Goal: Task Accomplishment & Management: Manage account settings

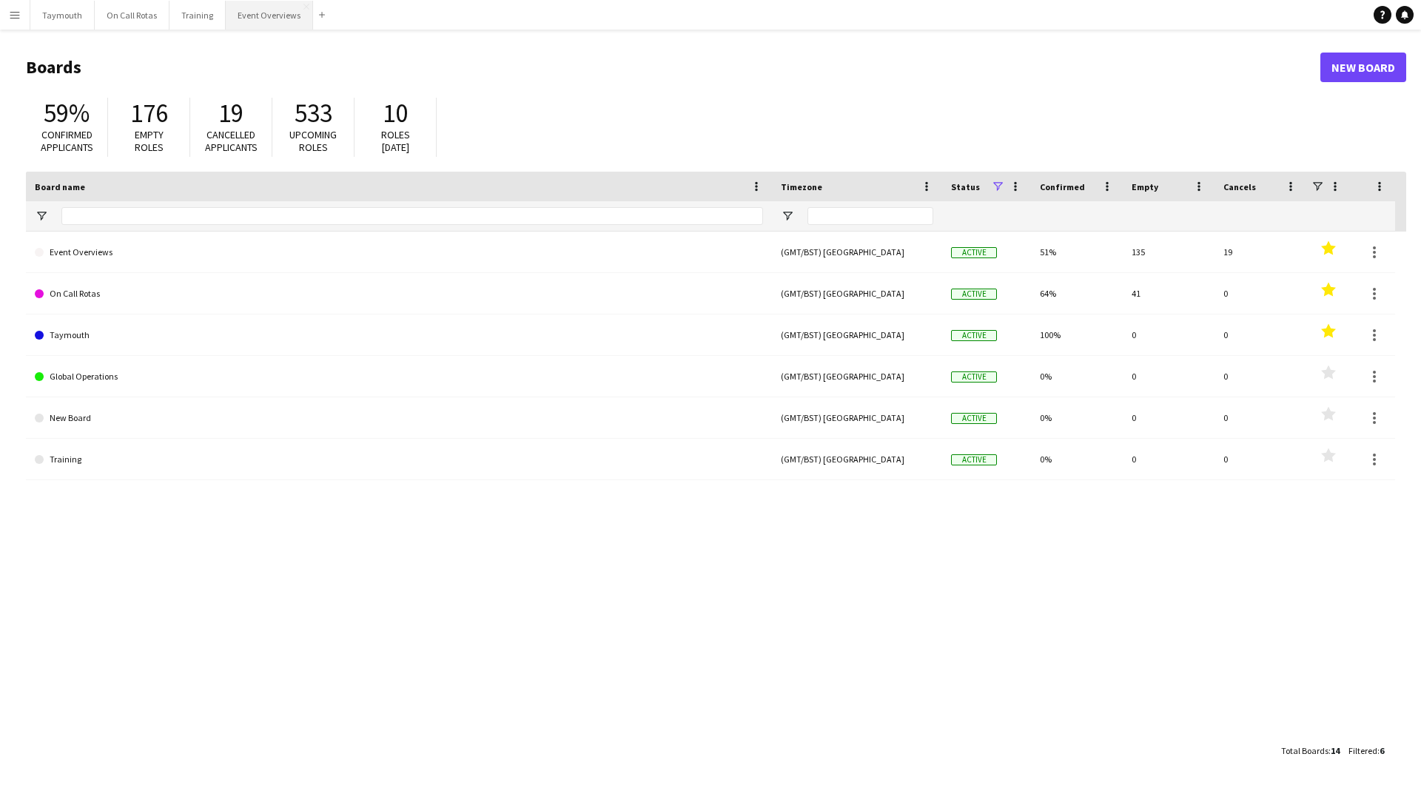
click at [272, 21] on button "Event Overviews Close" at bounding box center [269, 15] width 87 height 29
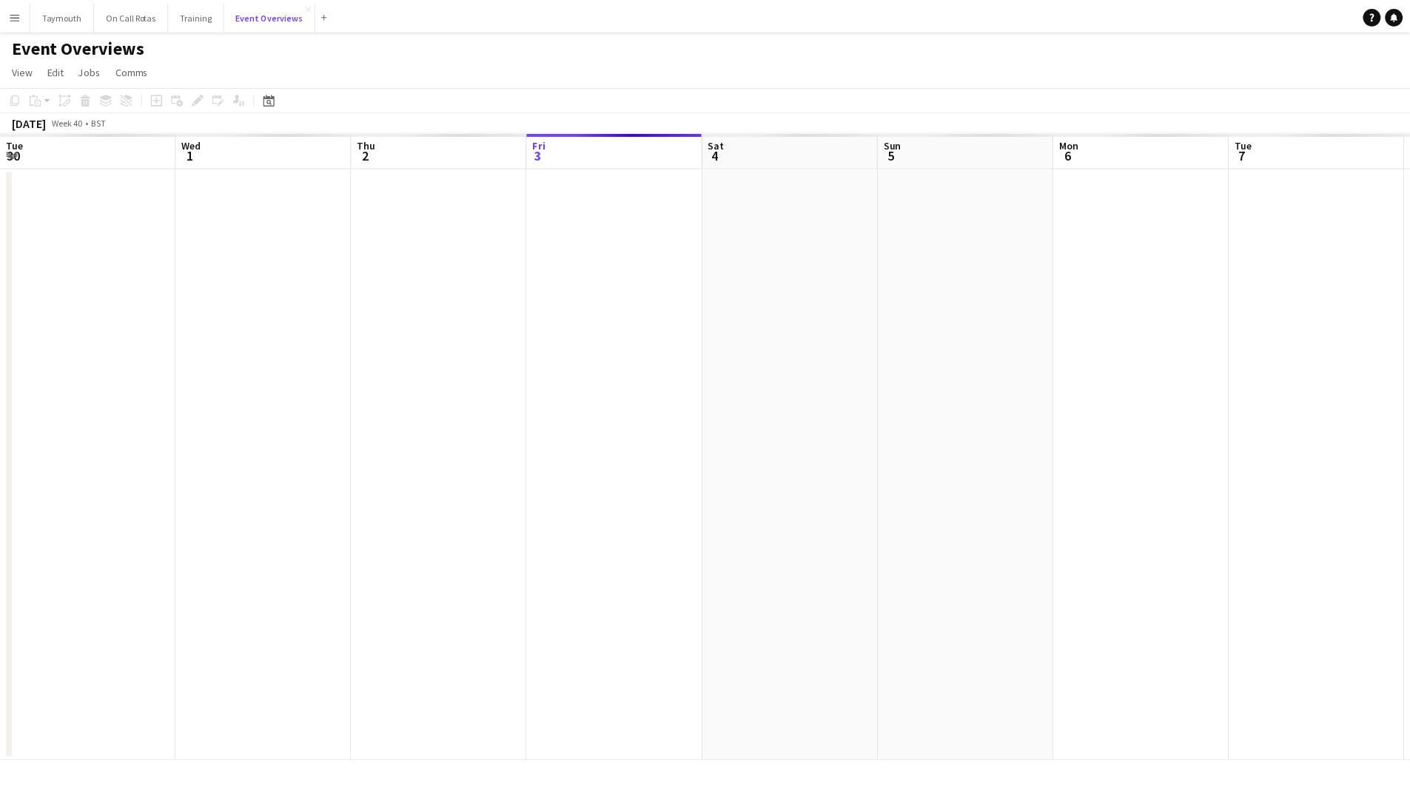
scroll to position [0, 354]
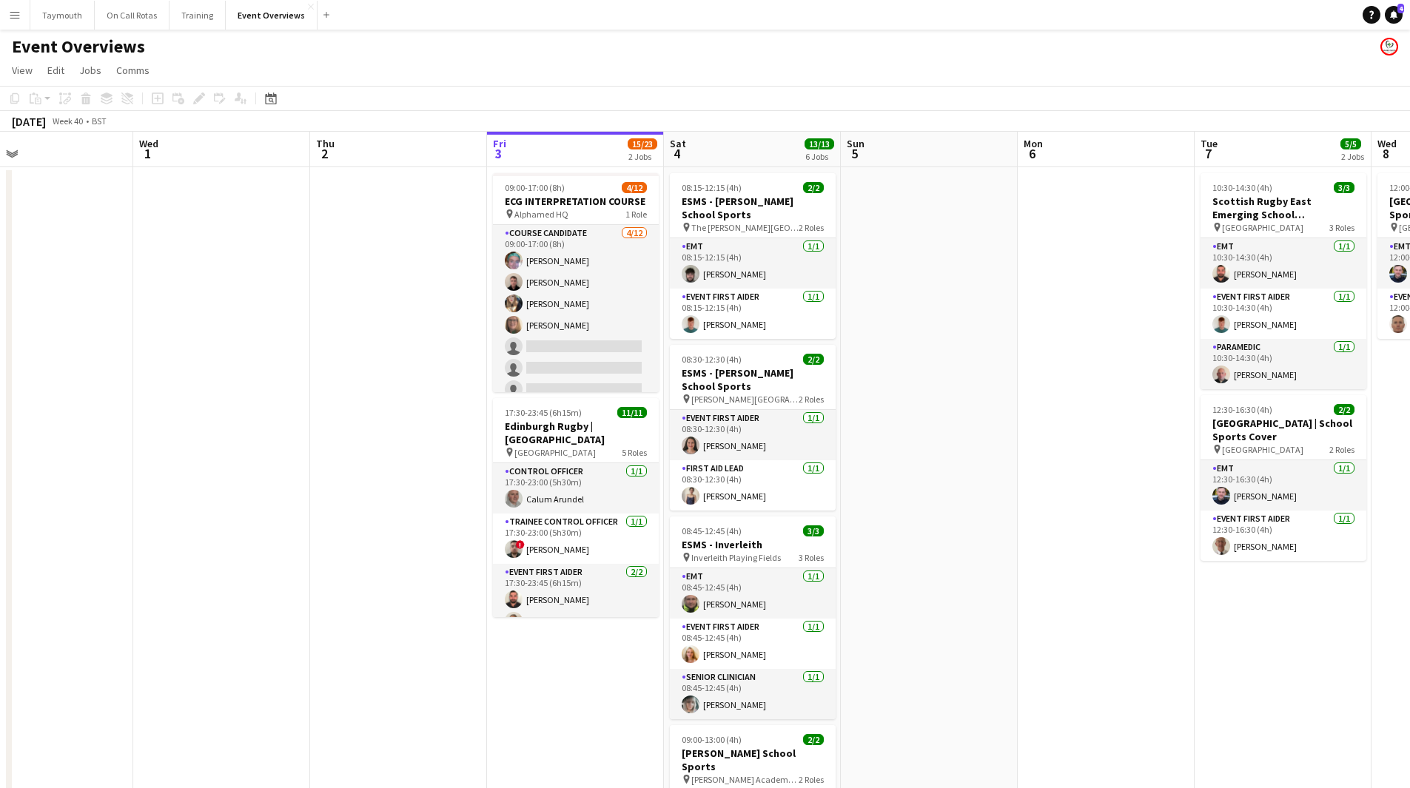
drag, startPoint x: 138, startPoint y: 477, endPoint x: 463, endPoint y: 503, distance: 325.9
click at [460, 504] on app-calendar-viewport "Sun 28 Mon 29 Tue 30 Wed 1 Thu 2 Fri 3 15/23 2 Jobs Sat 4 13/13 6 Jobs Sun 5 Mo…" at bounding box center [705, 701] width 1410 height 1139
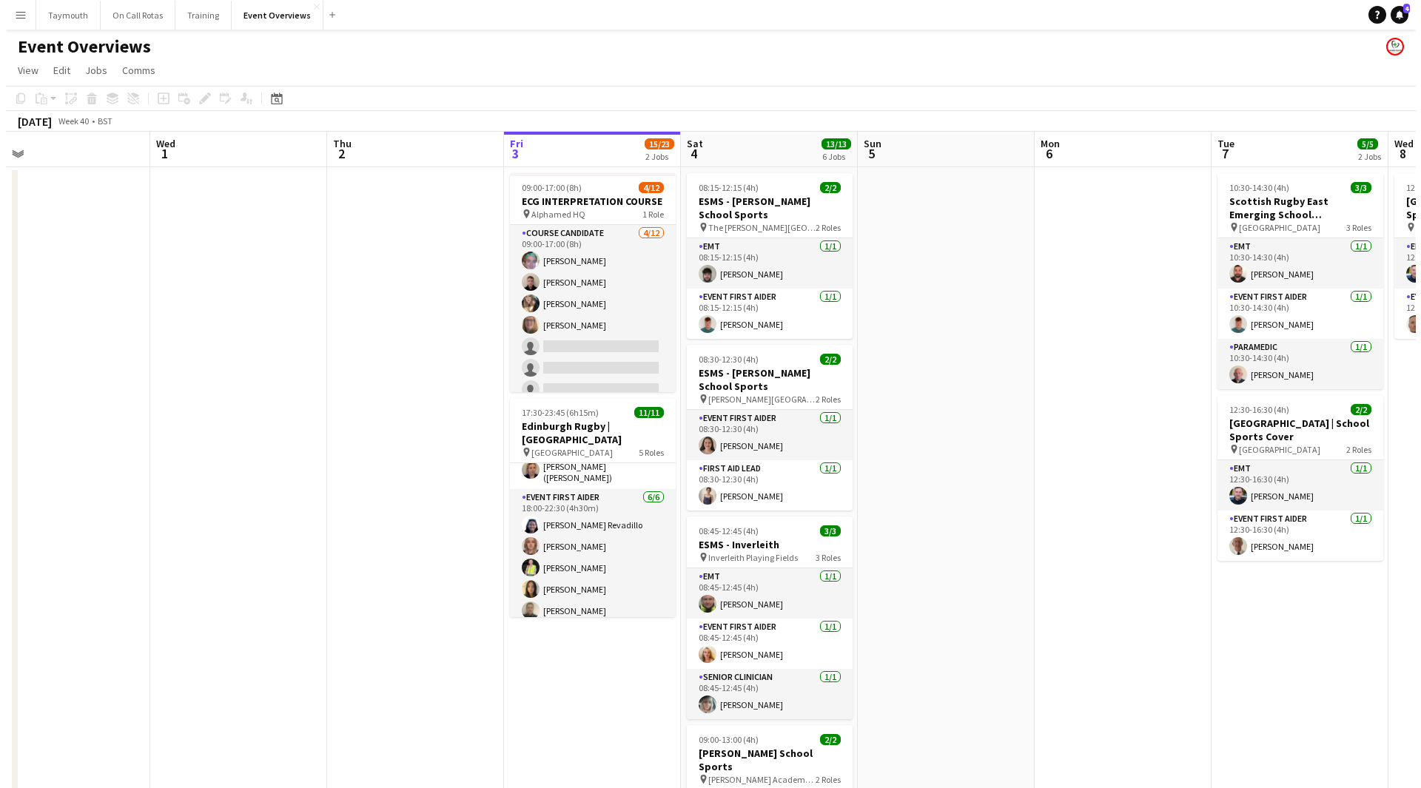
scroll to position [213, 0]
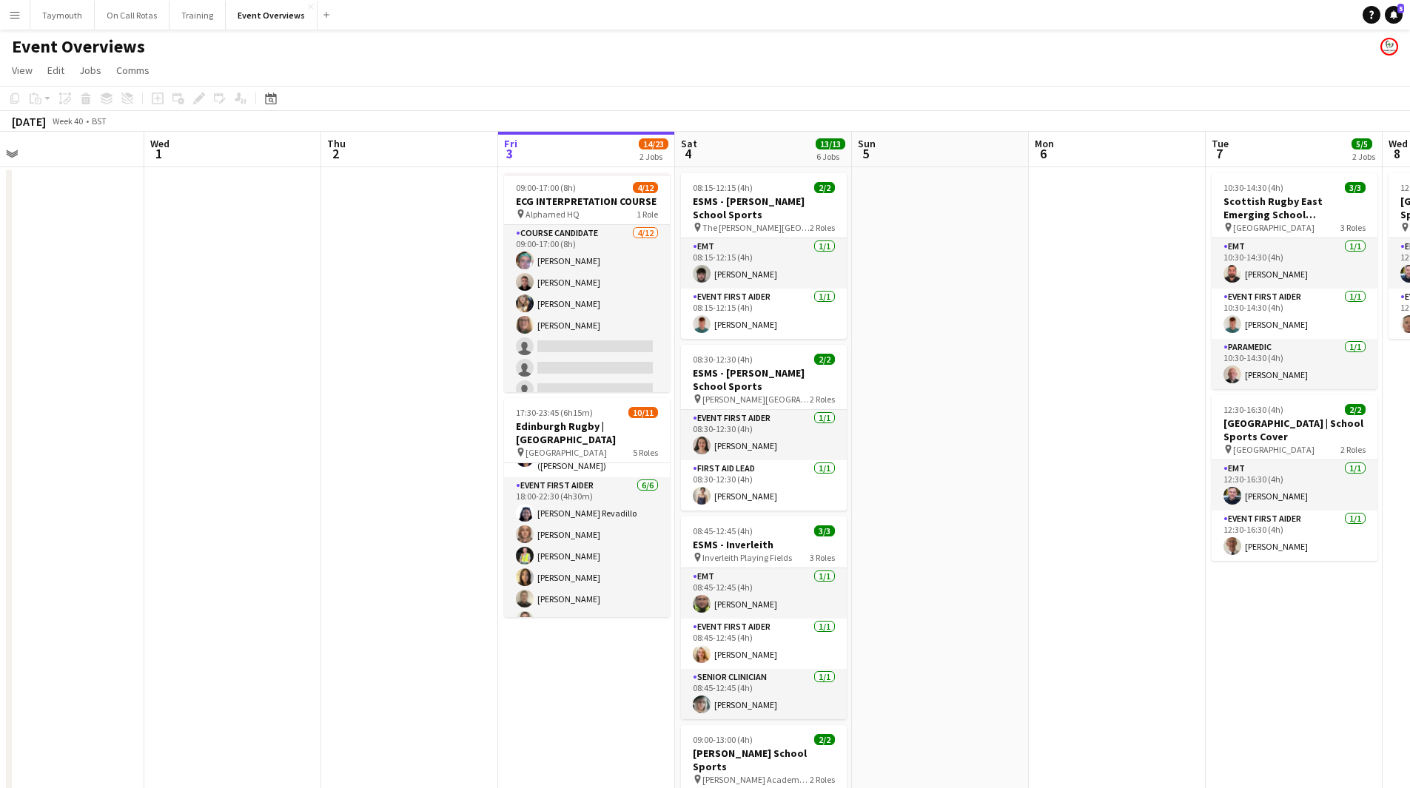
click at [18, 17] on app-icon "Menu" at bounding box center [15, 15] width 12 height 12
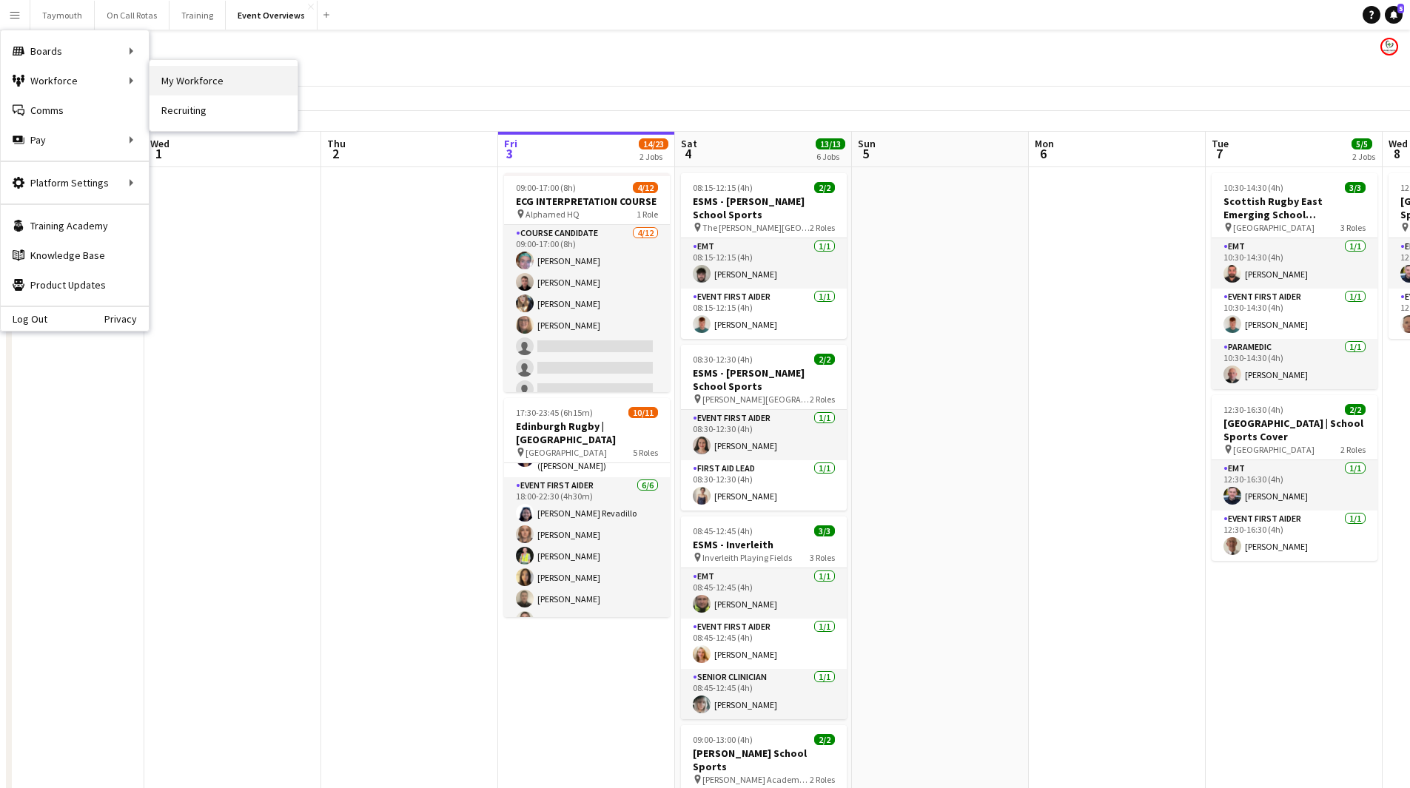
click at [228, 88] on link "My Workforce" at bounding box center [223, 81] width 148 height 30
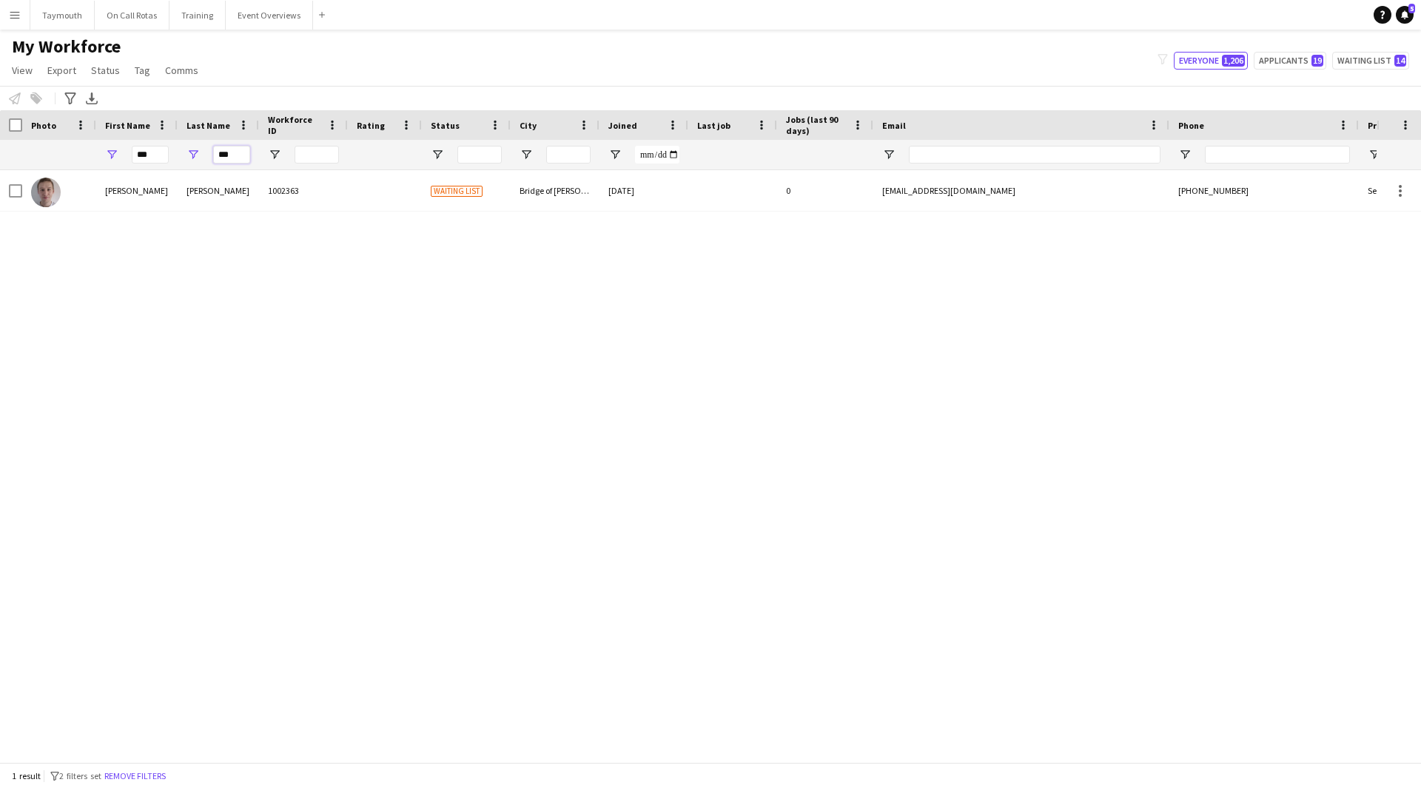
drag, startPoint x: 240, startPoint y: 157, endPoint x: -134, endPoint y: 121, distance: 375.4
click at [0, 121] on html "Menu Boards Boards Boards All jobs Status Workforce Workforce My Workforce Recr…" at bounding box center [710, 394] width 1421 height 788
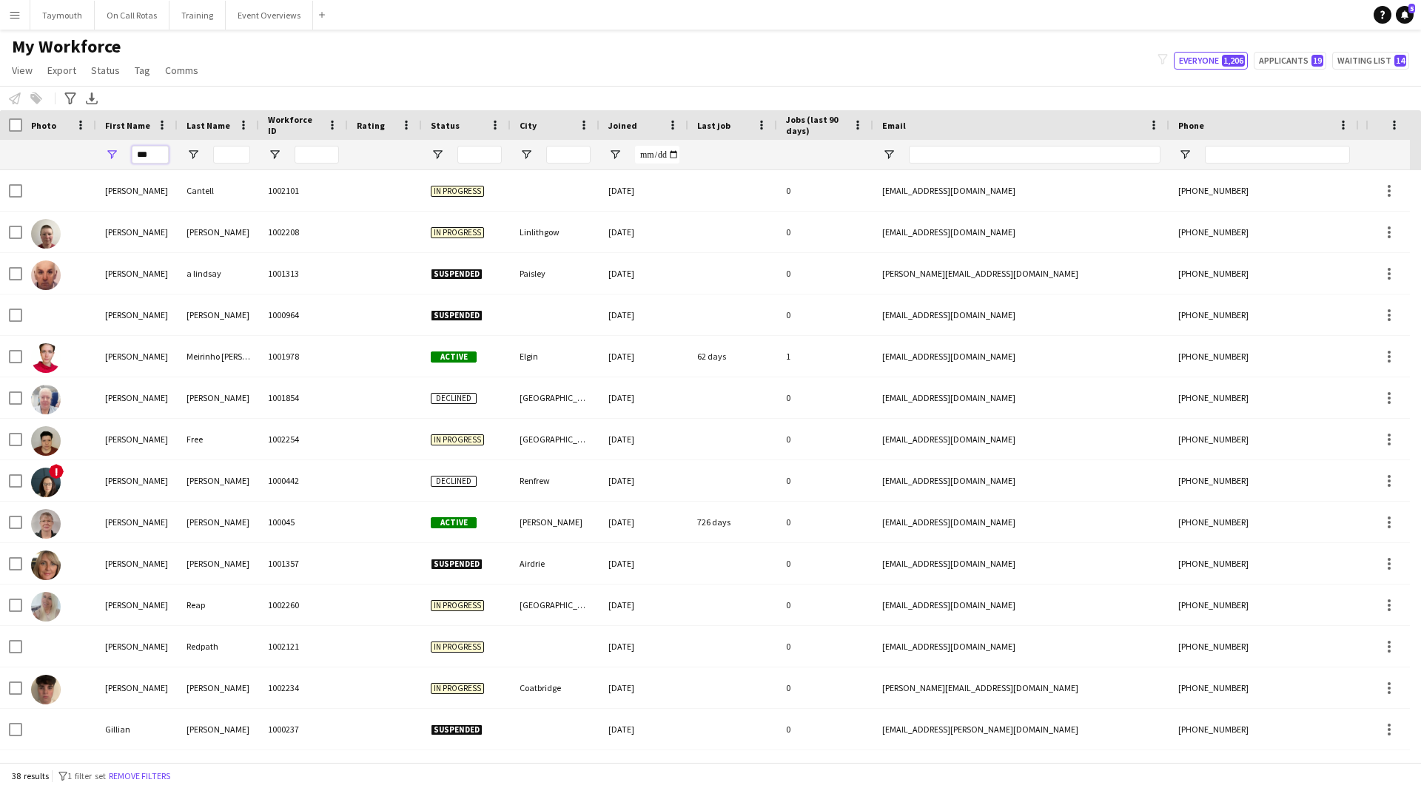
drag, startPoint x: 164, startPoint y: 155, endPoint x: -165, endPoint y: 152, distance: 328.6
click at [0, 152] on html "Menu Boards Boards Boards All jobs Status Workforce Workforce My Workforce Recr…" at bounding box center [710, 394] width 1421 height 788
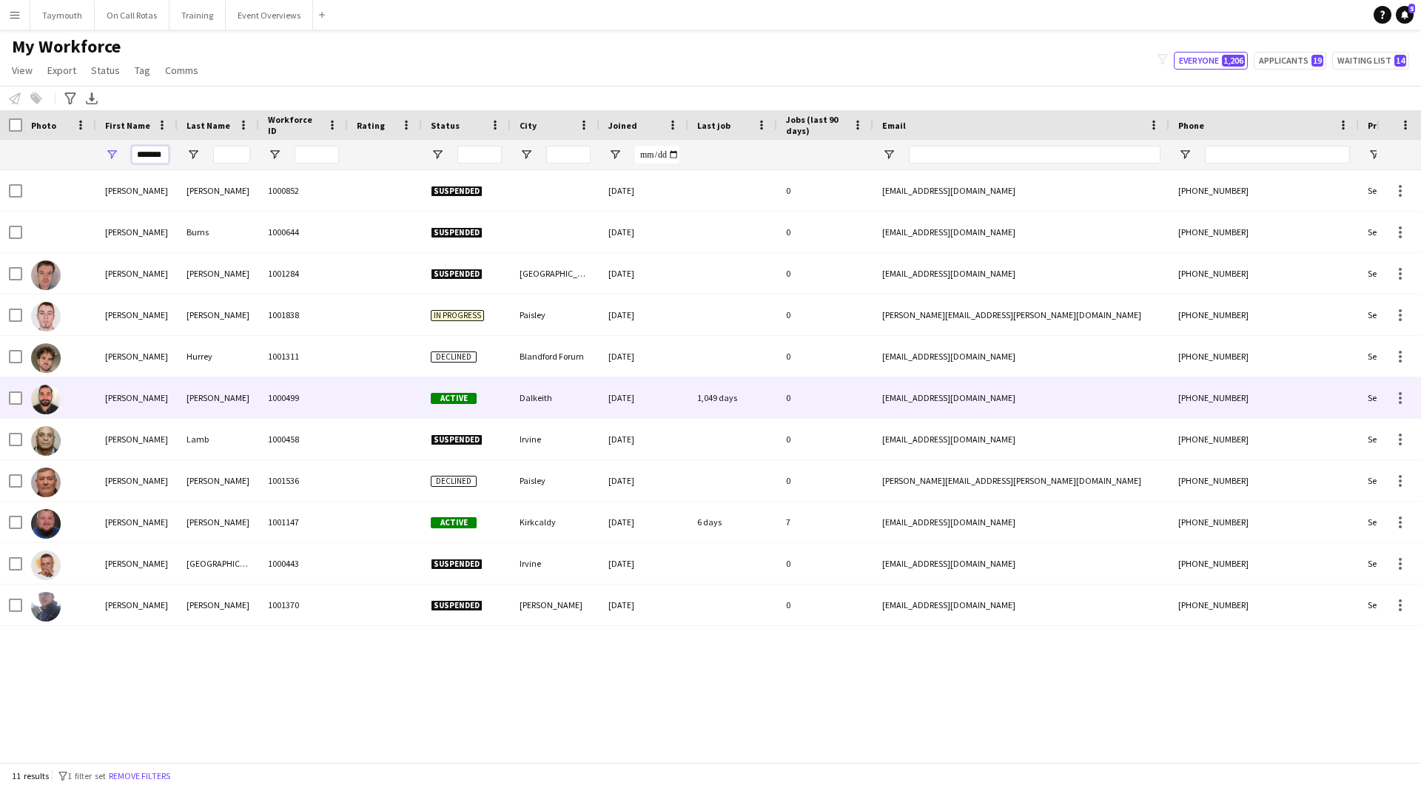
type input "*******"
click at [263, 392] on div "1000499" at bounding box center [303, 397] width 89 height 41
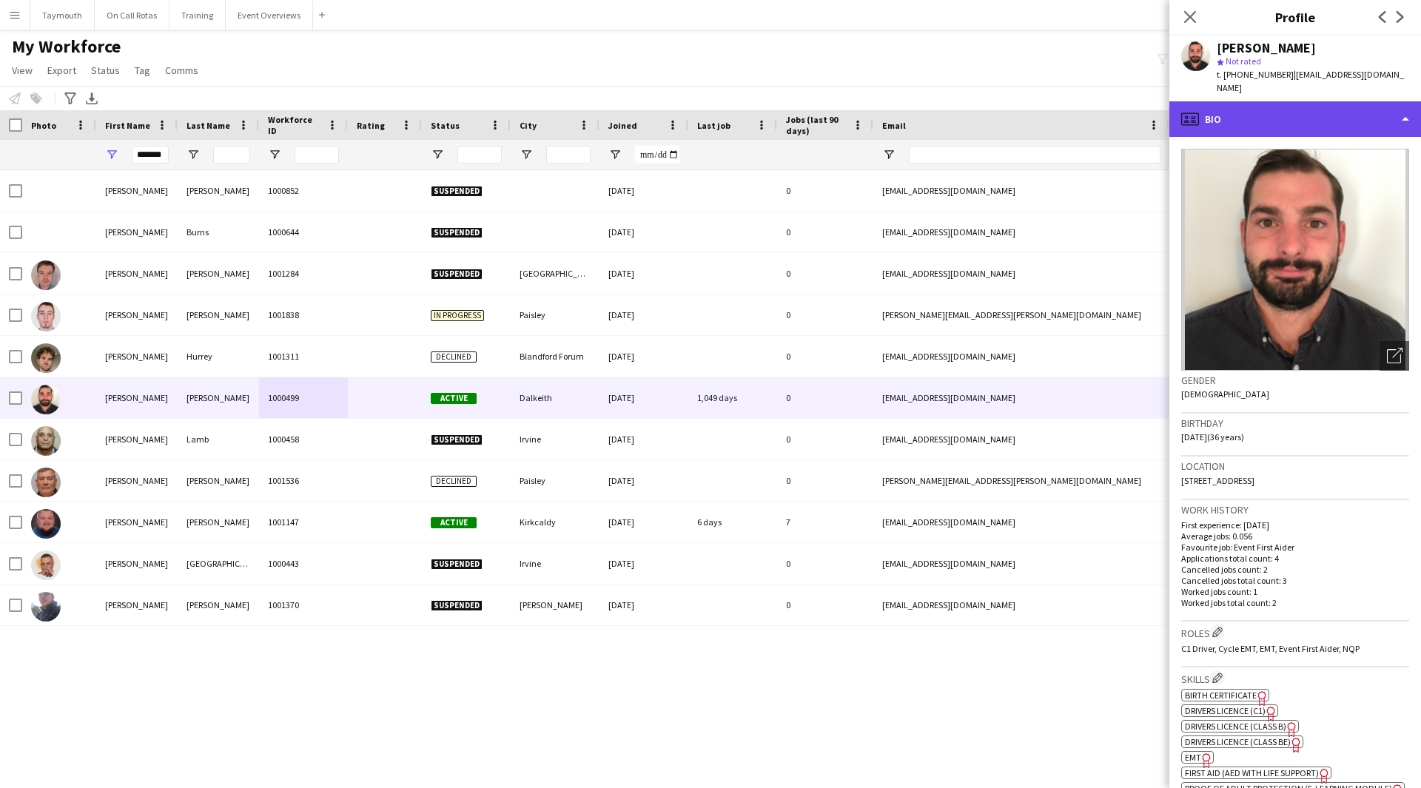
click at [1335, 122] on div "profile Bio" at bounding box center [1295, 119] width 252 height 36
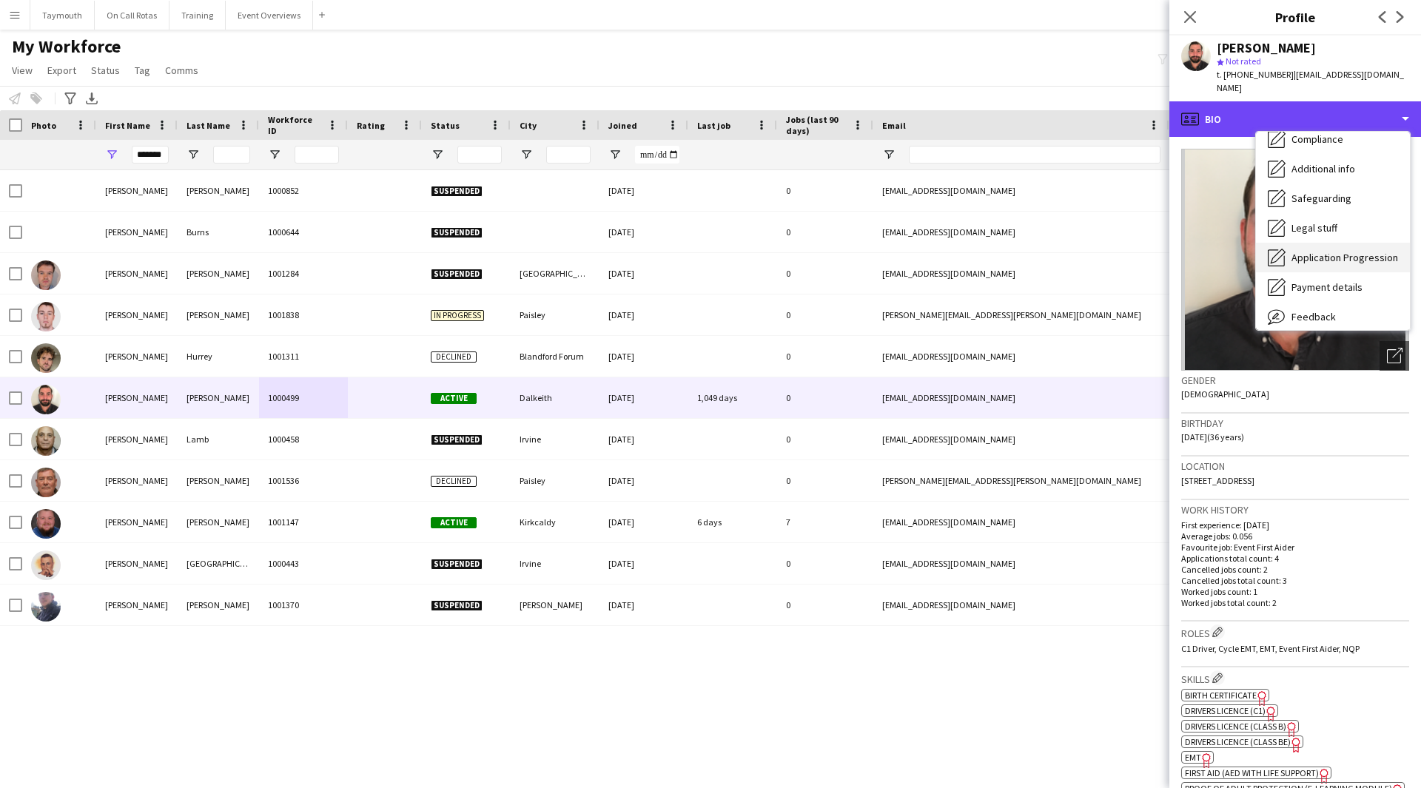
scroll to position [222, 0]
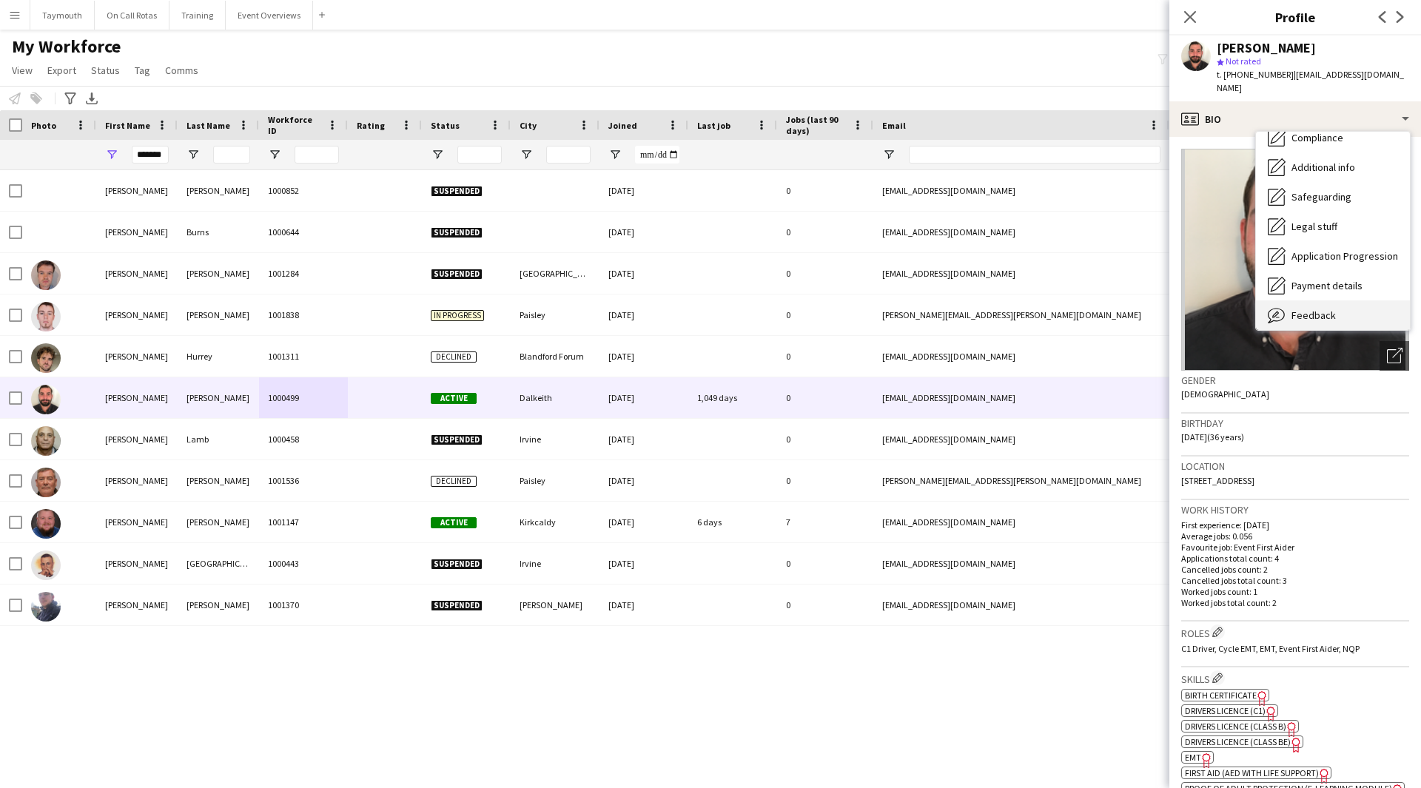
click at [1317, 309] on span "Feedback" at bounding box center [1313, 315] width 44 height 13
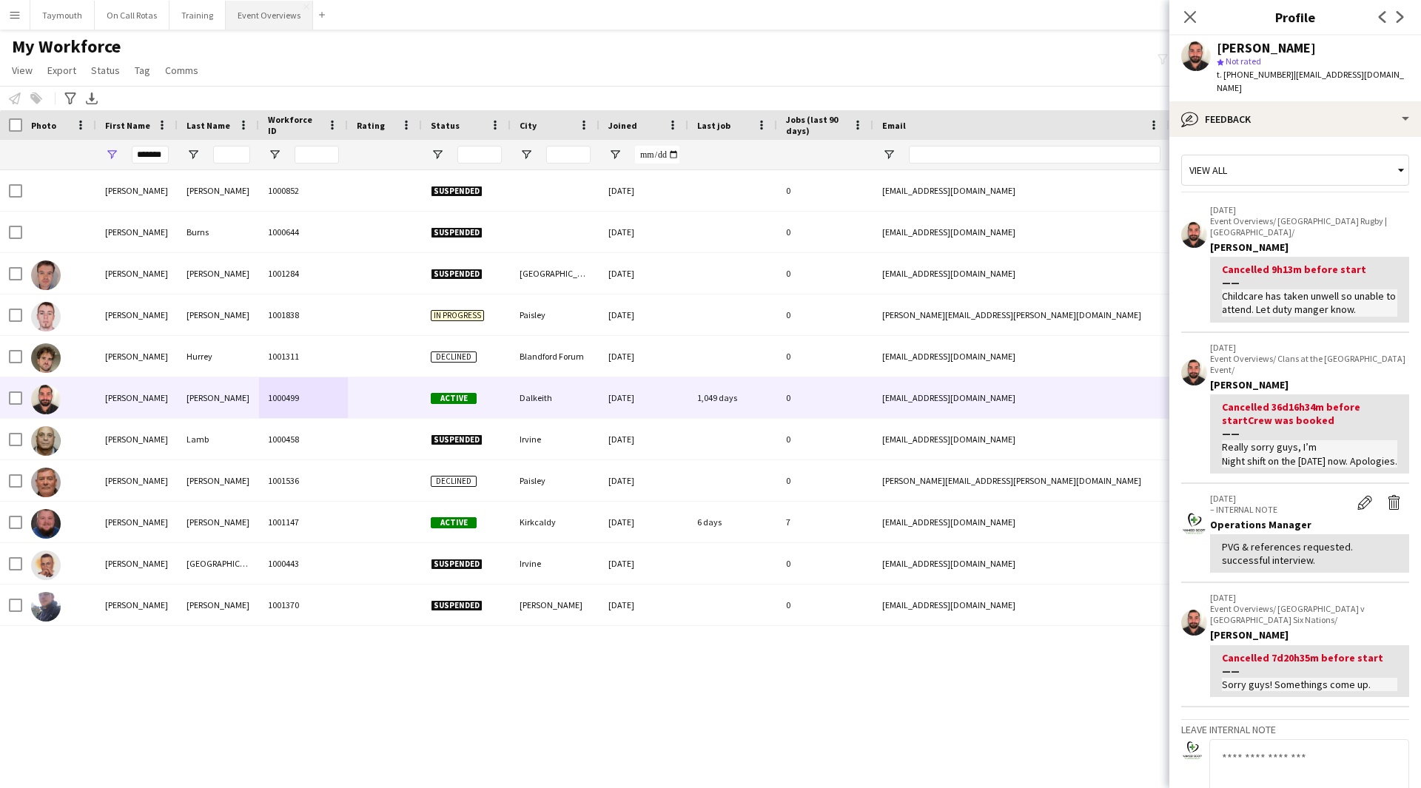
click at [271, 10] on button "Event Overviews Close" at bounding box center [269, 15] width 87 height 29
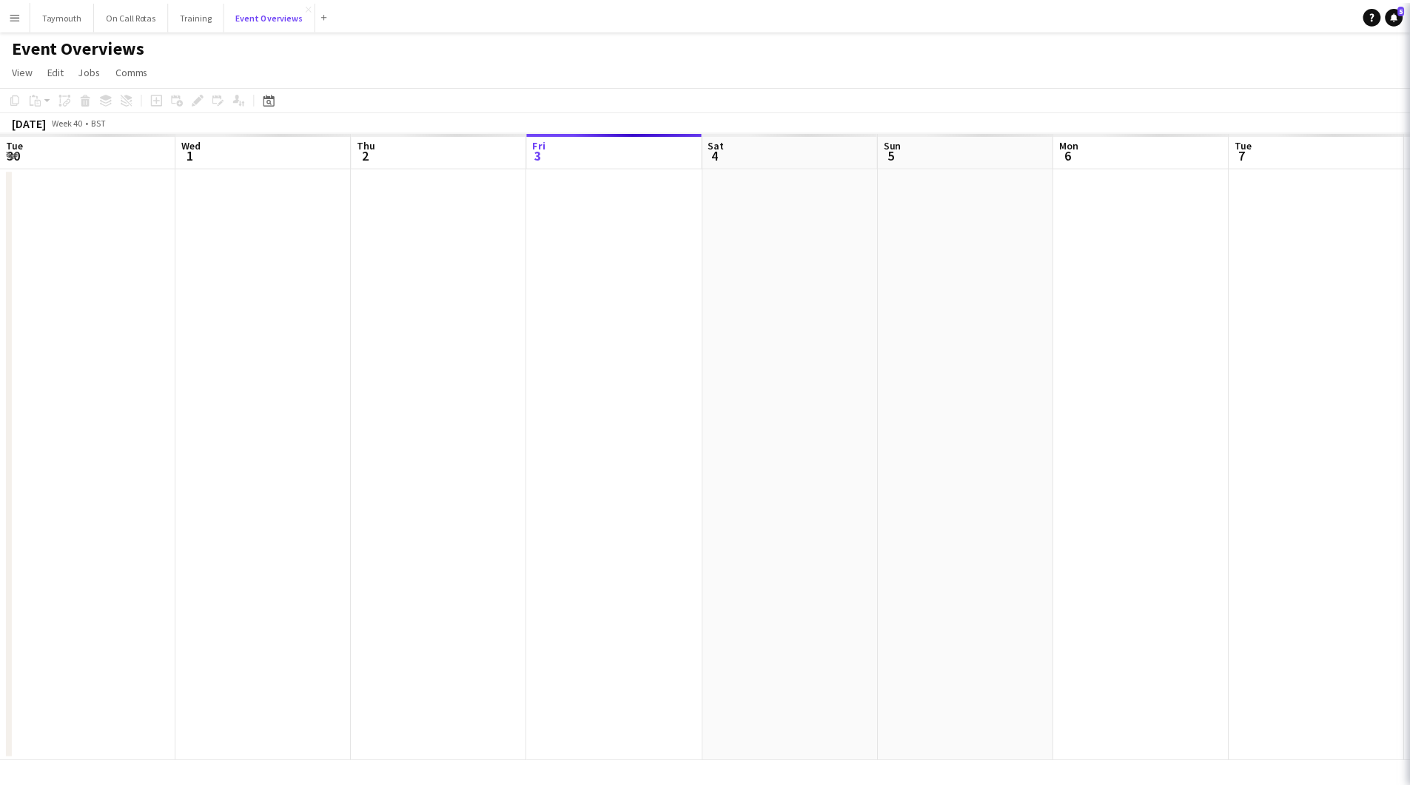
scroll to position [0, 354]
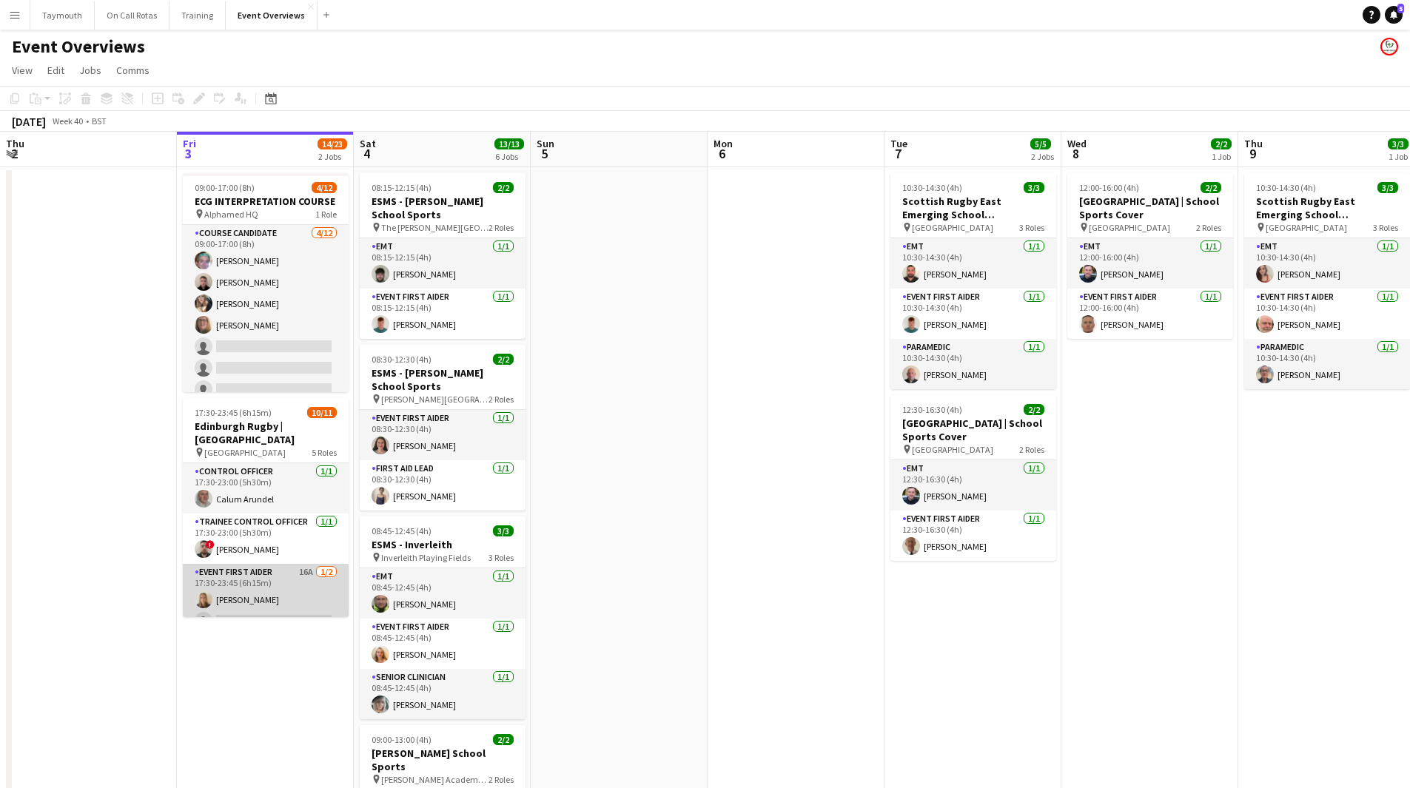
click at [219, 596] on app-card-role "Event First Aider 16A [DATE] 17:30-23:45 (6h15m) [PERSON_NAME] single-neutral-a…" at bounding box center [266, 600] width 166 height 72
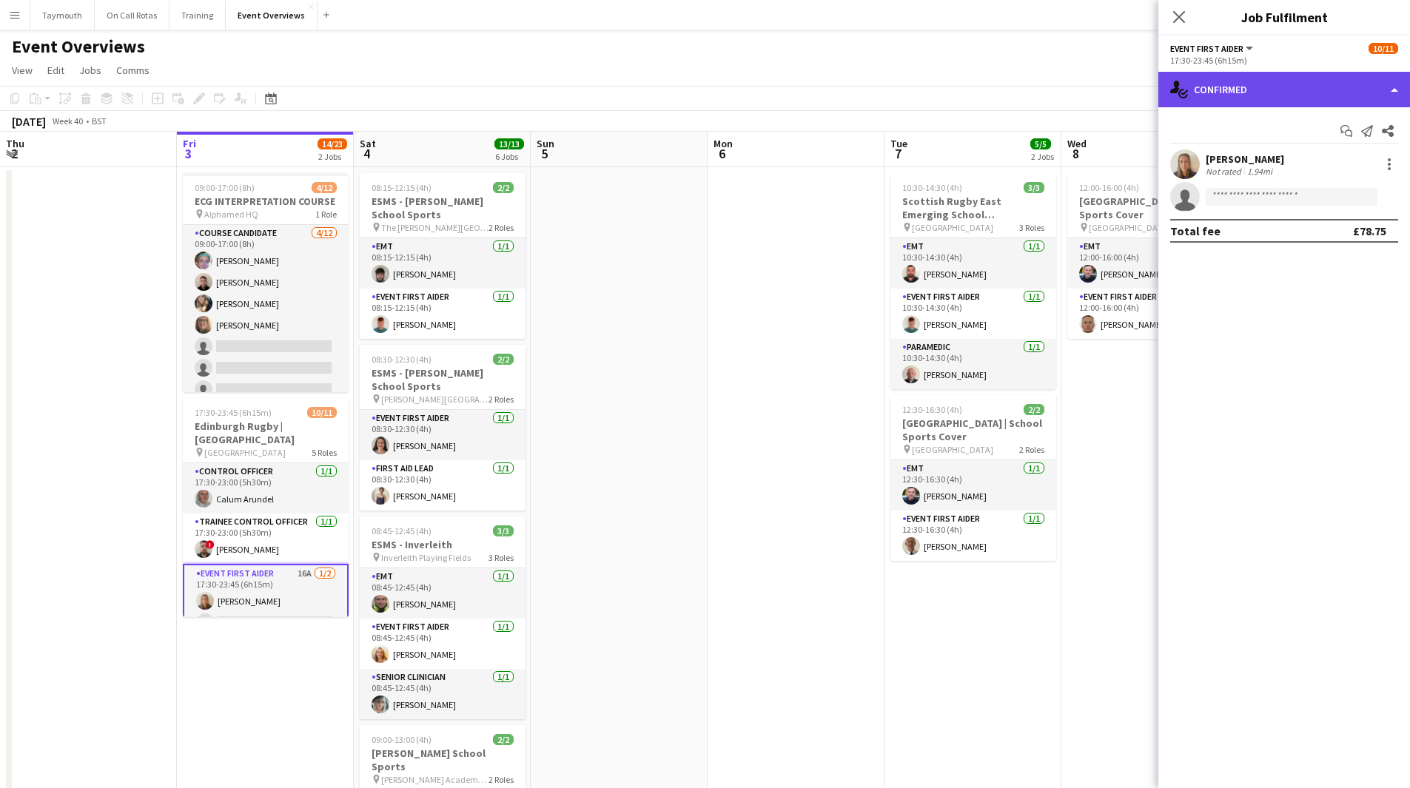
click at [1292, 88] on div "single-neutral-actions-check-2 Confirmed" at bounding box center [1284, 90] width 252 height 36
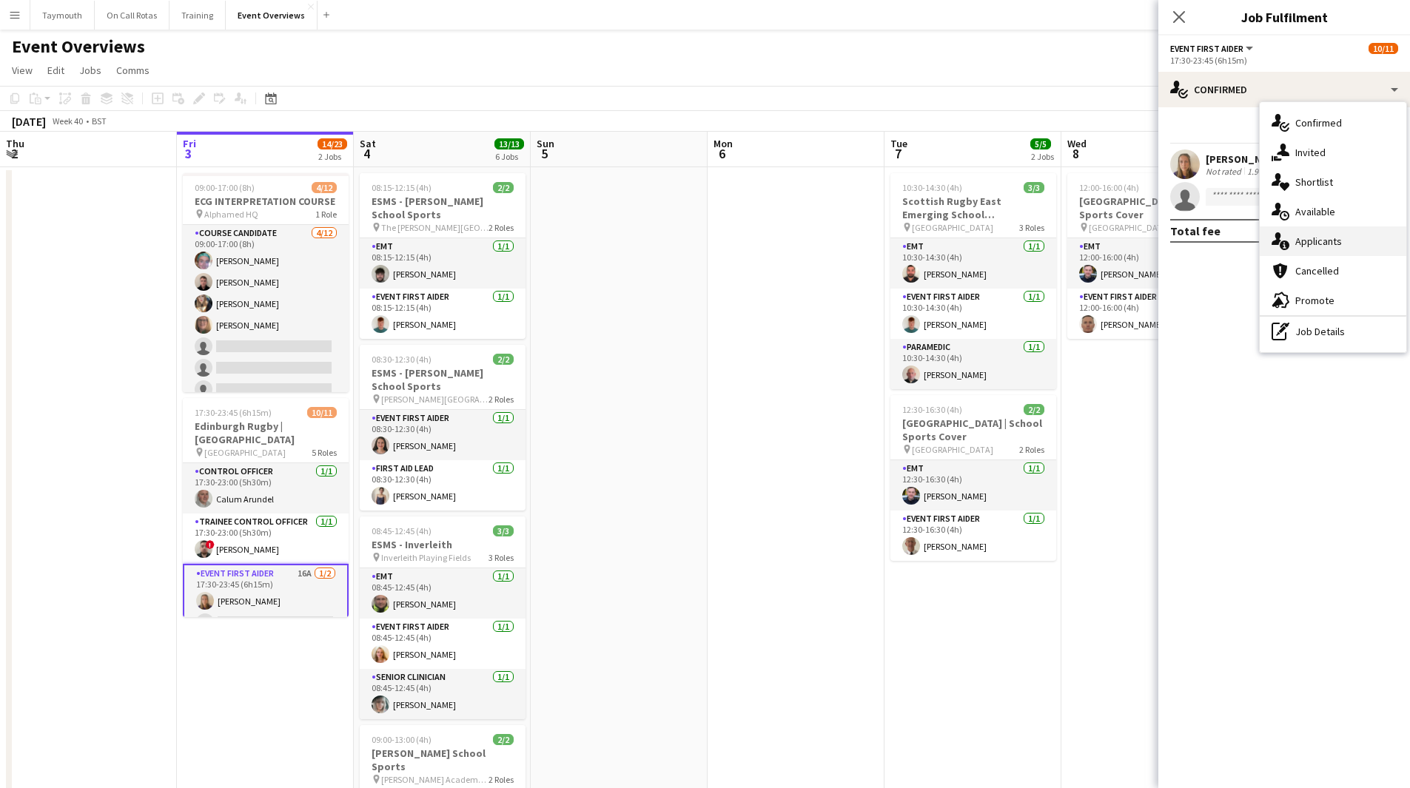
click at [1302, 238] on span "Applicants" at bounding box center [1318, 241] width 47 height 13
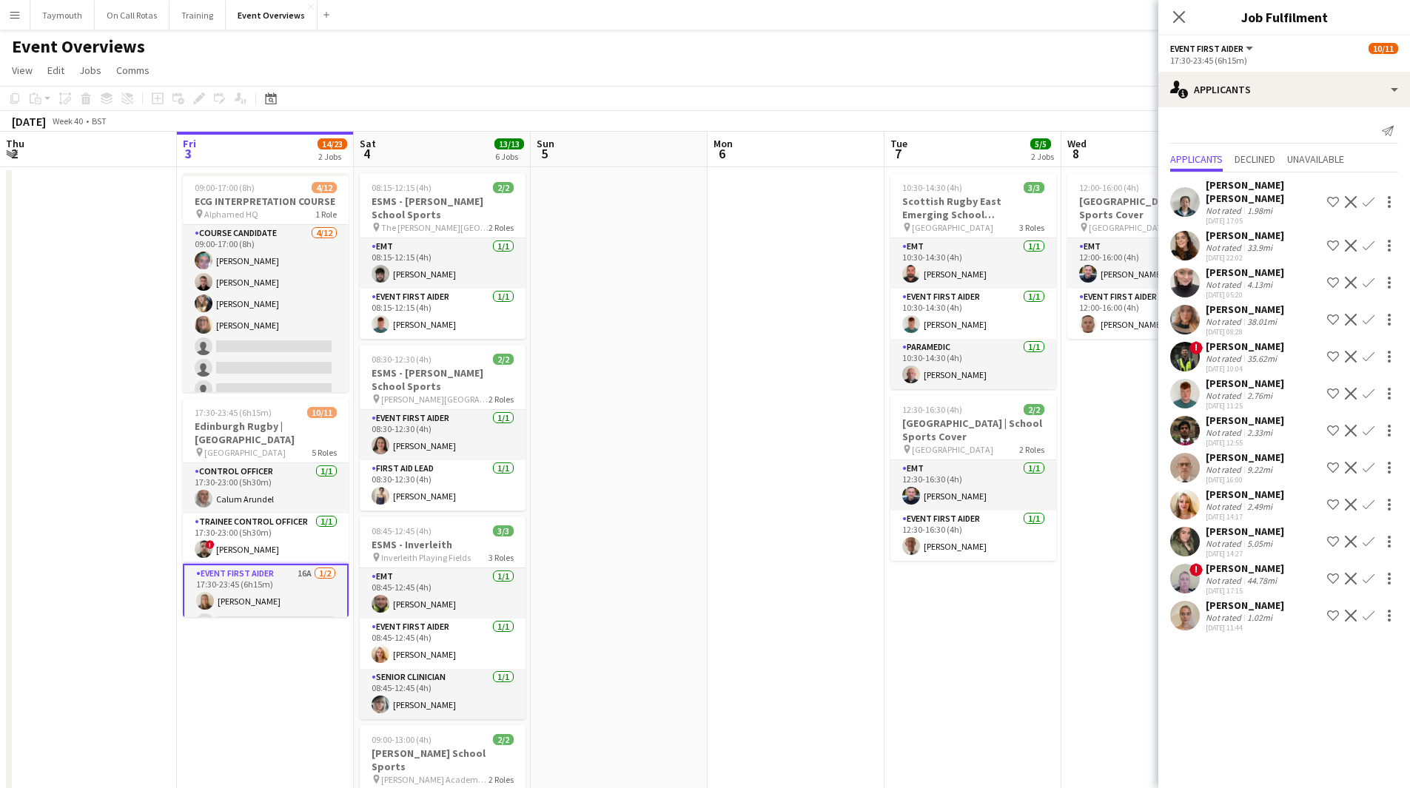
click at [1362, 613] on app-icon "Confirm" at bounding box center [1368, 616] width 12 height 12
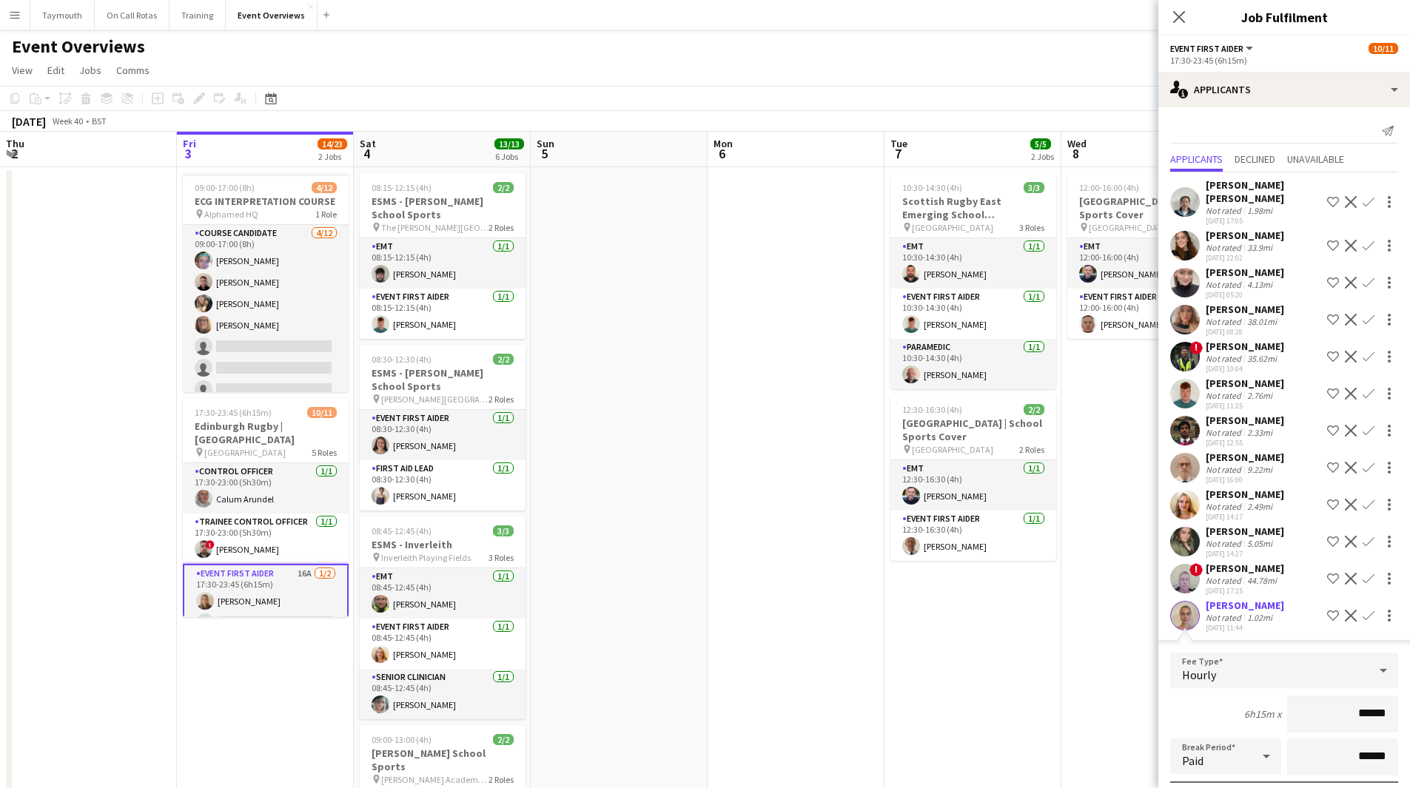
scroll to position [195, 0]
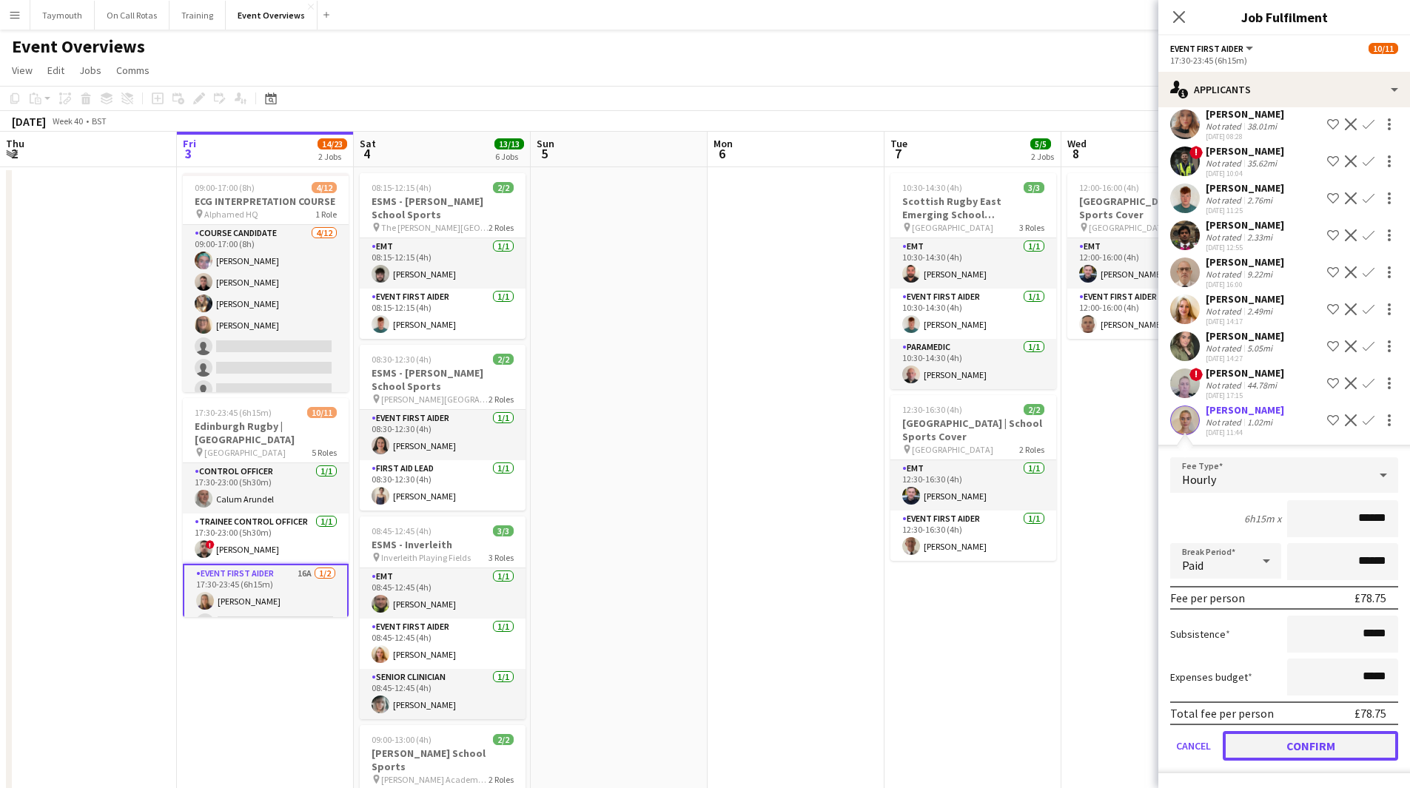
click at [1309, 744] on button "Confirm" at bounding box center [1309, 746] width 175 height 30
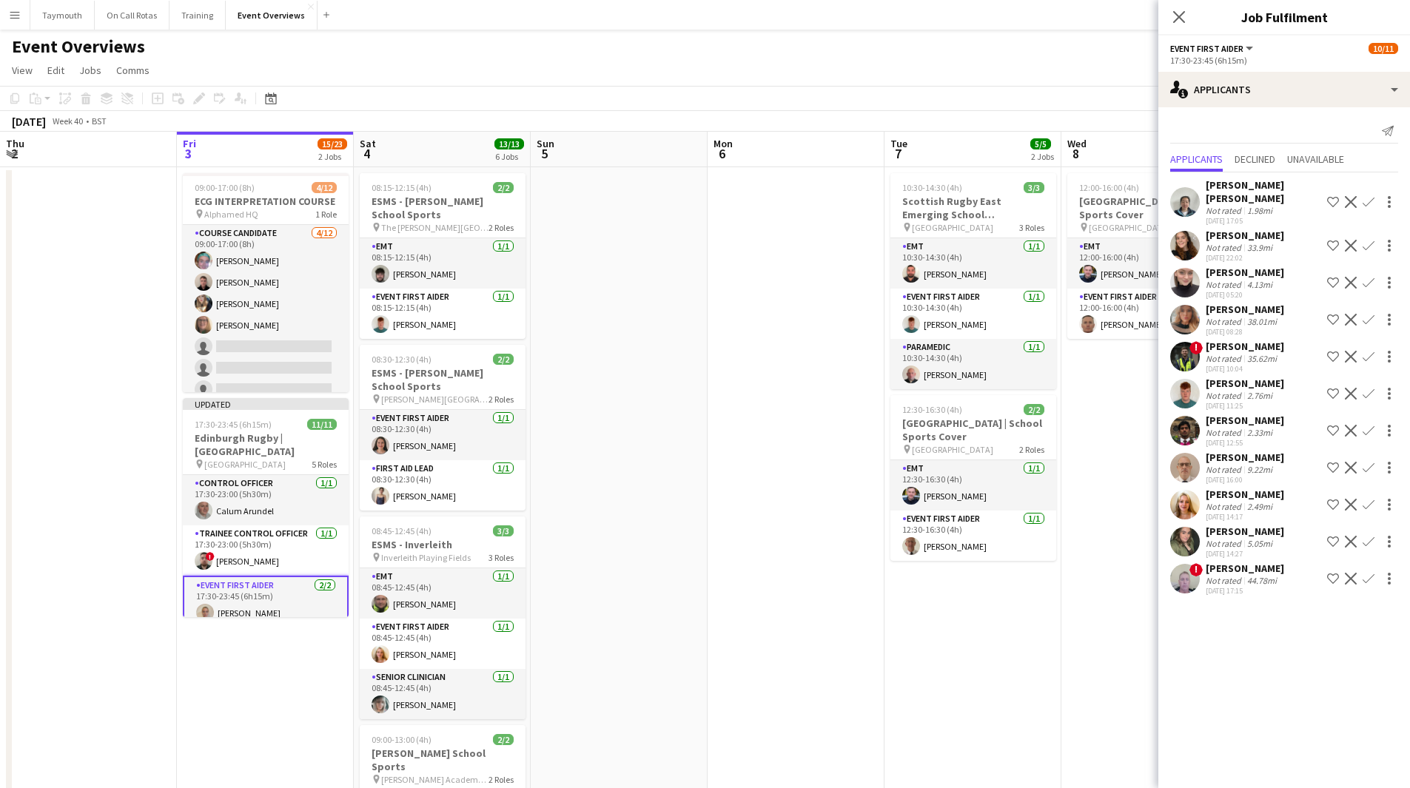
scroll to position [0, 0]
click at [711, 460] on app-date-cell at bounding box center [795, 718] width 177 height 1103
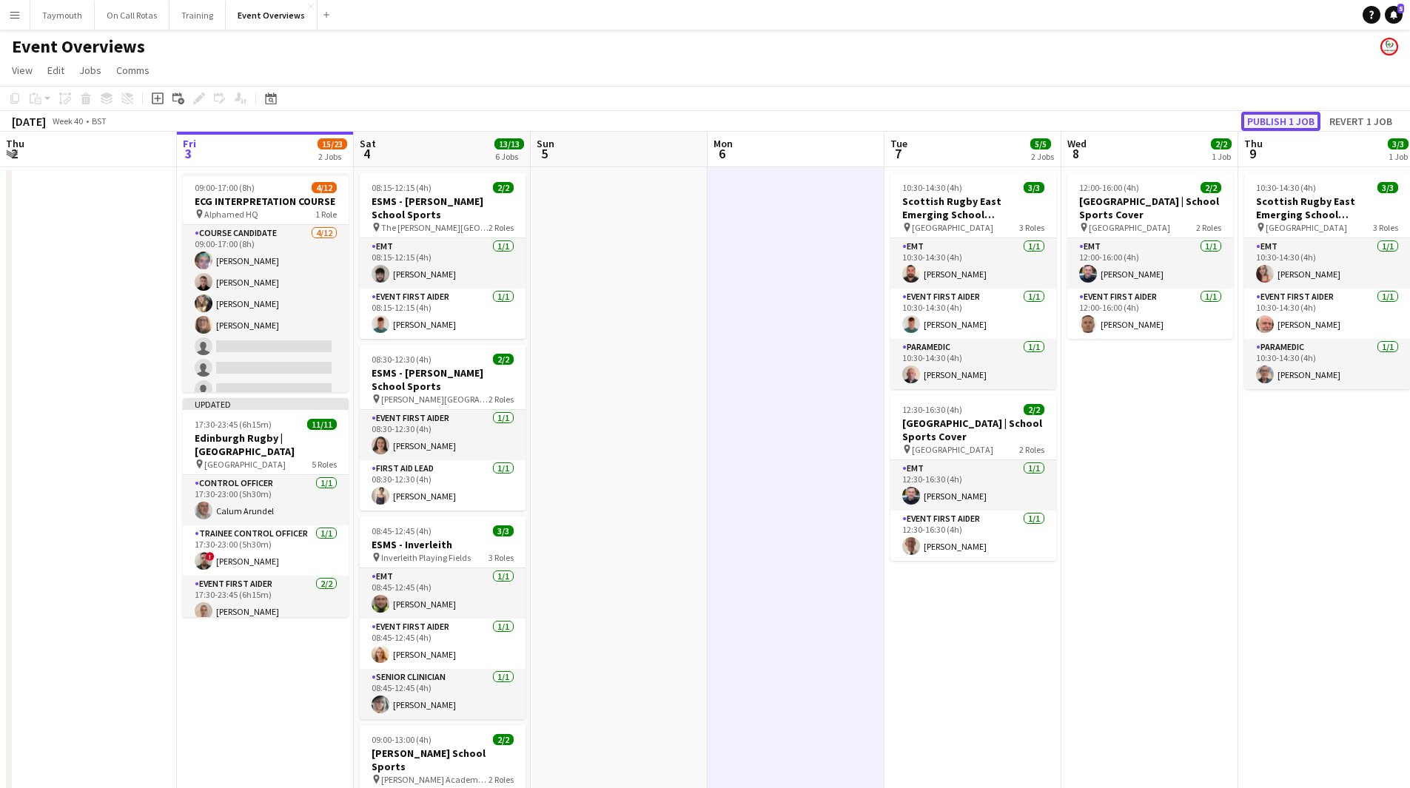
click at [1296, 121] on button "Publish 1 job" at bounding box center [1280, 121] width 79 height 19
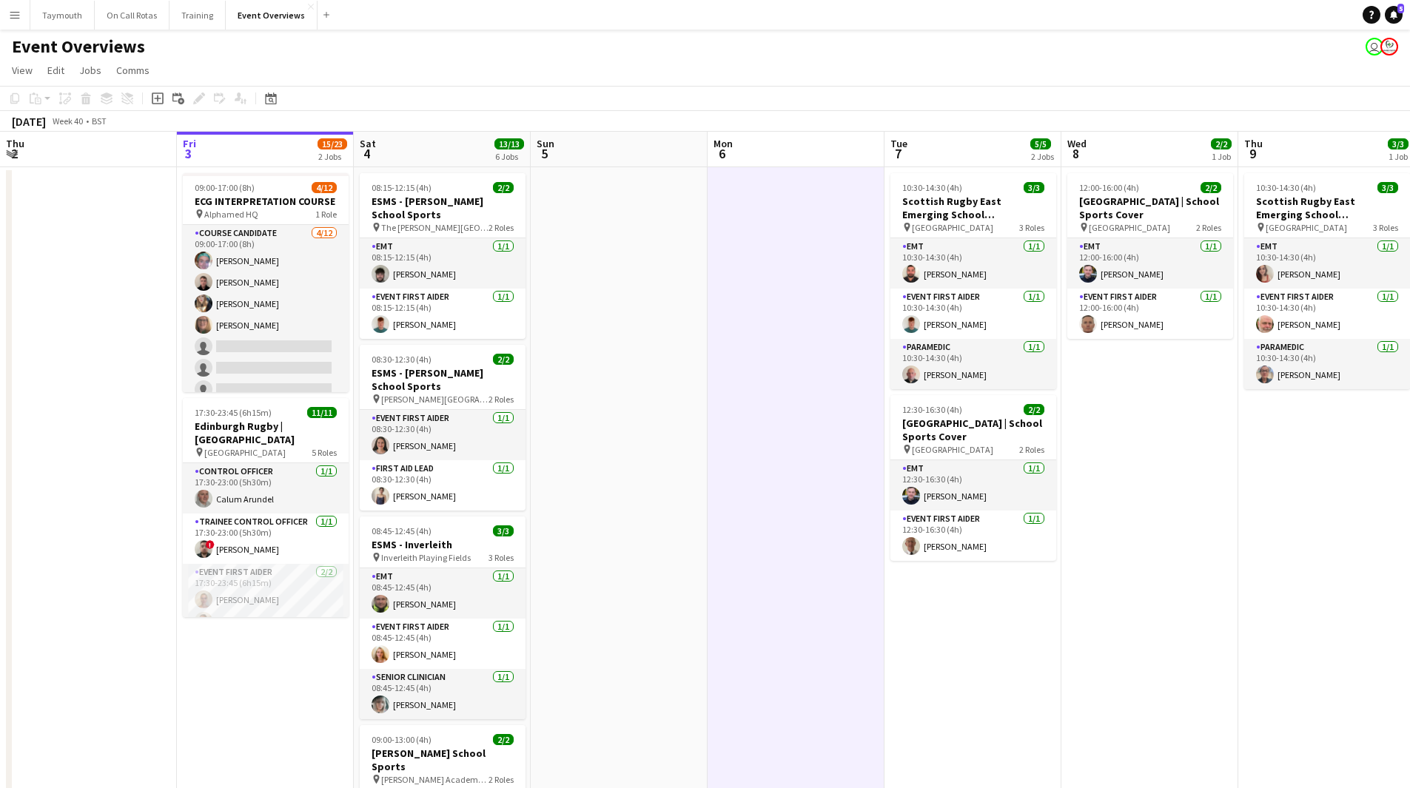
click at [747, 674] on app-date-cell at bounding box center [795, 718] width 177 height 1103
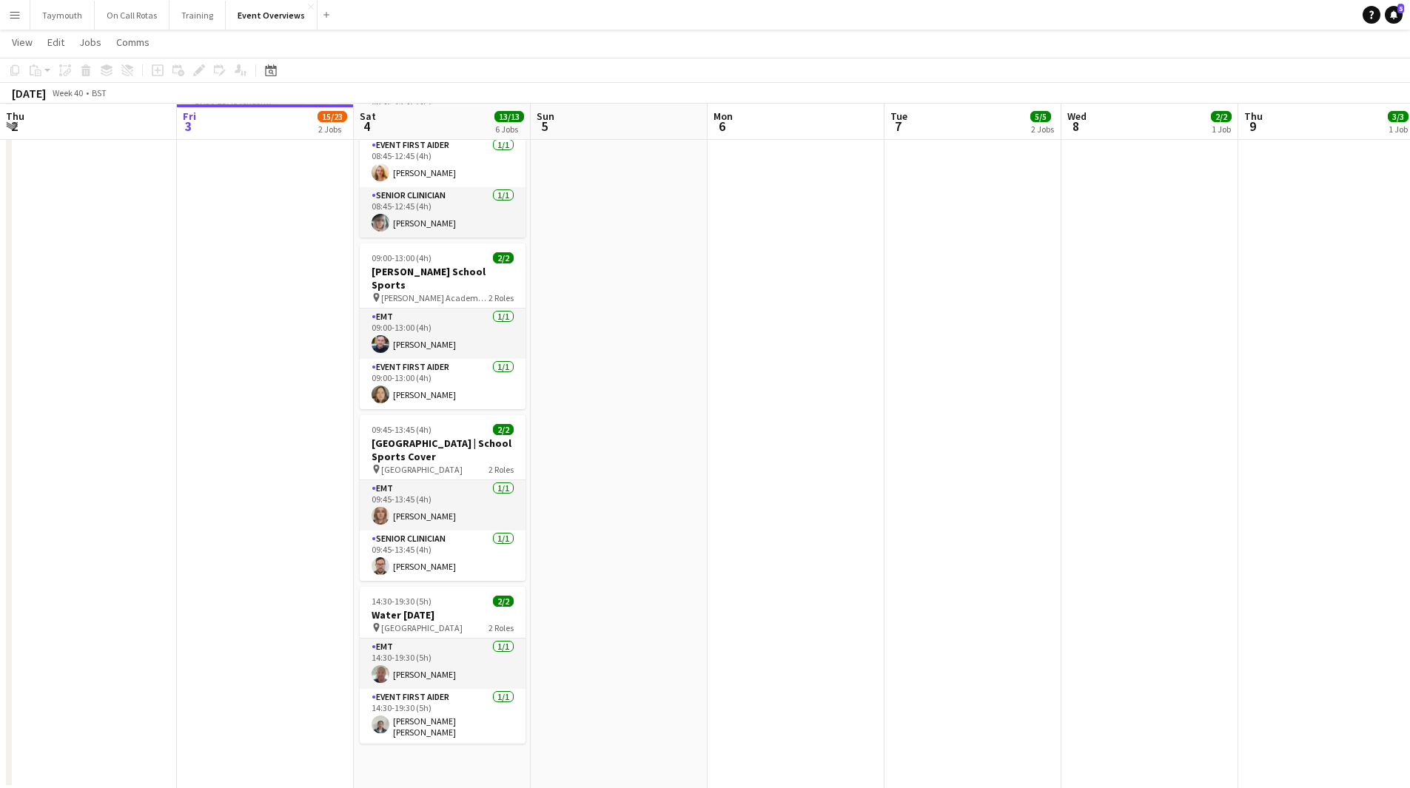
scroll to position [481, 0]
click at [474, 621] on div "pin [GEOGRAPHIC_DATA] 2 Roles" at bounding box center [443, 627] width 166 height 12
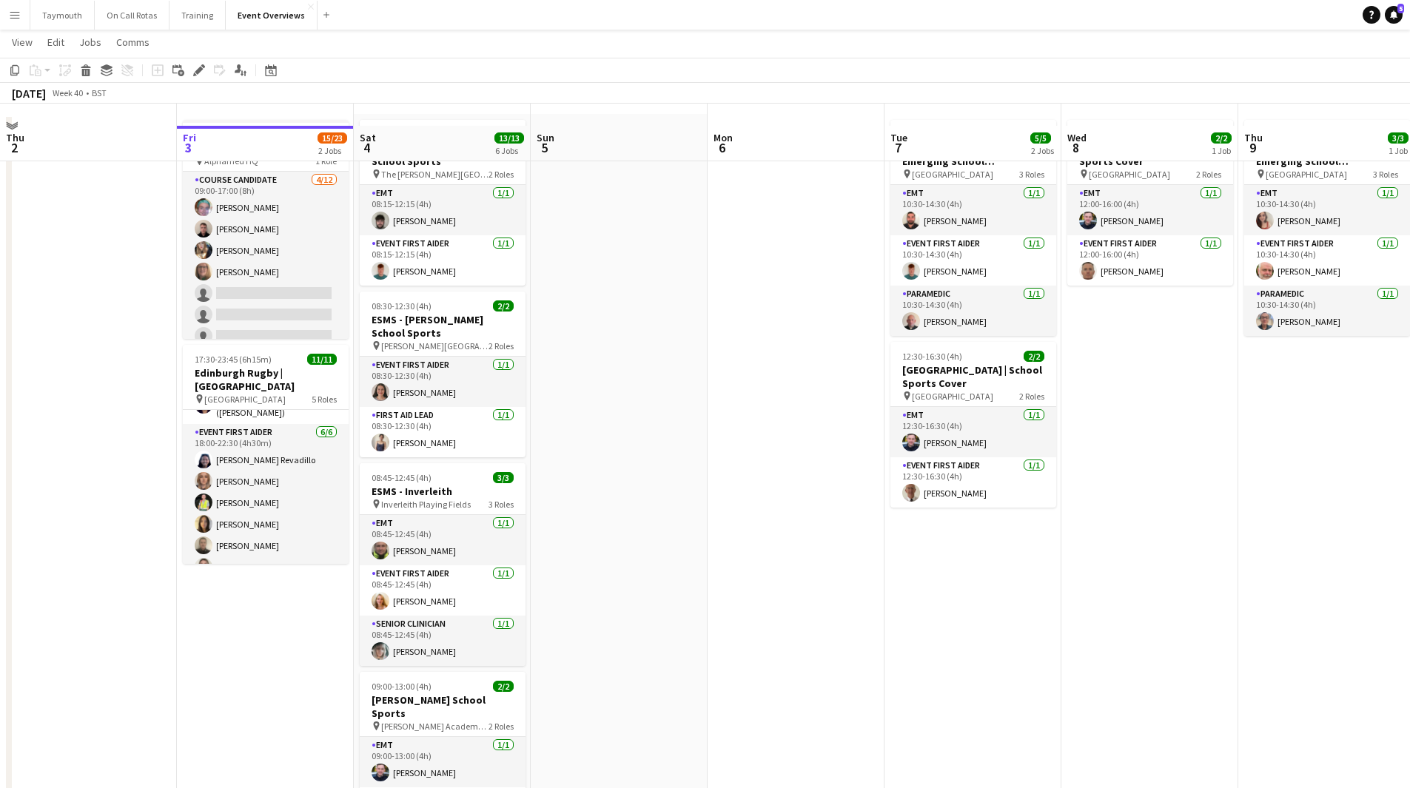
scroll to position [74, 0]
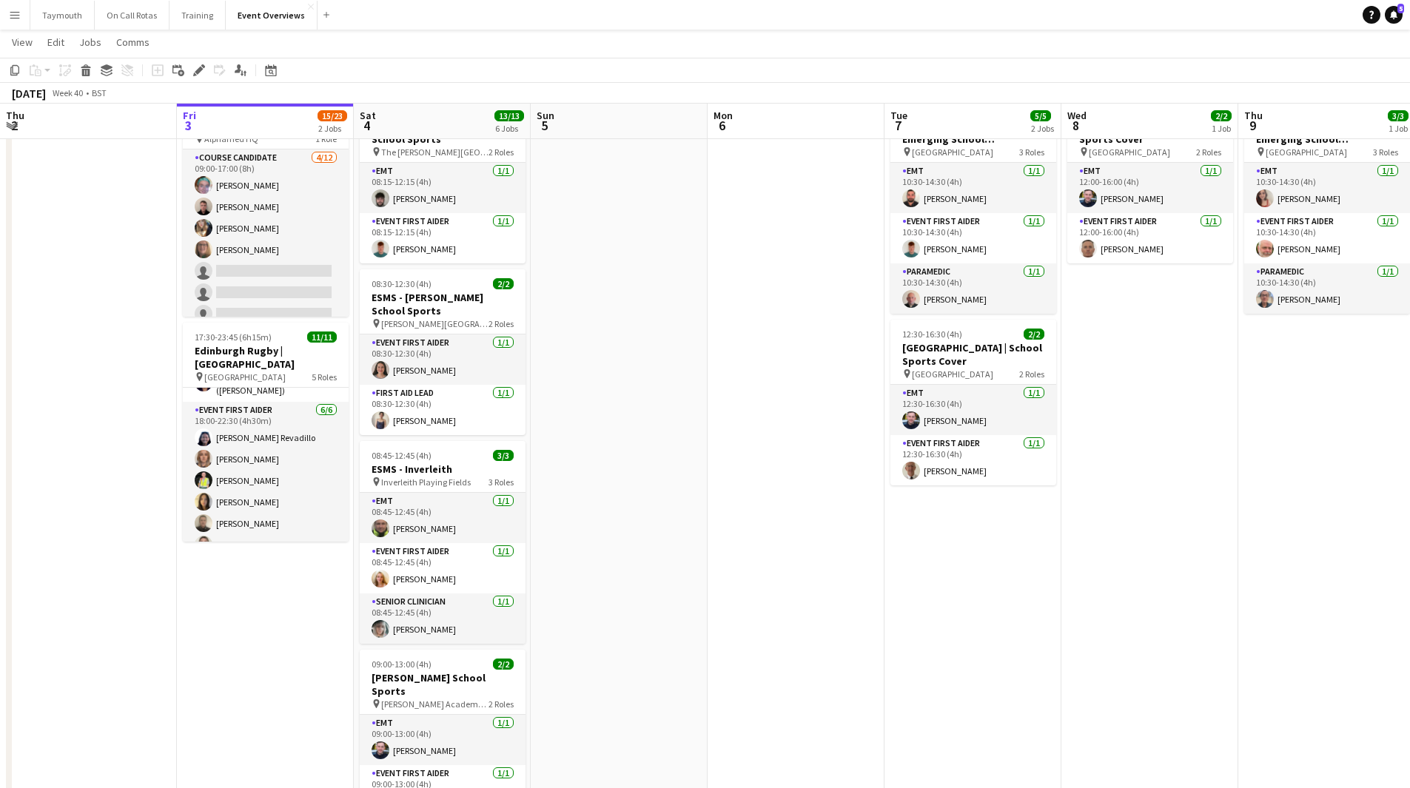
click at [118, 510] on app-date-cell at bounding box center [88, 643] width 177 height 1103
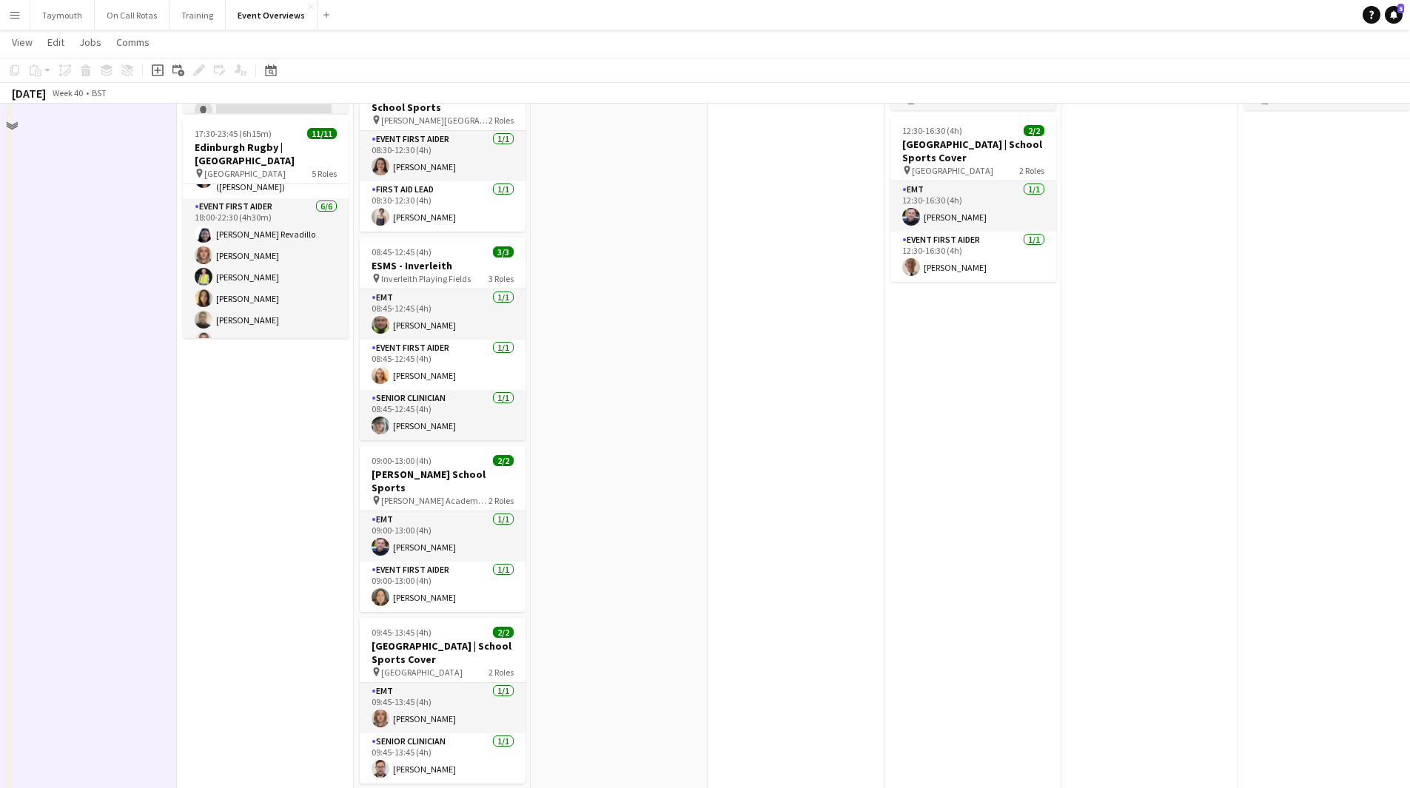
scroll to position [370, 0]
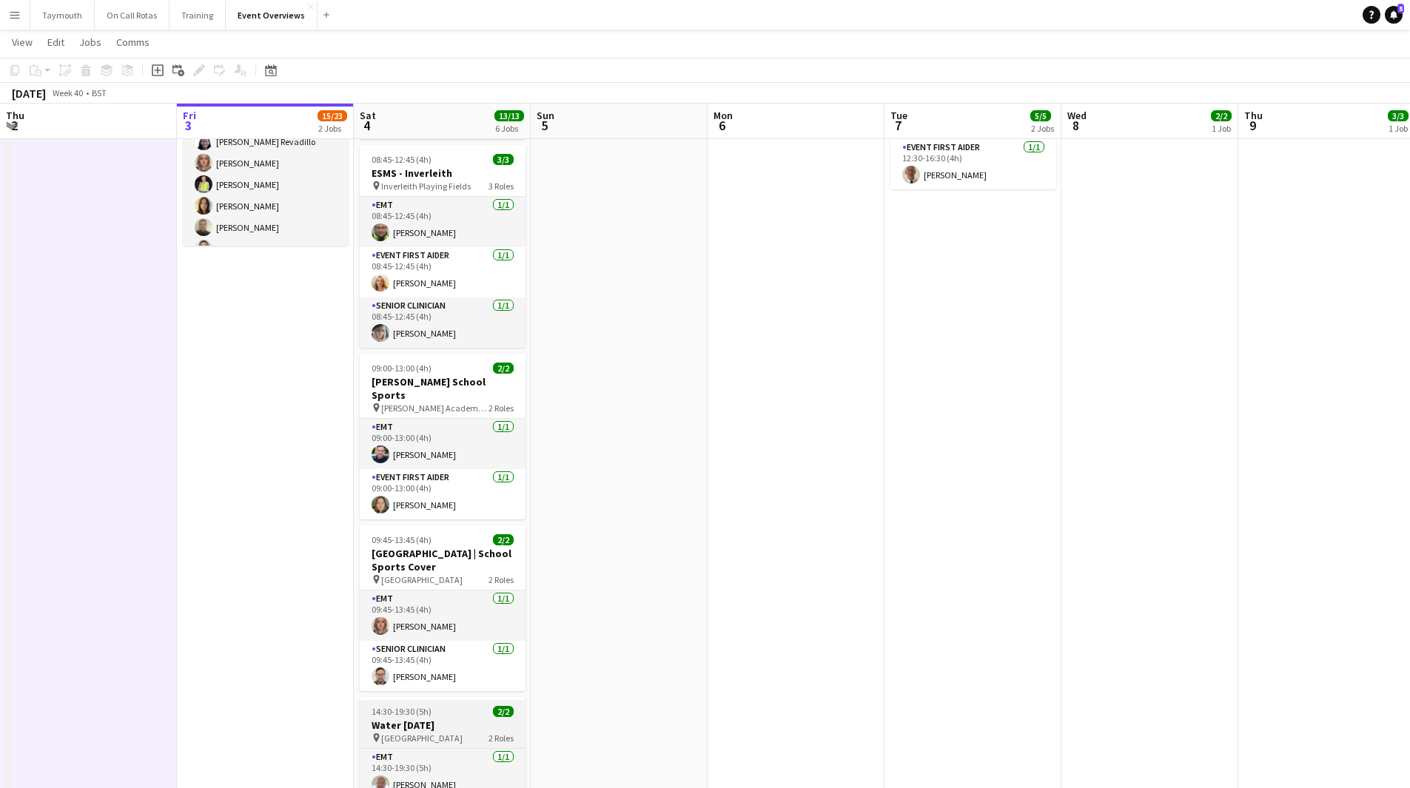
click at [491, 719] on h3 "Water [DATE]" at bounding box center [443, 725] width 166 height 13
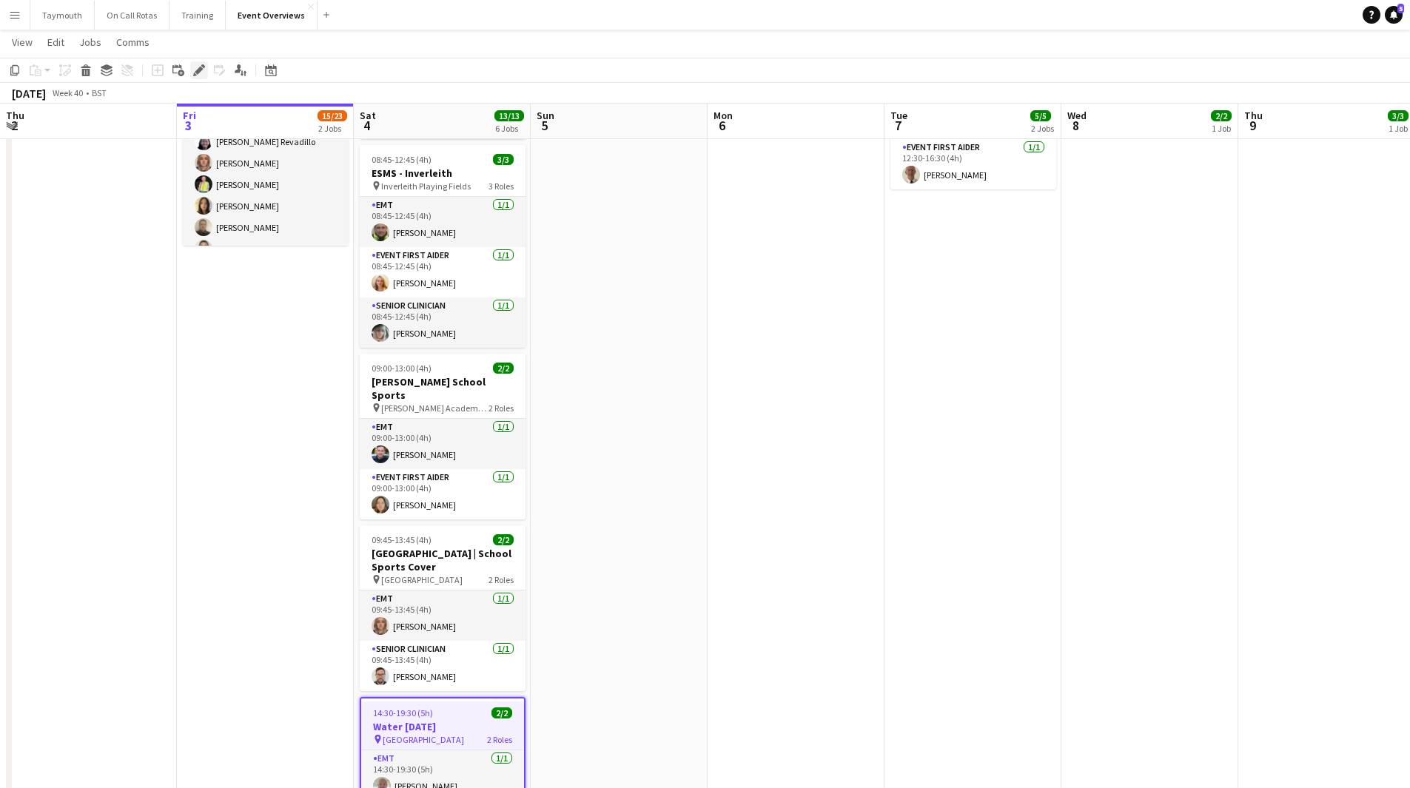
click at [203, 67] on icon at bounding box center [203, 66] width 4 height 4
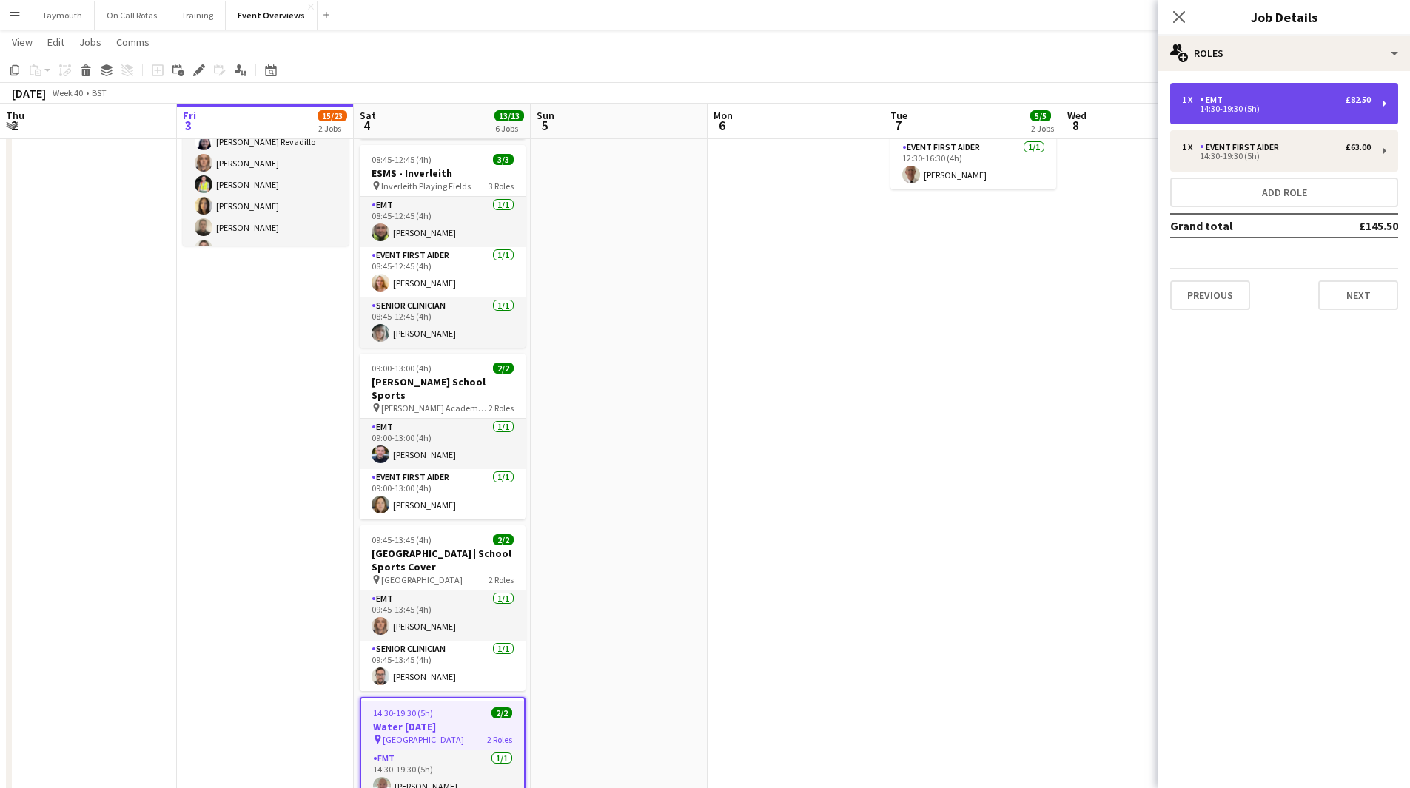
click at [1319, 107] on div "14:30-19:30 (5h)" at bounding box center [1276, 108] width 189 height 7
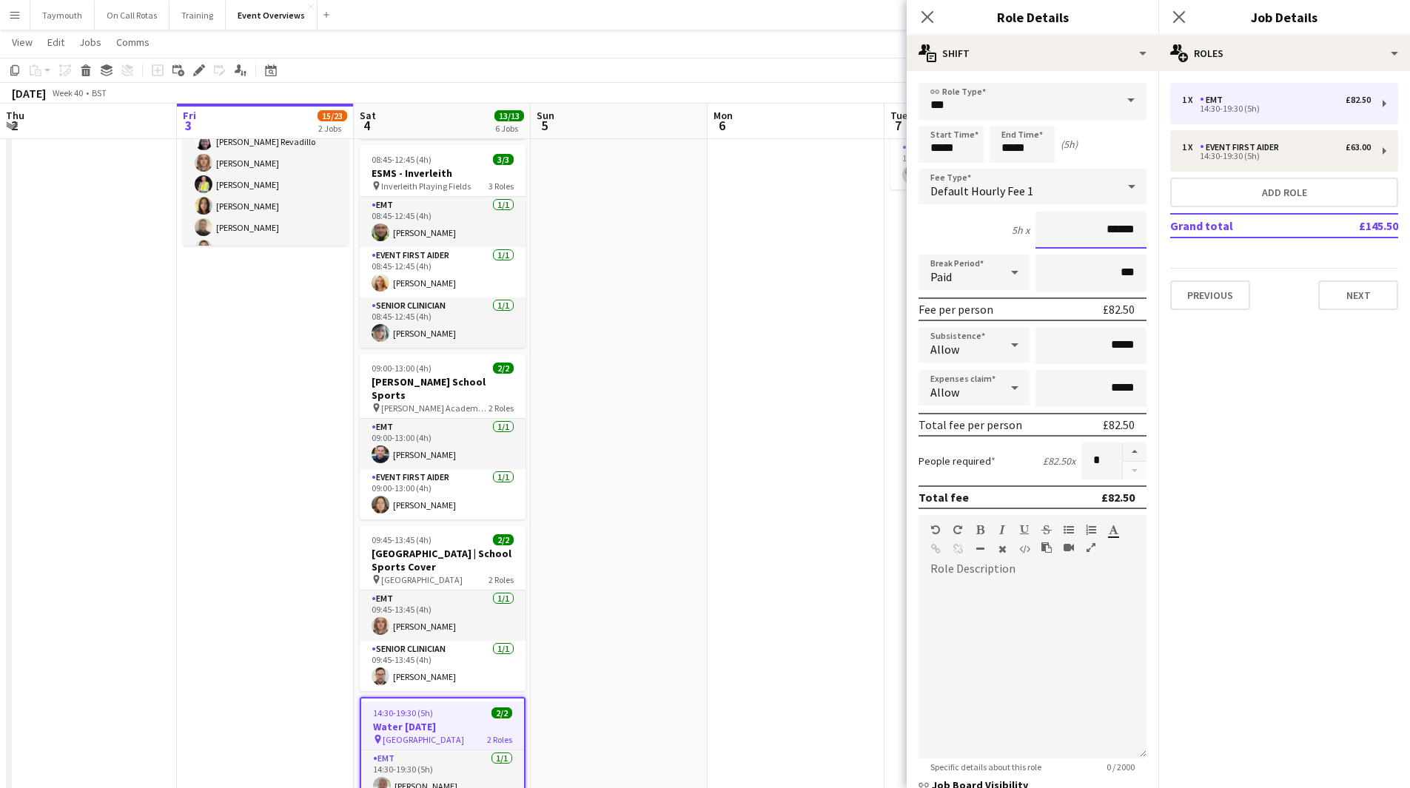
drag, startPoint x: 1123, startPoint y: 229, endPoint x: 748, endPoint y: 329, distance: 388.1
click at [874, 248] on body "Menu Boards Boards Boards All jobs Status Workforce Workforce My Workforce Recr…" at bounding box center [705, 264] width 1410 height 1269
type input "*****"
click at [1356, 151] on div "£63.00" at bounding box center [1357, 147] width 25 height 10
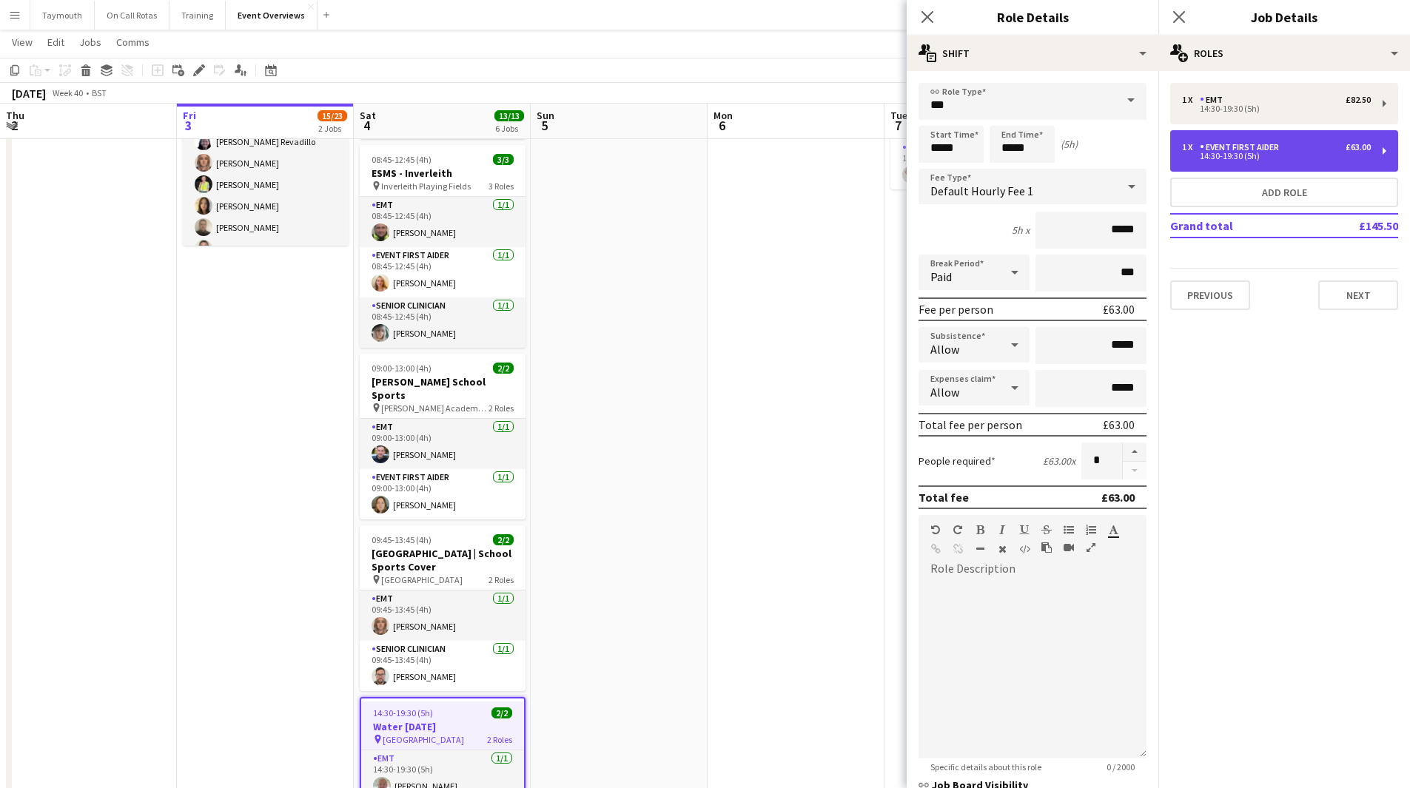
type input "**********"
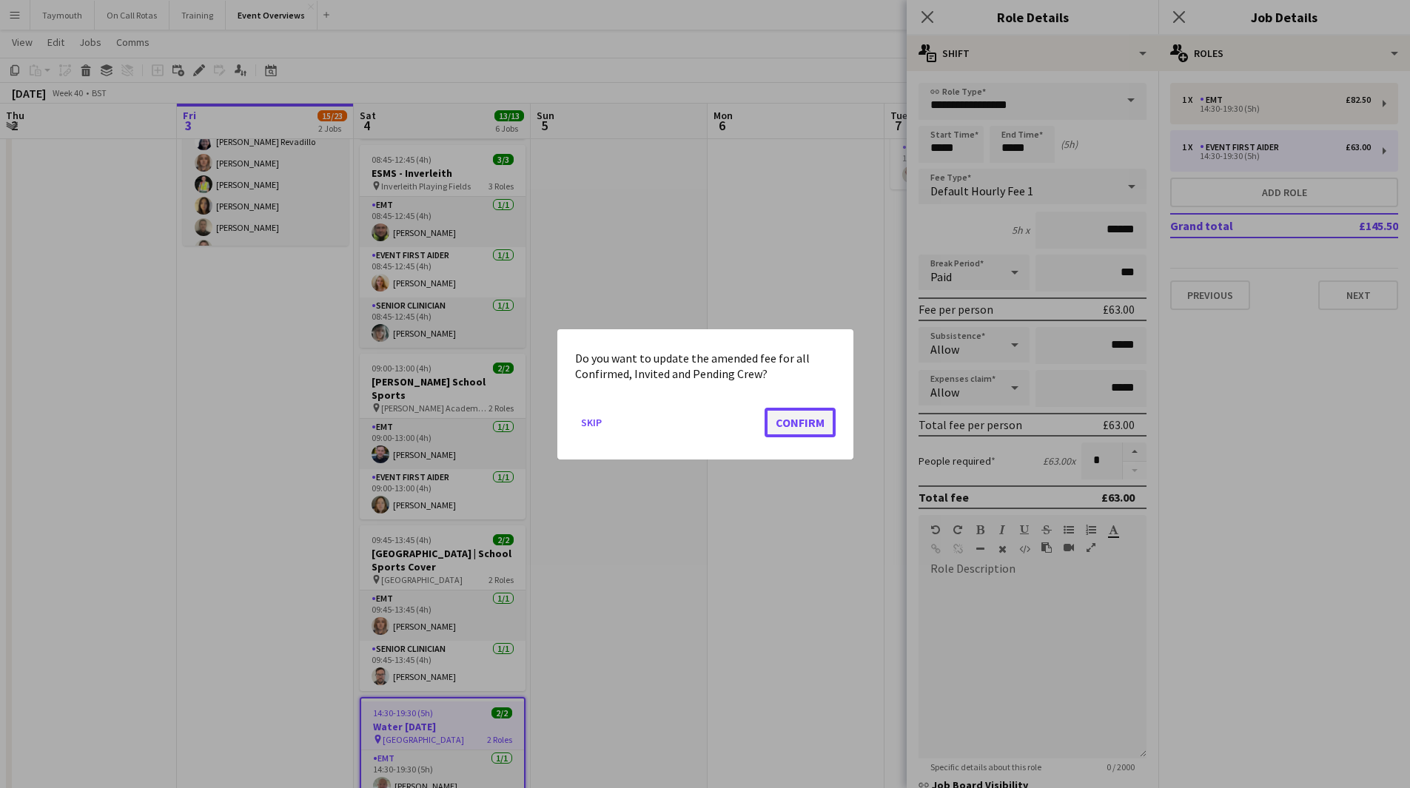
click at [810, 428] on button "Confirm" at bounding box center [799, 422] width 71 height 30
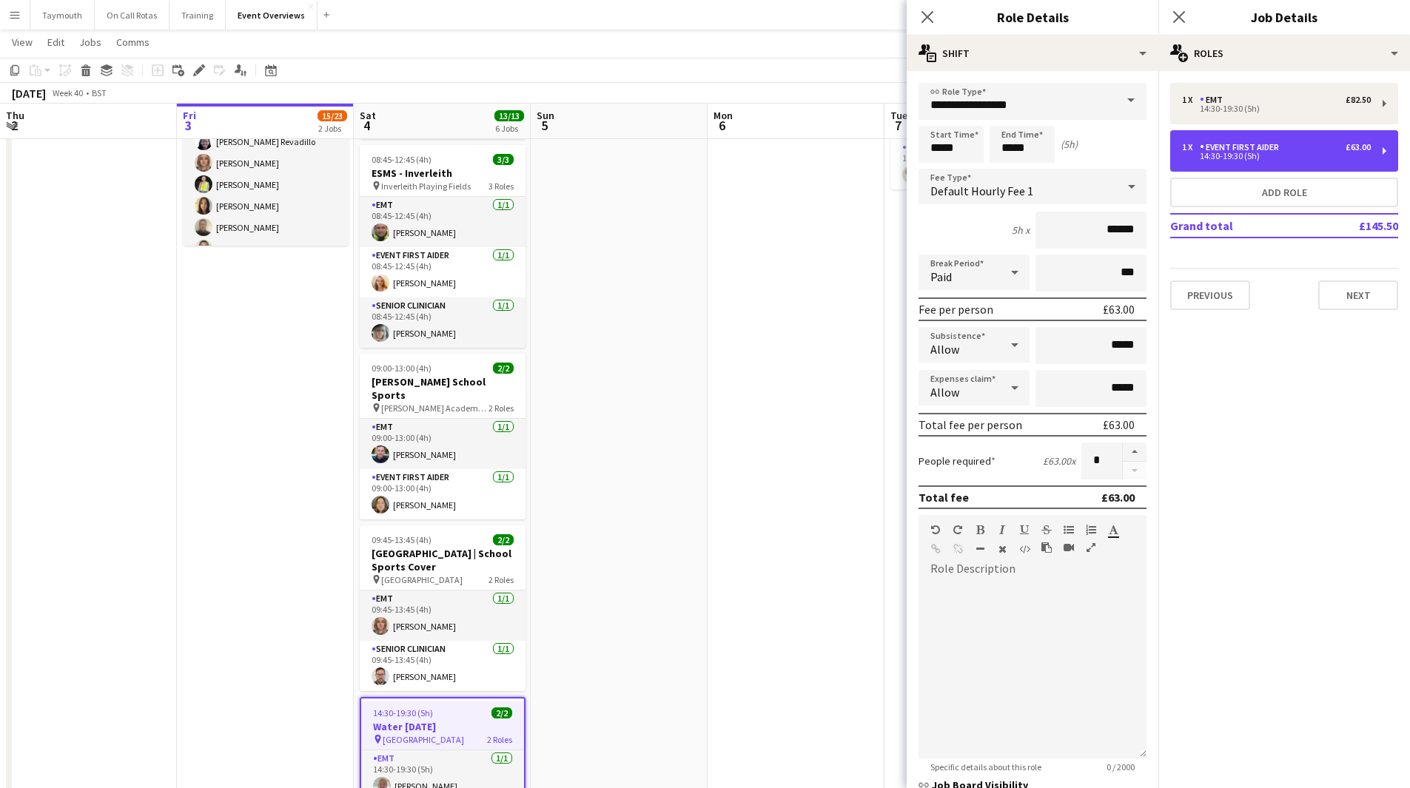
scroll to position [370, 0]
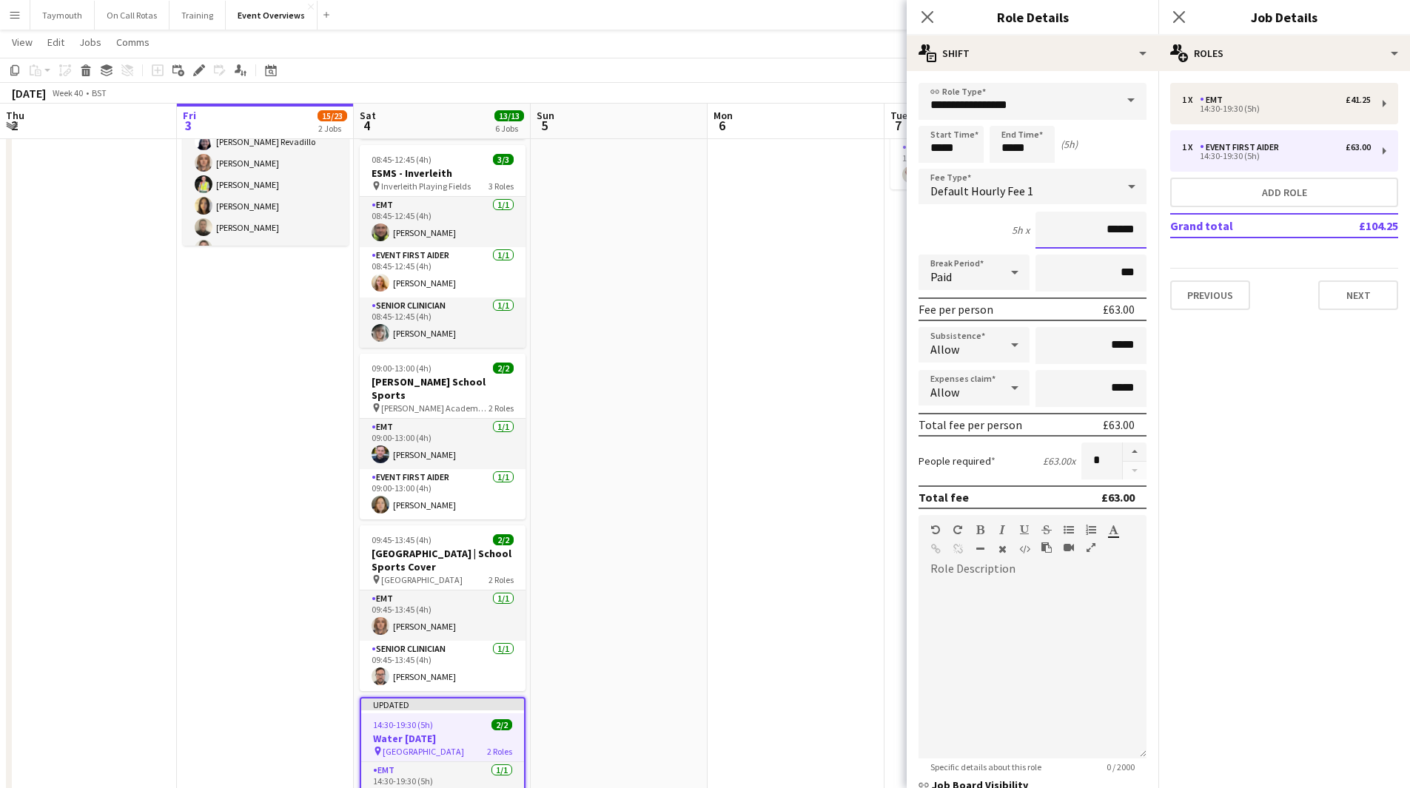
drag, startPoint x: 1122, startPoint y: 228, endPoint x: 794, endPoint y: 189, distance: 330.1
click at [794, 189] on body "Menu Boards Boards Boards All jobs Status Workforce Workforce My Workforce Recr…" at bounding box center [705, 270] width 1410 height 1281
type input "*****"
click at [682, 277] on app-date-cell at bounding box center [619, 353] width 177 height 1115
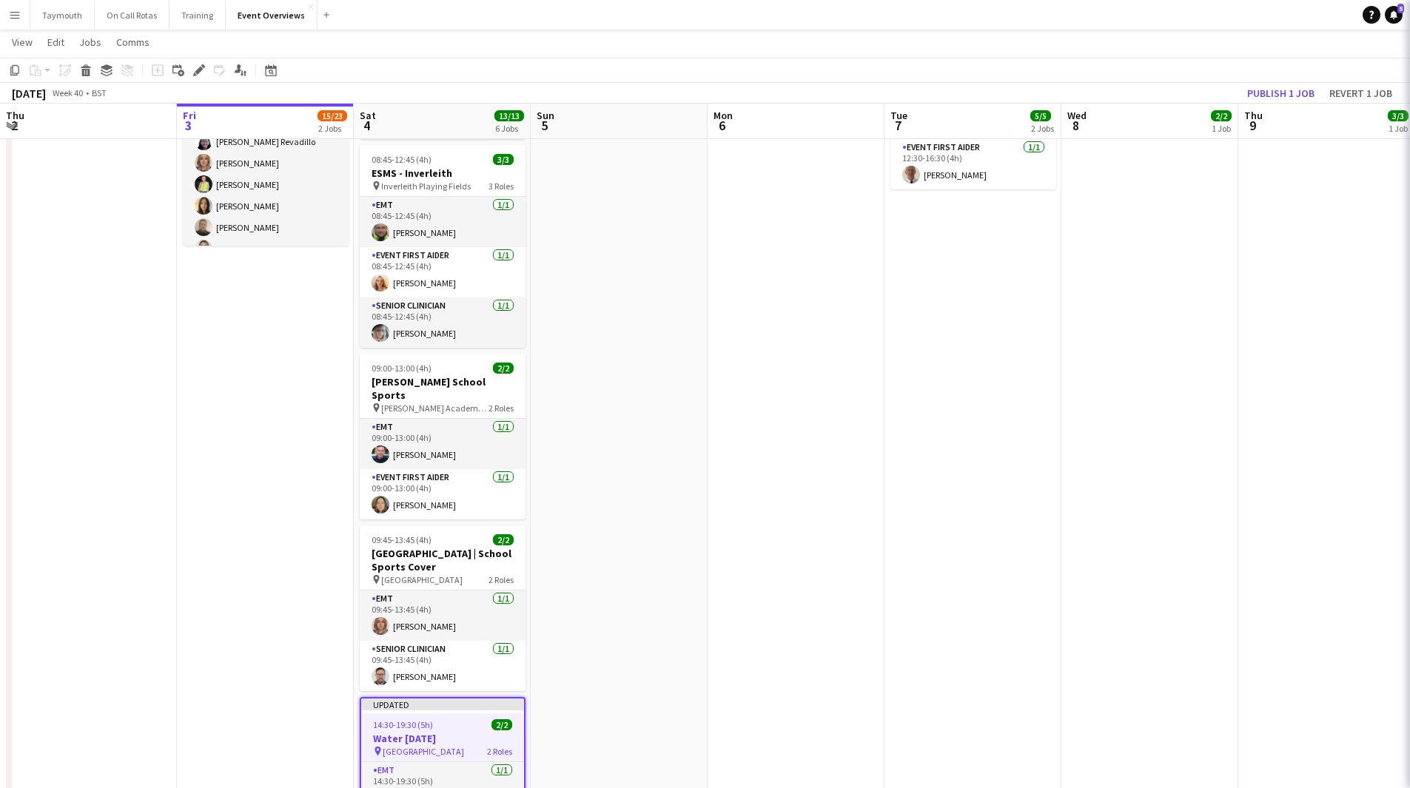
scroll to position [0, 0]
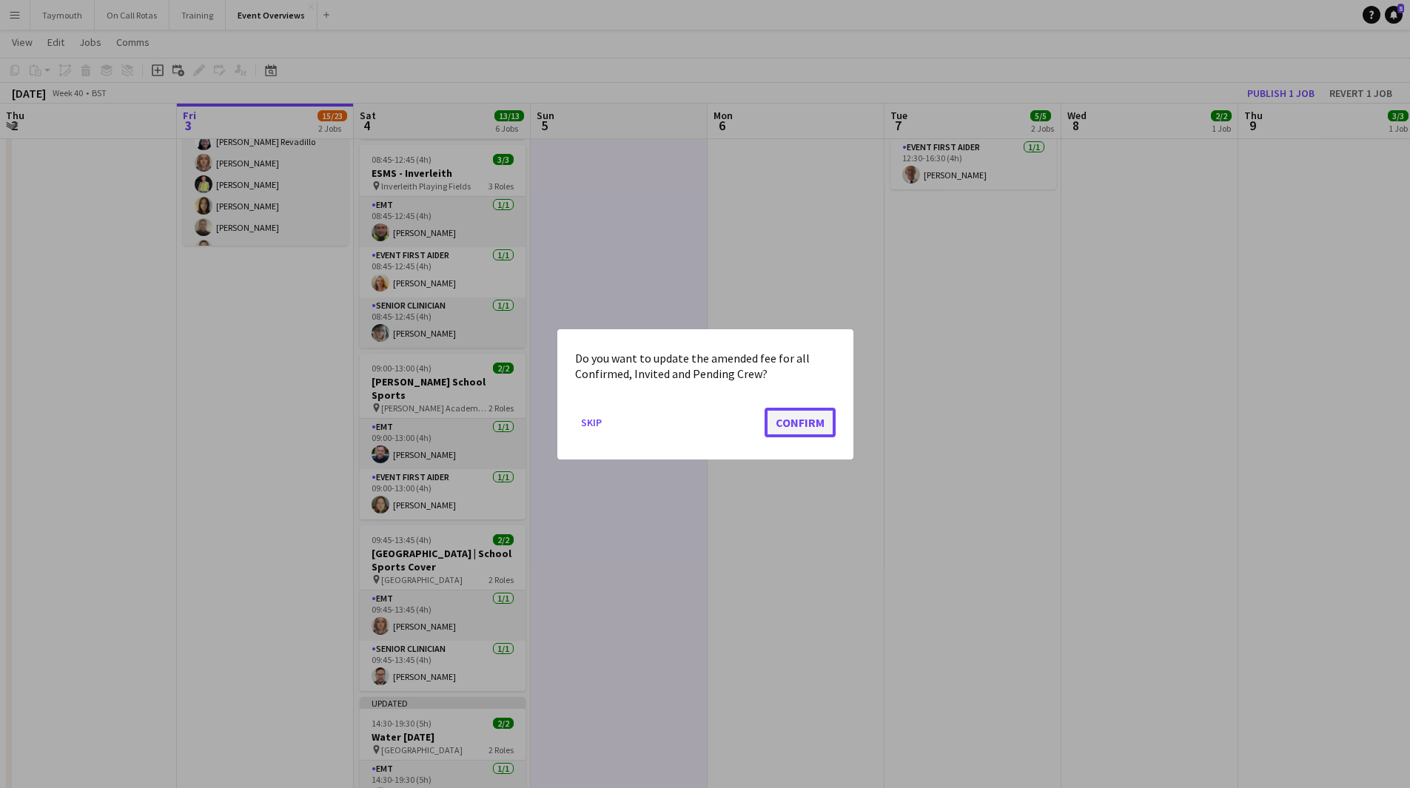
click at [818, 425] on button "Confirm" at bounding box center [799, 422] width 71 height 30
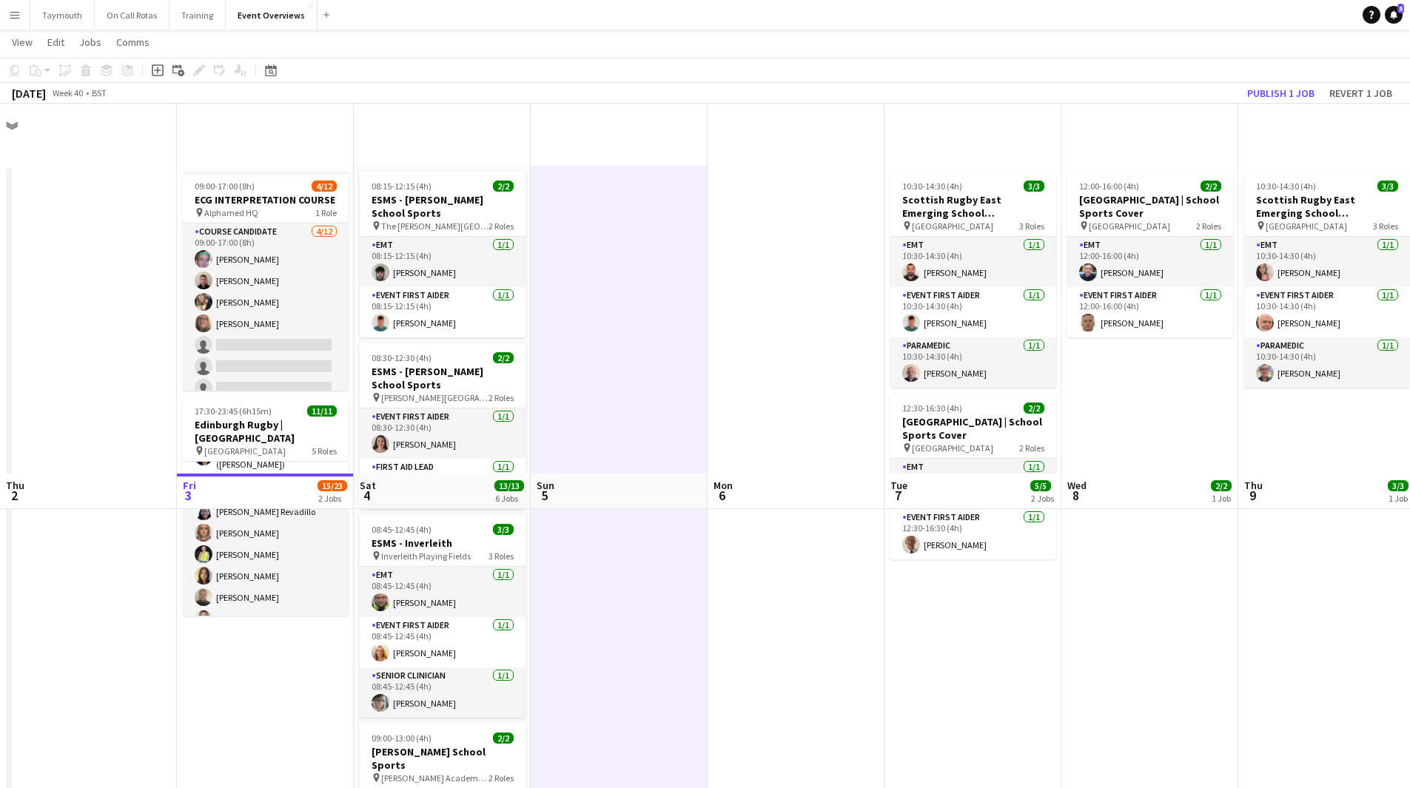
scroll to position [370, 0]
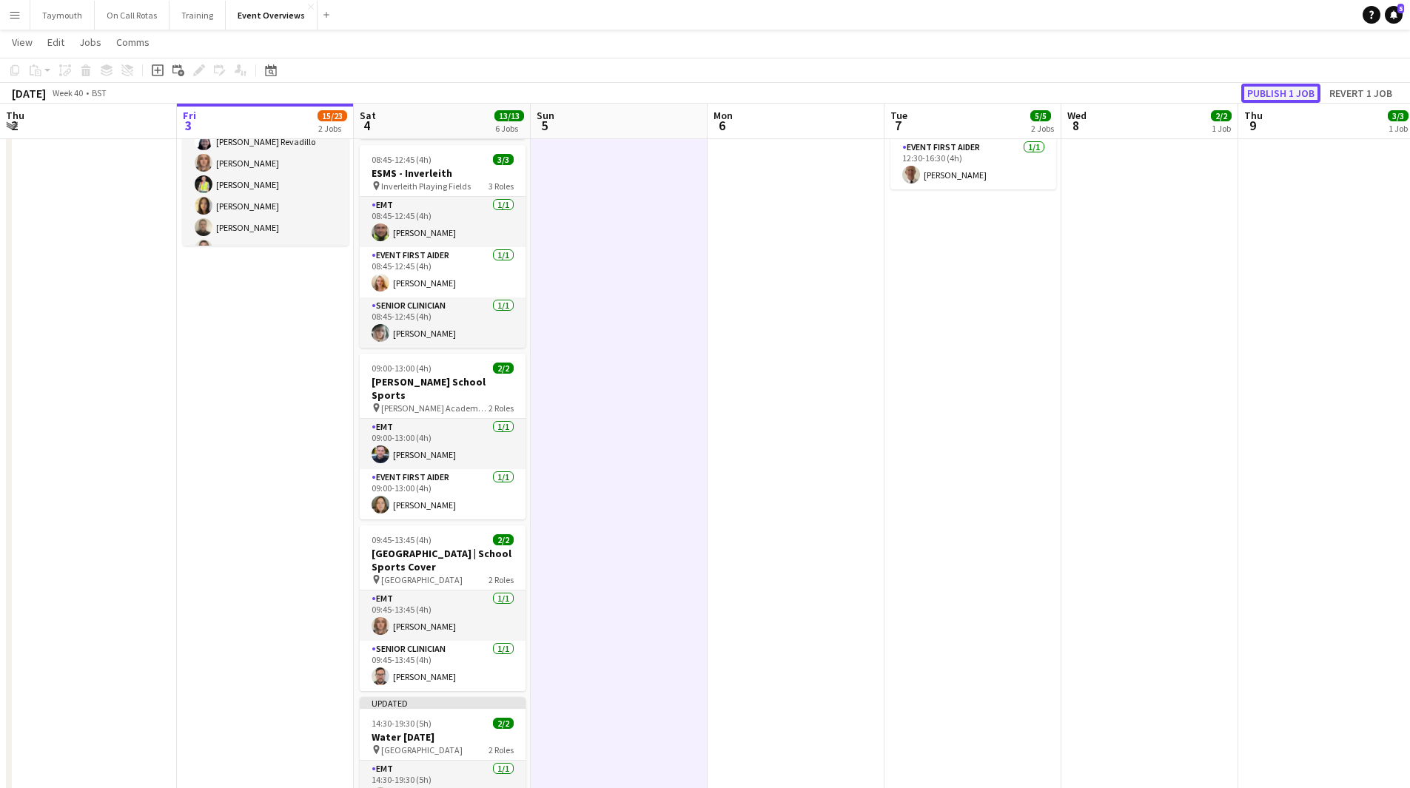
click at [1263, 96] on button "Publish 1 job" at bounding box center [1280, 93] width 79 height 19
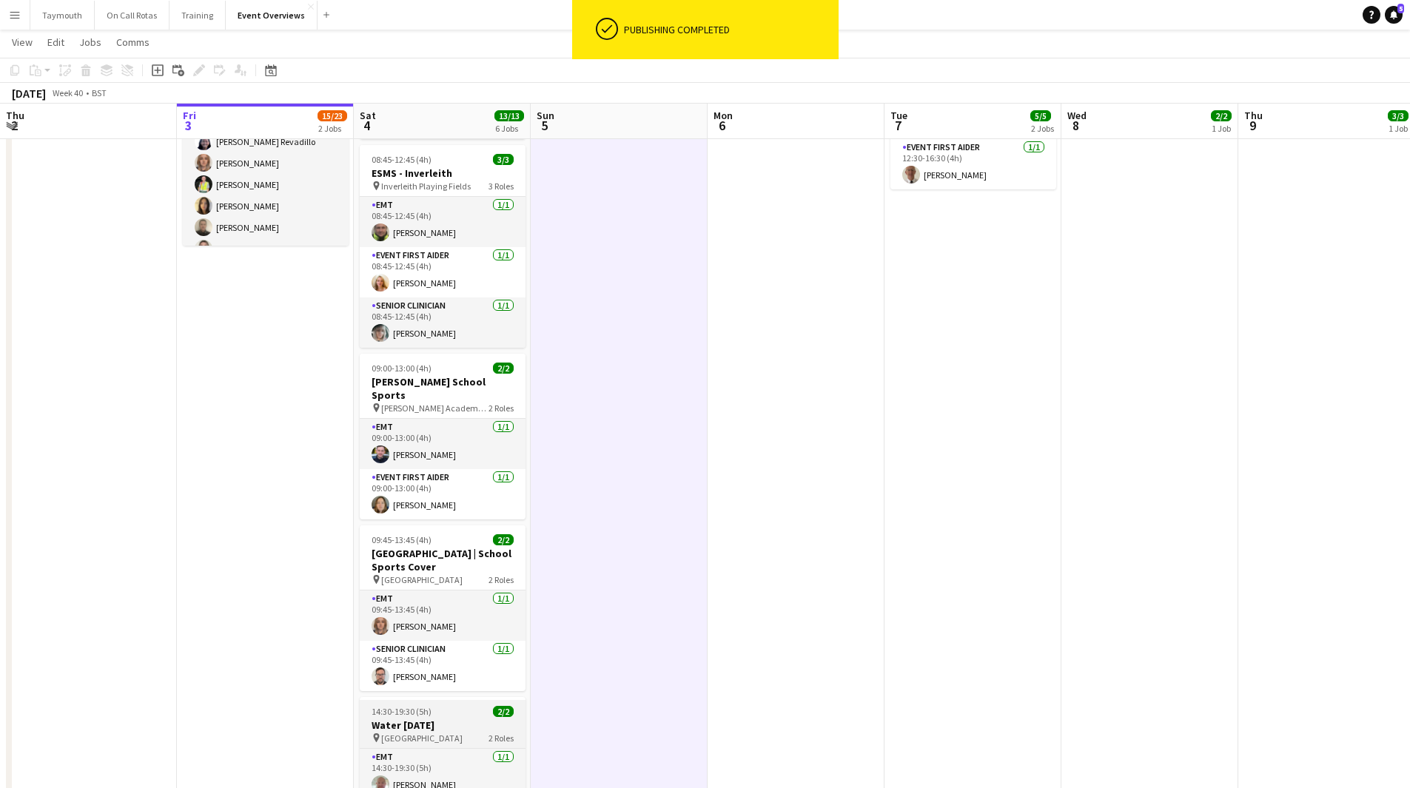
click at [416, 719] on h3 "Water [DATE]" at bounding box center [443, 725] width 166 height 13
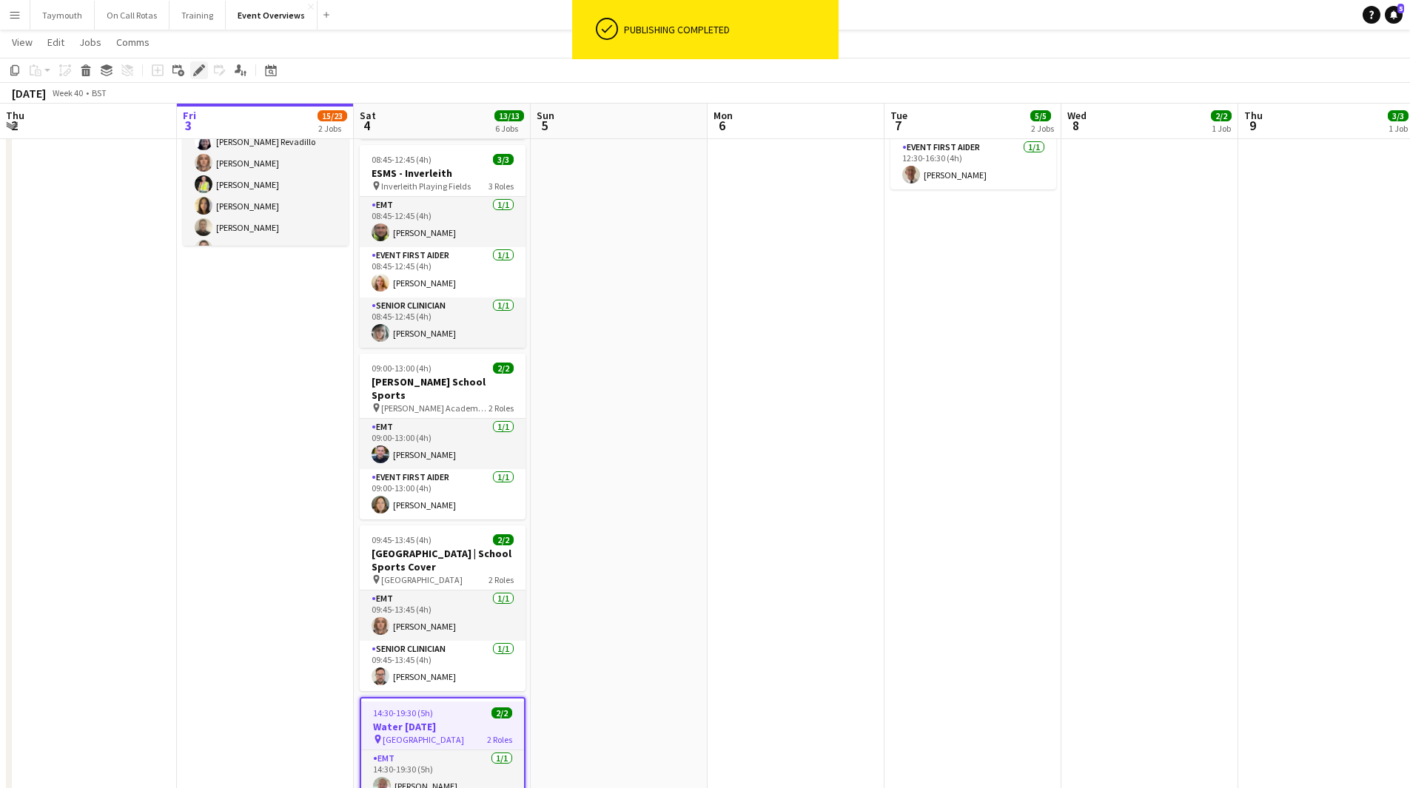
click at [200, 75] on icon "Edit" at bounding box center [199, 70] width 12 height 12
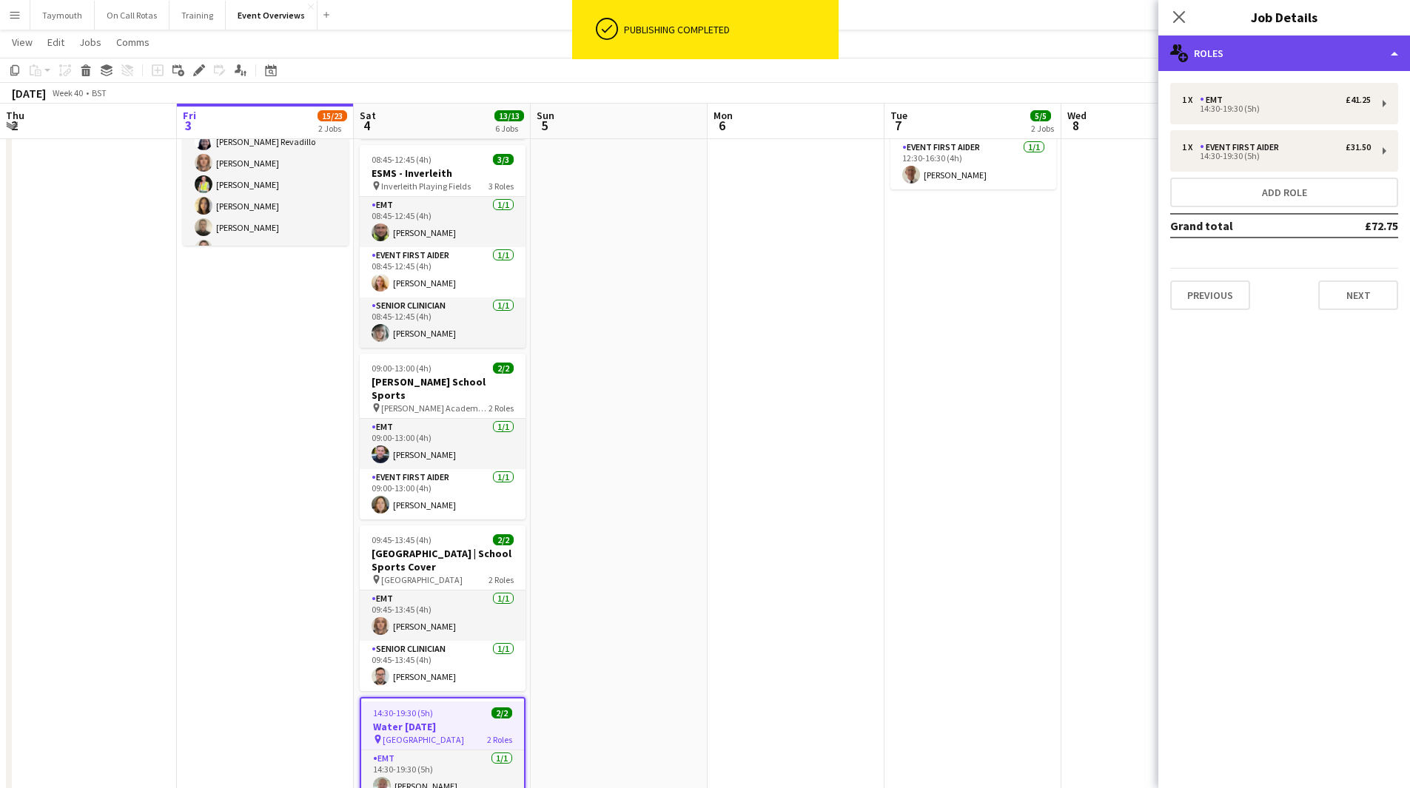
click at [1212, 36] on div "multiple-users-add Roles" at bounding box center [1284, 54] width 252 height 36
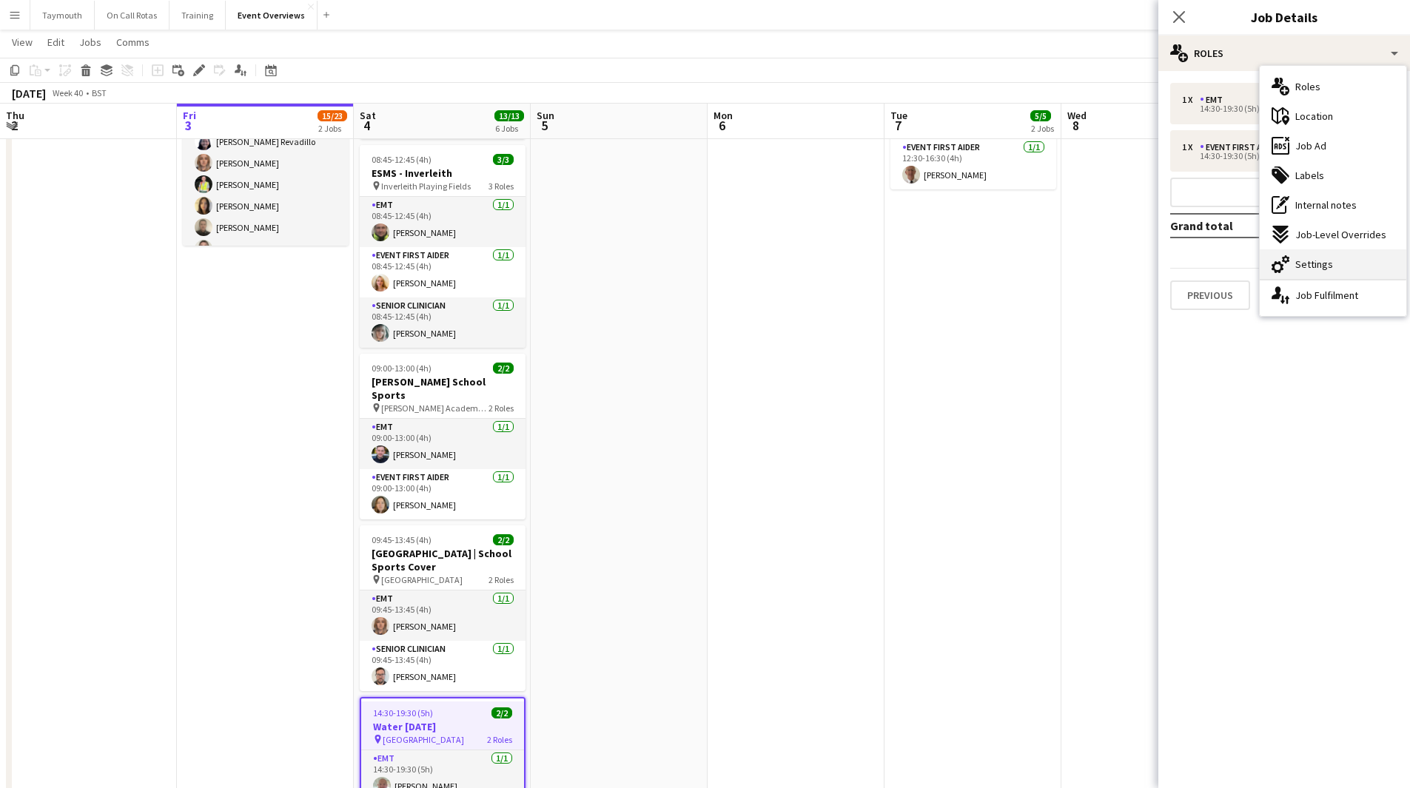
click at [1305, 275] on div "cog-double-3 Settings" at bounding box center [1332, 264] width 147 height 30
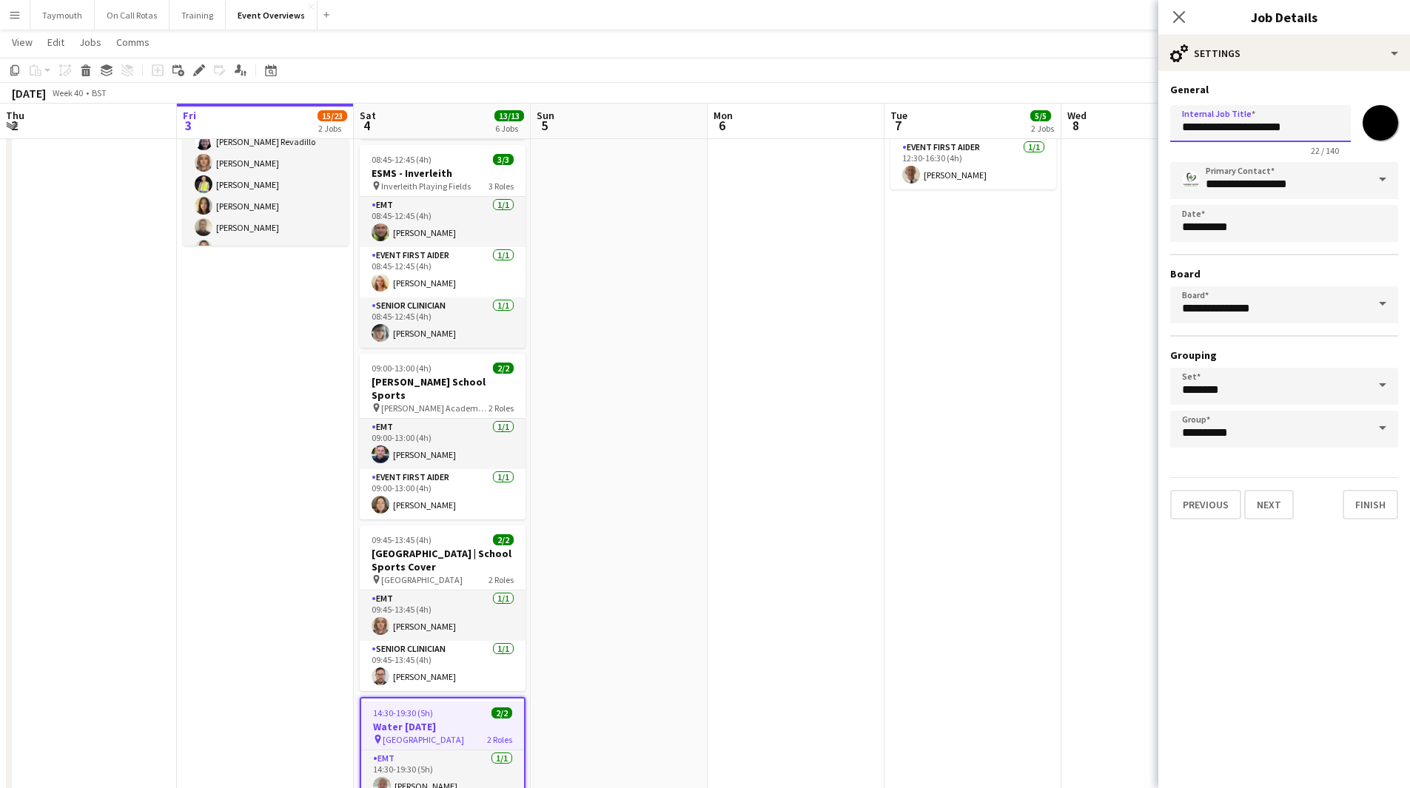
click at [1174, 127] on input "**********" at bounding box center [1260, 123] width 181 height 37
type input "**********"
click at [1032, 417] on app-date-cell "10:30-14:30 (4h) 3/3 Scottish Rugby East Emerging School Championships | Newbat…" at bounding box center [972, 353] width 177 height 1115
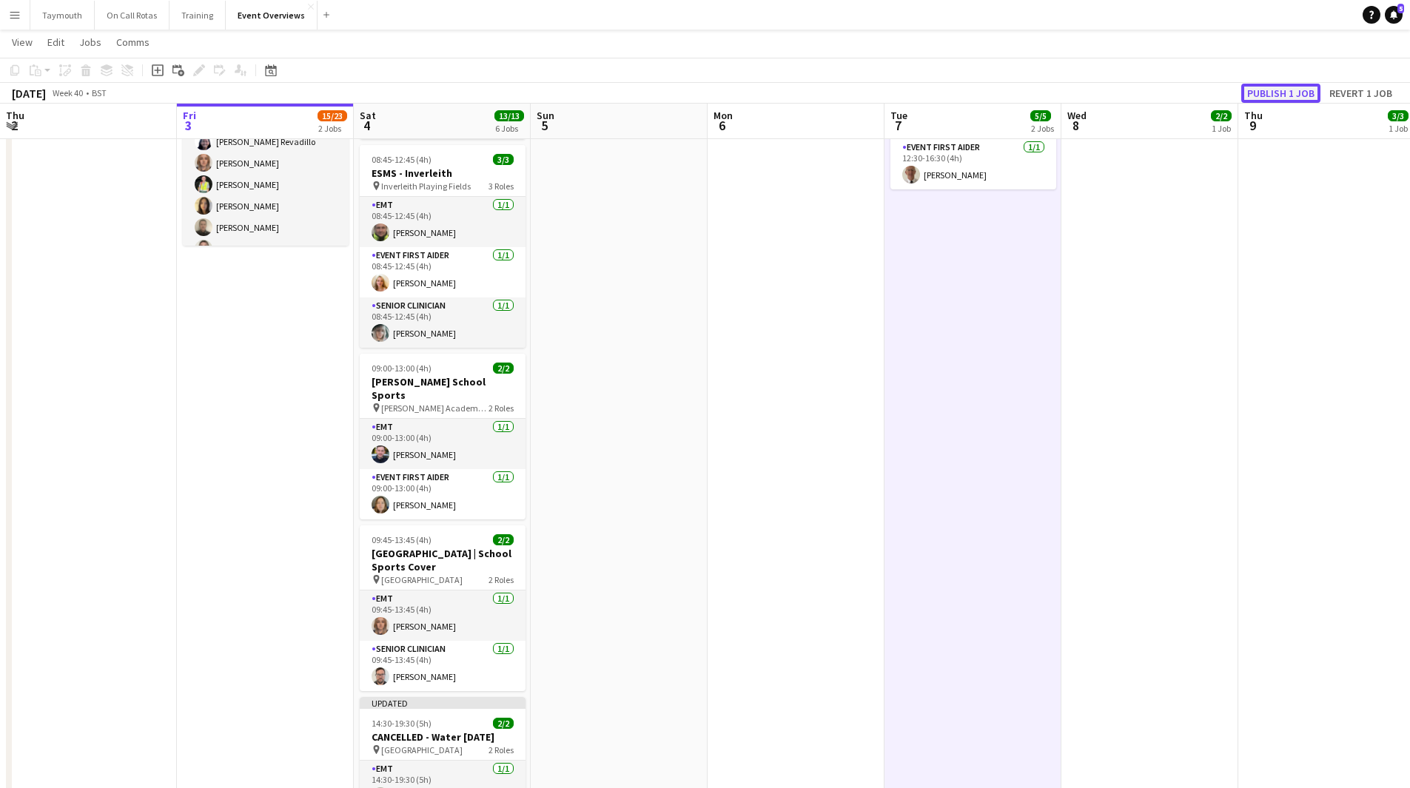
click at [1305, 94] on button "Publish 1 job" at bounding box center [1280, 93] width 79 height 19
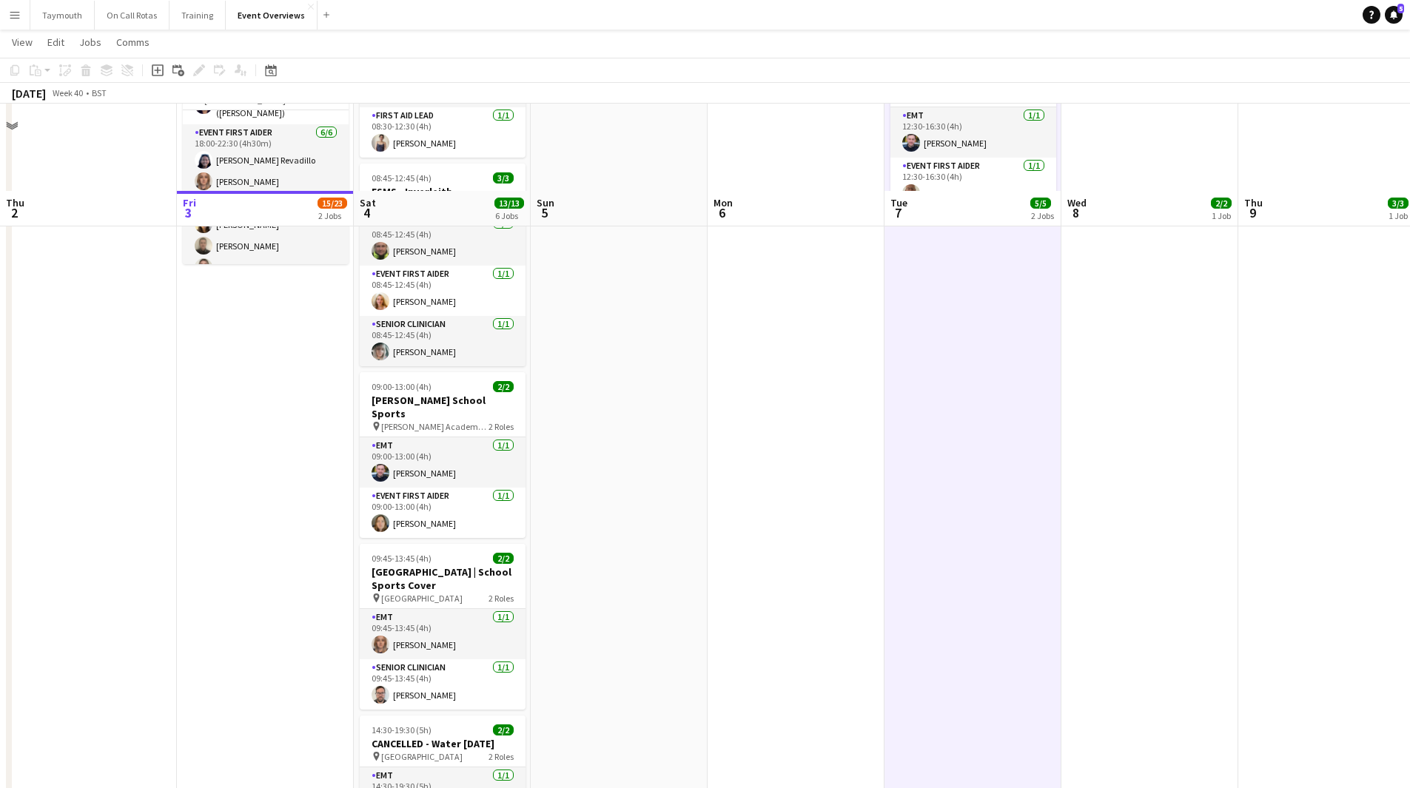
scroll to position [444, 0]
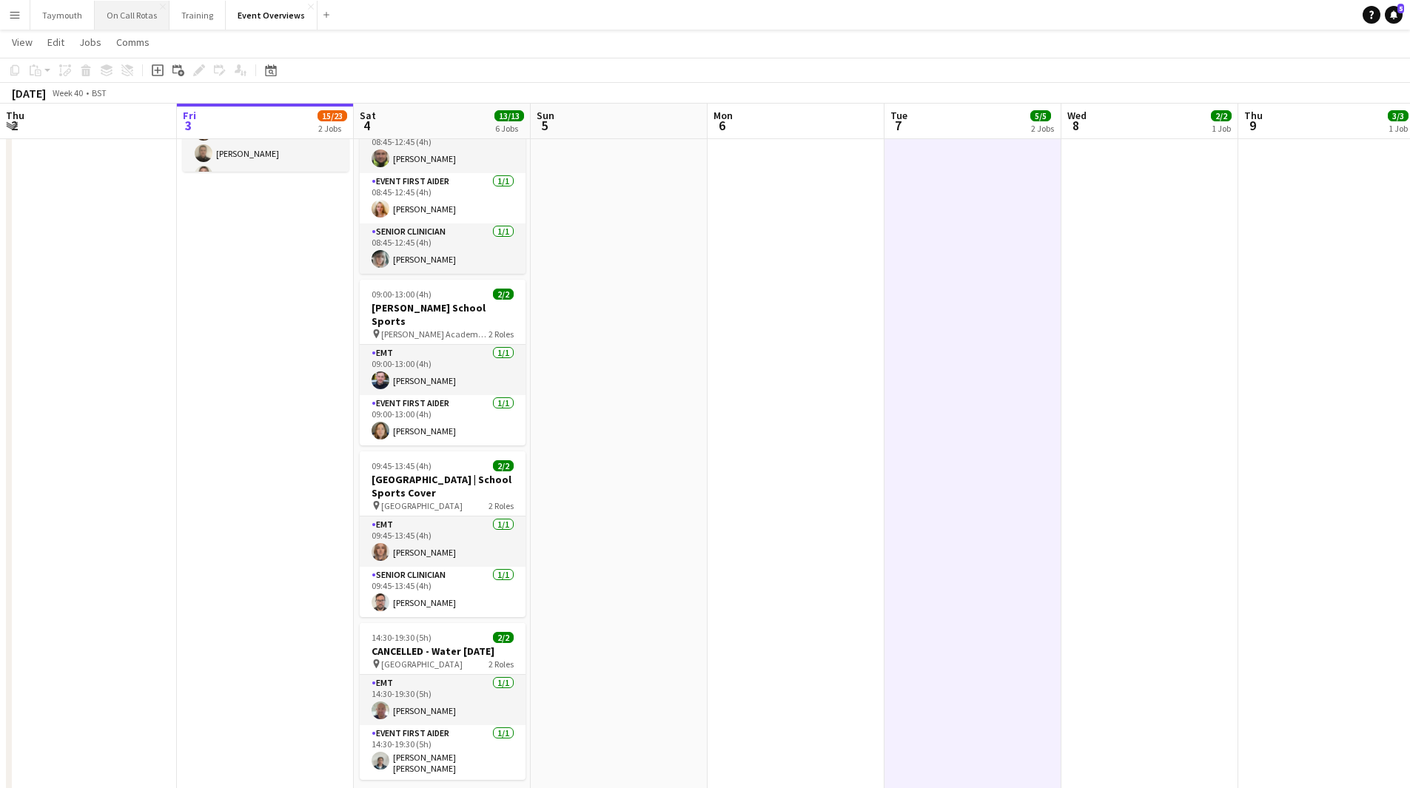
drag, startPoint x: 125, startPoint y: 14, endPoint x: 134, endPoint y: 7, distance: 11.6
click at [125, 14] on button "On Call Rotas Close" at bounding box center [132, 15] width 75 height 29
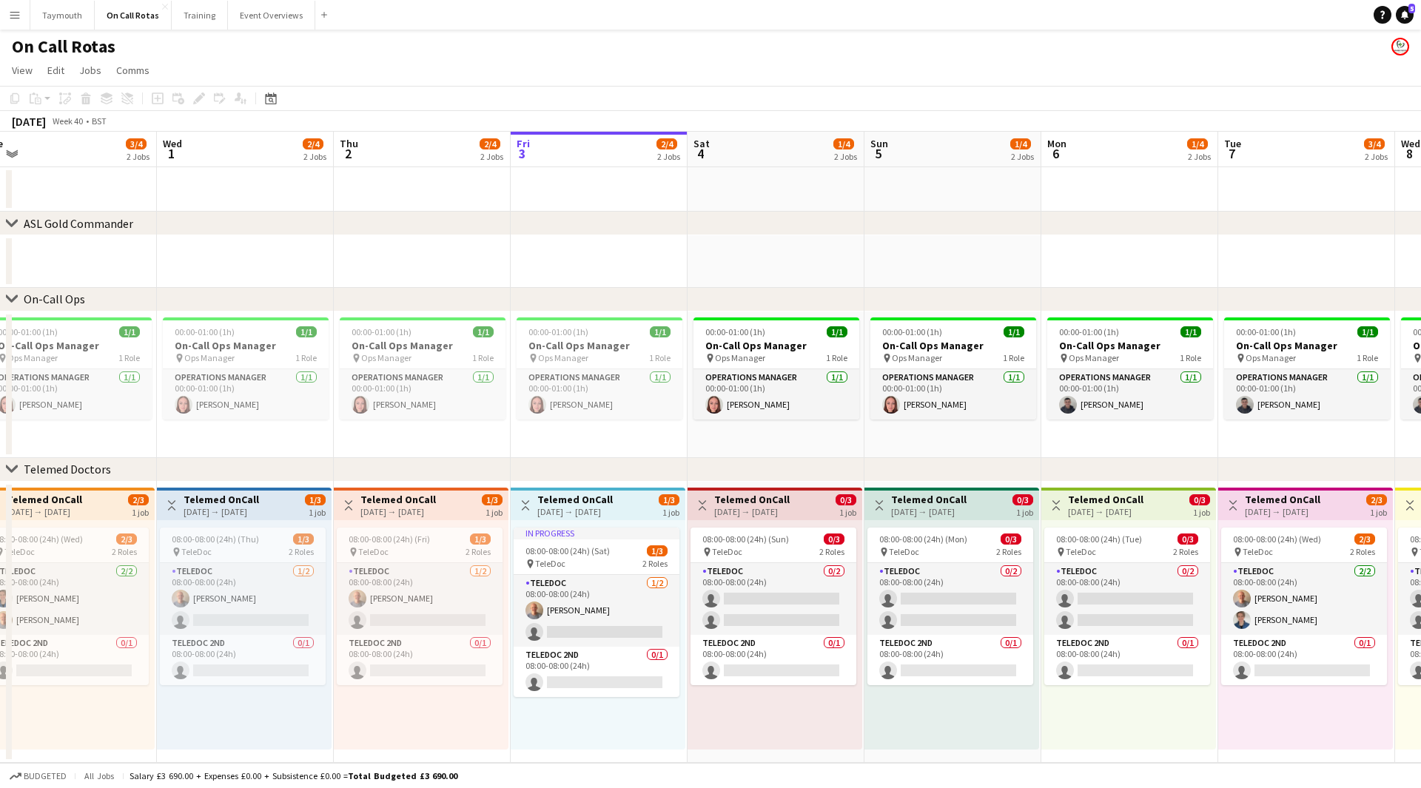
scroll to position [0, 473]
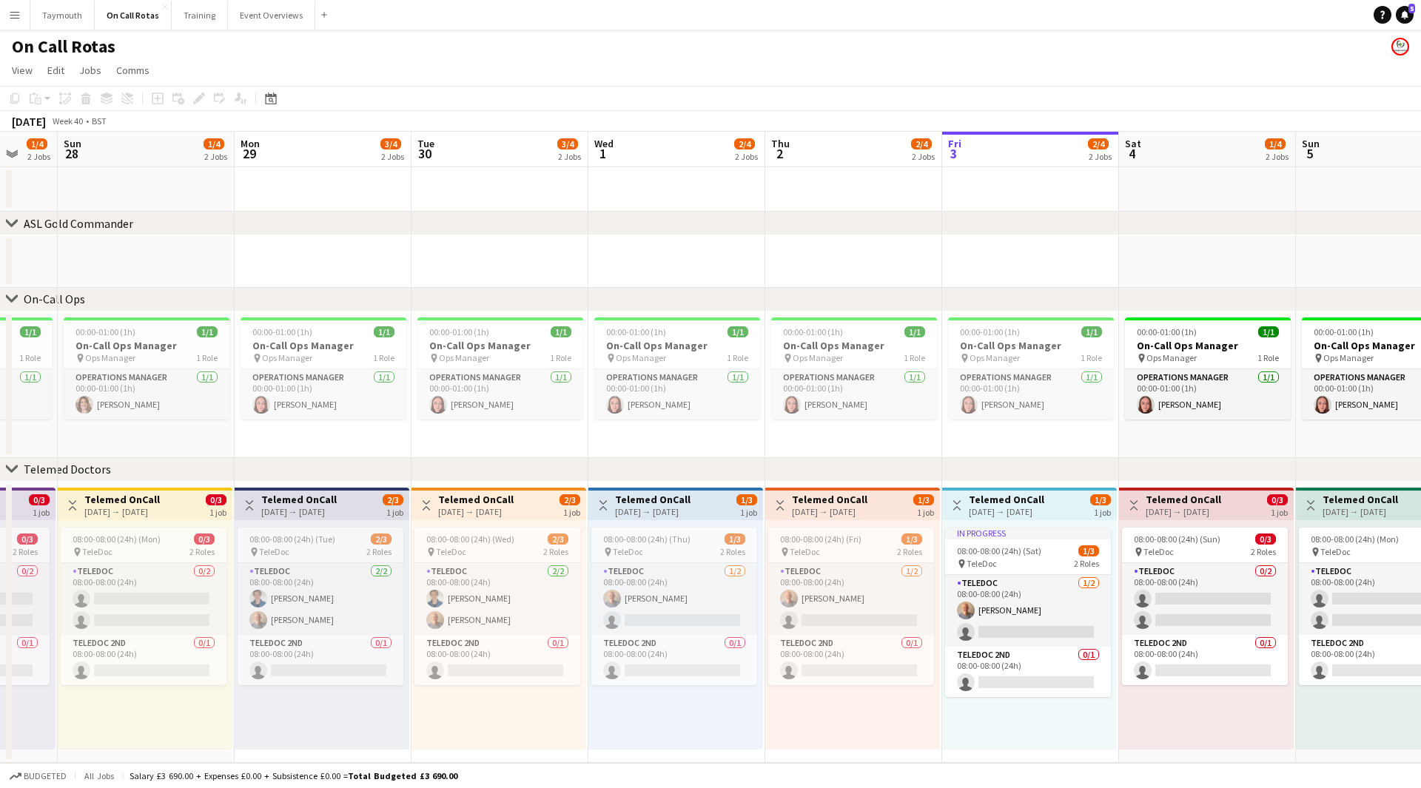
drag, startPoint x: 389, startPoint y: 246, endPoint x: 1009, endPoint y: 264, distance: 619.6
click at [1009, 264] on app-calendar-viewport "Thu 25 2/4 2 Jobs Fri 26 3/4 2 Jobs Sat 27 1/4 2 Jobs Sun 28 1/4 2 Jobs Mon 29 …" at bounding box center [710, 447] width 1421 height 631
click at [260, 12] on button "Event Overviews Close" at bounding box center [271, 15] width 87 height 29
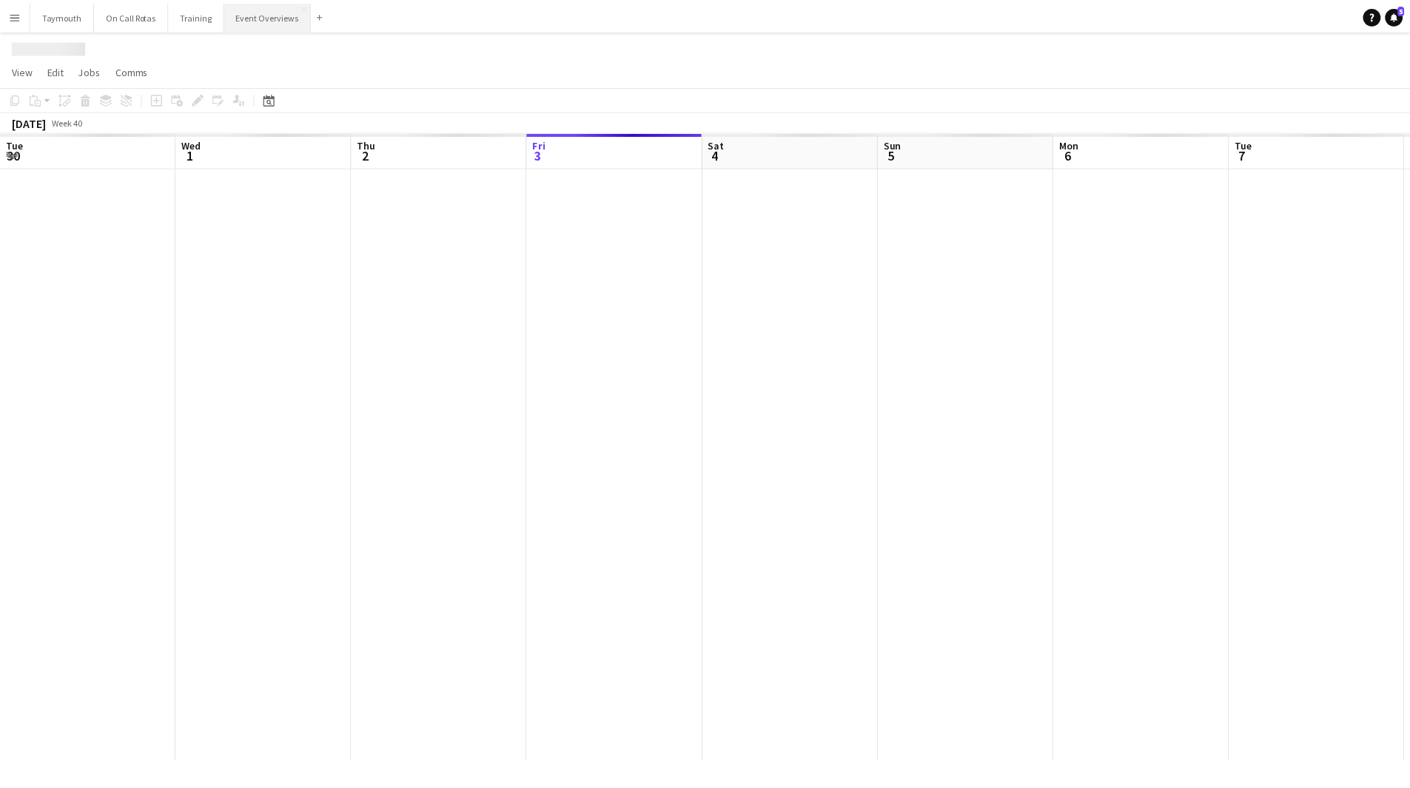
scroll to position [0, 354]
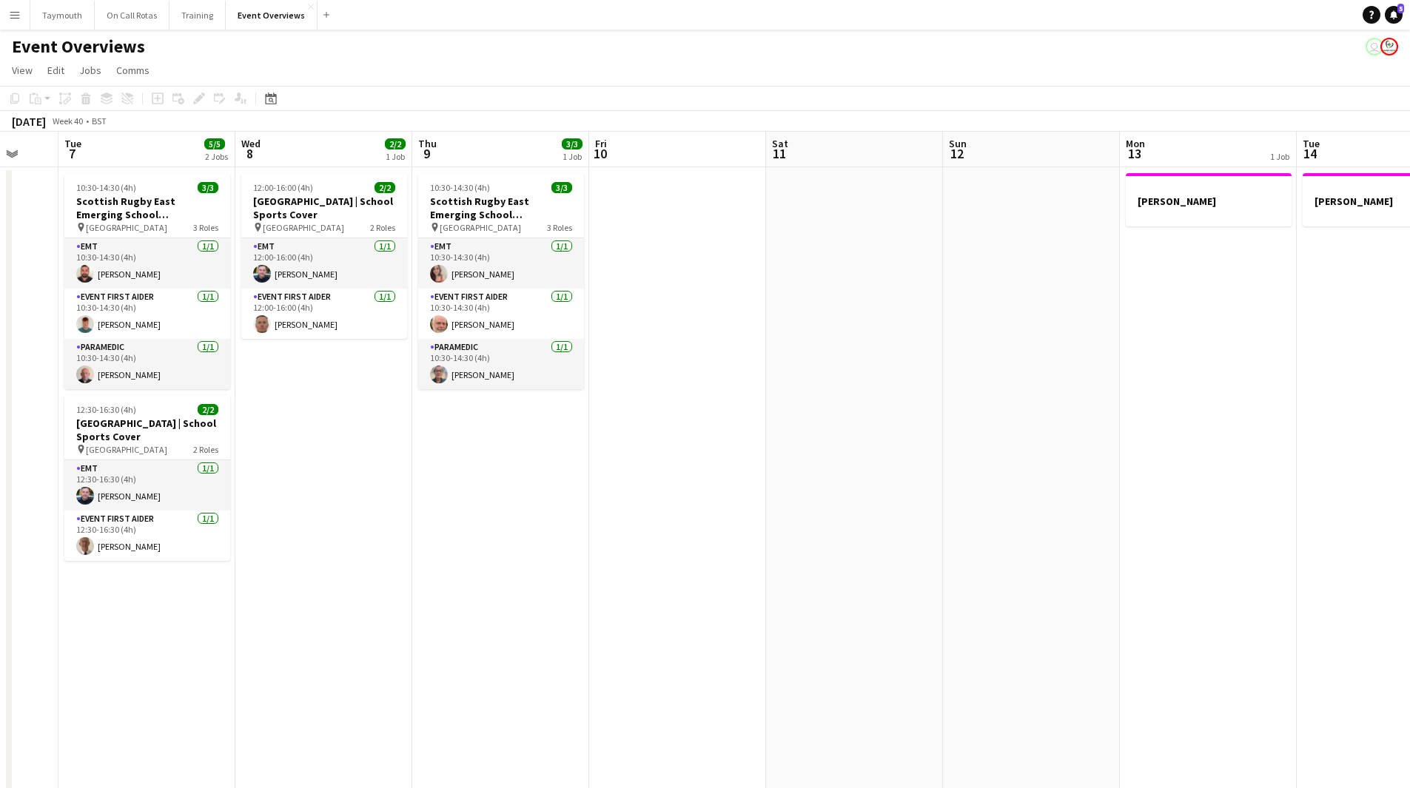
drag, startPoint x: 635, startPoint y: 522, endPoint x: 185, endPoint y: 532, distance: 450.0
click at [185, 532] on app-calendar-viewport "Sat 4 13/13 6 Jobs Sun 5 Mon 6 Tue 7 5/5 2 Jobs Wed 8 2/2 1 Job Thu 9 3/3 1 Job…" at bounding box center [705, 701] width 1410 height 1139
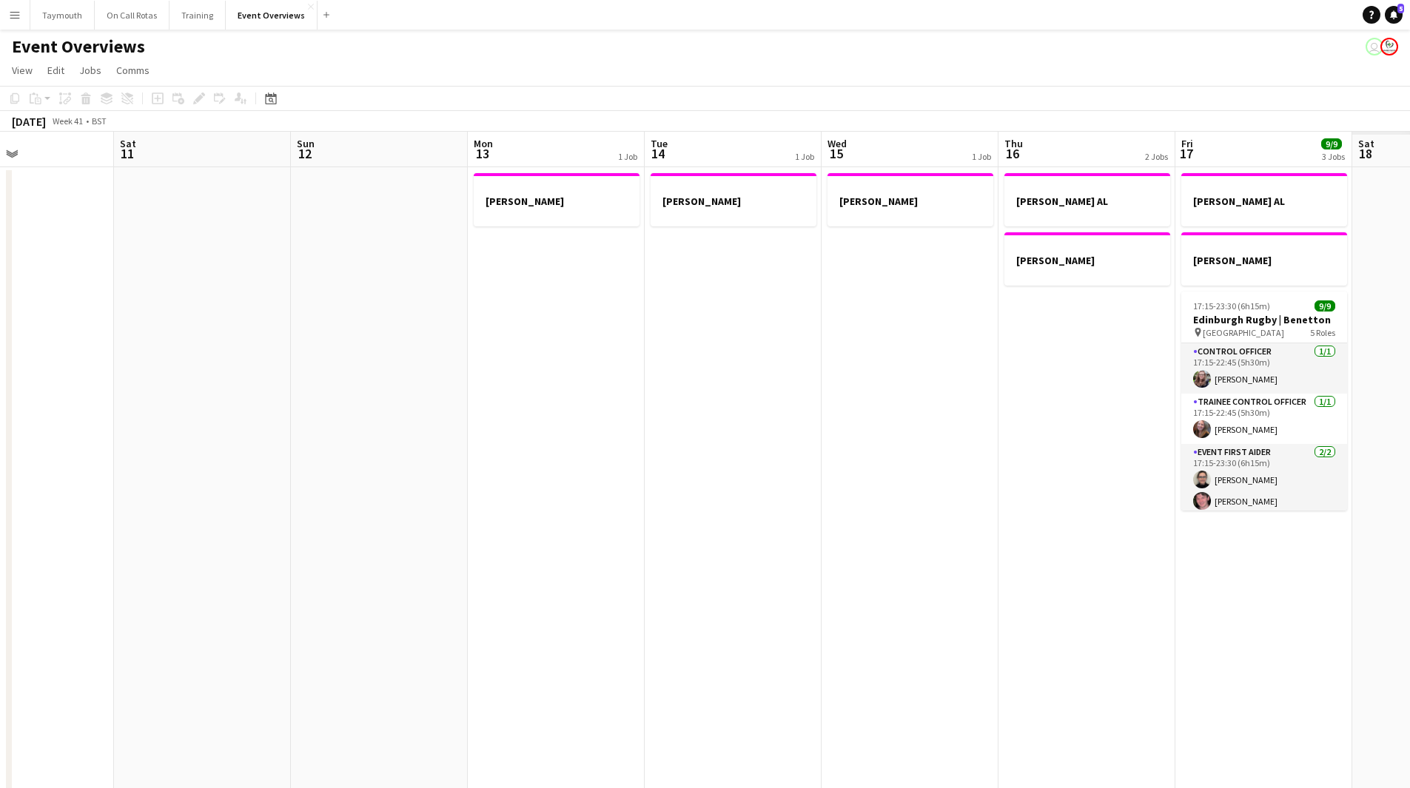
drag, startPoint x: 900, startPoint y: 499, endPoint x: 161, endPoint y: 534, distance: 740.0
click at [161, 534] on app-calendar-viewport "Tue 7 5/5 2 Jobs Wed 8 2/2 1 Job Thu 9 3/3 1 Job Fri 10 Sat 11 Sun 12 Mon 13 1 …" at bounding box center [705, 701] width 1410 height 1139
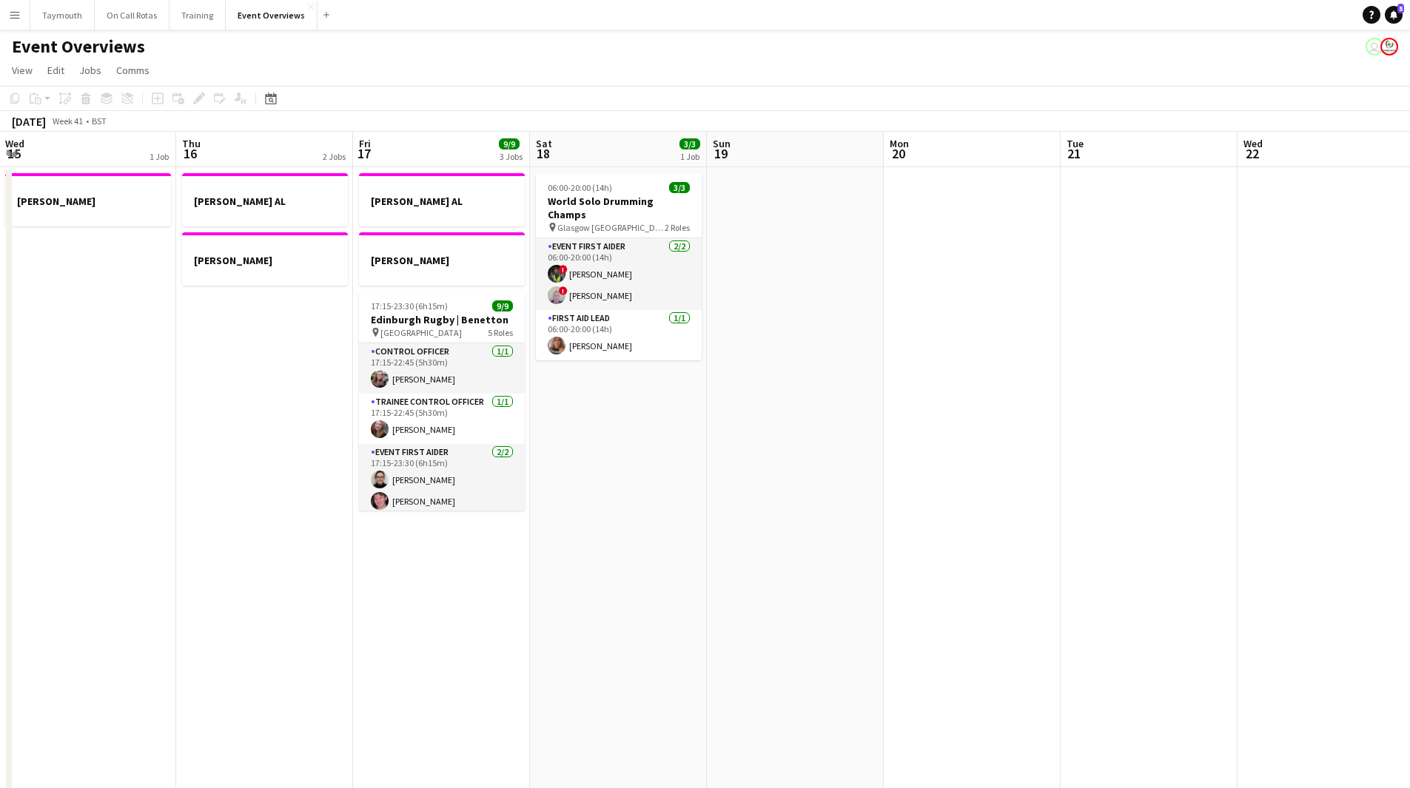
scroll to position [0, 431]
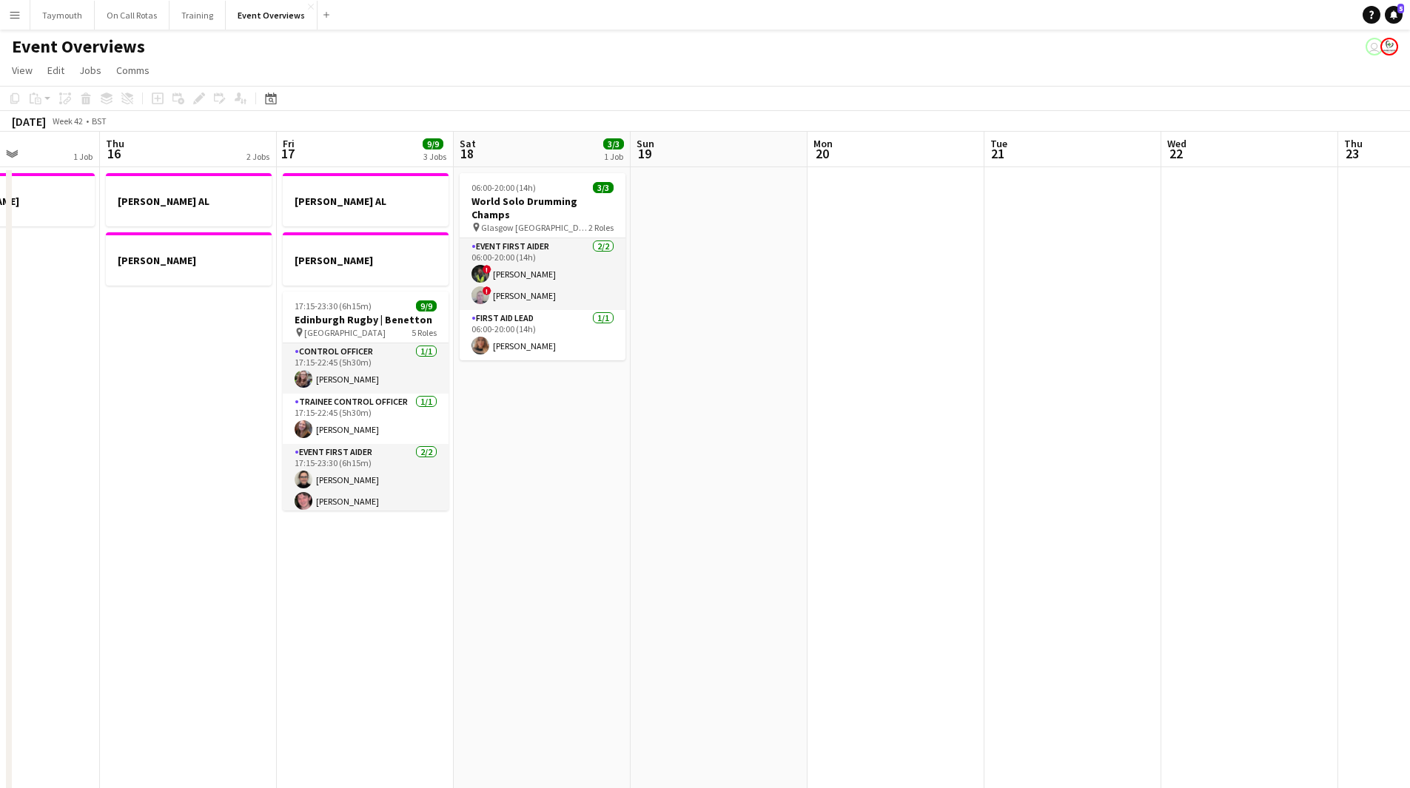
click at [156, 550] on app-calendar-viewport "Mon 13 1 Job Tue 14 1 Job Wed 15 1 Job Thu 16 2 Jobs Fri 17 9/9 3 Jobs Sat 18 3…" at bounding box center [705, 701] width 1410 height 1139
click at [927, 430] on app-date-cell at bounding box center [895, 718] width 177 height 1103
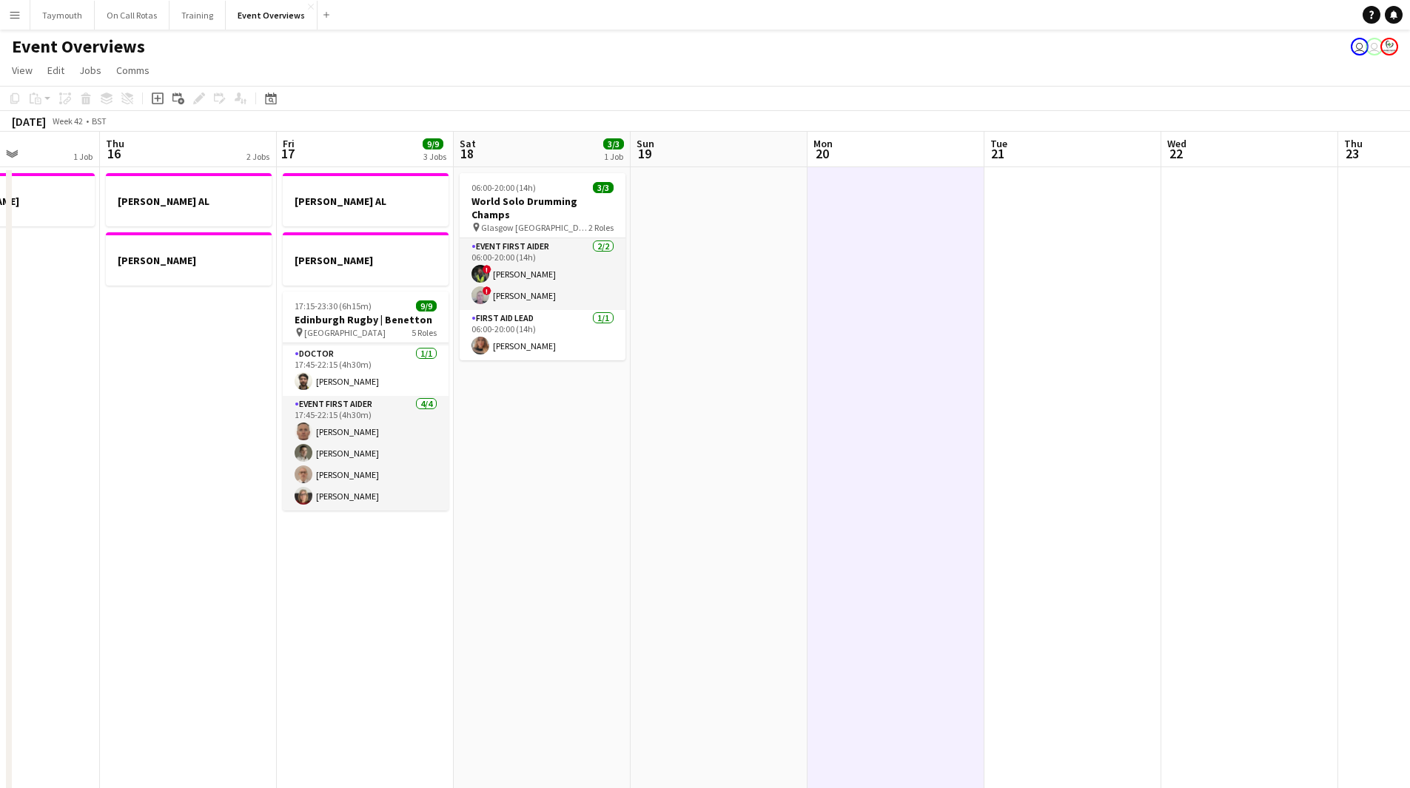
scroll to position [0, 432]
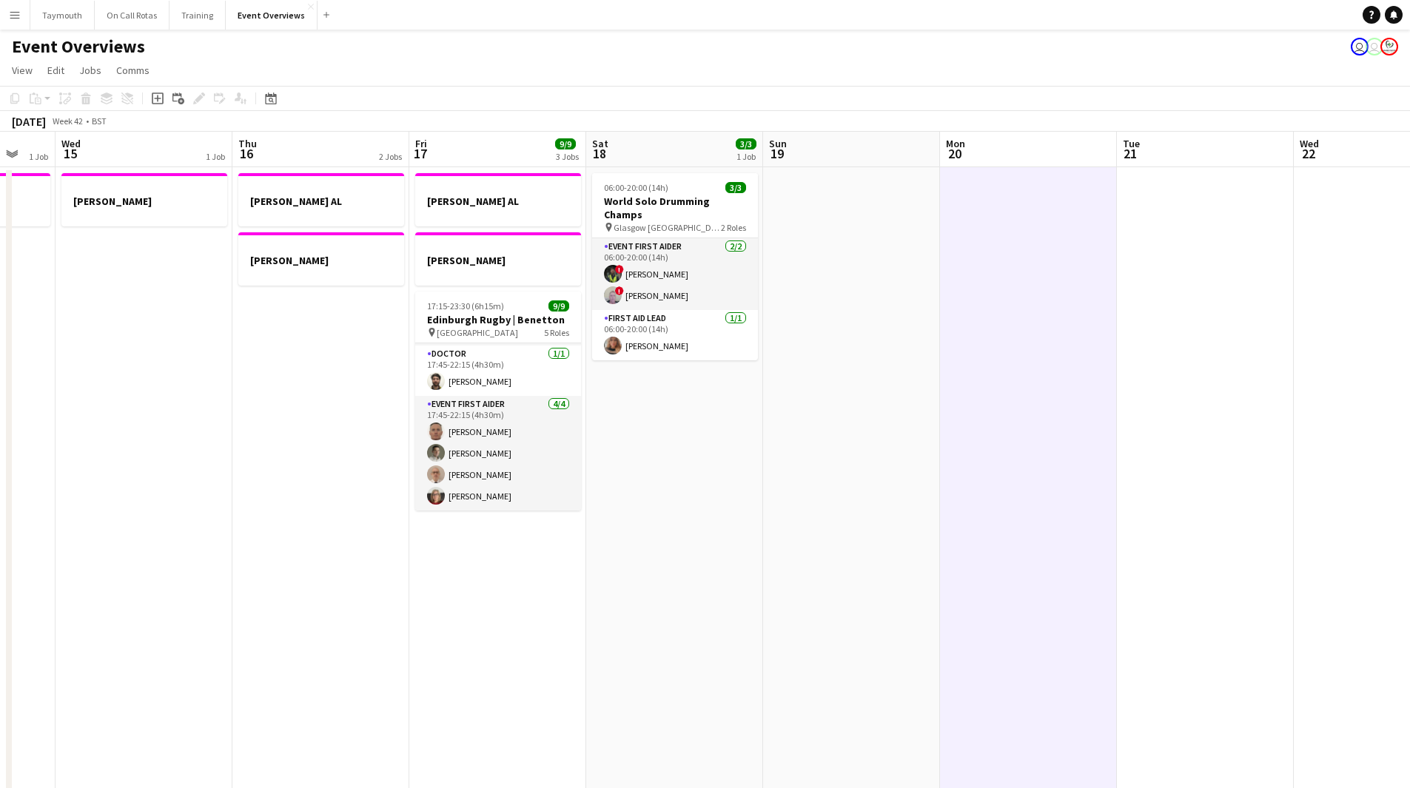
drag, startPoint x: 699, startPoint y: 502, endPoint x: 1008, endPoint y: 474, distance: 310.7
click at [1108, 478] on app-calendar-viewport "Mon 13 1 Job Tue 14 1 Job Wed 15 1 Job Thu 16 2 Jobs Fri 17 9/9 3 Jobs Sat 18 3…" at bounding box center [705, 701] width 1410 height 1139
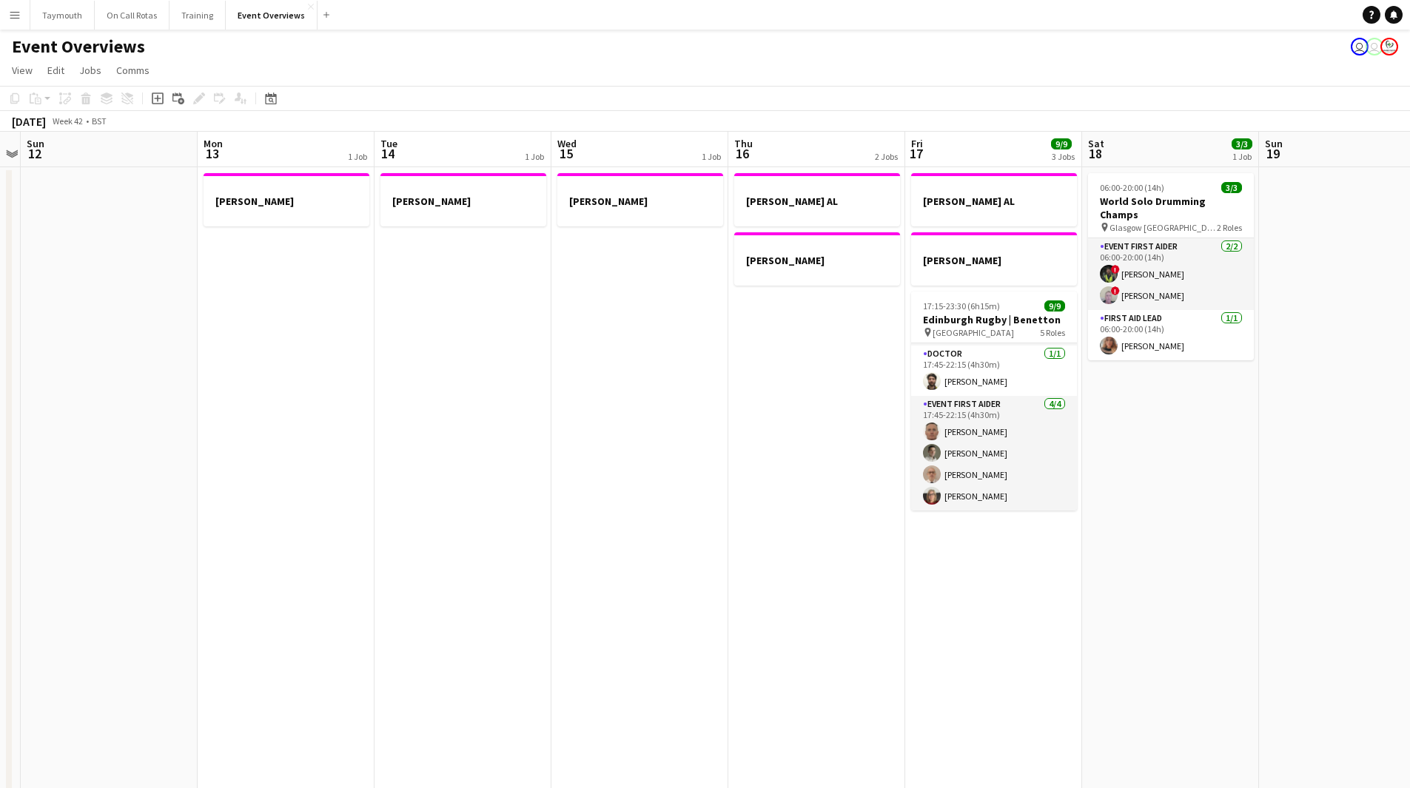
drag, startPoint x: 893, startPoint y: 535, endPoint x: 916, endPoint y: 462, distance: 76.8
click at [1139, 523] on app-calendar-viewport "Fri 10 Sat 11 Sun 12 Mon 13 1 Job Tue 14 1 Job Wed 15 1 Job Thu 16 2 Jobs Fri 1…" at bounding box center [705, 701] width 1410 height 1139
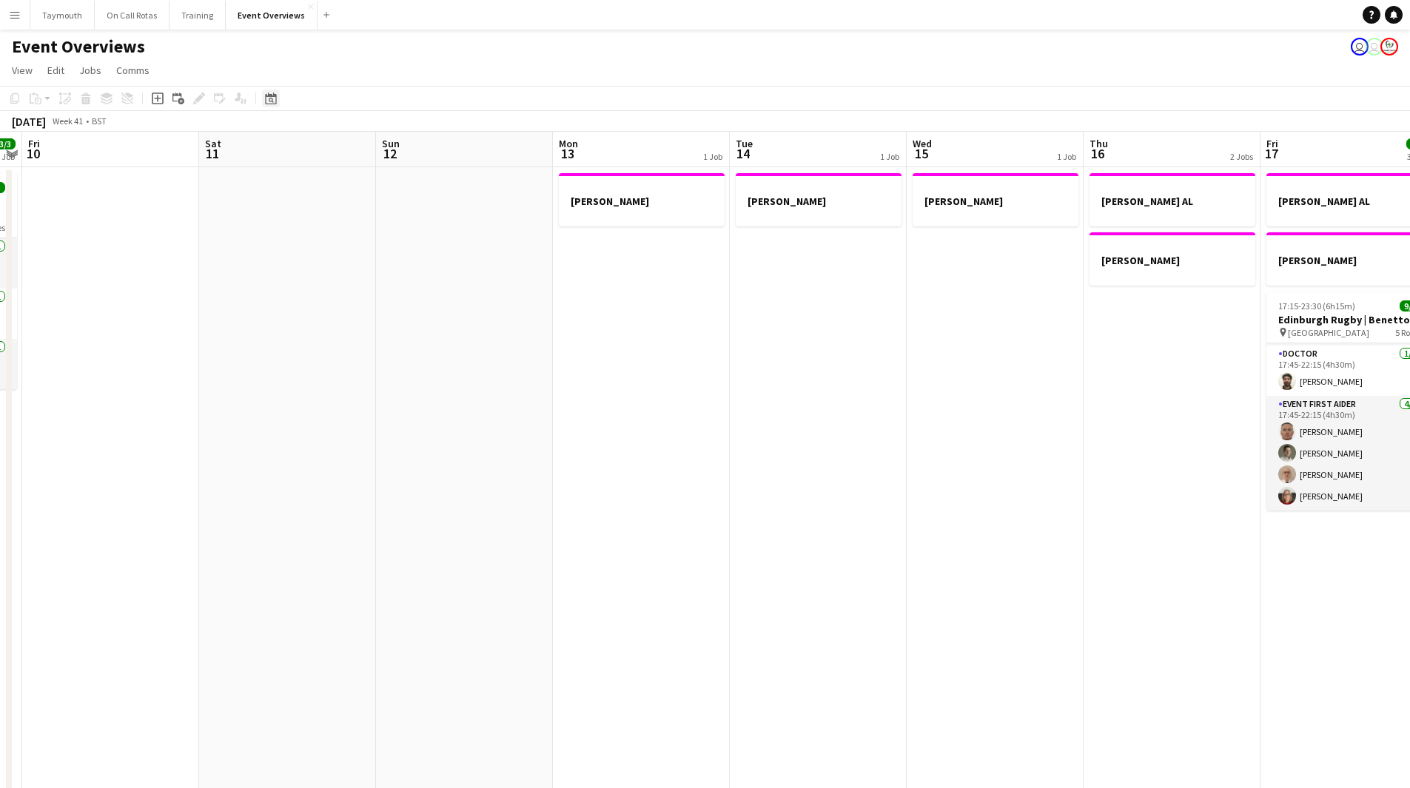
click at [267, 93] on icon "Date picker" at bounding box center [271, 98] width 12 height 12
click at [370, 319] on button "[DATE]" at bounding box center [375, 331] width 43 height 24
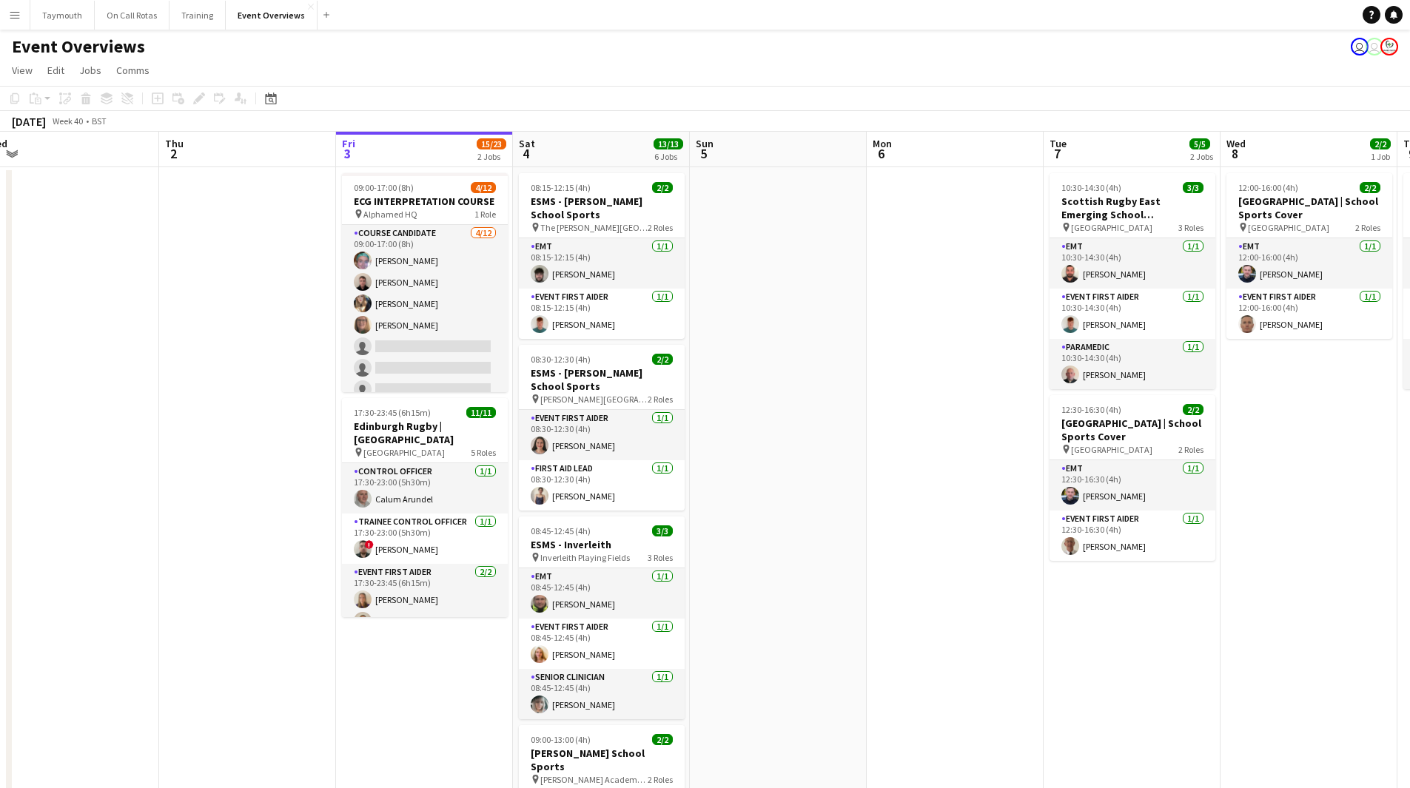
drag, startPoint x: 840, startPoint y: 444, endPoint x: 418, endPoint y: 516, distance: 427.9
click at [418, 516] on app-calendar-viewport "Sun 28 2/2 1 Job Mon 29 Tue 30 Wed 1 Thu 2 Fri 3 15/23 2 Jobs Sat 4 13/13 6 Job…" at bounding box center [705, 701] width 1410 height 1139
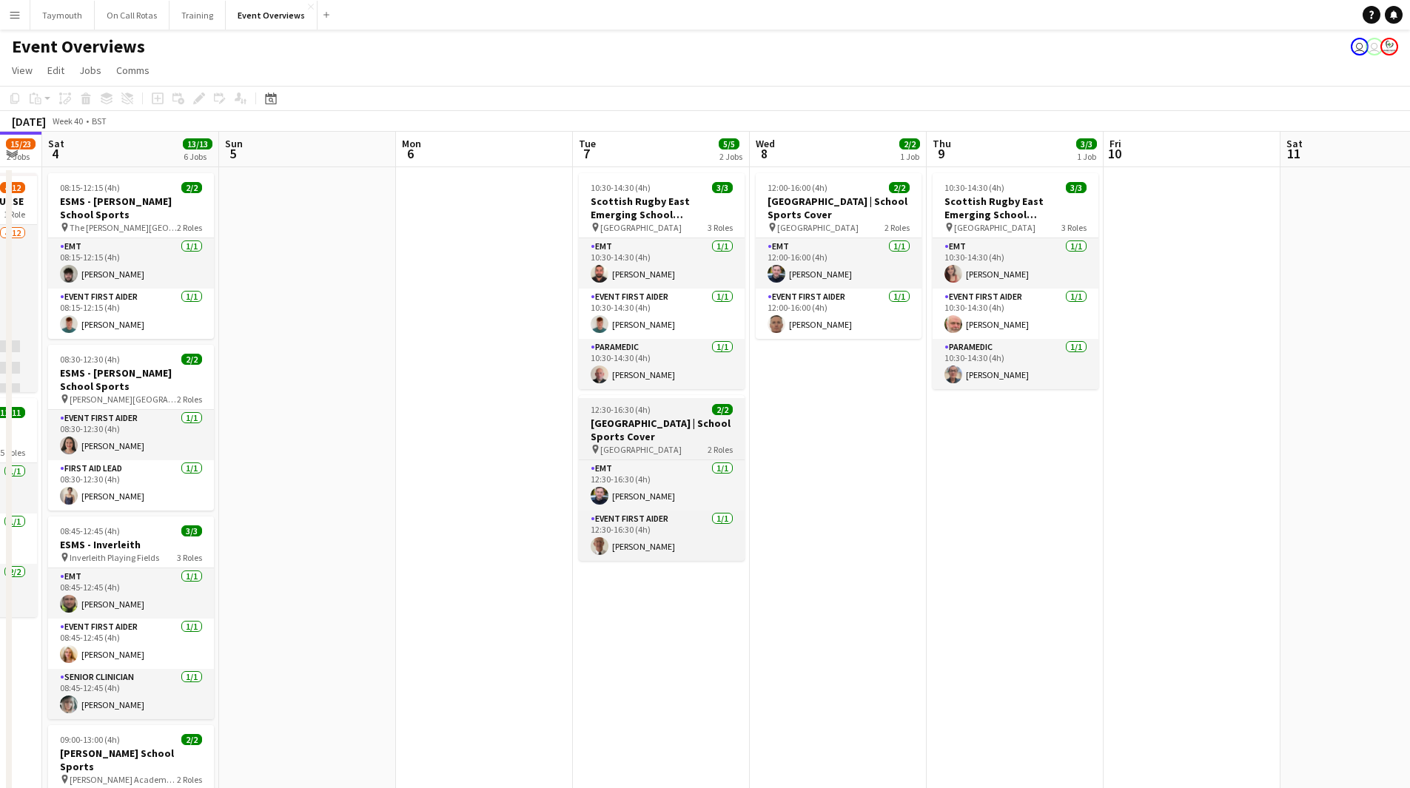
click at [648, 417] on h3 "[GEOGRAPHIC_DATA] | School Sports Cover" at bounding box center [662, 430] width 166 height 27
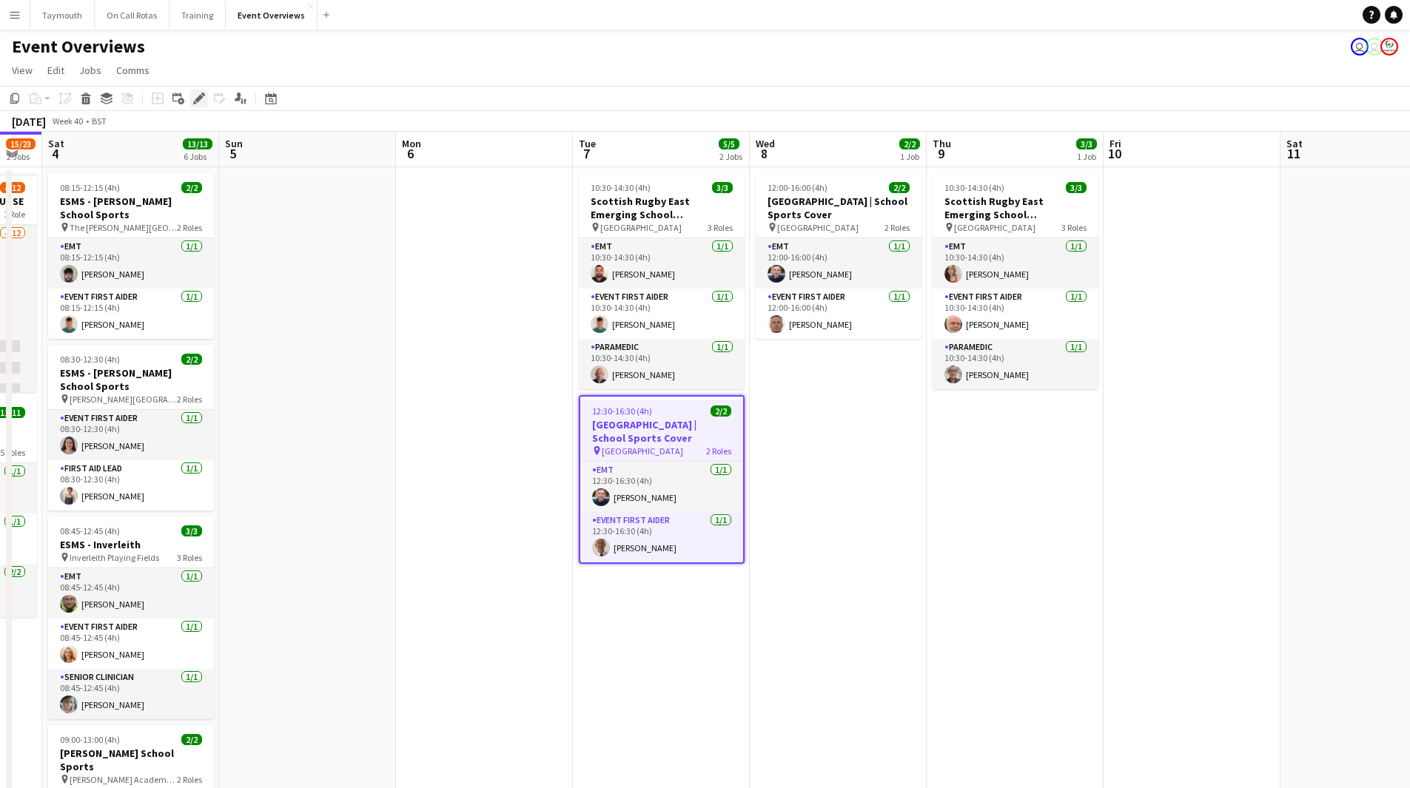
click at [195, 95] on icon "Edit" at bounding box center [199, 98] width 12 height 12
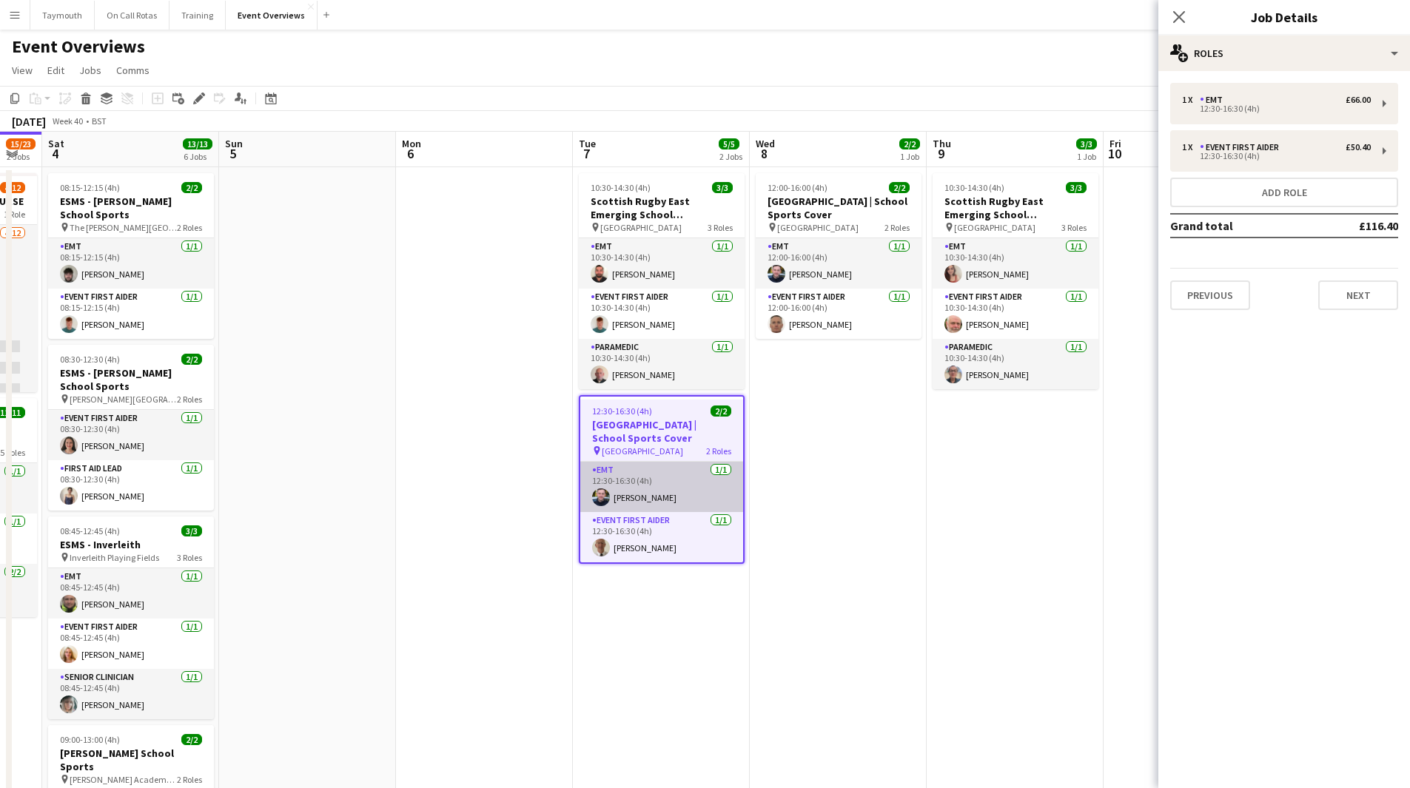
click at [637, 497] on app-card-role "EMT [DATE] 12:30-16:30 (4h) [PERSON_NAME]" at bounding box center [661, 487] width 163 height 50
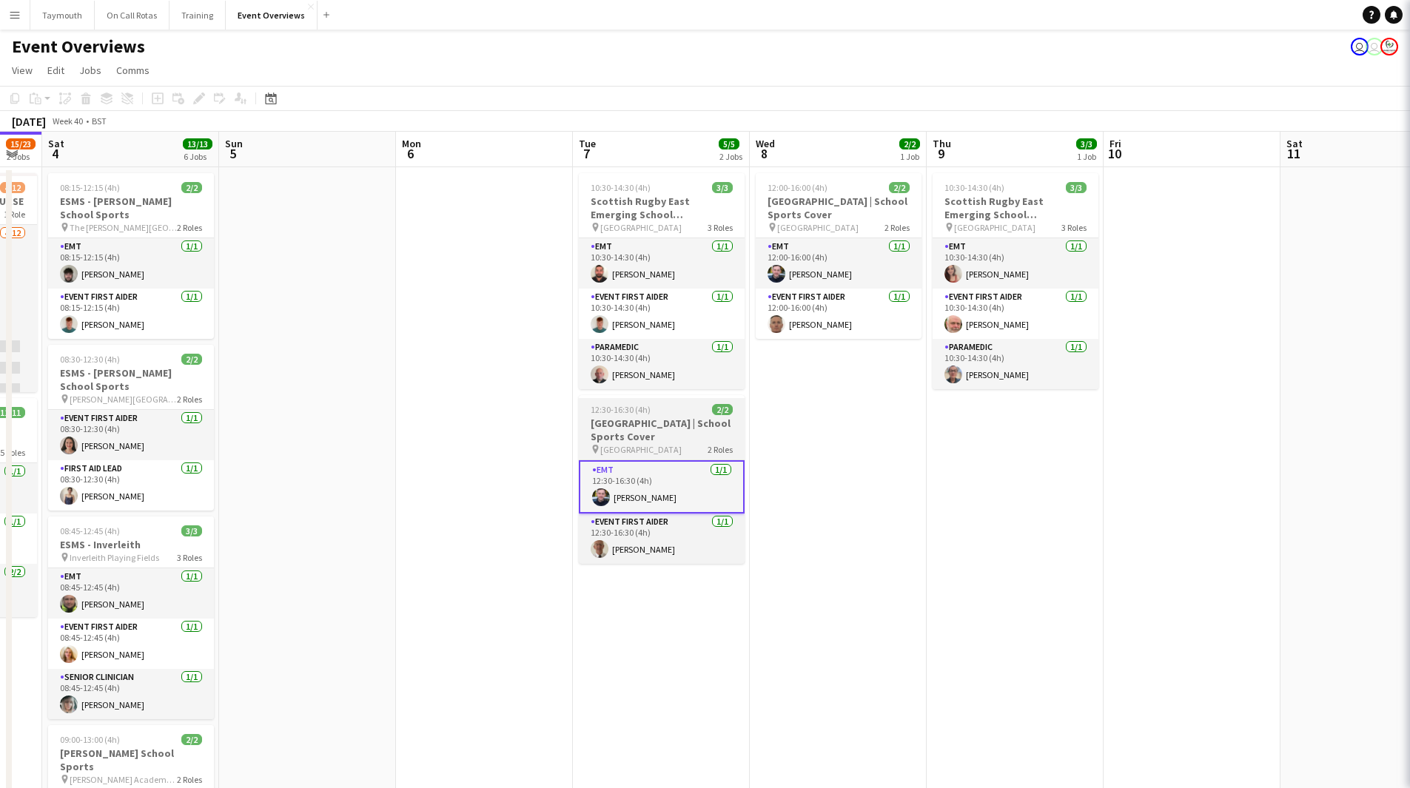
click at [659, 424] on h3 "[GEOGRAPHIC_DATA] | School Sports Cover" at bounding box center [662, 430] width 166 height 27
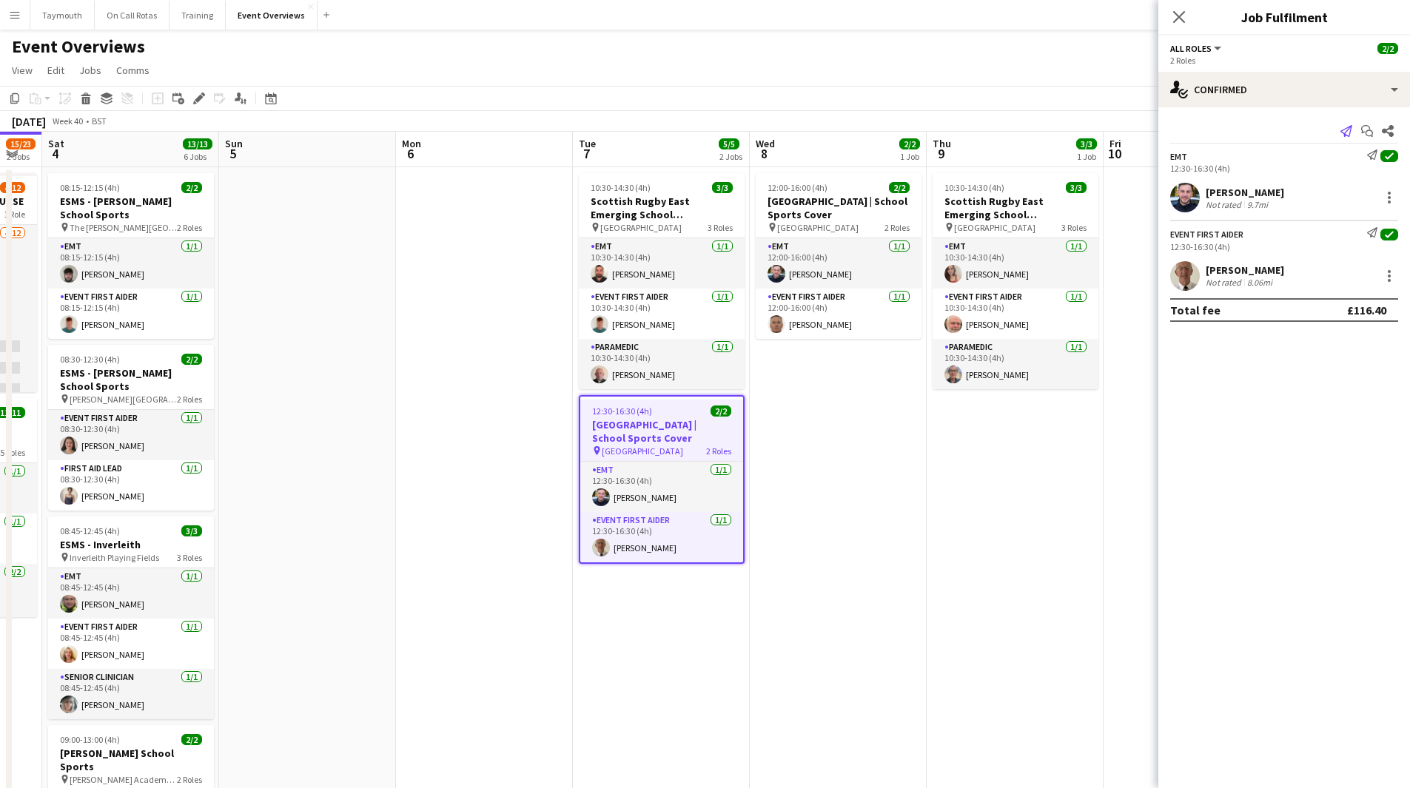
drag, startPoint x: 1343, startPoint y: 132, endPoint x: 1328, endPoint y: 140, distance: 16.9
click at [1342, 132] on icon "Send notification" at bounding box center [1346, 131] width 12 height 12
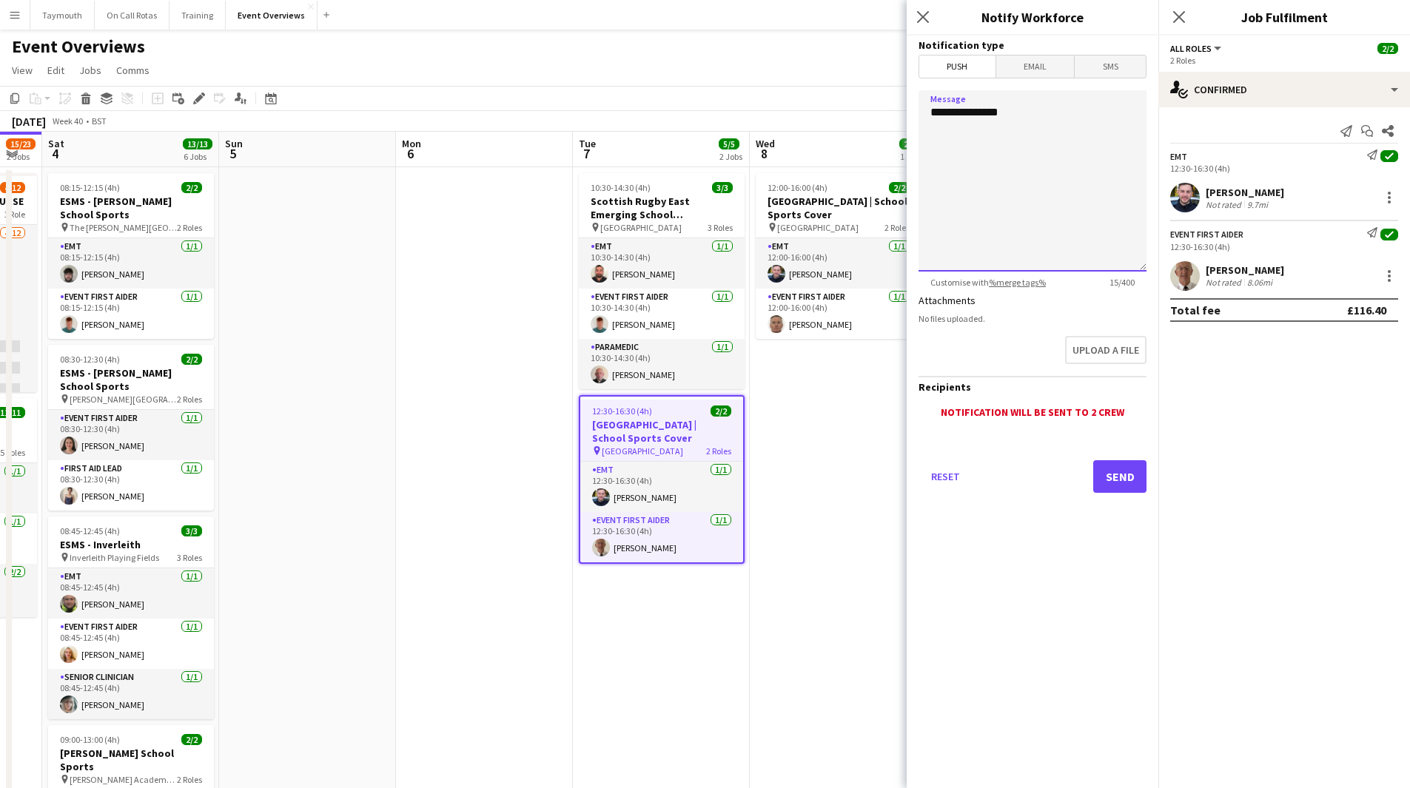
click at [1018, 170] on textarea "**********" at bounding box center [1032, 180] width 228 height 181
click at [946, 144] on textarea "**********" at bounding box center [1032, 180] width 228 height 181
click at [1131, 171] on textarea "**********" at bounding box center [1032, 180] width 228 height 181
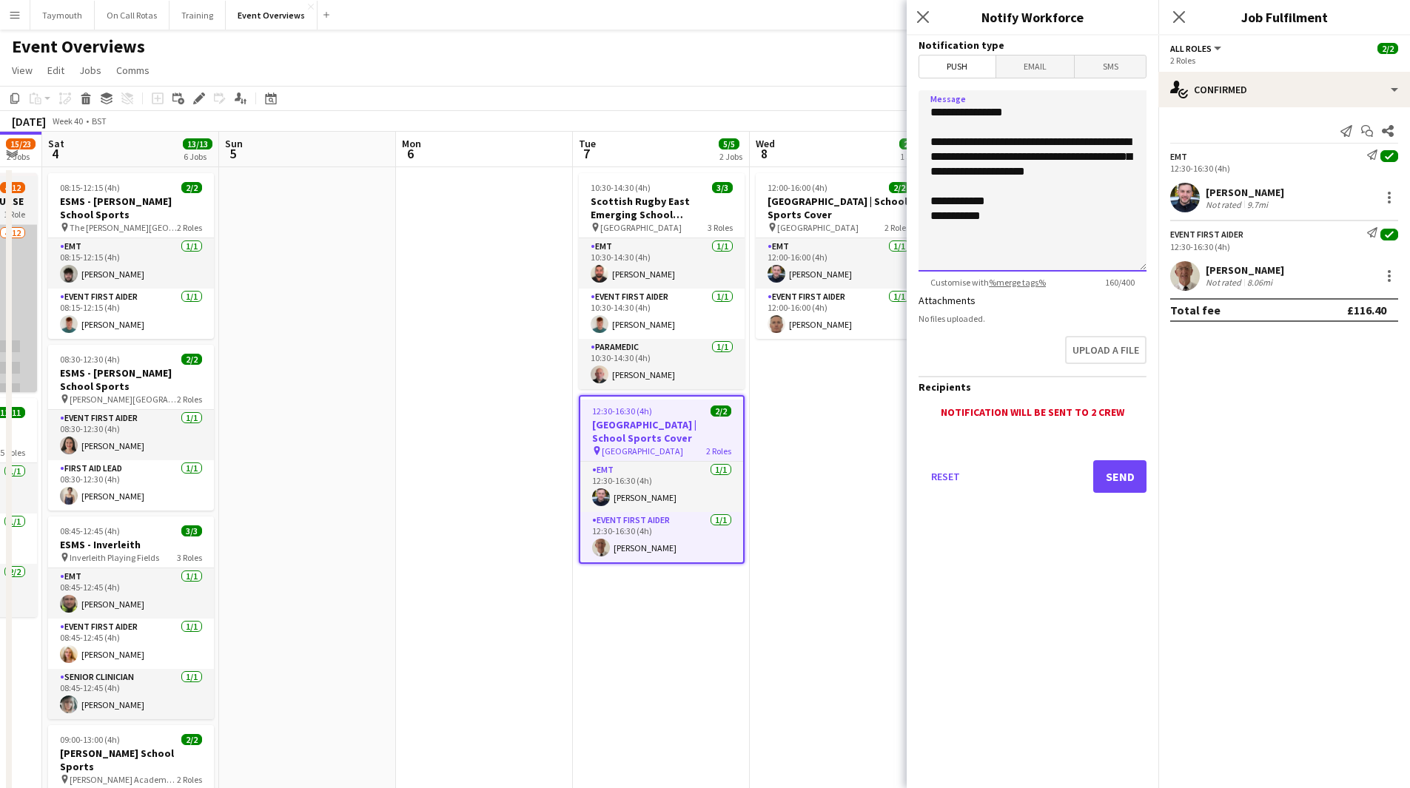
type textarea "**********"
click at [1055, 232] on textarea "**********" at bounding box center [1032, 180] width 228 height 181
click at [1128, 473] on button "Send" at bounding box center [1119, 476] width 53 height 33
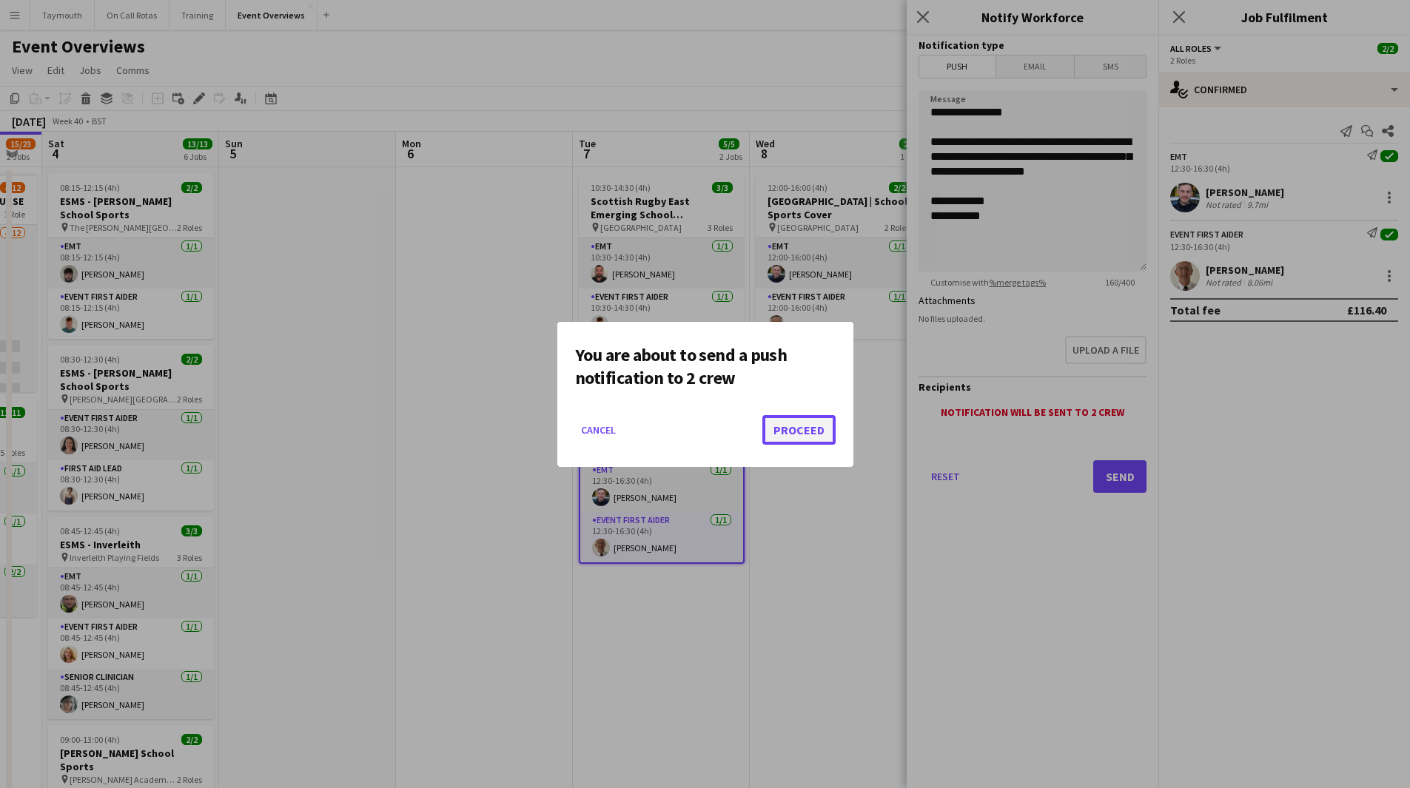
click at [813, 428] on button "Proceed" at bounding box center [798, 430] width 73 height 30
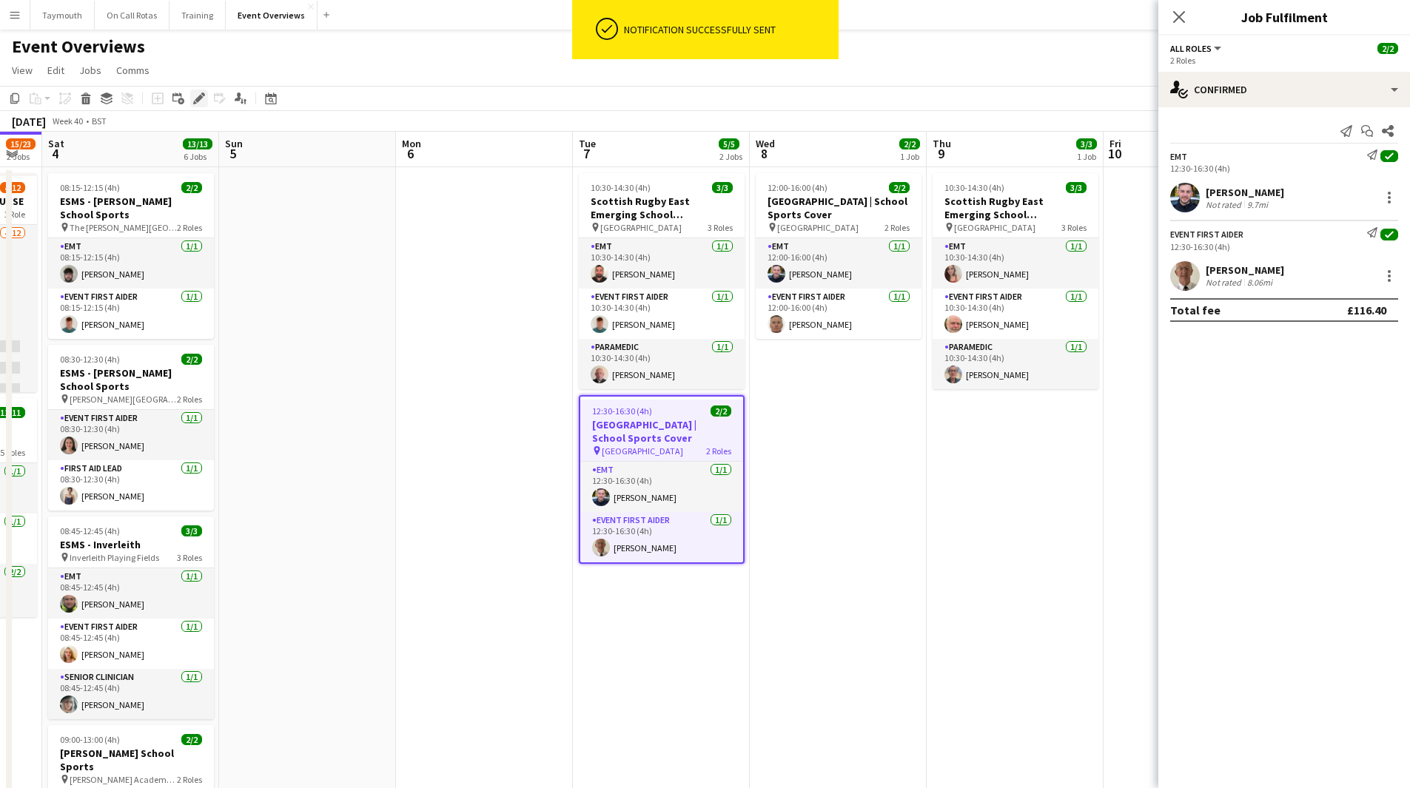
click at [197, 99] on icon at bounding box center [199, 99] width 8 height 8
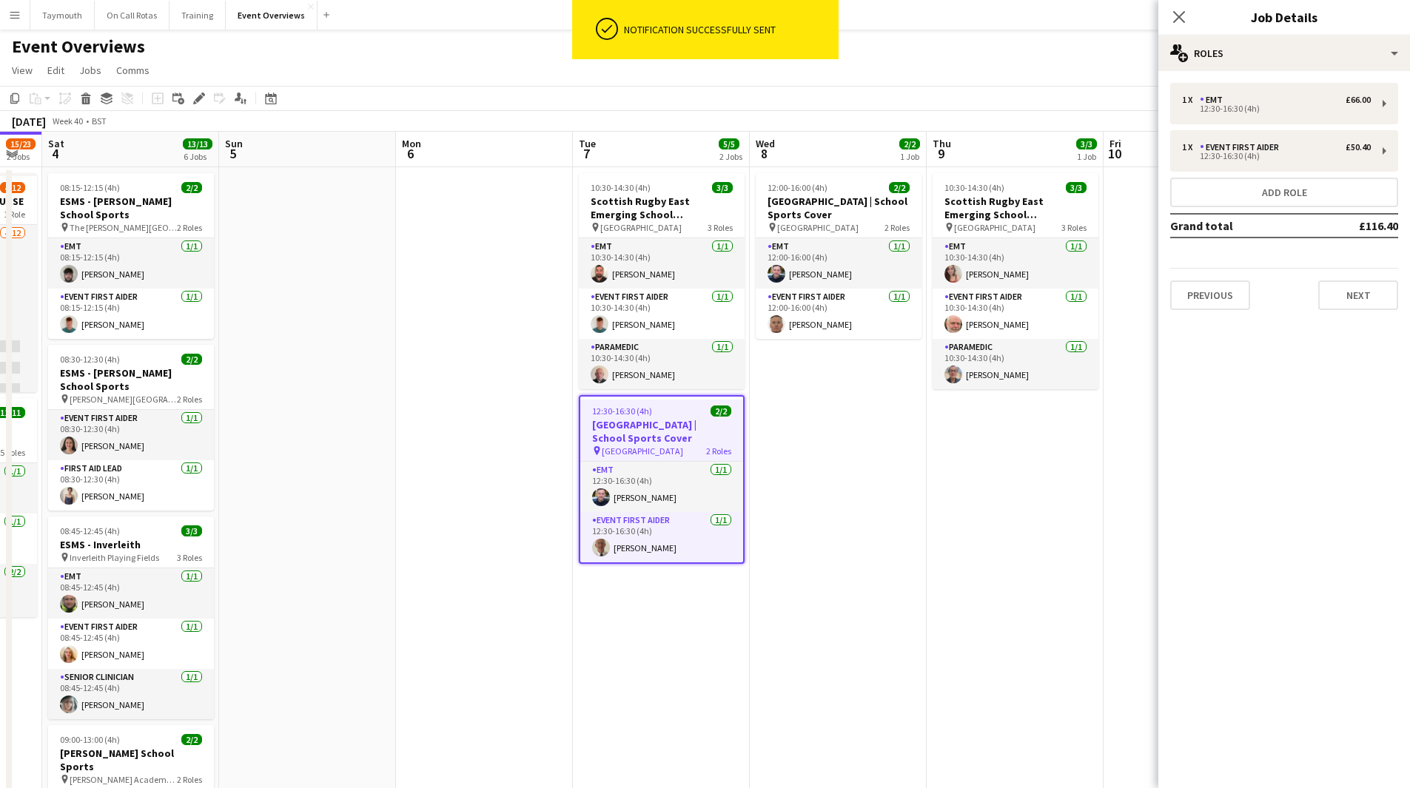
click at [692, 423] on h3 "[GEOGRAPHIC_DATA] | School Sports Cover" at bounding box center [661, 431] width 163 height 27
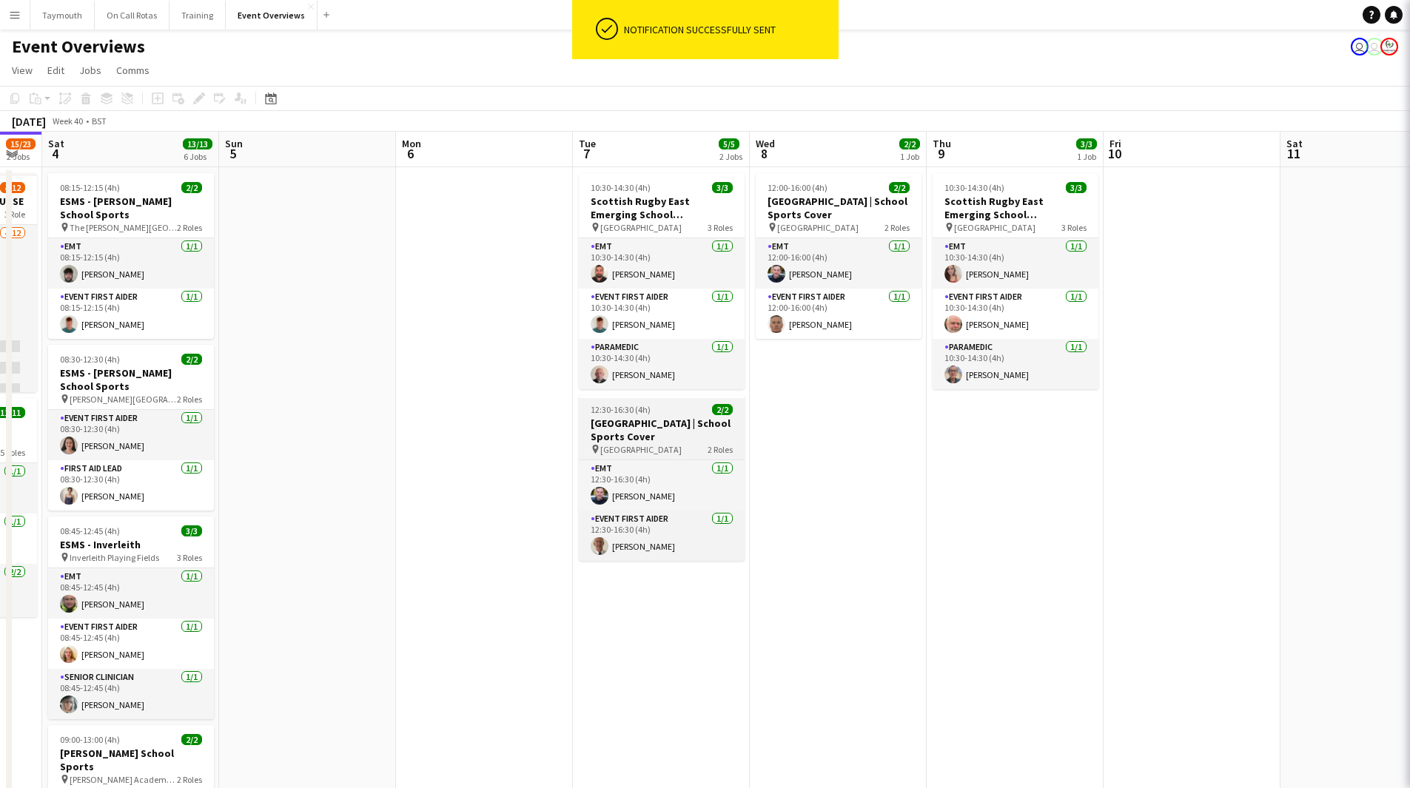
click at [691, 423] on h3 "[GEOGRAPHIC_DATA] | School Sports Cover" at bounding box center [662, 430] width 166 height 27
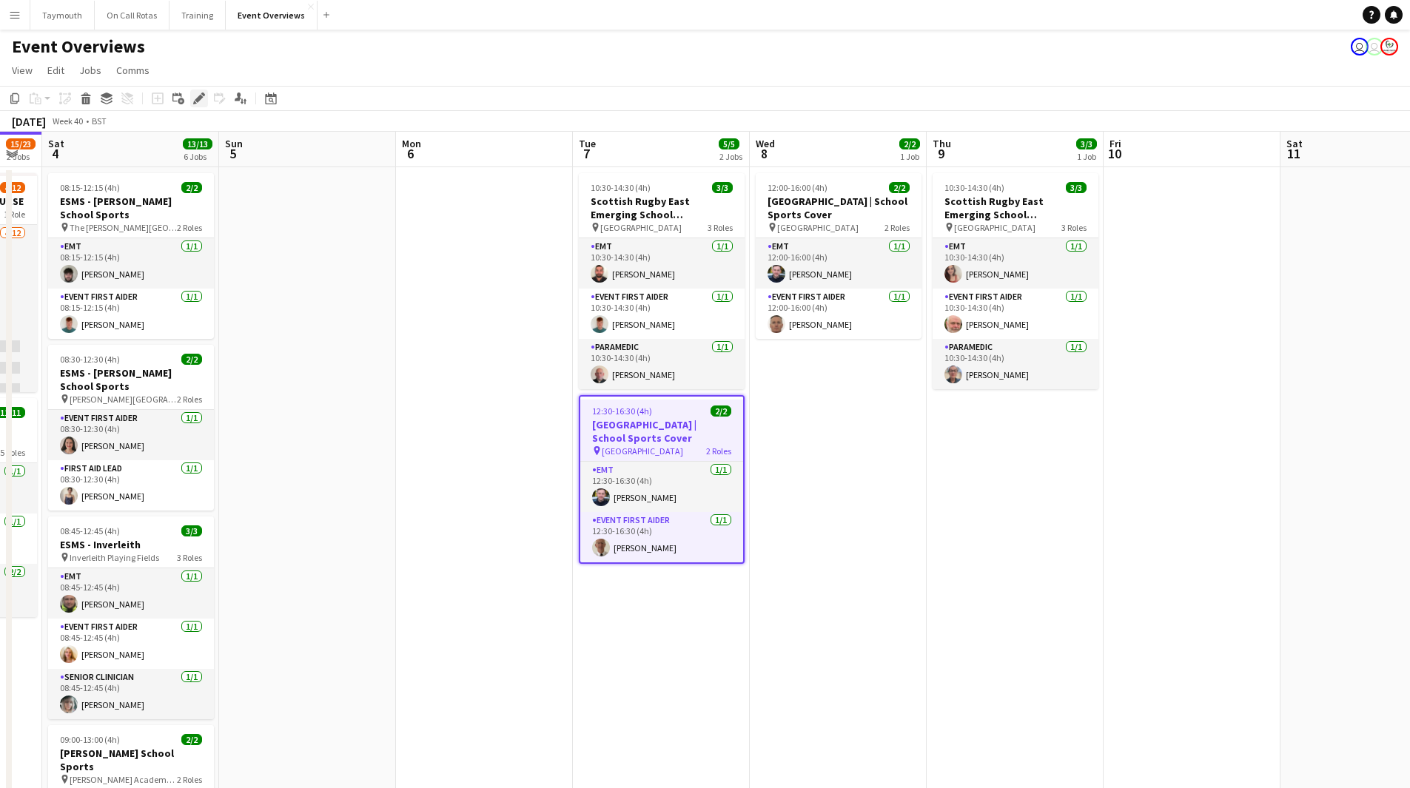
click at [206, 93] on div "Edit" at bounding box center [199, 99] width 18 height 18
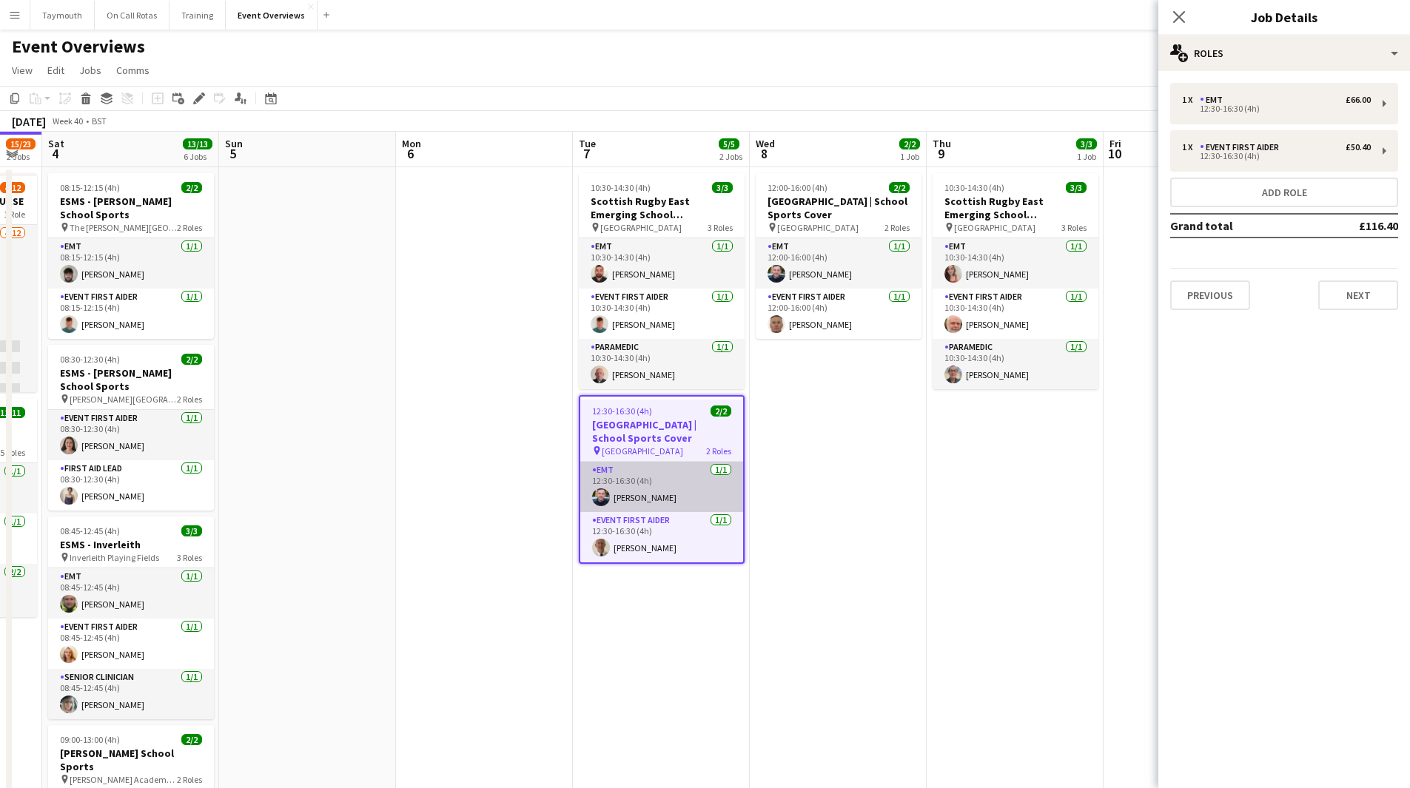
click at [670, 491] on app-card-role "EMT [DATE] 12:30-16:30 (4h) [PERSON_NAME]" at bounding box center [661, 487] width 163 height 50
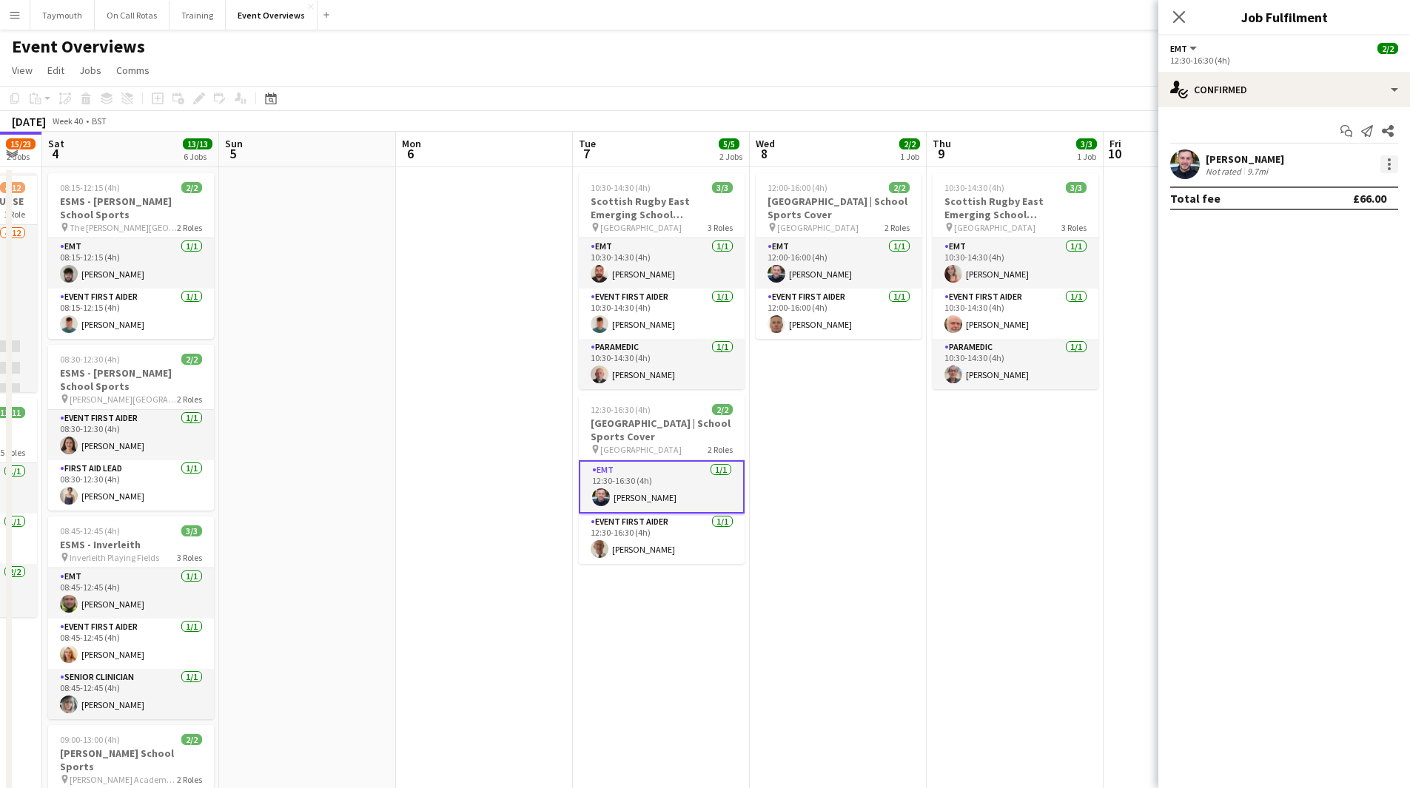
click at [1381, 164] on div at bounding box center [1389, 164] width 18 height 18
click at [1339, 336] on span "Remove" at bounding box center [1340, 333] width 92 height 13
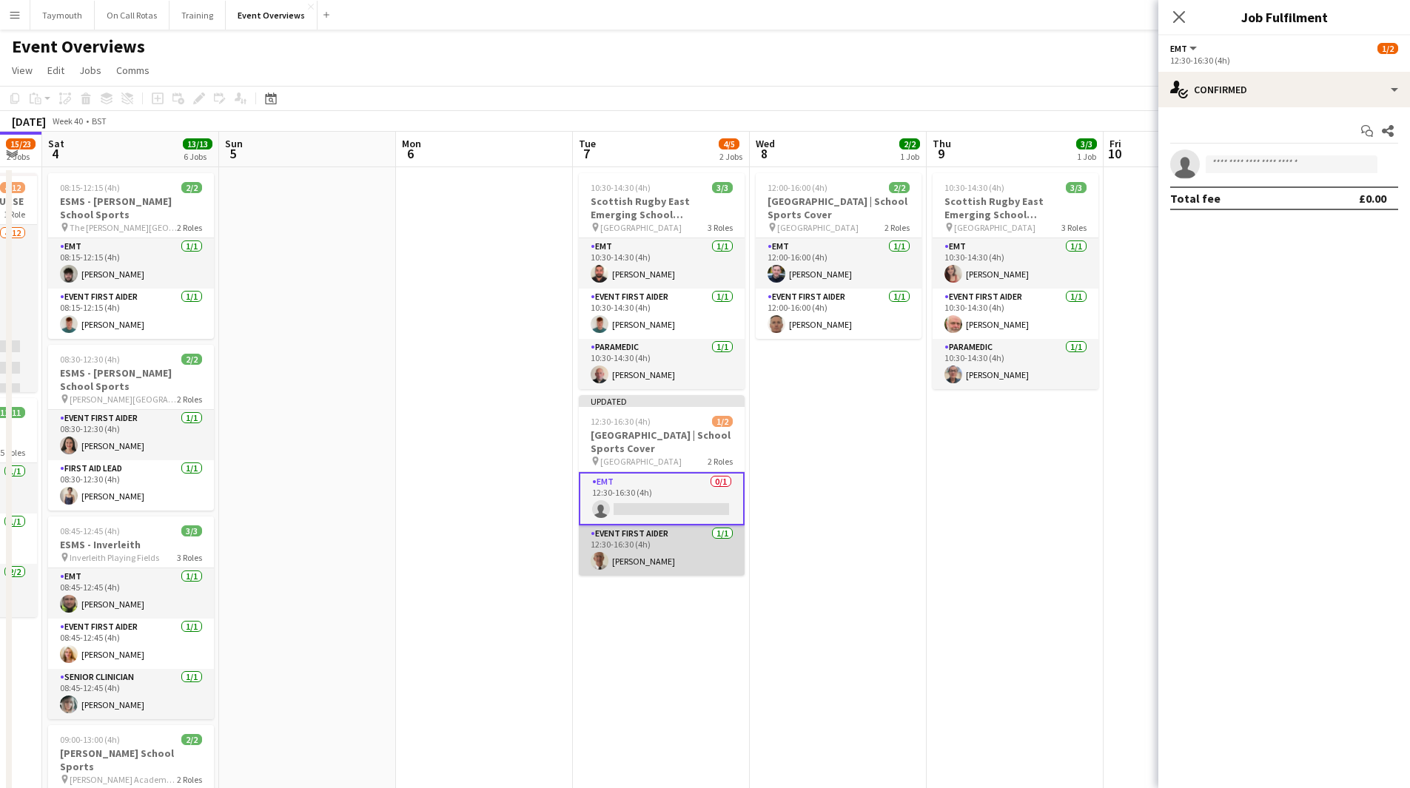
click at [659, 541] on app-card-role "Event First Aider [DATE] 12:30-16:30 (4h) [PERSON_NAME]" at bounding box center [662, 550] width 166 height 50
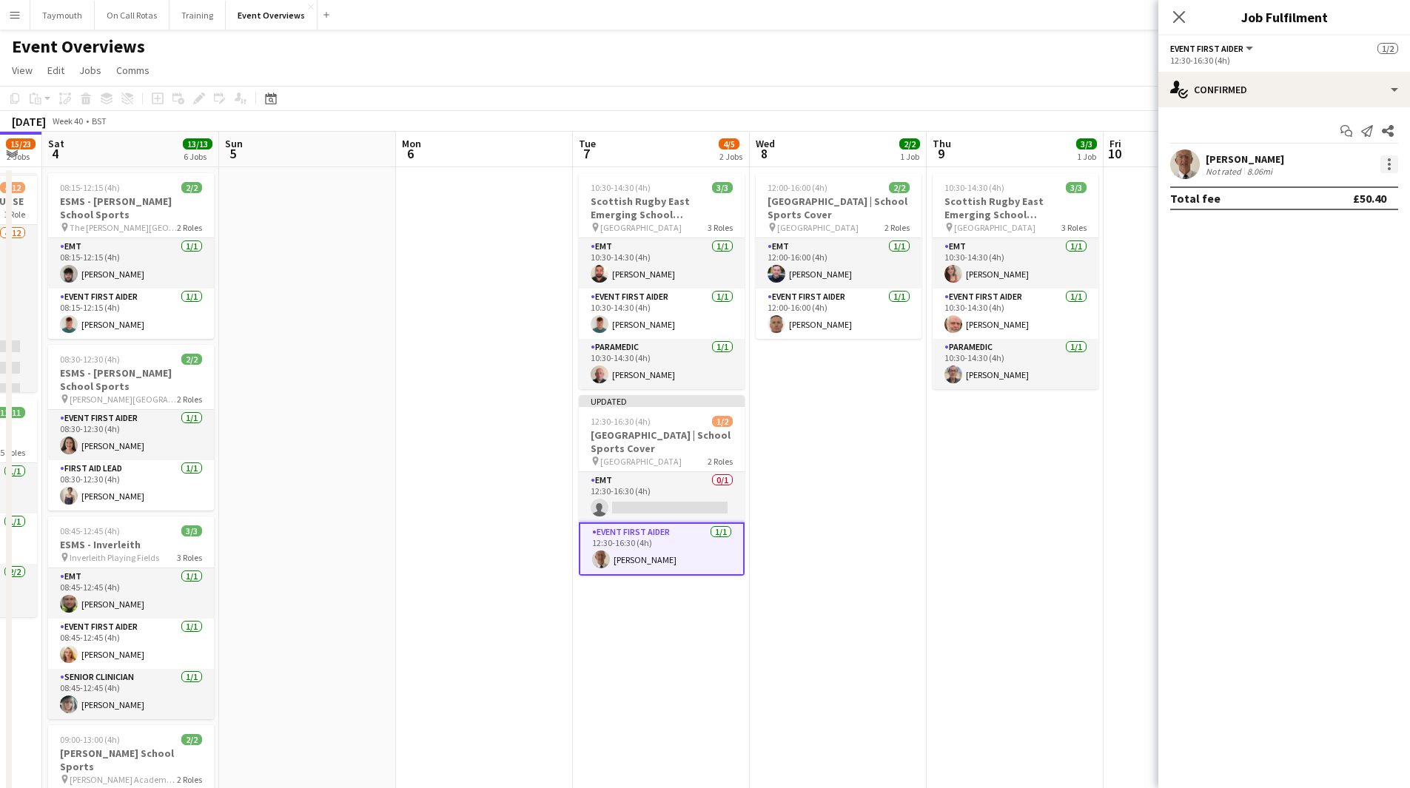
click at [1388, 172] on div at bounding box center [1389, 164] width 18 height 18
click at [1342, 325] on button "Remove" at bounding box center [1339, 334] width 115 height 36
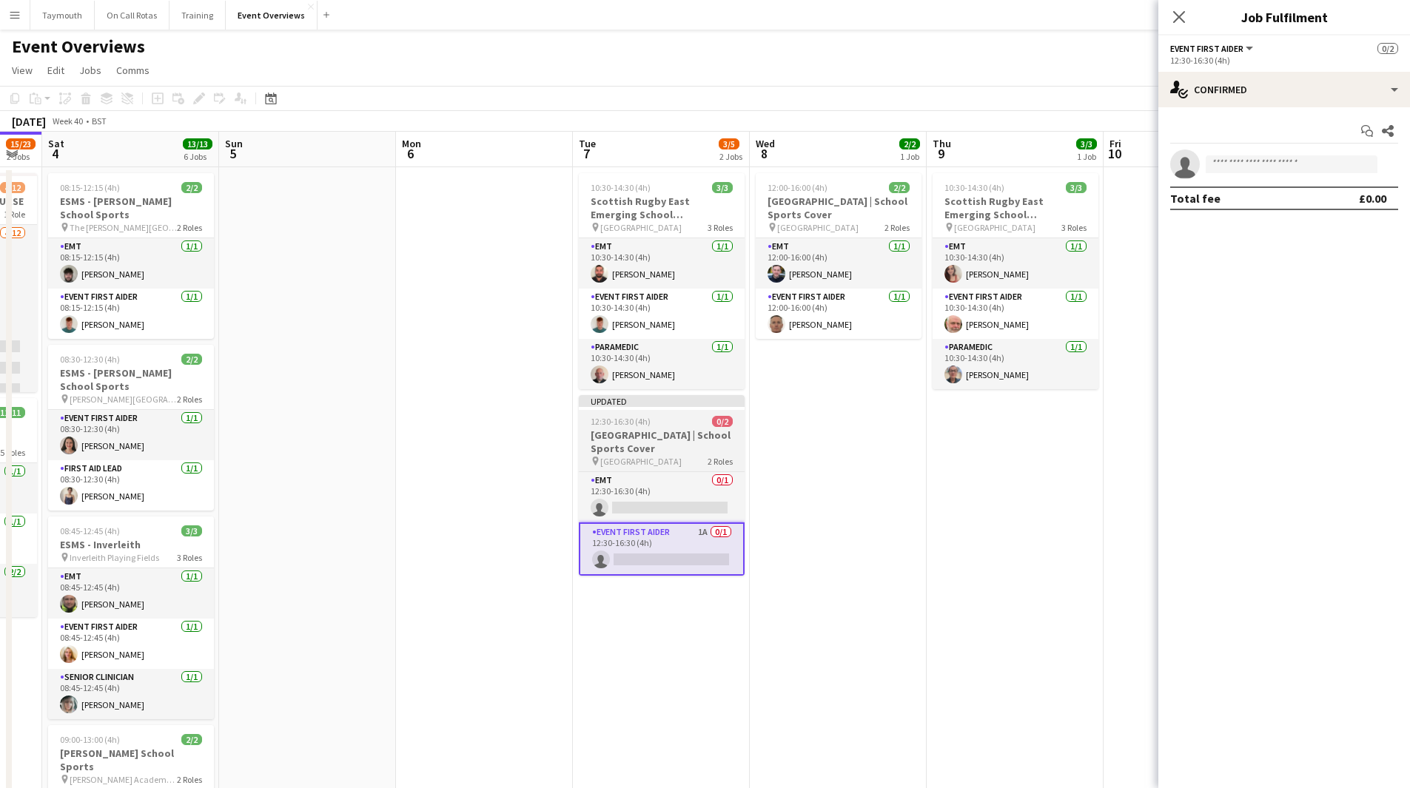
click at [673, 424] on div "12:30-16:30 (4h) 0/2" at bounding box center [662, 421] width 166 height 11
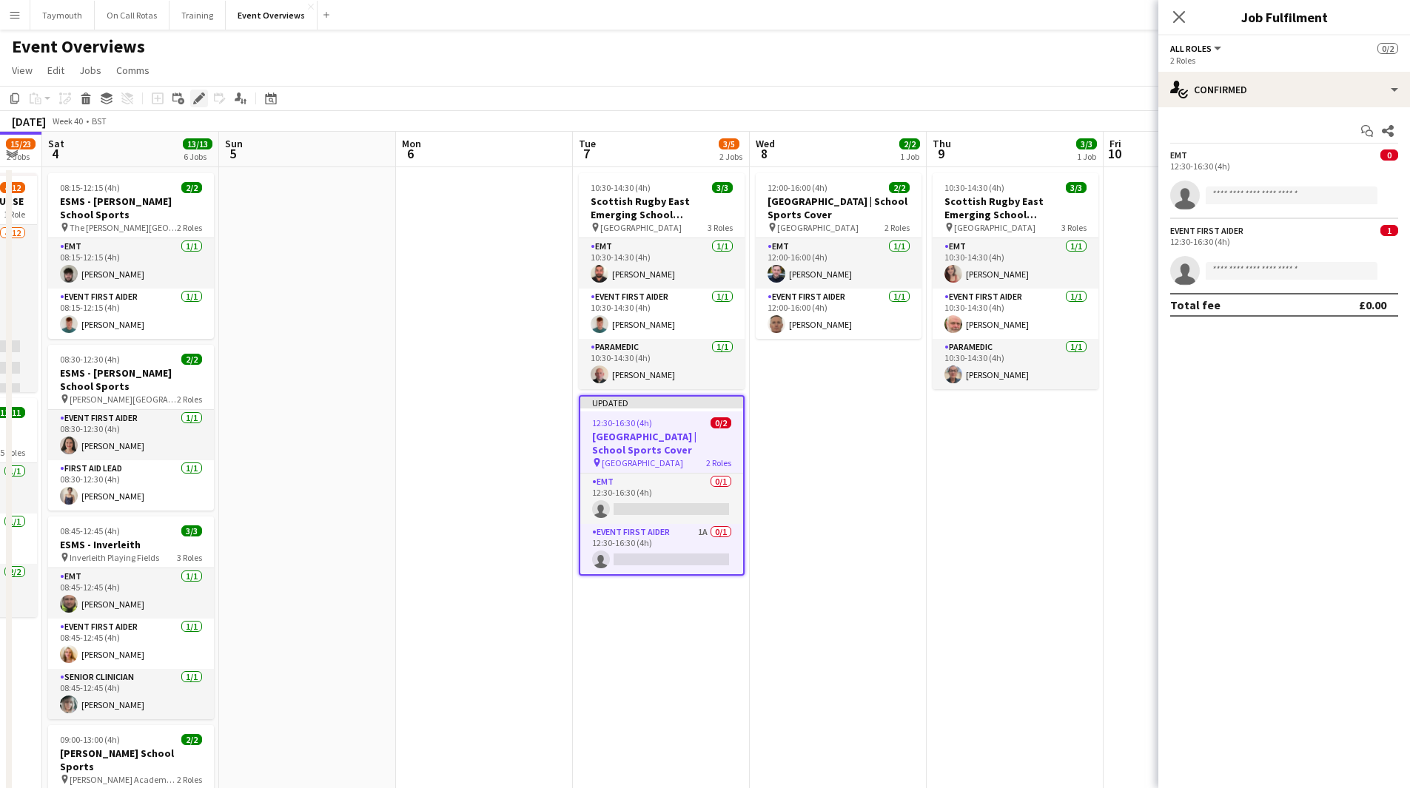
click at [200, 96] on icon at bounding box center [199, 99] width 8 height 8
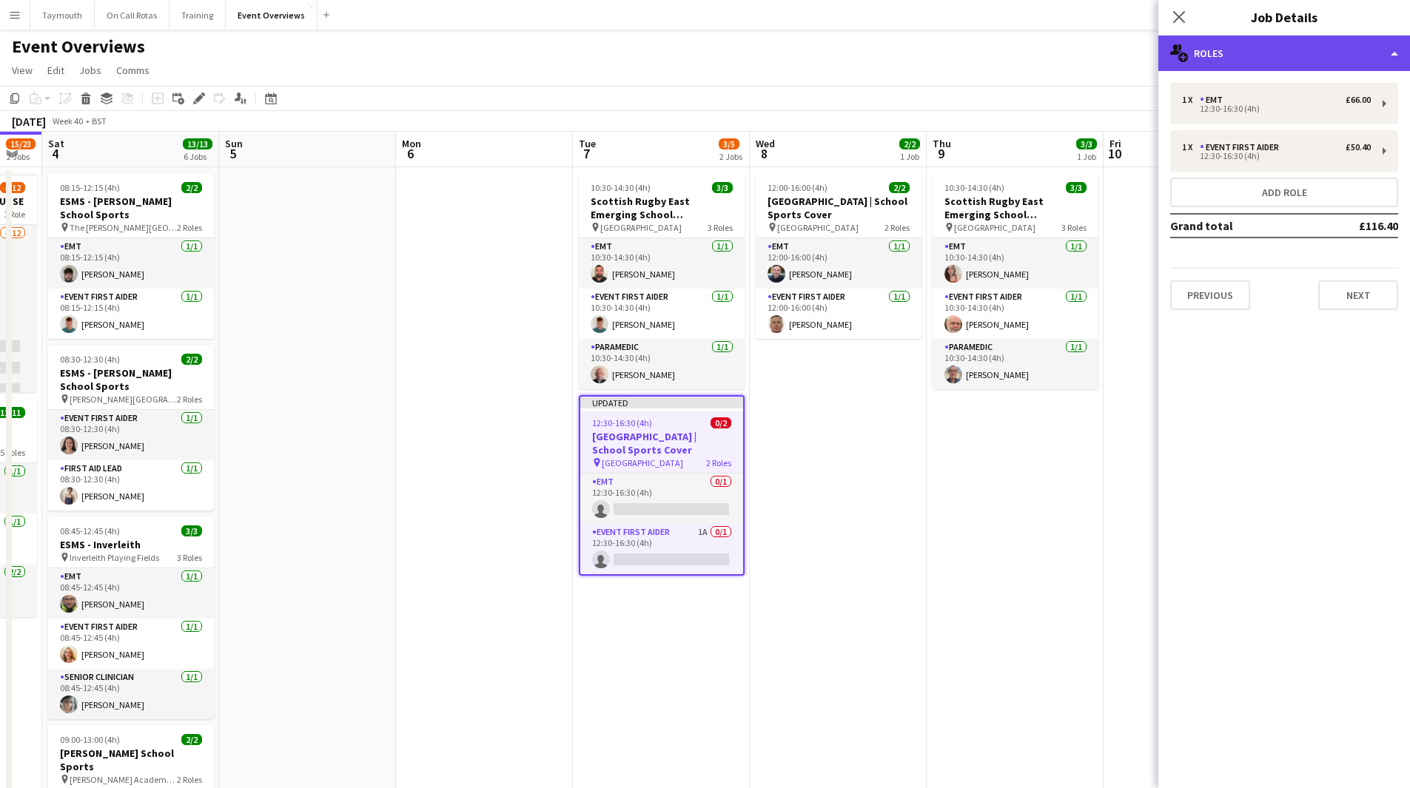
click at [1250, 55] on div "multiple-users-add Roles" at bounding box center [1284, 54] width 252 height 36
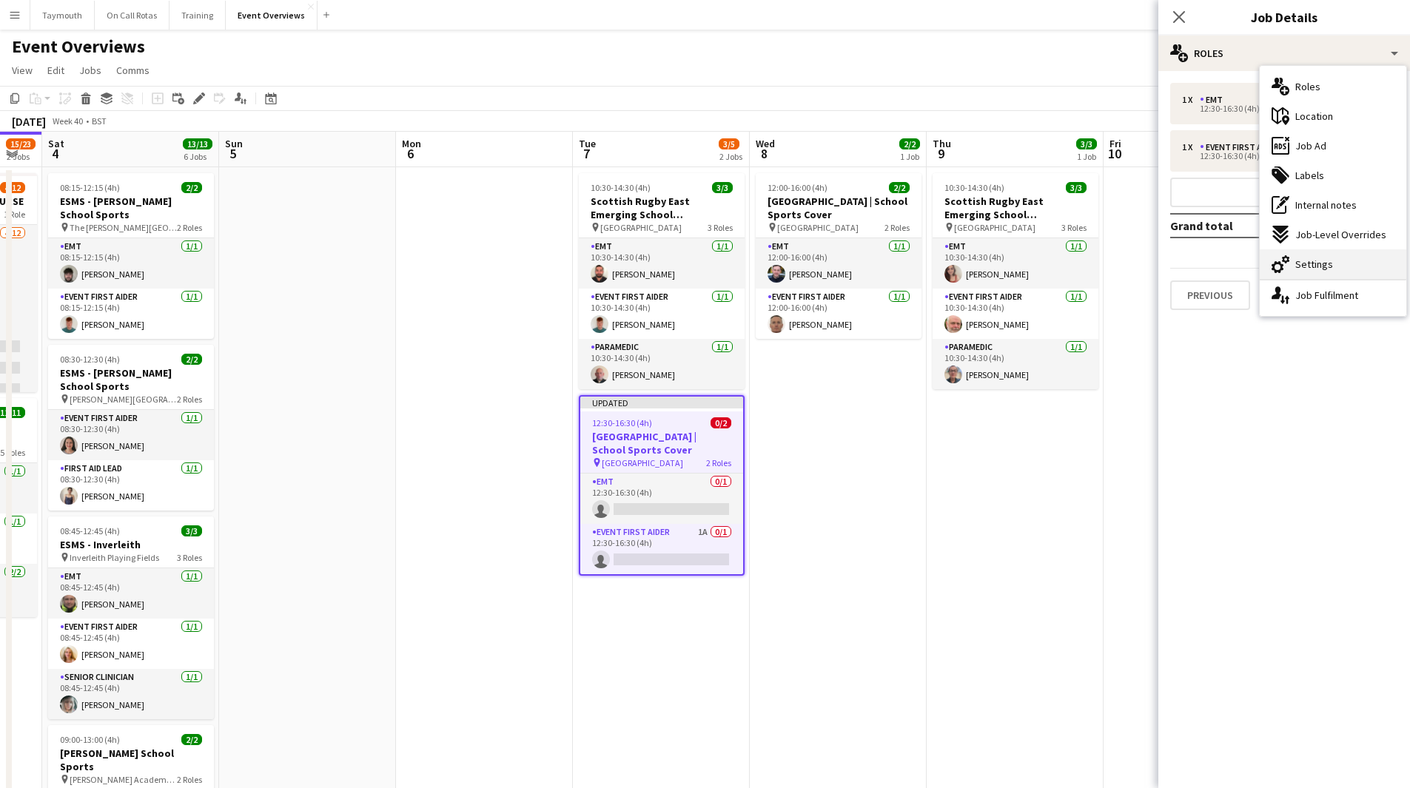
click at [1310, 261] on span "Settings" at bounding box center [1314, 264] width 38 height 13
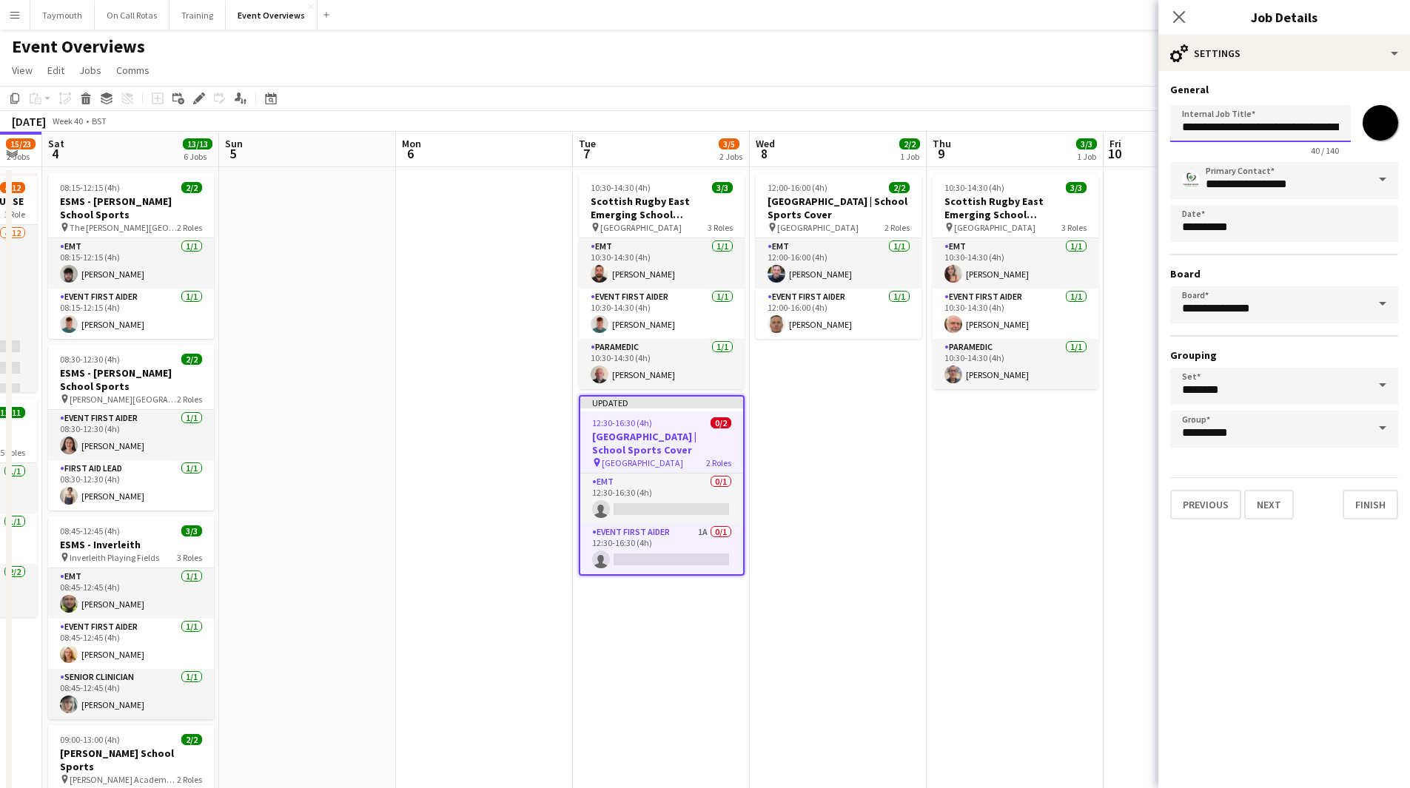
click at [1180, 127] on input "**********" at bounding box center [1260, 123] width 181 height 37
type input "**********"
click at [978, 547] on app-date-cell "10:30-14:30 (4h) 3/3 Scottish Rugby East Emerging School Championships | Royal …" at bounding box center [1014, 718] width 177 height 1103
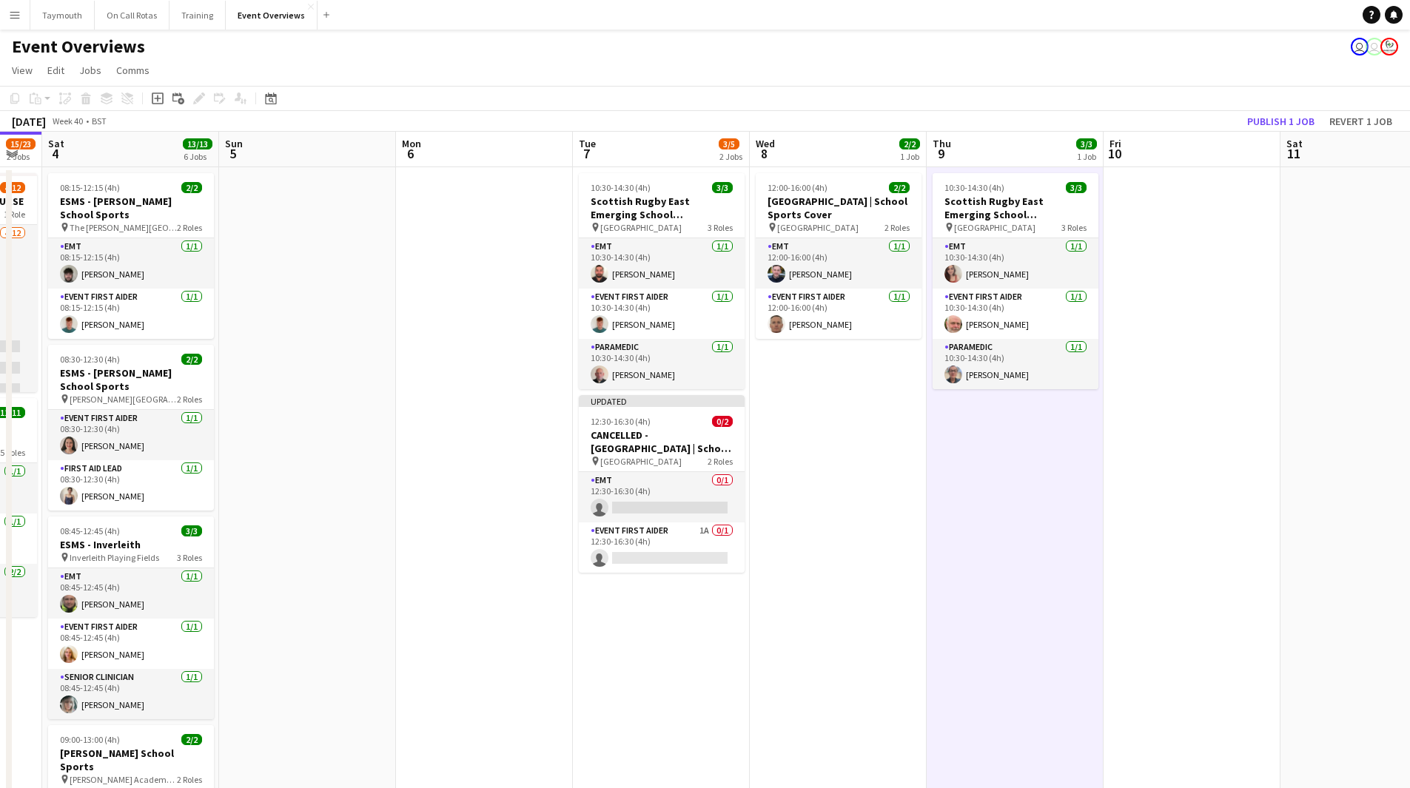
click at [1266, 110] on app-toolbar "Copy Paste Paste Ctrl+V Paste with crew Ctrl+Shift+V Paste linked Job [GEOGRAPH…" at bounding box center [705, 98] width 1410 height 25
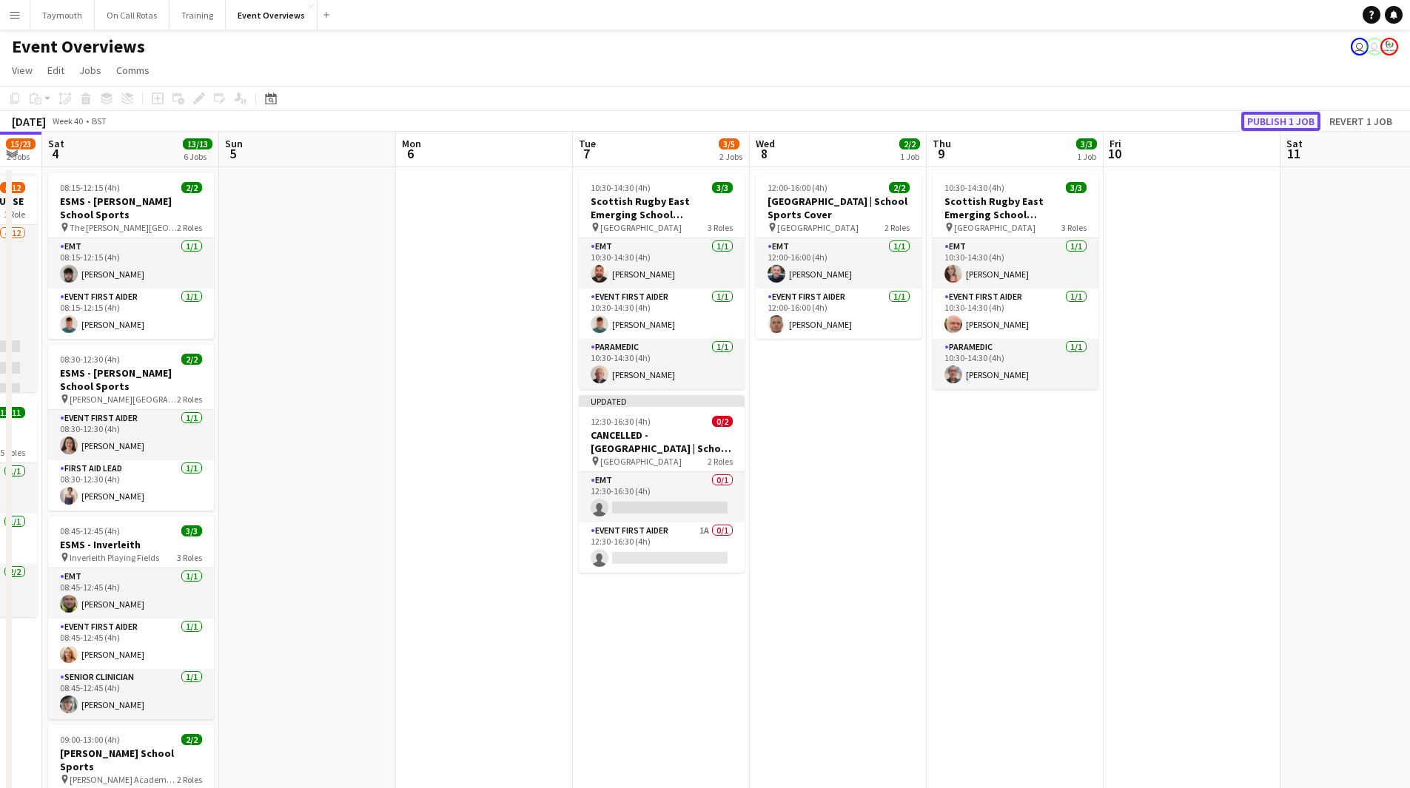
click at [1266, 122] on button "Publish 1 job" at bounding box center [1280, 121] width 79 height 19
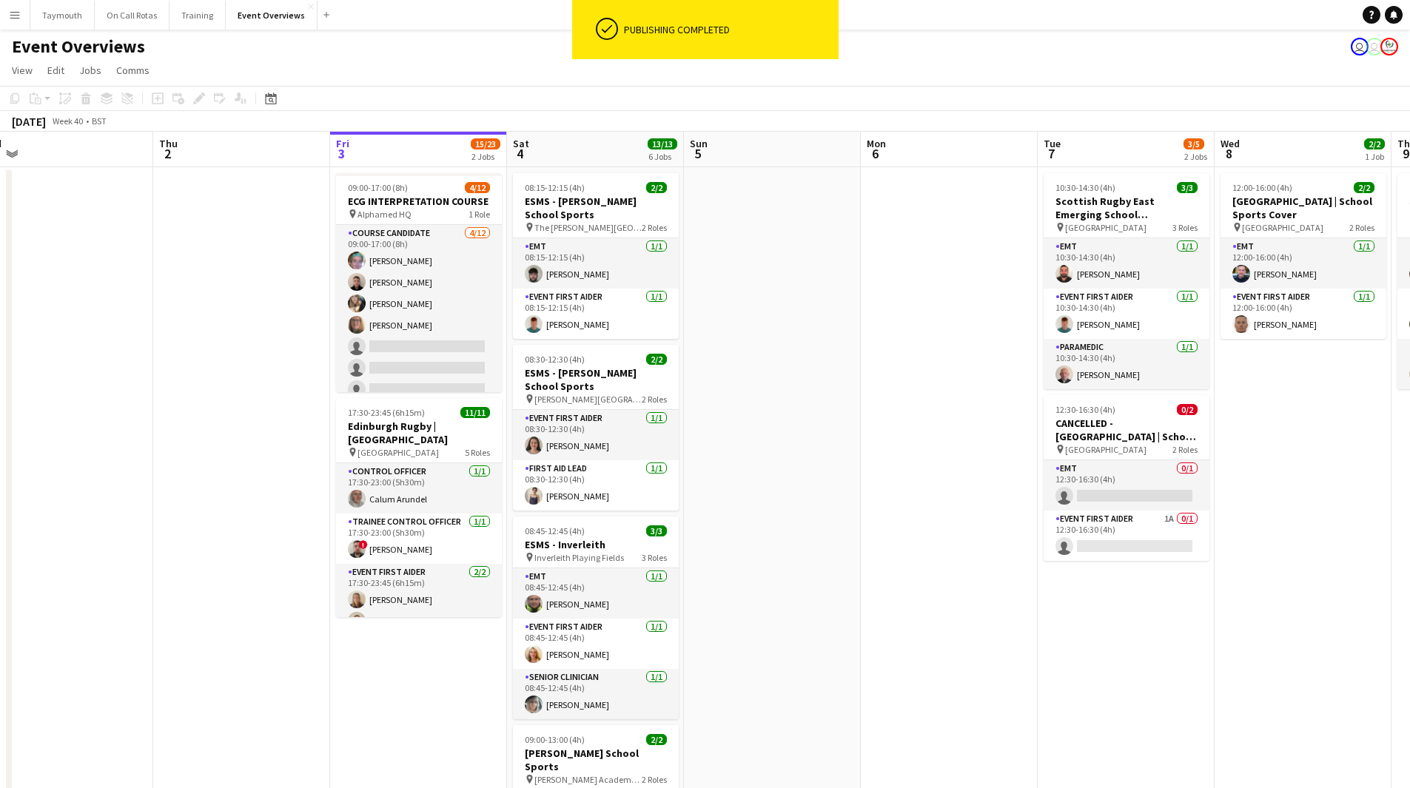
drag, startPoint x: 298, startPoint y: 430, endPoint x: 891, endPoint y: 408, distance: 593.1
click at [891, 408] on app-calendar-viewport "Mon 29 Tue 30 Wed 1 Thu 2 Fri 3 15/23 2 Jobs Sat 4 13/13 6 Jobs Sun 5 Mon 6 Tue…" at bounding box center [705, 701] width 1410 height 1139
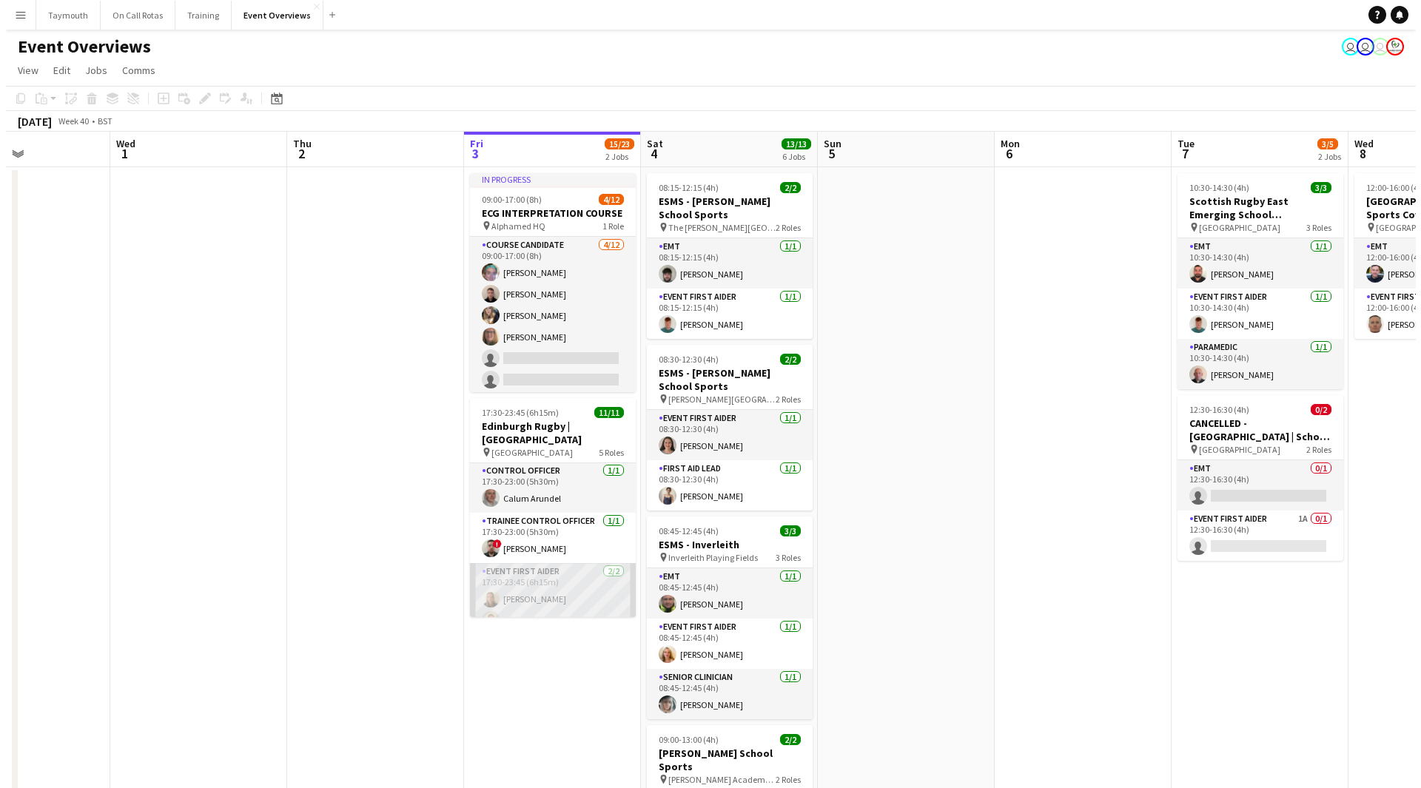
scroll to position [0, 0]
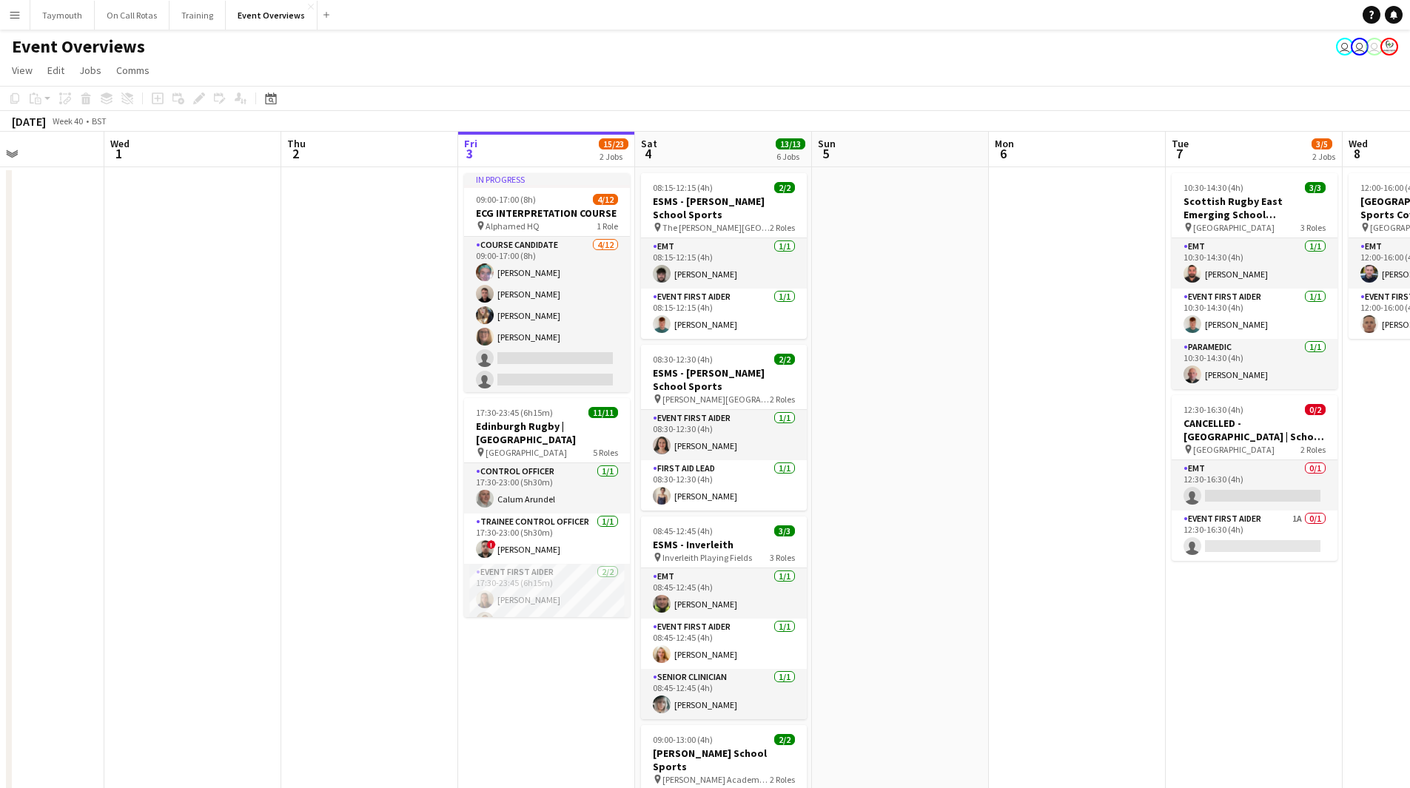
click at [21, 13] on button "Menu" at bounding box center [15, 15] width 30 height 30
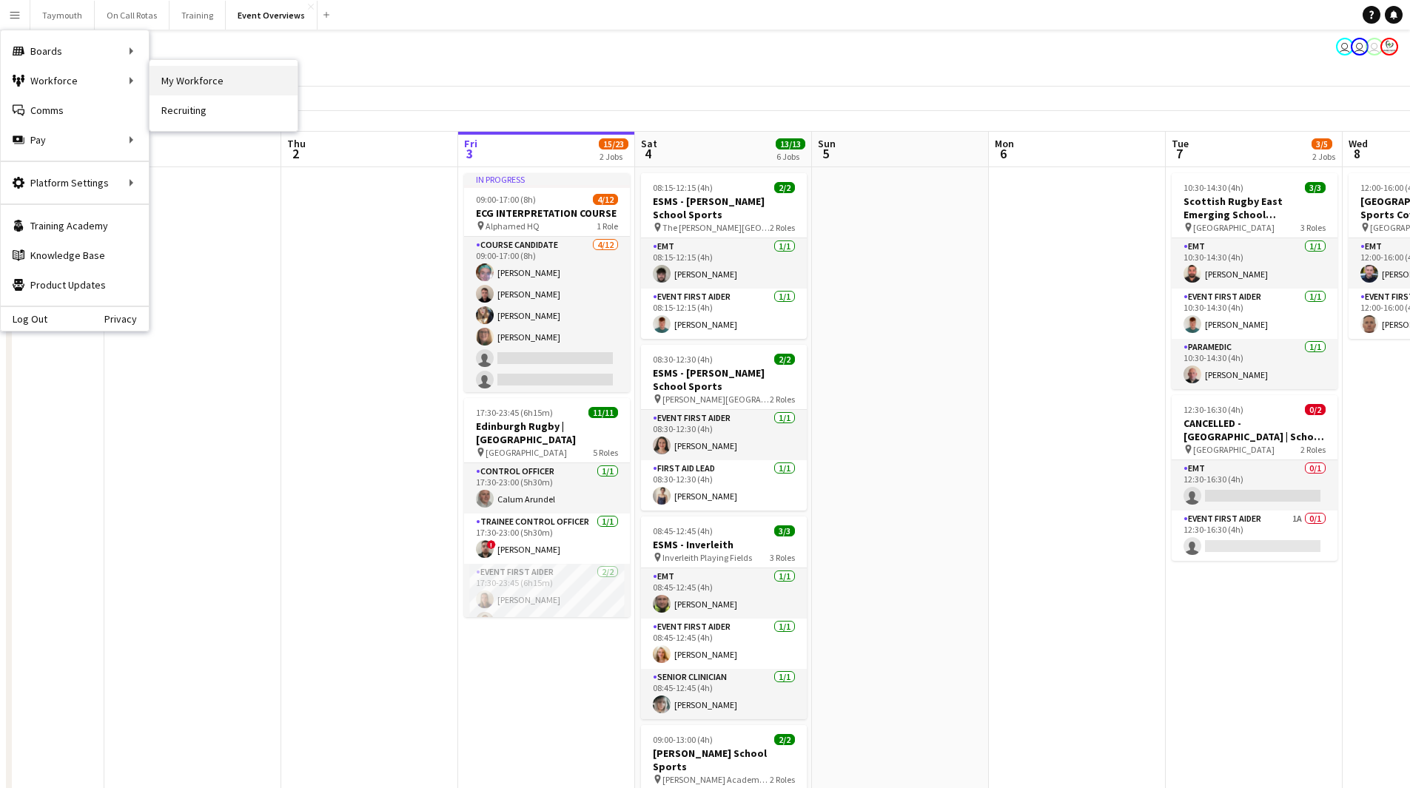
click at [217, 70] on link "My Workforce" at bounding box center [223, 81] width 148 height 30
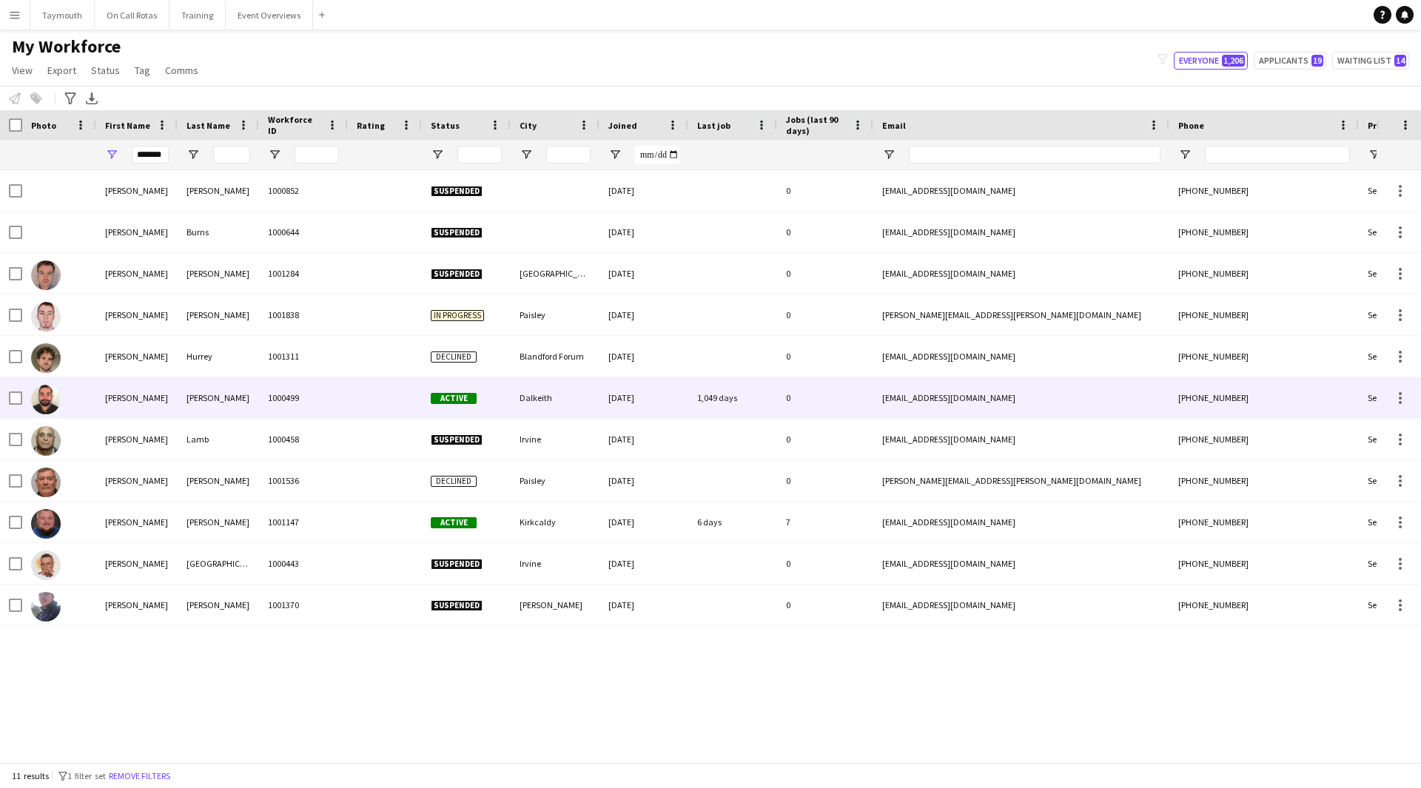
click at [152, 410] on div "[PERSON_NAME]" at bounding box center [136, 397] width 81 height 41
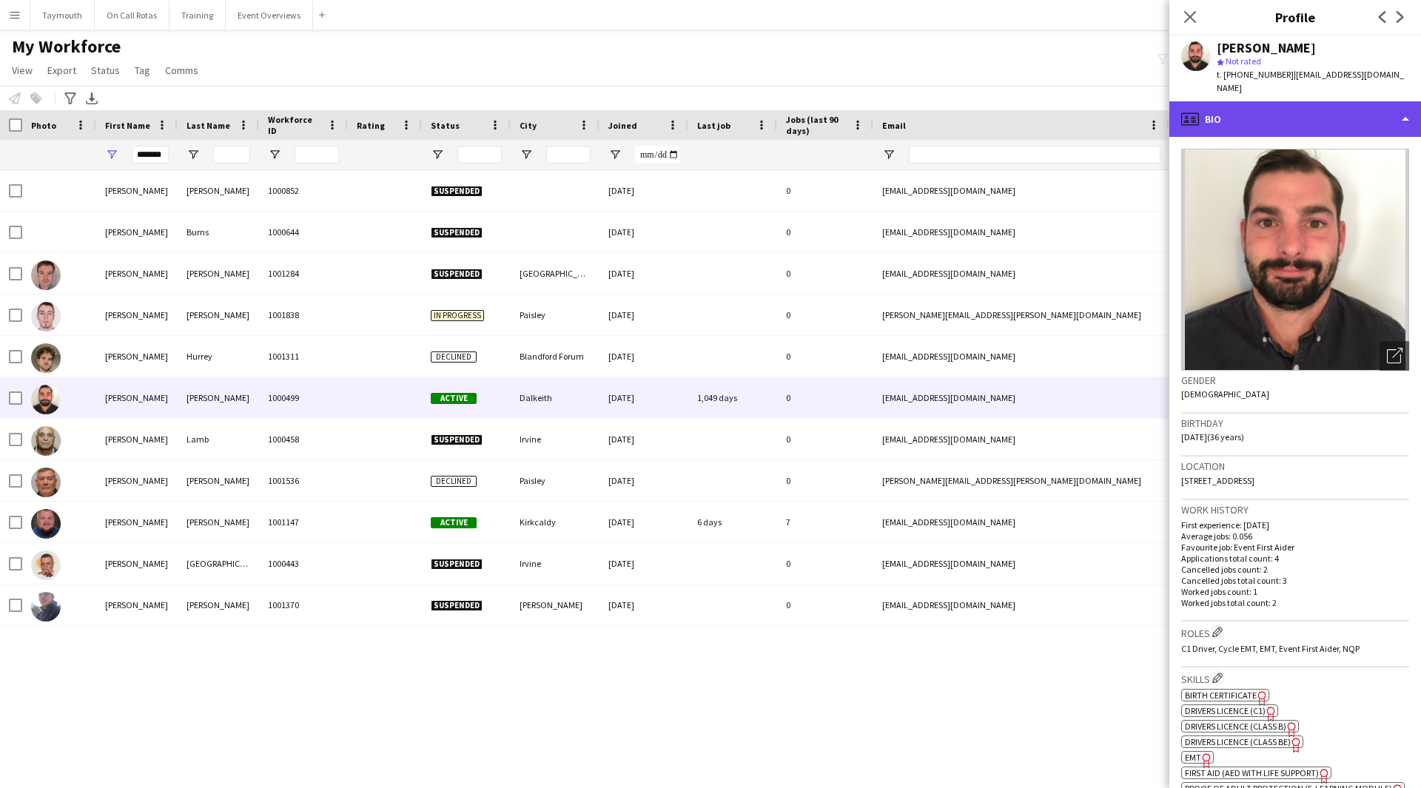
click at [1336, 105] on div "profile Bio" at bounding box center [1295, 119] width 252 height 36
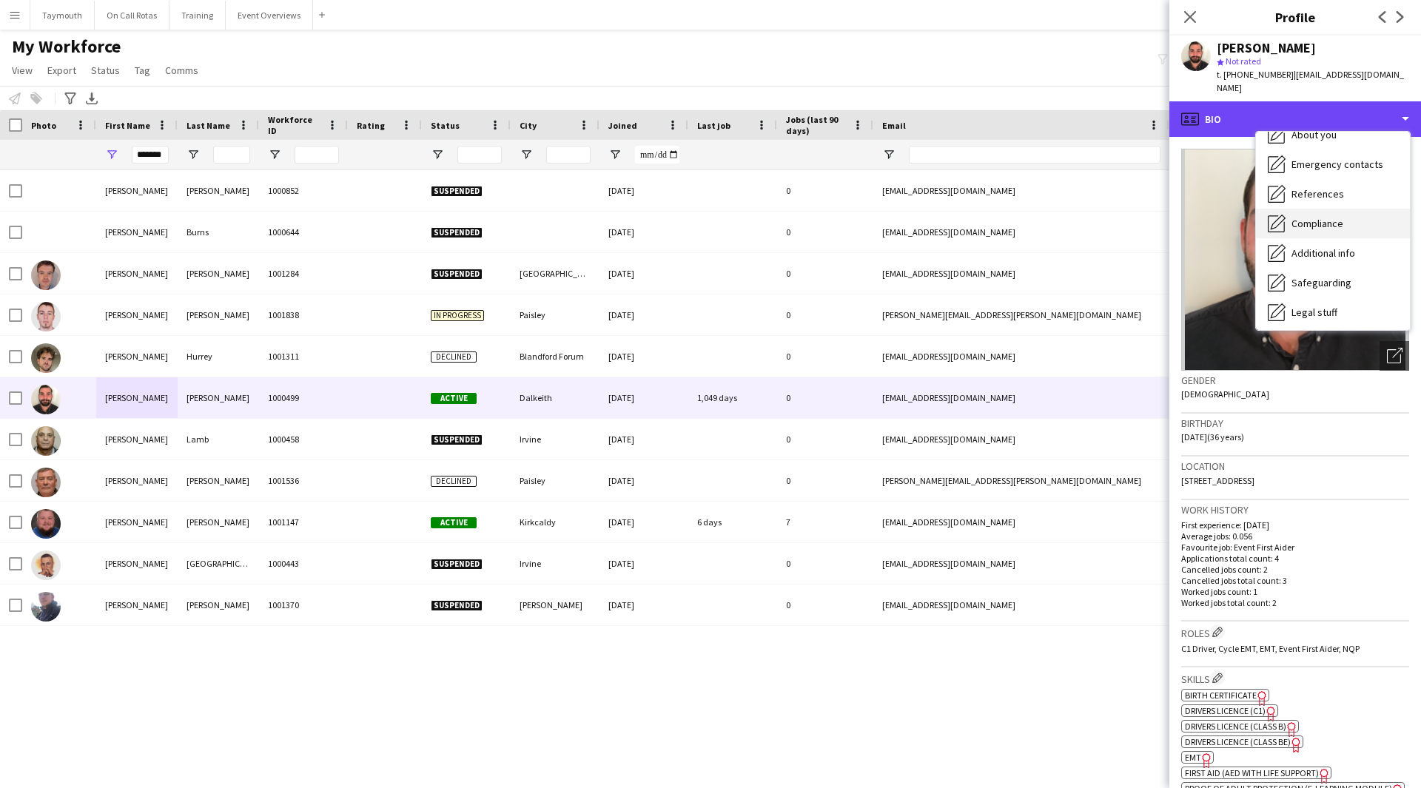
scroll to position [258, 0]
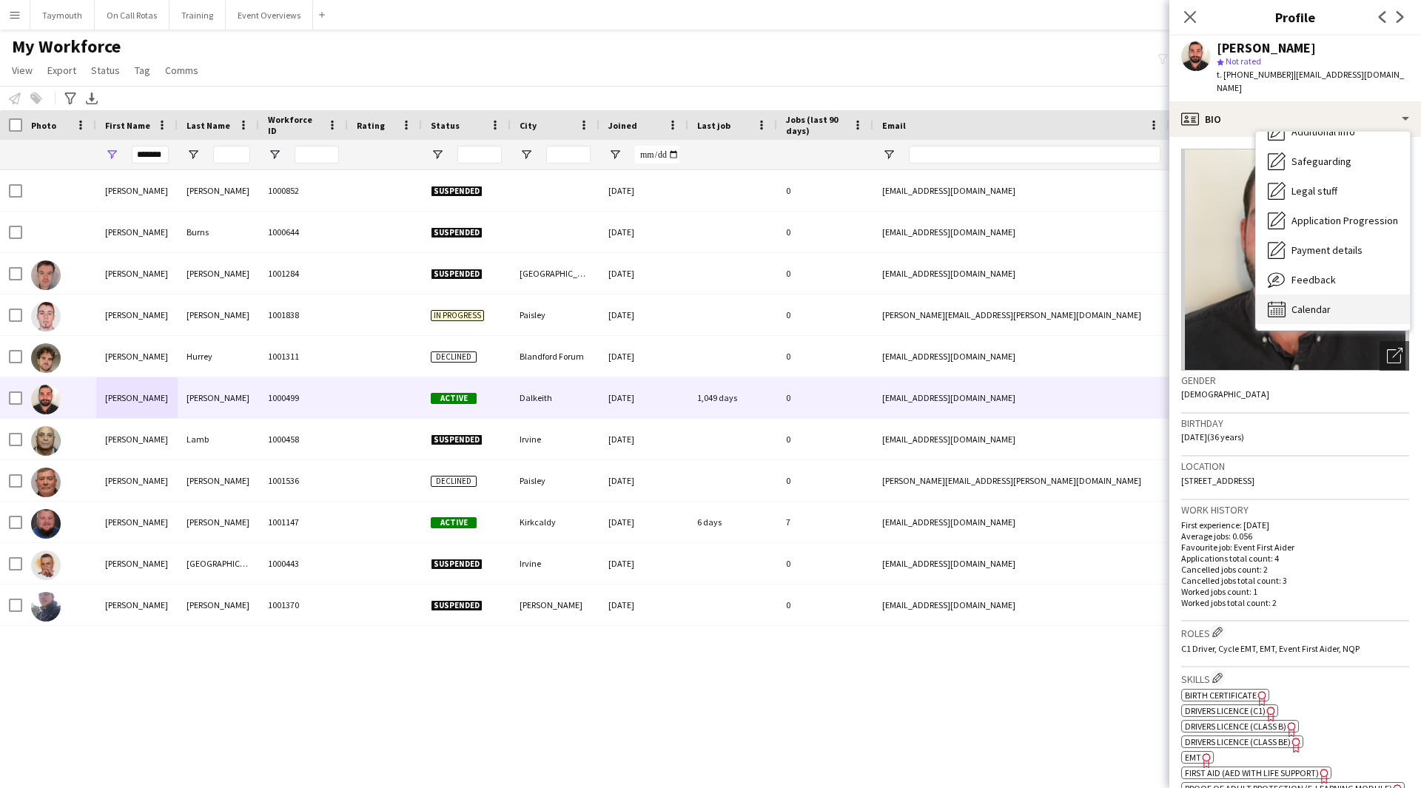
click at [1334, 300] on div "Calendar Calendar" at bounding box center [1333, 310] width 154 height 30
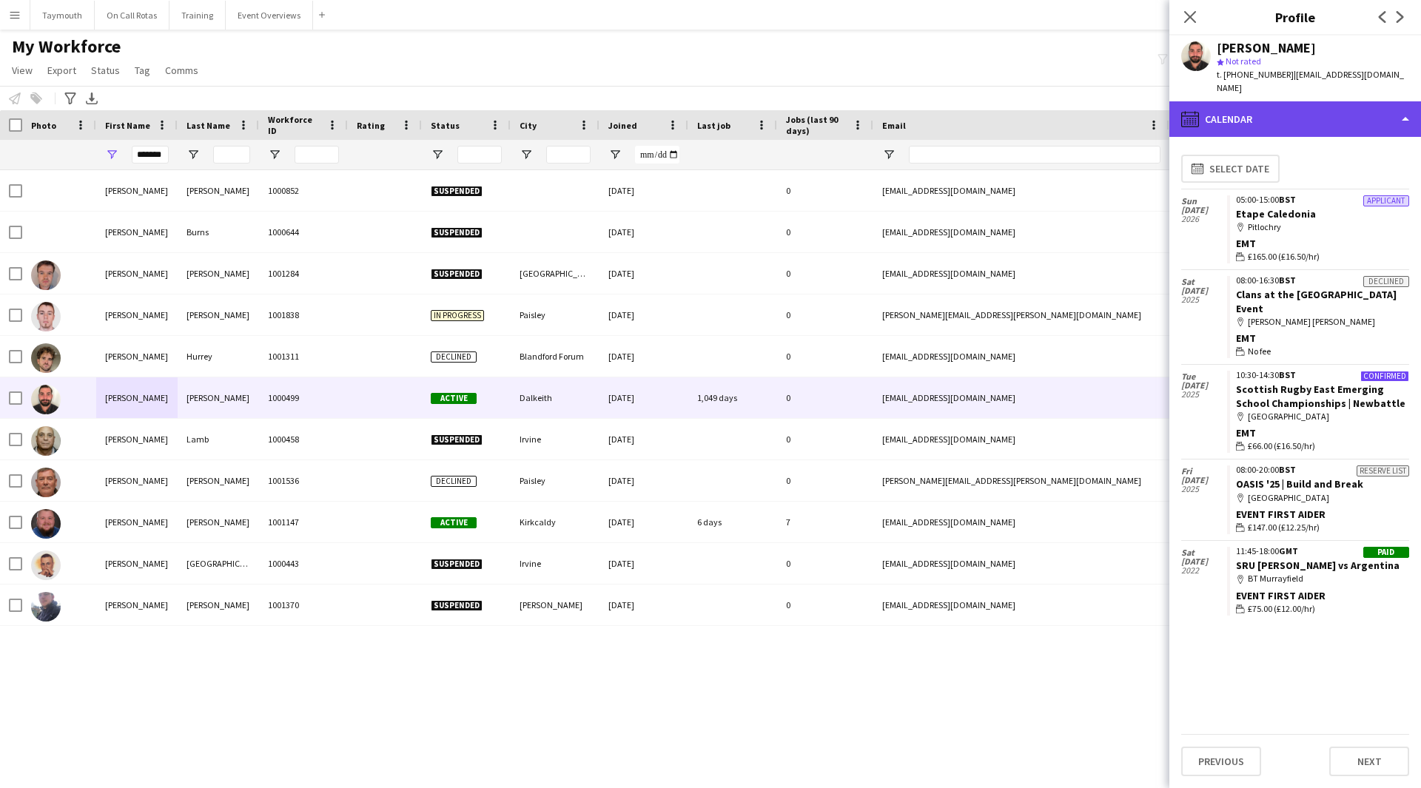
click at [1326, 107] on div "calendar-full Calendar" at bounding box center [1295, 119] width 252 height 36
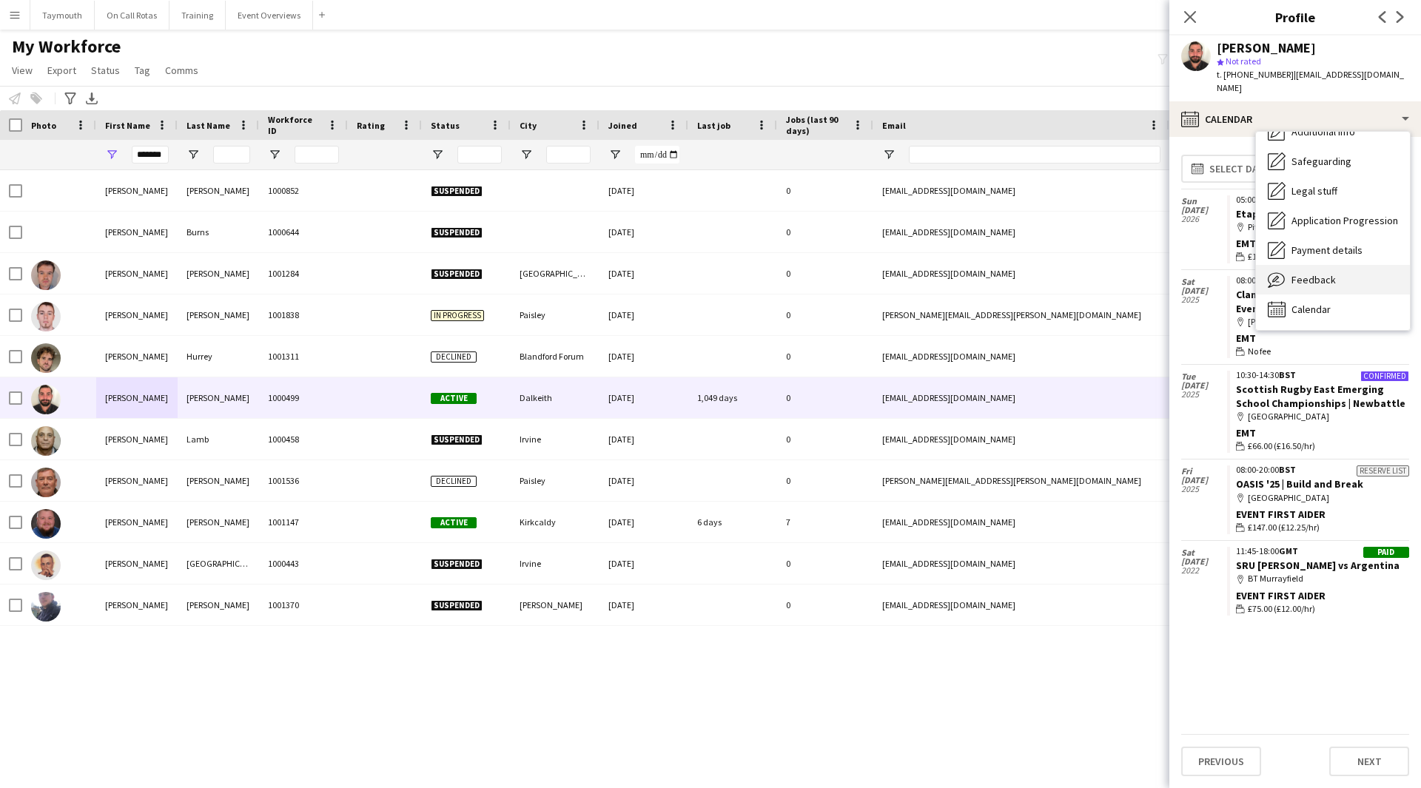
click at [1318, 274] on div "Feedback Feedback" at bounding box center [1333, 280] width 154 height 30
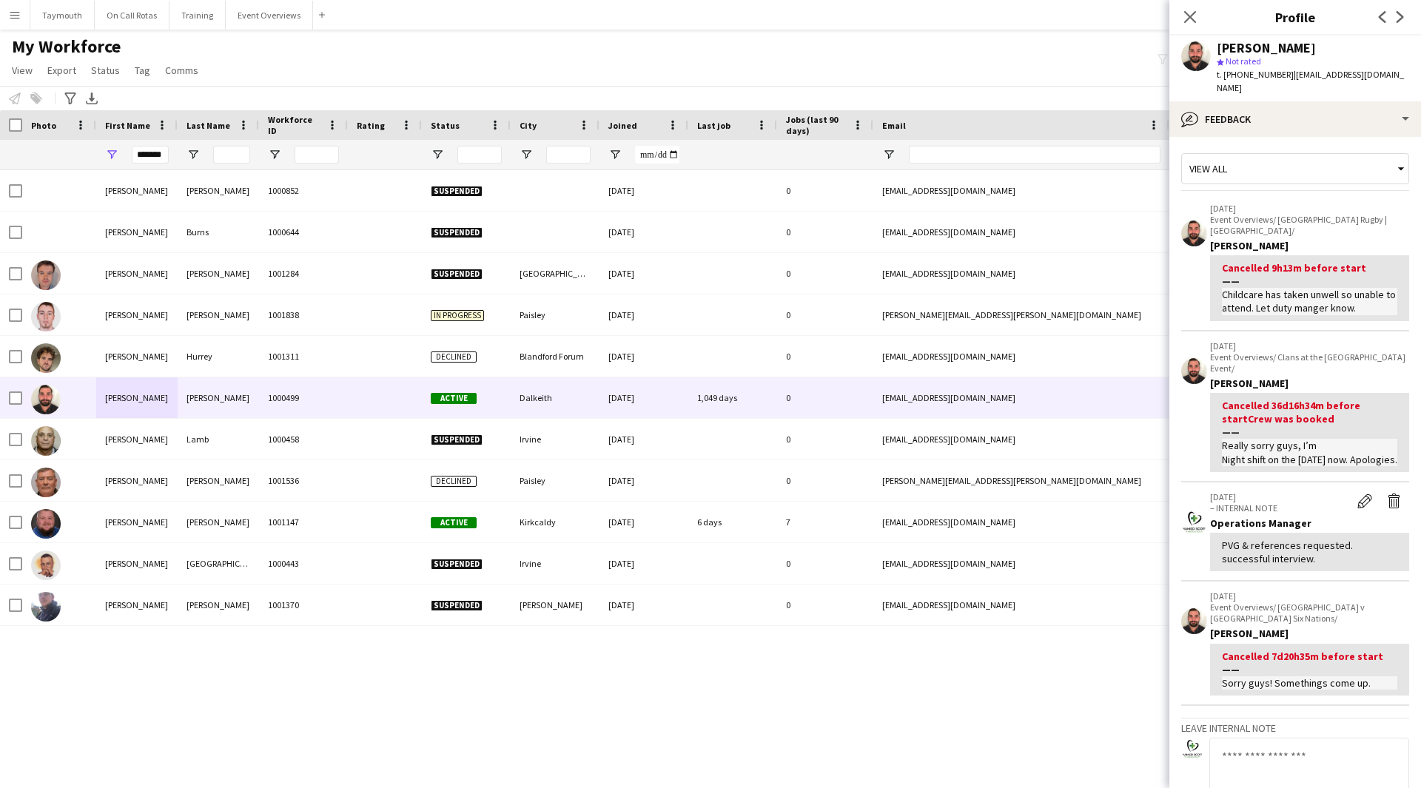
scroll to position [0, 0]
click at [256, 18] on button "Event Overviews Close" at bounding box center [269, 15] width 87 height 29
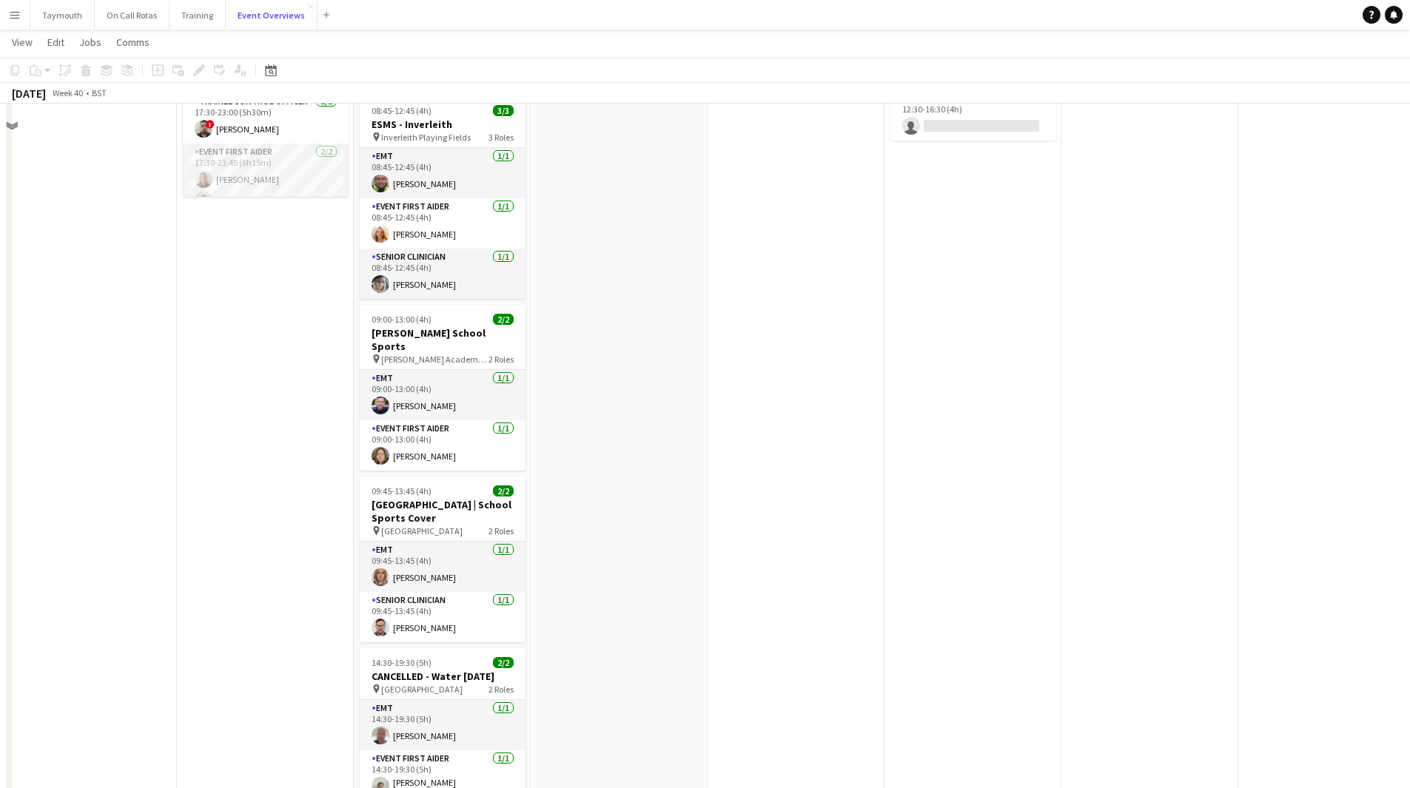
scroll to position [481, 0]
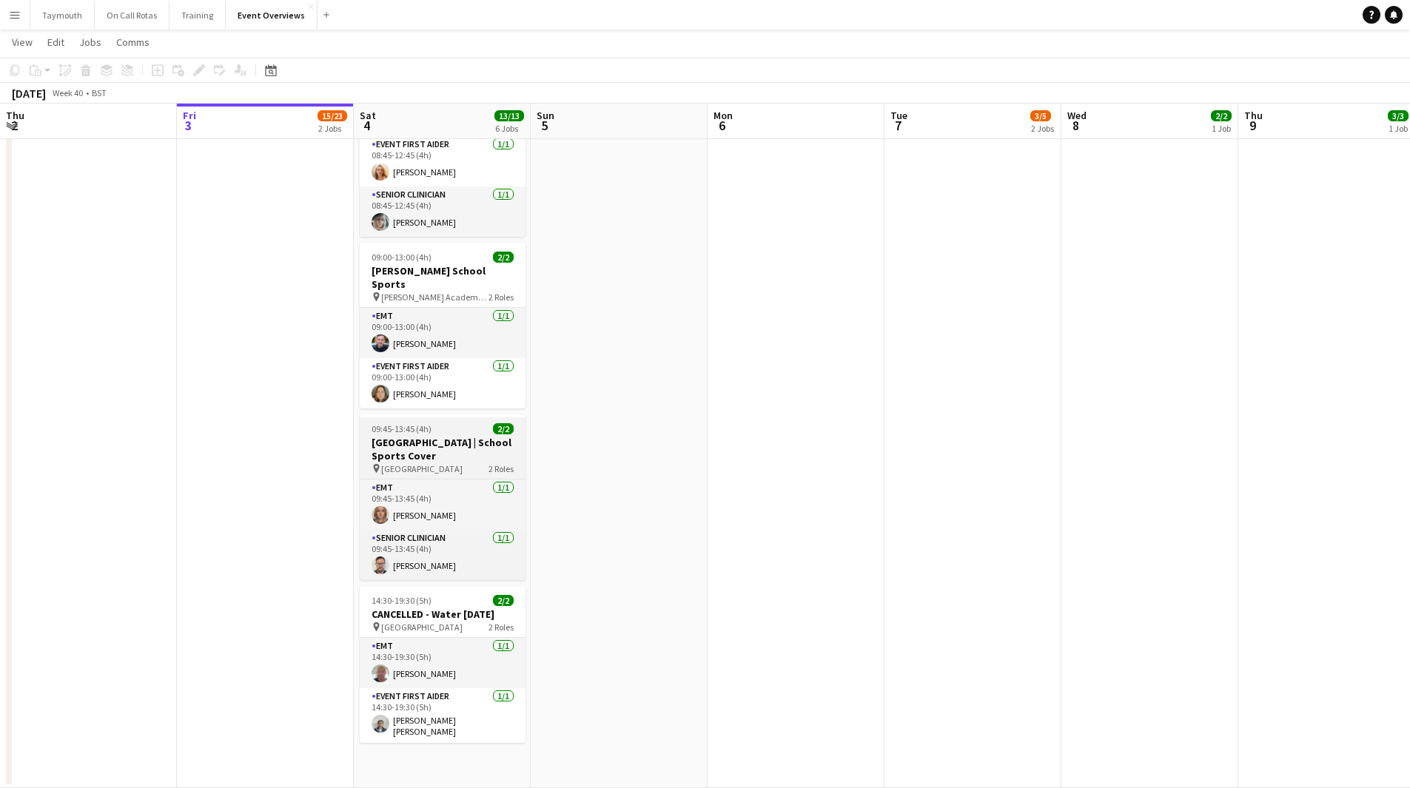
click at [457, 436] on h3 "[GEOGRAPHIC_DATA] | School Sports Cover" at bounding box center [443, 449] width 166 height 27
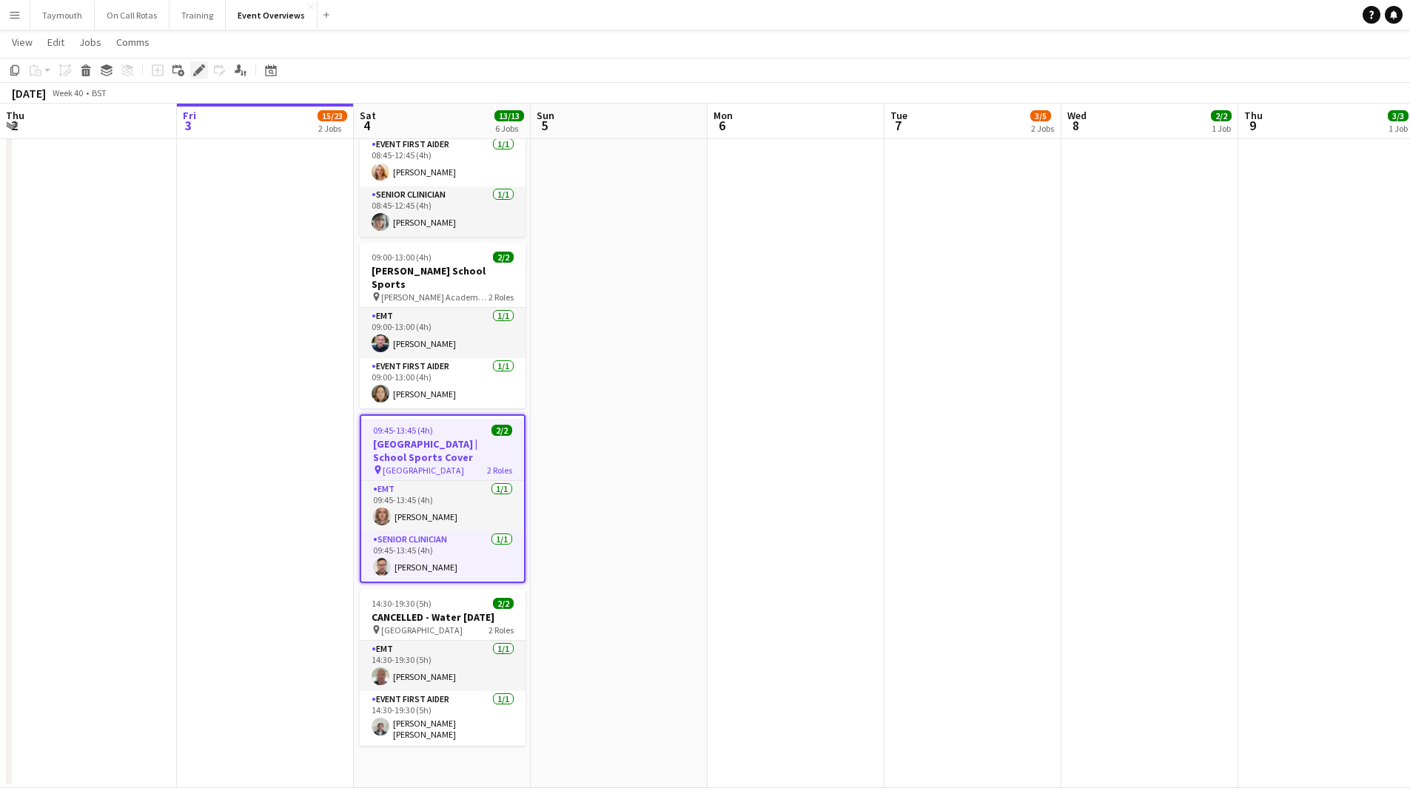
click at [196, 67] on icon "Edit" at bounding box center [199, 70] width 12 height 12
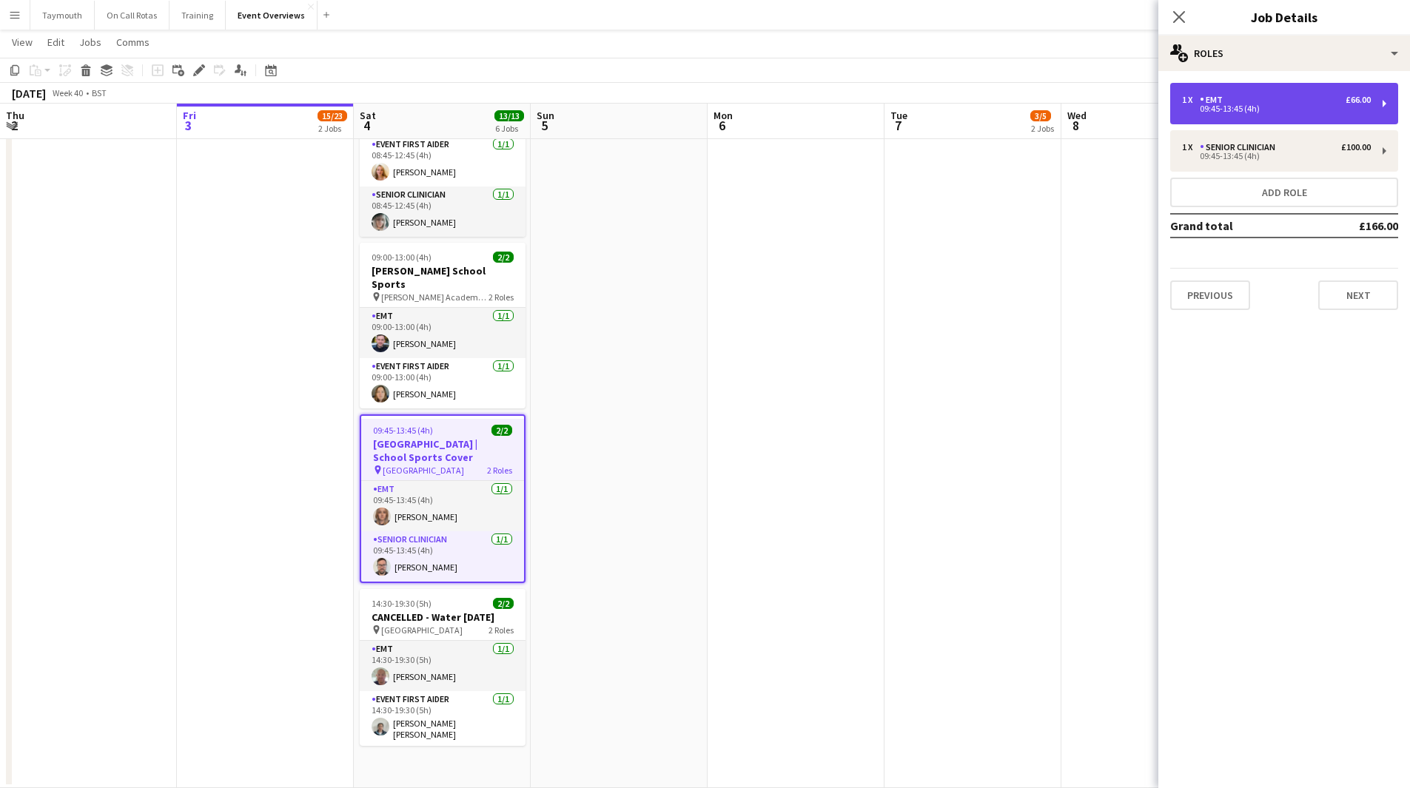
click at [1325, 100] on div "1 x EMT £66.00" at bounding box center [1276, 100] width 189 height 10
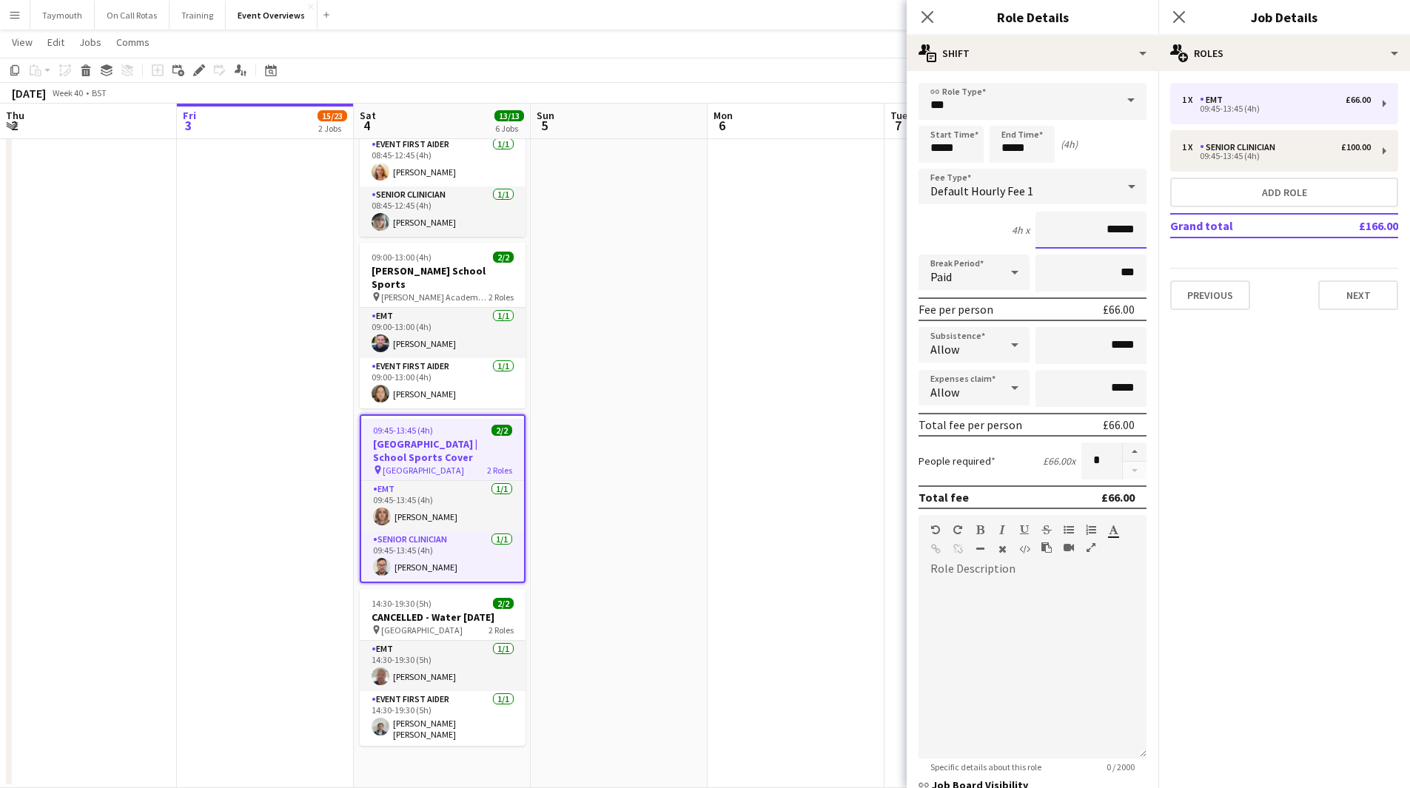
drag, startPoint x: 1127, startPoint y: 232, endPoint x: 822, endPoint y: 181, distance: 309.2
click at [824, 189] on body "Menu Boards Boards Boards All jobs Status Workforce Workforce My Workforce Recr…" at bounding box center [705, 153] width 1410 height 1269
type input "*****"
click at [1308, 138] on div "1 x Senior Clinician £100.00 09:45-13:45 (4h)" at bounding box center [1284, 150] width 228 height 41
type input "**********"
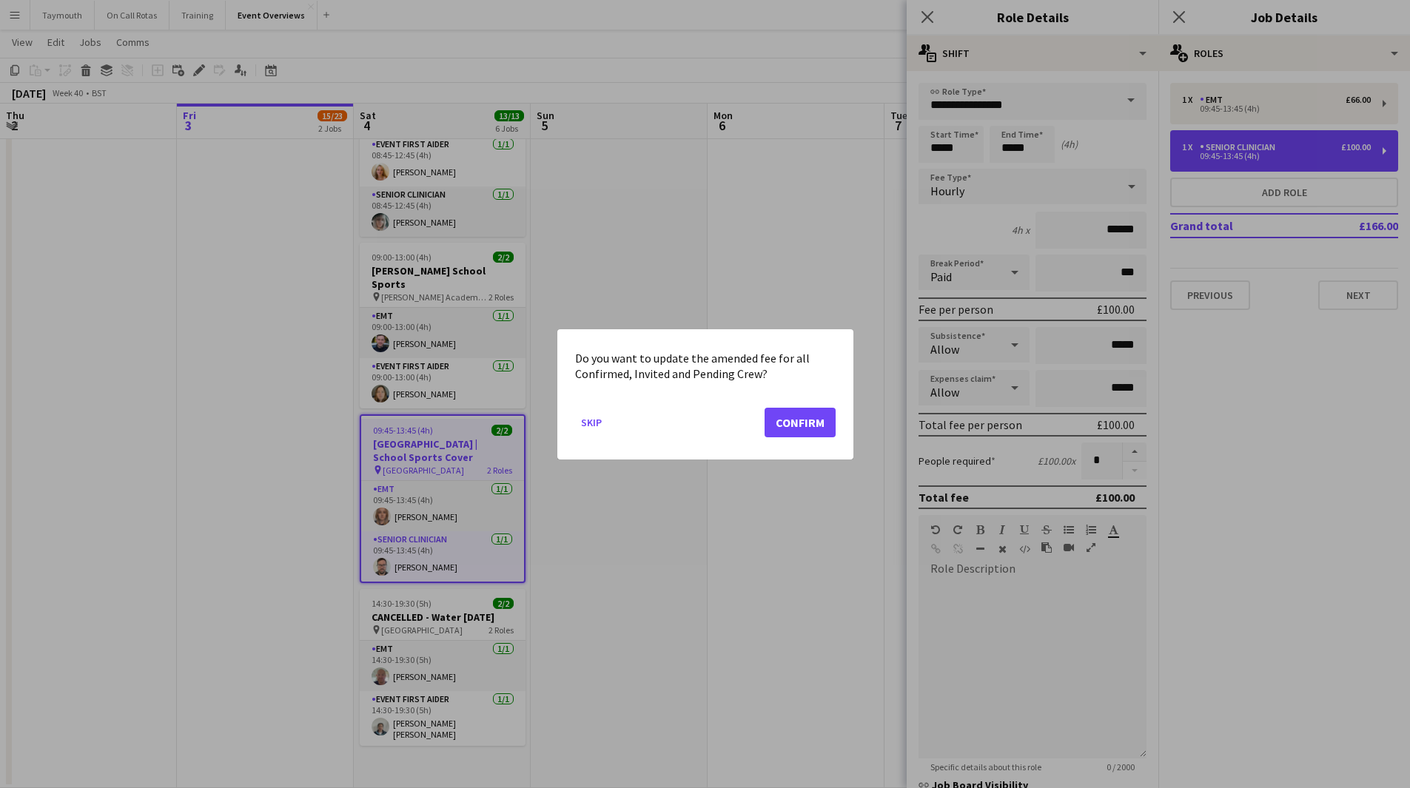
scroll to position [0, 0]
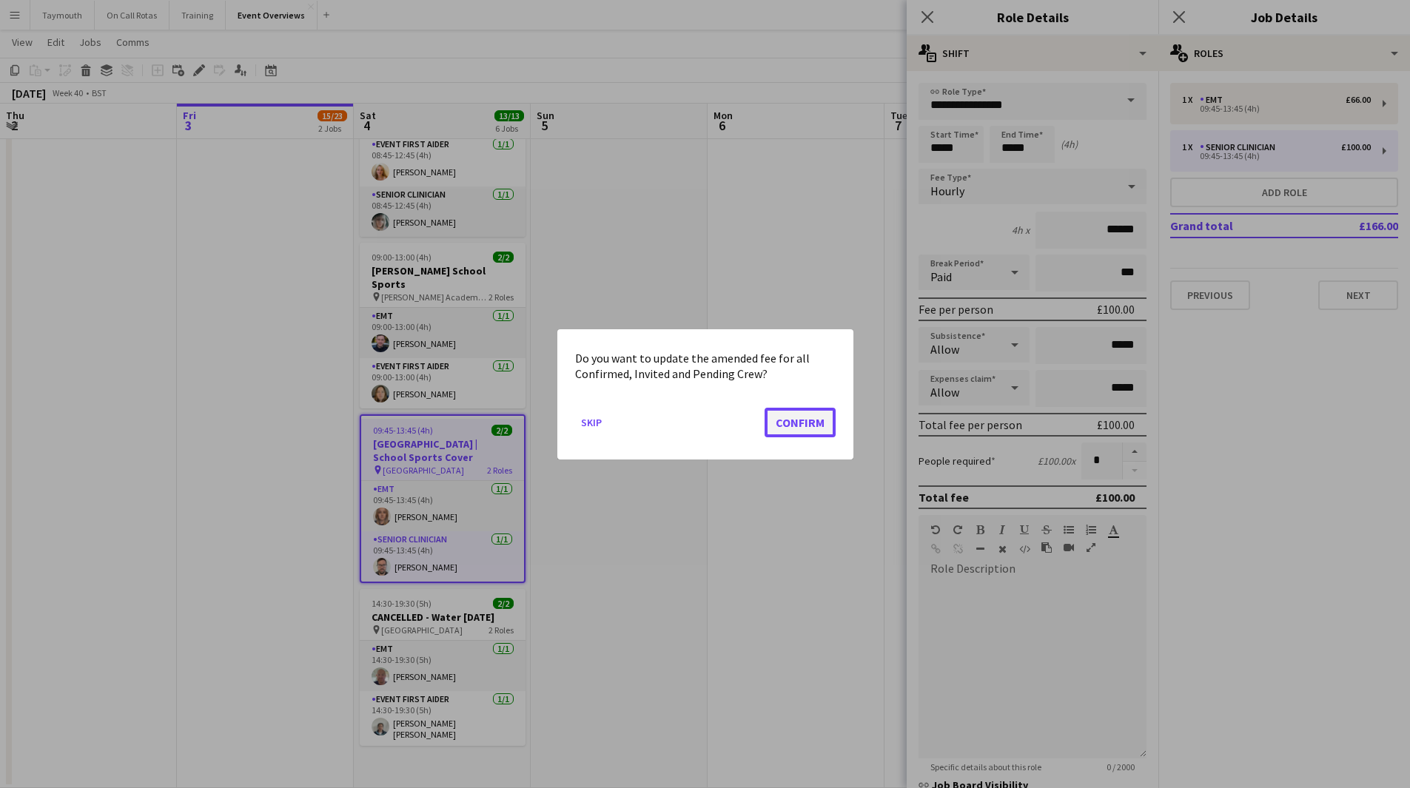
click at [777, 423] on button "Confirm" at bounding box center [799, 422] width 71 height 30
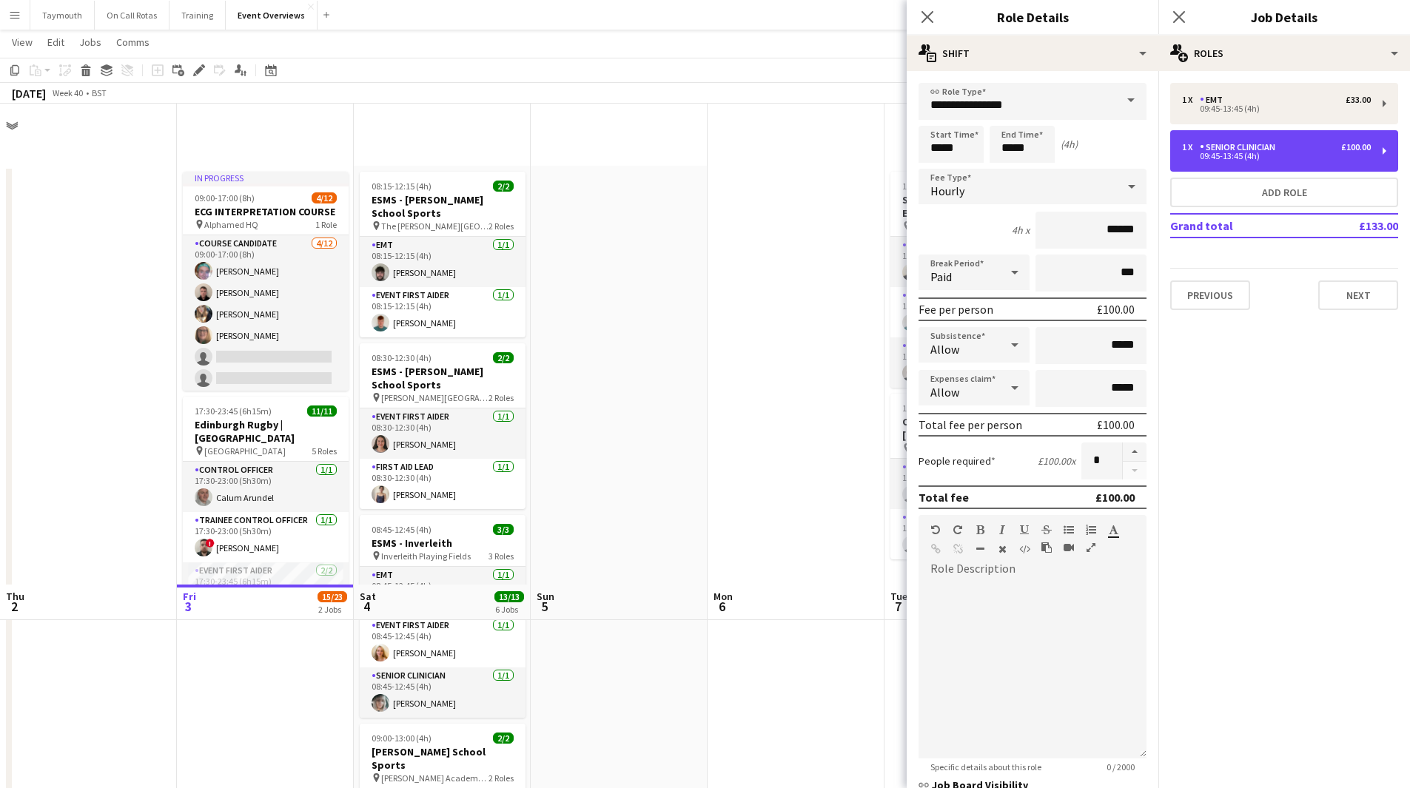
scroll to position [481, 0]
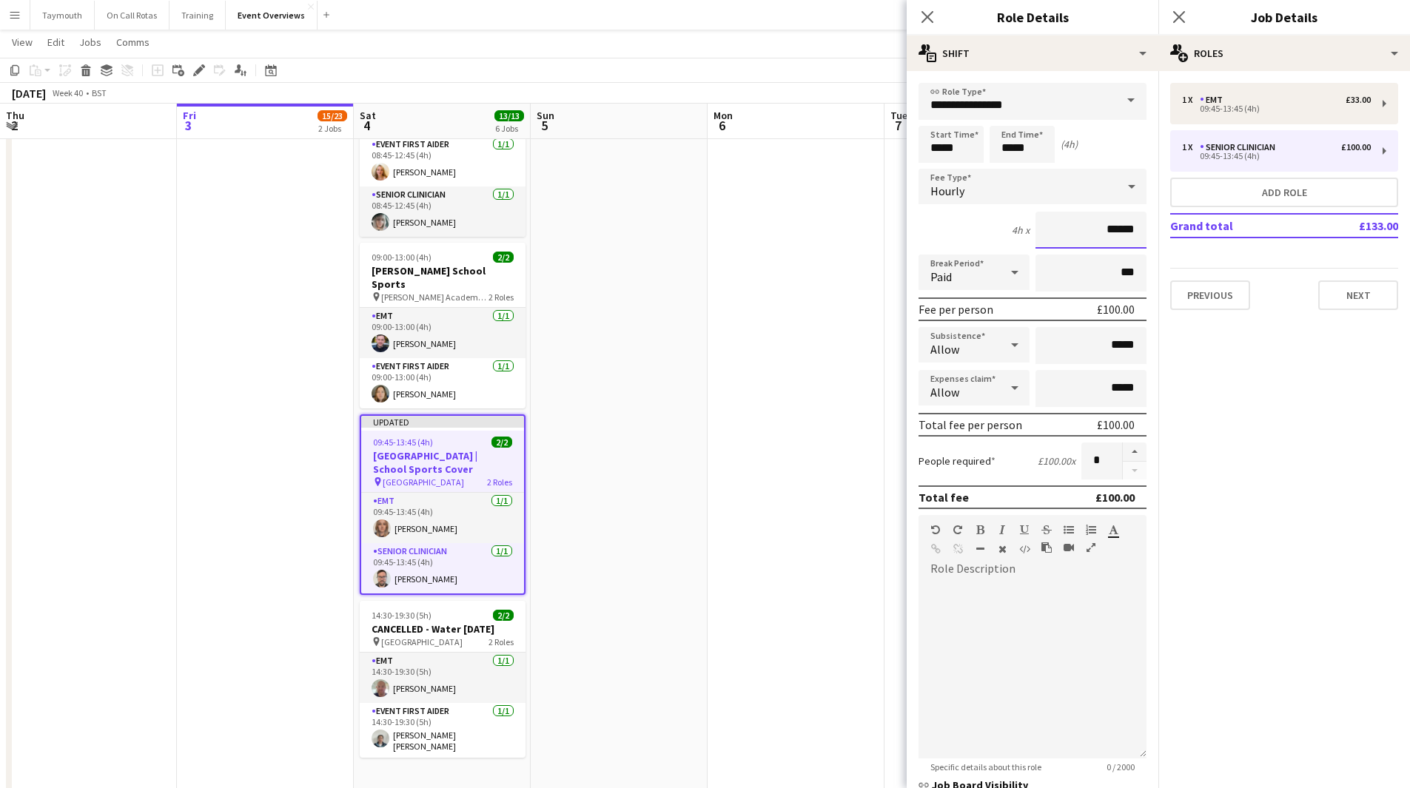
drag, startPoint x: 1126, startPoint y: 232, endPoint x: 790, endPoint y: 191, distance: 338.4
click at [807, 201] on body "Menu Boards Boards Boards All jobs Status Workforce Workforce My Workforce Recr…" at bounding box center [705, 159] width 1410 height 1281
type input "******"
click at [812, 406] on app-date-cell at bounding box center [795, 242] width 177 height 1115
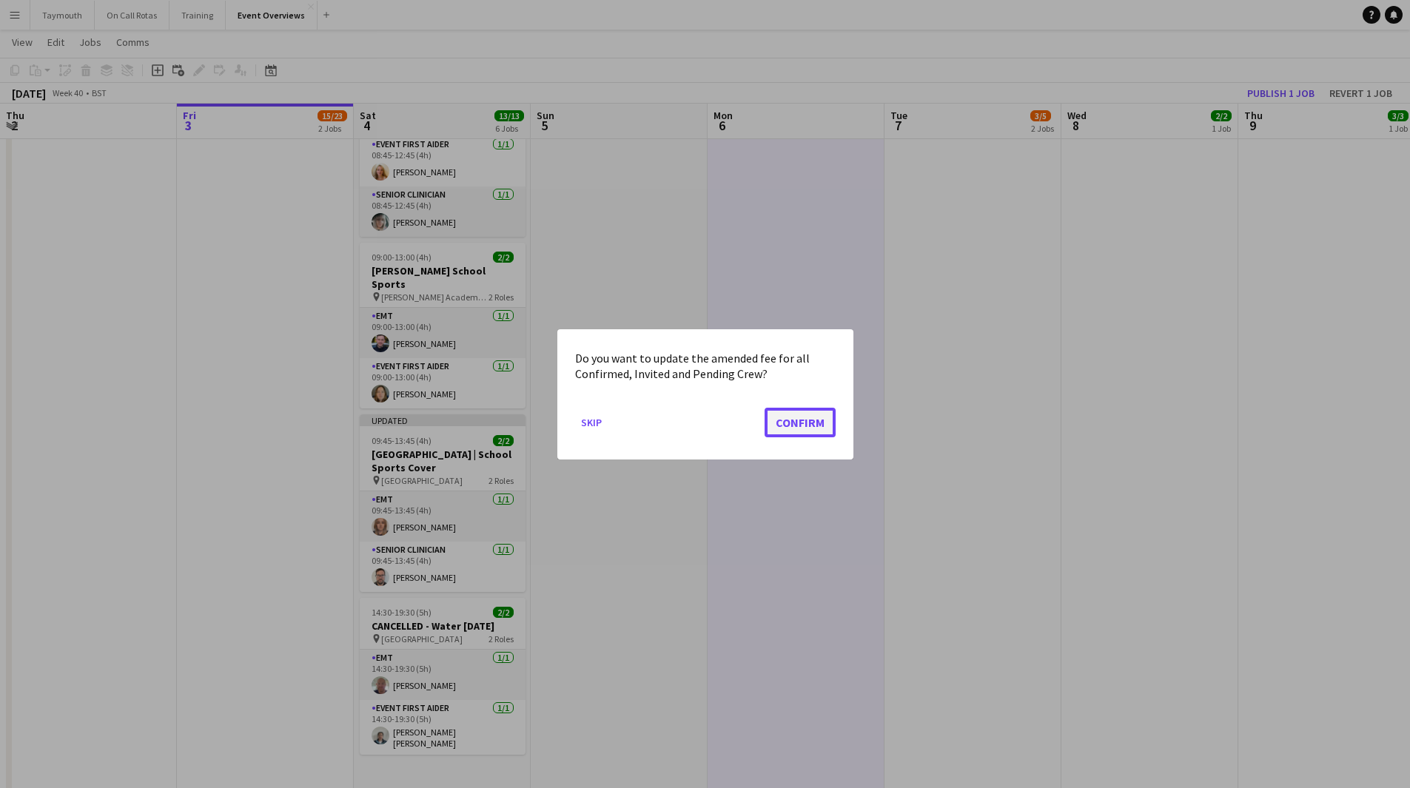
click at [791, 431] on button "Confirm" at bounding box center [799, 422] width 71 height 30
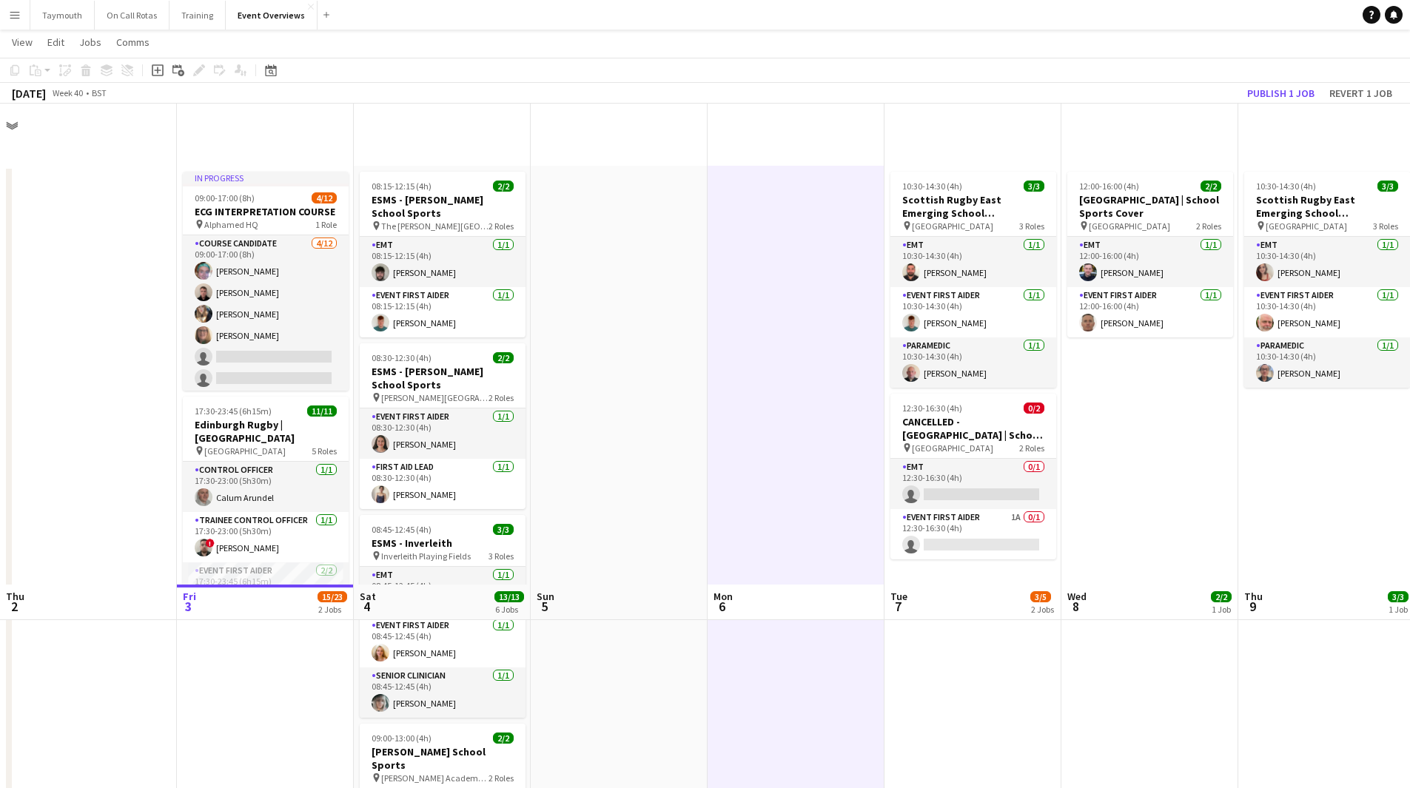
scroll to position [481, 0]
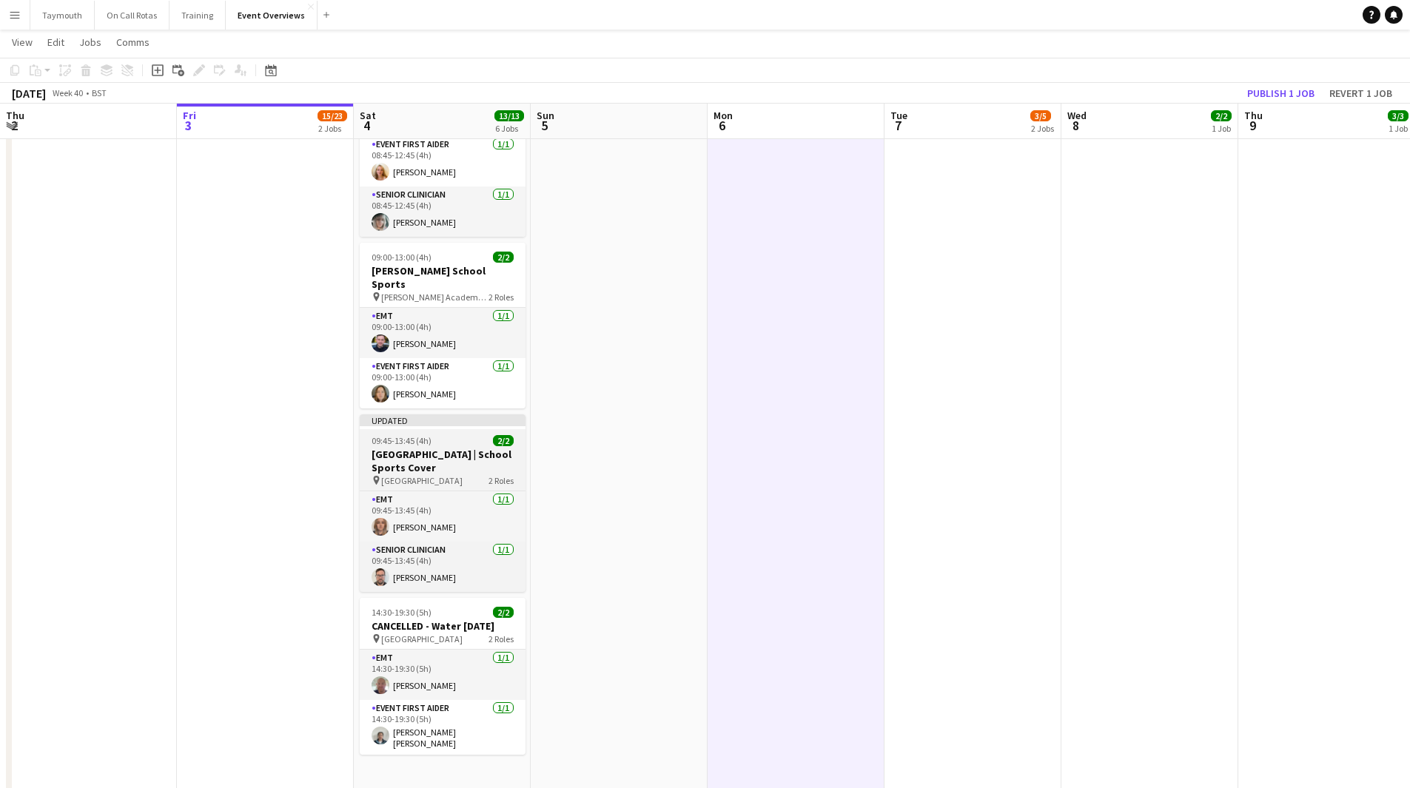
click at [424, 448] on h3 "[GEOGRAPHIC_DATA] | School Sports Cover" at bounding box center [443, 461] width 166 height 27
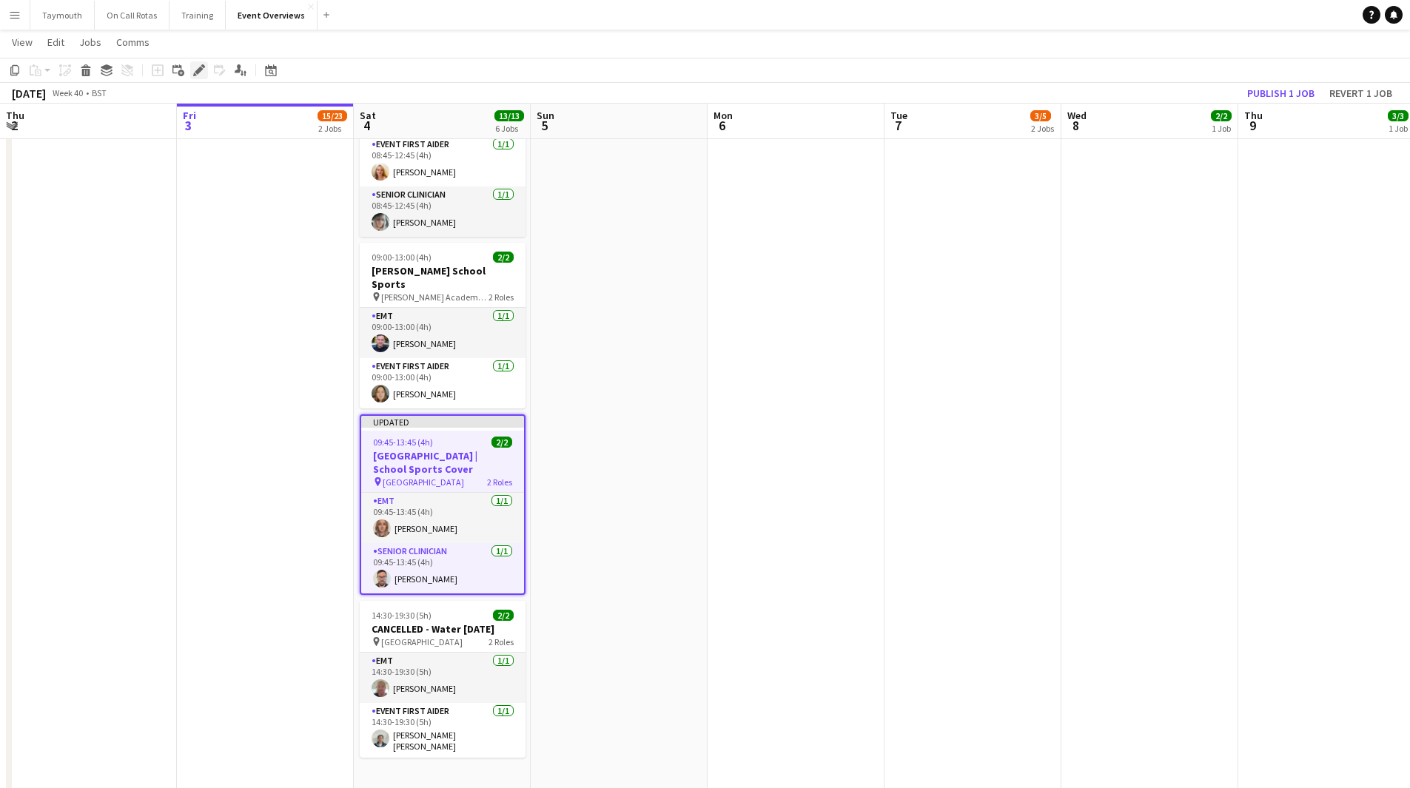
click at [205, 68] on div "Edit" at bounding box center [199, 70] width 18 height 18
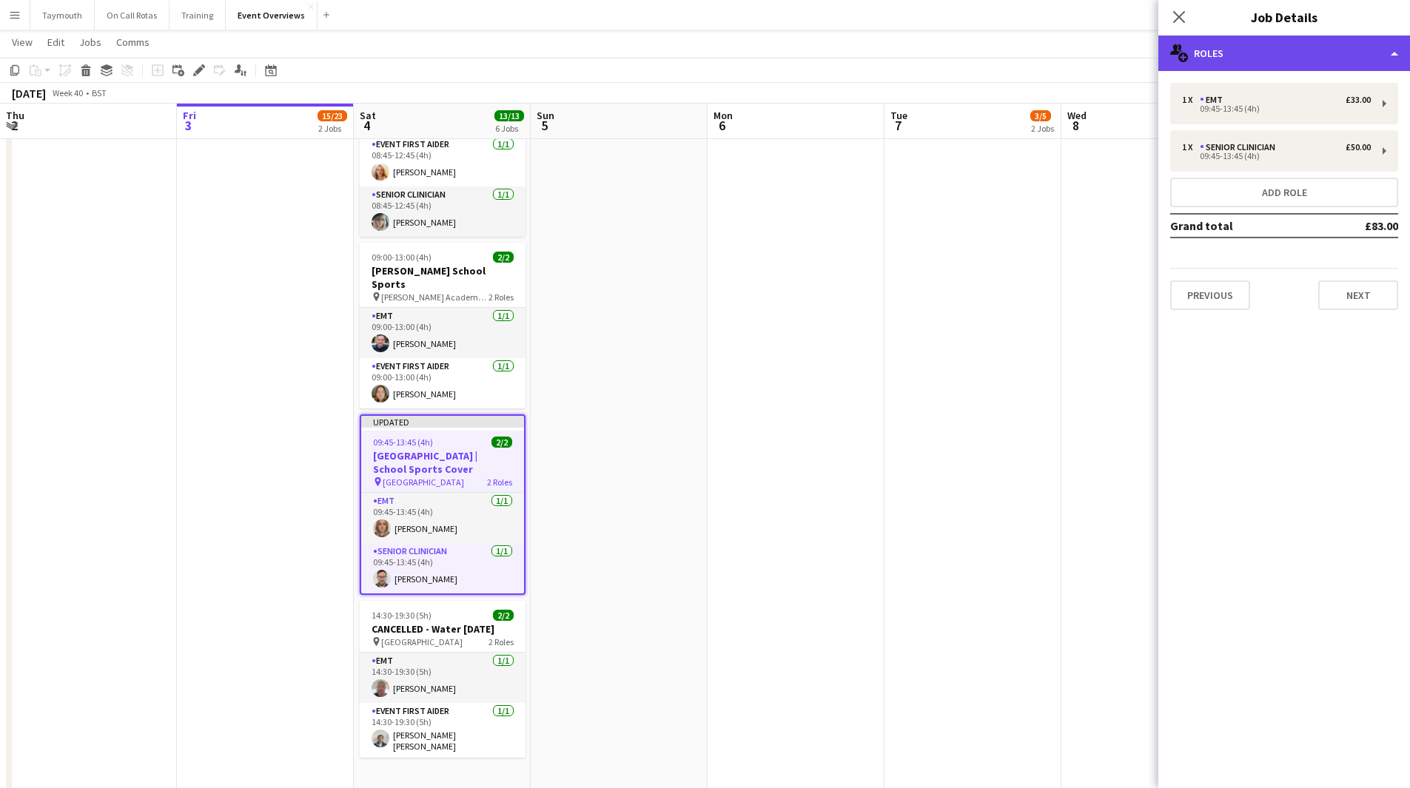
click at [1346, 60] on div "multiple-users-add Roles" at bounding box center [1284, 54] width 252 height 36
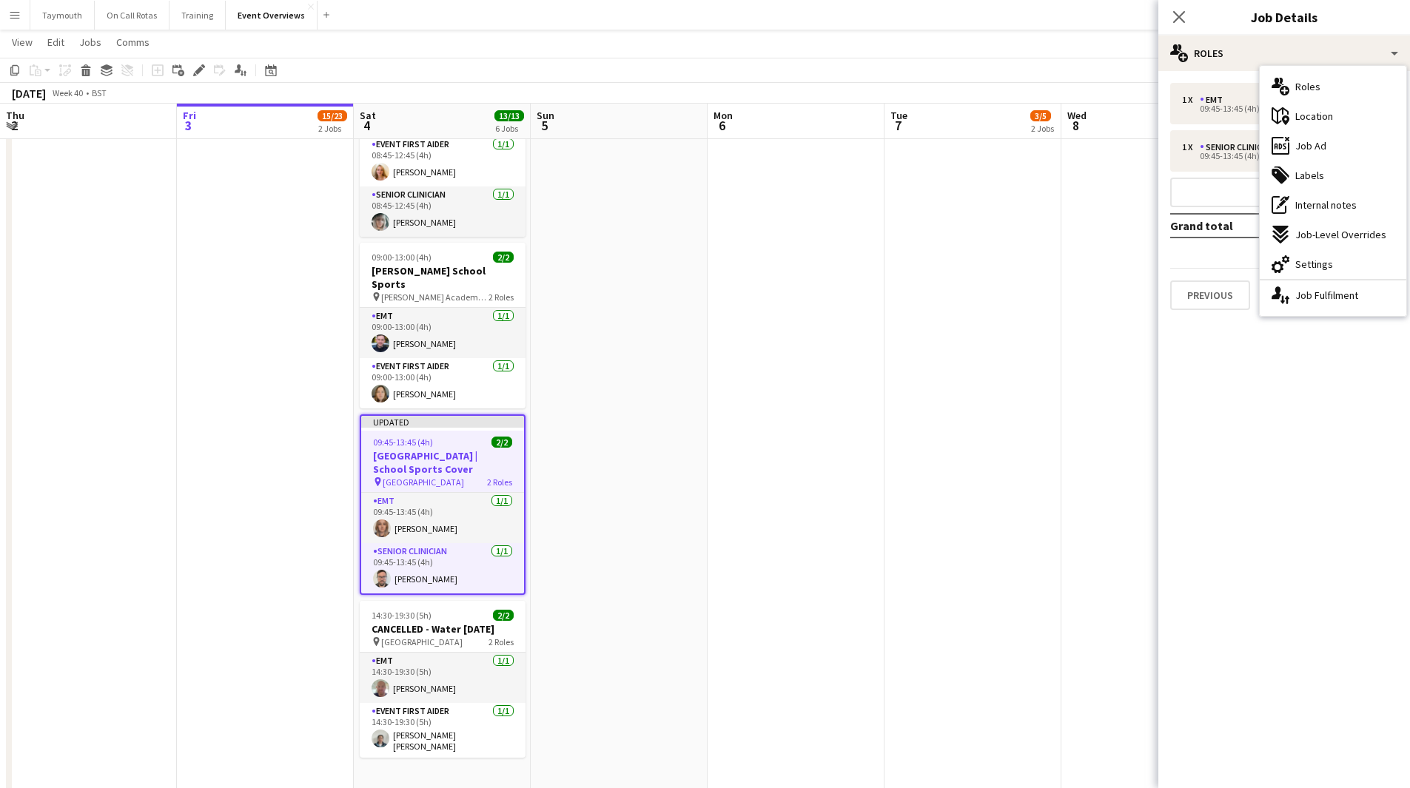
click at [1302, 263] on span "Settings" at bounding box center [1314, 264] width 38 height 13
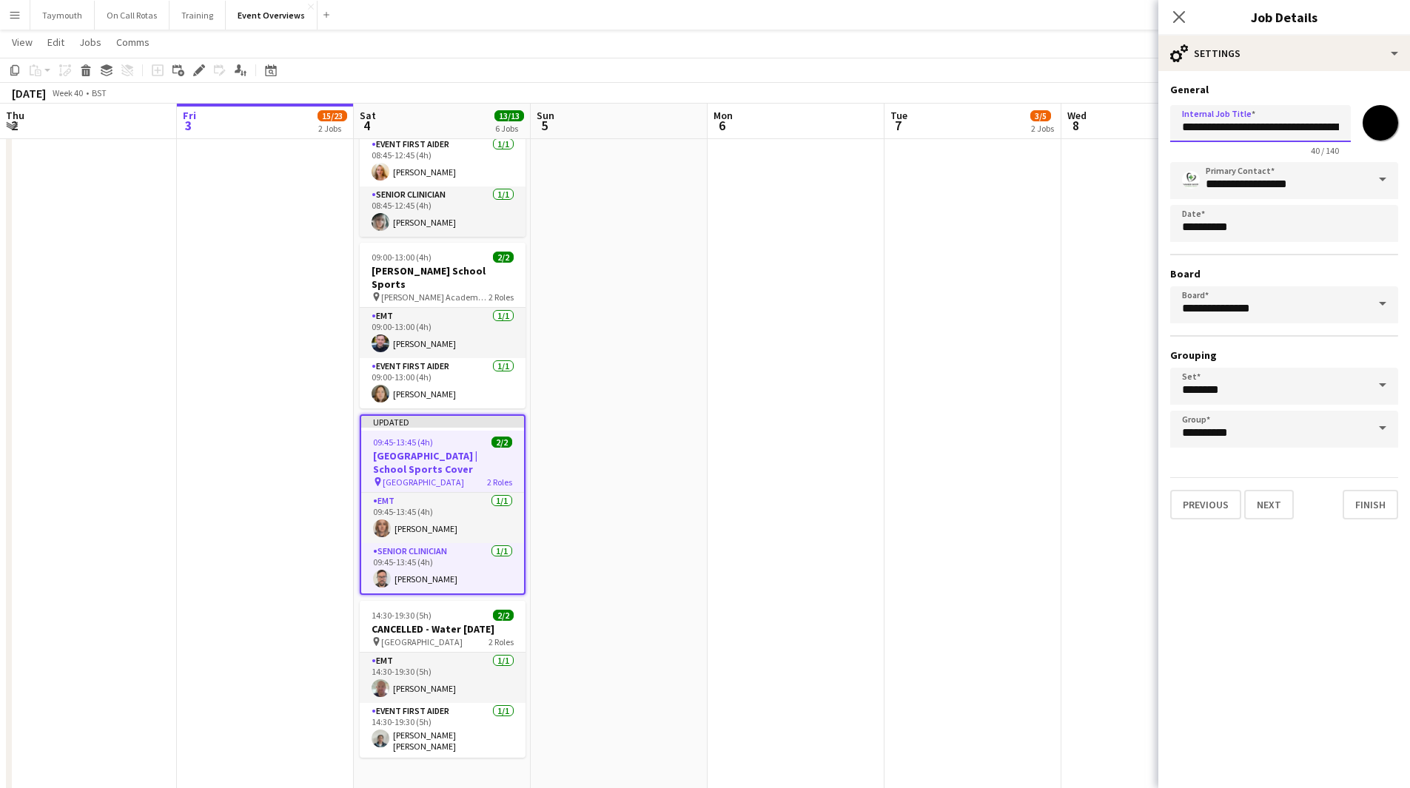
click at [1182, 127] on input "**********" at bounding box center [1260, 123] width 181 height 37
type input "**********"
click at [888, 273] on app-date-cell "10:30-14:30 (4h) 3/3 Scottish Rugby East Emerging School Championships | Newbat…" at bounding box center [972, 242] width 177 height 1115
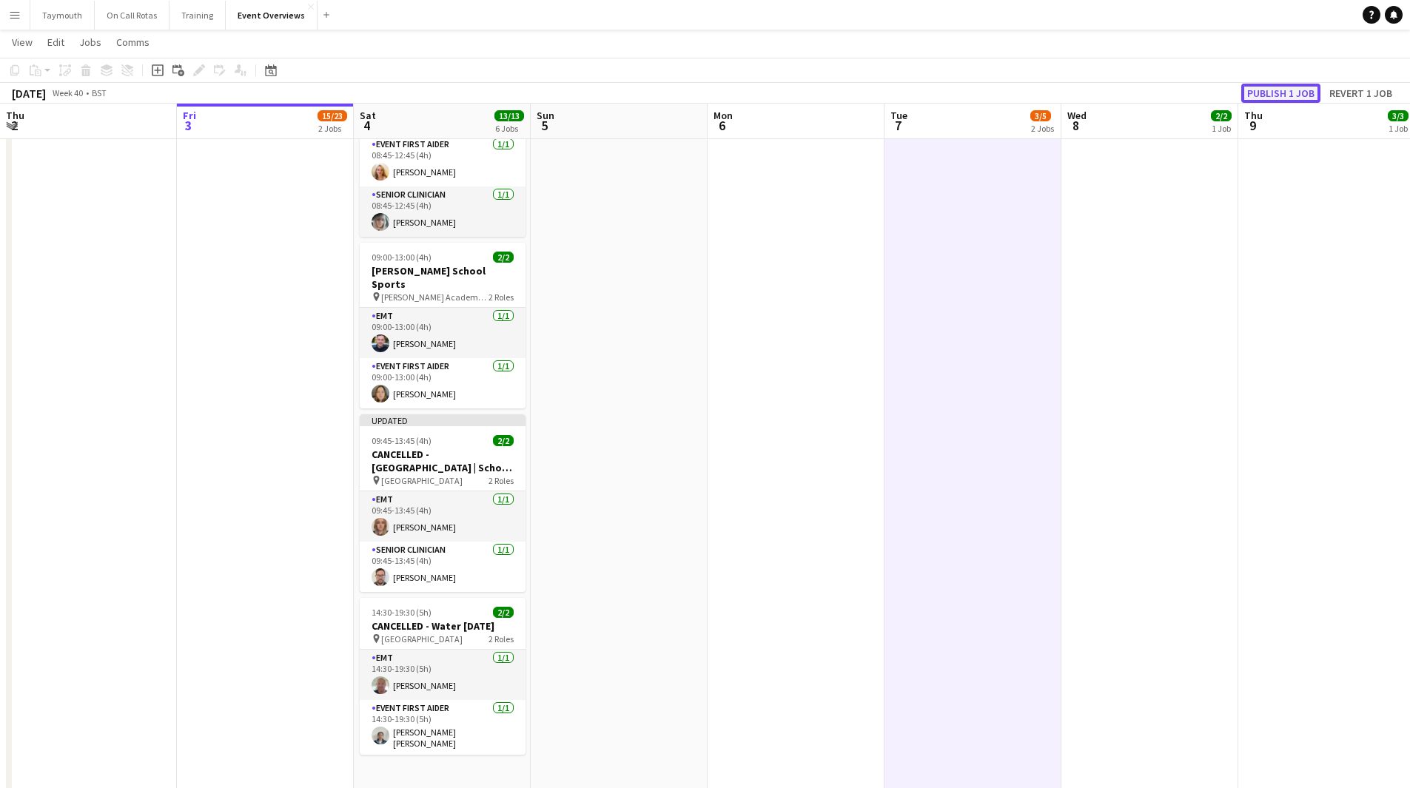
click at [1277, 95] on button "Publish 1 job" at bounding box center [1280, 93] width 79 height 19
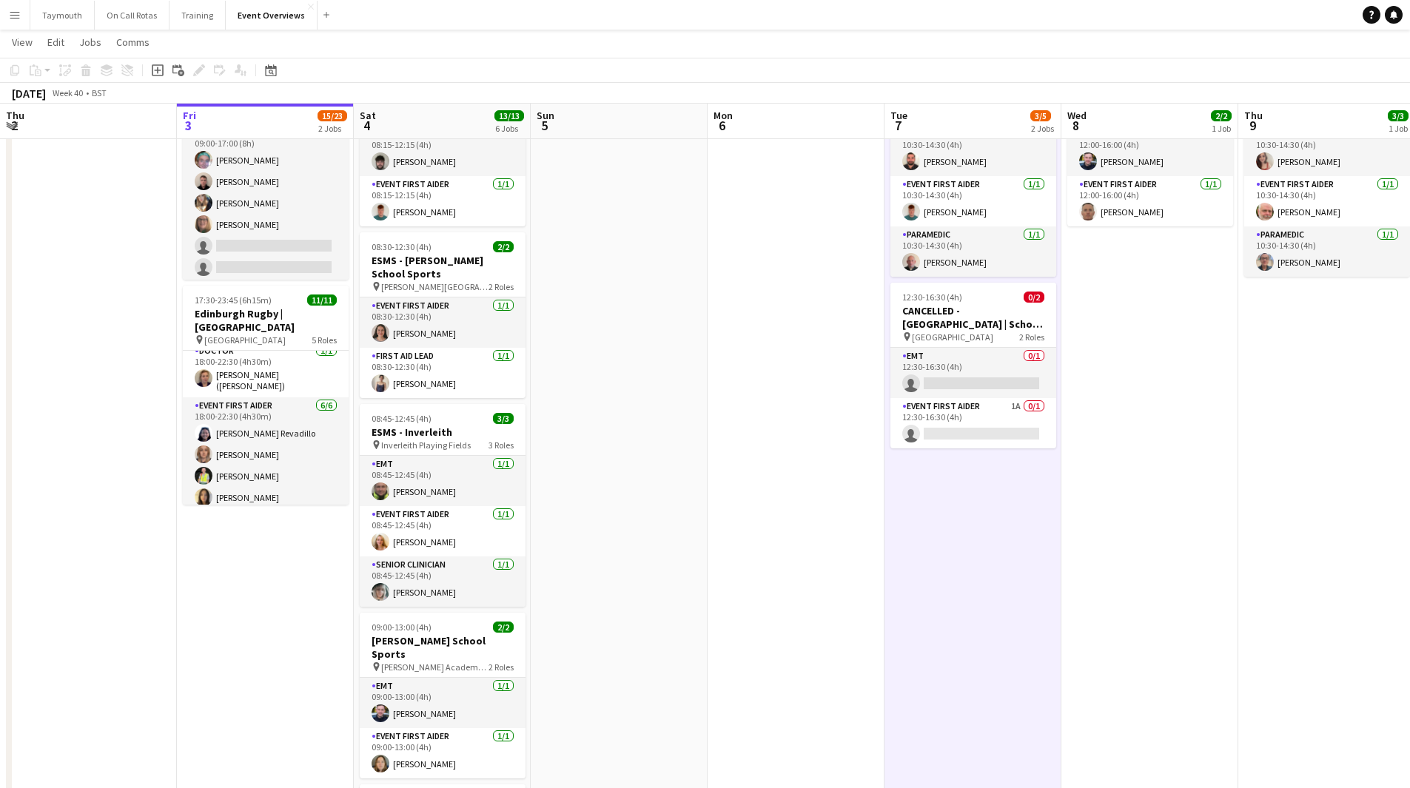
scroll to position [213, 0]
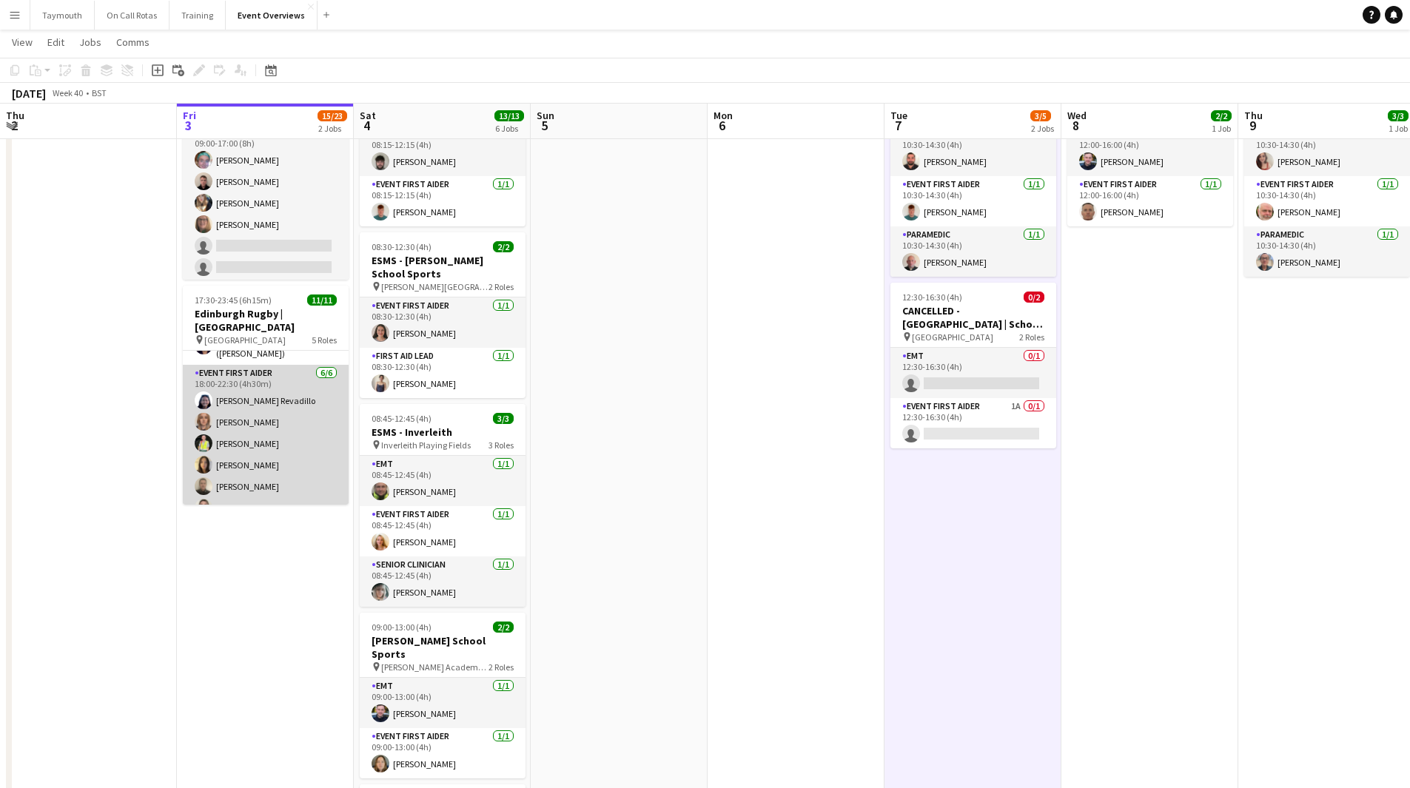
click at [291, 465] on app-card-role "Event First Aider [DATE] 18:00-22:30 (4h30m) [PERSON_NAME] [PERSON_NAME] [PERSO…" at bounding box center [266, 444] width 166 height 158
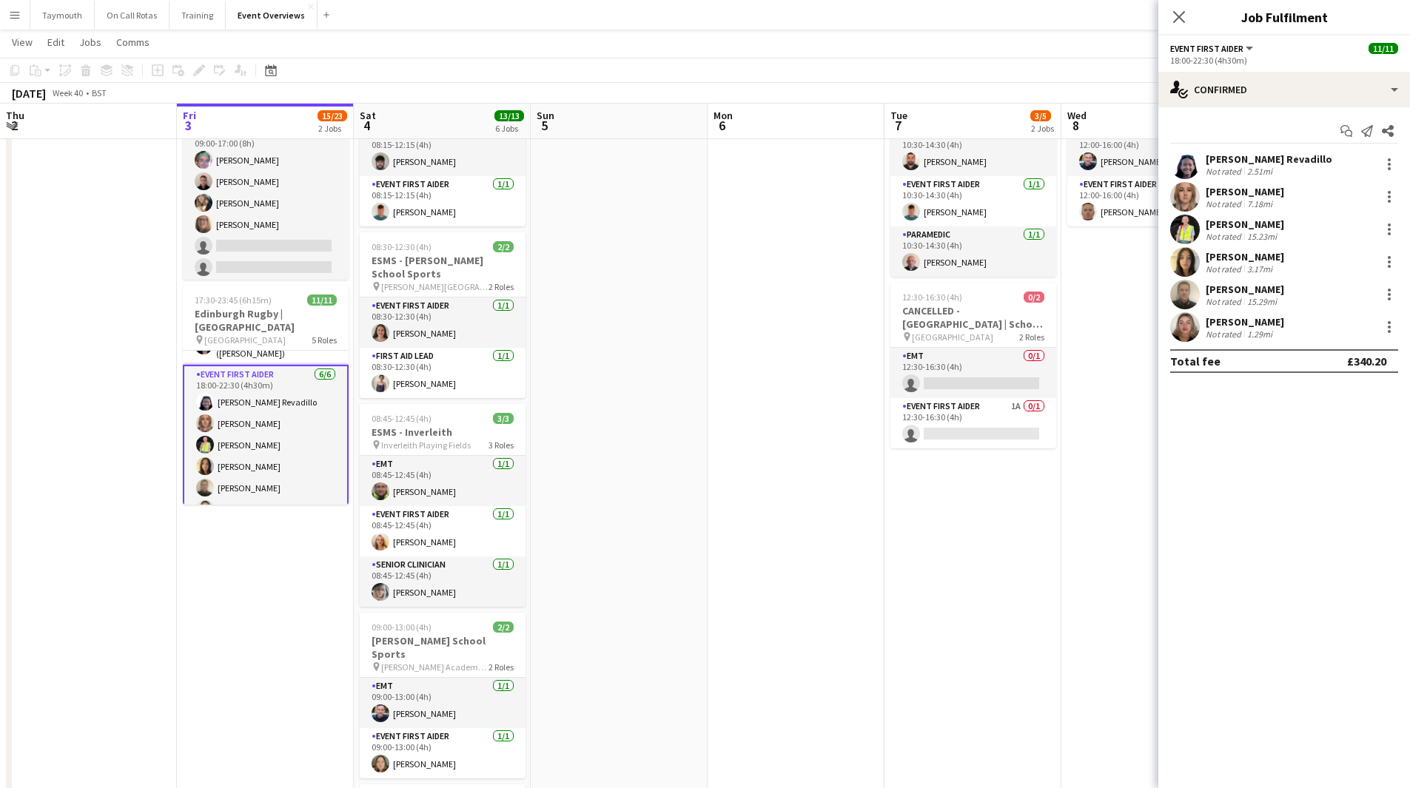
click at [1253, 240] on div "15.23mi" at bounding box center [1262, 236] width 36 height 11
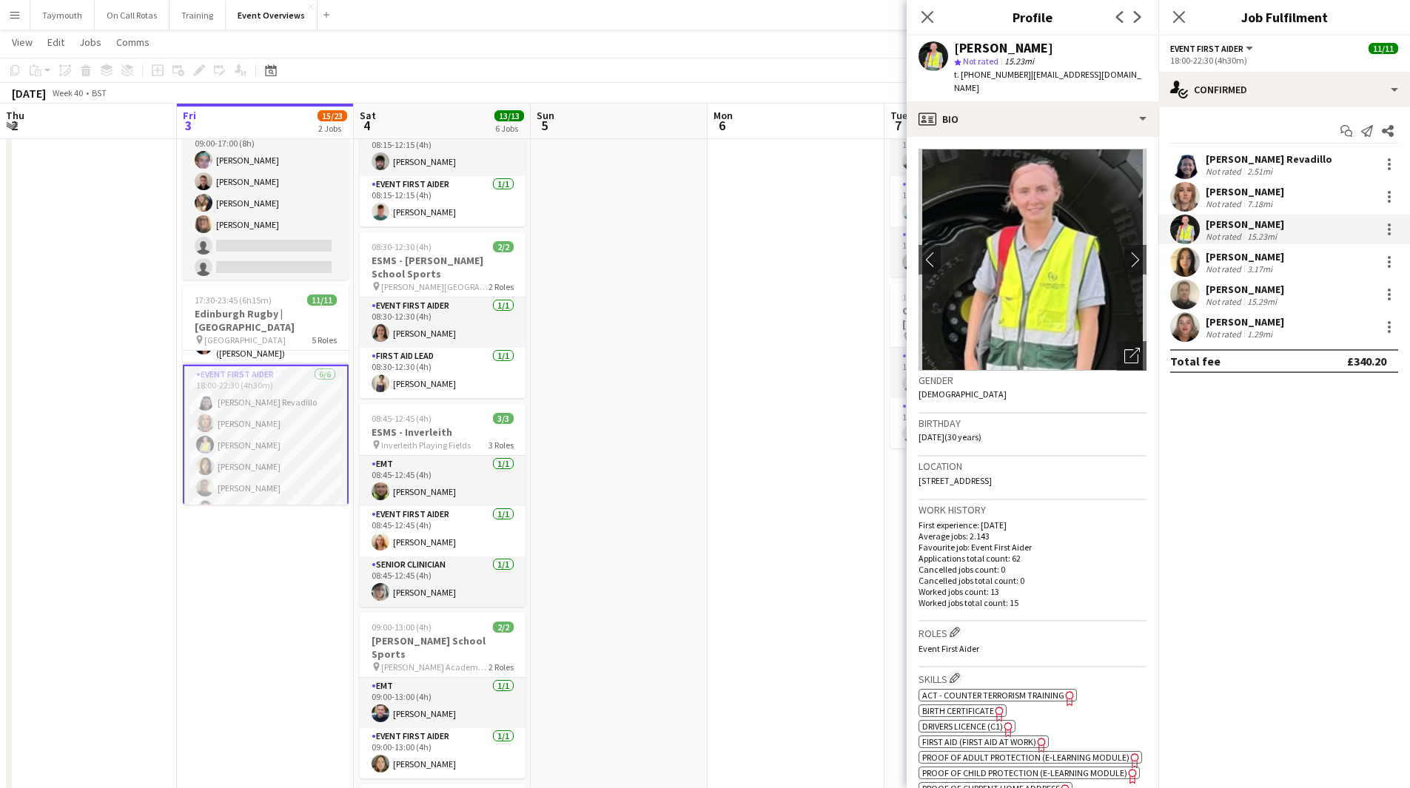
click at [1273, 306] on div "15.29mi" at bounding box center [1262, 301] width 36 height 11
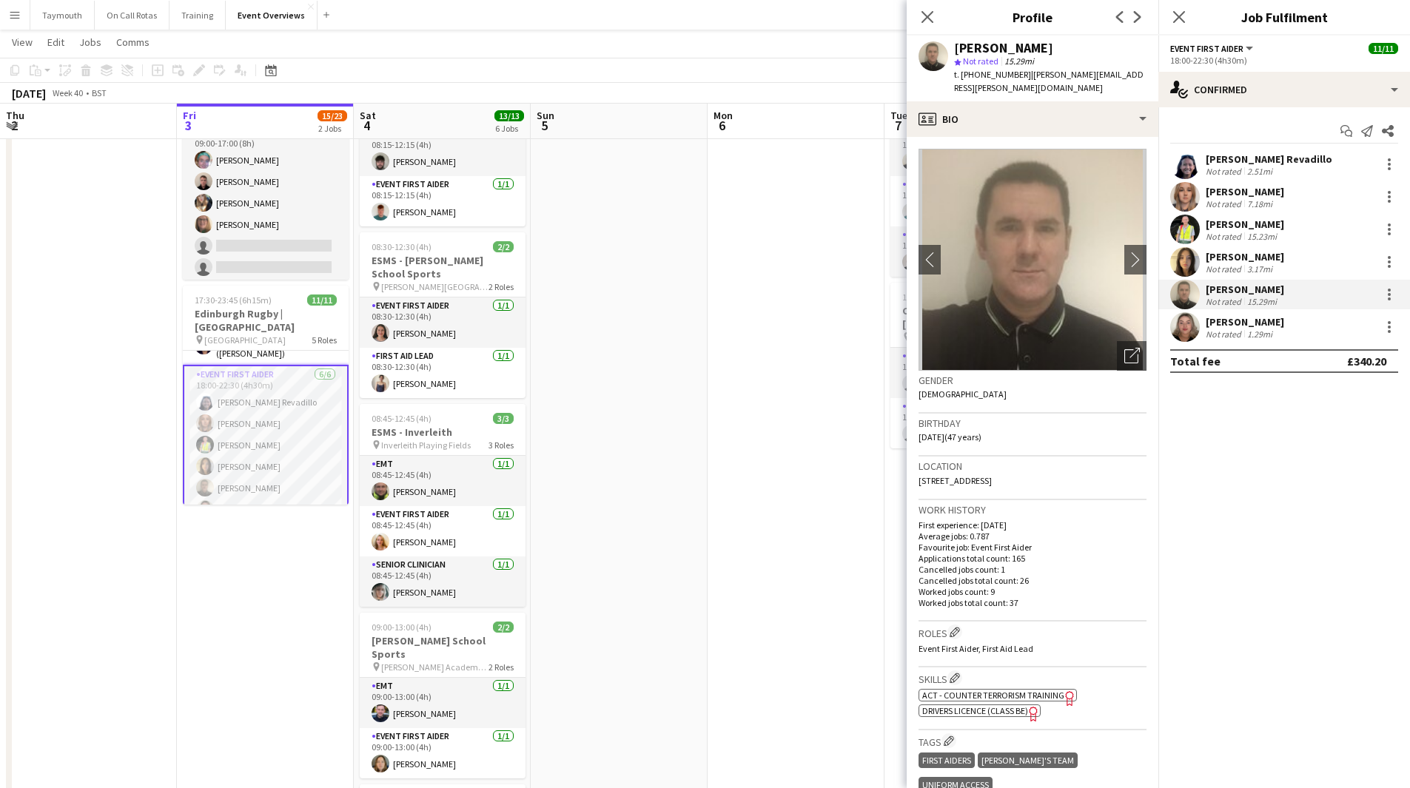
scroll to position [216, 0]
drag, startPoint x: 697, startPoint y: 346, endPoint x: 243, endPoint y: 388, distance: 456.2
click at [263, 384] on app-calendar-viewport "Tue 30 Wed 1 Thu 2 Fri 3 15/23 2 Jobs Sat 4 13/13 6 Jobs Sun 5 Mon 6 Tue 7 3/5 …" at bounding box center [705, 552] width 1410 height 1211
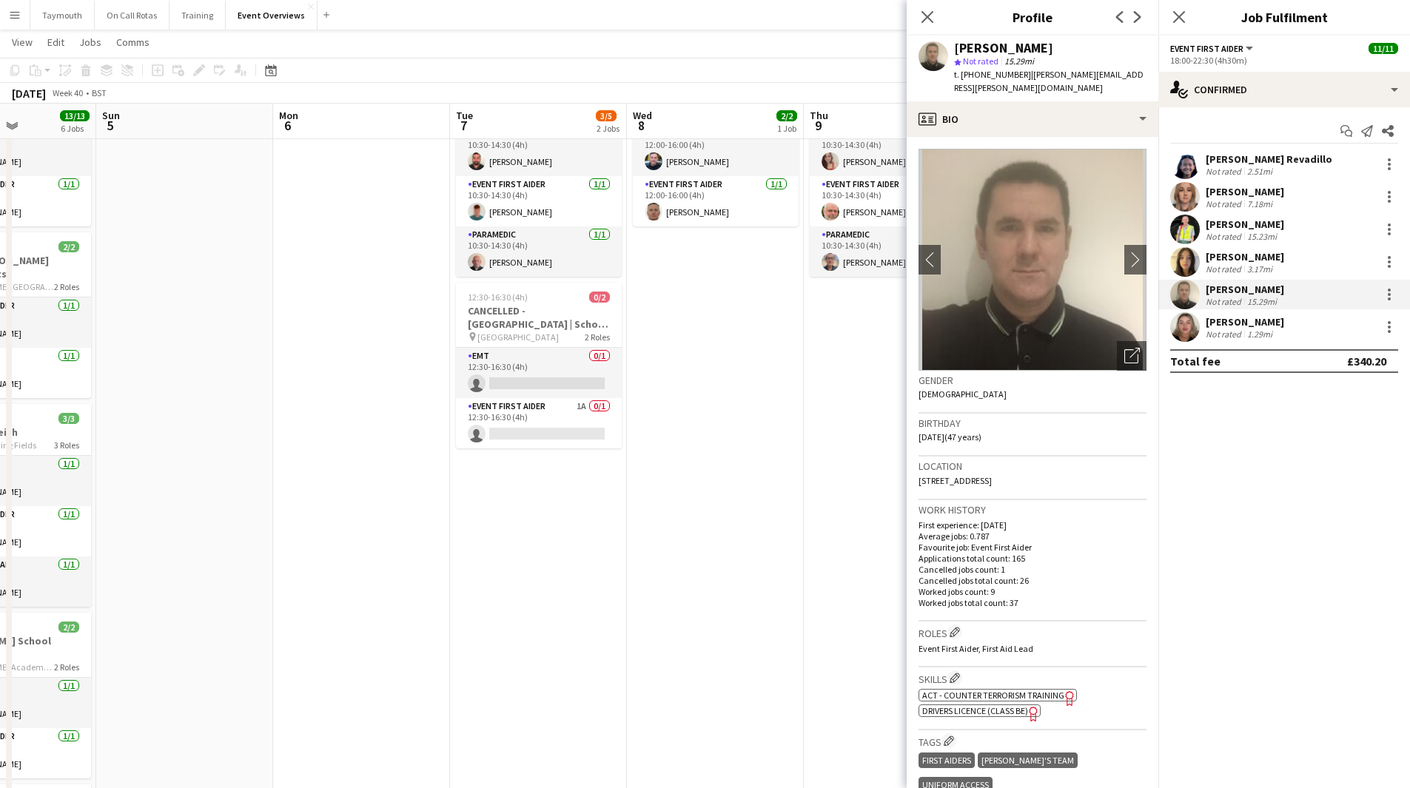
drag, startPoint x: 512, startPoint y: 456, endPoint x: 336, endPoint y: 486, distance: 178.7
click at [52, 467] on app-calendar-viewport "Thu 2 Fri 3 15/23 2 Jobs Sat 4 13/13 6 Jobs Sun 5 Mon 6 Tue 7 3/5 2 Jobs Wed 8 …" at bounding box center [705, 552] width 1410 height 1211
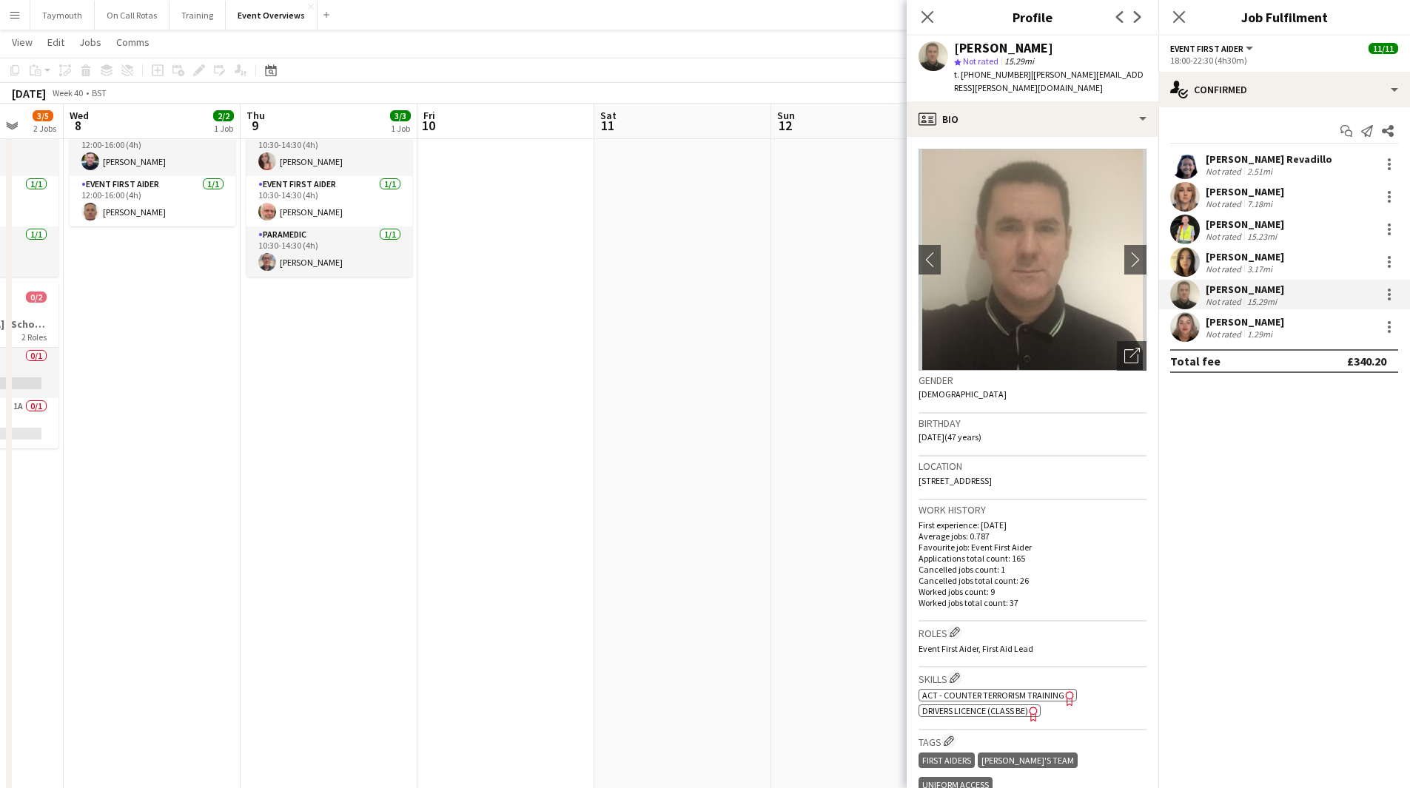
drag, startPoint x: 98, startPoint y: 508, endPoint x: 196, endPoint y: 505, distance: 97.7
click at [0, 507] on html "Menu Boards Boards Boards All jobs Status Workforce Workforce My Workforce Recr…" at bounding box center [705, 523] width 1410 height 1269
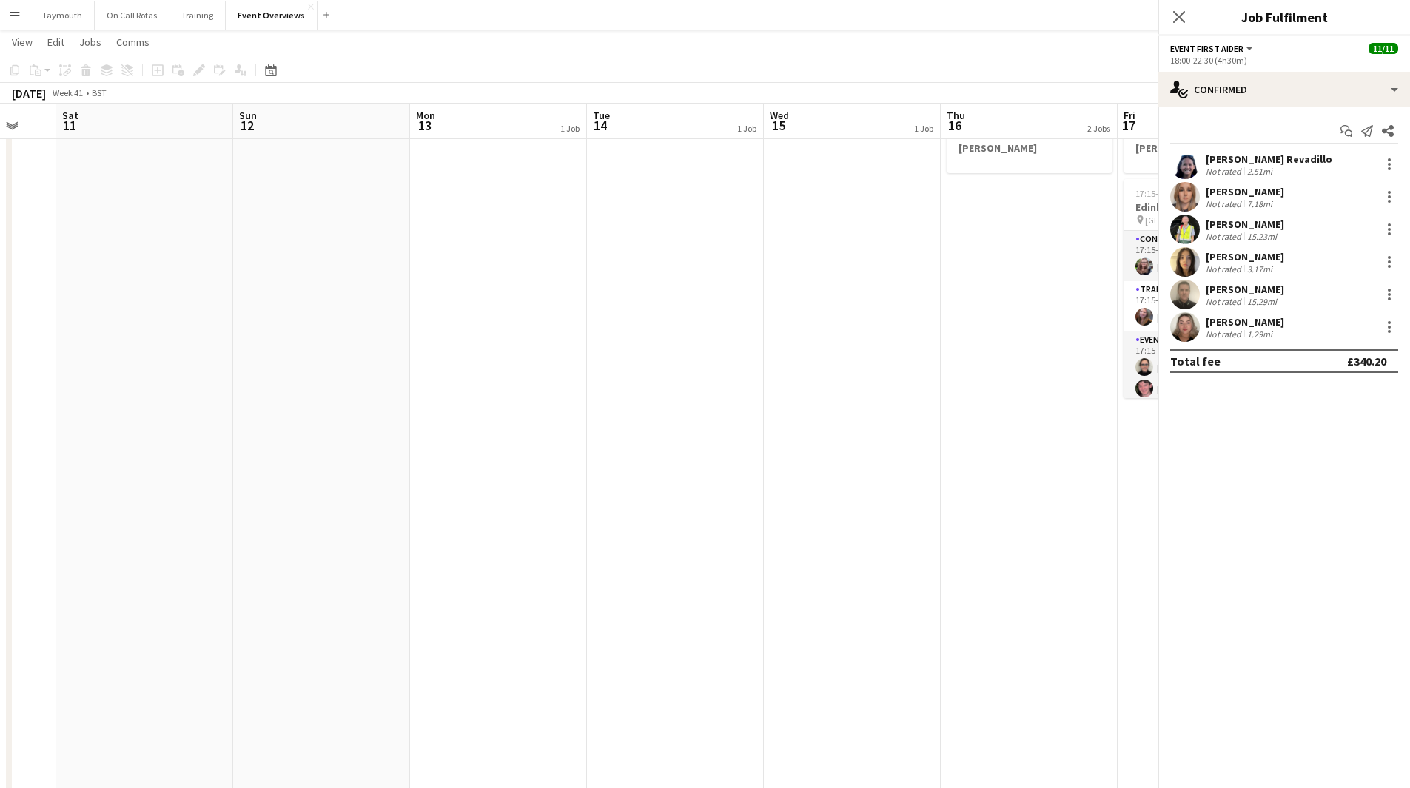
click at [81, 525] on app-calendar-viewport "Wed 8 2/2 1 Job Thu 9 3/3 1 Job Fri 10 Sat 11 Sun 12 Mon 13 1 Job Tue 14 1 Job …" at bounding box center [705, 552] width 1410 height 1211
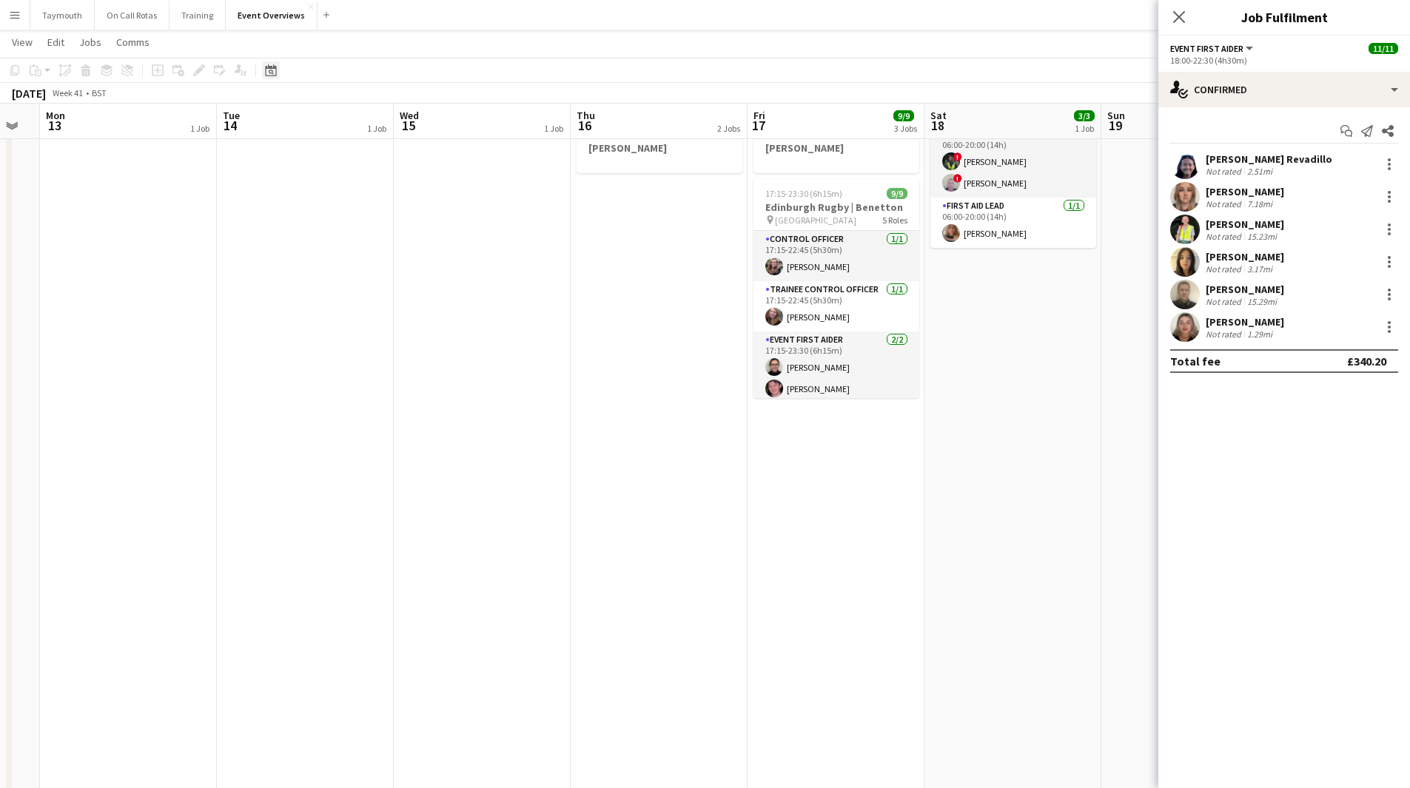
click at [273, 70] on icon "Date picker" at bounding box center [271, 70] width 12 height 12
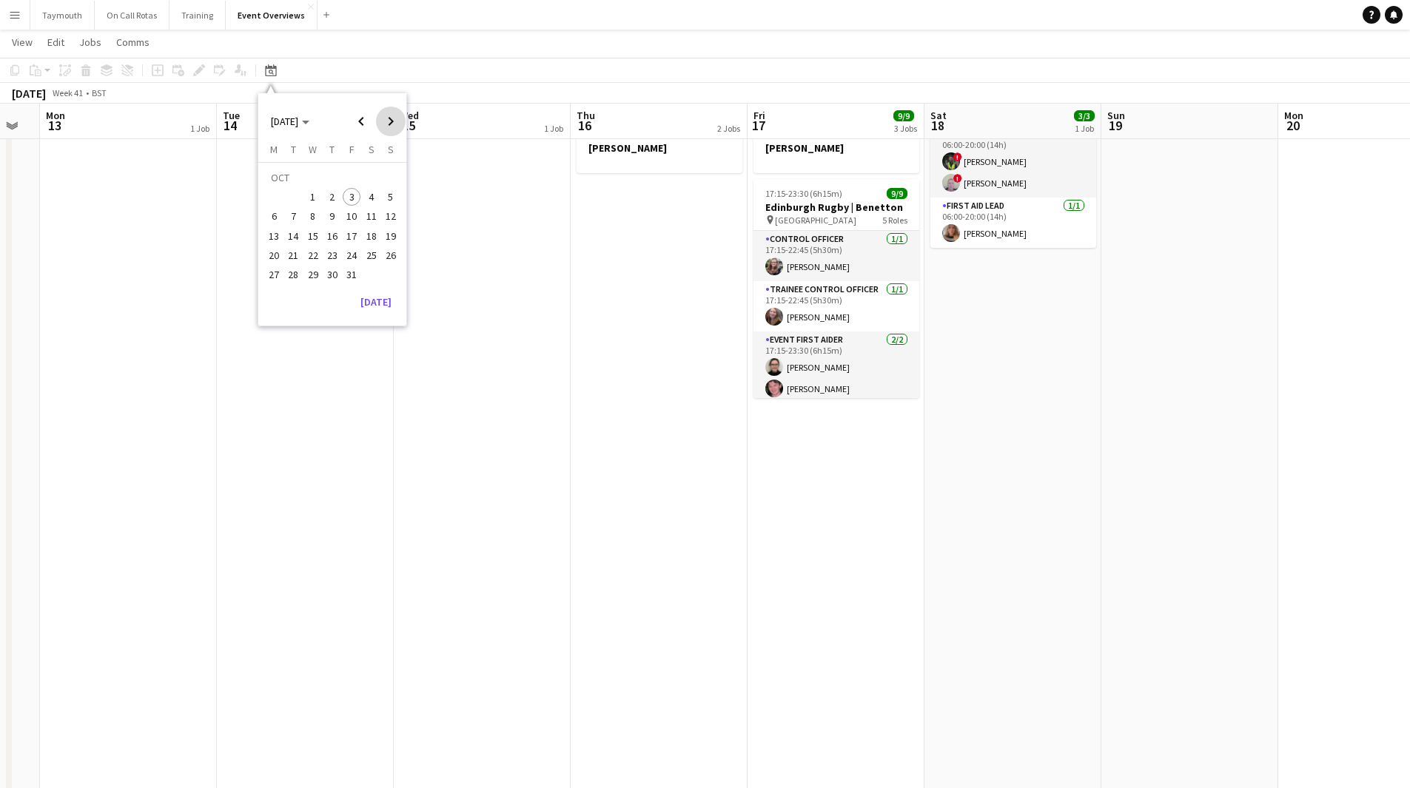
click at [397, 123] on span "Next month" at bounding box center [391, 122] width 30 height 30
click at [369, 230] on button "22" at bounding box center [370, 239] width 19 height 19
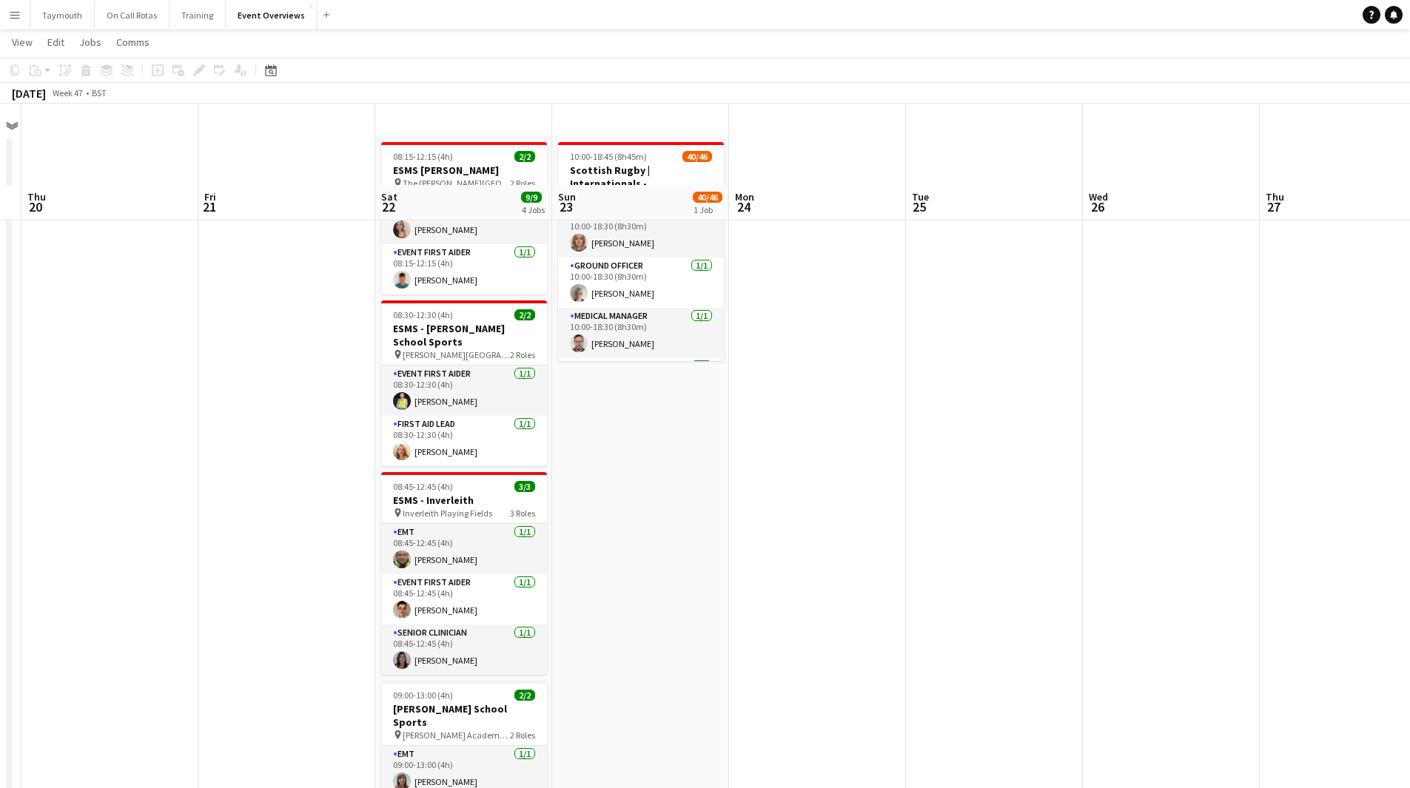
scroll to position [0, 0]
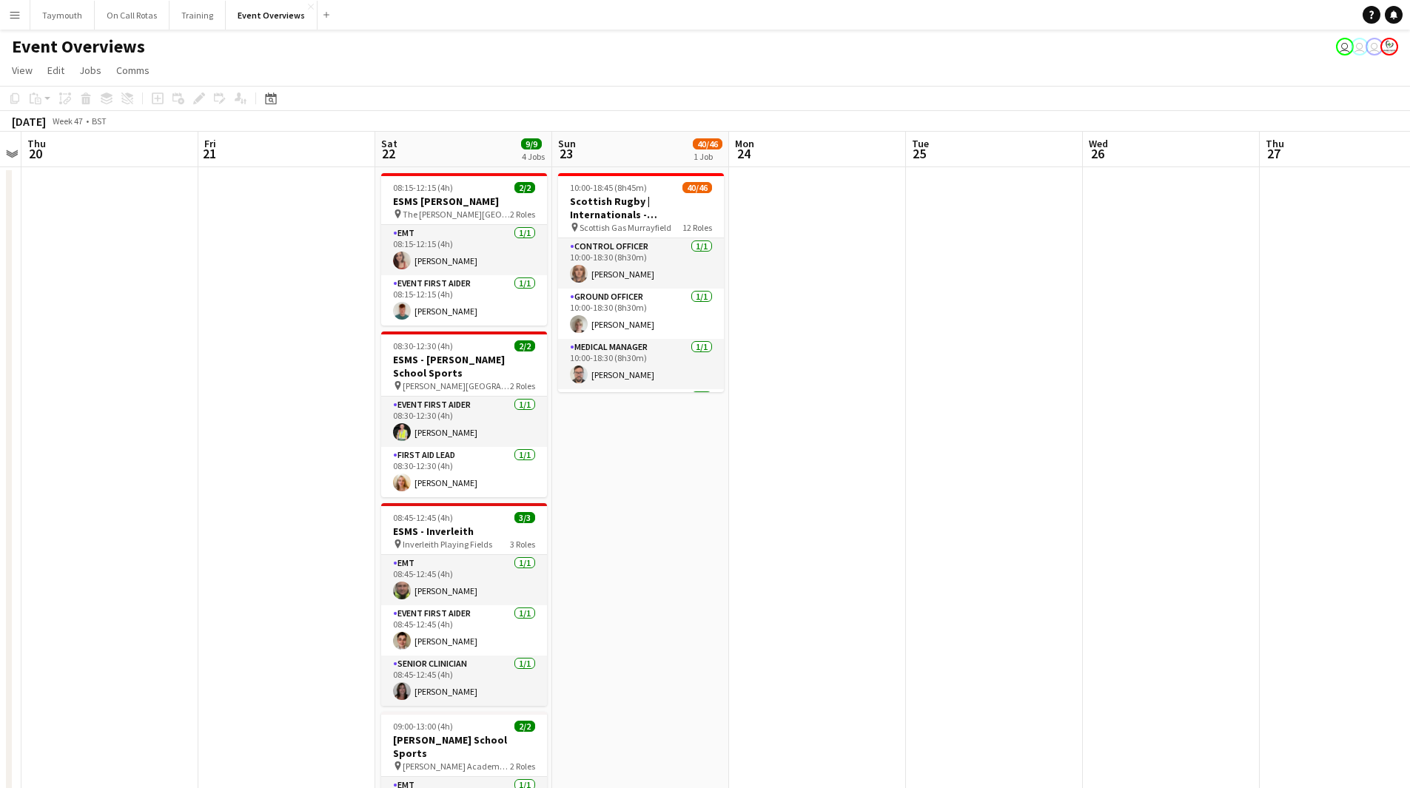
drag, startPoint x: 184, startPoint y: 406, endPoint x: 659, endPoint y: 472, distance: 479.6
click at [1038, 391] on app-calendar-viewport "Mon 17 Tue 18 Wed 19 Thu 20 Fri 21 Sat 22 9/9 4 Jobs Sun 23 40/46 1 Job Mon 24 …" at bounding box center [705, 701] width 1410 height 1139
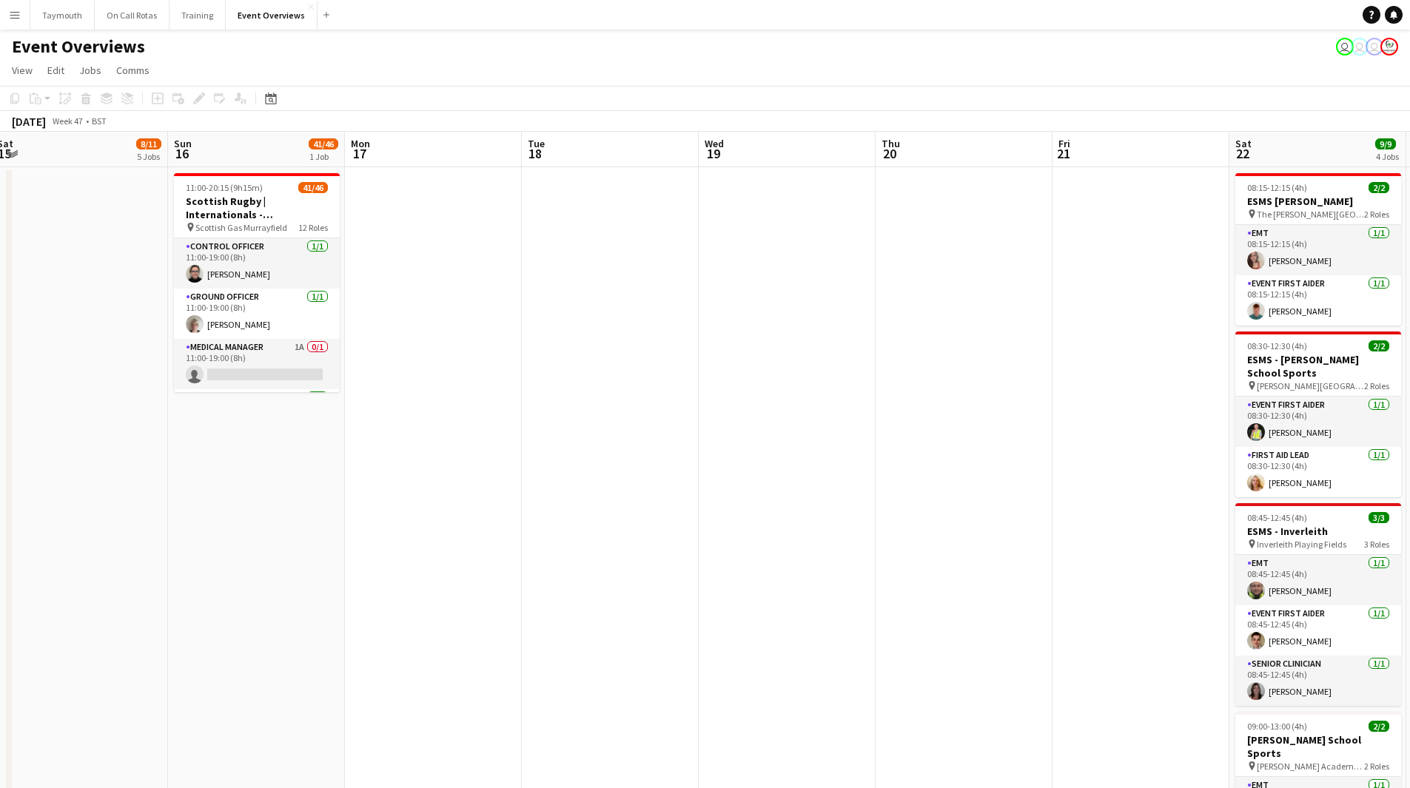
drag, startPoint x: 1020, startPoint y: 555, endPoint x: 1128, endPoint y: 555, distance: 108.0
click at [1128, 555] on app-calendar-viewport "Thu 13 Fri 14 Sat 15 8/11 5 Jobs Sun 16 41/46 1 Job Mon 17 Tue 18 Wed 19 Thu 20…" at bounding box center [705, 701] width 1410 height 1139
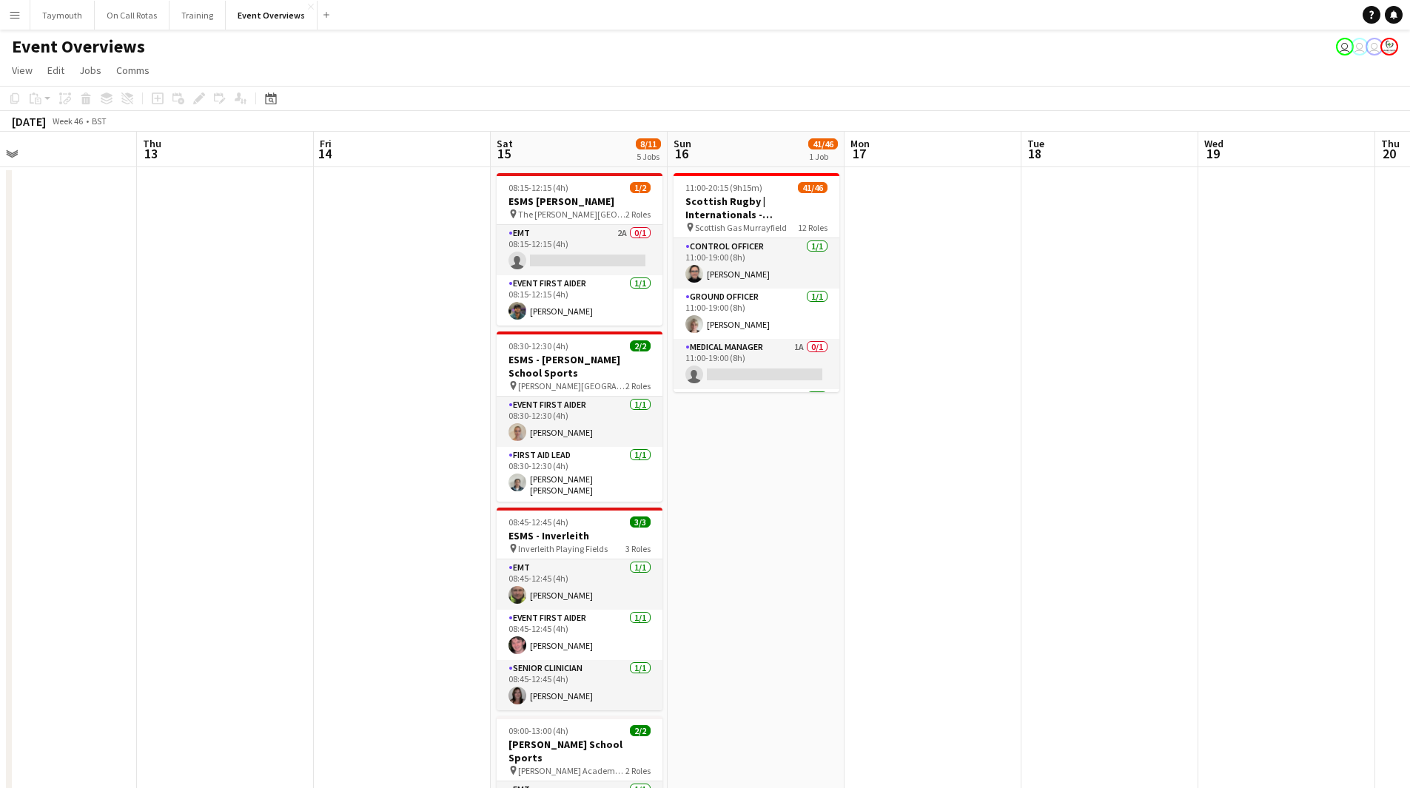
drag, startPoint x: 542, startPoint y: 568, endPoint x: 309, endPoint y: 559, distance: 233.3
click at [309, 559] on app-calendar-viewport "Sun 9 Mon 10 Tue 11 Wed 12 Thu 13 Fri 14 Sat 15 8/11 5 Jobs Sun 16 41/46 1 Job …" at bounding box center [705, 701] width 1410 height 1139
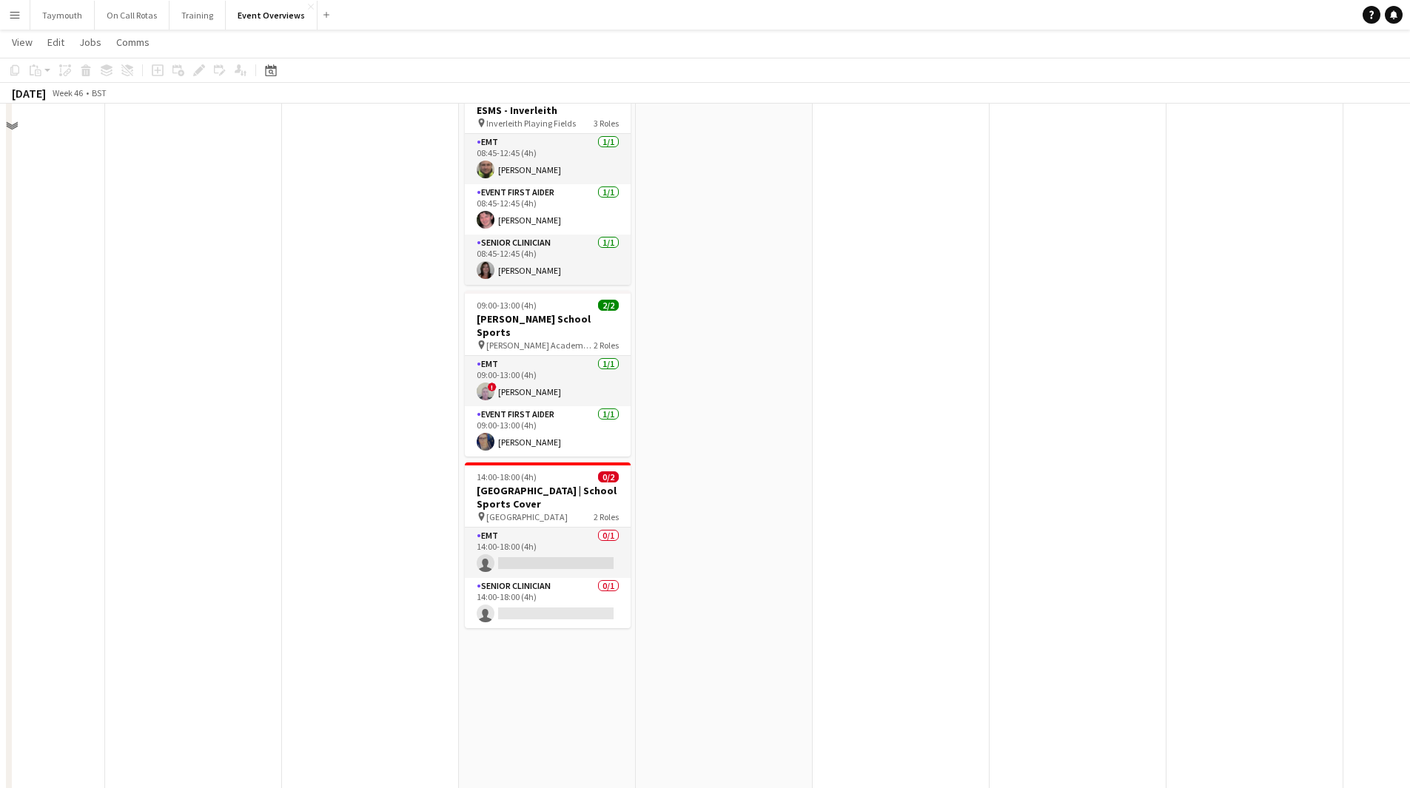
scroll to position [444, 0]
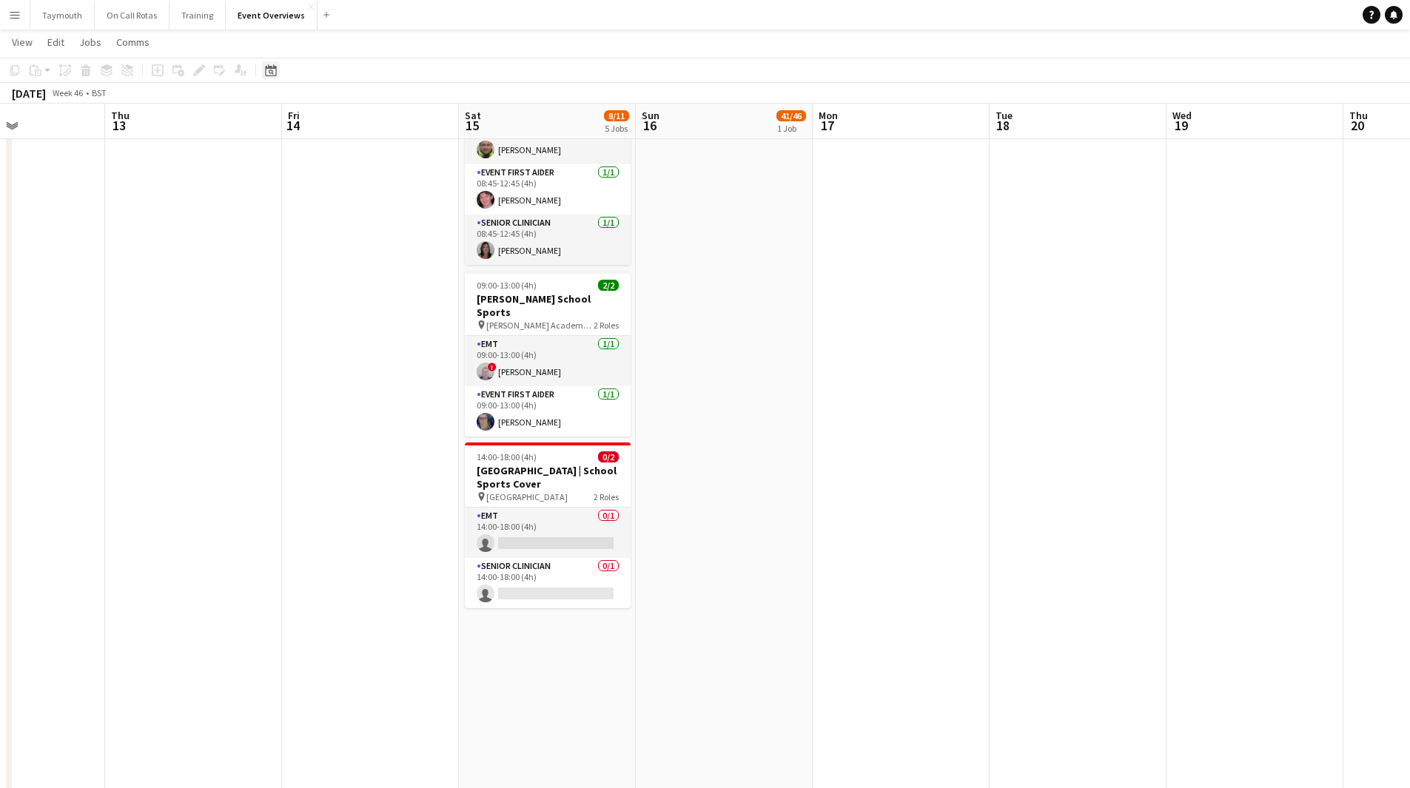
click at [277, 64] on div "Date picker" at bounding box center [271, 70] width 18 height 18
click at [315, 129] on span "Choose month and year" at bounding box center [290, 122] width 50 height 36
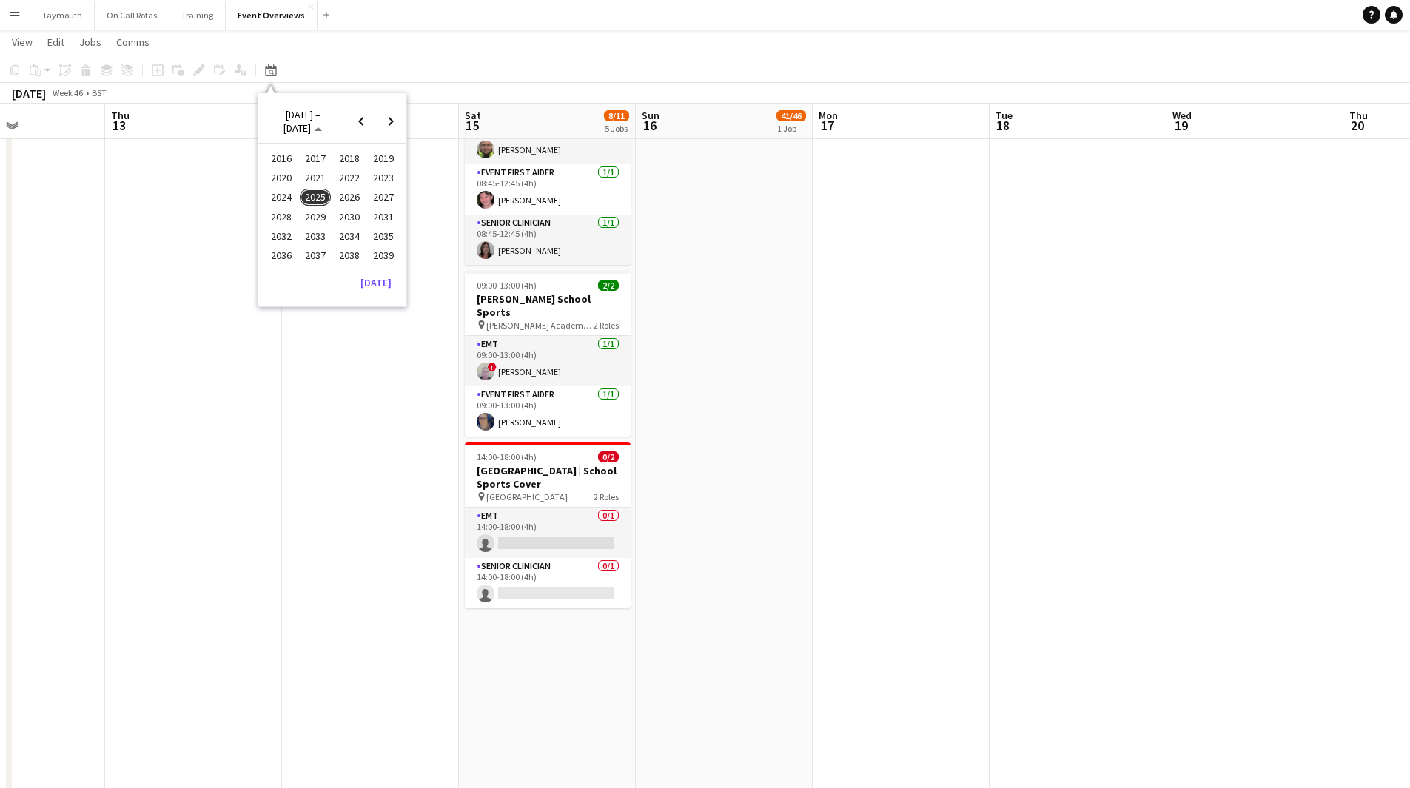
click at [288, 195] on span "2024" at bounding box center [281, 198] width 30 height 18
click at [355, 215] on span "NOV" at bounding box center [349, 217] width 30 height 18
click at [350, 217] on span "15" at bounding box center [352, 221] width 18 height 18
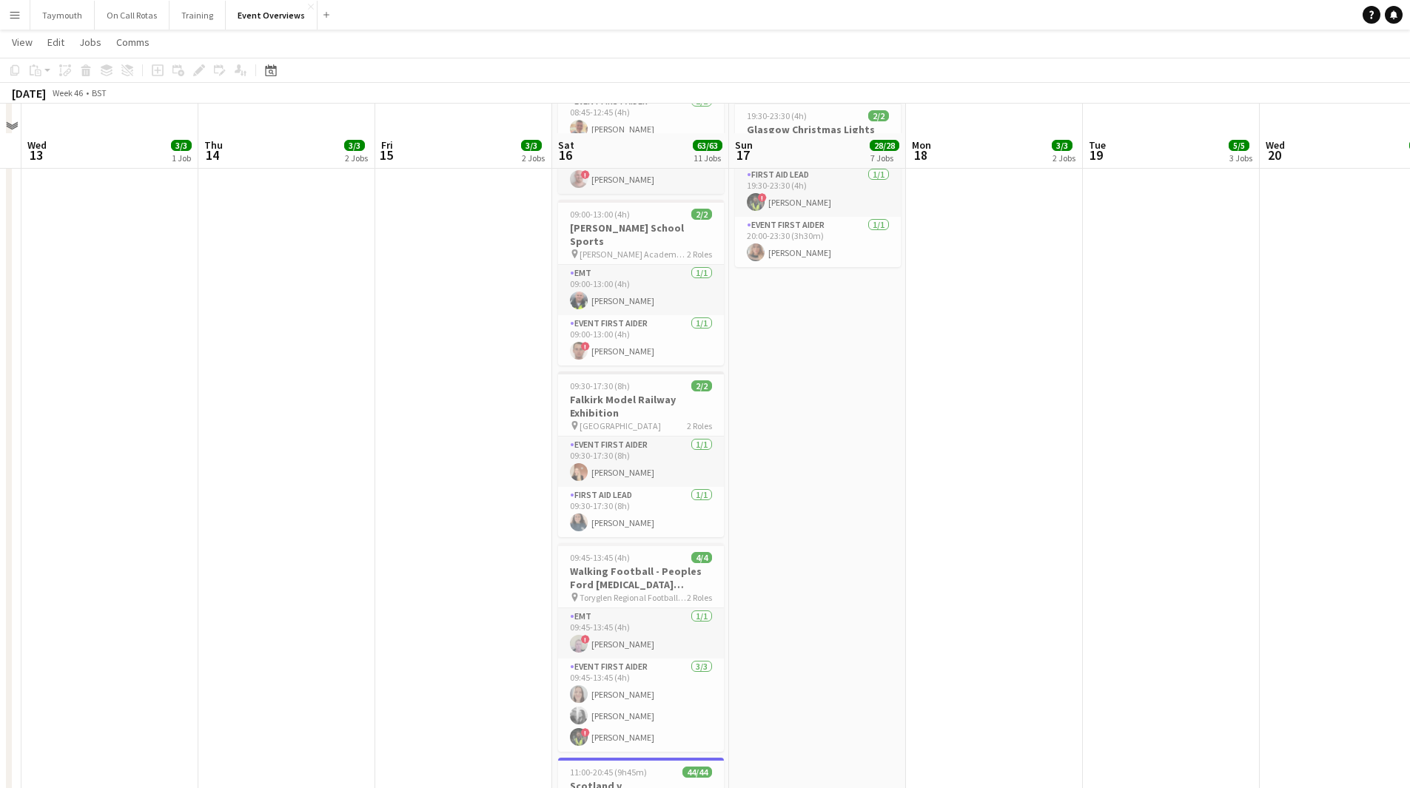
scroll to position [1110, 0]
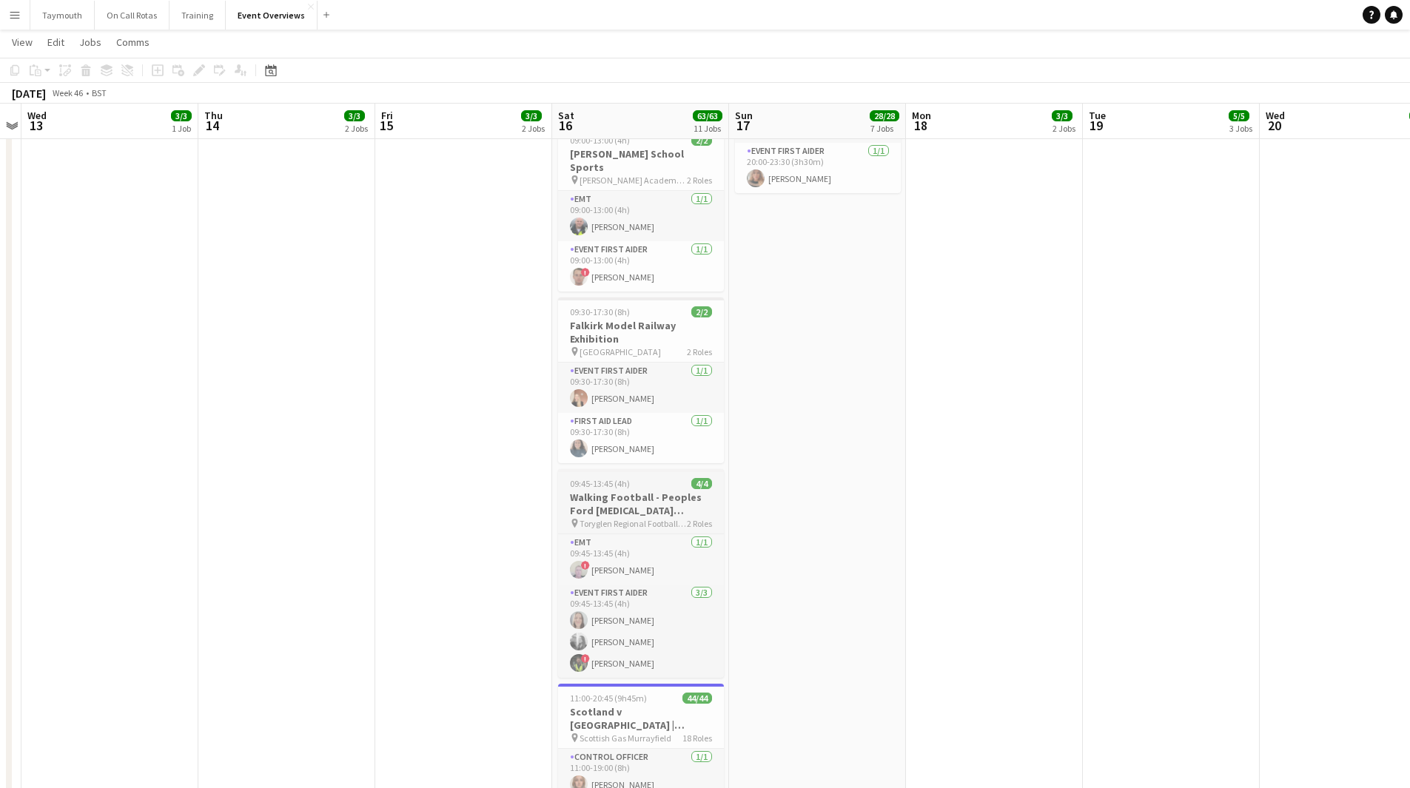
click at [619, 491] on h3 "Walking Football - Peoples Ford [MEDICAL_DATA] Festival" at bounding box center [641, 504] width 166 height 27
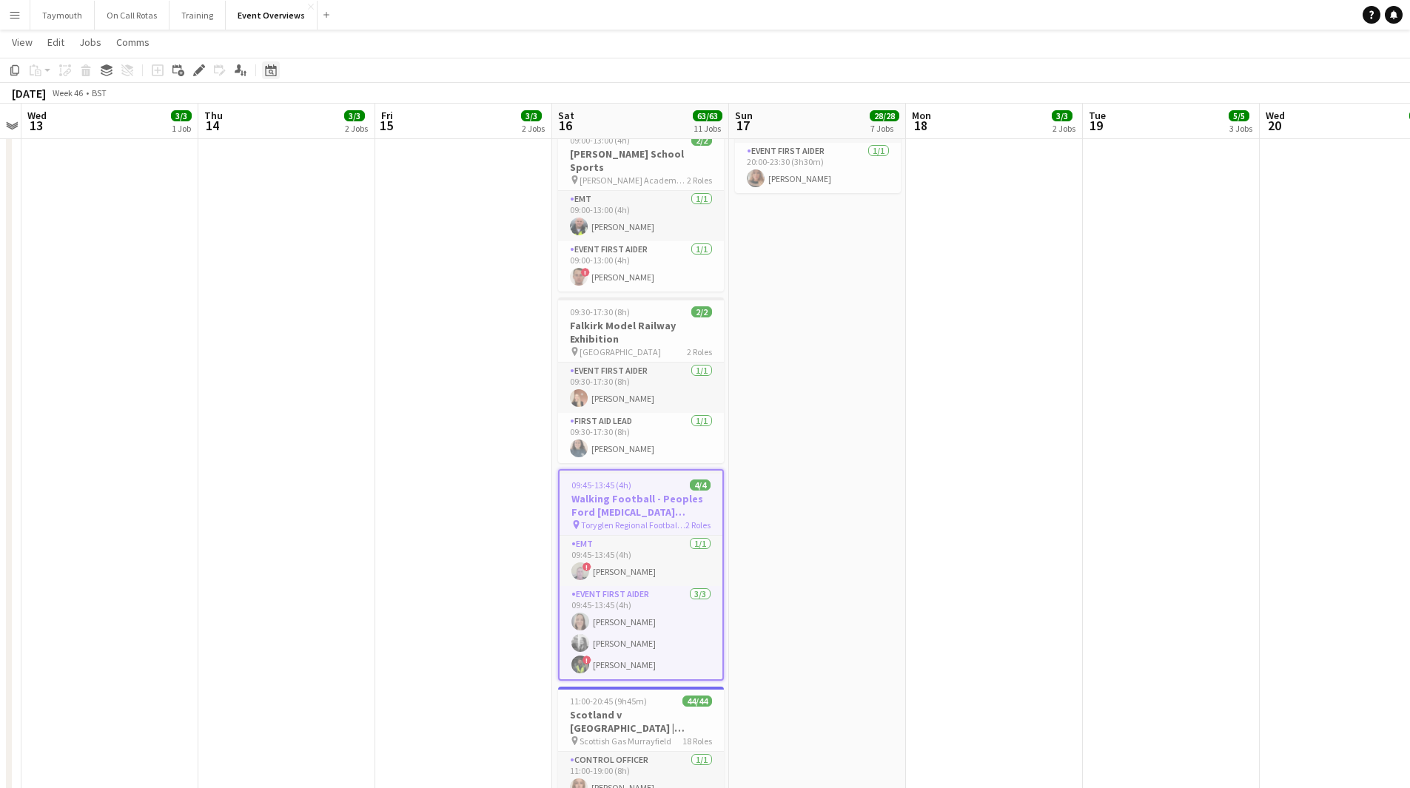
click at [277, 73] on div "Date picker" at bounding box center [271, 70] width 18 height 18
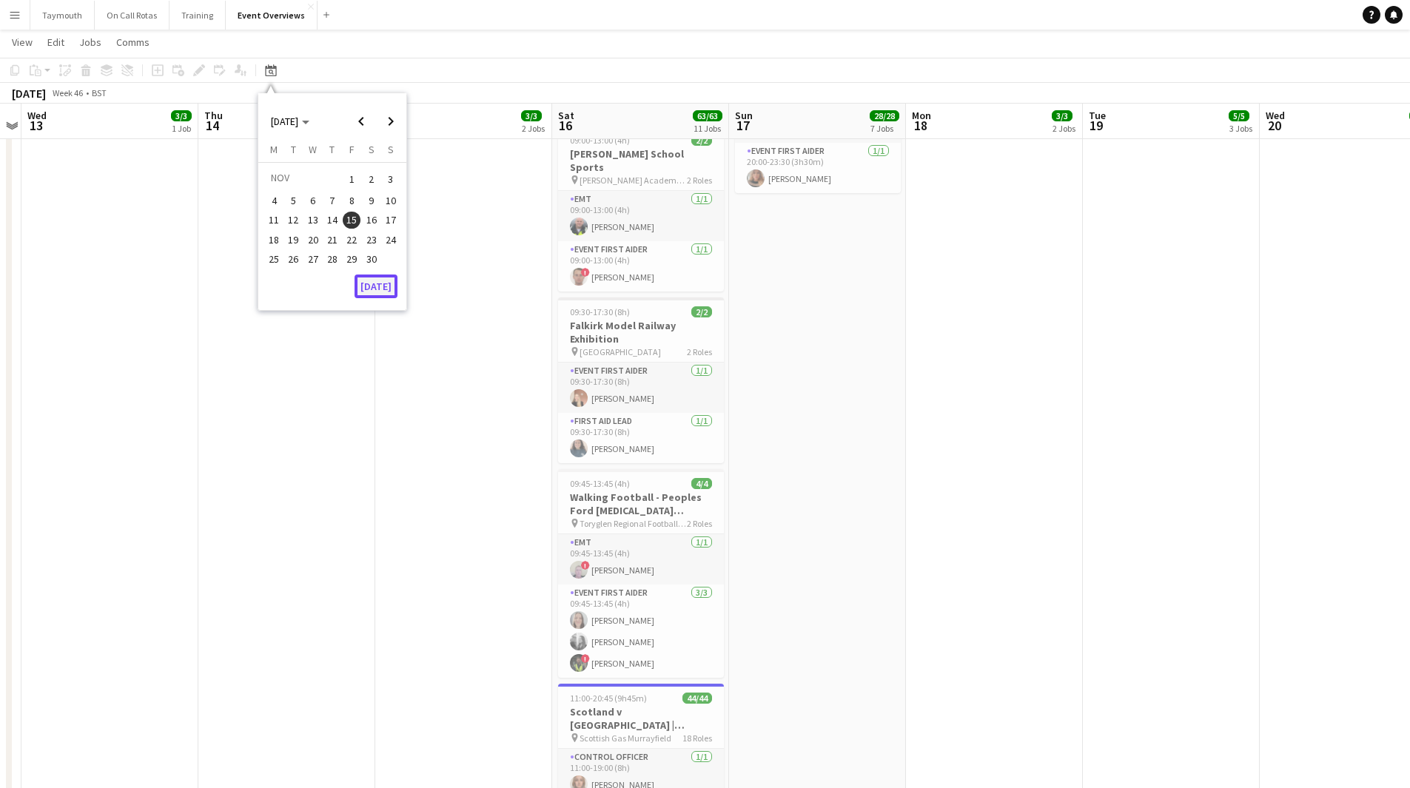
click at [384, 288] on button "[DATE]" at bounding box center [375, 287] width 43 height 24
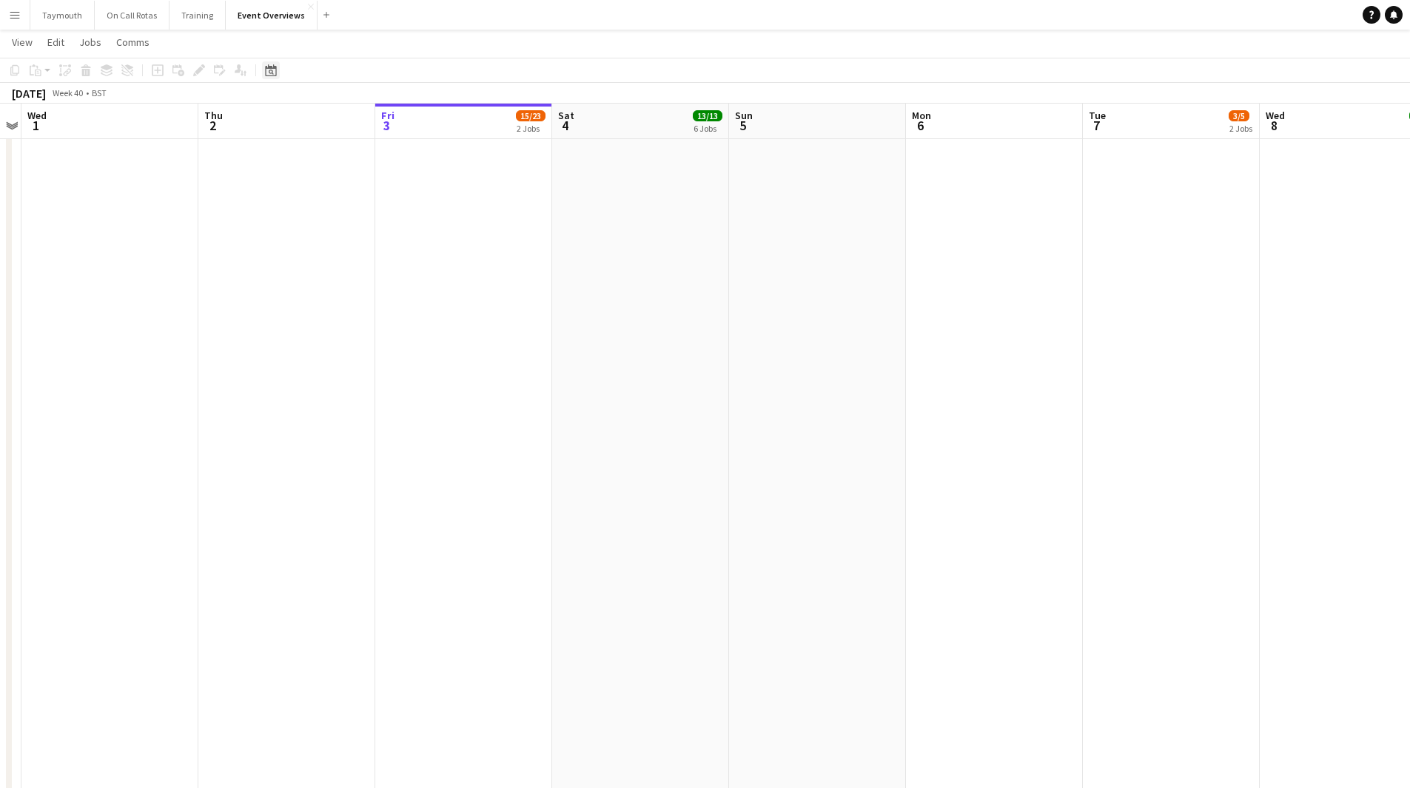
click at [275, 74] on icon "Date picker" at bounding box center [271, 70] width 12 height 12
click at [384, 125] on span "Next month" at bounding box center [391, 122] width 30 height 30
click at [372, 217] on span "15" at bounding box center [372, 221] width 18 height 18
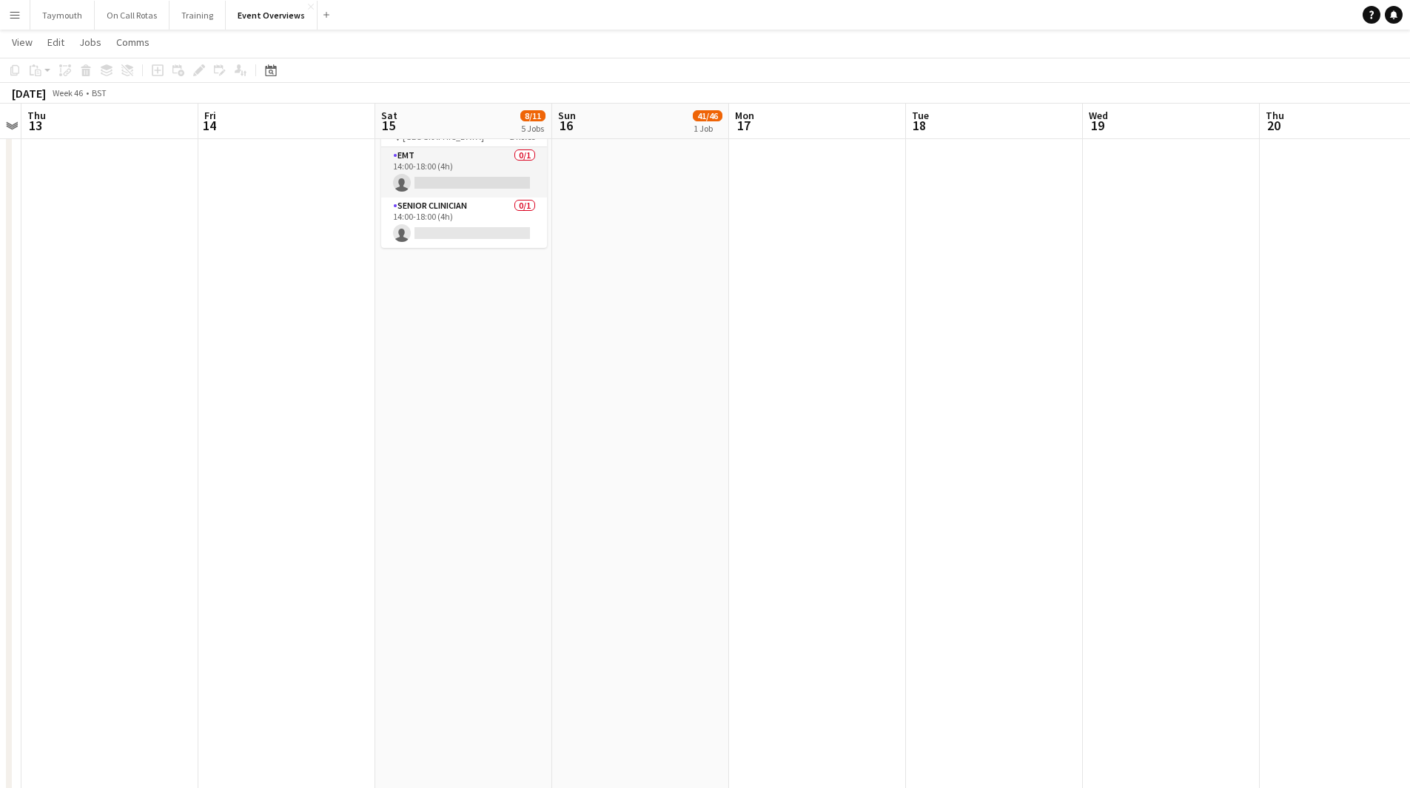
scroll to position [508, 0]
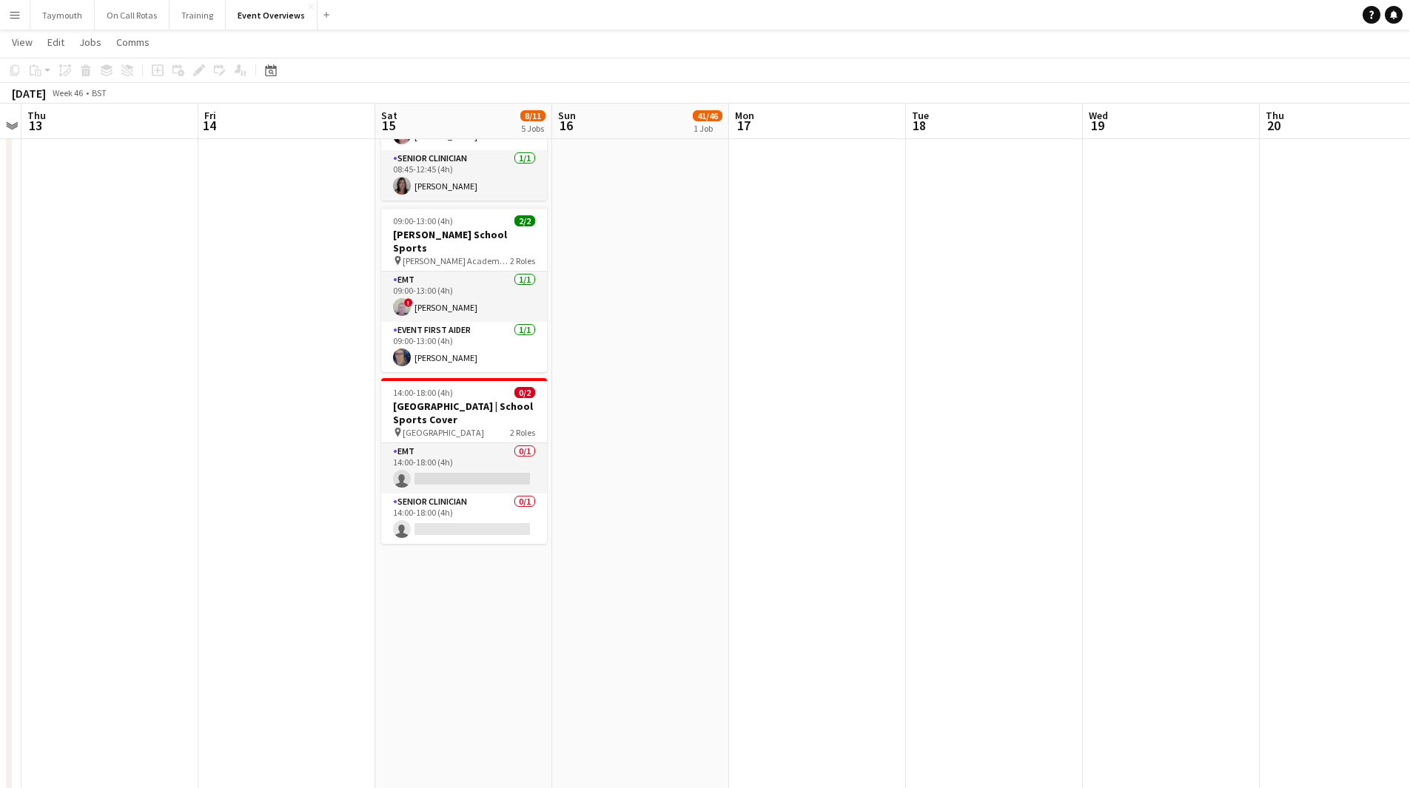
click at [481, 660] on app-date-cell "08:15-12:15 (4h) 1/2 ESMS [PERSON_NAME] pin The [PERSON_NAME] School 2 Roles EM…" at bounding box center [463, 666] width 177 height 2019
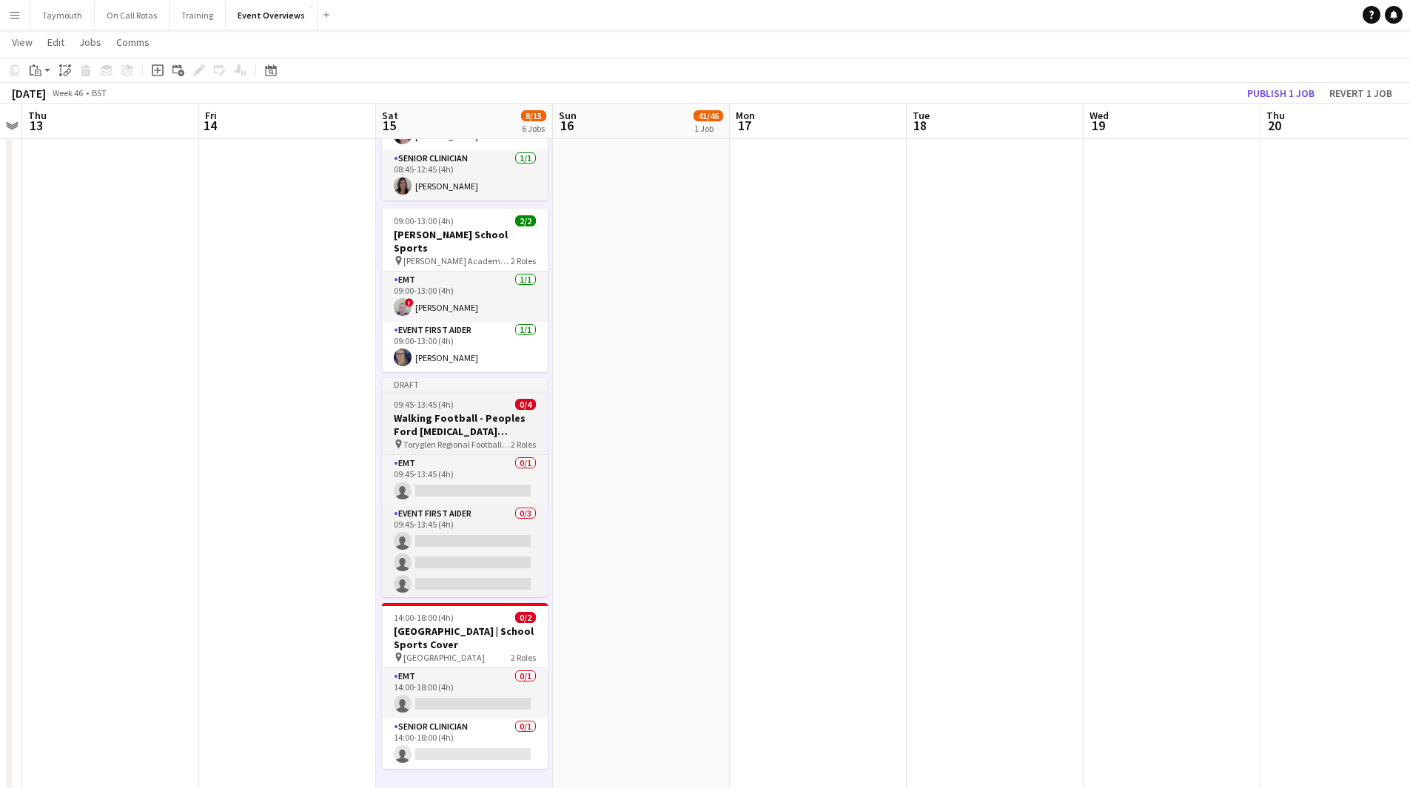
click at [463, 411] on h3 "Walking Football - Peoples Ford [MEDICAL_DATA] Festival" at bounding box center [465, 424] width 166 height 27
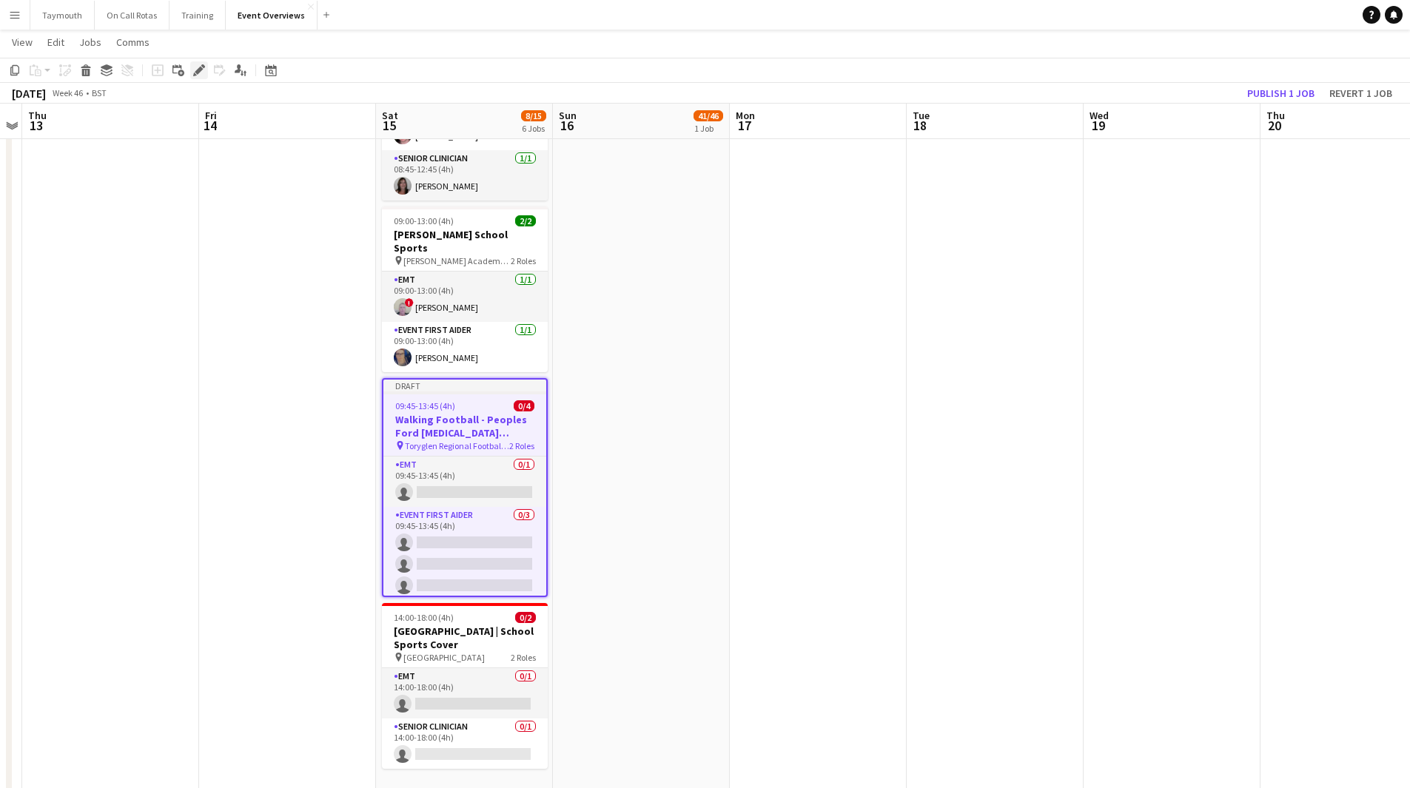
click at [205, 73] on div "Edit" at bounding box center [199, 70] width 18 height 18
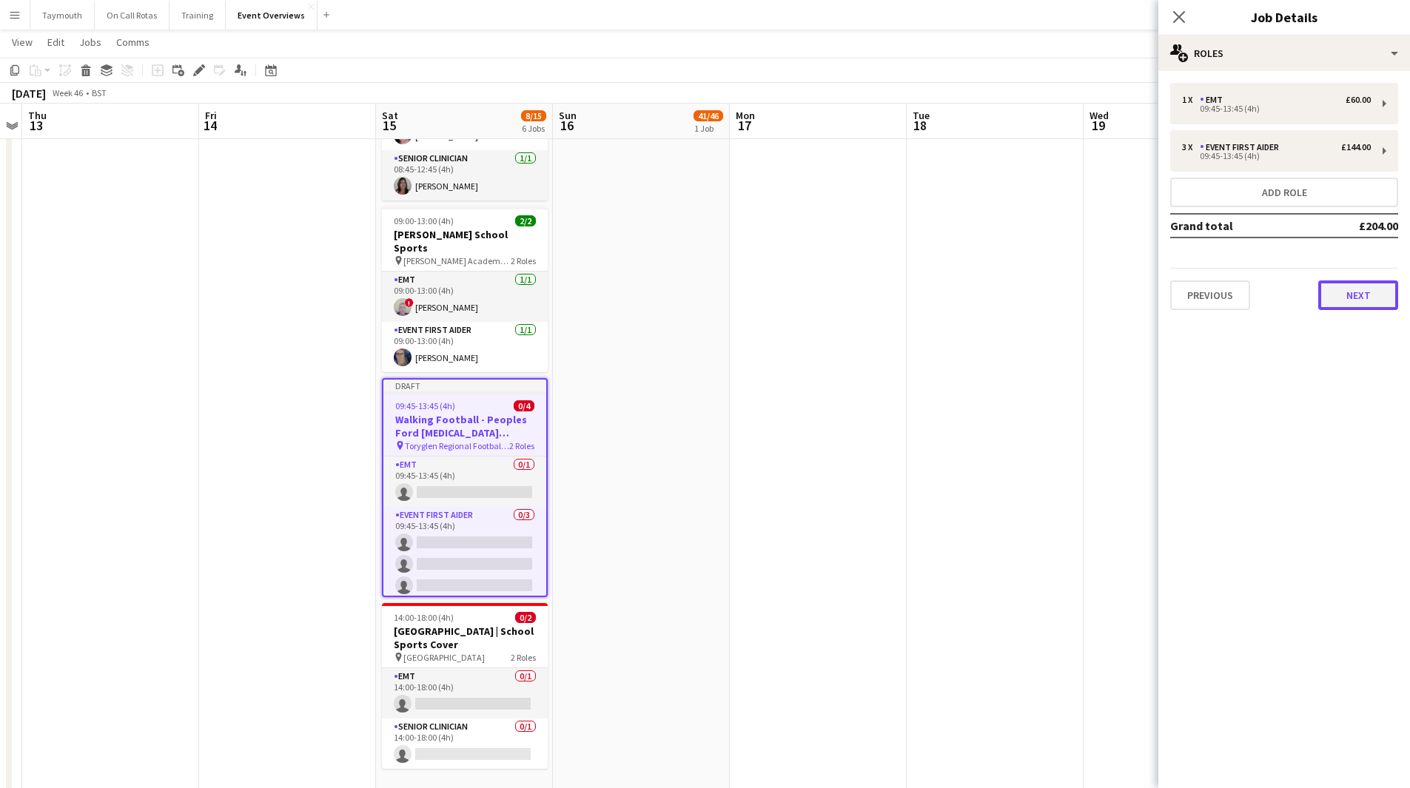
click at [1348, 302] on button "Next" at bounding box center [1358, 295] width 80 height 30
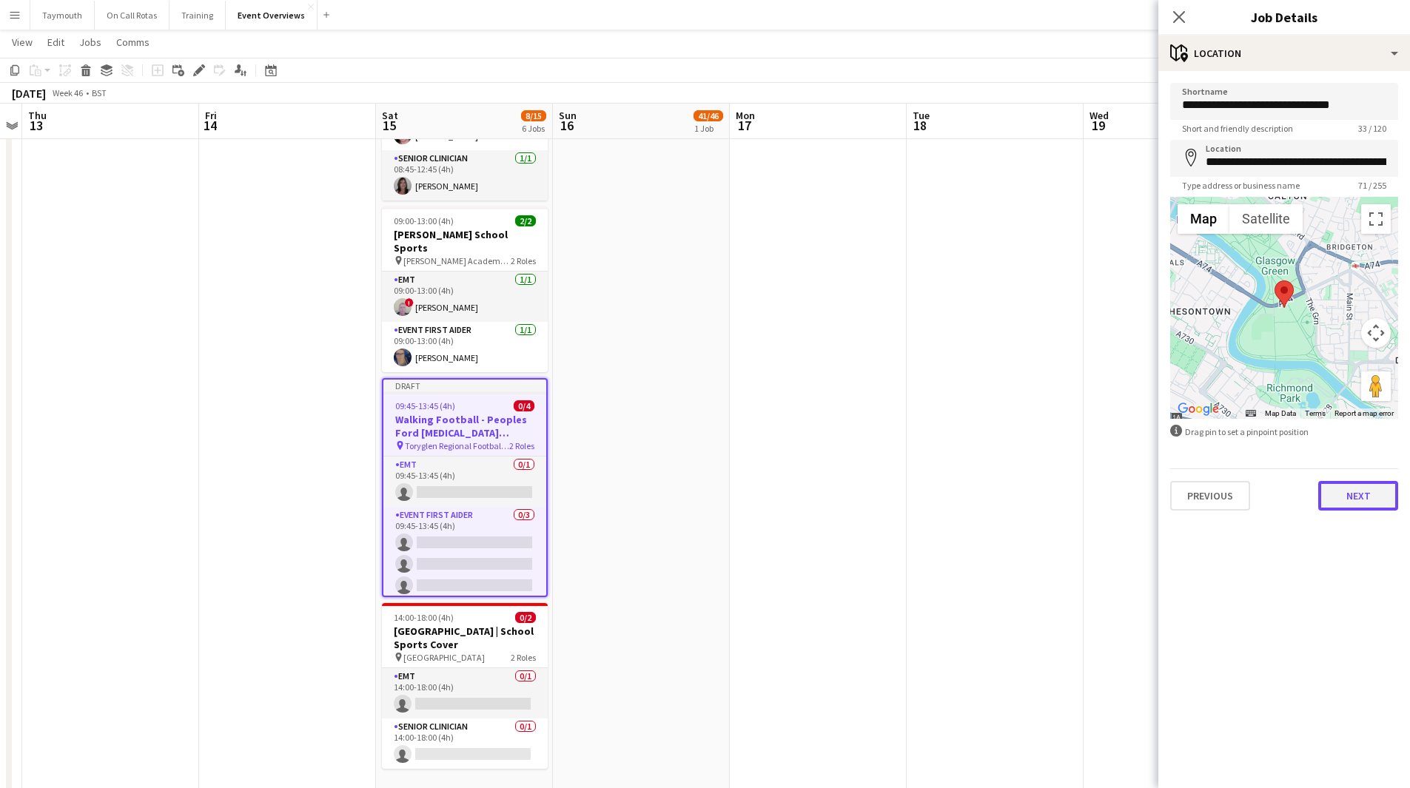
click at [1354, 491] on button "Next" at bounding box center [1358, 496] width 80 height 30
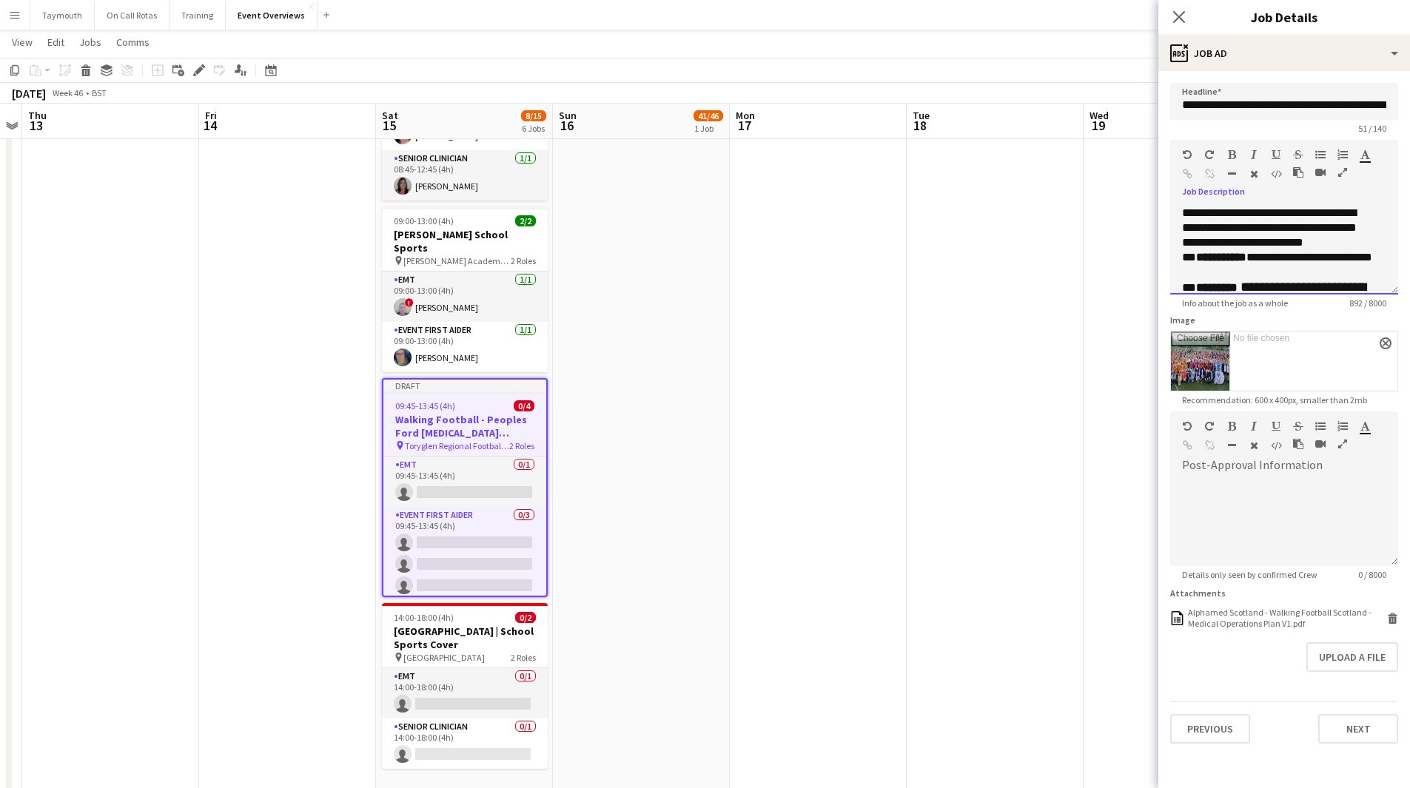
click at [1322, 260] on p "**********" at bounding box center [1278, 265] width 193 height 30
click at [1362, 244] on p "**********" at bounding box center [1278, 228] width 193 height 44
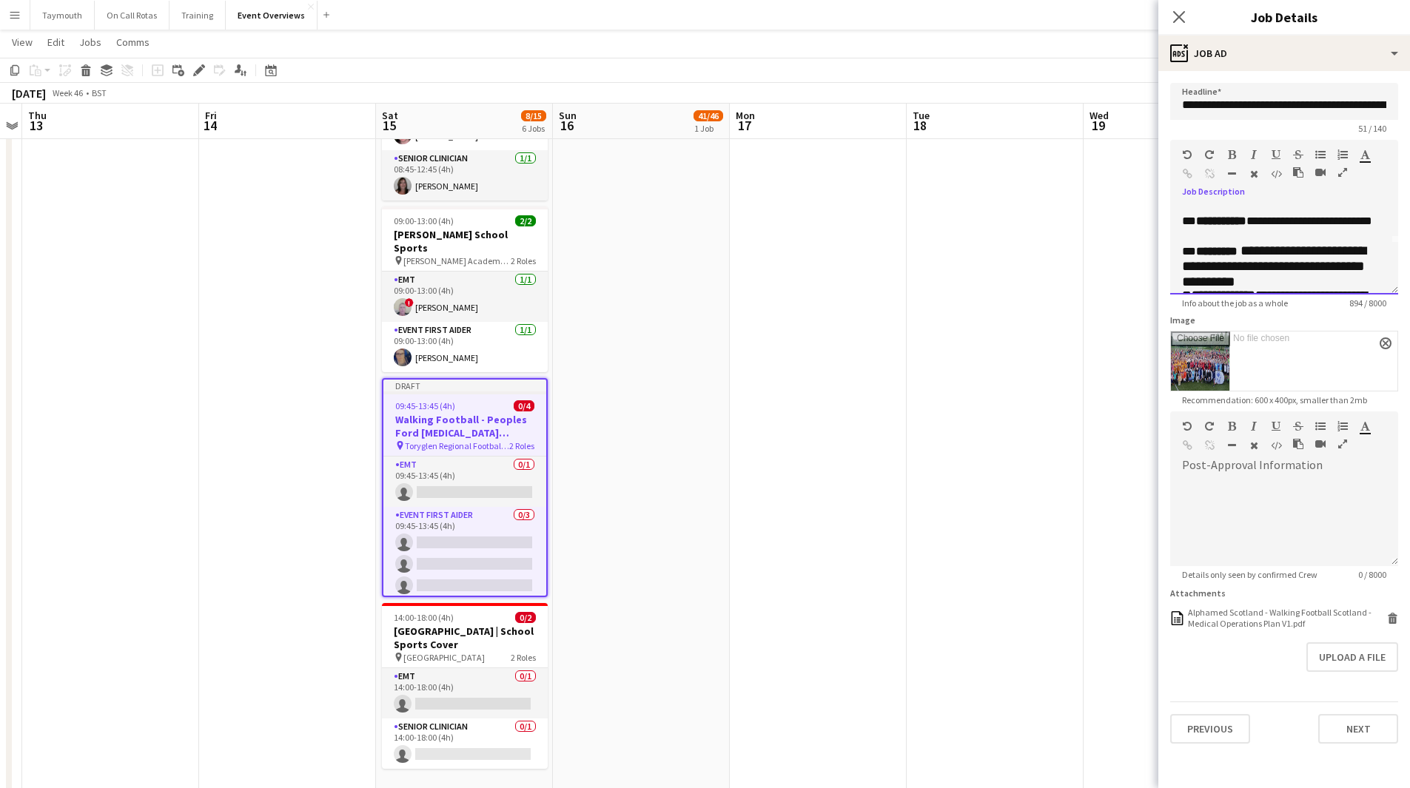
scroll to position [74, 0]
click at [1330, 256] on p "**********" at bounding box center [1278, 243] width 193 height 44
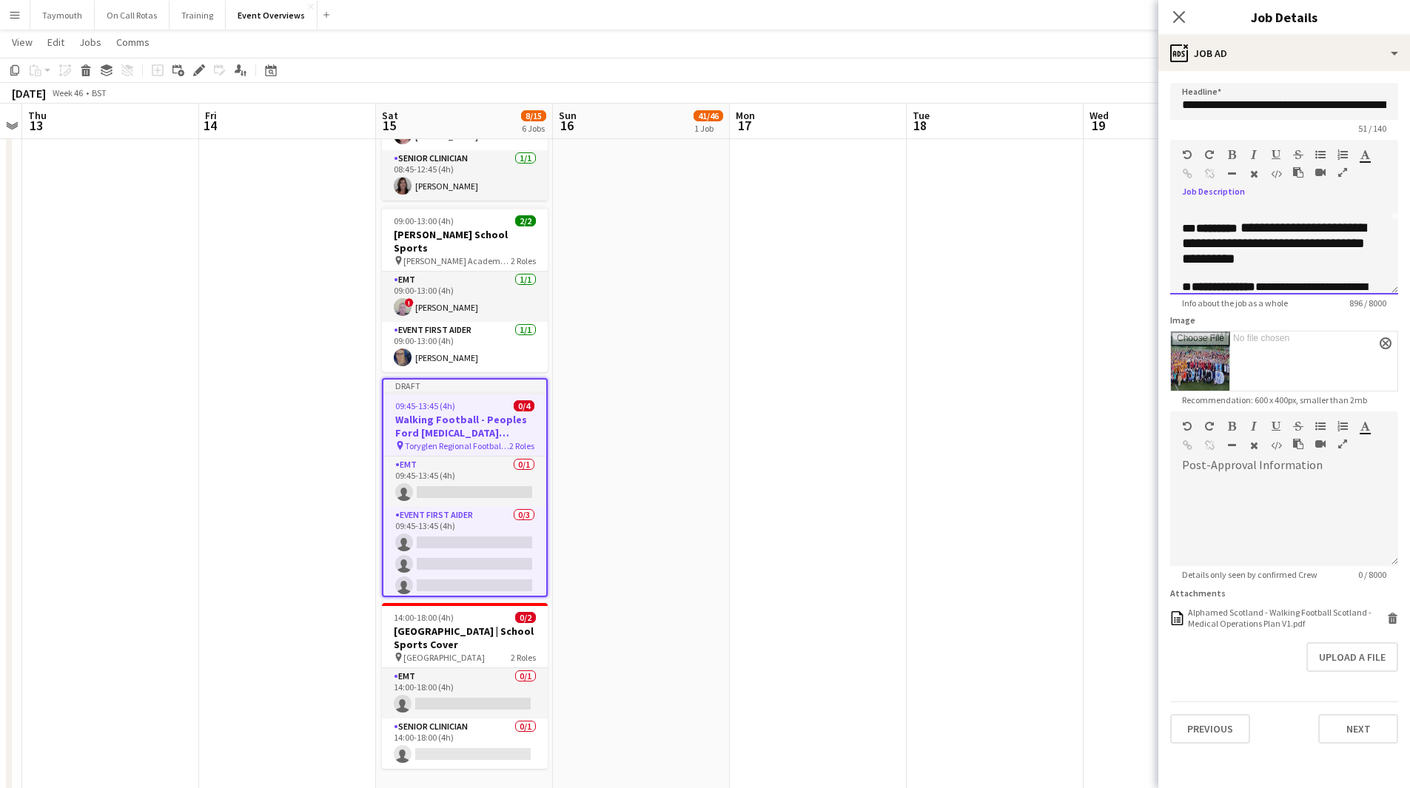
click at [1295, 216] on p "**********" at bounding box center [1278, 206] width 193 height 30
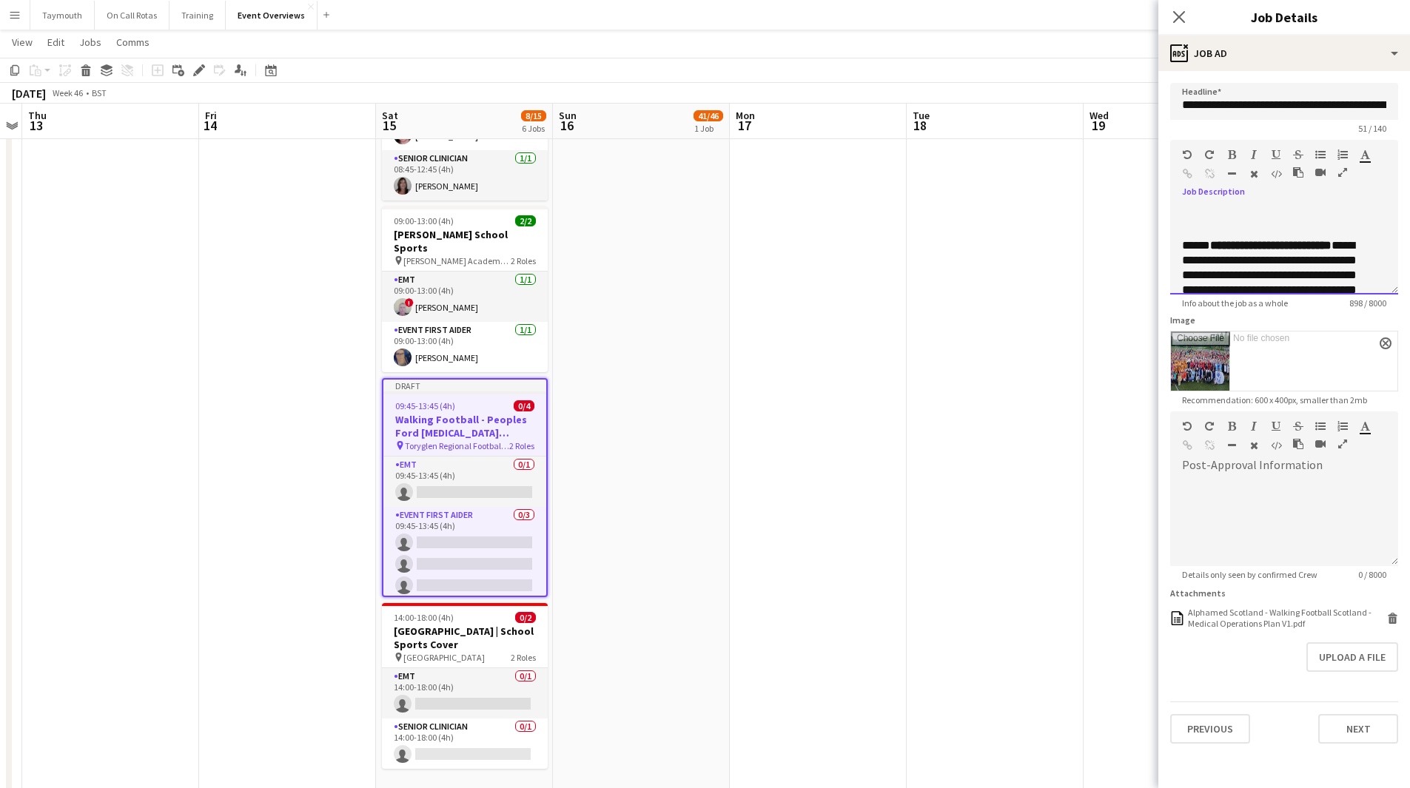
click at [1258, 233] on p "**********" at bounding box center [1278, 156] width 193 height 163
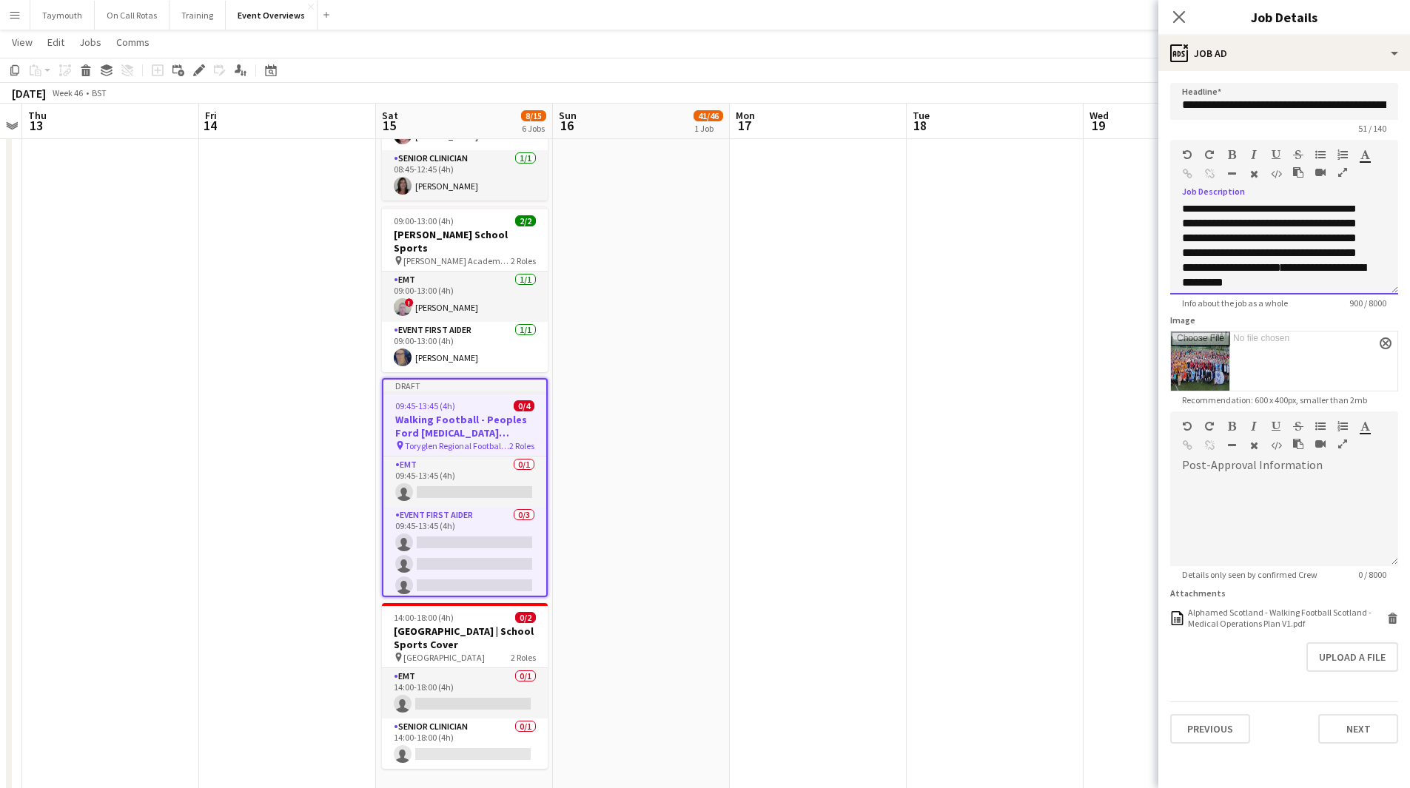
scroll to position [382, 0]
click at [1395, 622] on icon at bounding box center [1392, 619] width 7 height 7
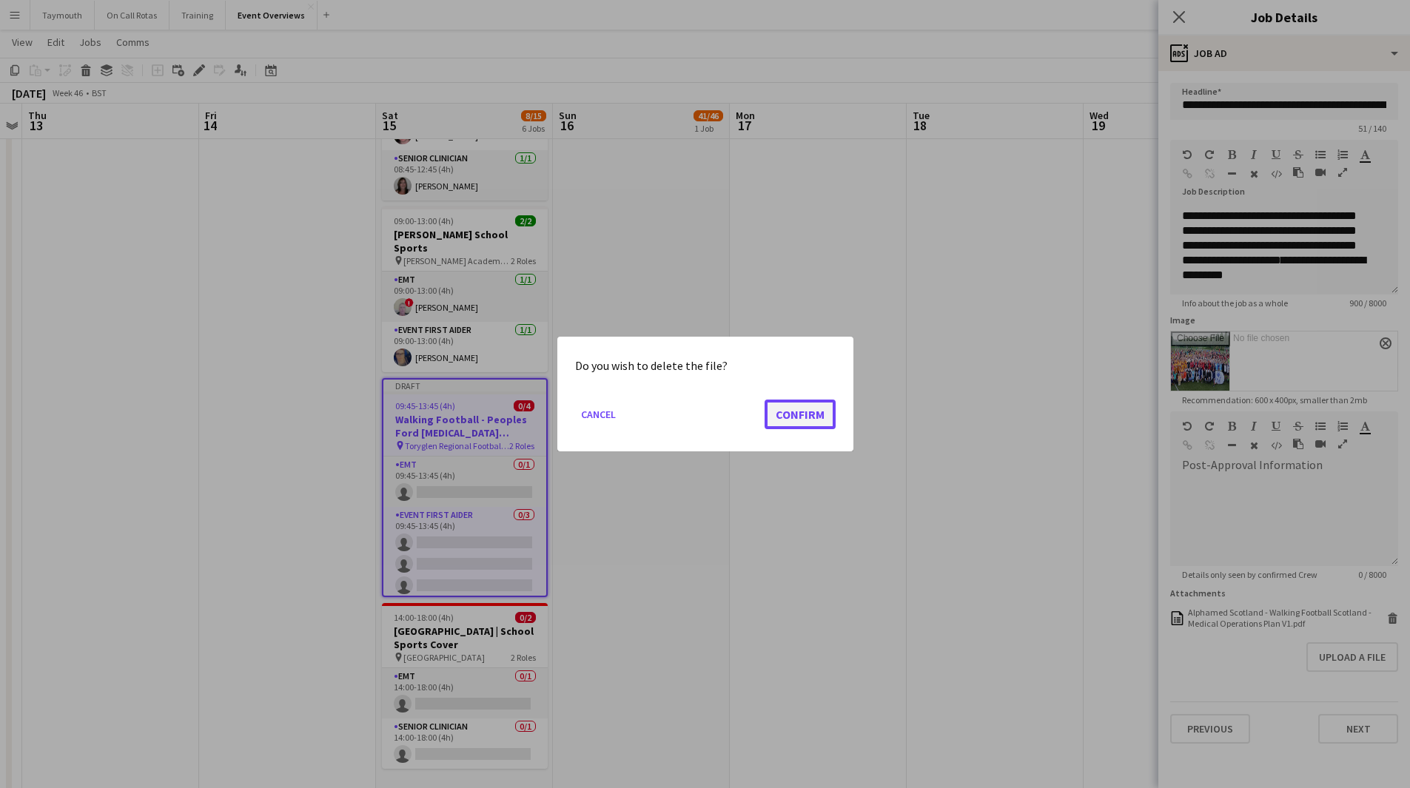
click at [801, 419] on button "Confirm" at bounding box center [799, 415] width 71 height 30
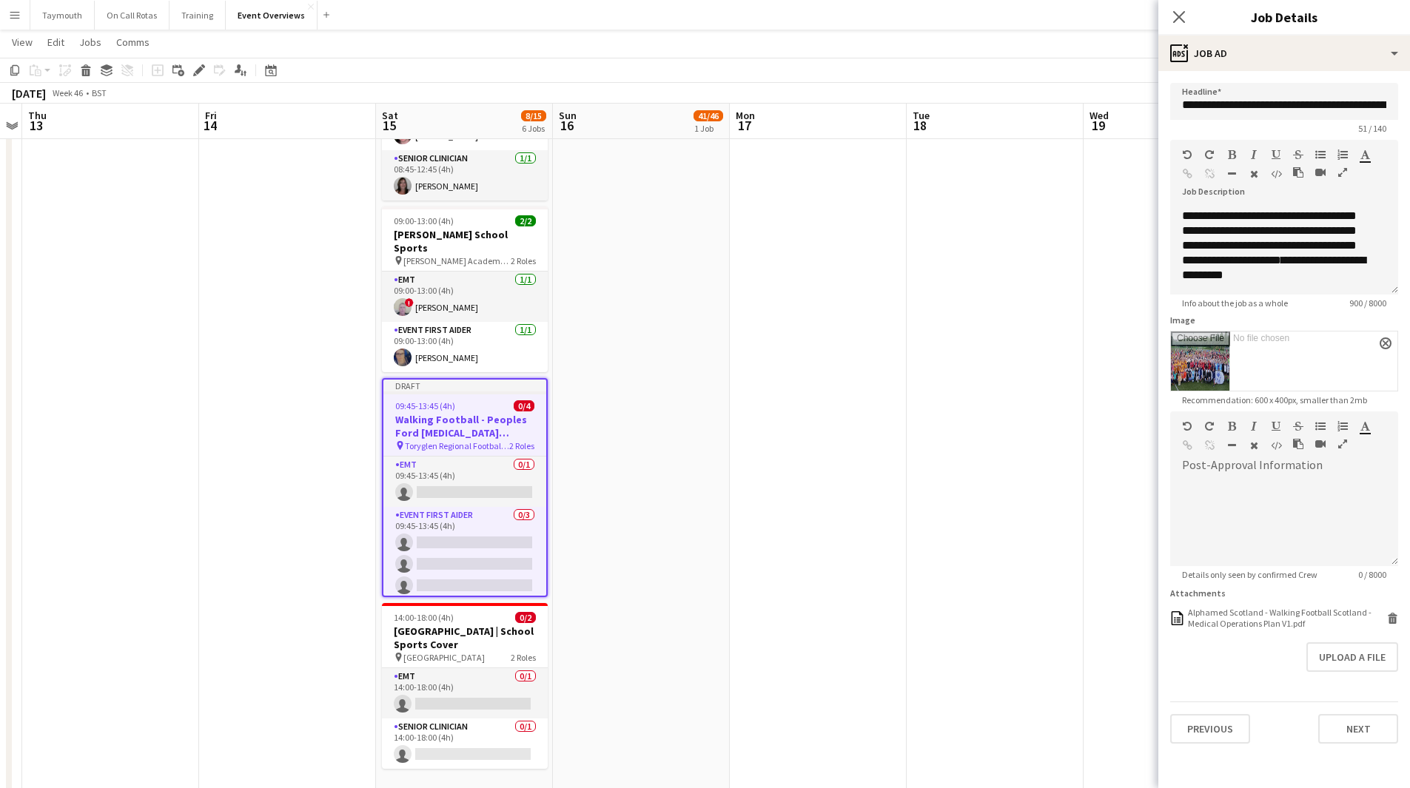
scroll to position [508, 0]
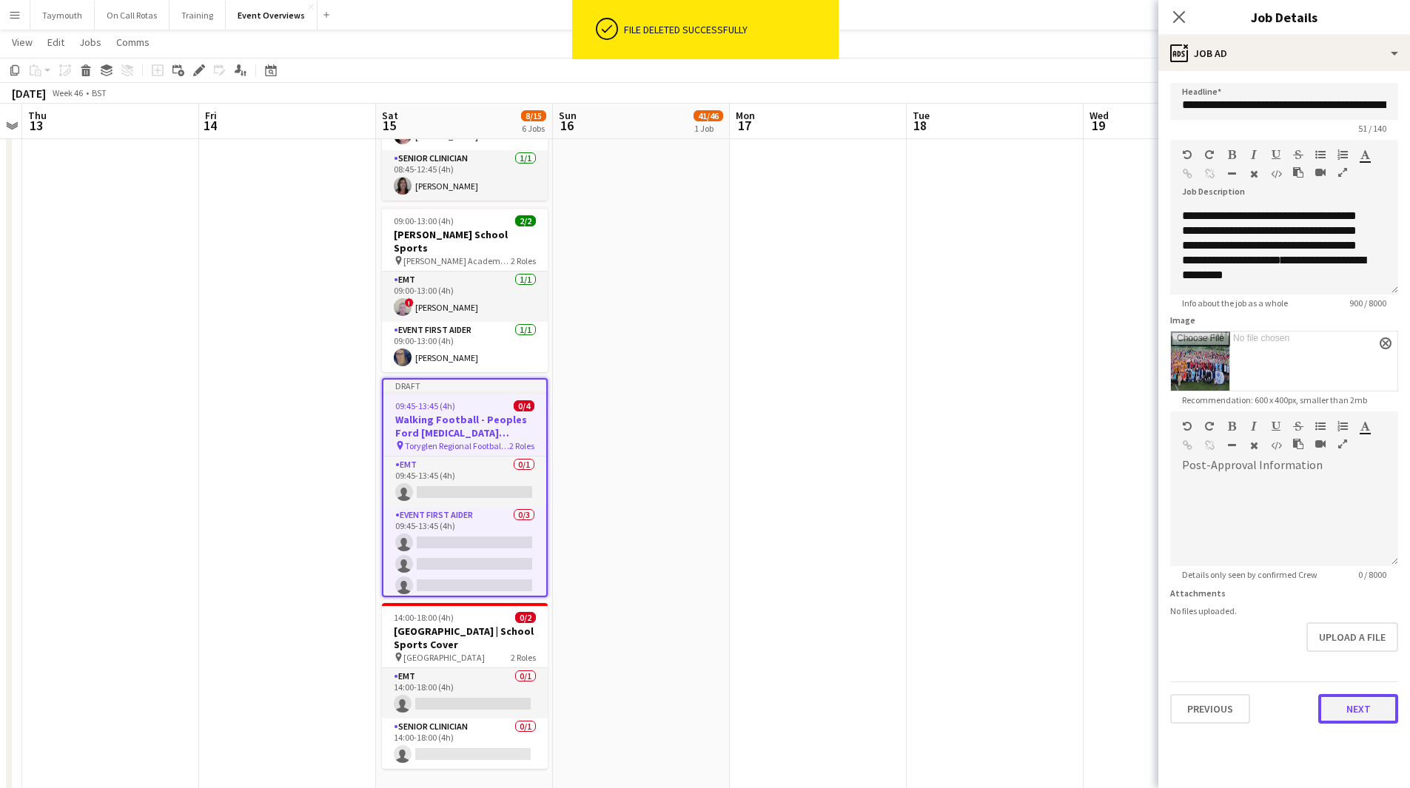
click at [1346, 716] on button "Next" at bounding box center [1358, 709] width 80 height 30
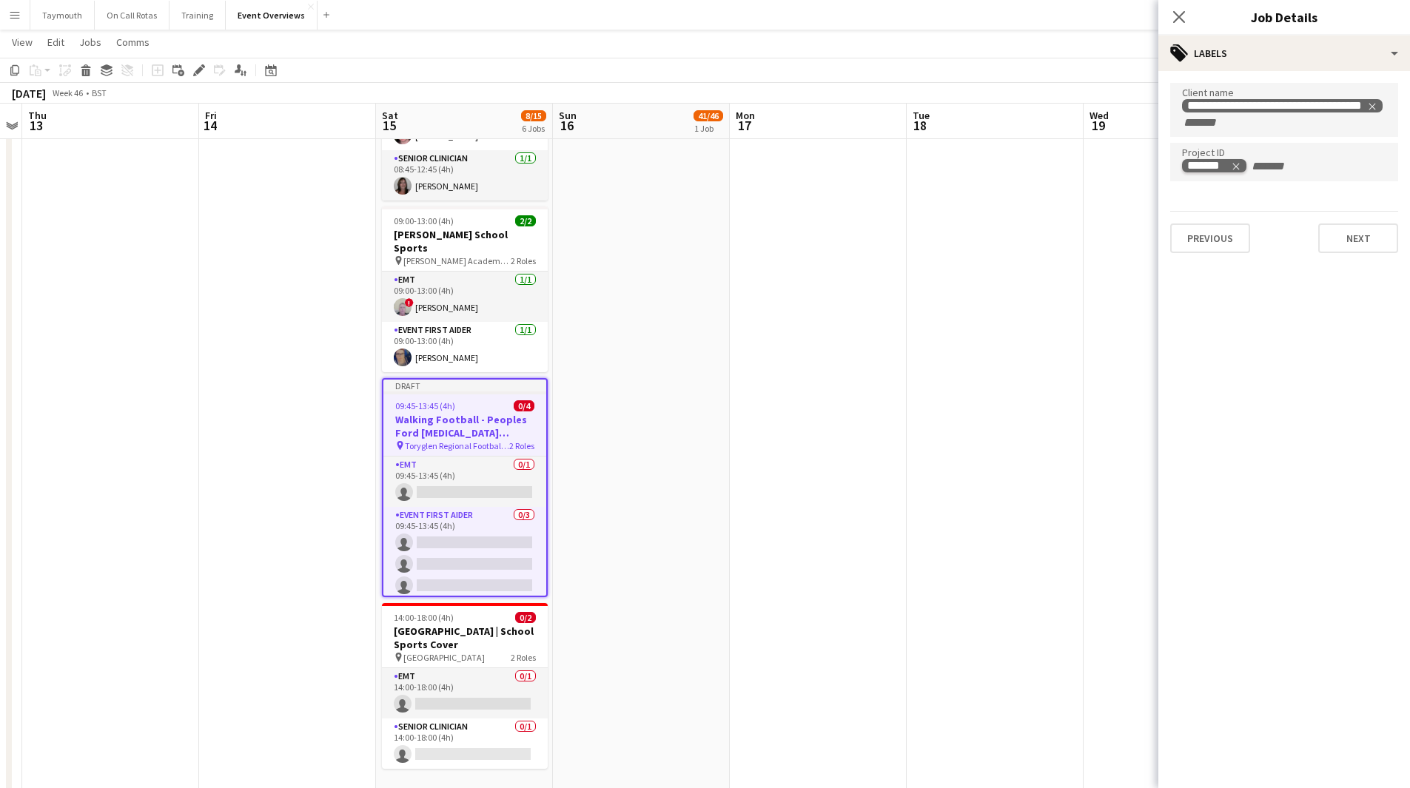
click at [1234, 168] on icon "Remove tag" at bounding box center [1236, 166] width 10 height 10
click at [1365, 235] on button "Next" at bounding box center [1358, 238] width 80 height 30
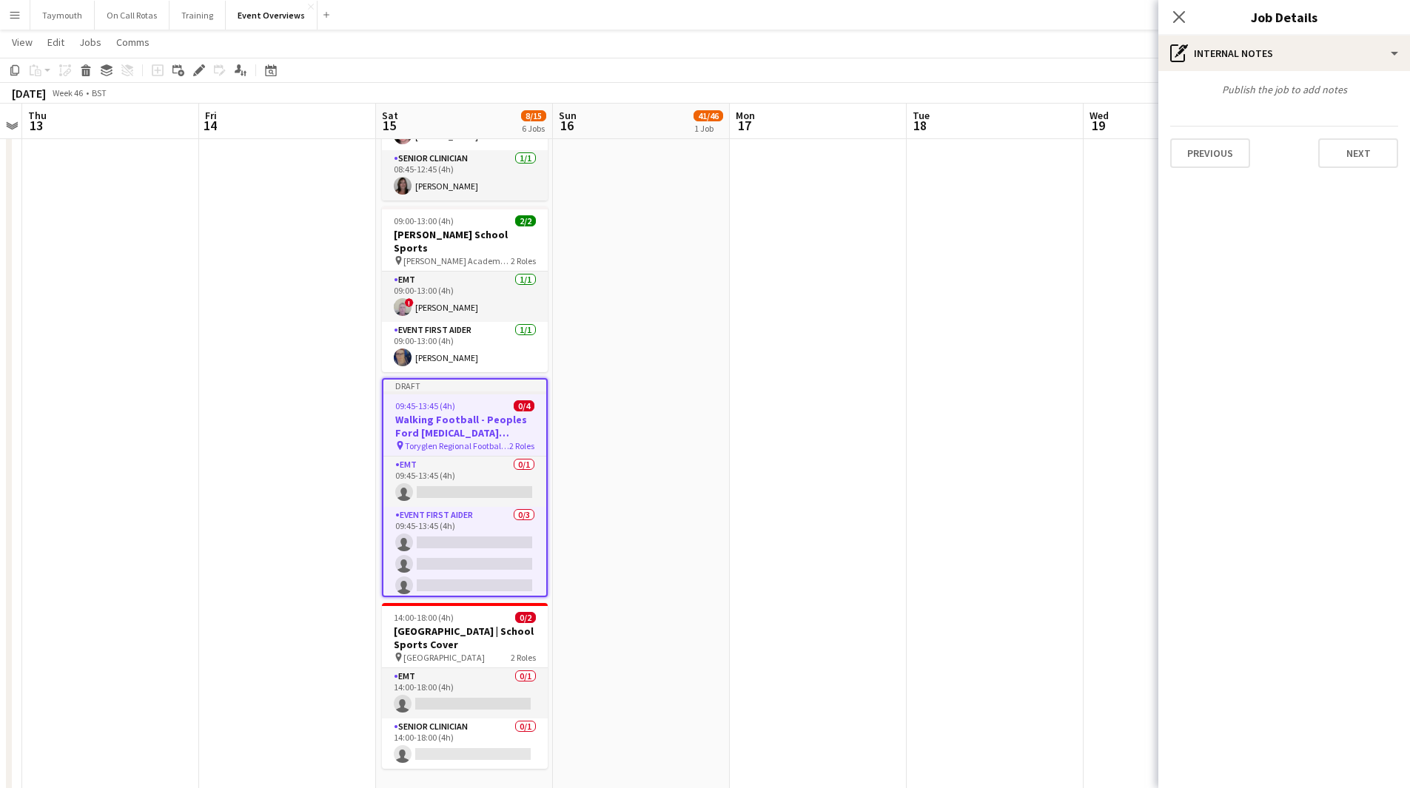
click at [890, 345] on app-date-cell at bounding box center [818, 666] width 177 height 2019
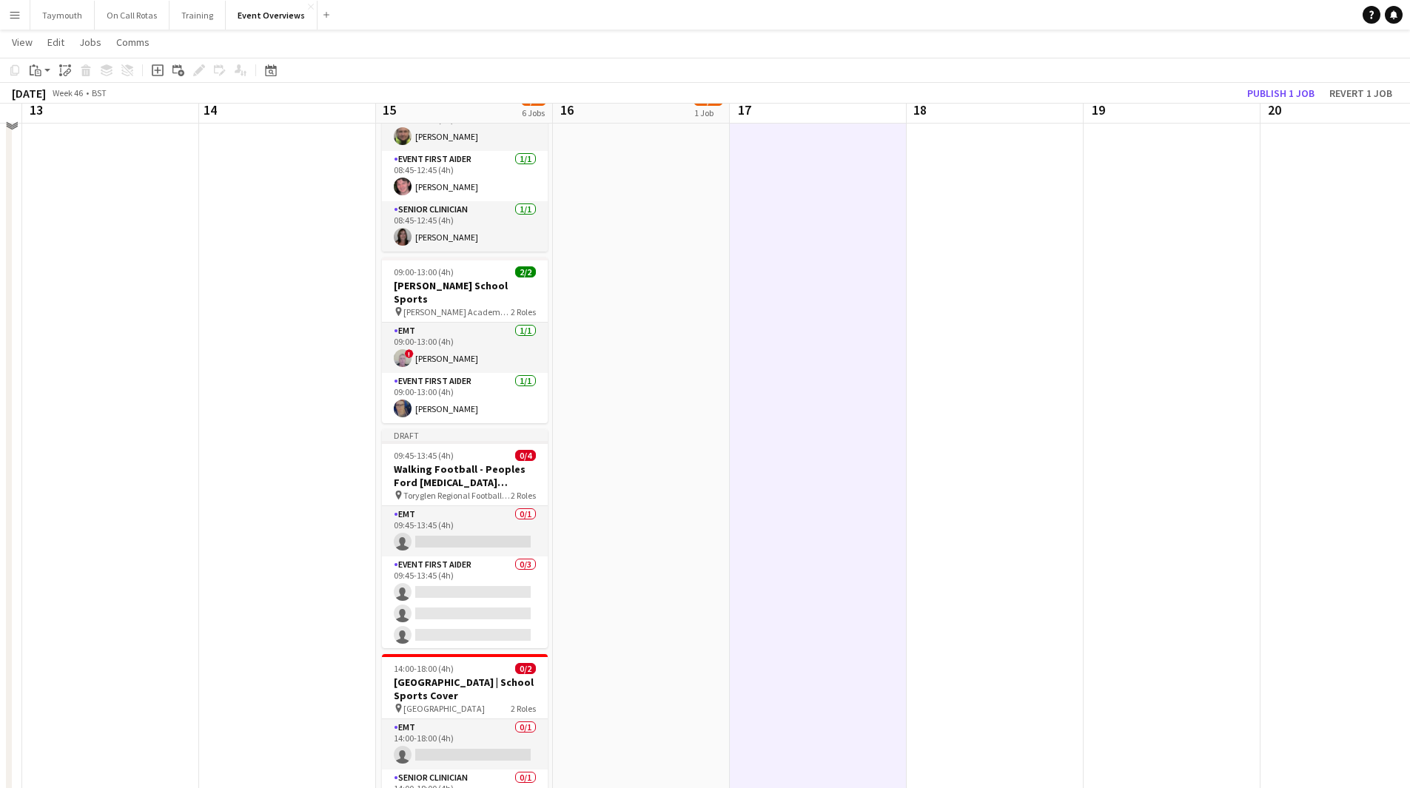
scroll to position [434, 0]
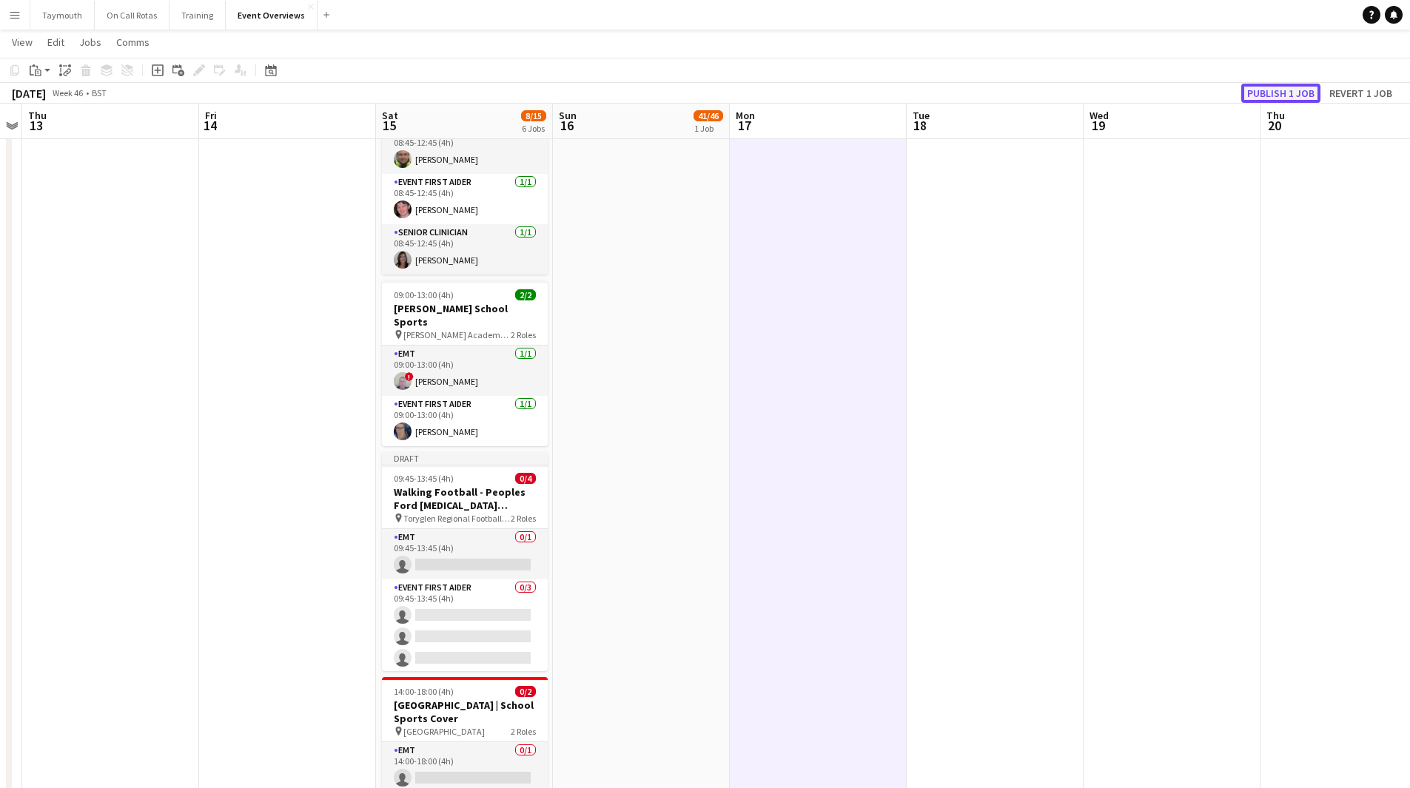
click at [1270, 87] on button "Publish 1 job" at bounding box center [1280, 93] width 79 height 19
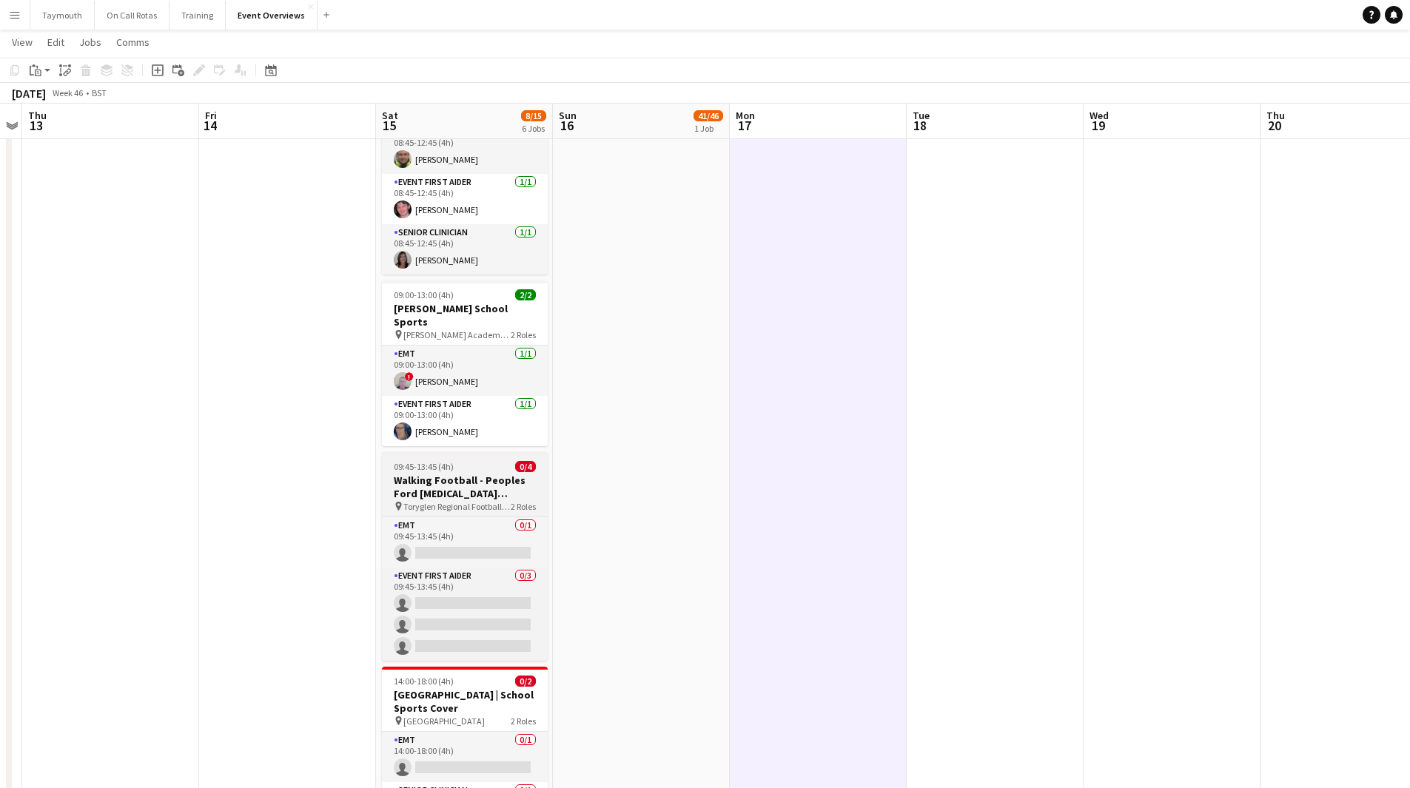
drag, startPoint x: 491, startPoint y: 467, endPoint x: 474, endPoint y: 480, distance: 21.2
click at [491, 474] on h3 "Walking Football - Peoples Ford [MEDICAL_DATA] Festival" at bounding box center [465, 487] width 166 height 27
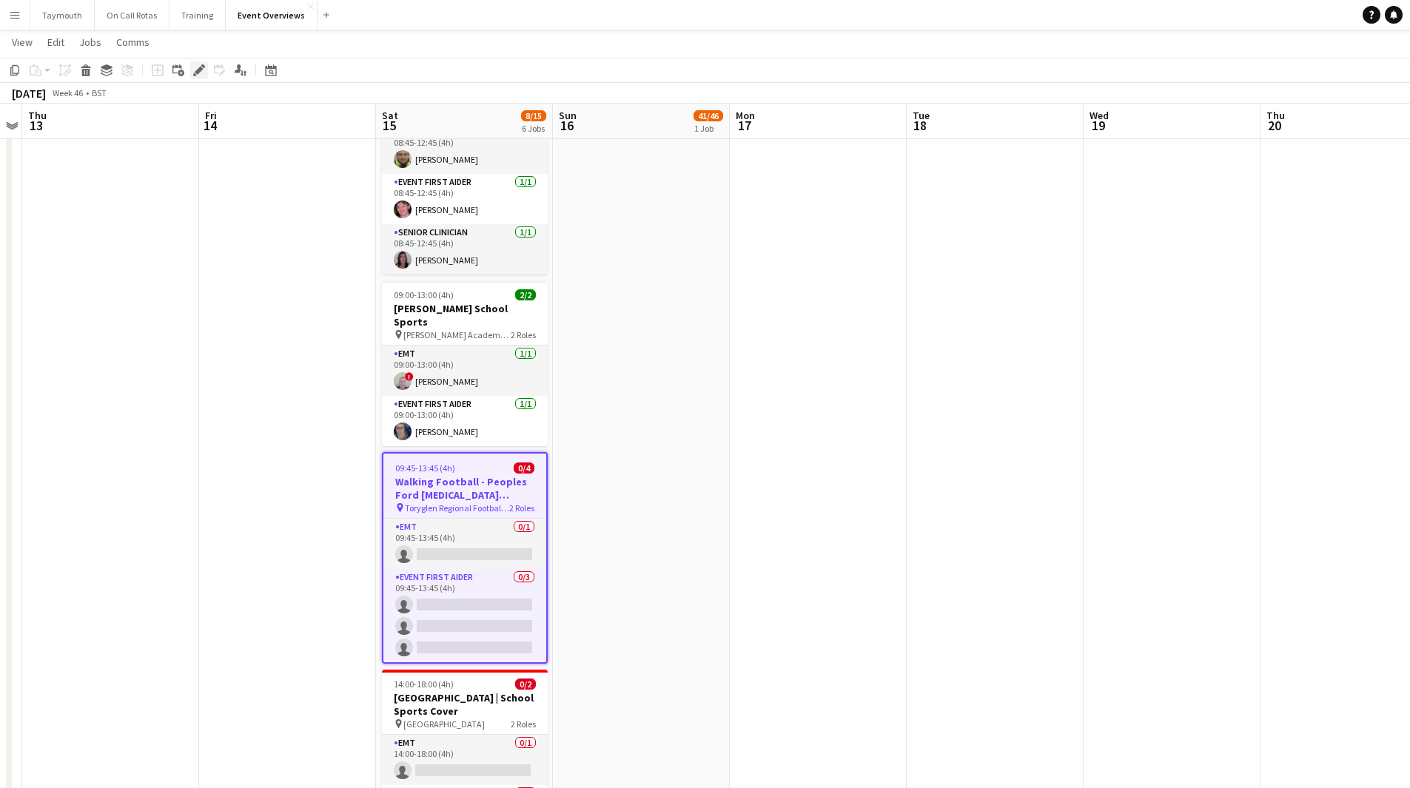
click at [196, 67] on icon "Edit" at bounding box center [199, 70] width 12 height 12
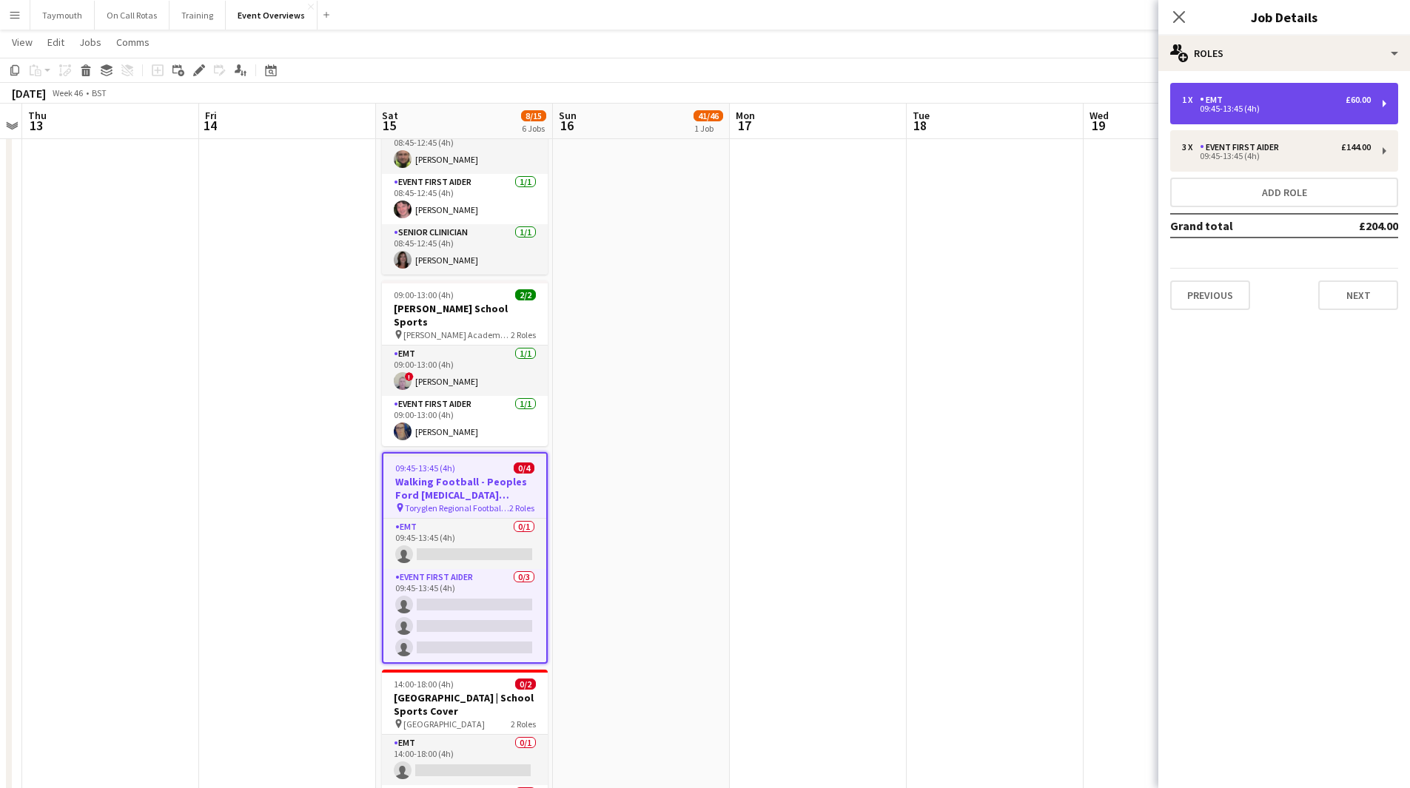
click at [1348, 116] on div "1 x EMT £60.00 09:45-13:45 (4h)" at bounding box center [1284, 103] width 228 height 41
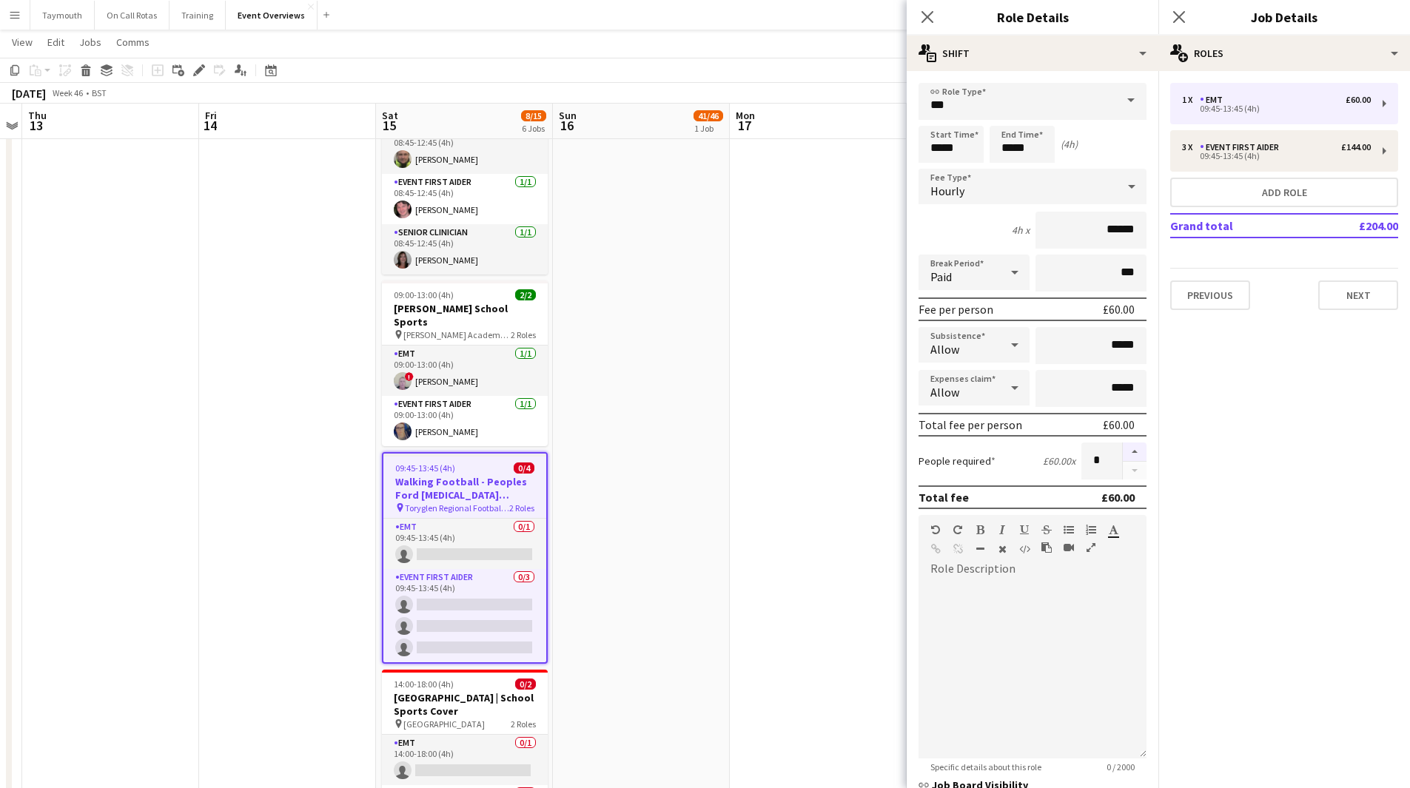
click at [1126, 452] on button "button" at bounding box center [1135, 452] width 24 height 19
type input "*"
drag, startPoint x: 1126, startPoint y: 229, endPoint x: 806, endPoint y: 176, distance: 324.0
click at [807, 178] on body "Menu Boards Boards Boards All jobs Status Workforce Workforce My Workforce Recr…" at bounding box center [705, 658] width 1410 height 2184
type input "******"
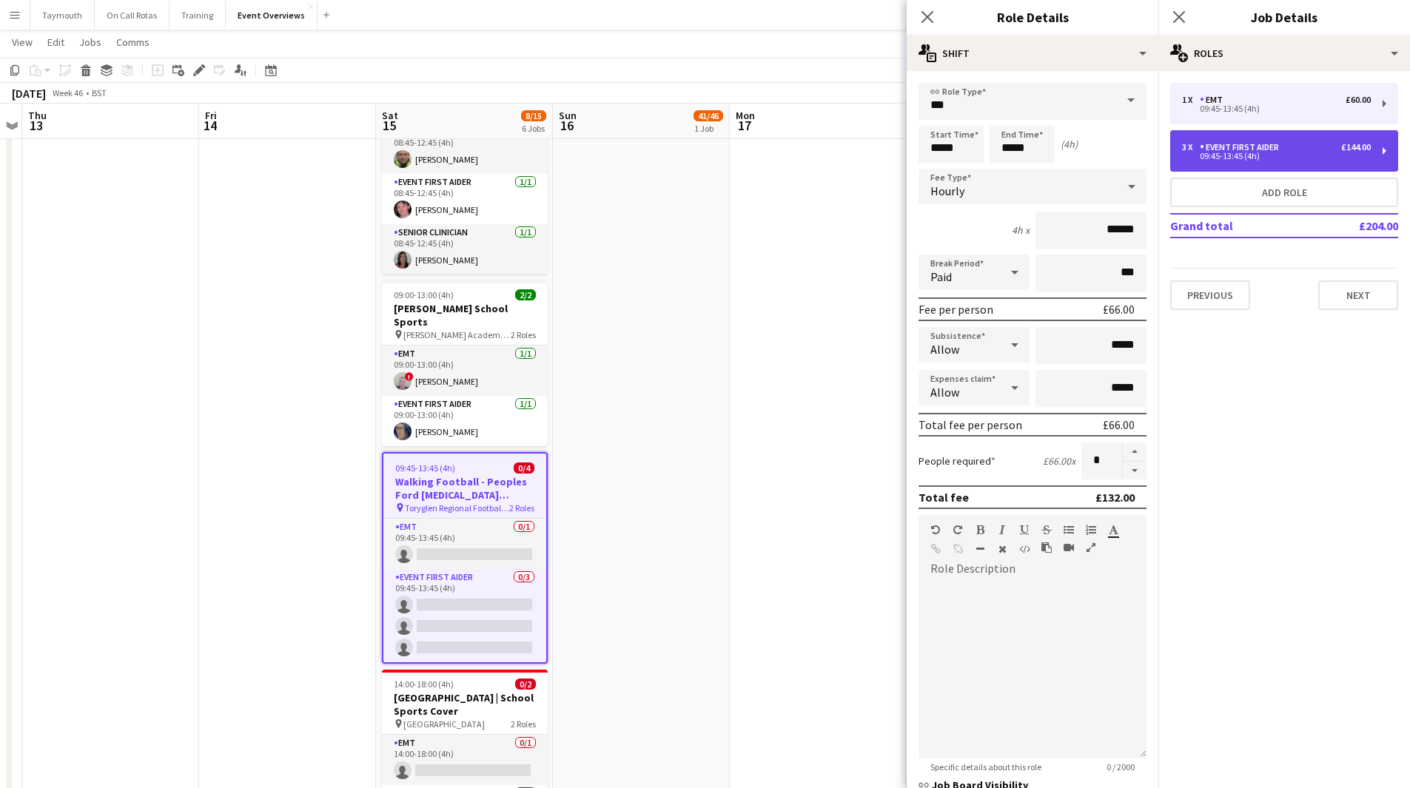
click at [1290, 152] on div "09:45-13:45 (4h)" at bounding box center [1276, 155] width 189 height 7
type input "**********"
type input "******"
type input "*"
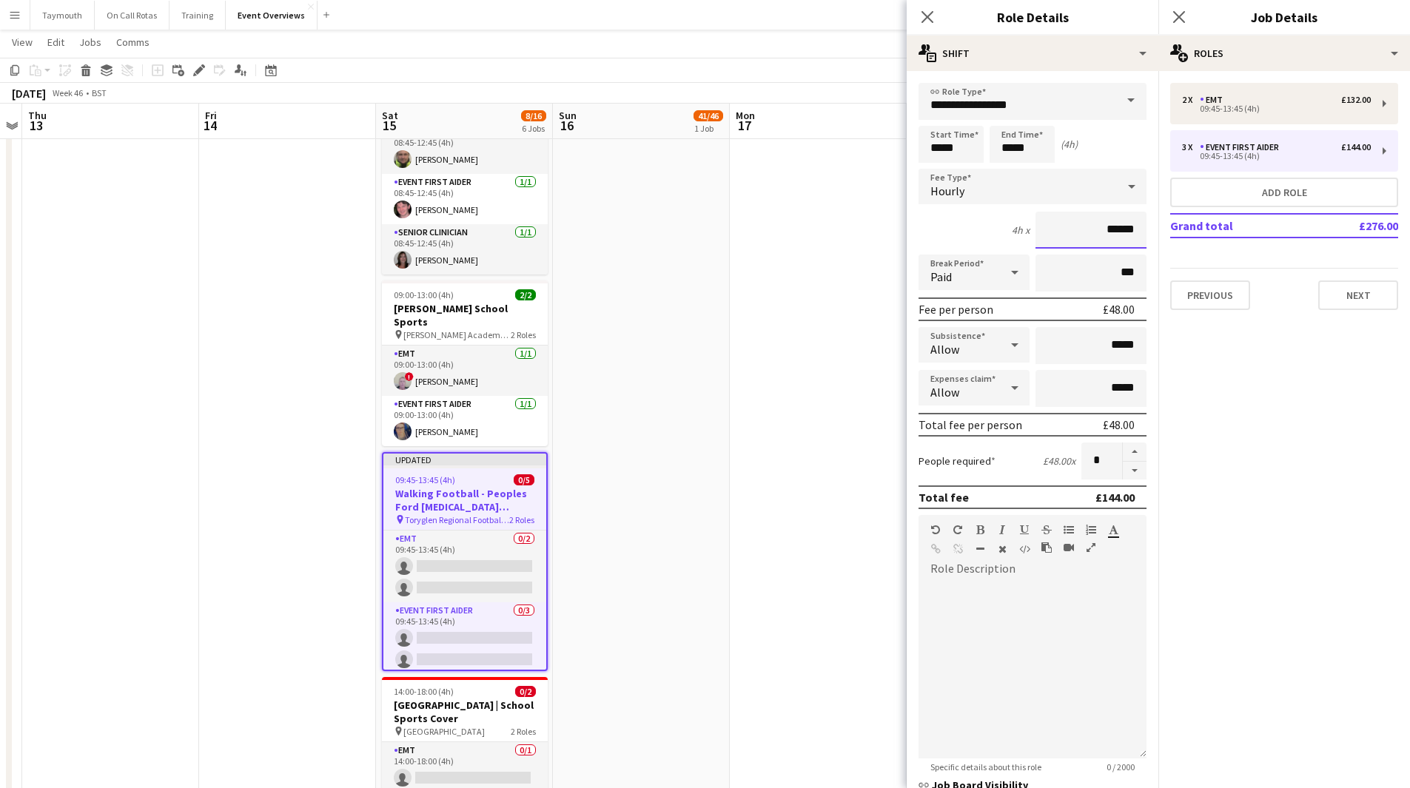
click at [1131, 229] on input "******" at bounding box center [1090, 230] width 111 height 37
type input "******"
click at [1123, 471] on button "button" at bounding box center [1135, 471] width 24 height 18
type input "*"
click at [697, 497] on app-date-cell "11:00-20:15 (9h15m) 41/46 Scottish Rugby | Internationals - [GEOGRAPHIC_DATA] v…" at bounding box center [641, 740] width 177 height 2019
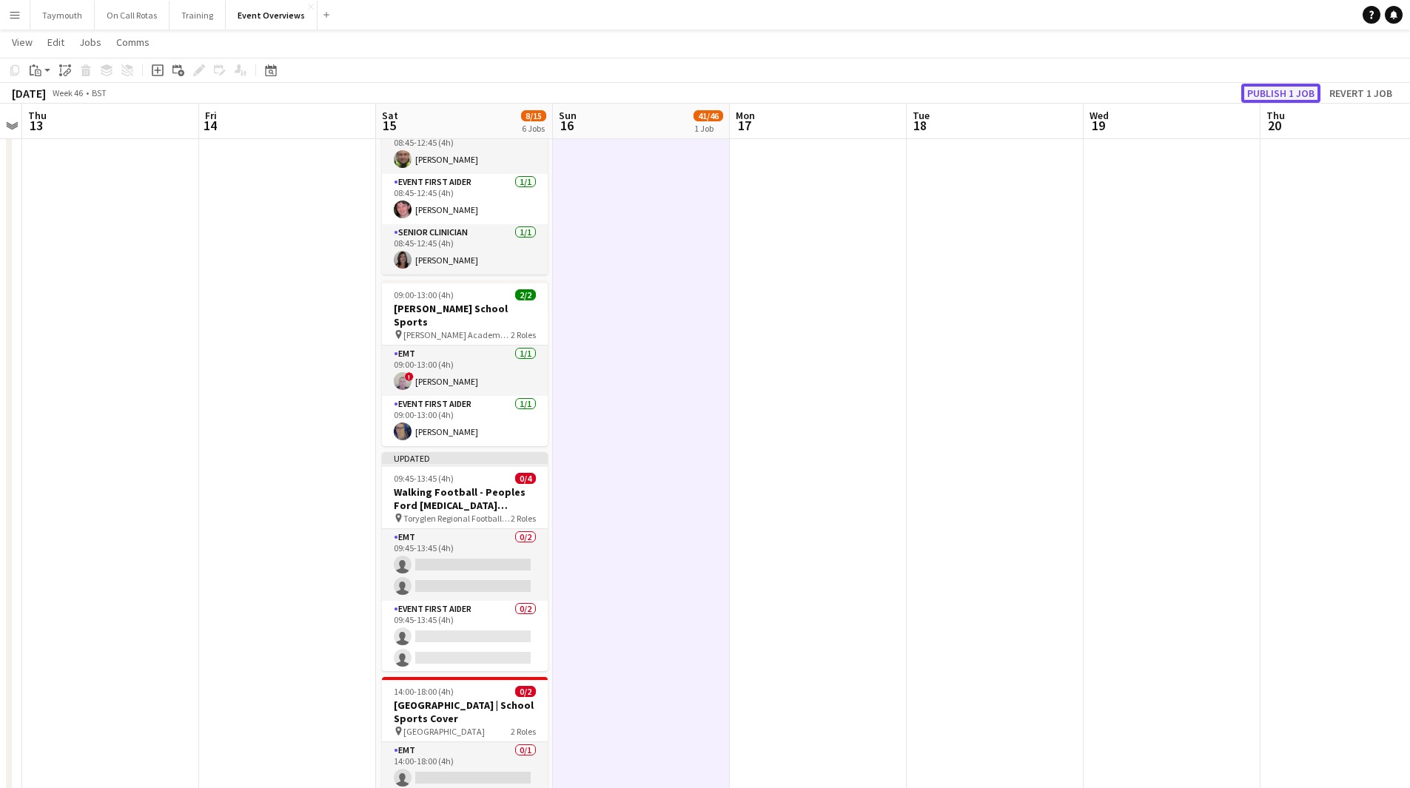
click at [1299, 93] on button "Publish 1 job" at bounding box center [1280, 93] width 79 height 19
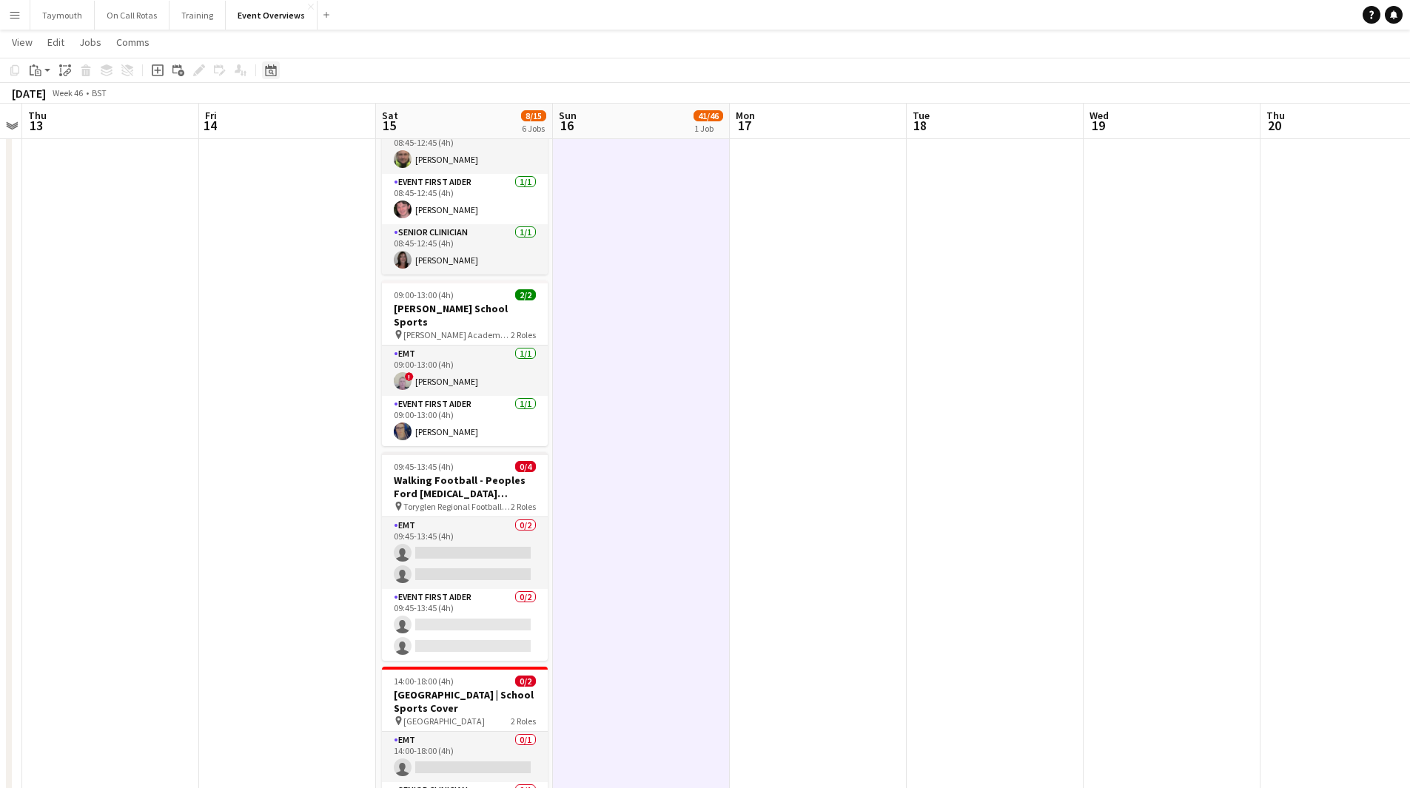
click at [266, 70] on icon at bounding box center [270, 70] width 11 height 12
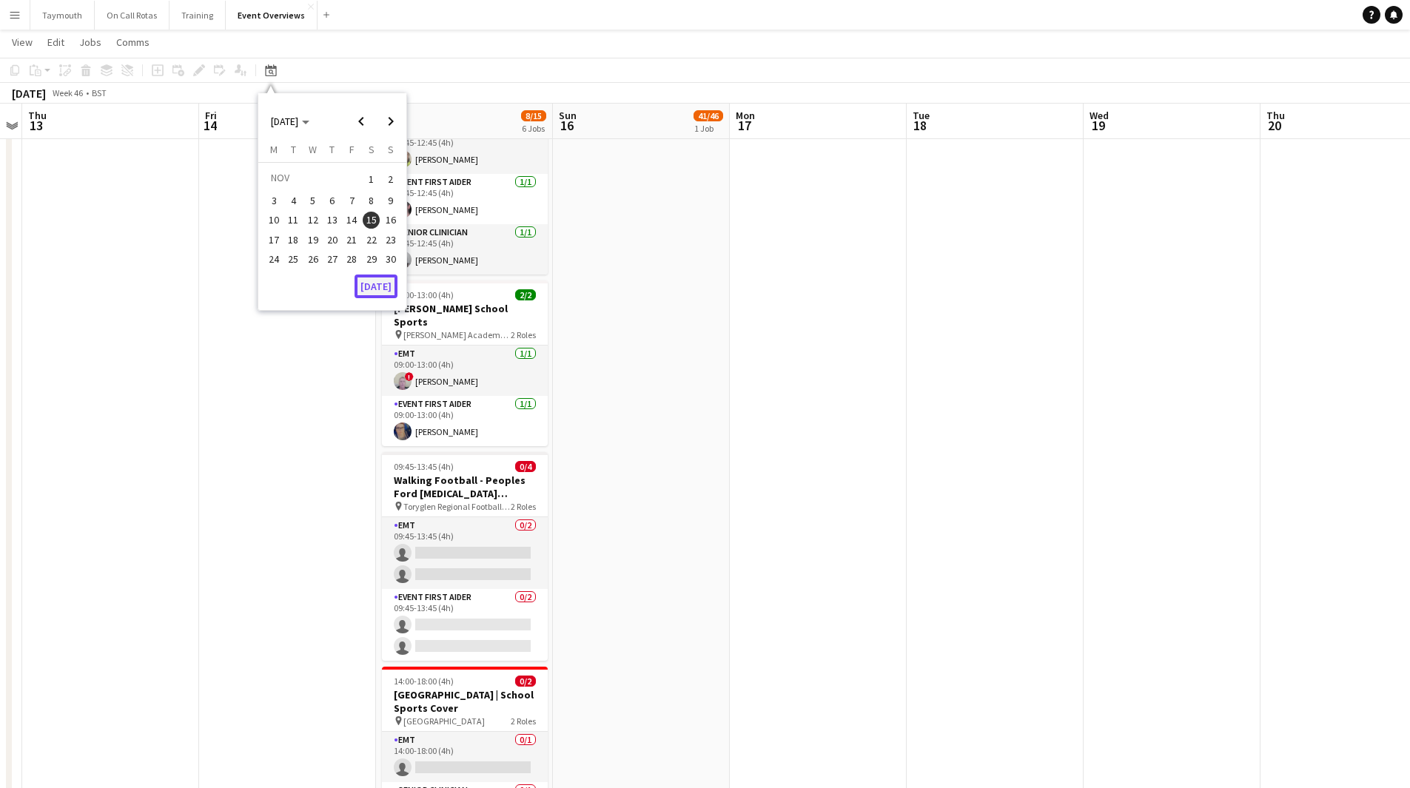
click at [377, 295] on button "[DATE]" at bounding box center [375, 287] width 43 height 24
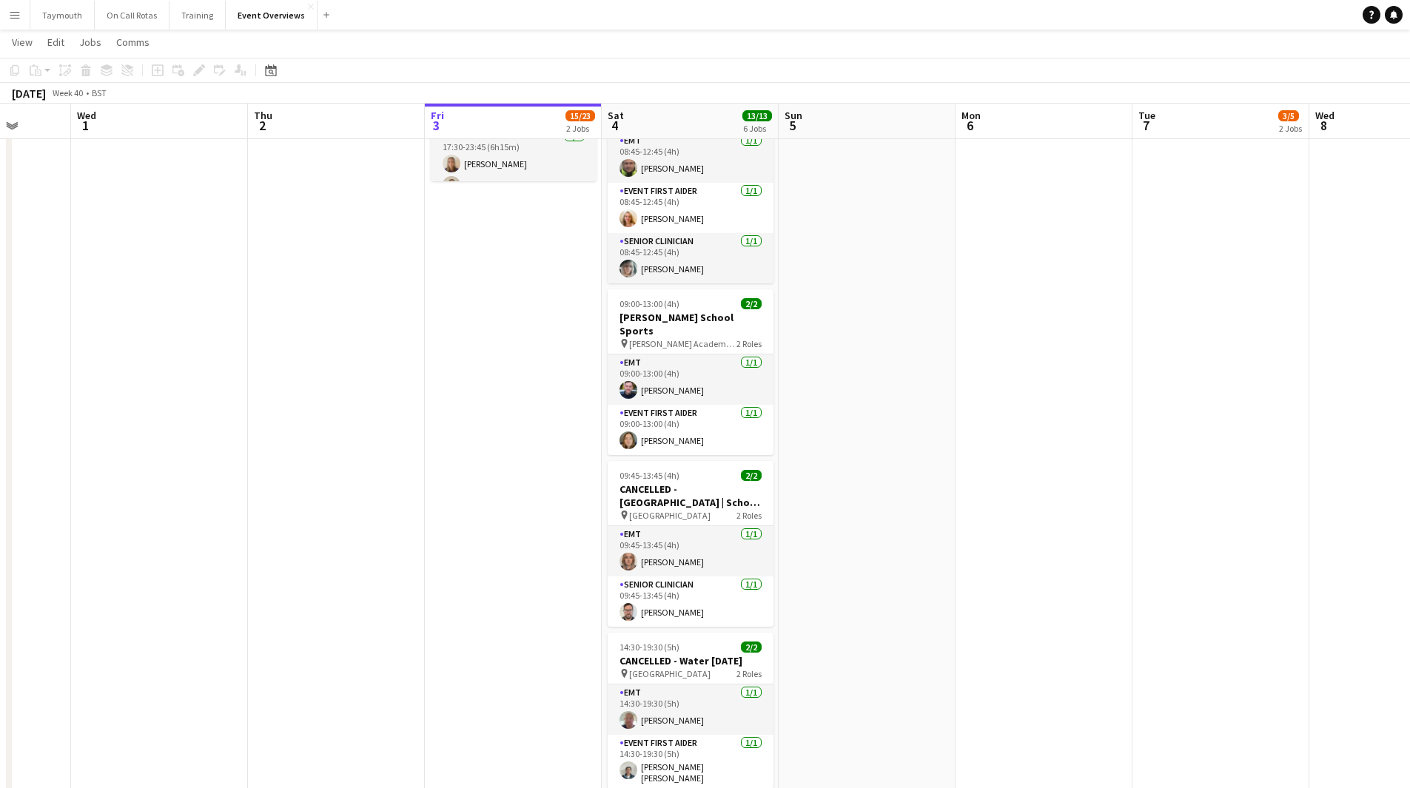
drag, startPoint x: 478, startPoint y: 349, endPoint x: 329, endPoint y: 340, distance: 149.0
click at [357, 344] on app-calendar-viewport "Sun 28 2/2 1 Job Mon 29 Tue 30 Wed 1 Thu 2 Fri 3 15/23 2 Jobs Sat 4 13/13 6 Job…" at bounding box center [705, 686] width 1410 height 2127
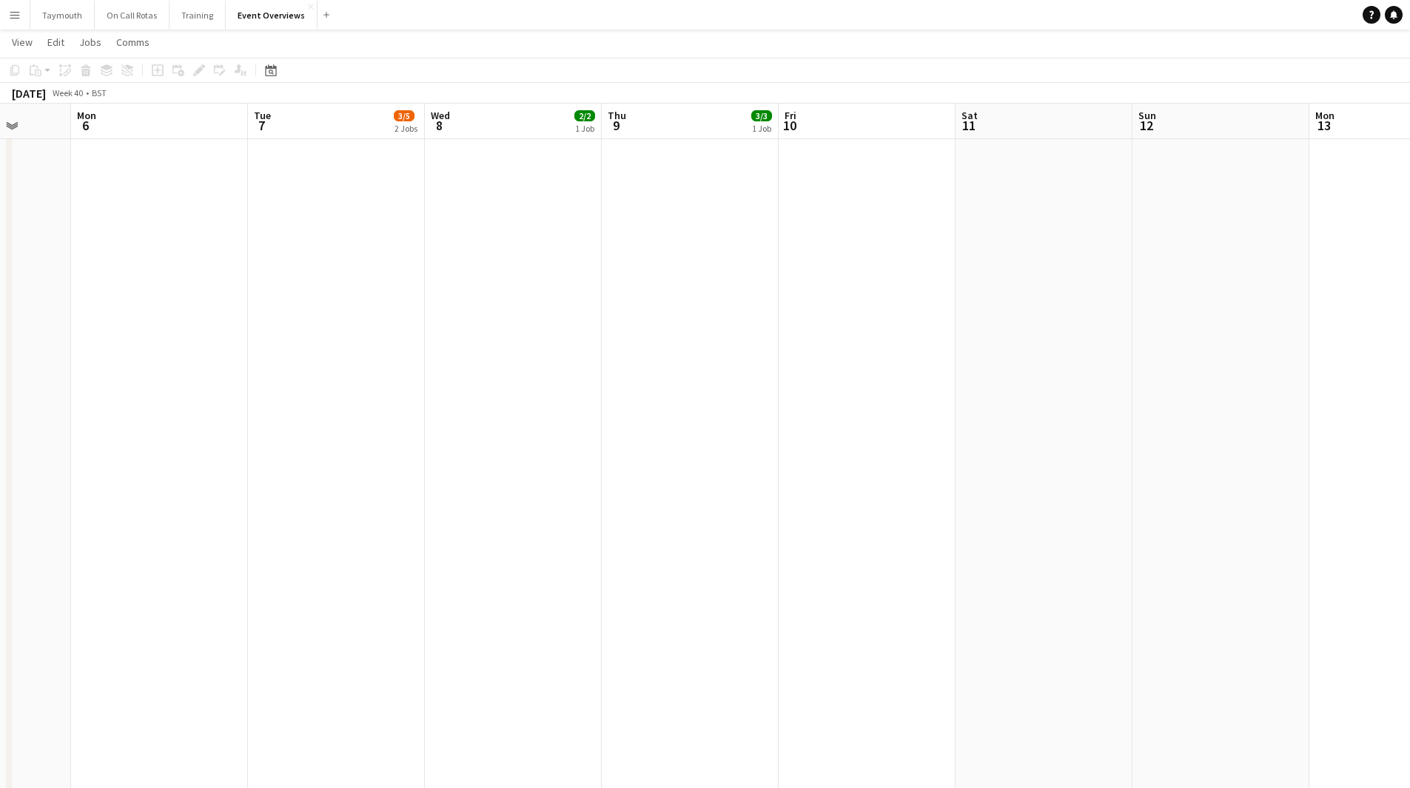
scroll to position [0, 513]
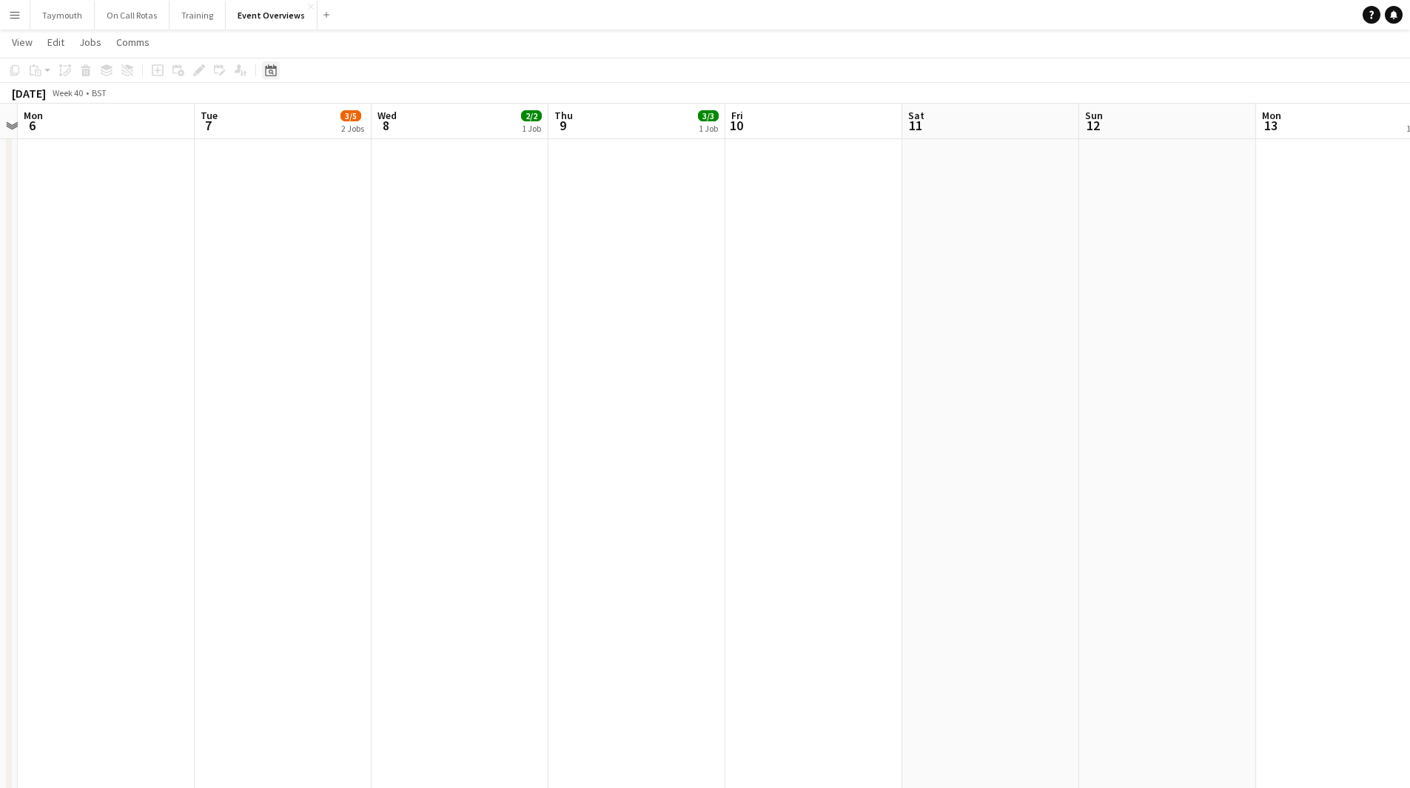
click at [267, 70] on icon "Date picker" at bounding box center [271, 70] width 12 height 12
click at [396, 119] on span "Next month" at bounding box center [391, 122] width 30 height 30
click at [374, 173] on span "1" at bounding box center [372, 179] width 18 height 21
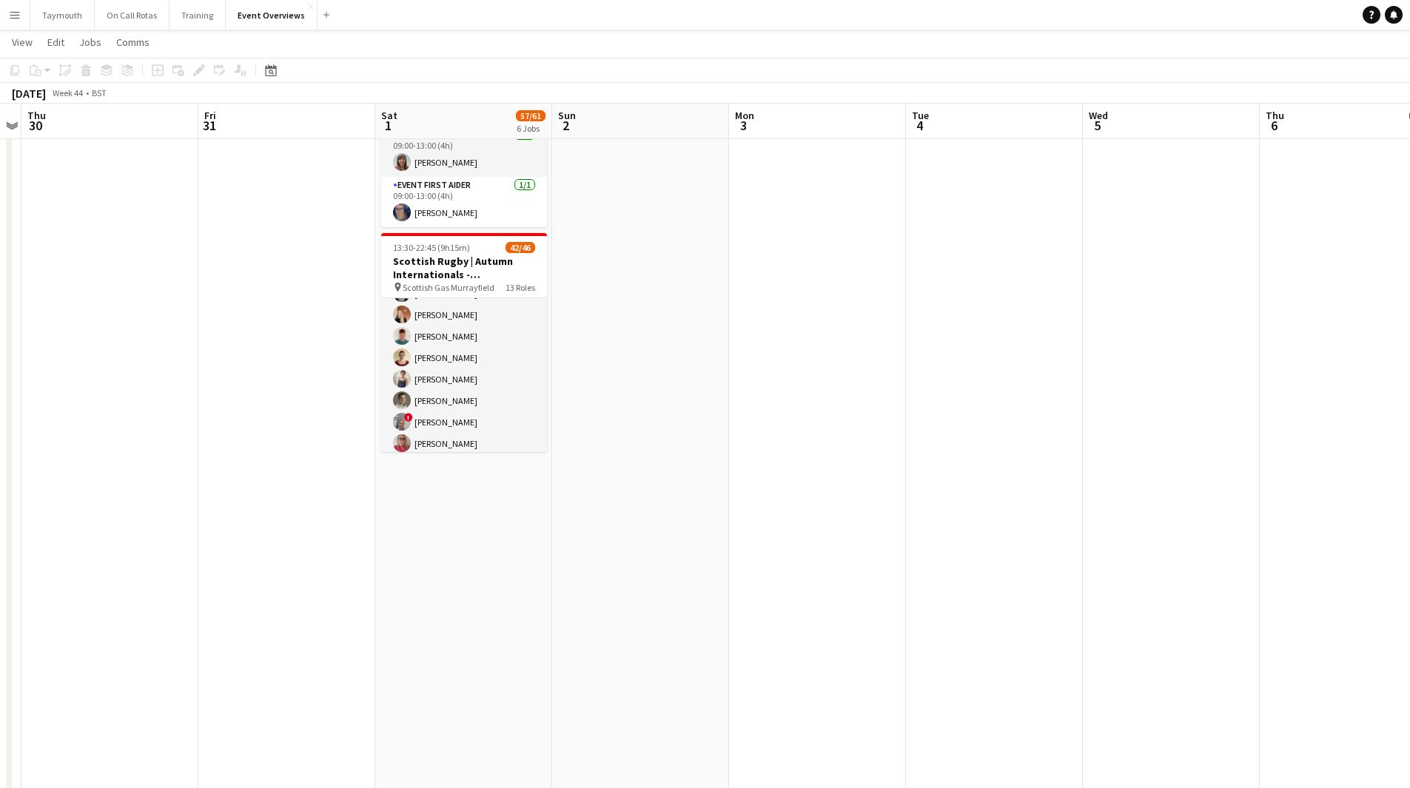
scroll to position [1208, 0]
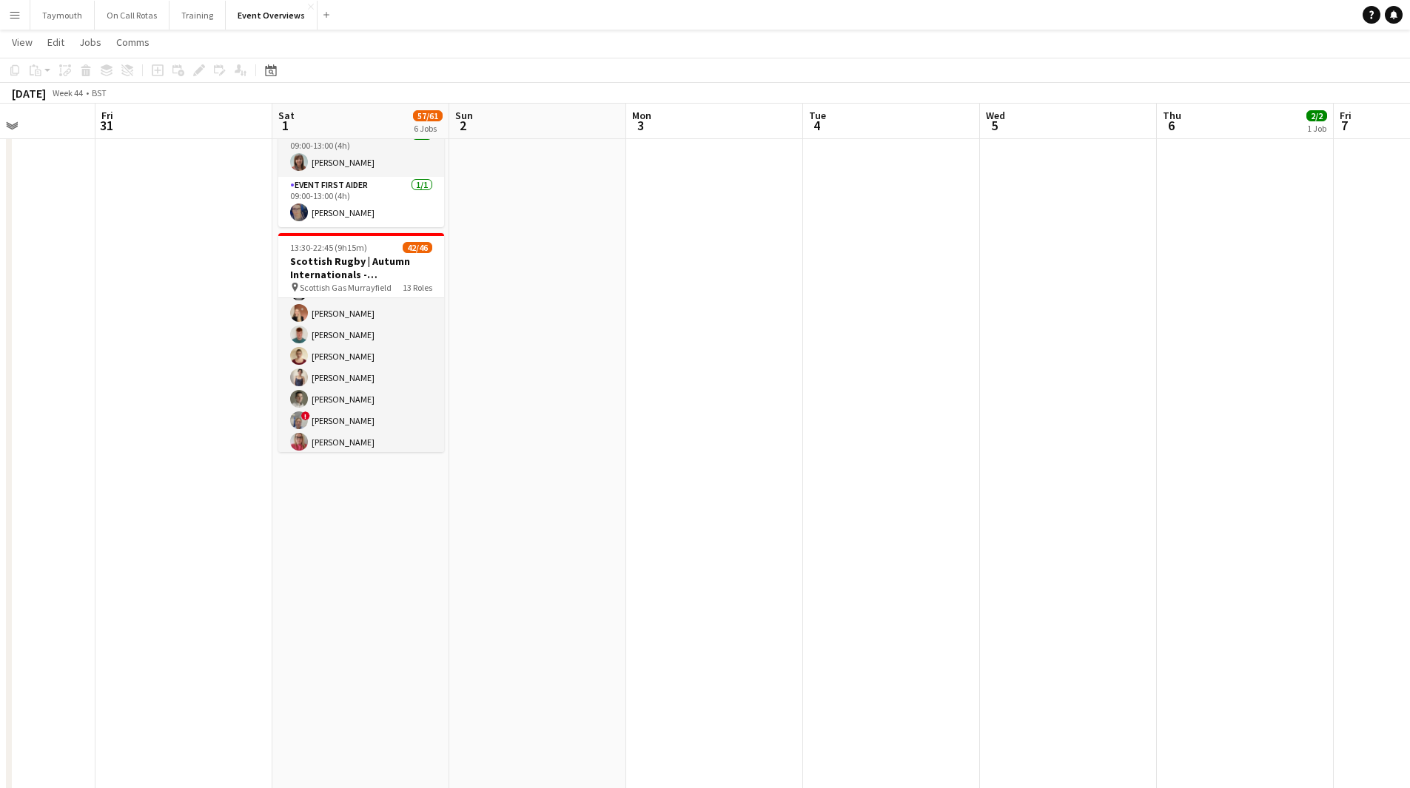
drag, startPoint x: 861, startPoint y: 394, endPoint x: 147, endPoint y: 355, distance: 715.1
click at [171, 362] on app-calendar-viewport "Tue 28 Wed 29 Thu 30 Fri 31 Sat 1 57/61 6 Jobs Sun 2 Mon 3 Tue 4 Wed 5 Thu 6 2/…" at bounding box center [705, 242] width 1410 height 2127
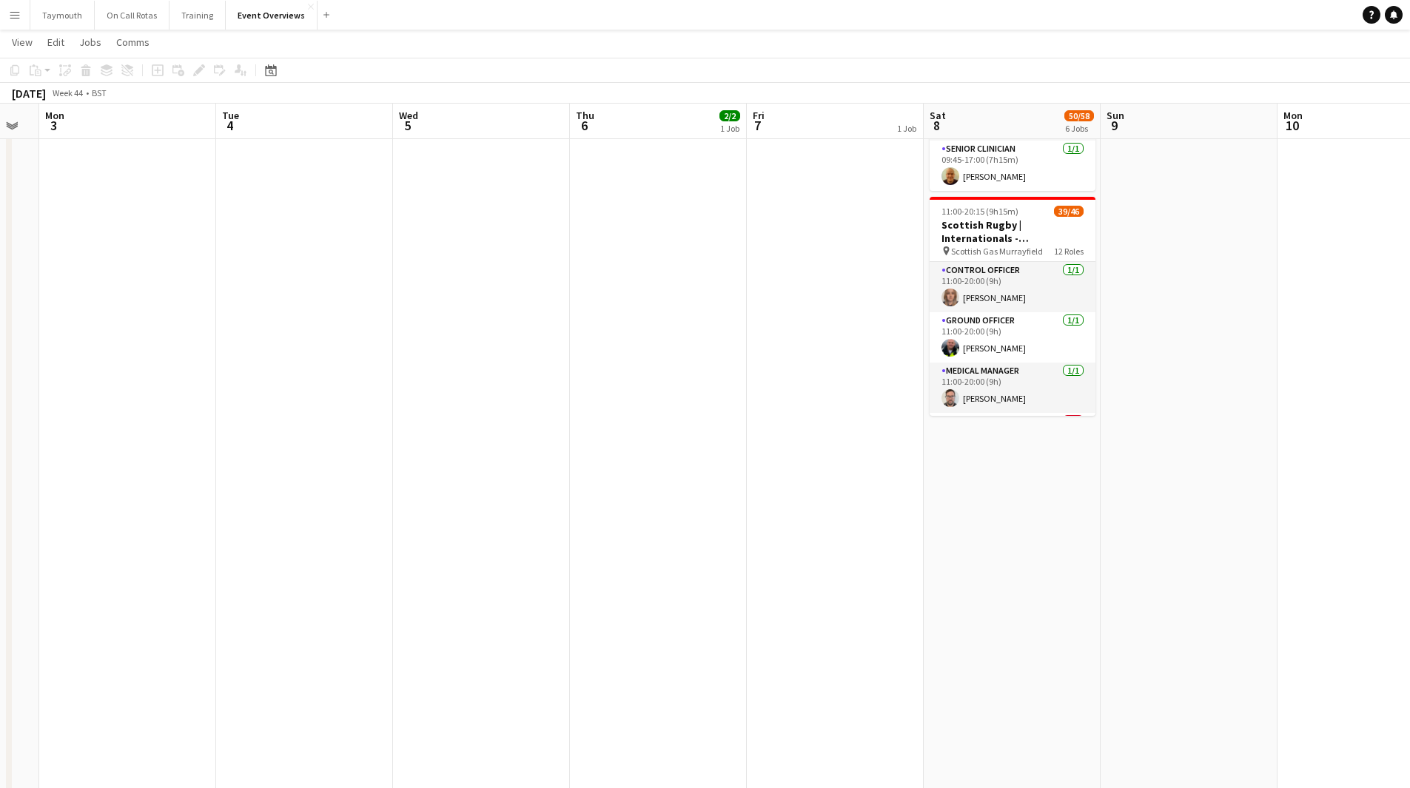
click at [441, 361] on app-calendar-viewport "Fri 31 Sat 1 57/61 6 Jobs Sun 2 Mon 3 Tue 4 Wed 5 Thu 6 2/2 1 Job Fri 7 1 Job S…" at bounding box center [705, 242] width 1410 height 2127
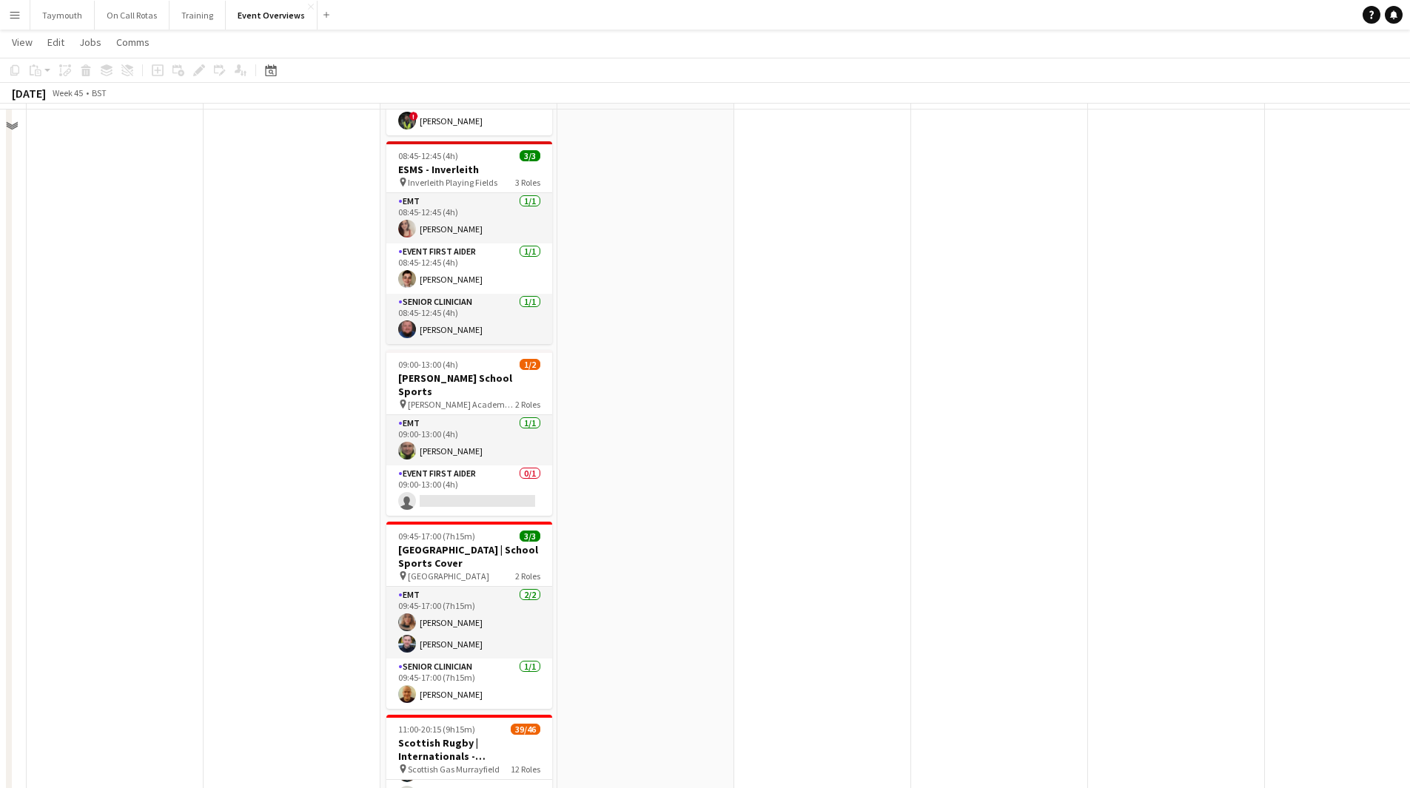
scroll to position [0, 0]
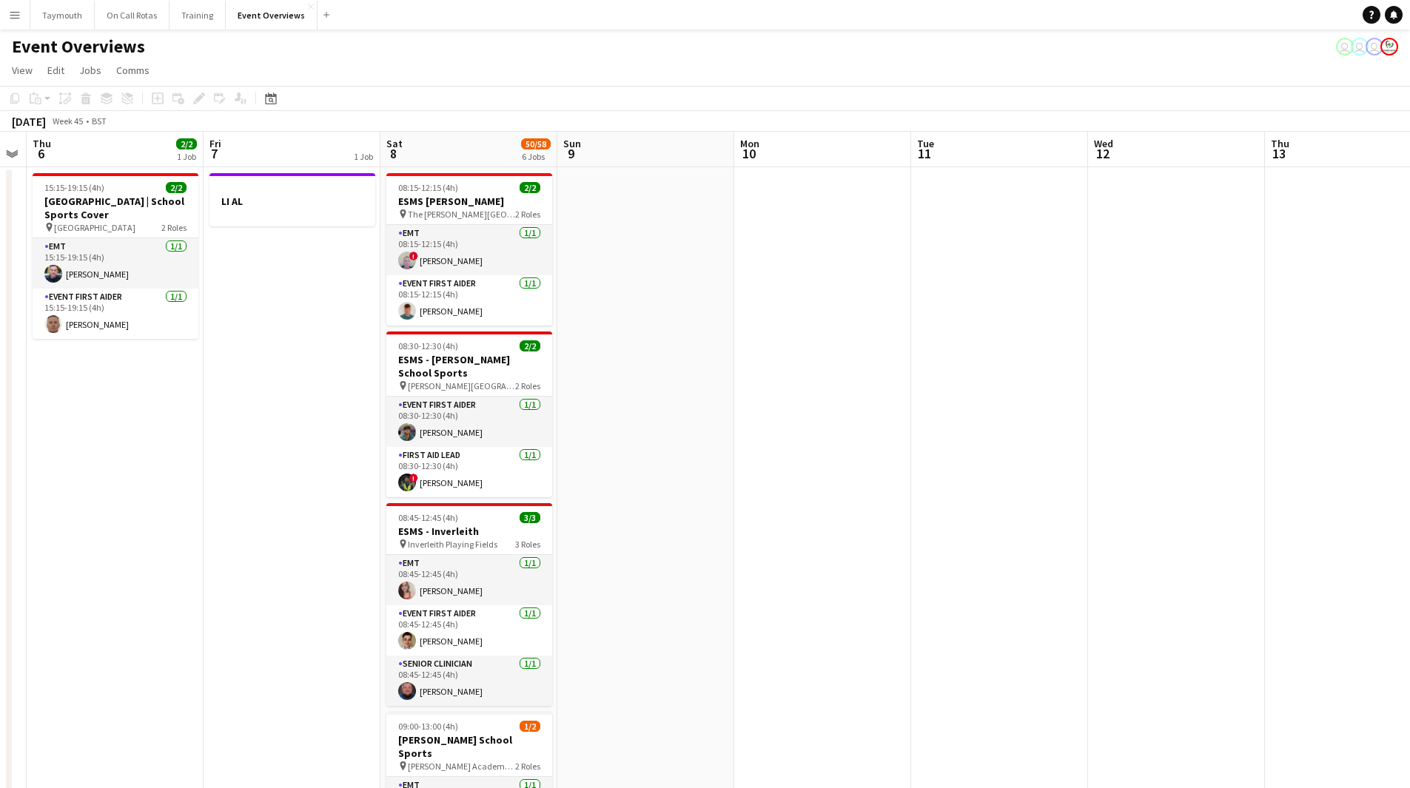
drag, startPoint x: 1060, startPoint y: 536, endPoint x: 550, endPoint y: 527, distance: 510.7
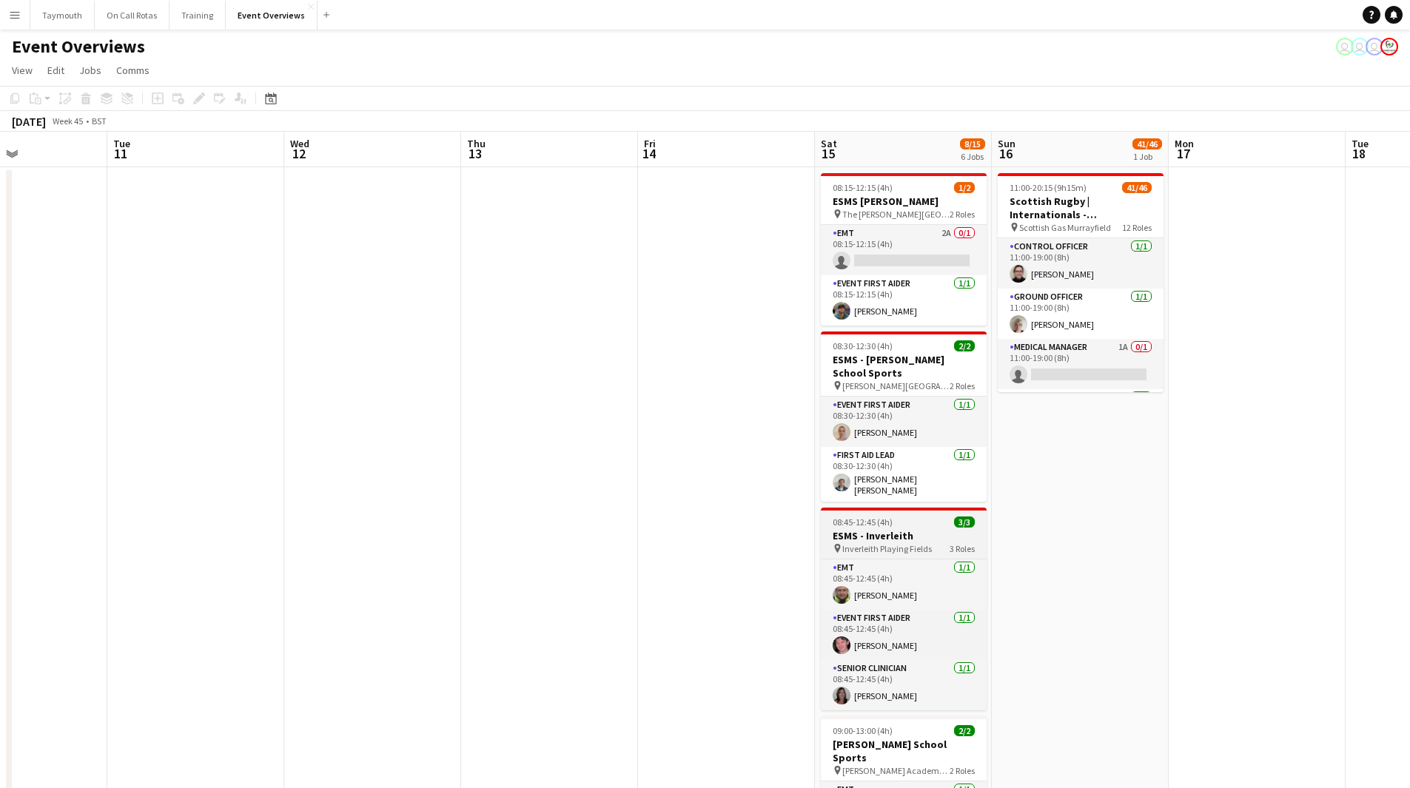
drag, startPoint x: 828, startPoint y: 549, endPoint x: 505, endPoint y: 538, distance: 322.8
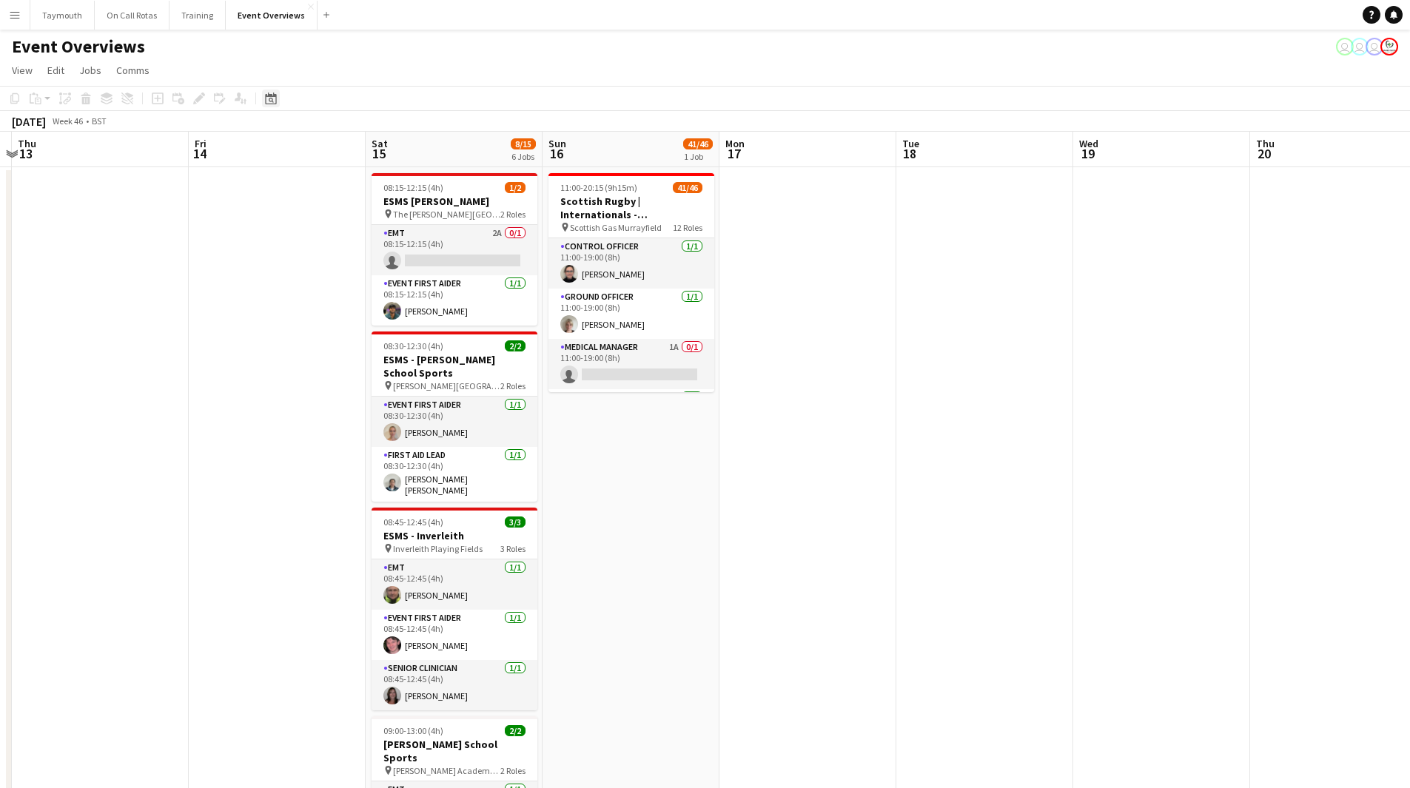
click at [275, 98] on icon "Date picker" at bounding box center [271, 98] width 12 height 12
click at [374, 257] on button "15" at bounding box center [370, 248] width 19 height 19
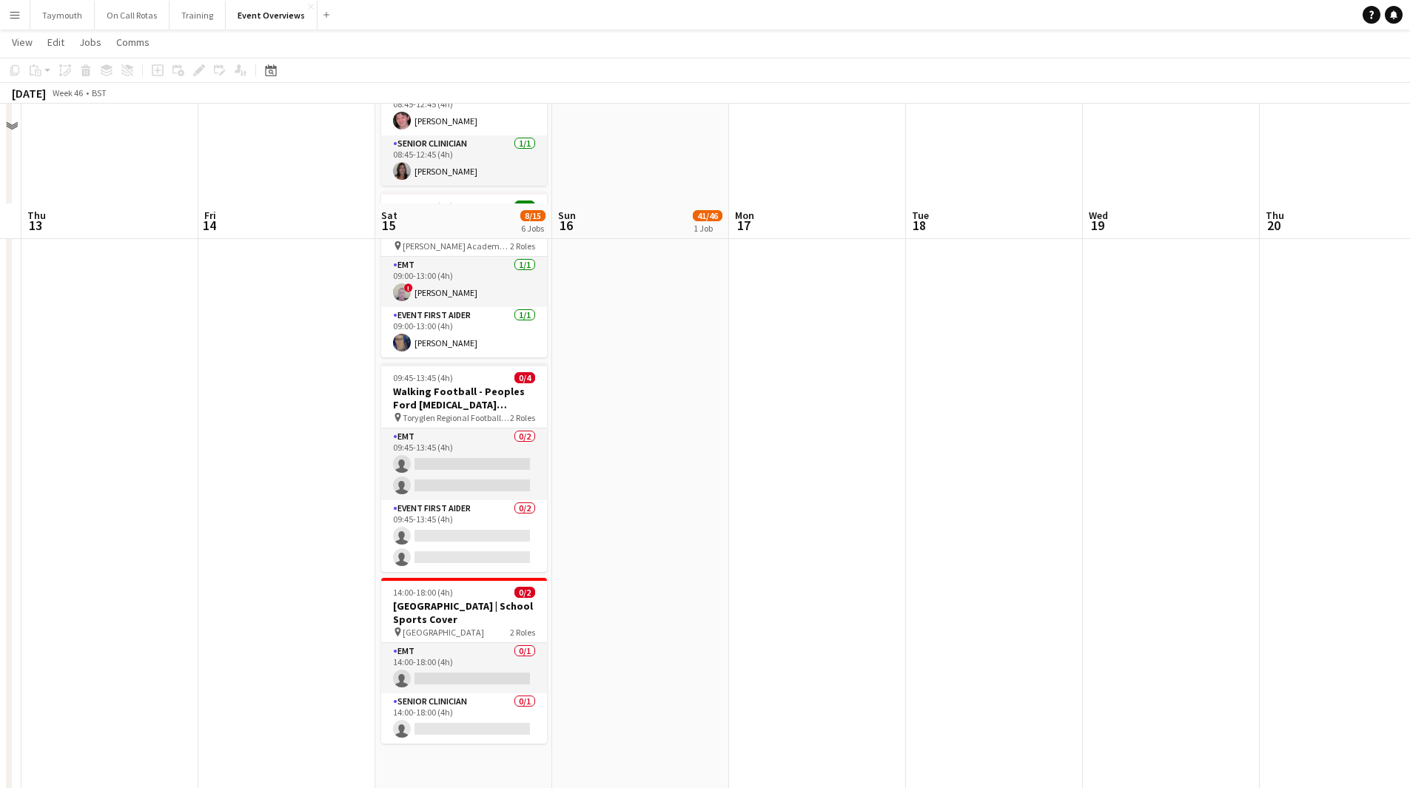
scroll to position [666, 0]
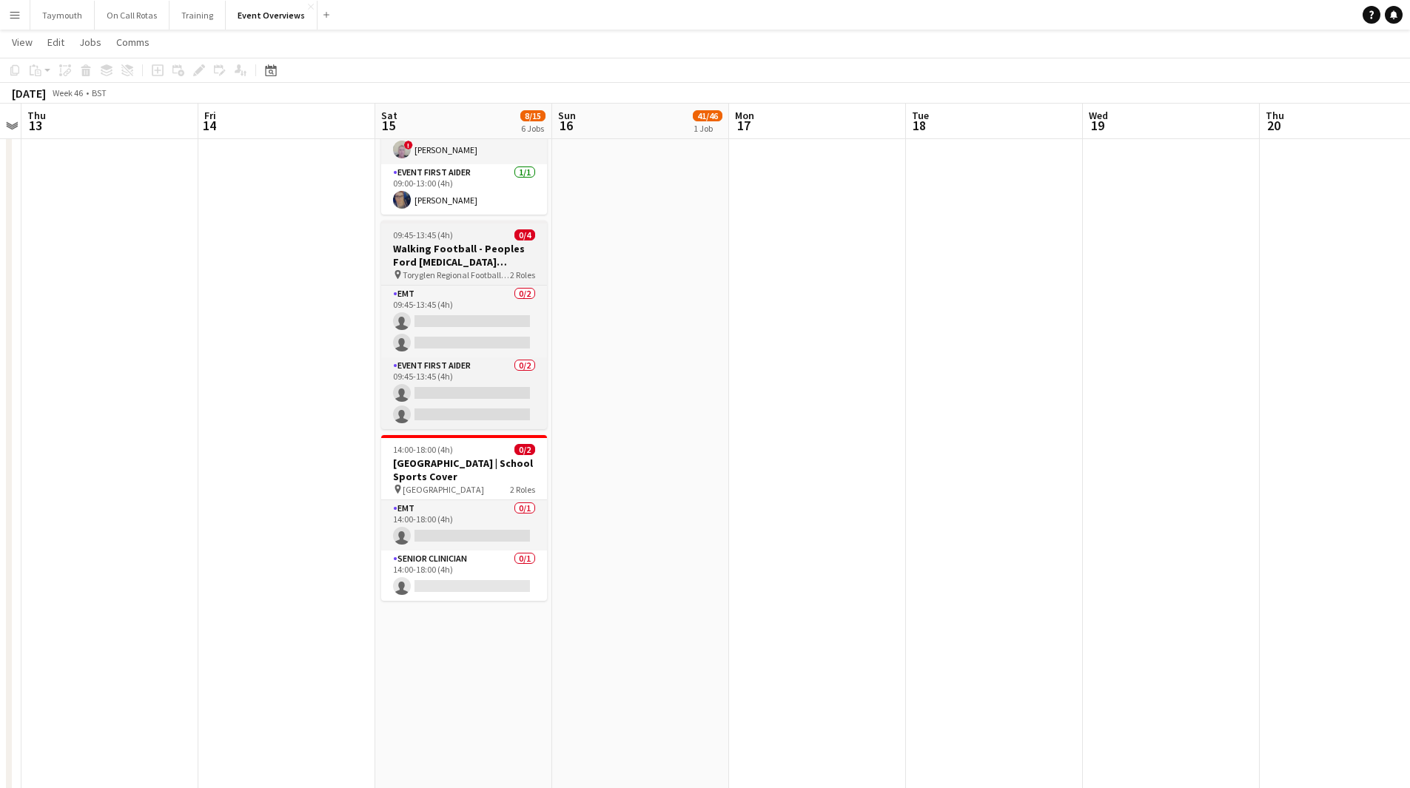
click at [442, 242] on h3 "Walking Football - Peoples Ford [MEDICAL_DATA] Festival" at bounding box center [464, 255] width 166 height 27
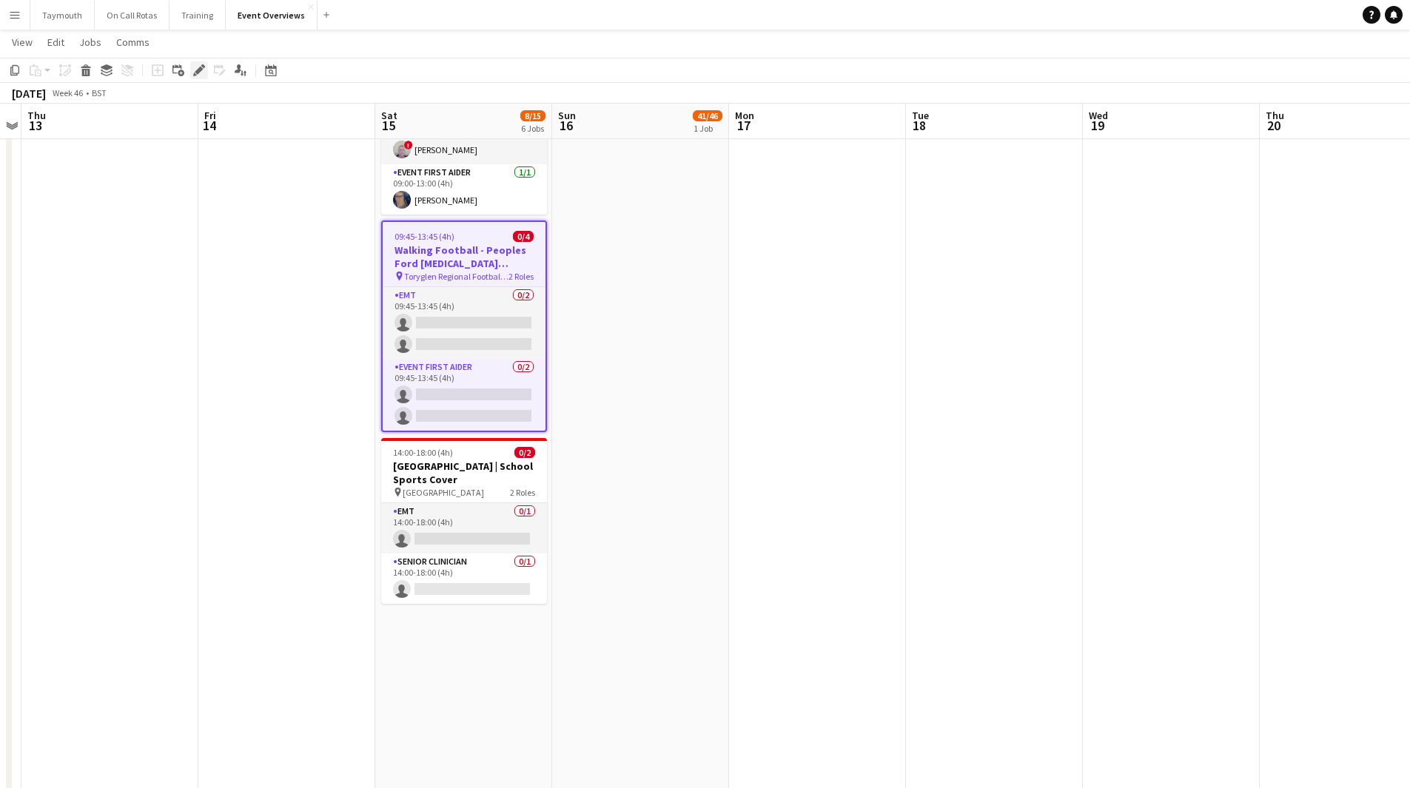
click at [206, 75] on div "Edit" at bounding box center [199, 70] width 18 height 18
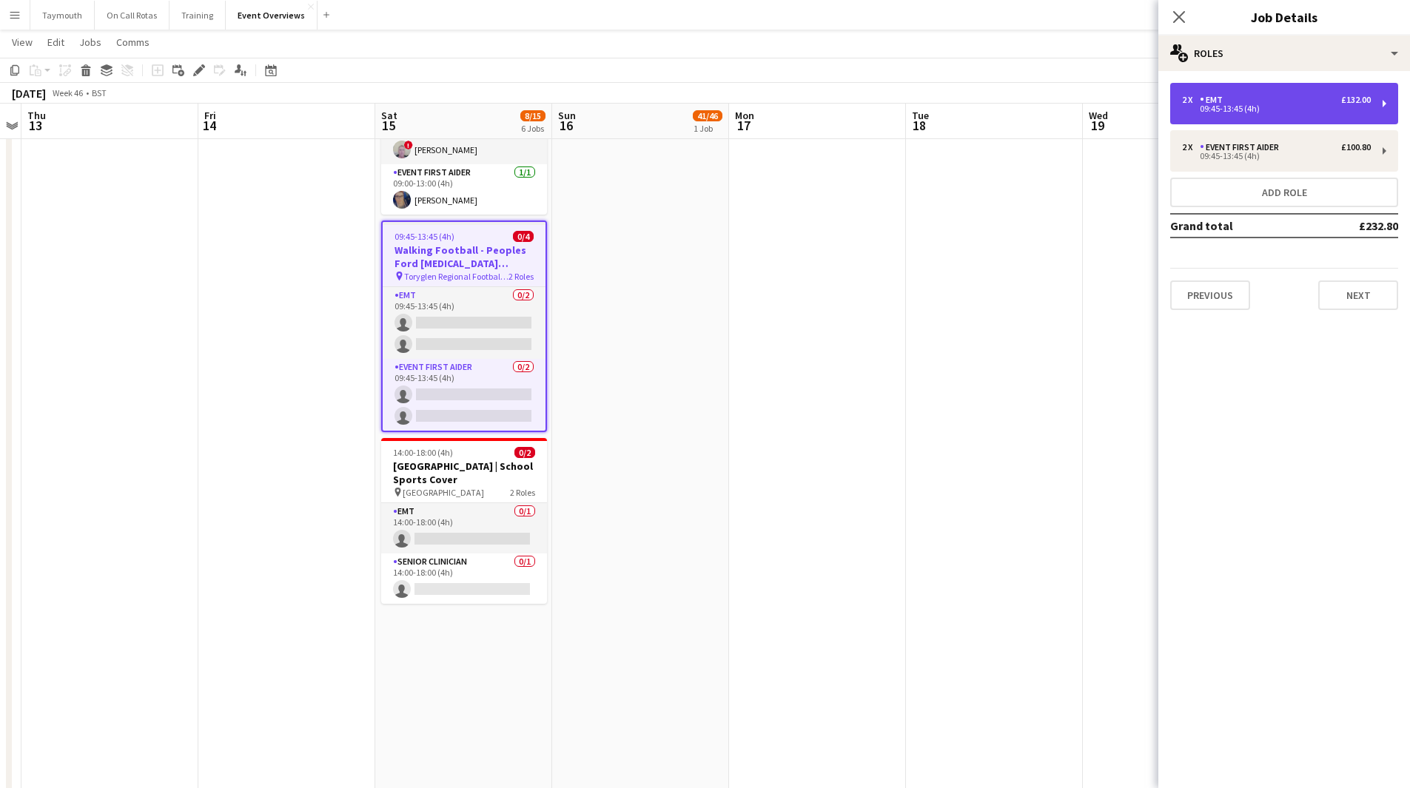
click at [1328, 95] on div "2 x EMT £132.00" at bounding box center [1276, 100] width 189 height 10
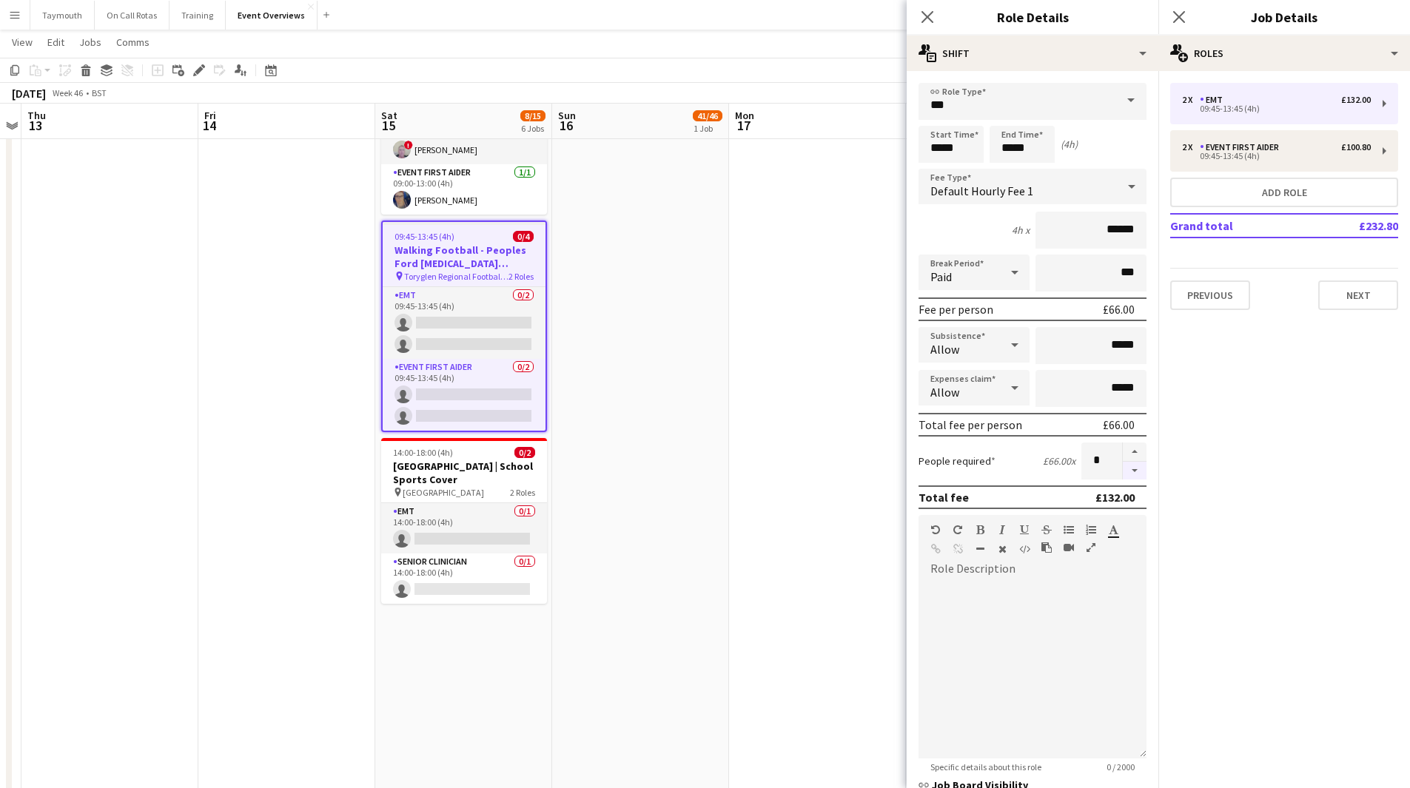
click at [1123, 474] on button "button" at bounding box center [1135, 471] width 24 height 18
type input "*"
click at [1299, 144] on div "2 x Event First Aider £100.80" at bounding box center [1276, 147] width 189 height 10
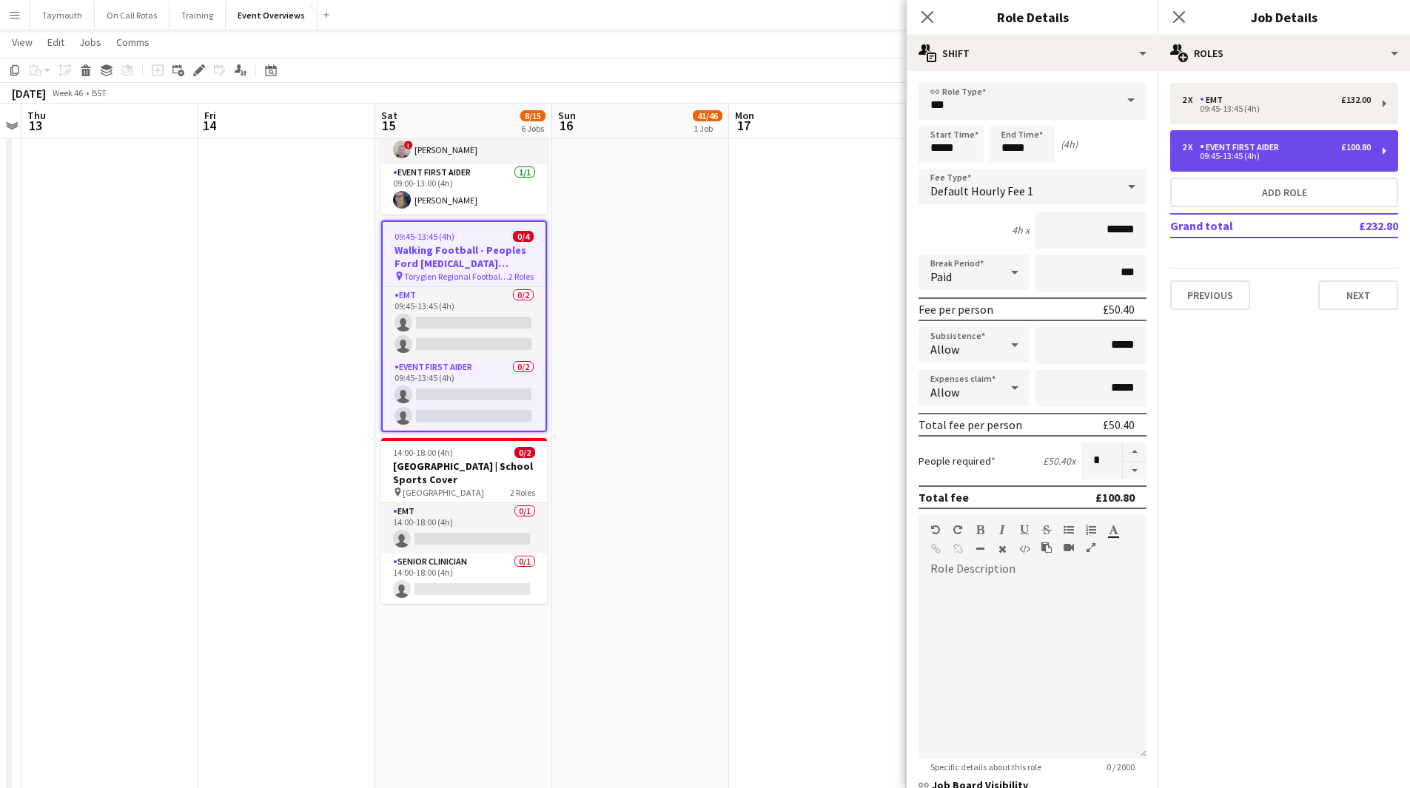
type input "**********"
type input "******"
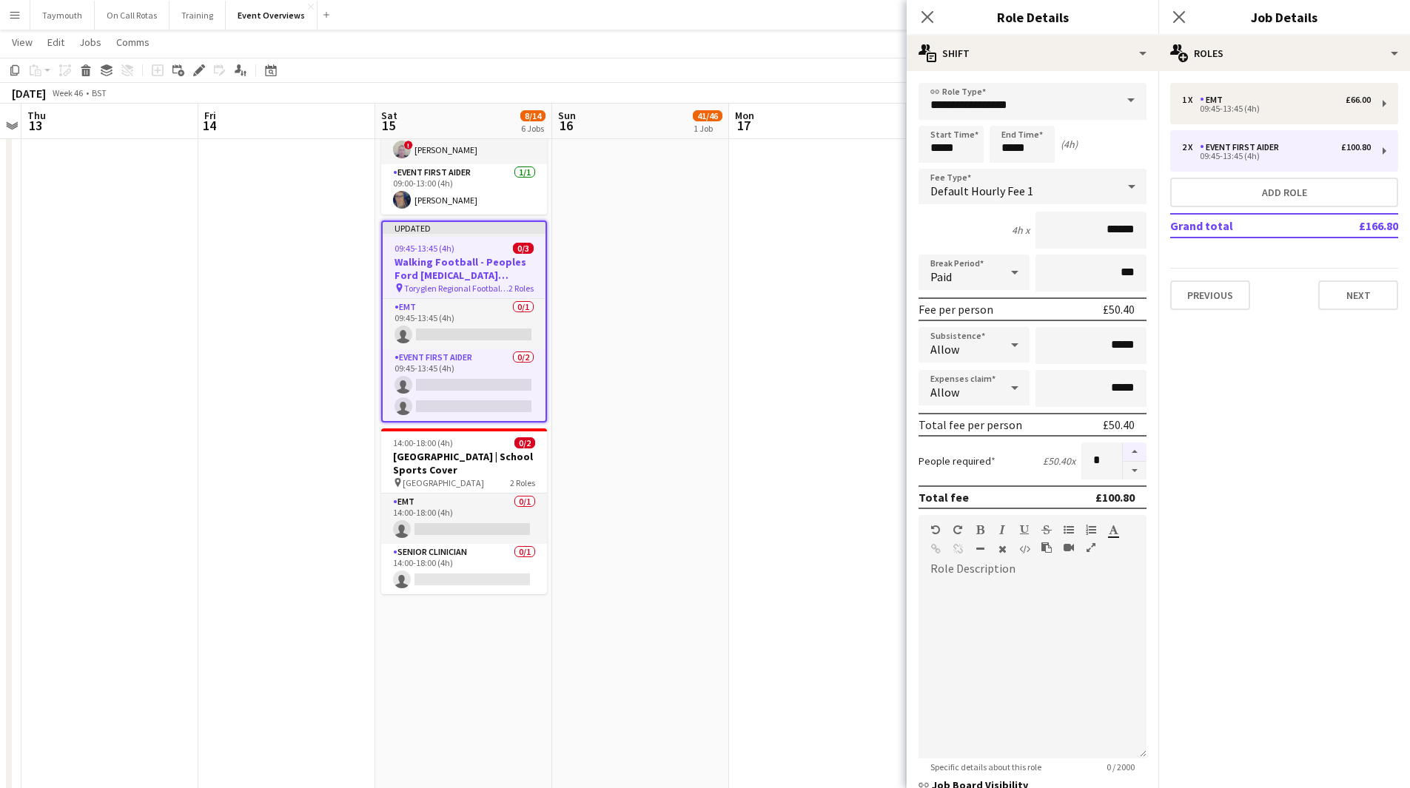
click at [1123, 452] on button "button" at bounding box center [1135, 452] width 24 height 19
type input "*"
click at [777, 251] on app-date-cell at bounding box center [817, 509] width 177 height 2019
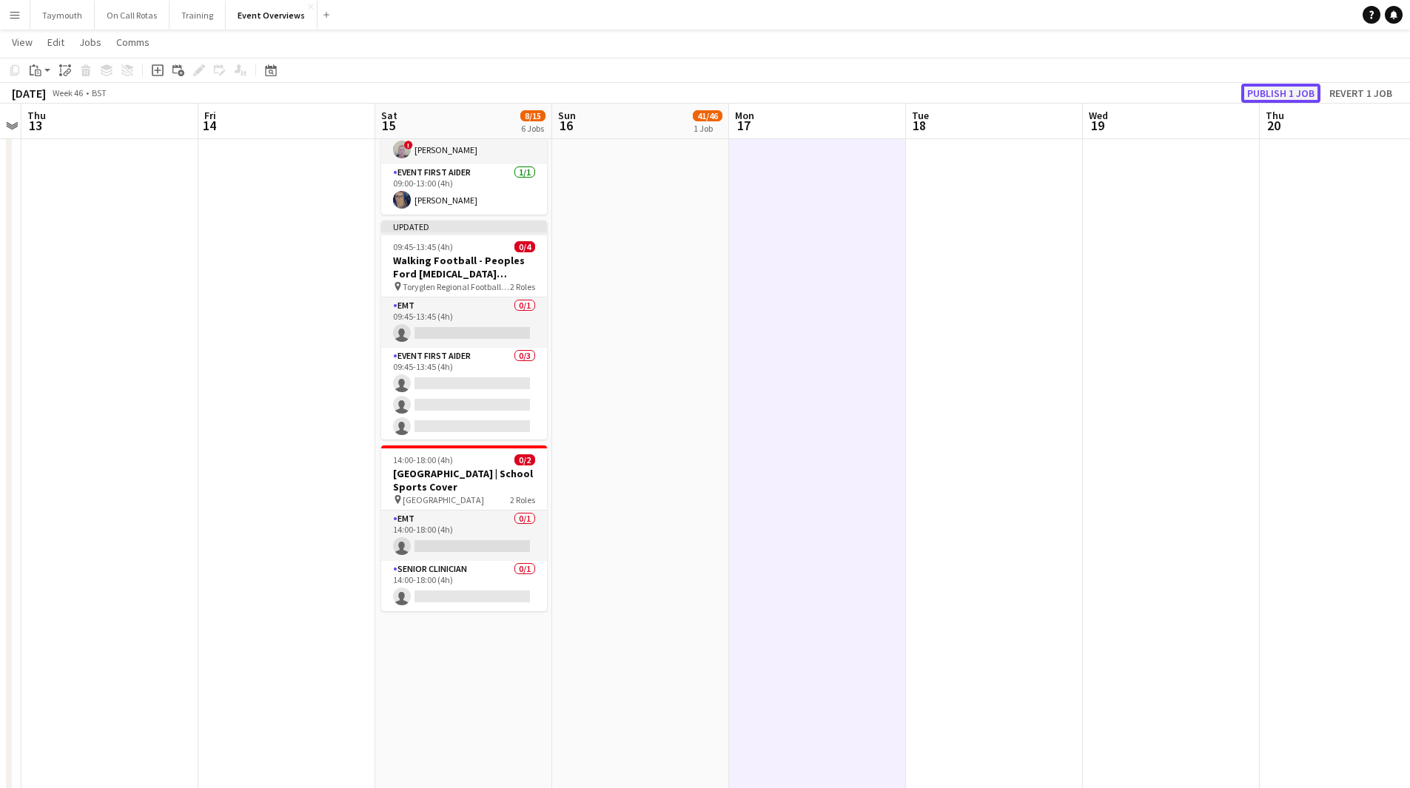
click at [1290, 100] on button "Publish 1 job" at bounding box center [1280, 93] width 79 height 19
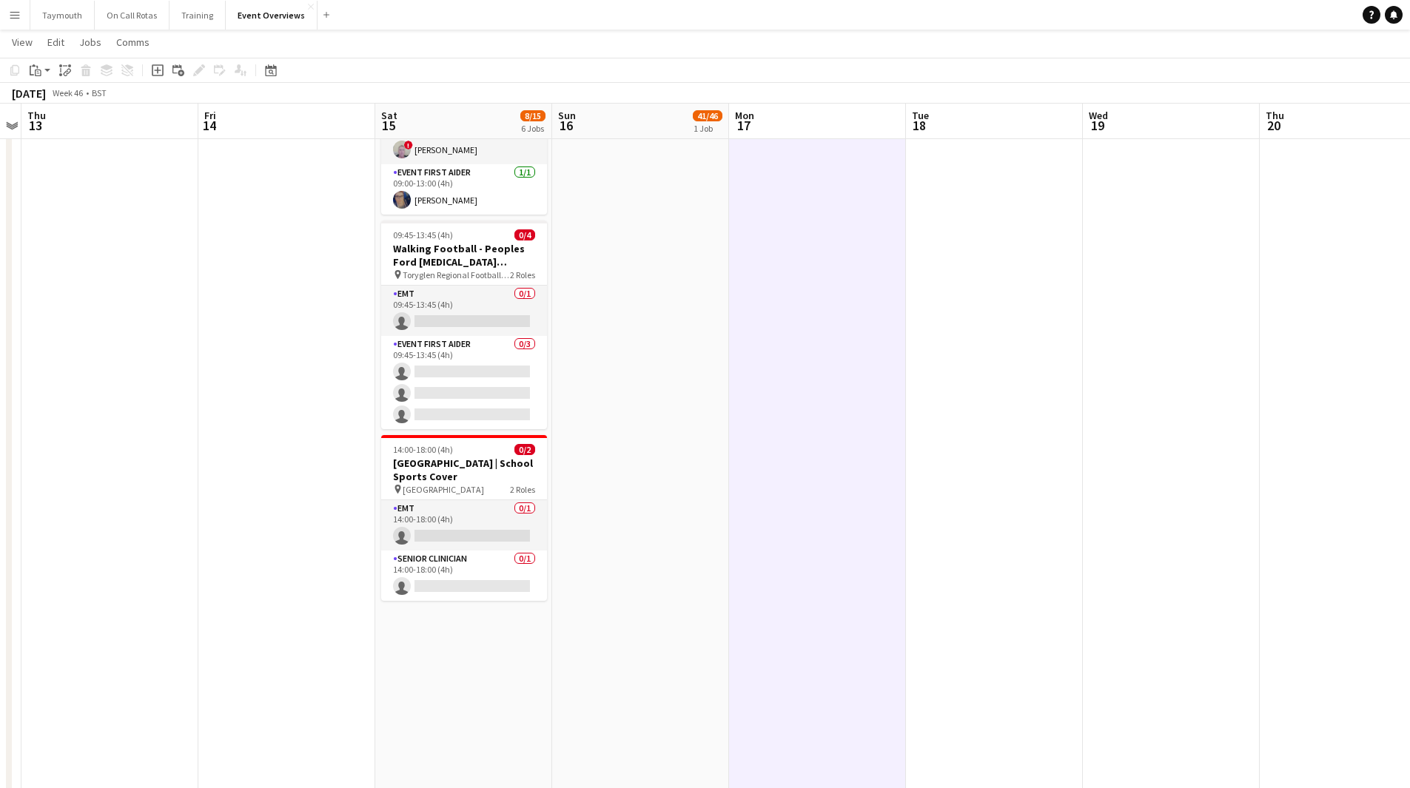
click at [686, 354] on app-date-cell "11:00-20:15 (9h15m) 41/46 Scottish Rugby | Internationals - [GEOGRAPHIC_DATA] v…" at bounding box center [640, 509] width 177 height 2019
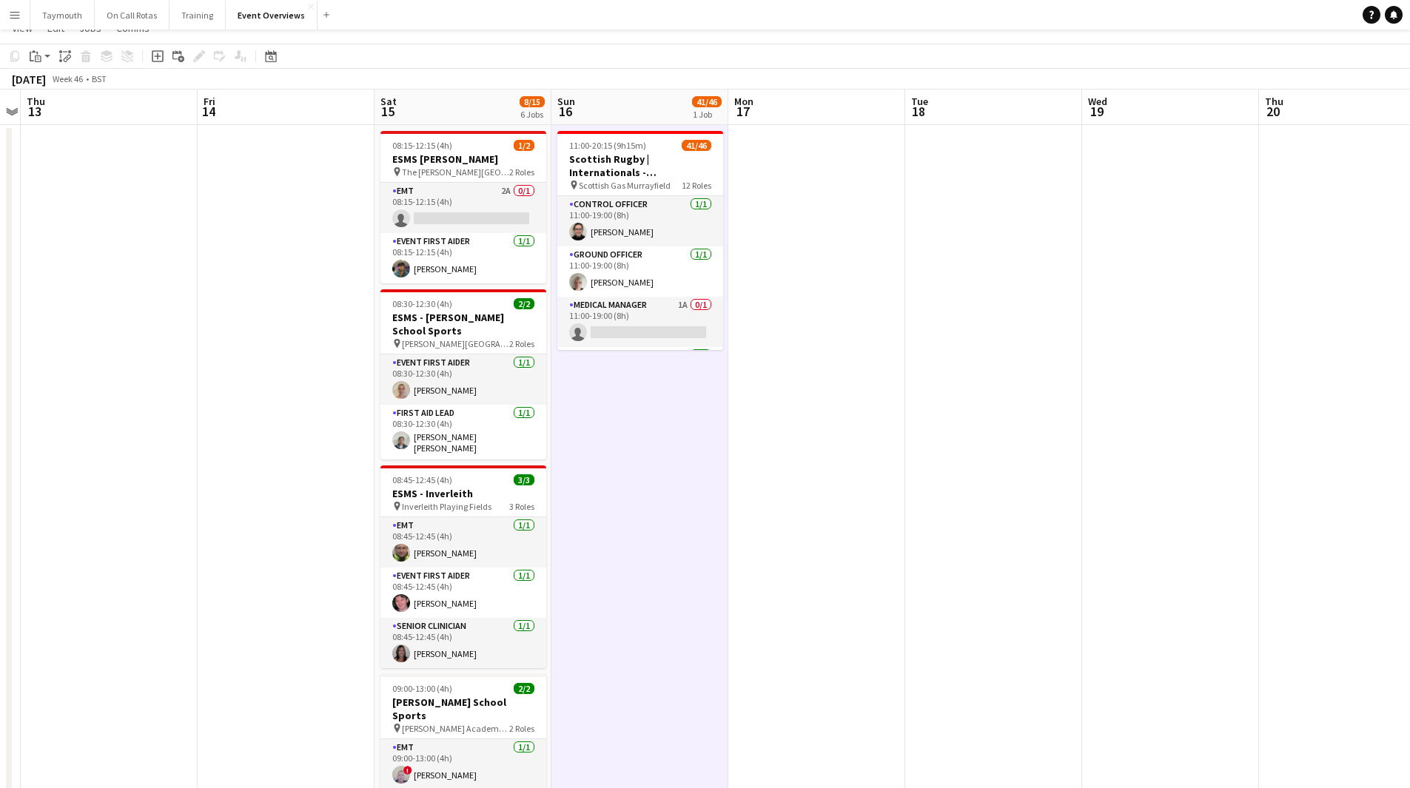
scroll to position [0, 0]
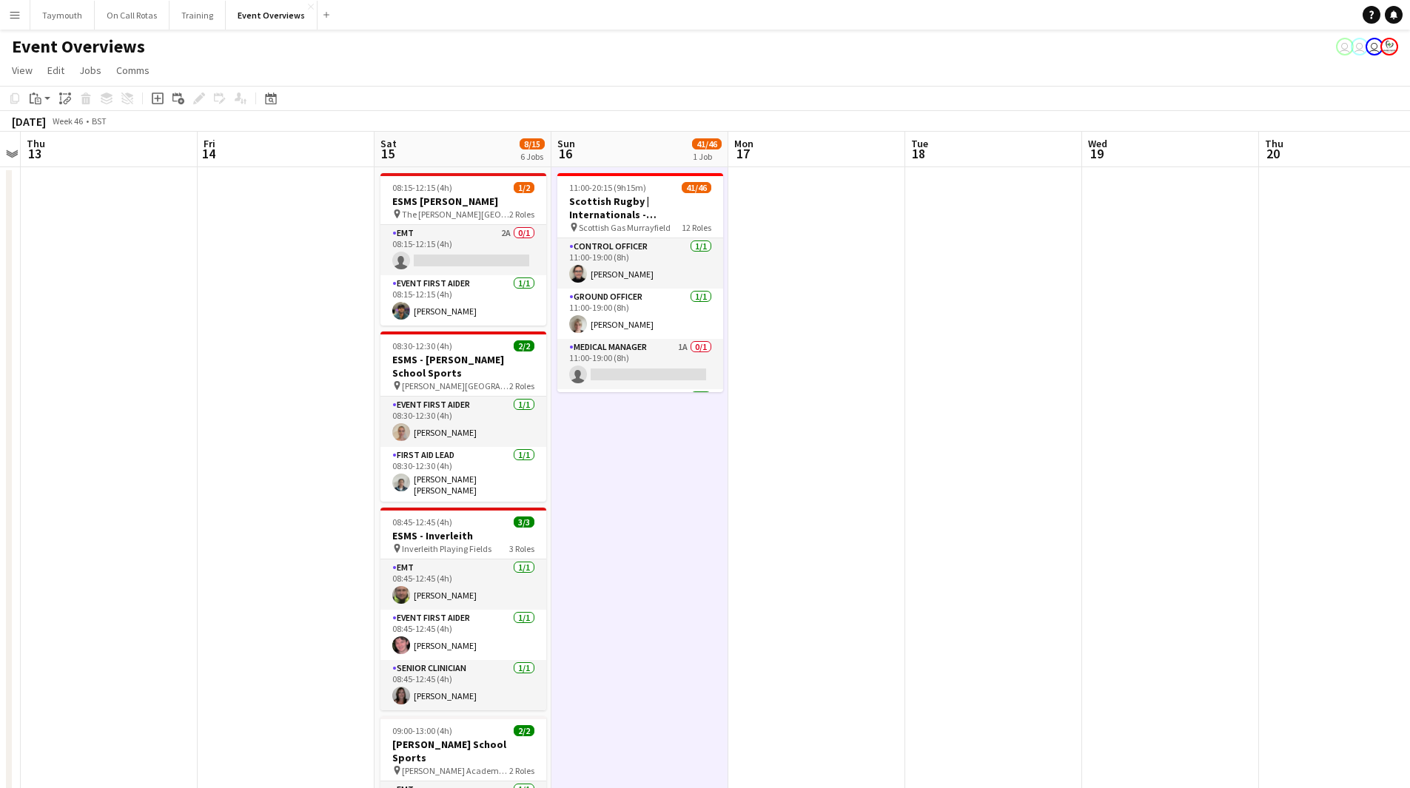
drag, startPoint x: 795, startPoint y: 443, endPoint x: 975, endPoint y: 443, distance: 179.8
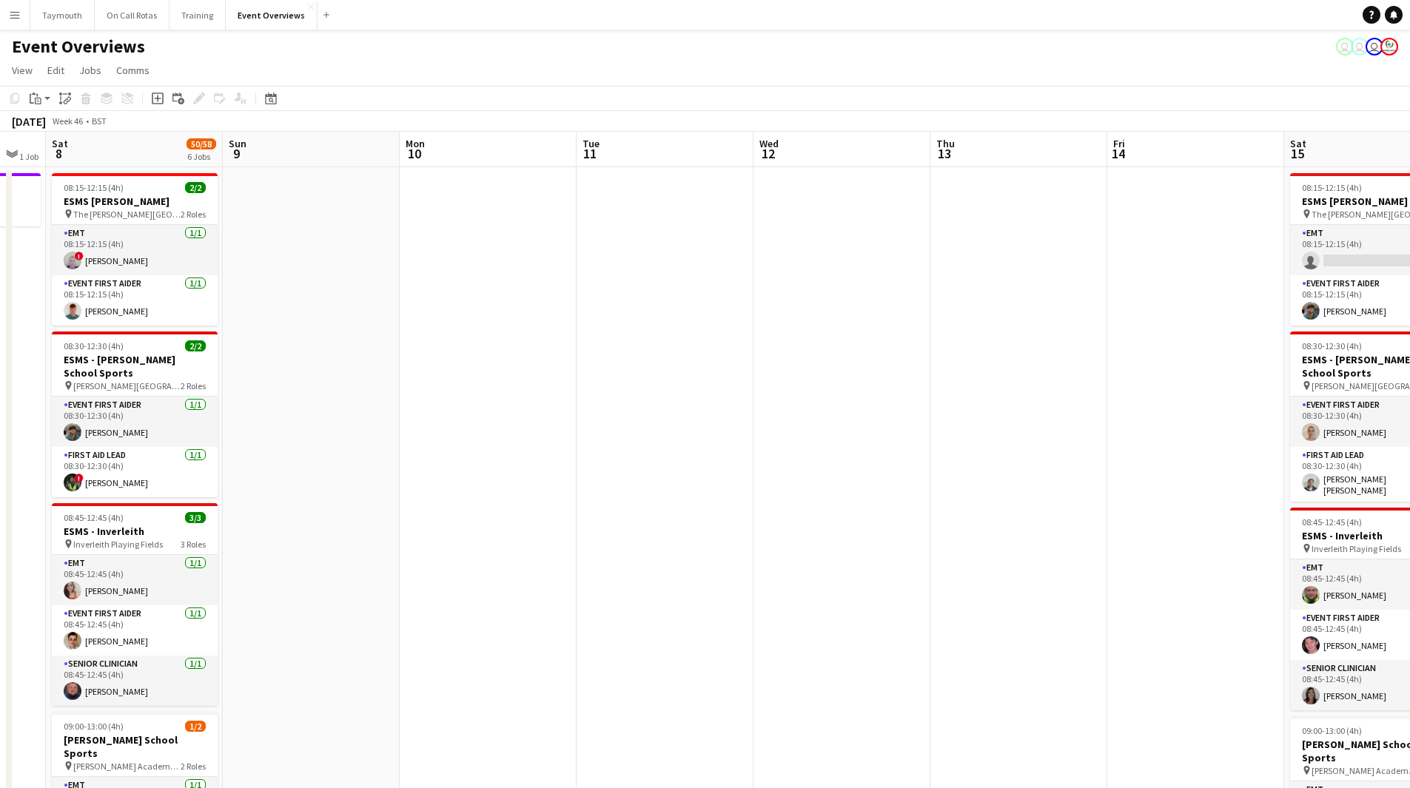
drag, startPoint x: 750, startPoint y: 510, endPoint x: 885, endPoint y: 520, distance: 135.1
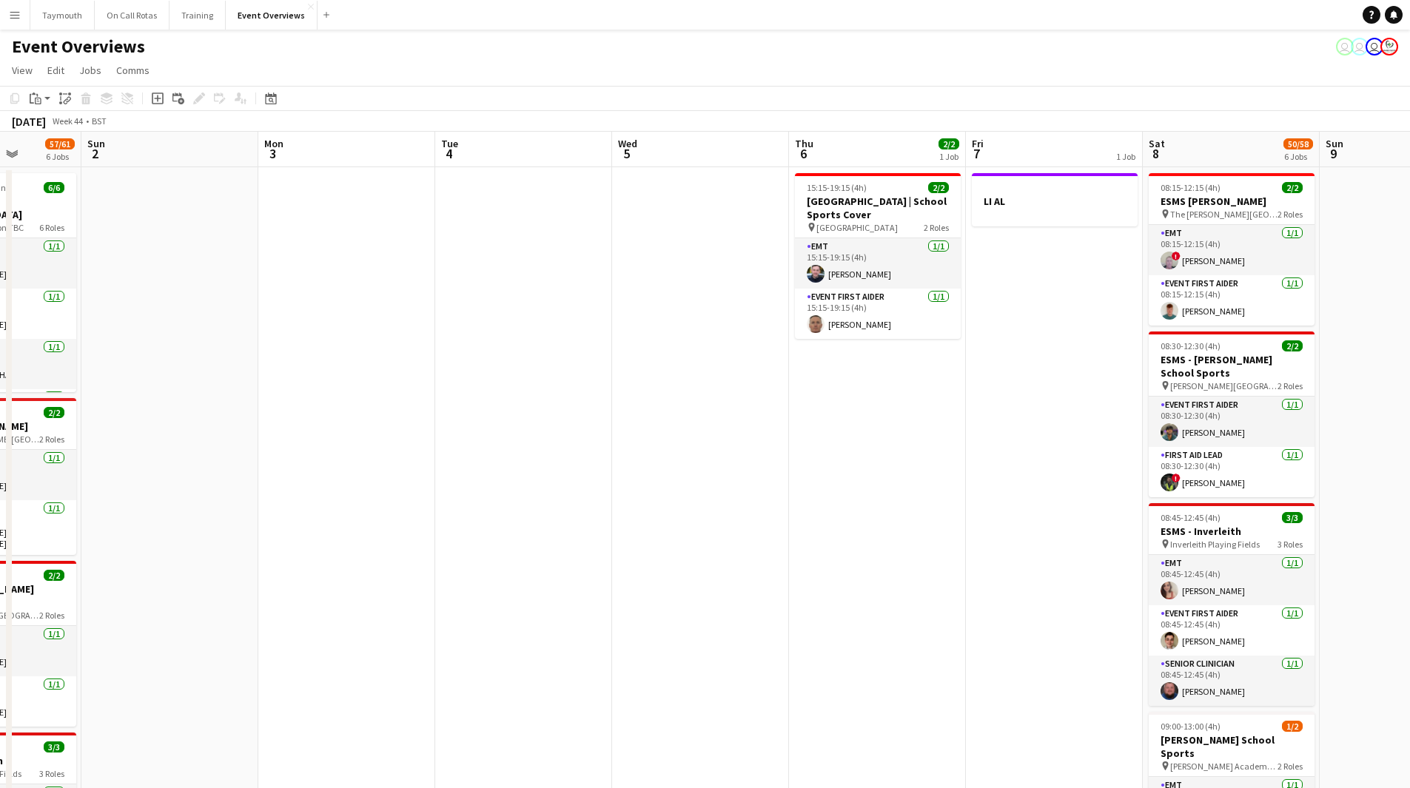
drag, startPoint x: 441, startPoint y: 540, endPoint x: 1153, endPoint y: 528, distance: 712.0
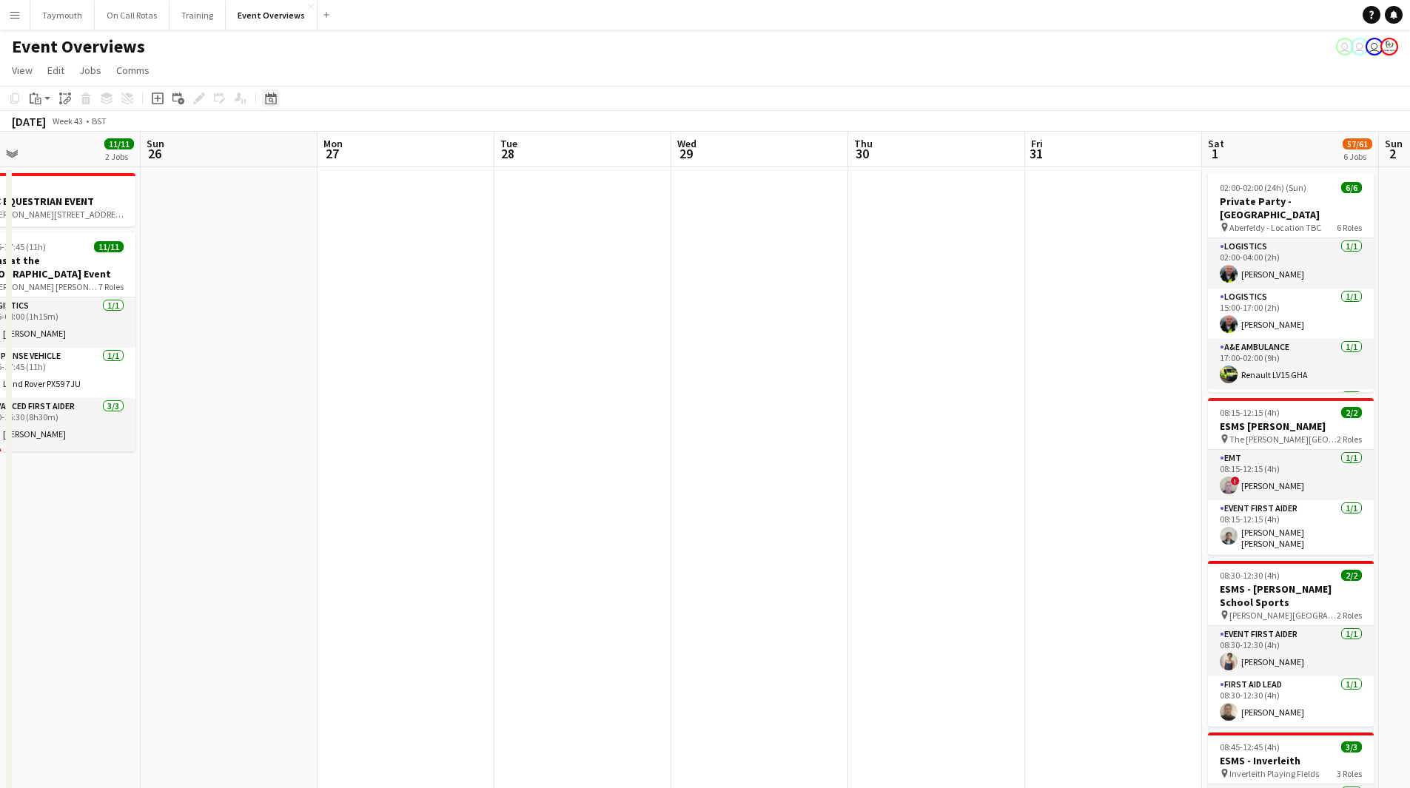
click at [266, 100] on icon "Date picker" at bounding box center [271, 98] width 12 height 12
click at [375, 320] on button "[DATE]" at bounding box center [375, 315] width 43 height 24
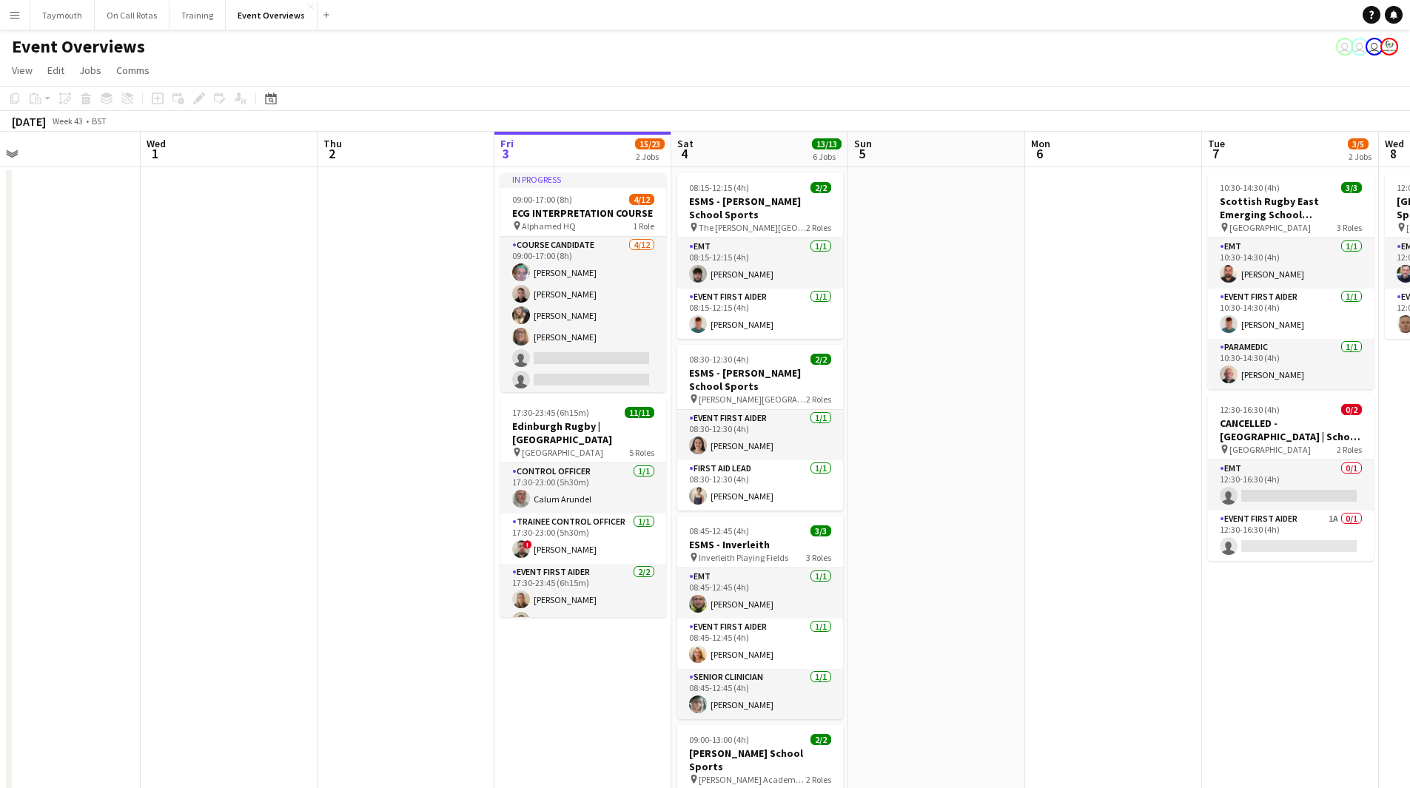
scroll to position [0, 509]
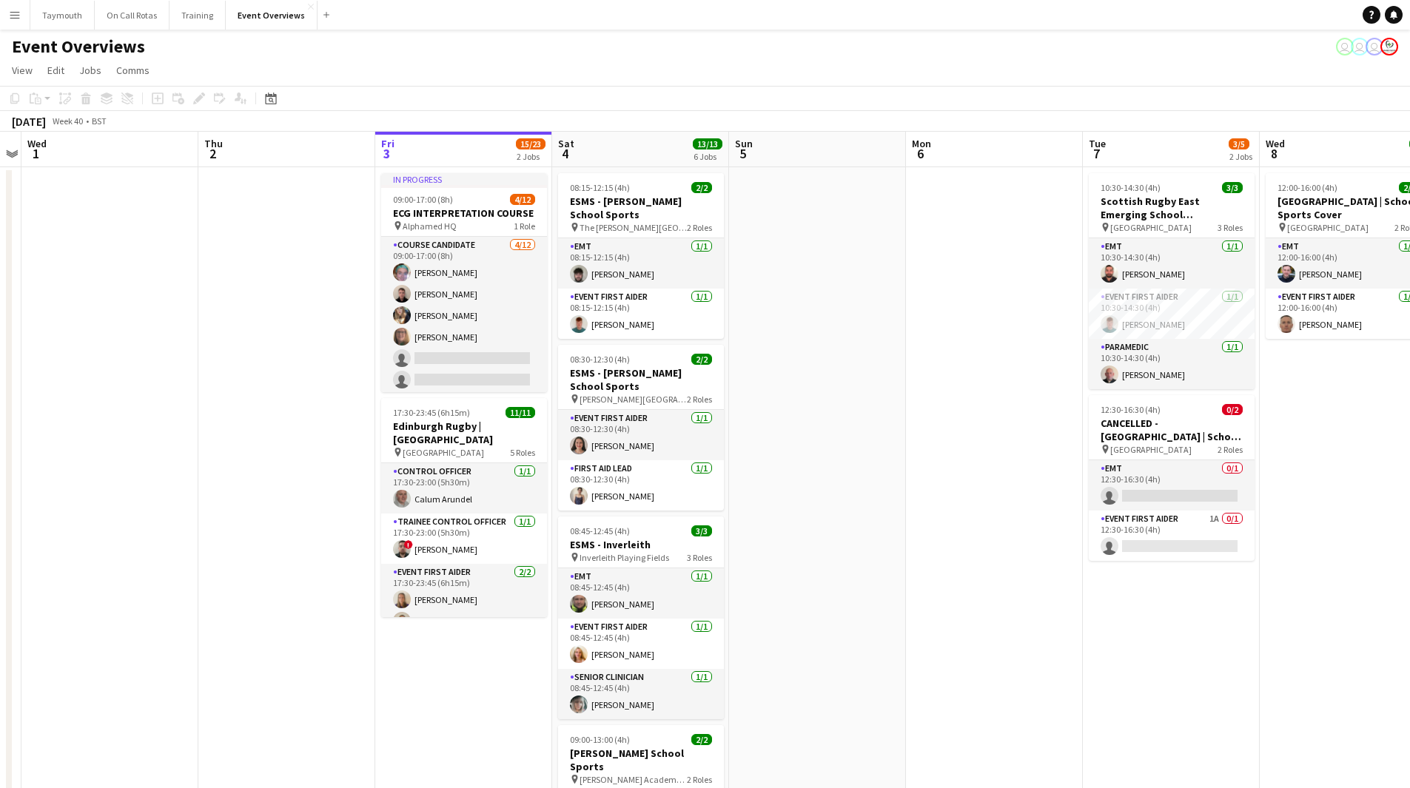
click at [455, 424] on h3 "Edinburgh Rugby | [GEOGRAPHIC_DATA]" at bounding box center [464, 433] width 166 height 27
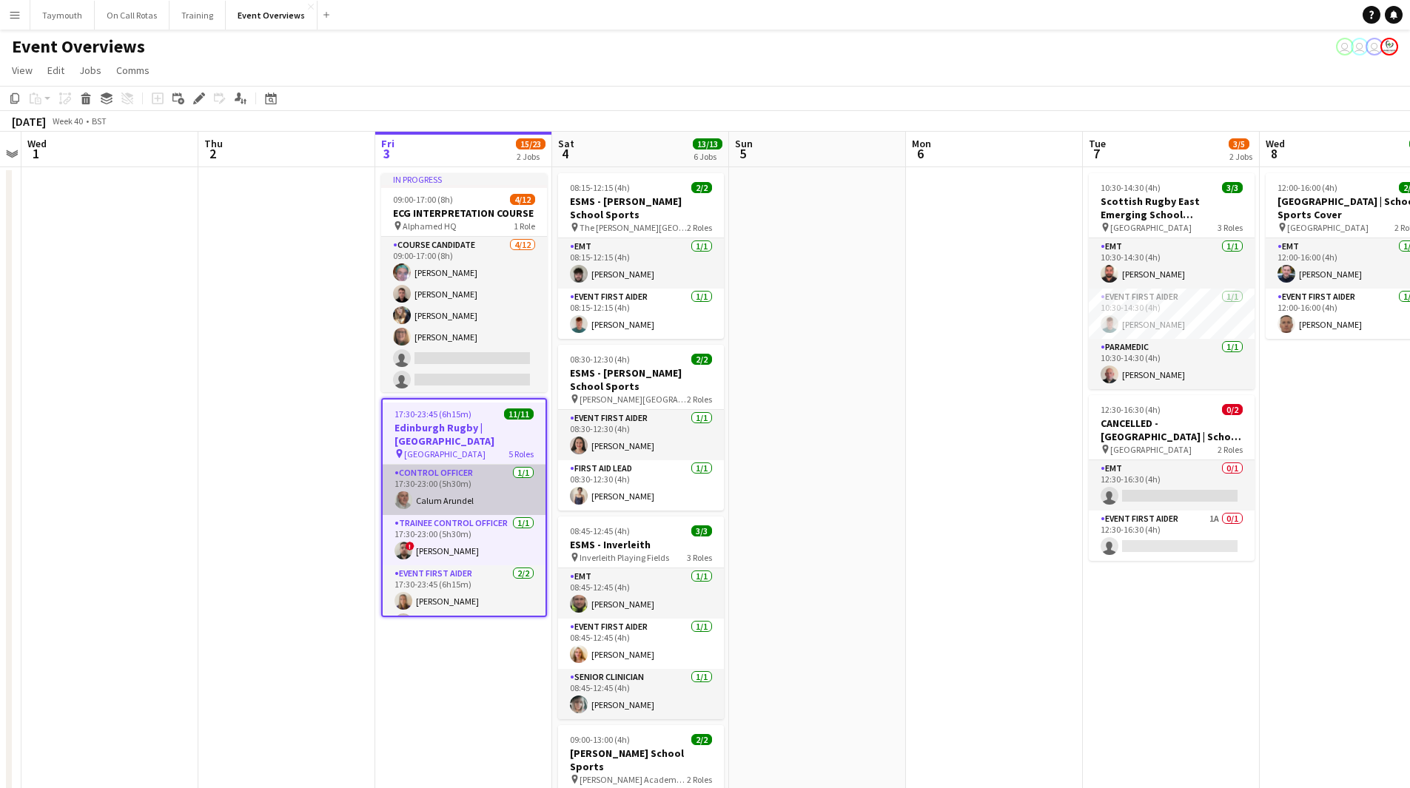
click at [442, 496] on app-card-role "Control Officer [DATE] 17:30-23:00 (5h30m) Calum Arundel" at bounding box center [464, 490] width 163 height 50
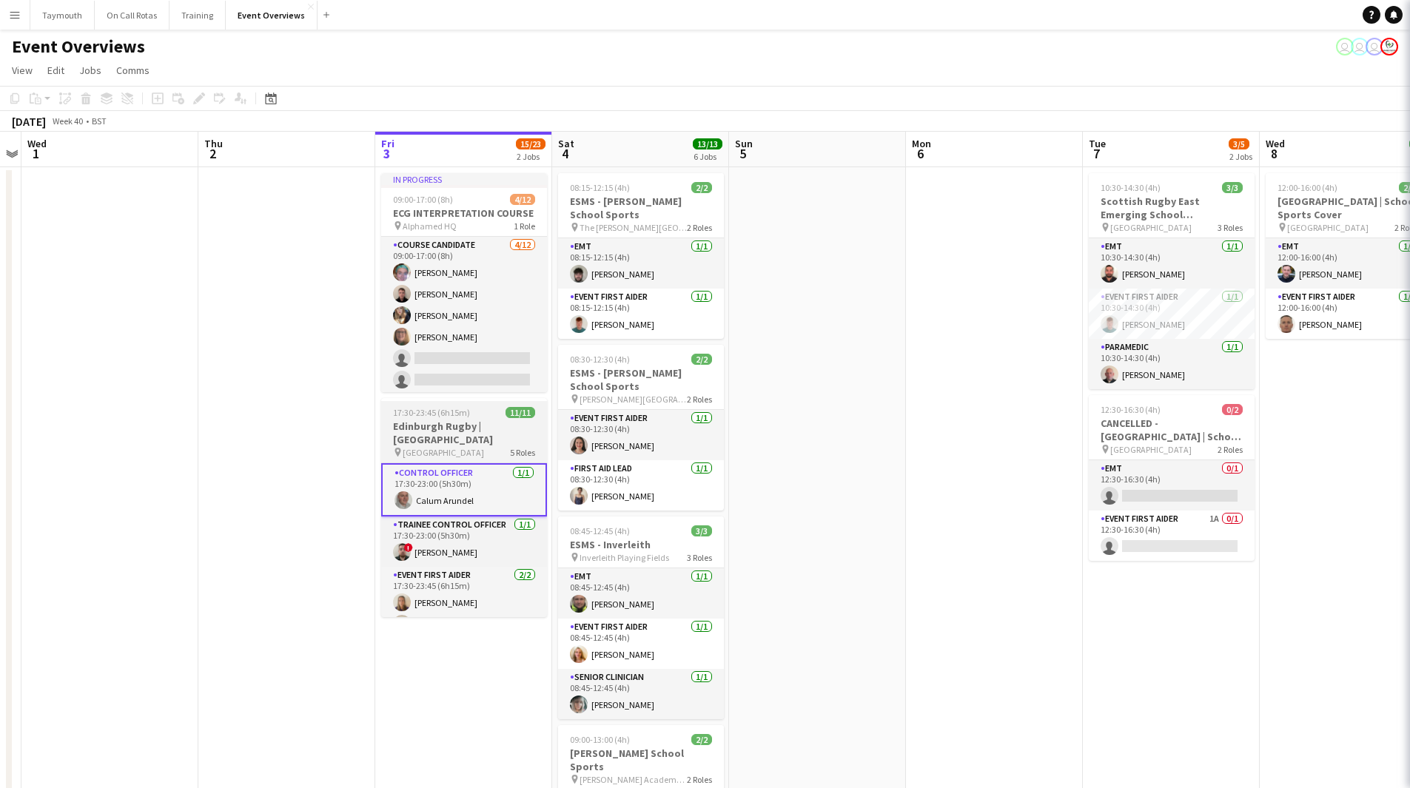
click at [448, 423] on h3 "Edinburgh Rugby | [GEOGRAPHIC_DATA]" at bounding box center [464, 433] width 166 height 27
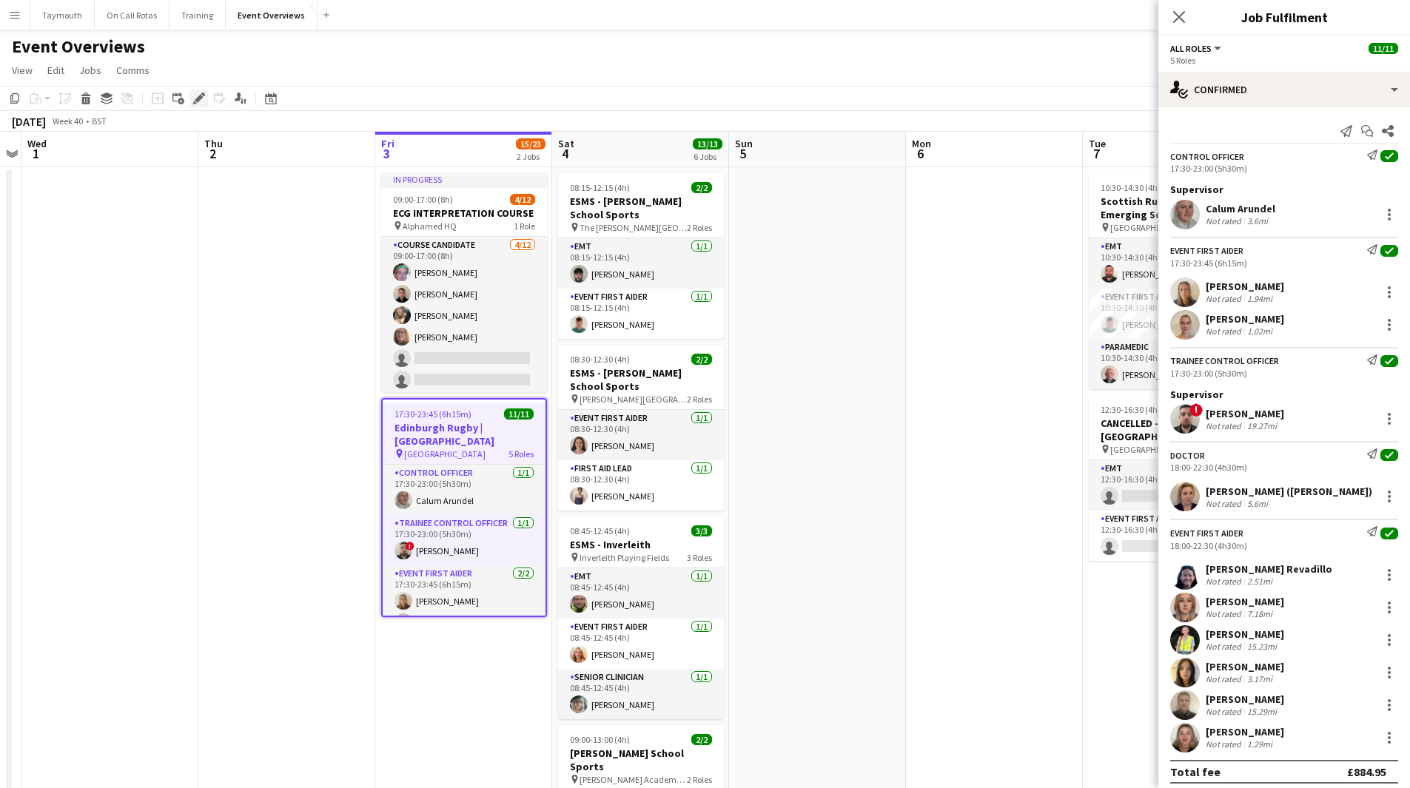
click at [206, 102] on div "Edit" at bounding box center [199, 99] width 18 height 18
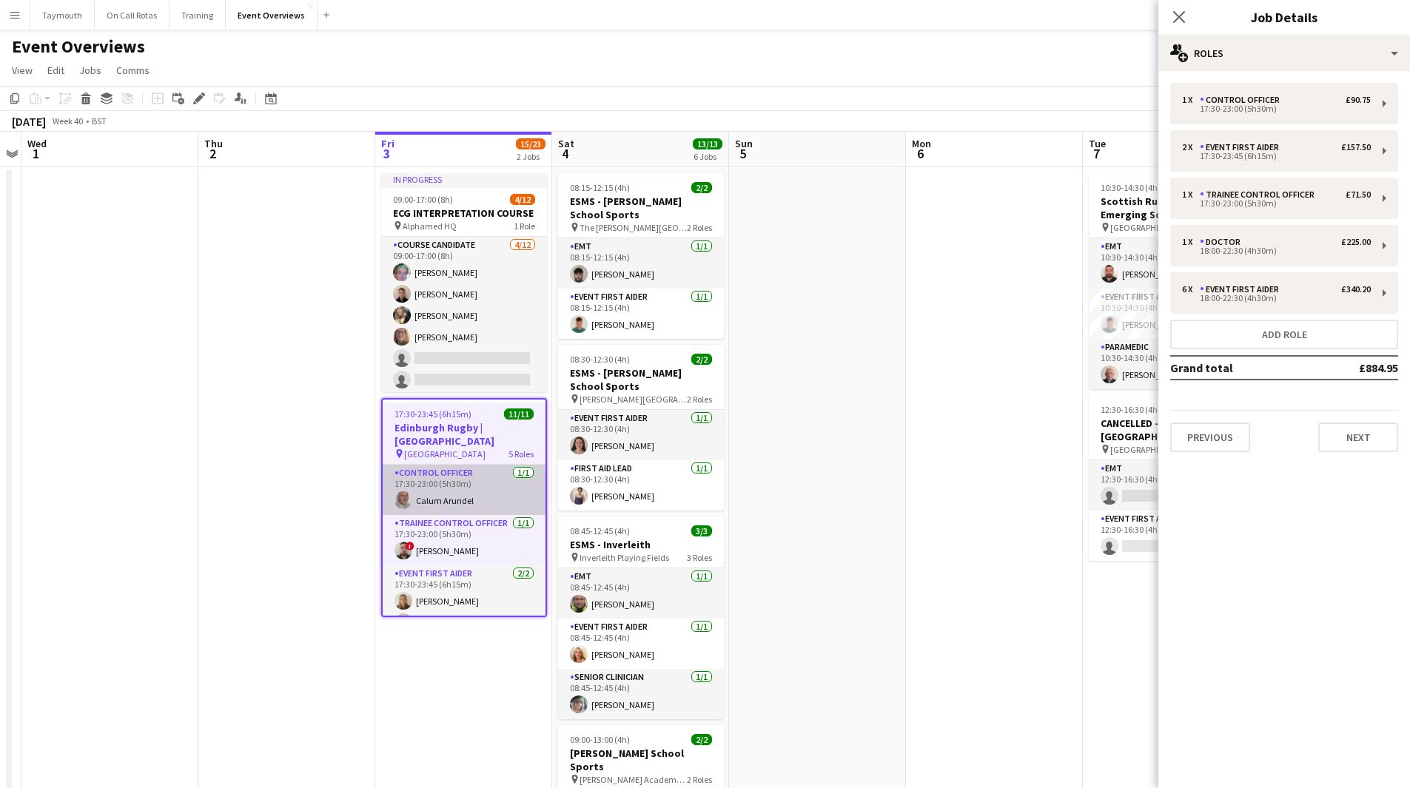
click at [443, 491] on app-card-role "Control Officer [DATE] 17:30-23:00 (5h30m) Calum Arundel" at bounding box center [464, 490] width 163 height 50
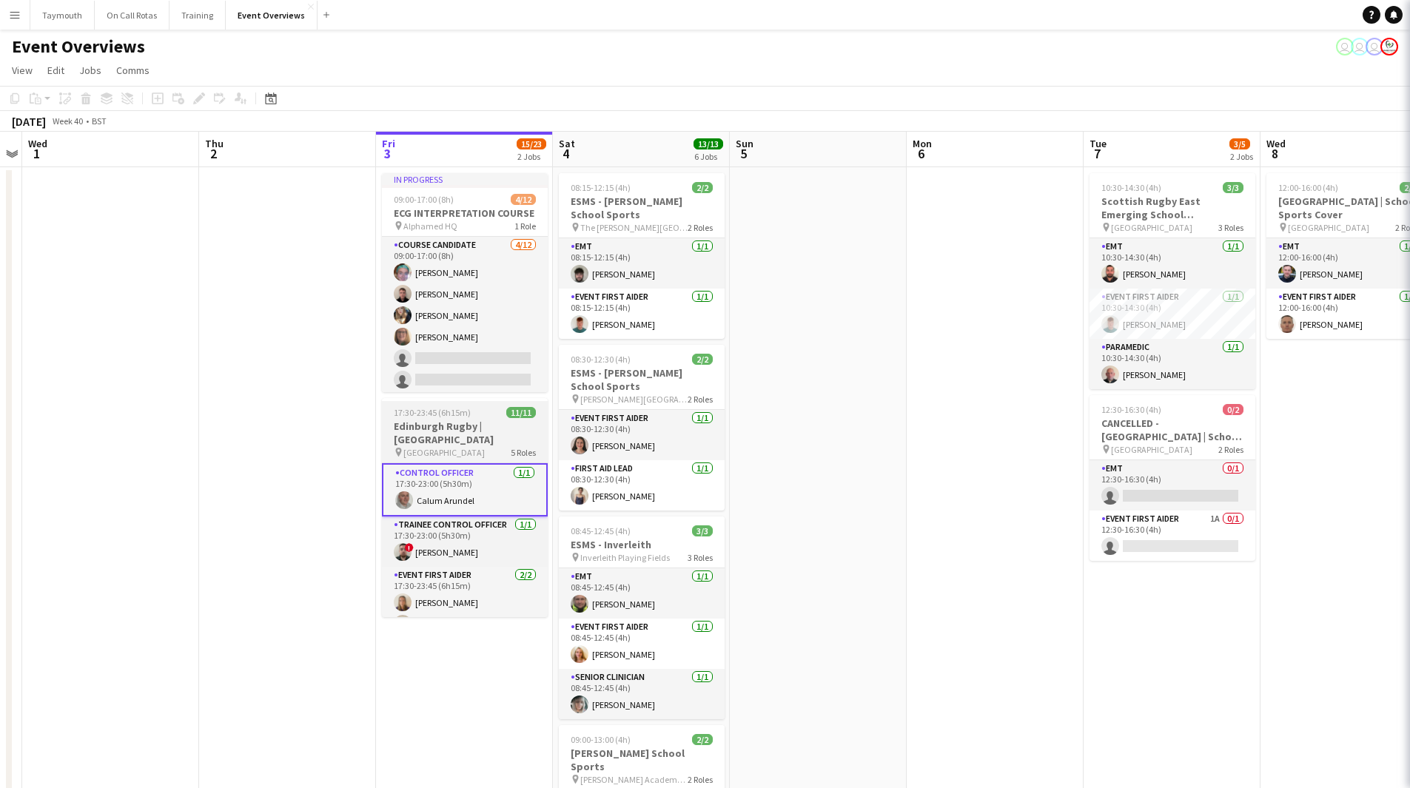
click at [467, 428] on h3 "Edinburgh Rugby | [GEOGRAPHIC_DATA]" at bounding box center [465, 433] width 166 height 27
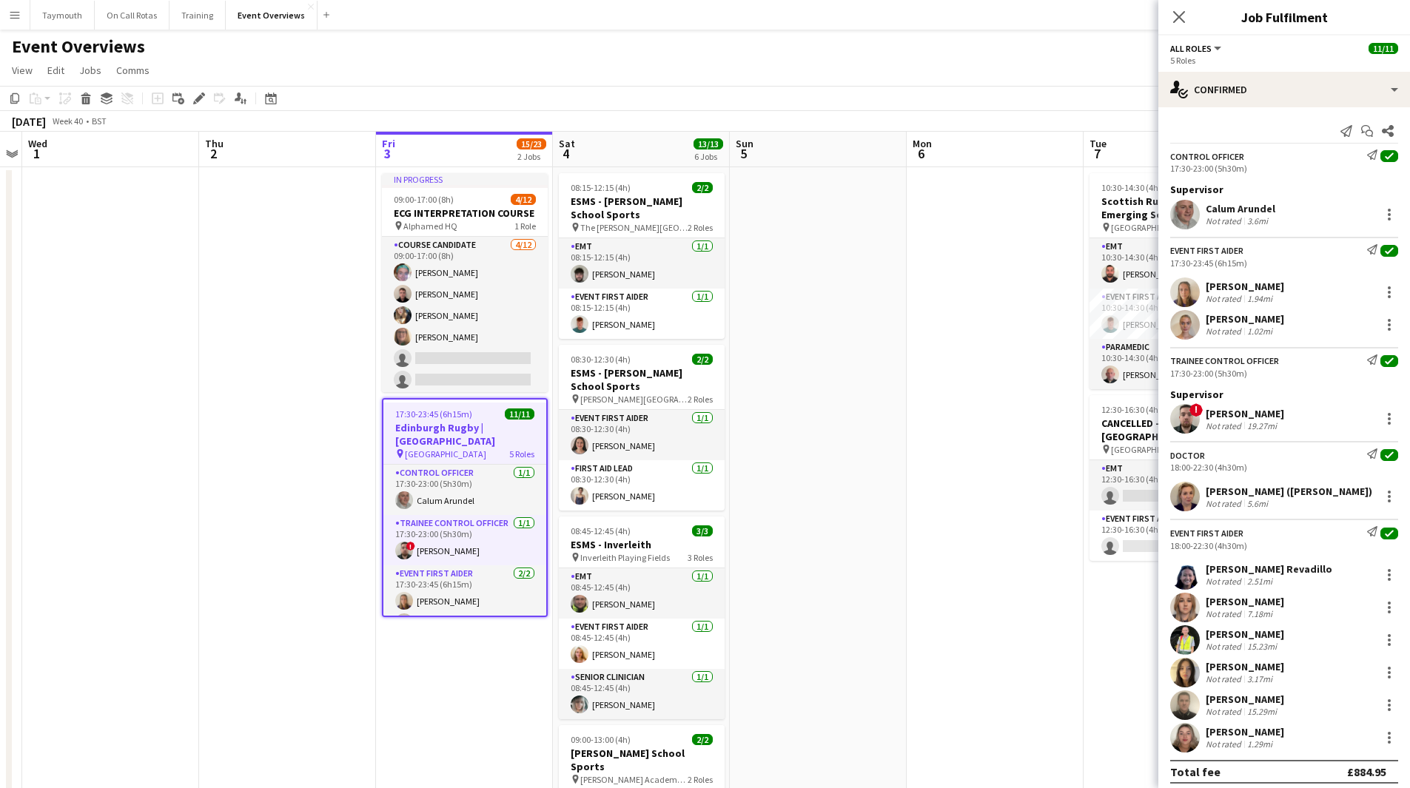
scroll to position [0, 508]
click at [1340, 132] on icon "Send notification" at bounding box center [1346, 131] width 12 height 12
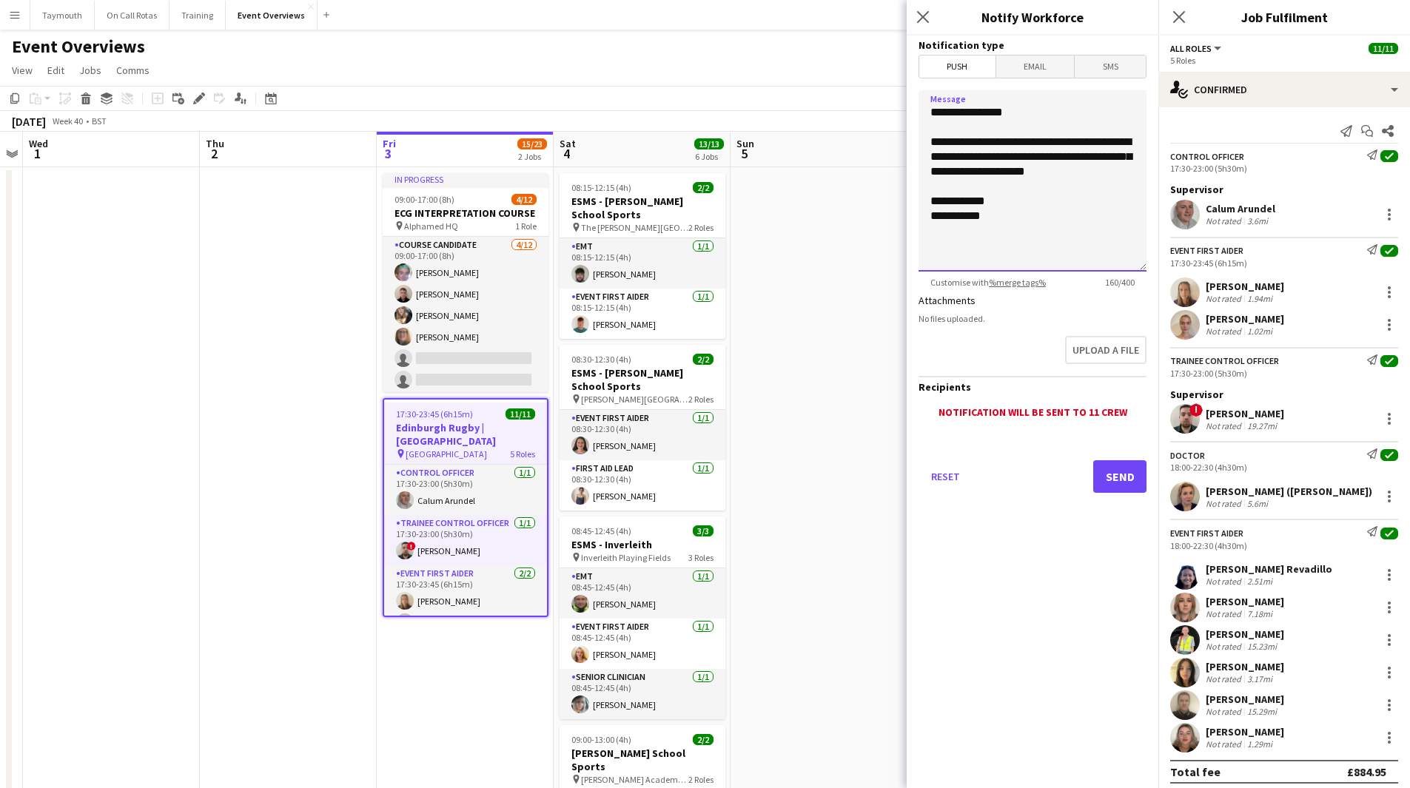
drag, startPoint x: 1000, startPoint y: 213, endPoint x: 925, endPoint y: 141, distance: 104.1
click at [925, 141] on textarea "**********" at bounding box center [1032, 180] width 228 height 181
paste textarea
click at [1003, 141] on textarea "**********" at bounding box center [1032, 180] width 228 height 181
click at [1049, 192] on textarea "**********" at bounding box center [1032, 180] width 228 height 181
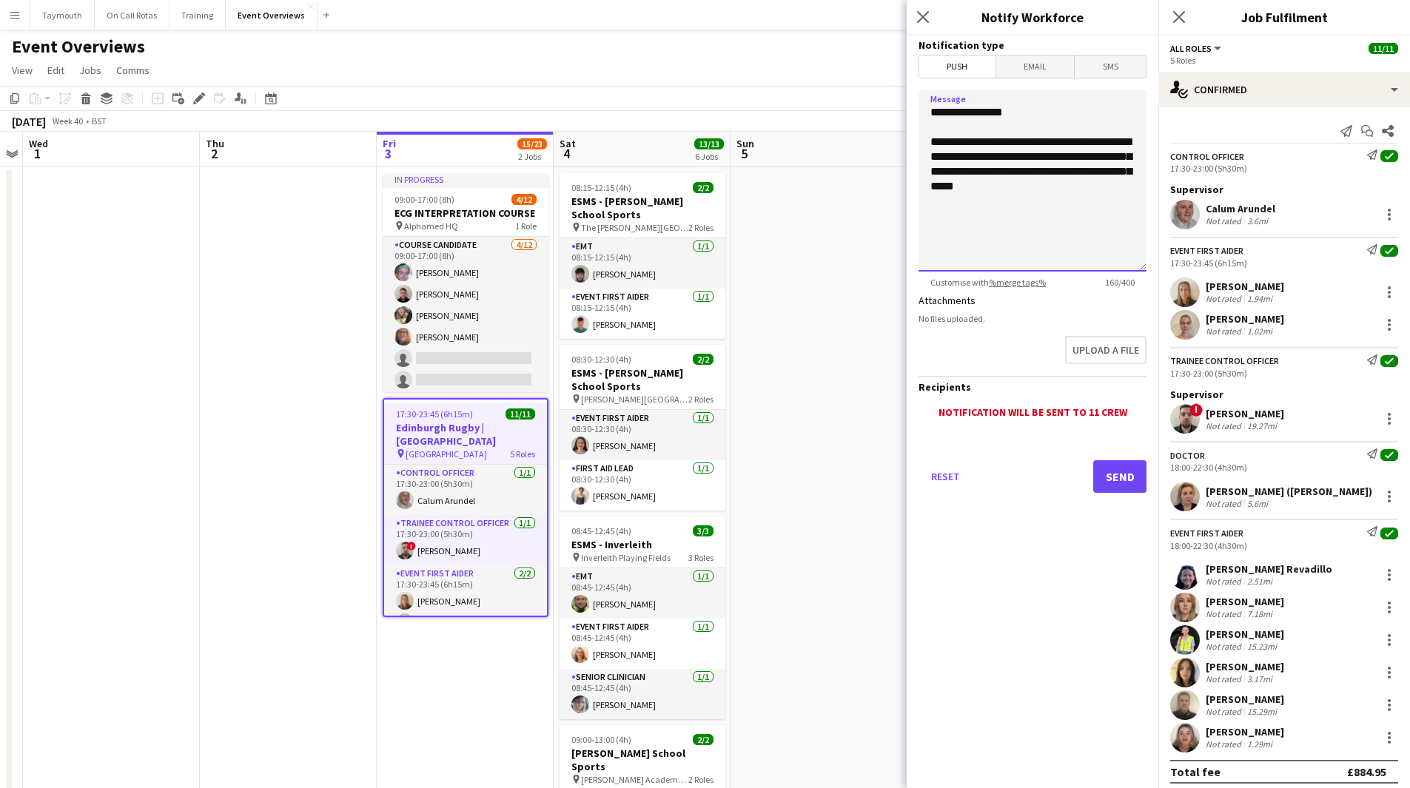
drag, startPoint x: 963, startPoint y: 143, endPoint x: 883, endPoint y: 141, distance: 79.9
click at [1088, 190] on textarea "**********" at bounding box center [1032, 180] width 228 height 181
type textarea "**********"
click at [1123, 474] on button "Send" at bounding box center [1119, 476] width 53 height 33
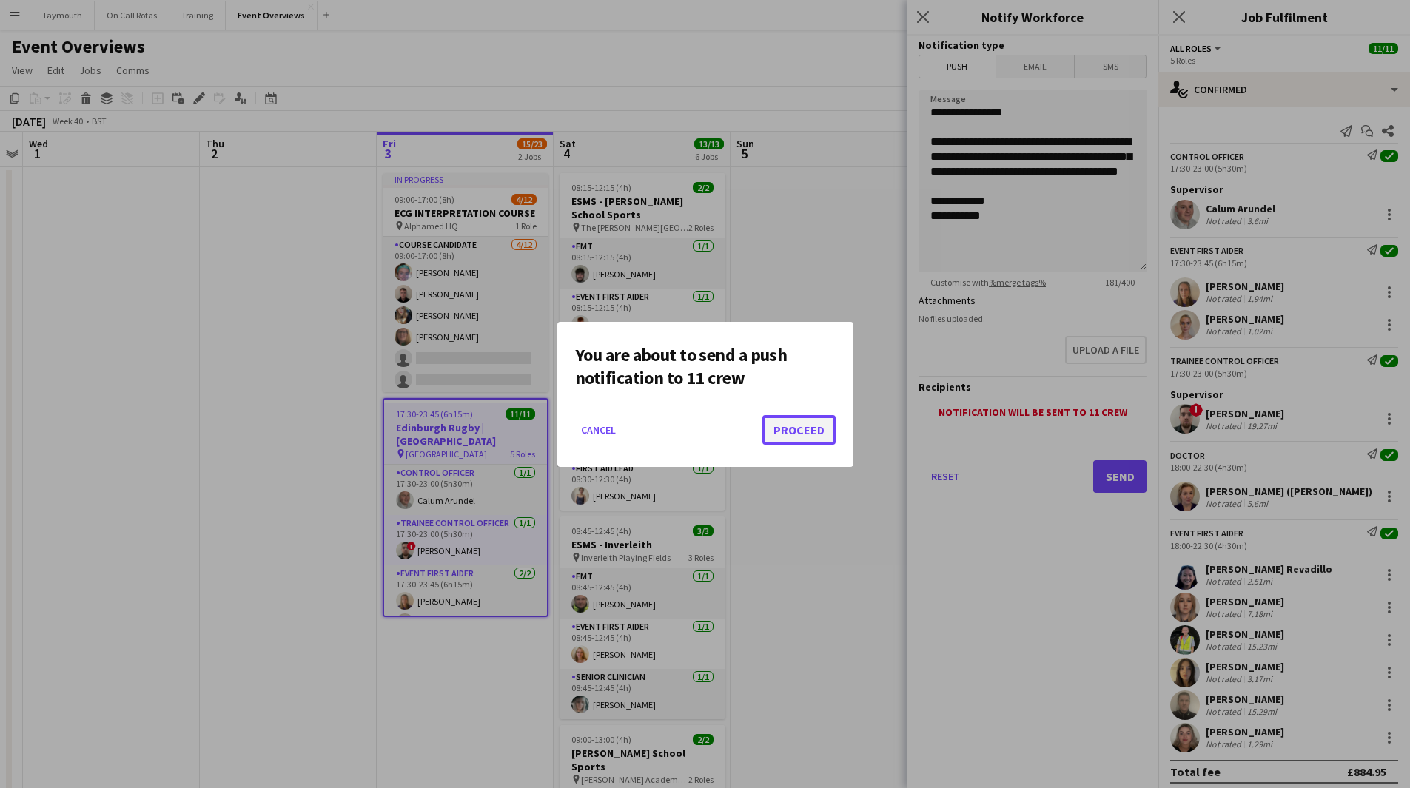
click at [777, 422] on button "Proceed" at bounding box center [798, 430] width 73 height 30
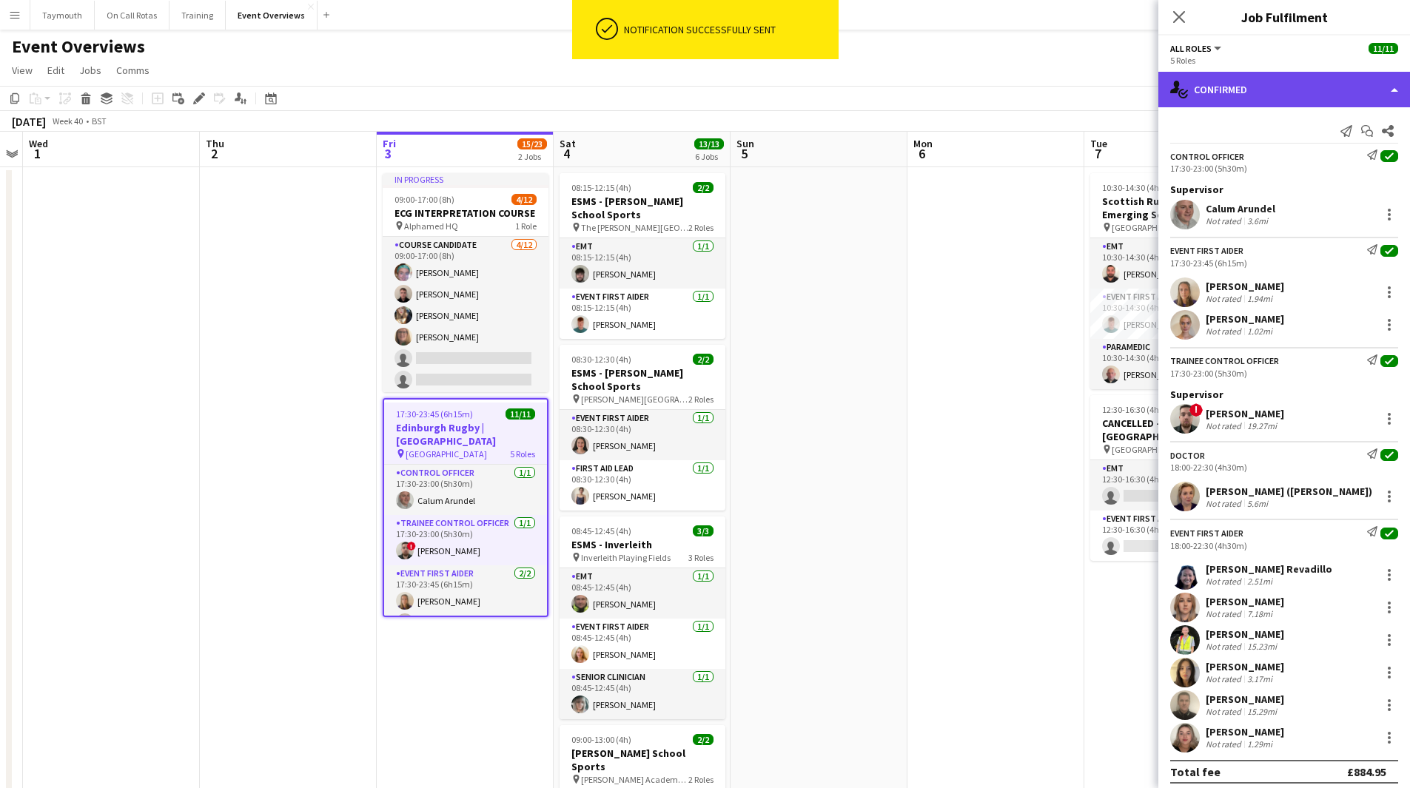
click at [1272, 90] on div "single-neutral-actions-check-2 Confirmed" at bounding box center [1284, 90] width 252 height 36
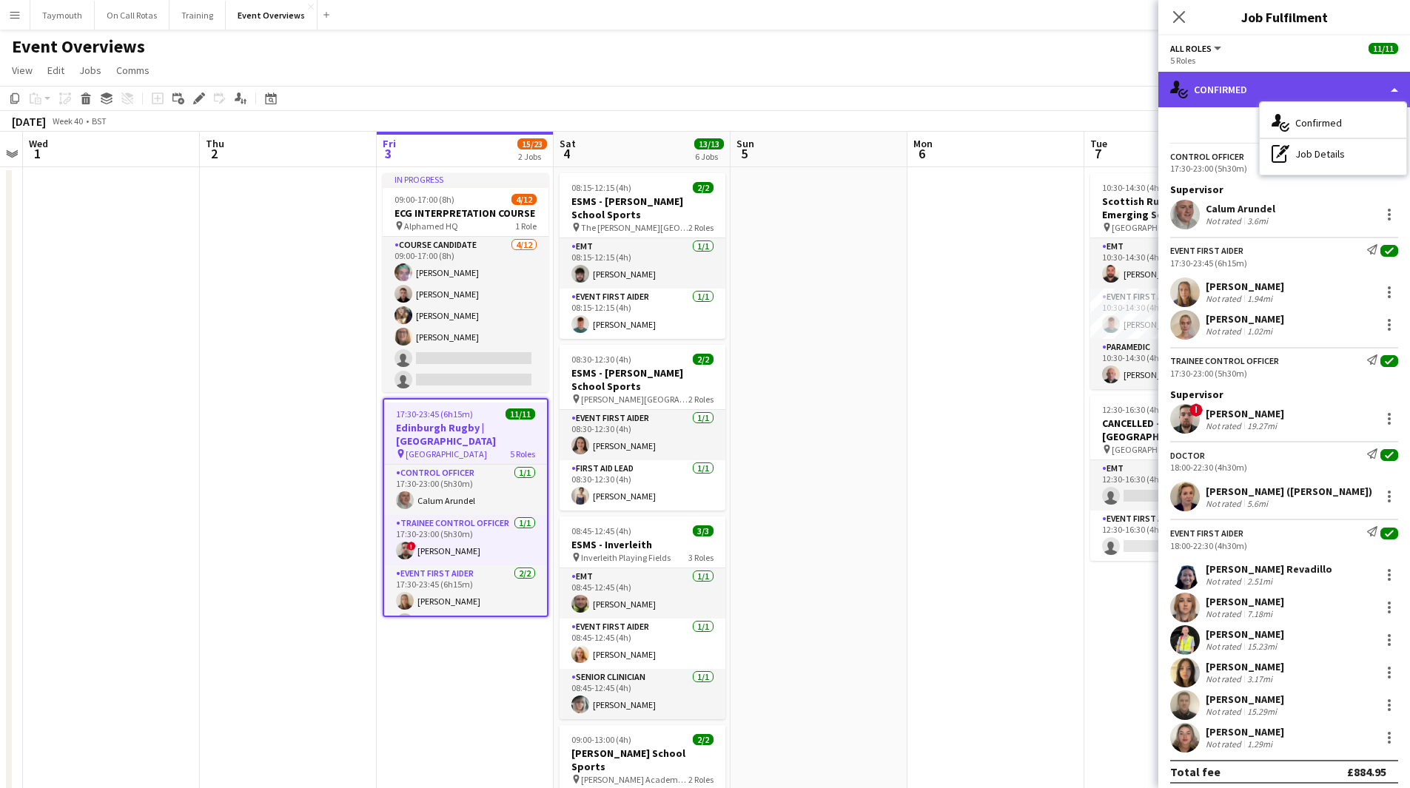
click at [1279, 92] on div "single-neutral-actions-check-2 Confirmed" at bounding box center [1284, 90] width 252 height 36
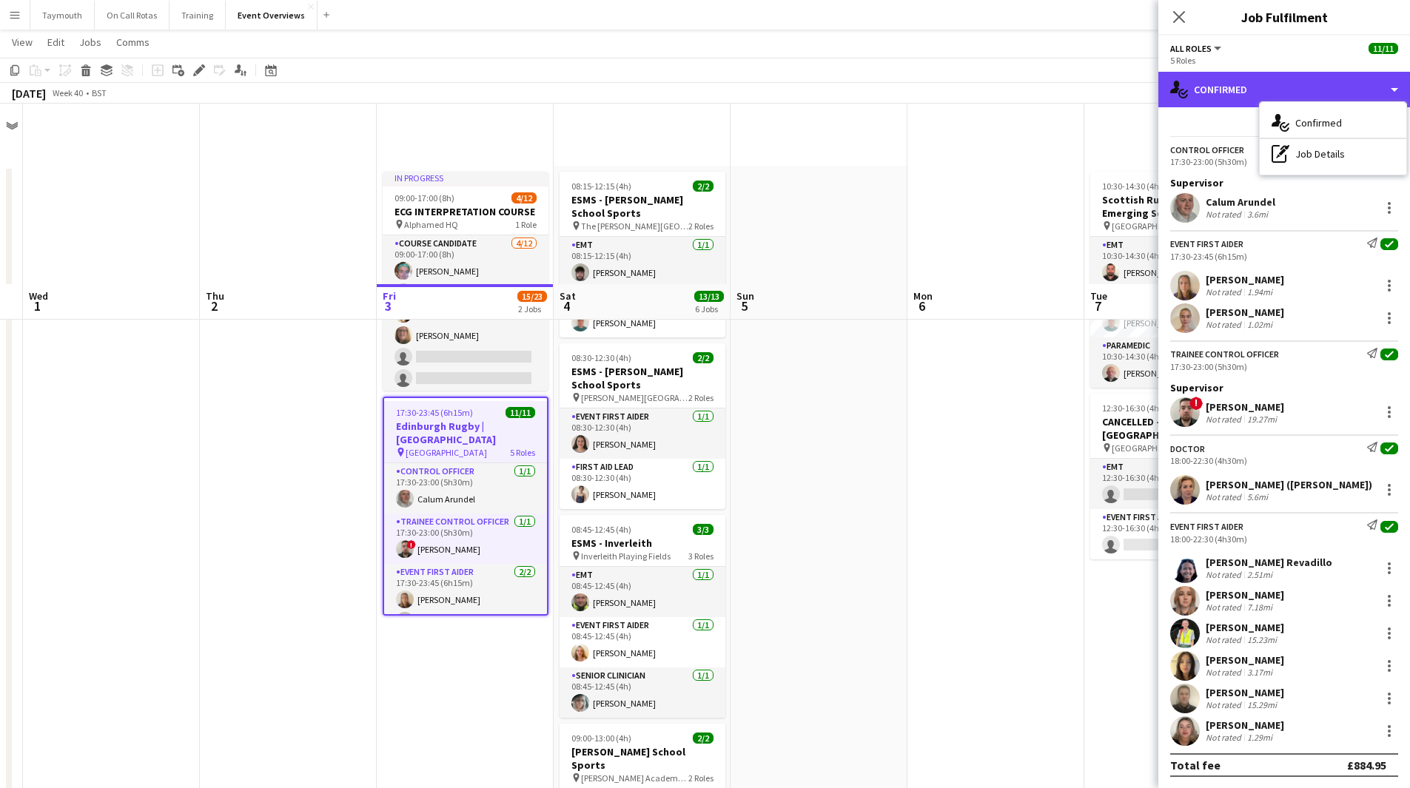
scroll to position [444, 0]
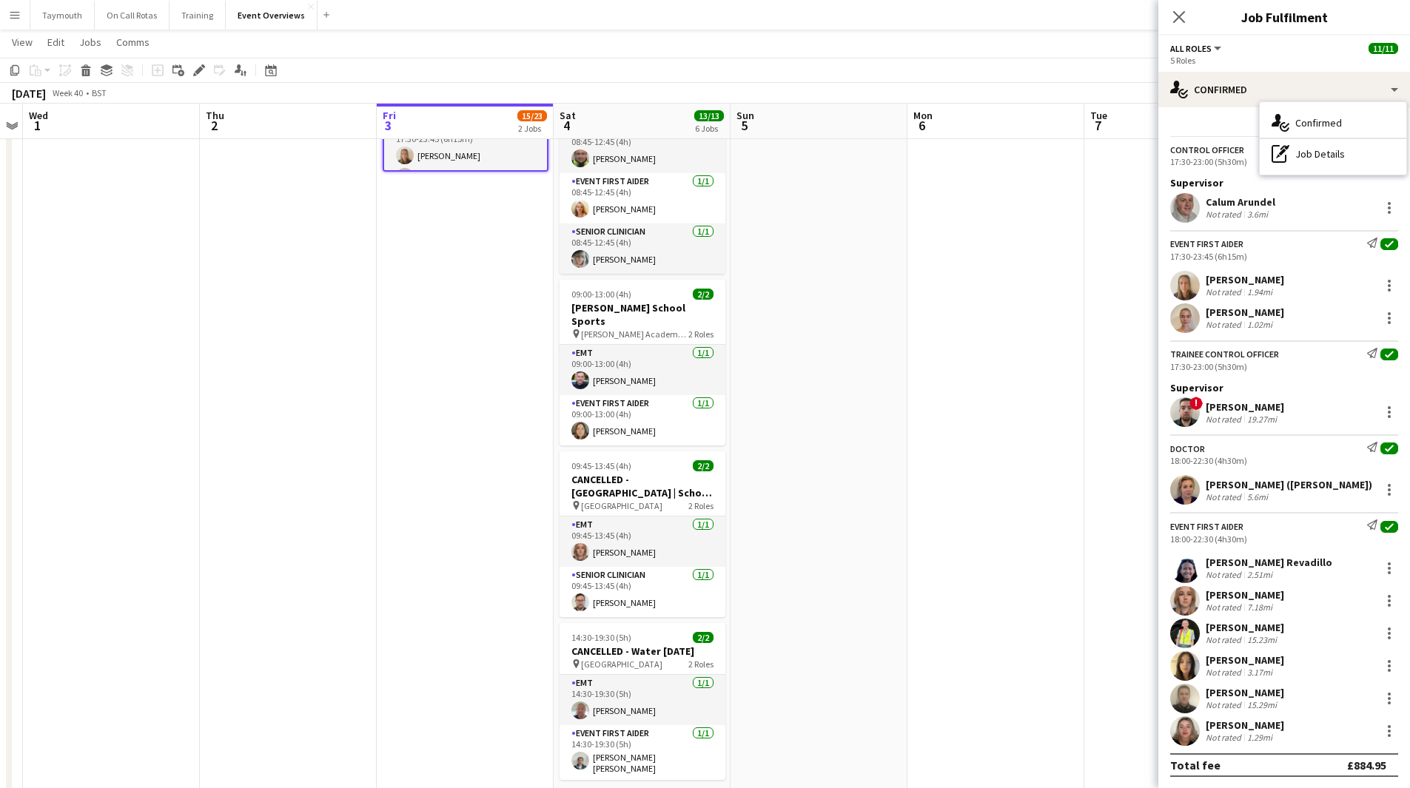
drag, startPoint x: 960, startPoint y: 570, endPoint x: 827, endPoint y: 407, distance: 210.3
click at [961, 570] on app-date-cell at bounding box center [995, 731] width 177 height 2019
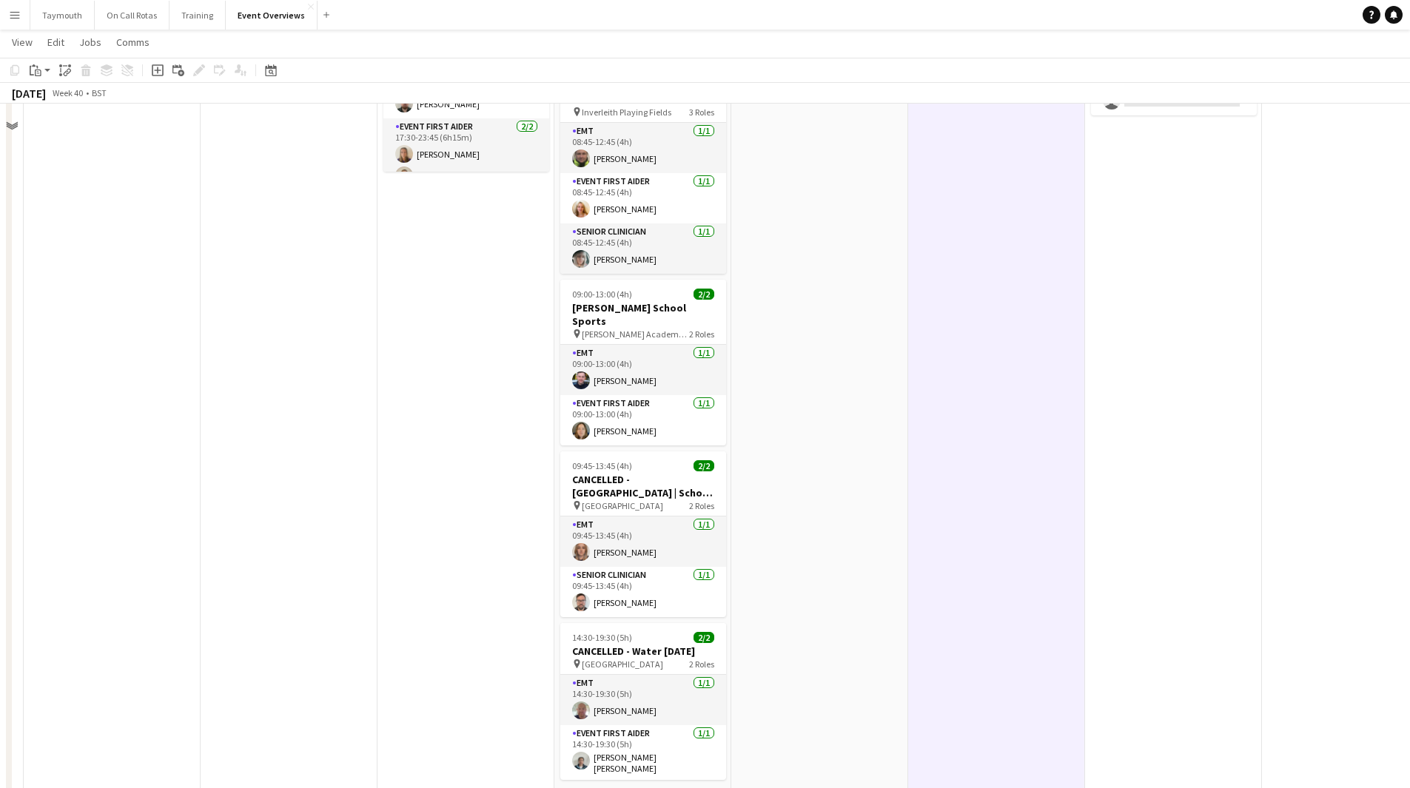
scroll to position [0, 0]
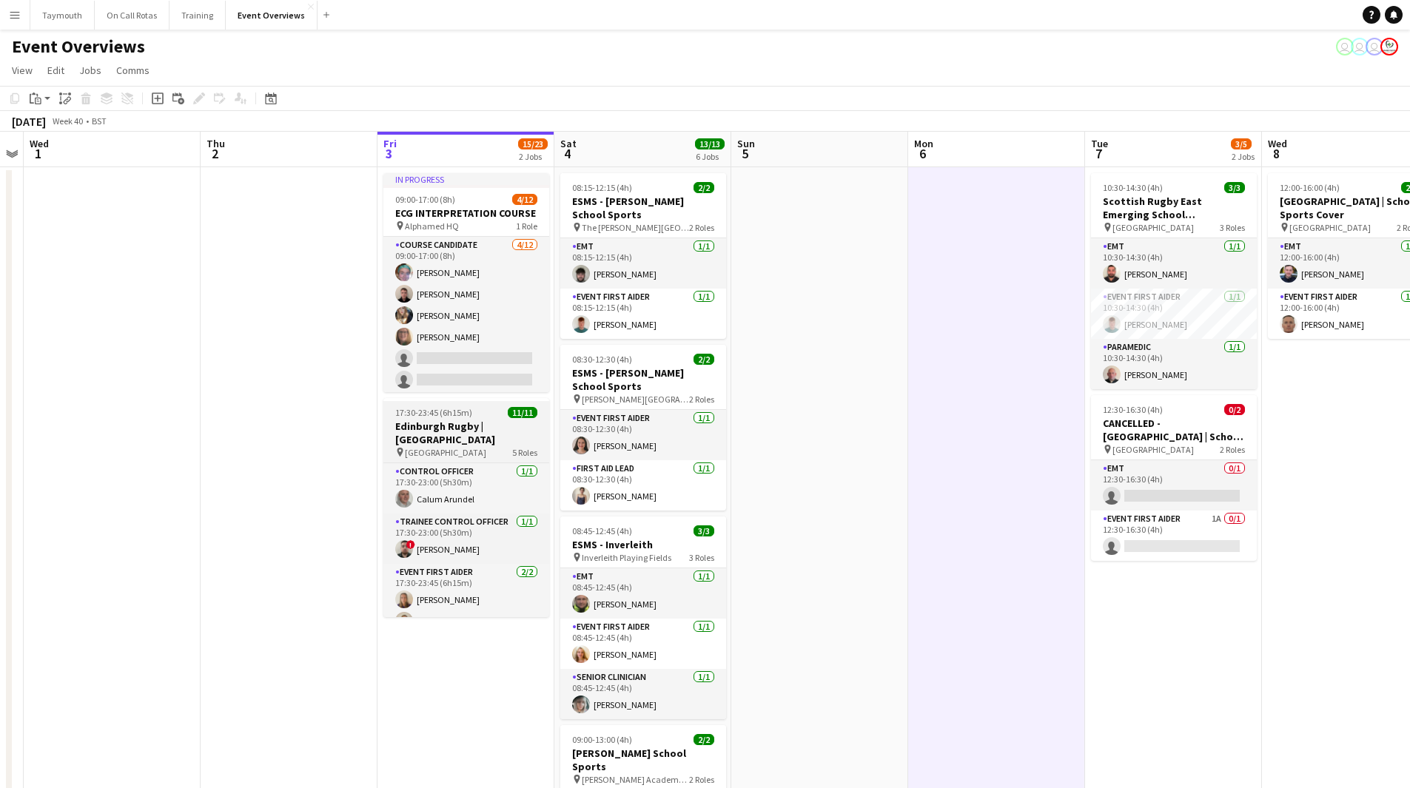
click at [458, 413] on span "17:30-23:45 (6h15m)" at bounding box center [433, 412] width 77 height 11
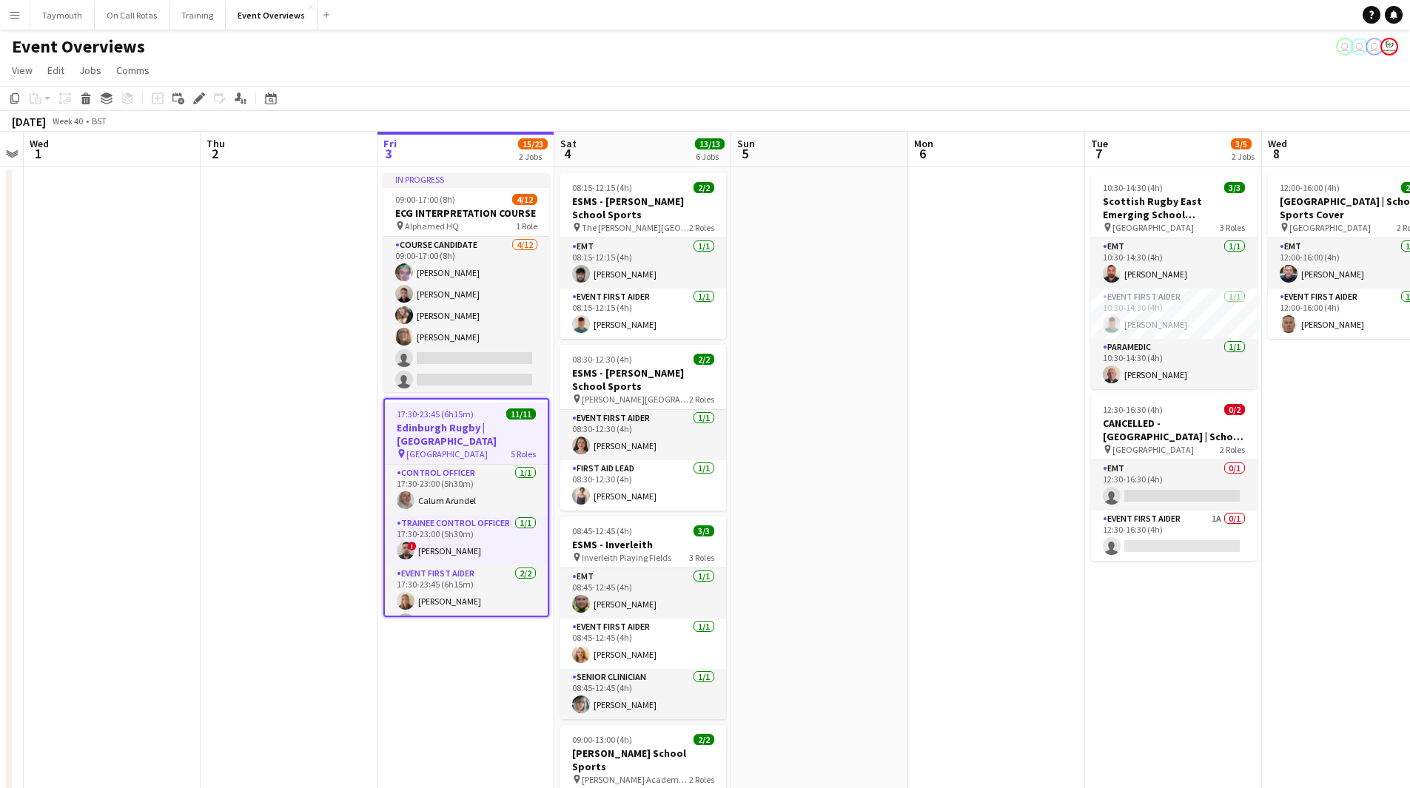
scroll to position [0, 525]
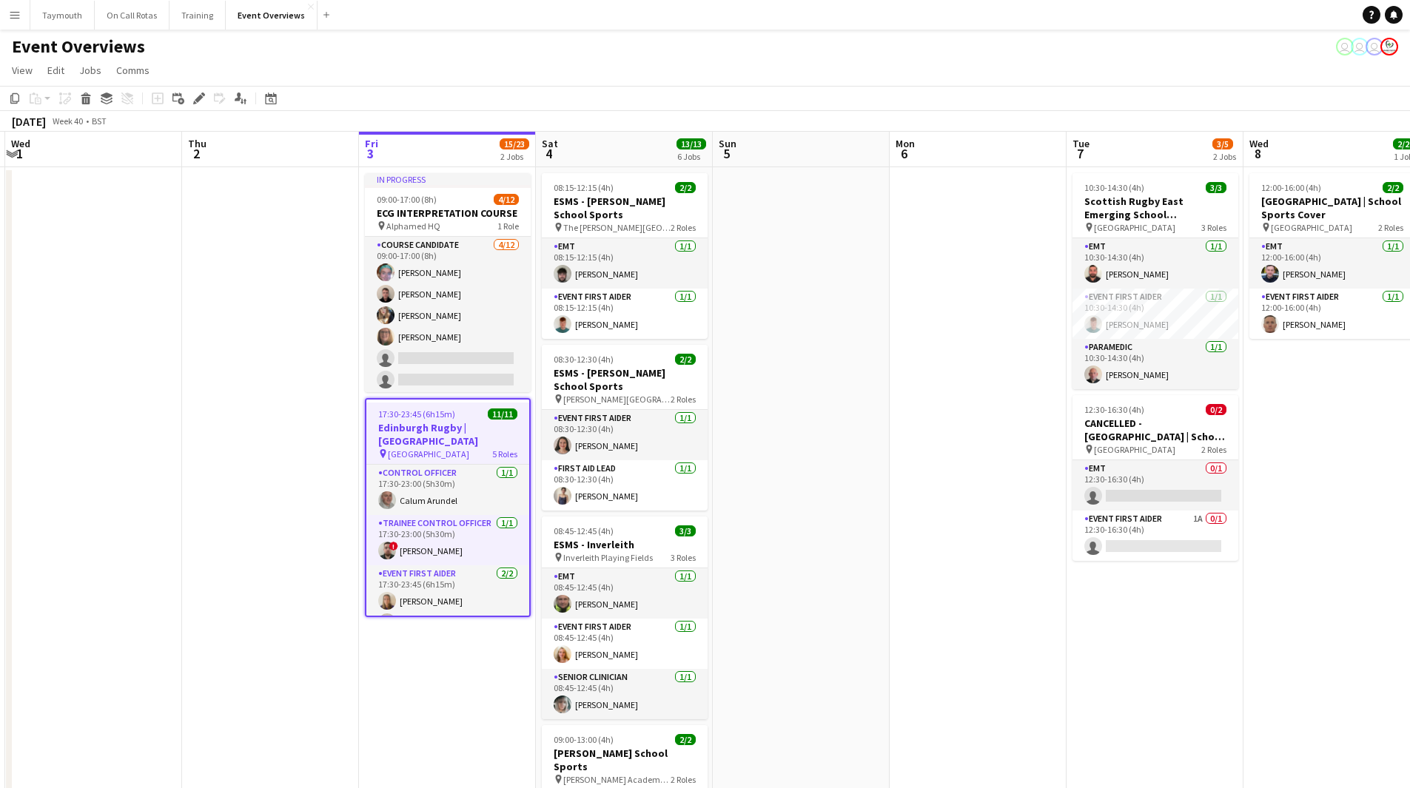
drag, startPoint x: 941, startPoint y: 378, endPoint x: 925, endPoint y: 375, distance: 15.8
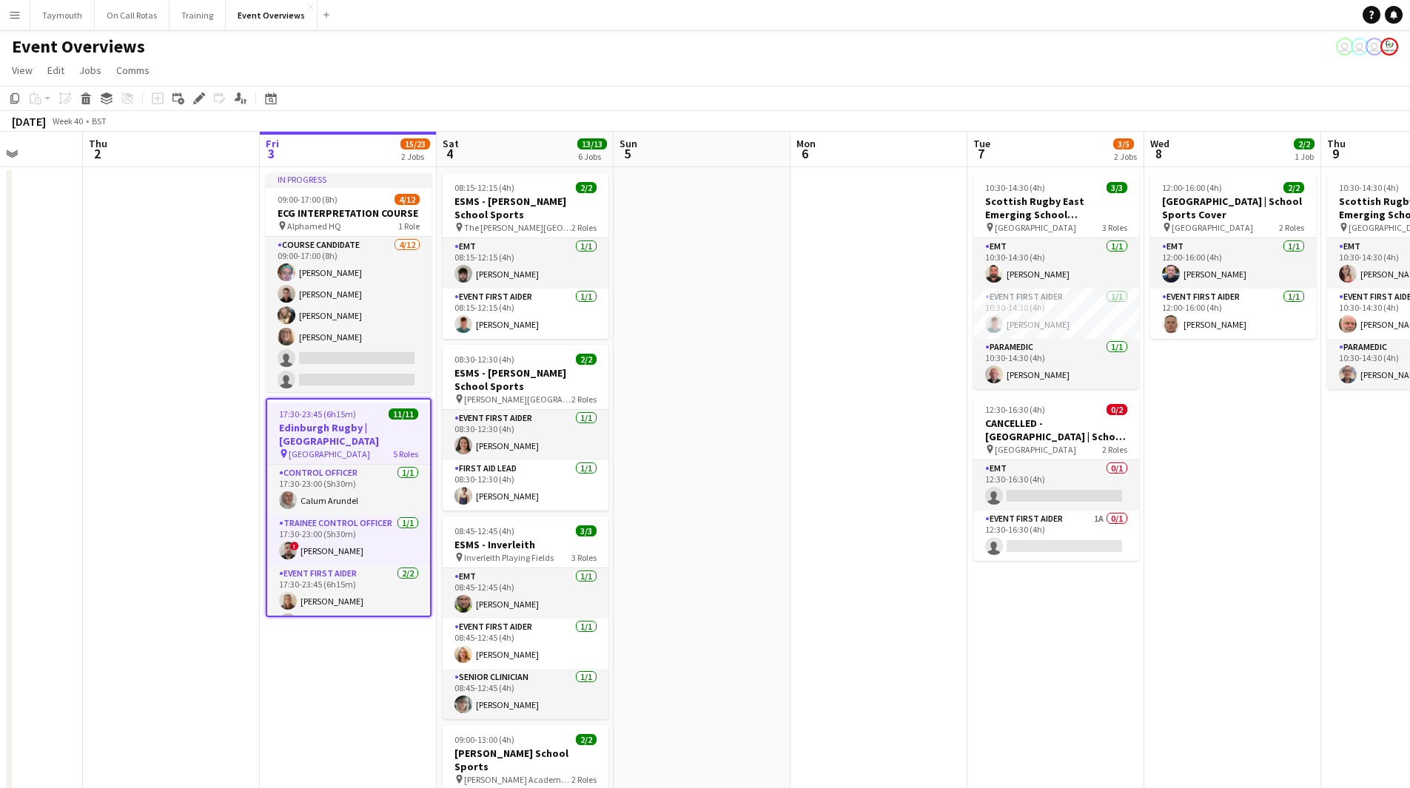
drag, startPoint x: 922, startPoint y: 528, endPoint x: 528, endPoint y: 528, distance: 394.4
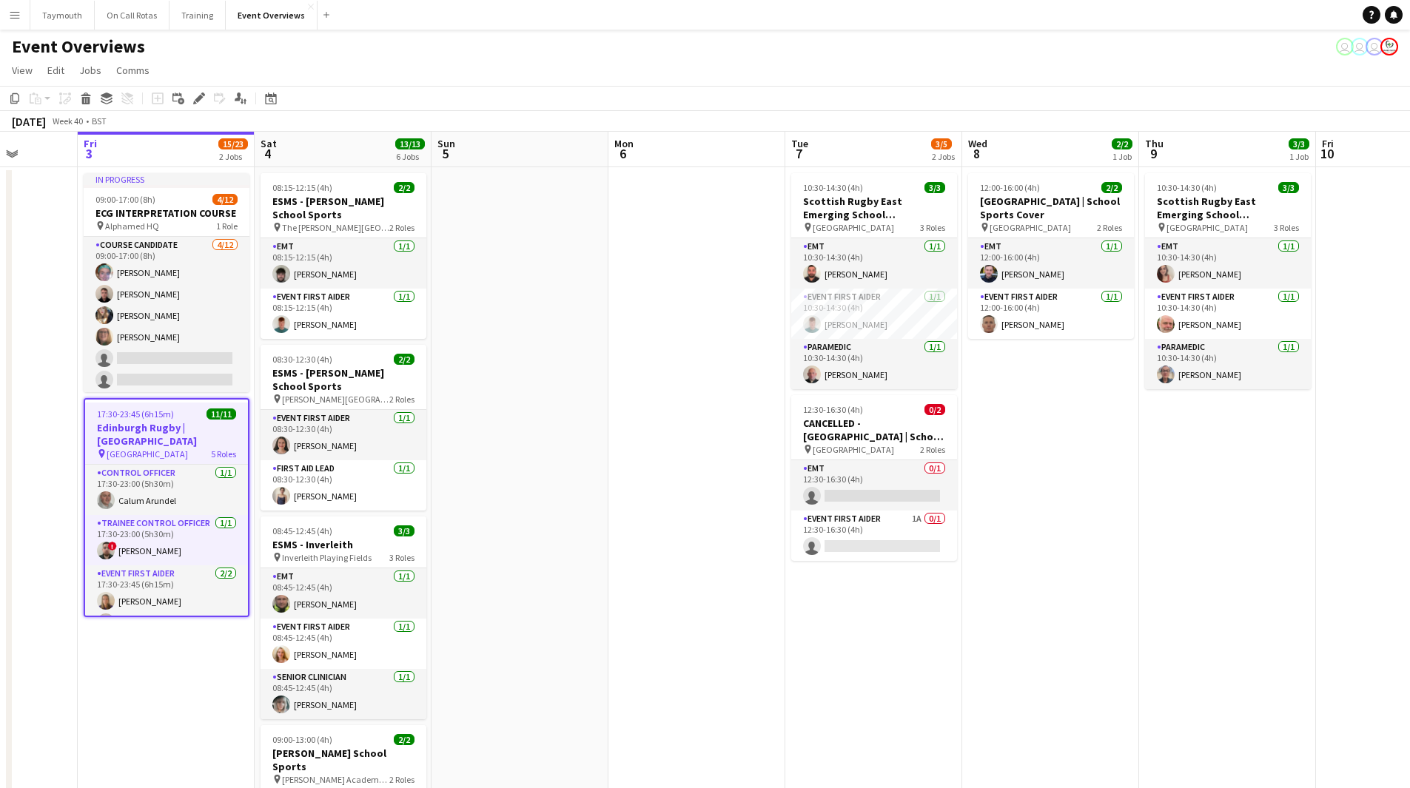
drag, startPoint x: 648, startPoint y: 525, endPoint x: 764, endPoint y: 529, distance: 115.5
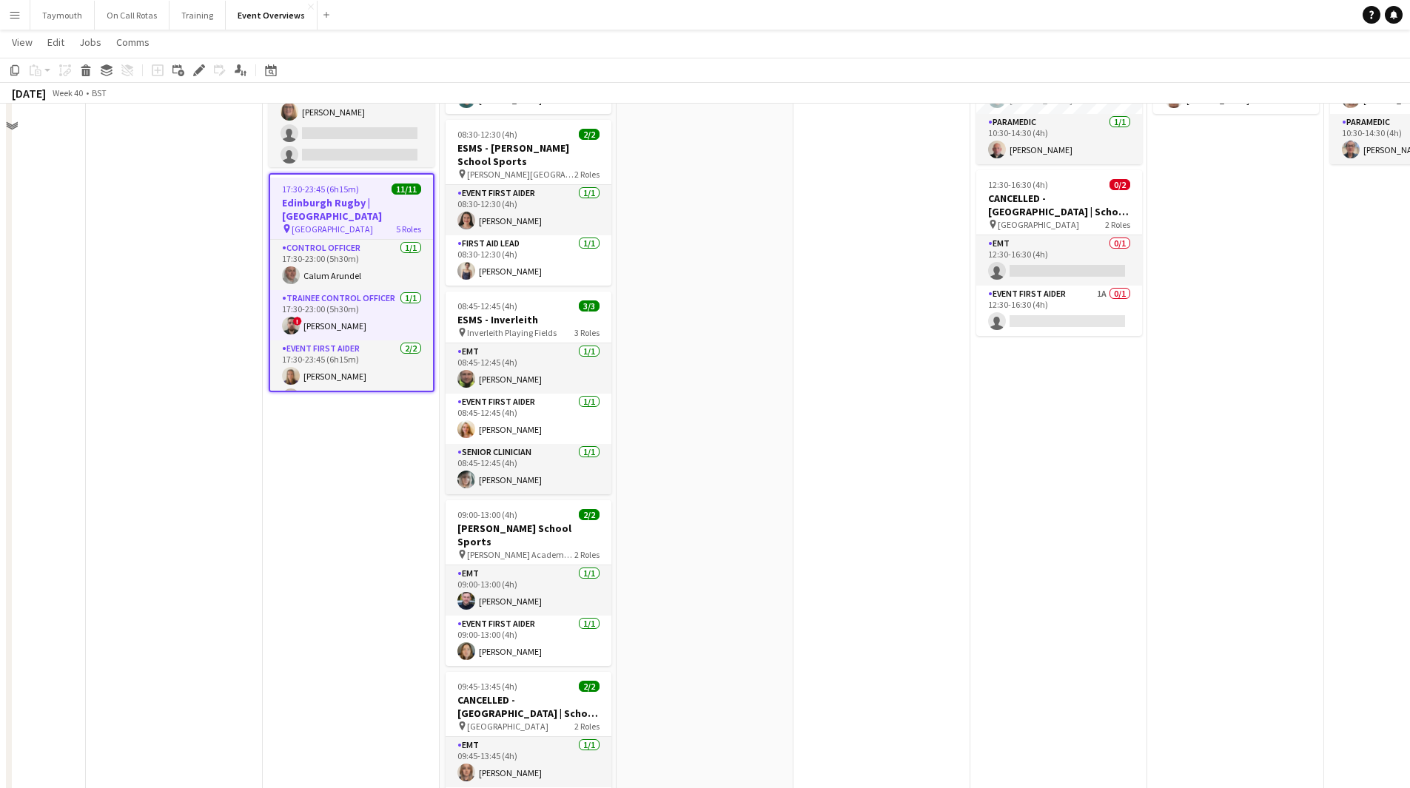
scroll to position [0, 0]
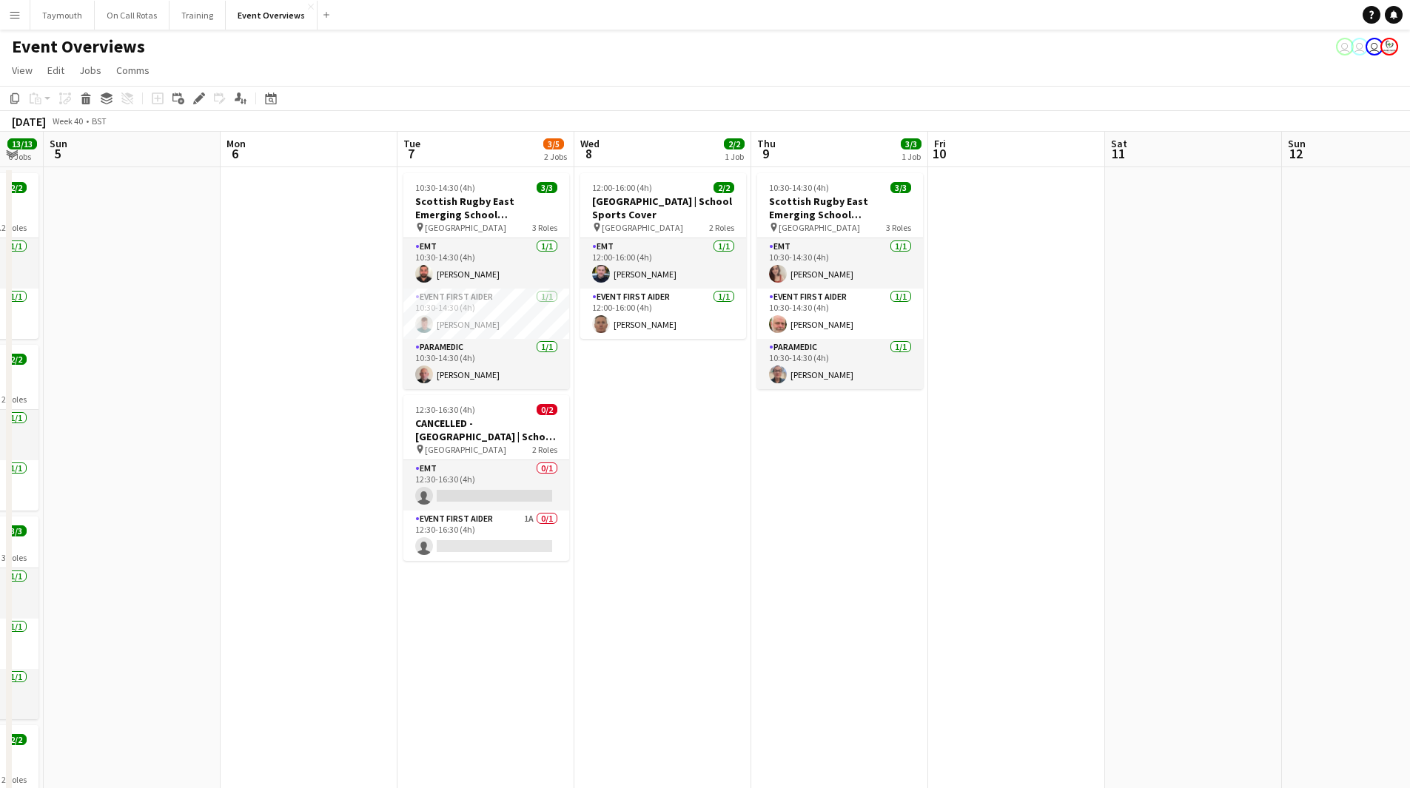
drag, startPoint x: 845, startPoint y: 639, endPoint x: 311, endPoint y: 625, distance: 534.4
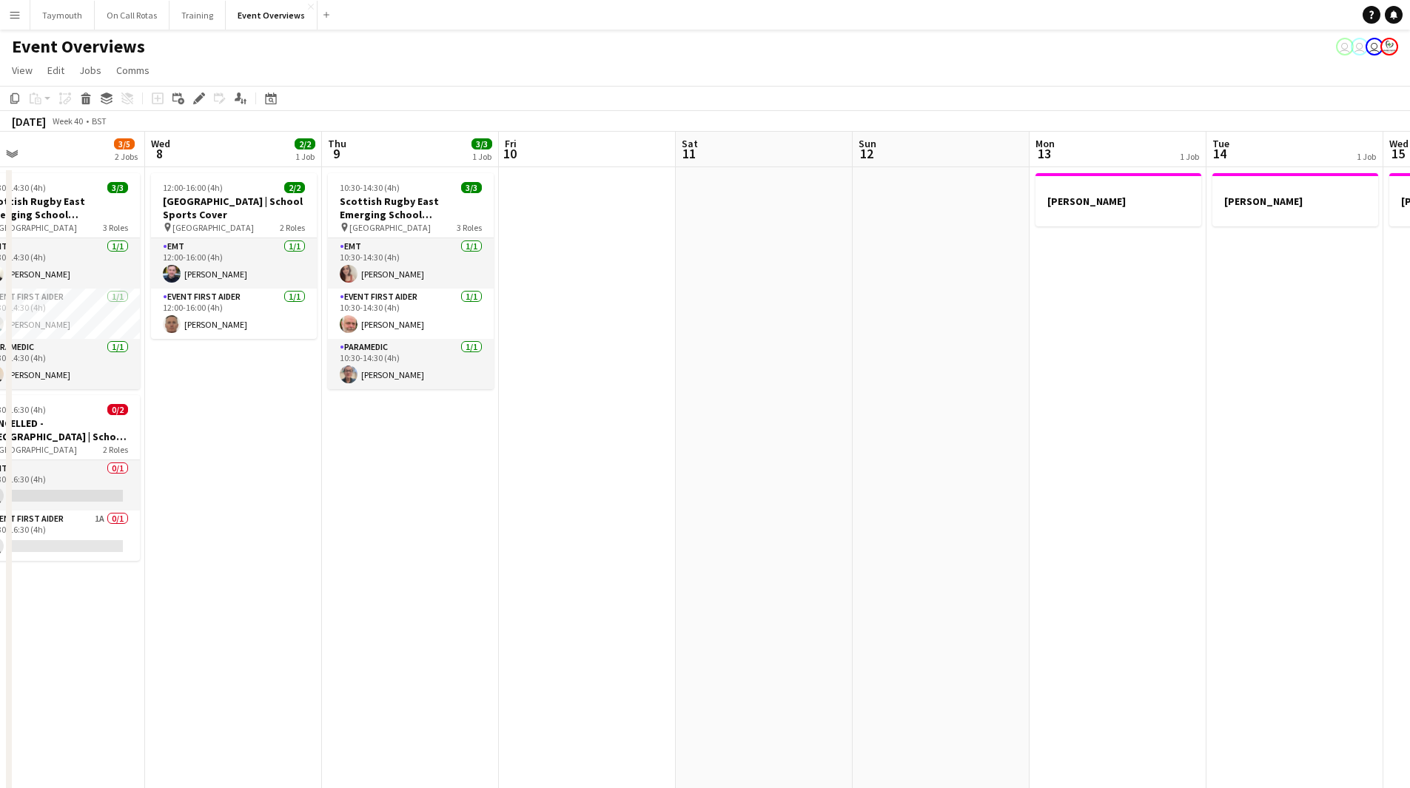
drag, startPoint x: 437, startPoint y: 627, endPoint x: 377, endPoint y: 627, distance: 59.9
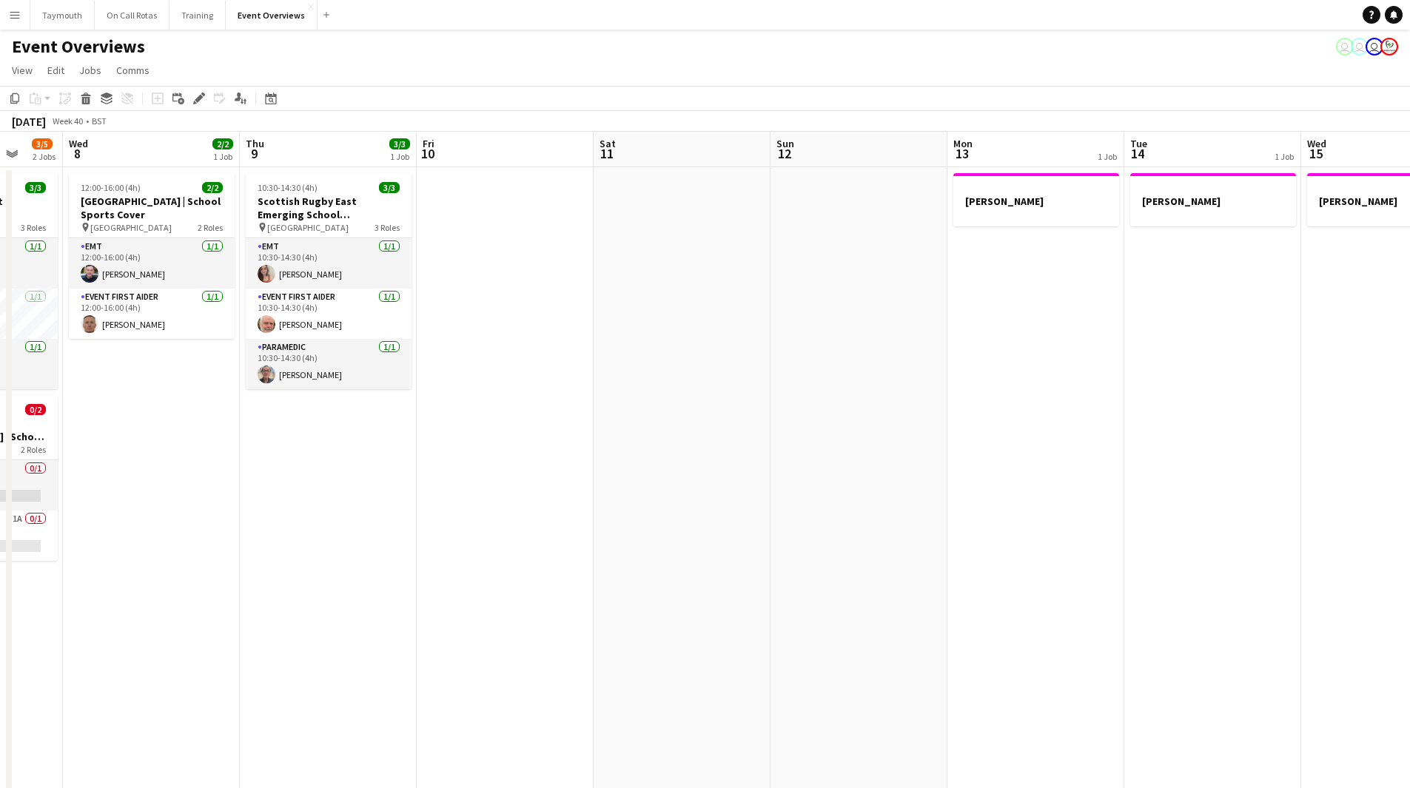
drag, startPoint x: 905, startPoint y: 622, endPoint x: 443, endPoint y: 607, distance: 462.0
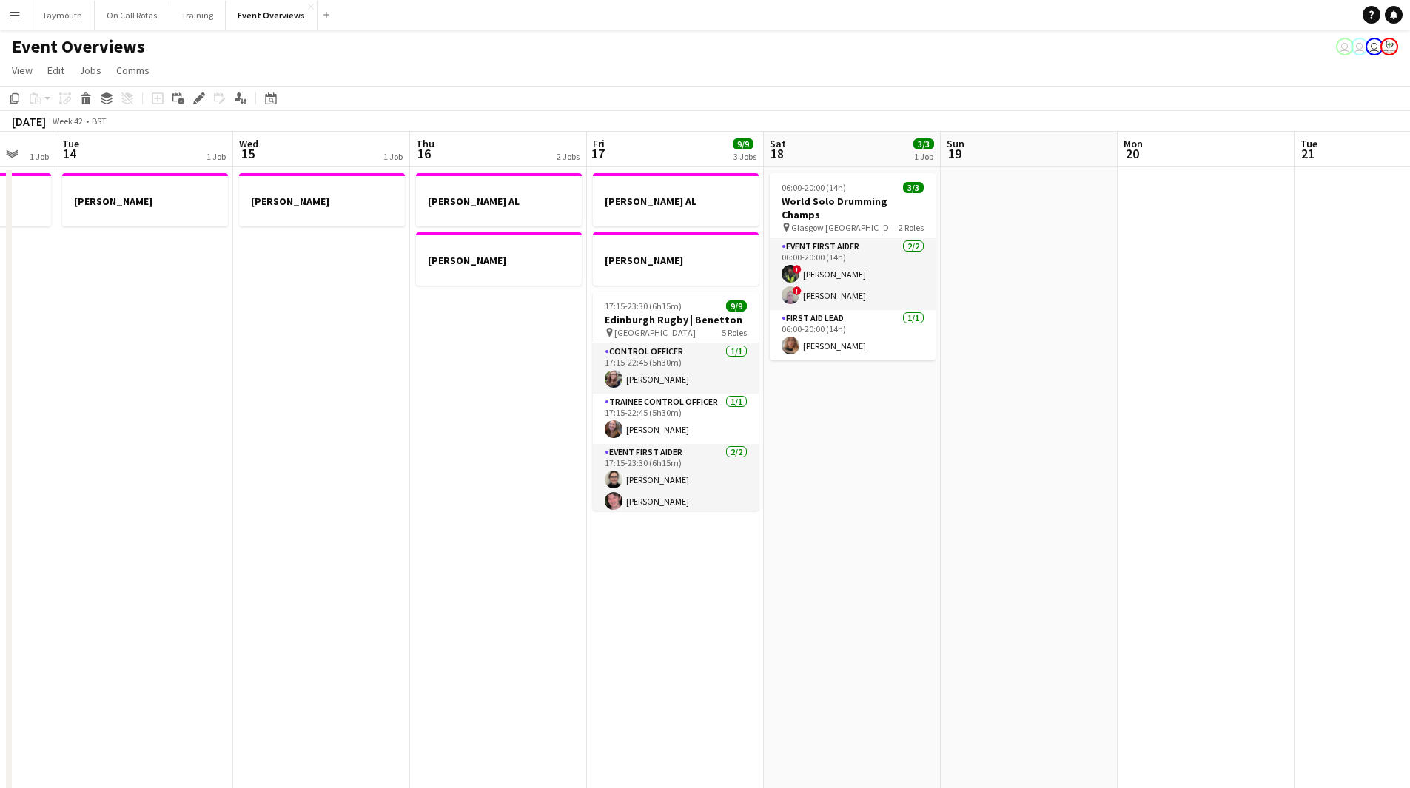
drag, startPoint x: 724, startPoint y: 614, endPoint x: 417, endPoint y: 641, distance: 308.2
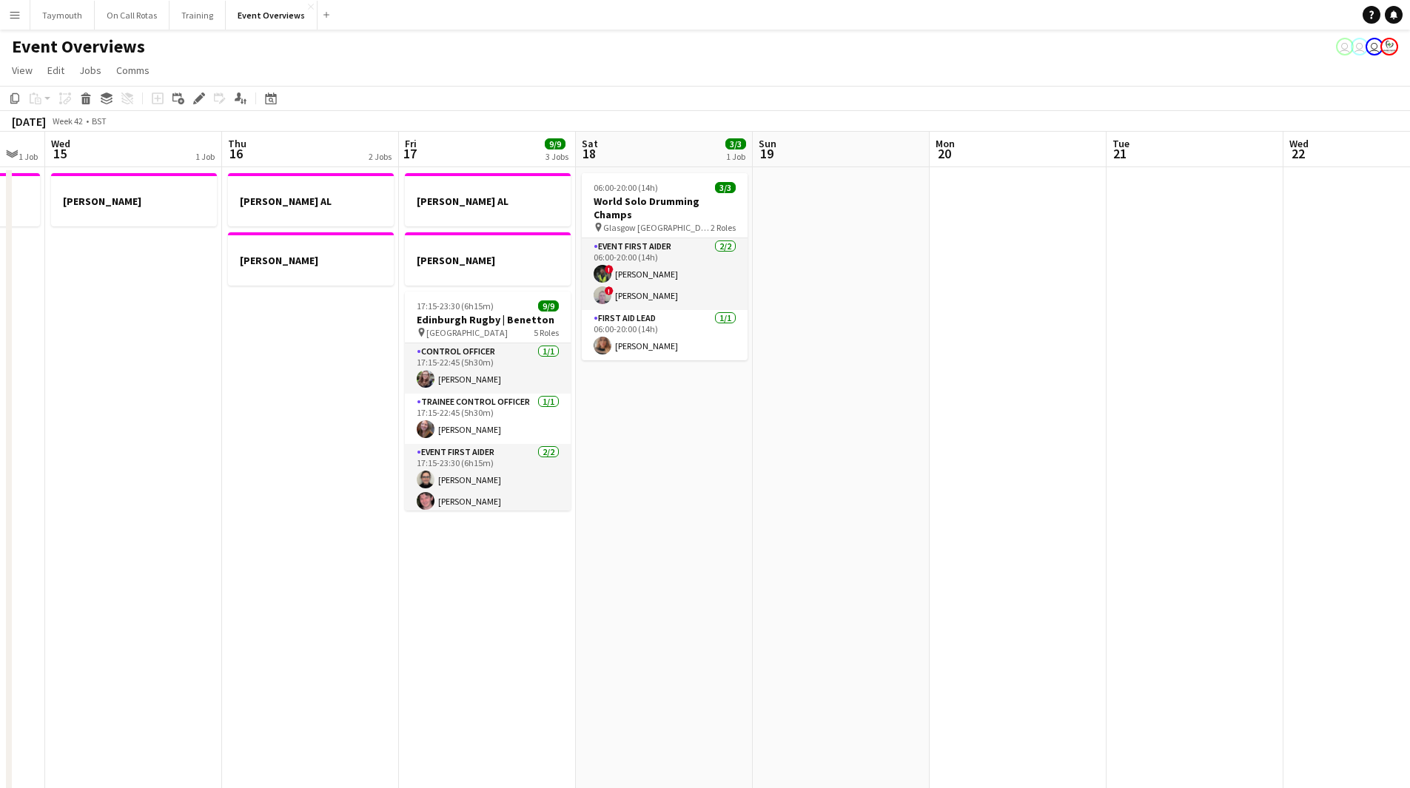
drag, startPoint x: 864, startPoint y: 546, endPoint x: 357, endPoint y: 628, distance: 513.4
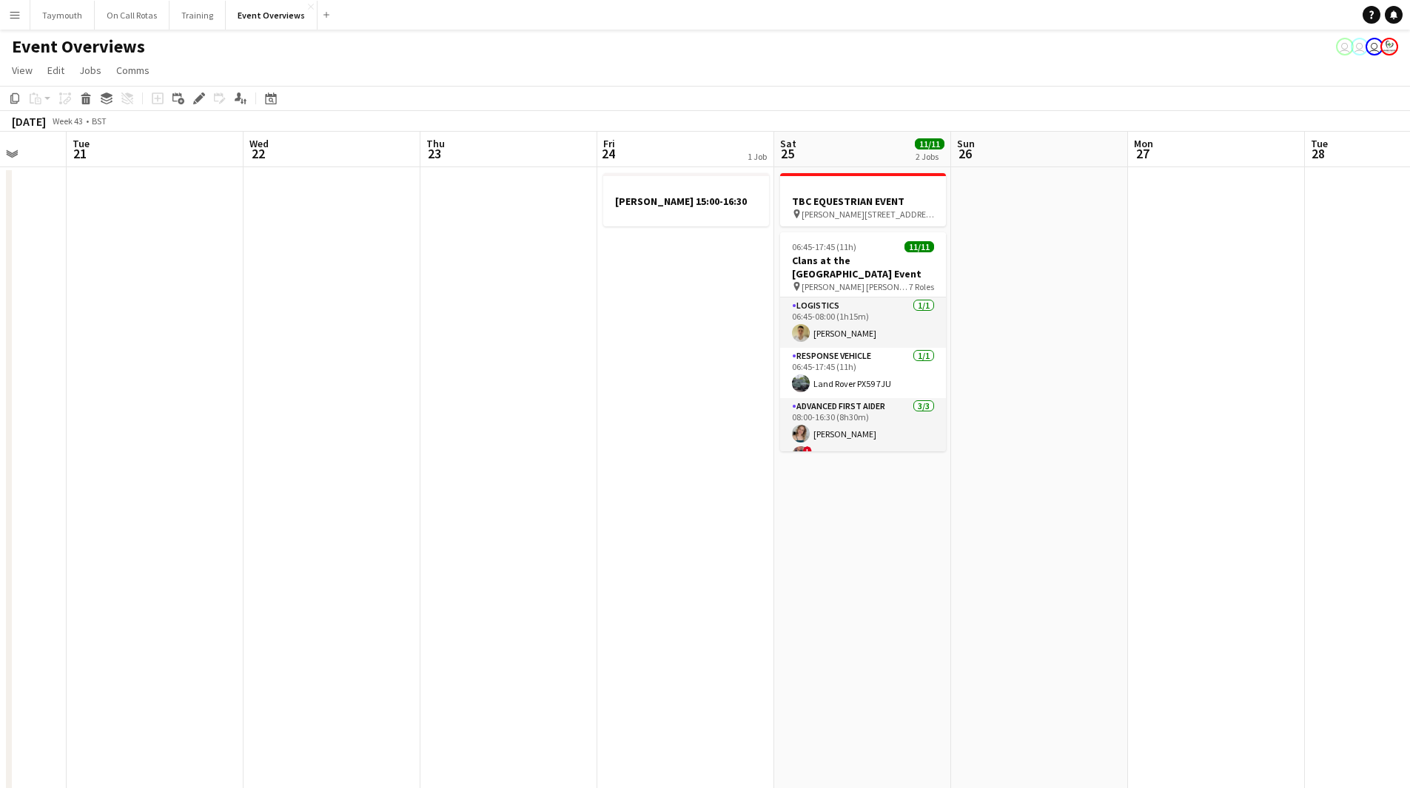
drag, startPoint x: 833, startPoint y: 644, endPoint x: 545, endPoint y: 650, distance: 287.9
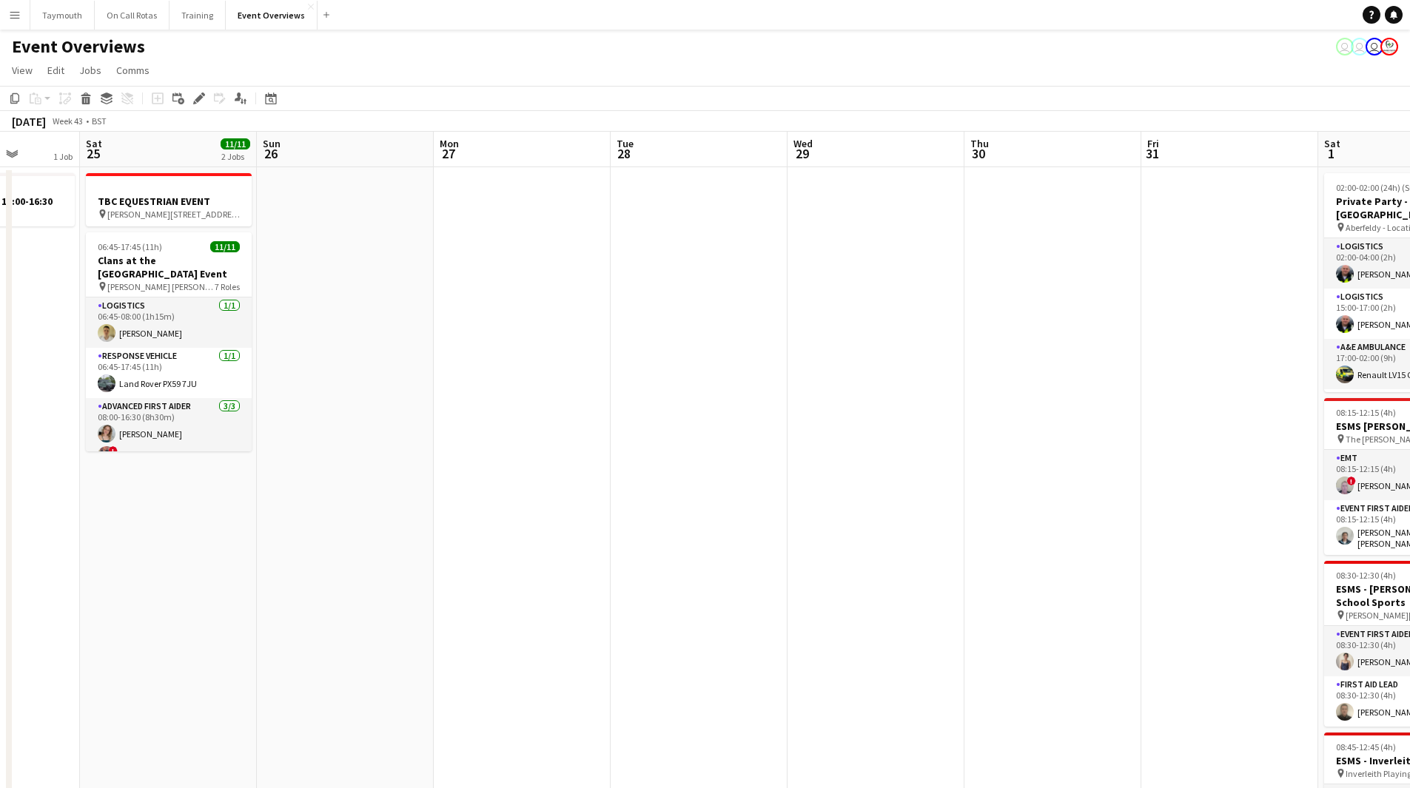
drag, startPoint x: 494, startPoint y: 622, endPoint x: 367, endPoint y: 622, distance: 127.3
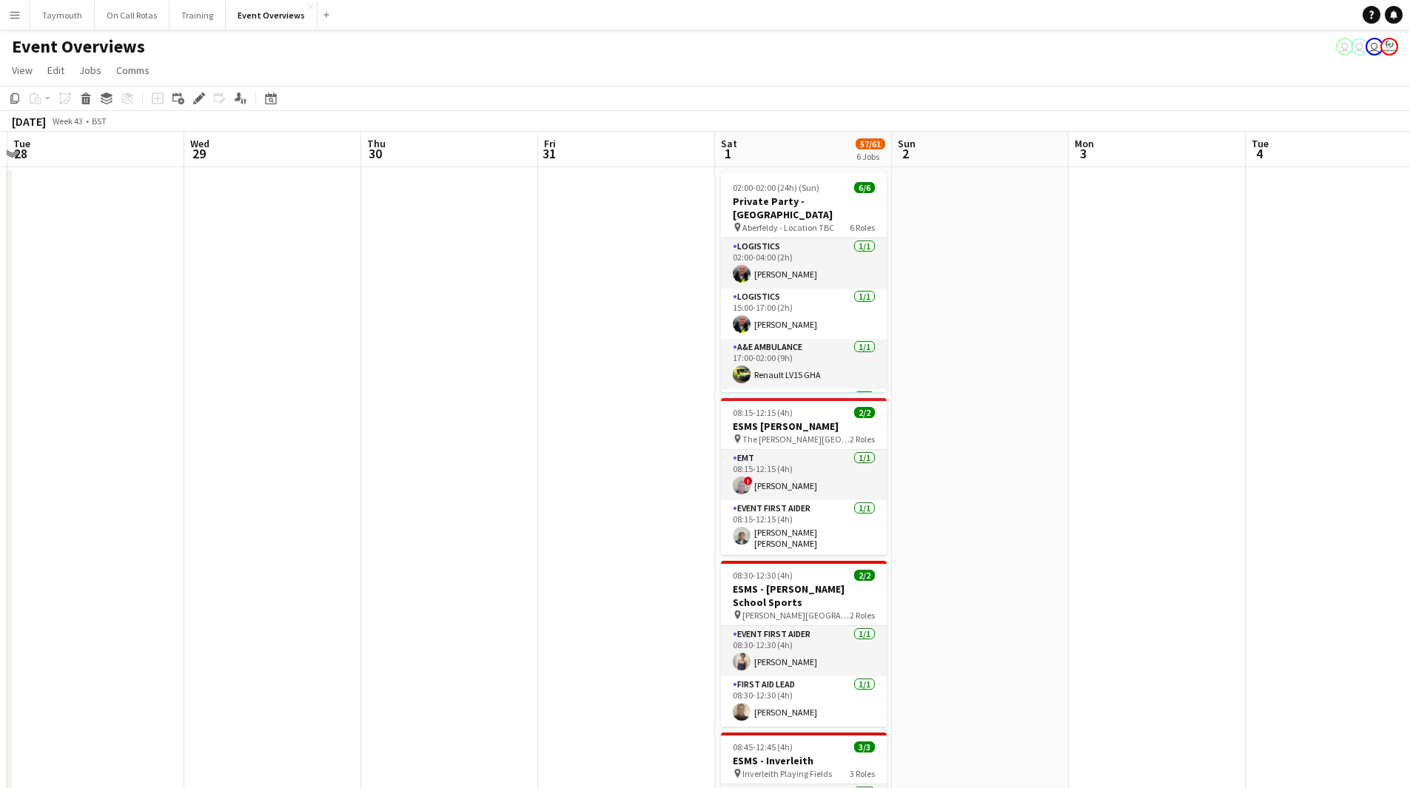
scroll to position [0, 467]
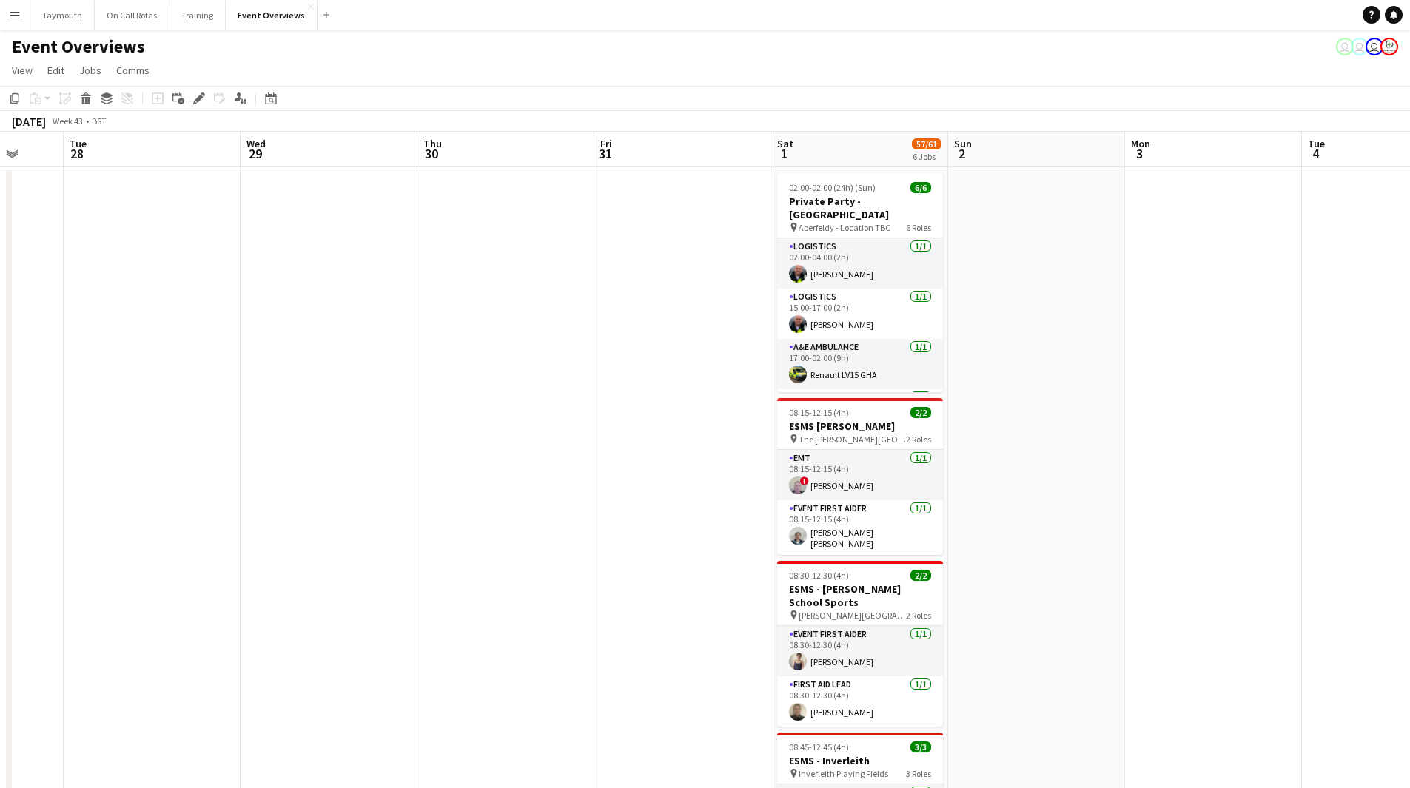
drag, startPoint x: 775, startPoint y: 623, endPoint x: 386, endPoint y: 629, distance: 390.0
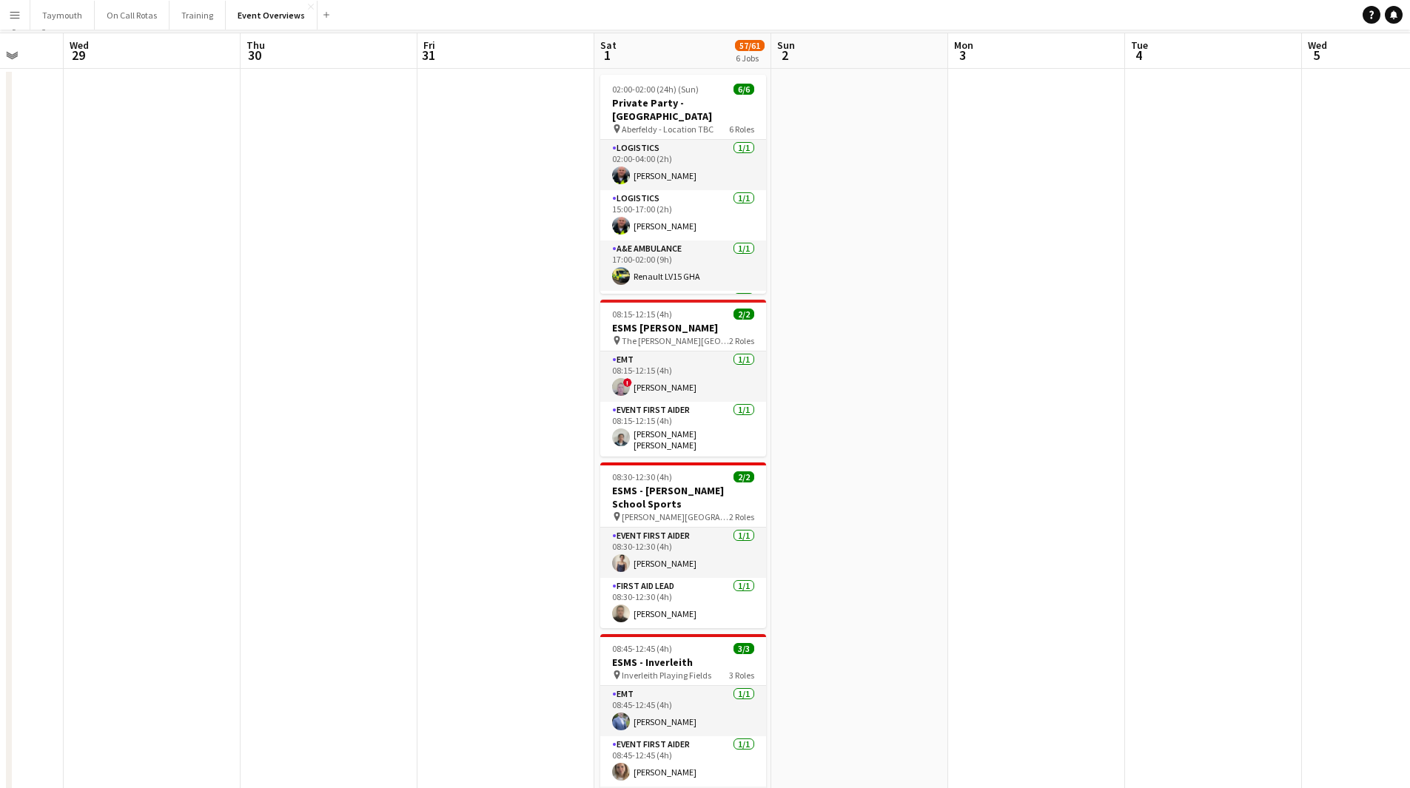
scroll to position [0, 0]
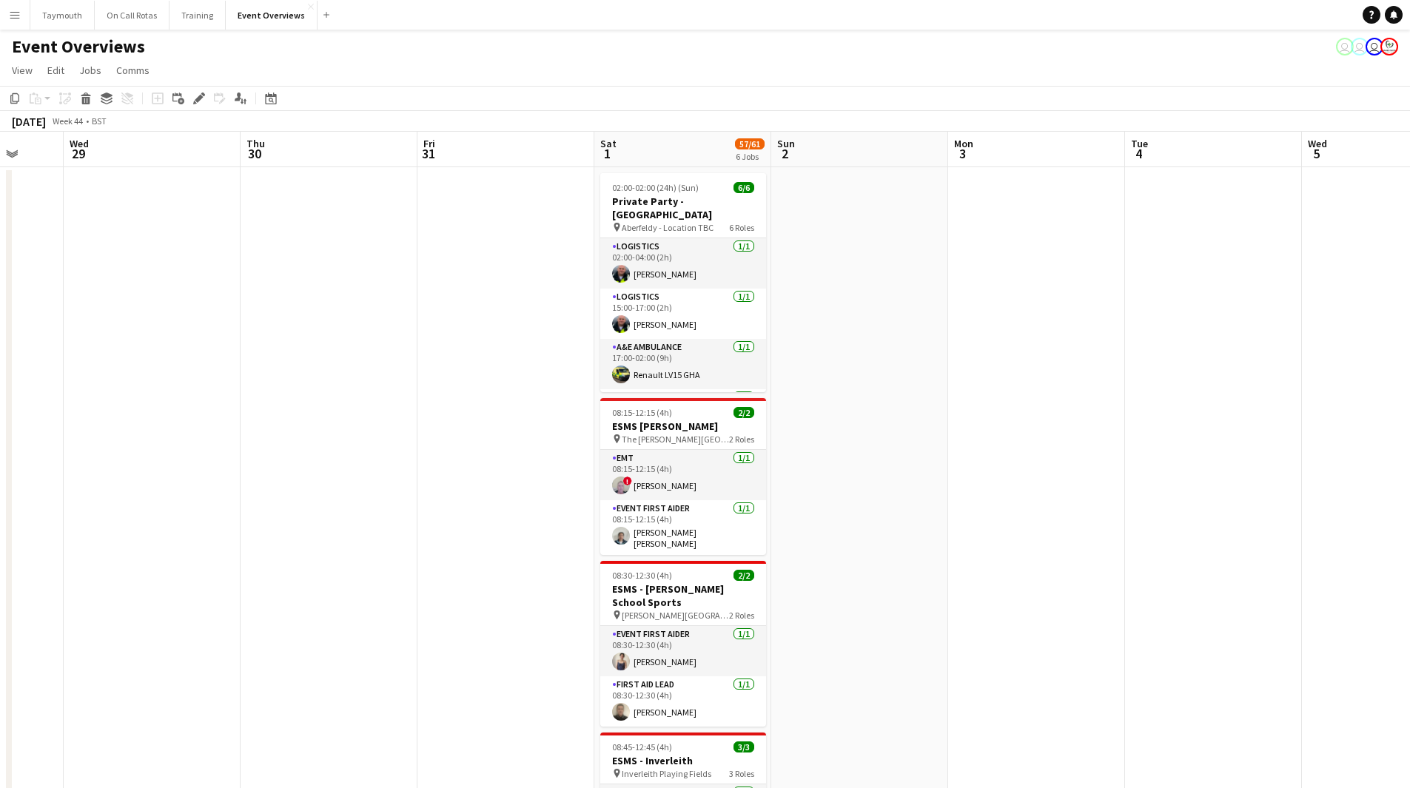
drag, startPoint x: 1023, startPoint y: 535, endPoint x: 646, endPoint y: 551, distance: 377.0
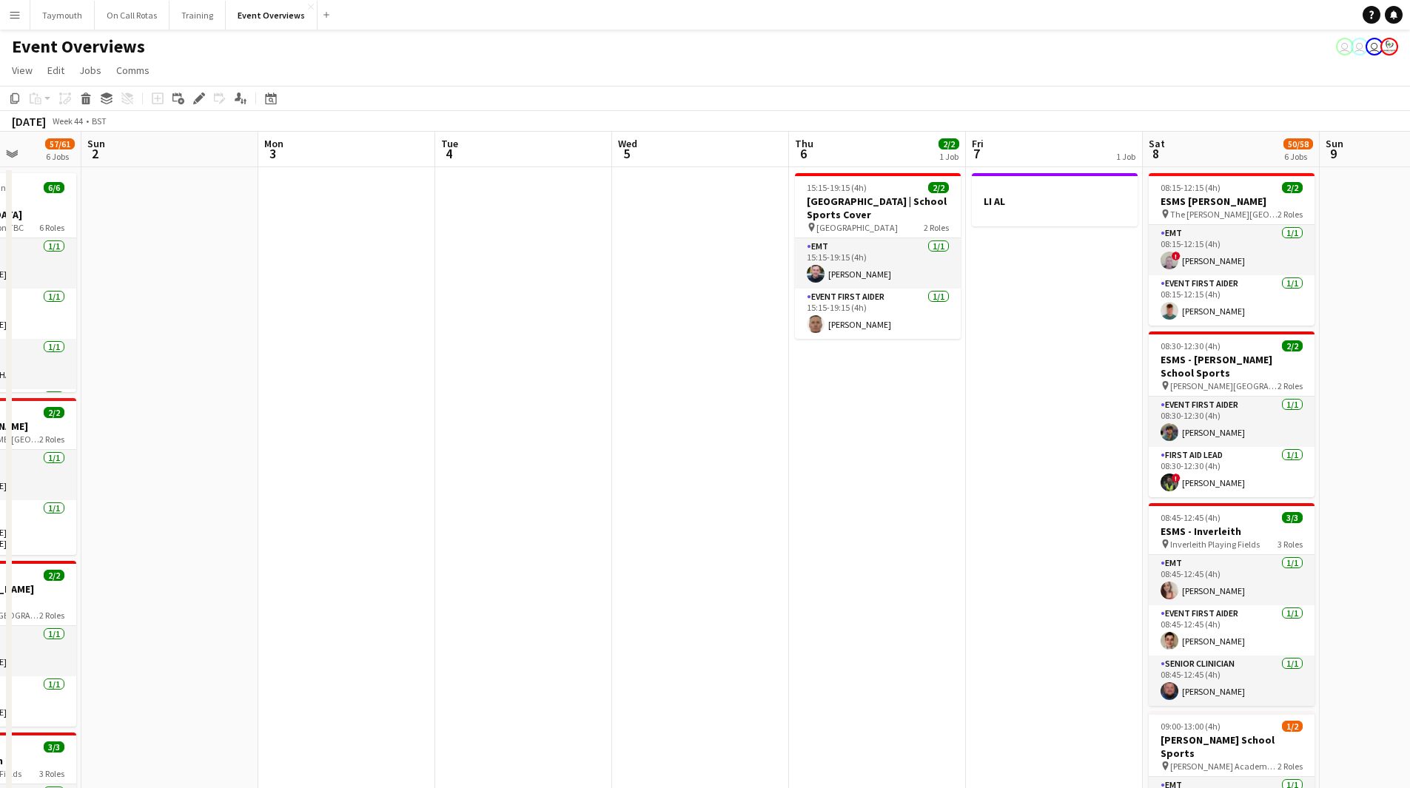
drag, startPoint x: 696, startPoint y: 531, endPoint x: 594, endPoint y: 524, distance: 101.6
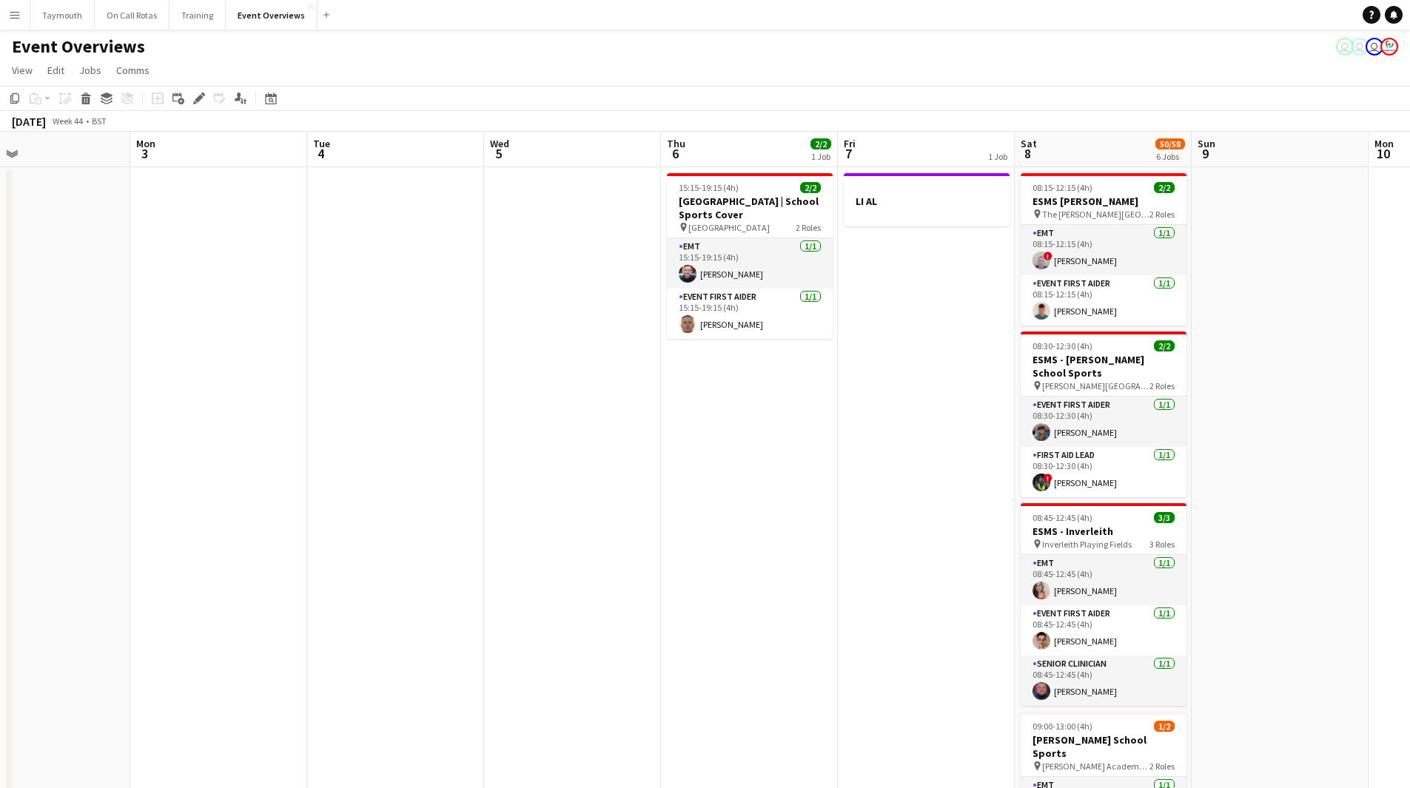
drag, startPoint x: 717, startPoint y: 512, endPoint x: 386, endPoint y: 519, distance: 331.6
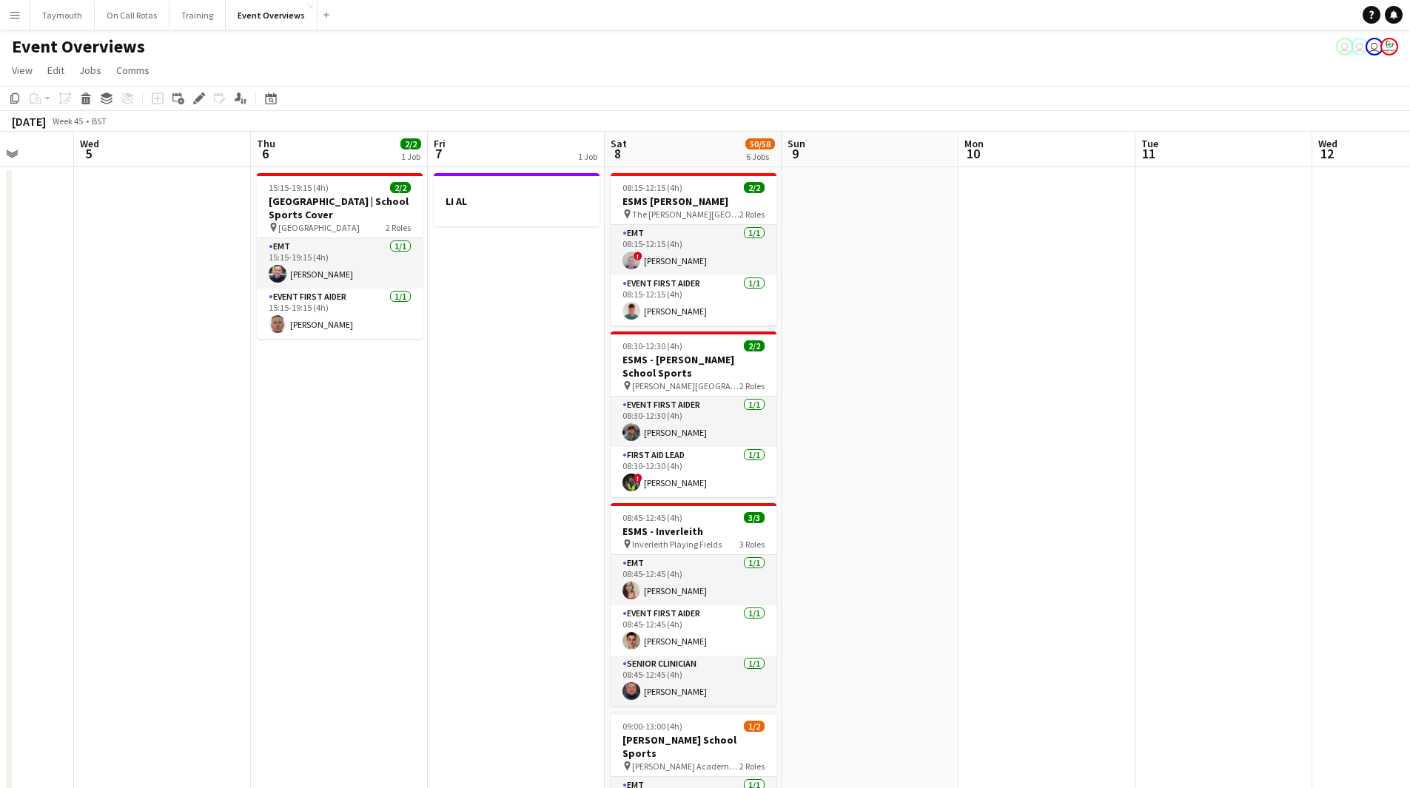
drag, startPoint x: 884, startPoint y: 494, endPoint x: 445, endPoint y: 493, distance: 438.1
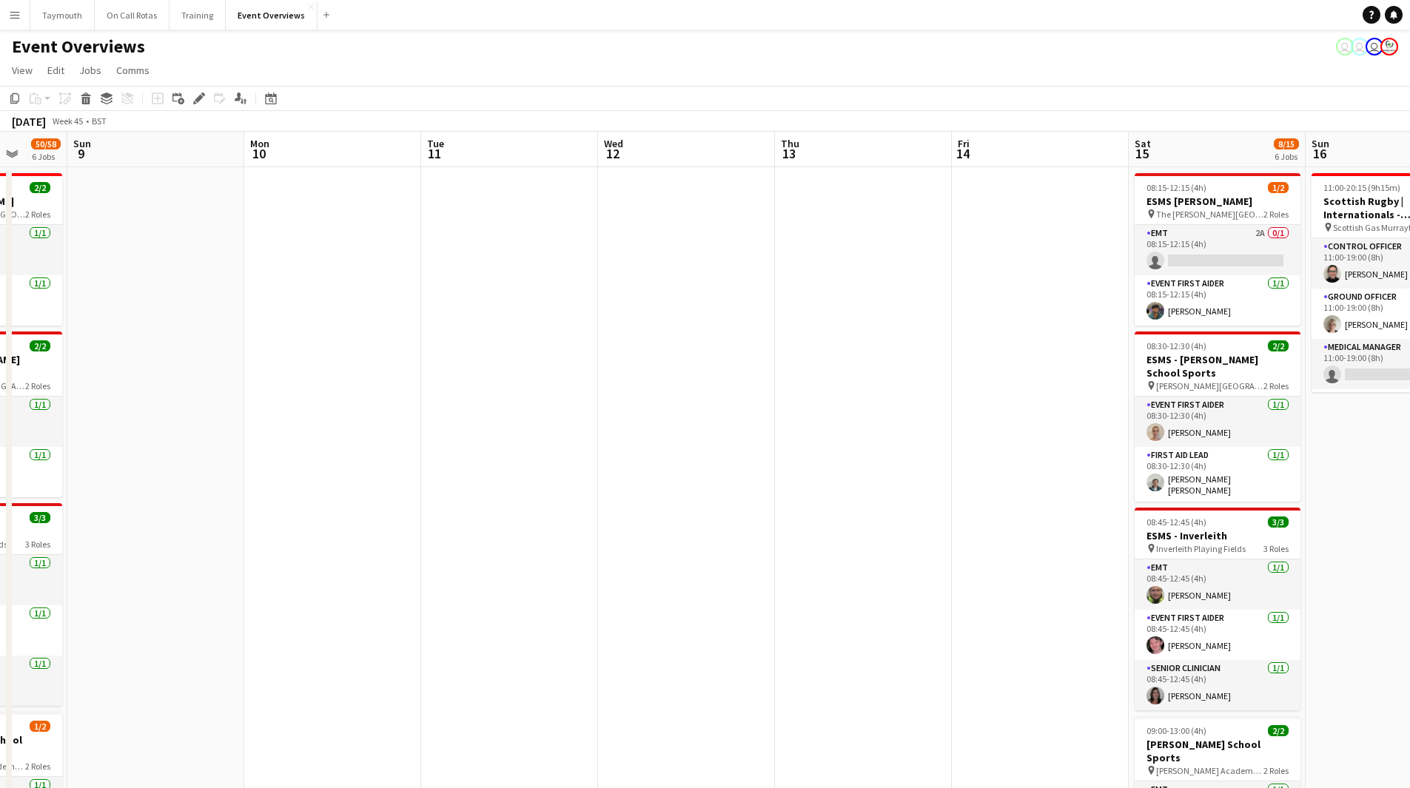
drag, startPoint x: 795, startPoint y: 507, endPoint x: 386, endPoint y: 478, distance: 409.5
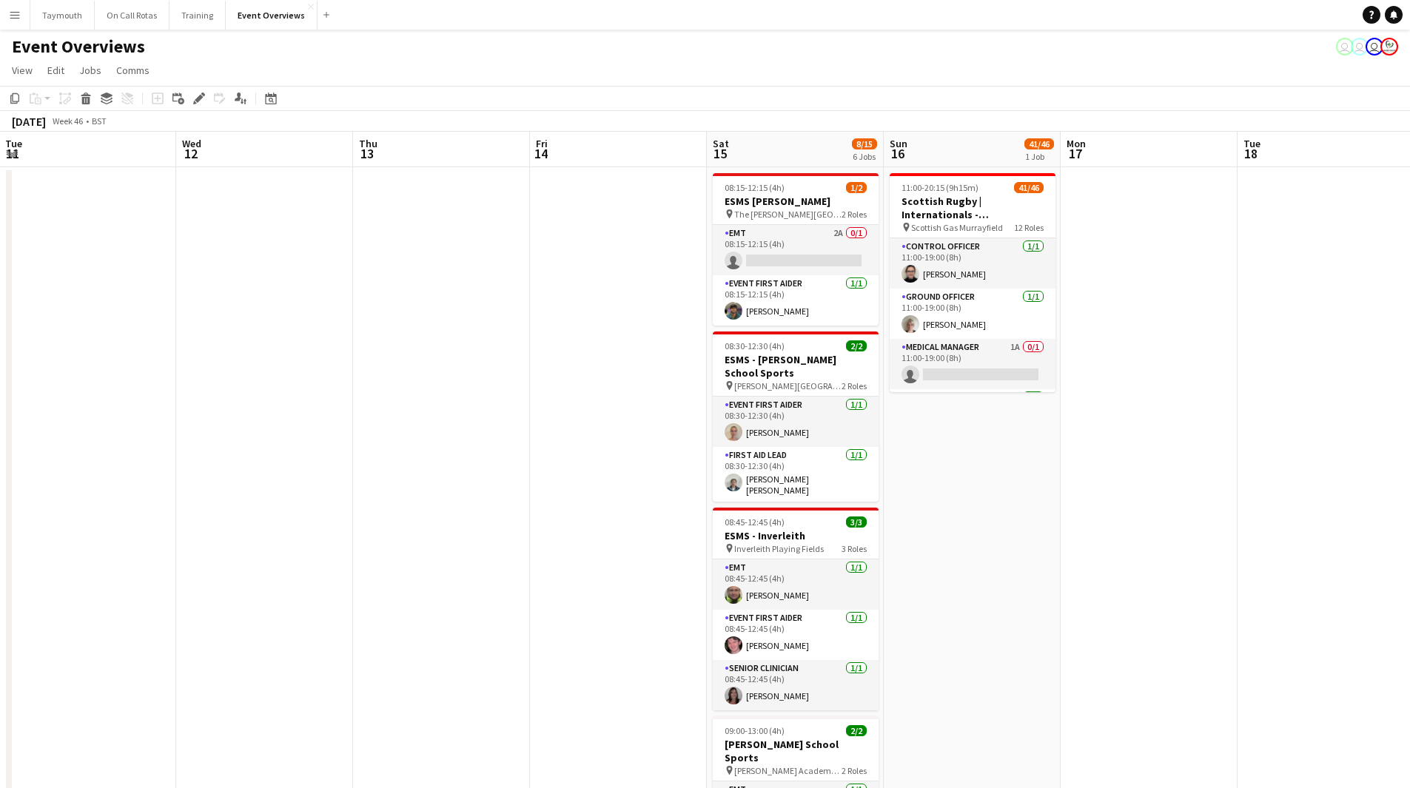
drag, startPoint x: 1161, startPoint y: 408, endPoint x: 369, endPoint y: 436, distance: 792.3
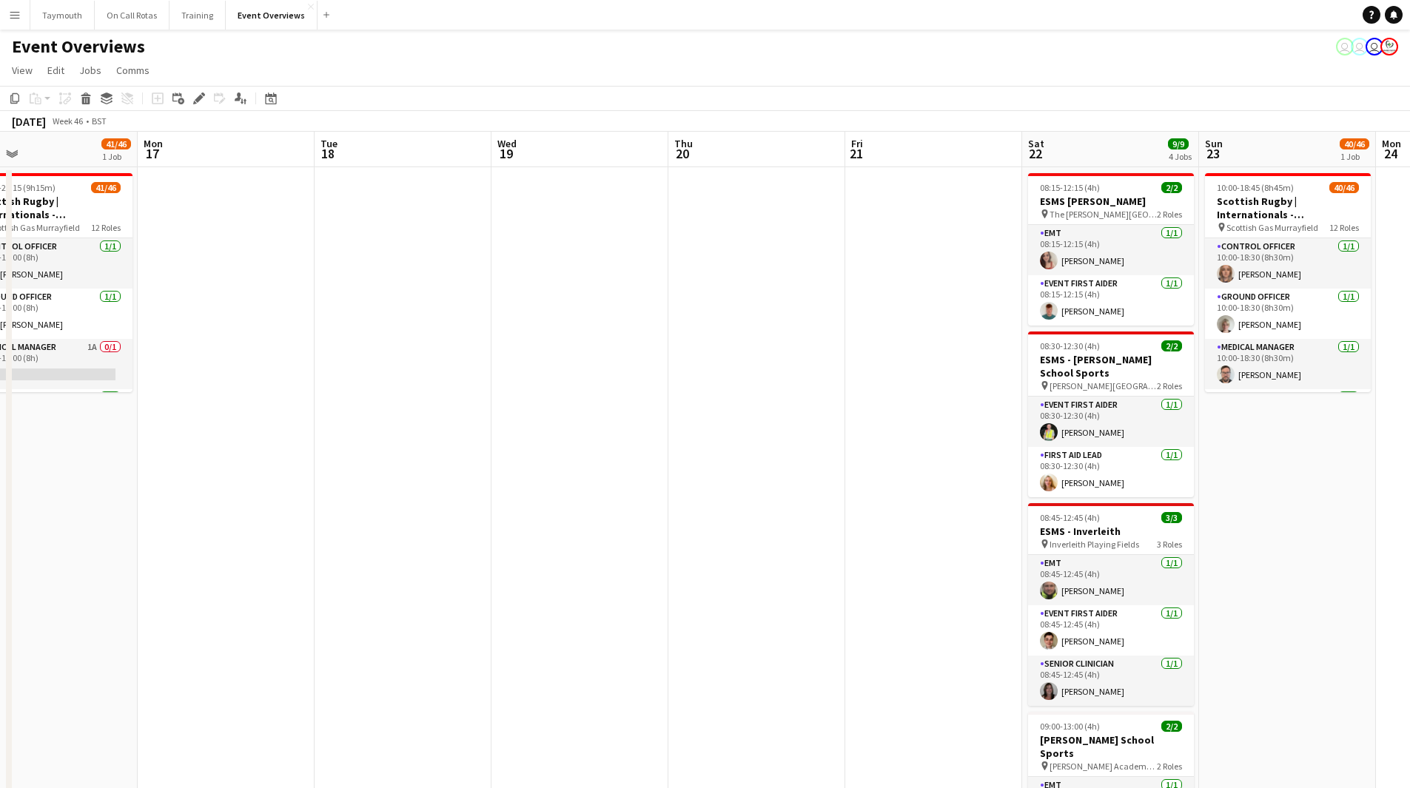
drag, startPoint x: 752, startPoint y: 440, endPoint x: 115, endPoint y: 419, distance: 636.7
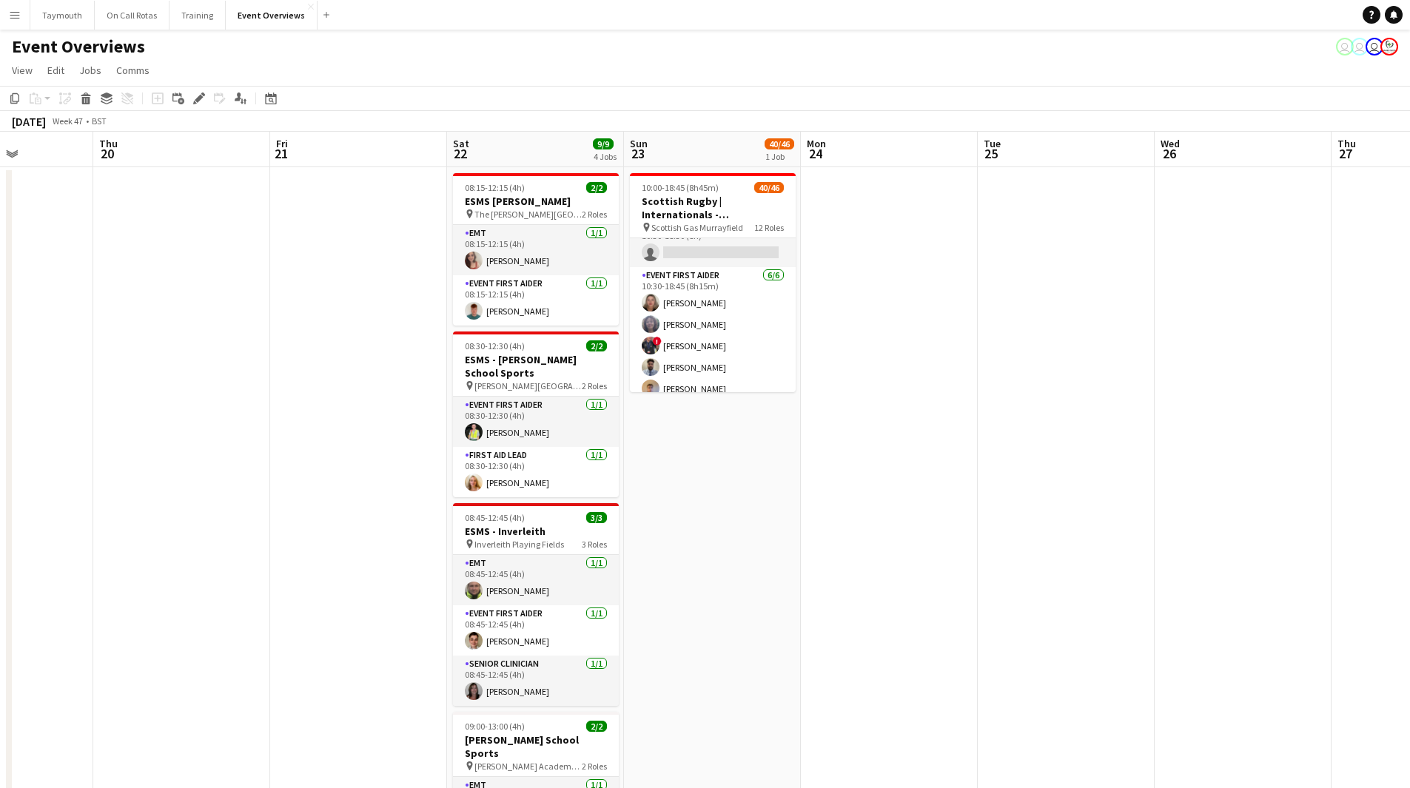
scroll to position [740, 0]
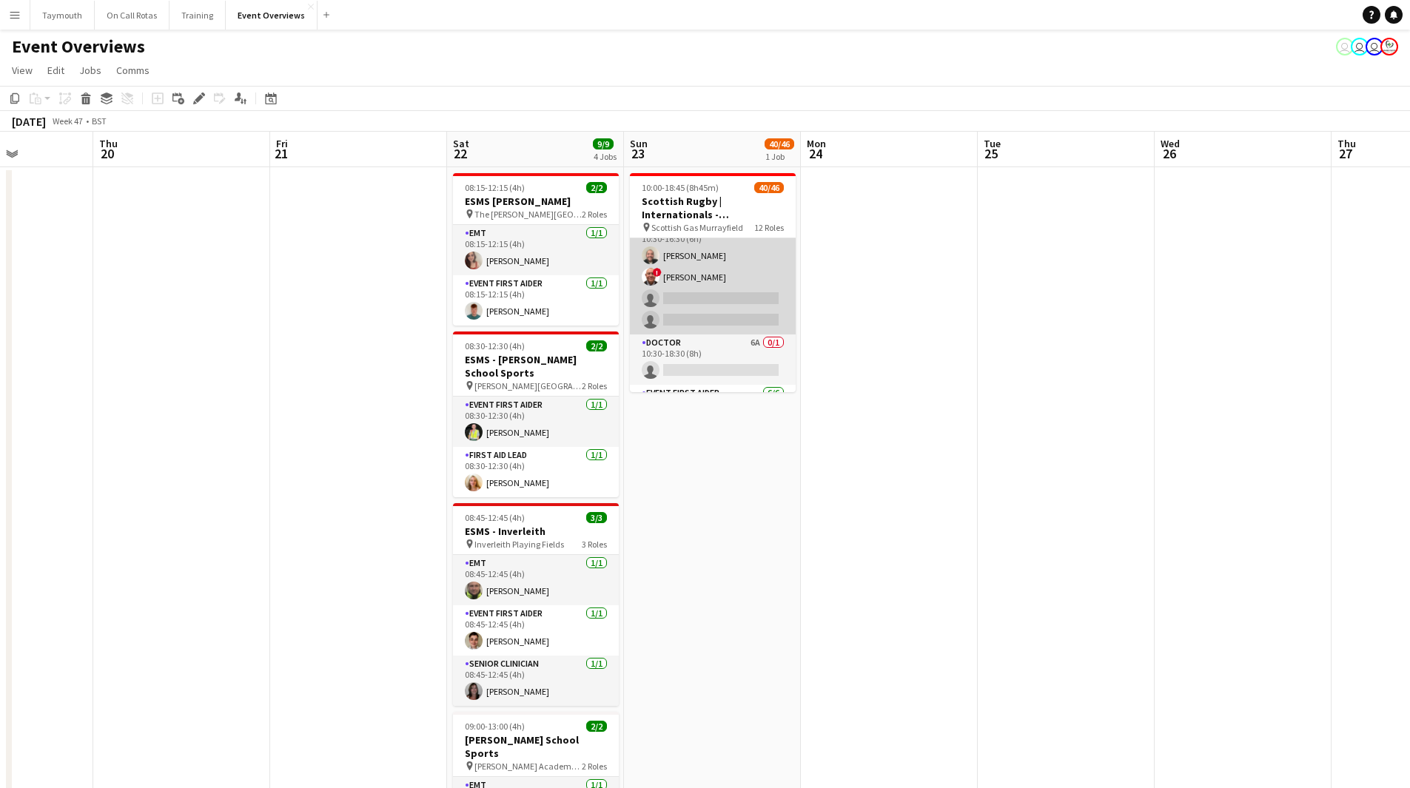
click at [719, 303] on app-card-role "Paramedic 2A [DATE] 10:30-16:30 (6h) [PERSON_NAME] ! [PERSON_NAME] single-neutr…" at bounding box center [713, 277] width 166 height 115
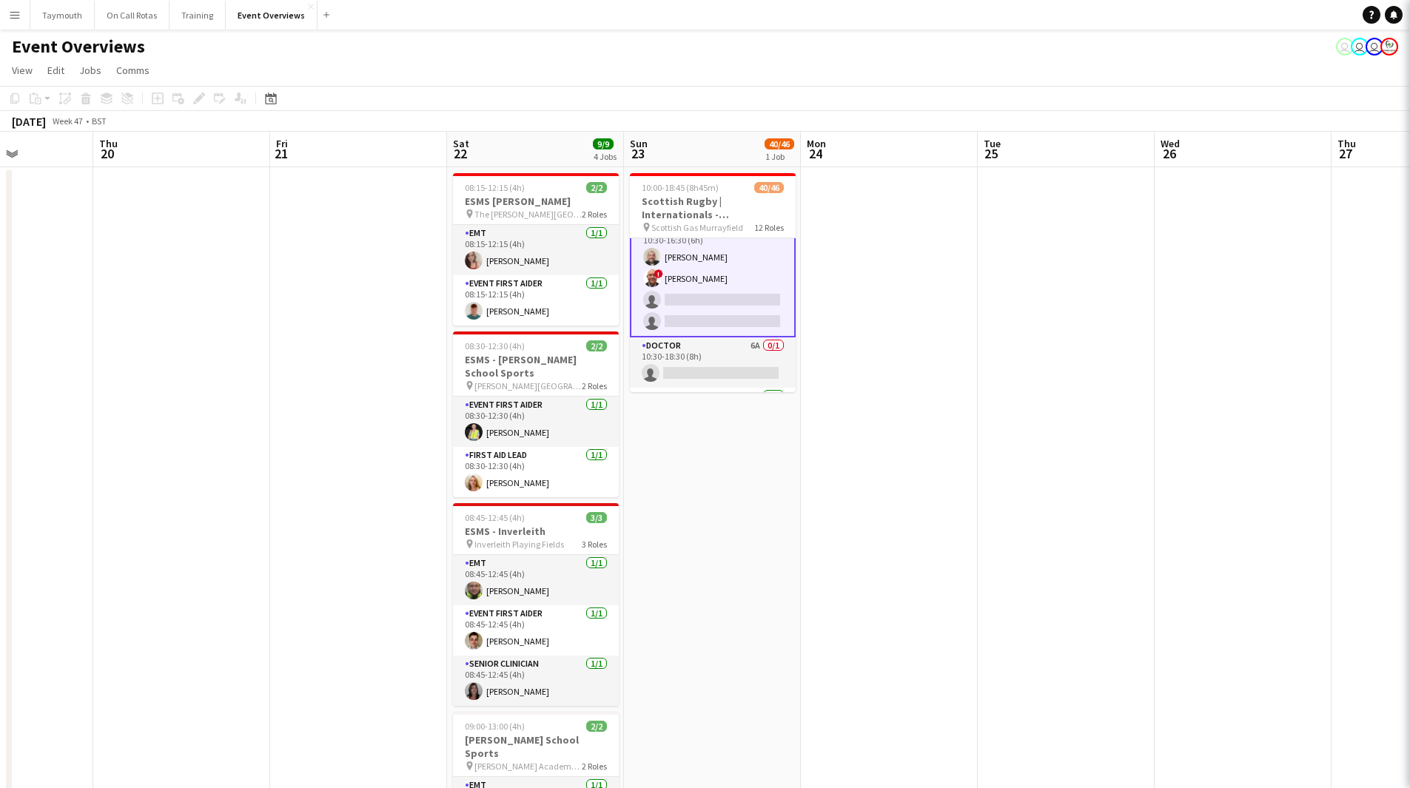
scroll to position [741, 0]
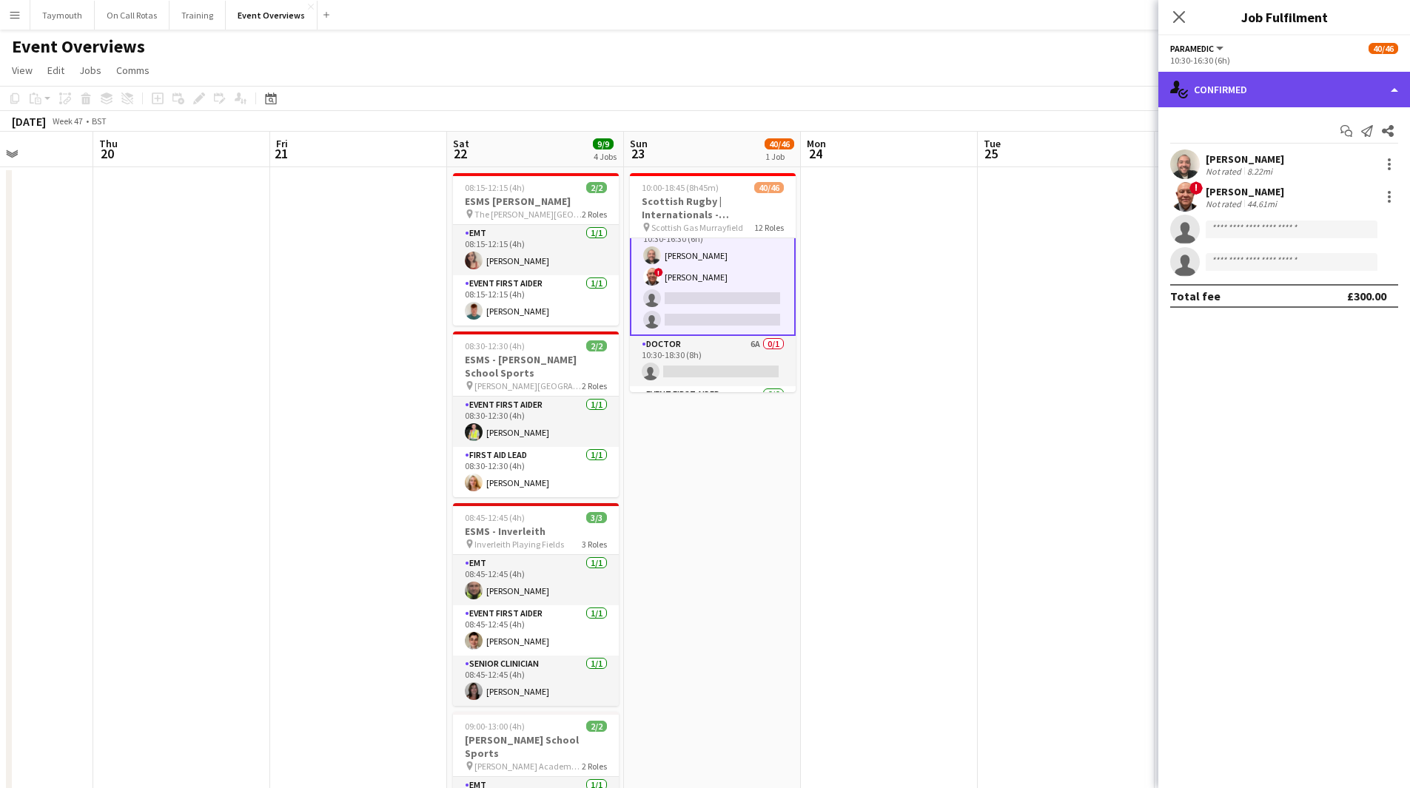
click at [1292, 104] on div "single-neutral-actions-check-2 Confirmed" at bounding box center [1284, 90] width 252 height 36
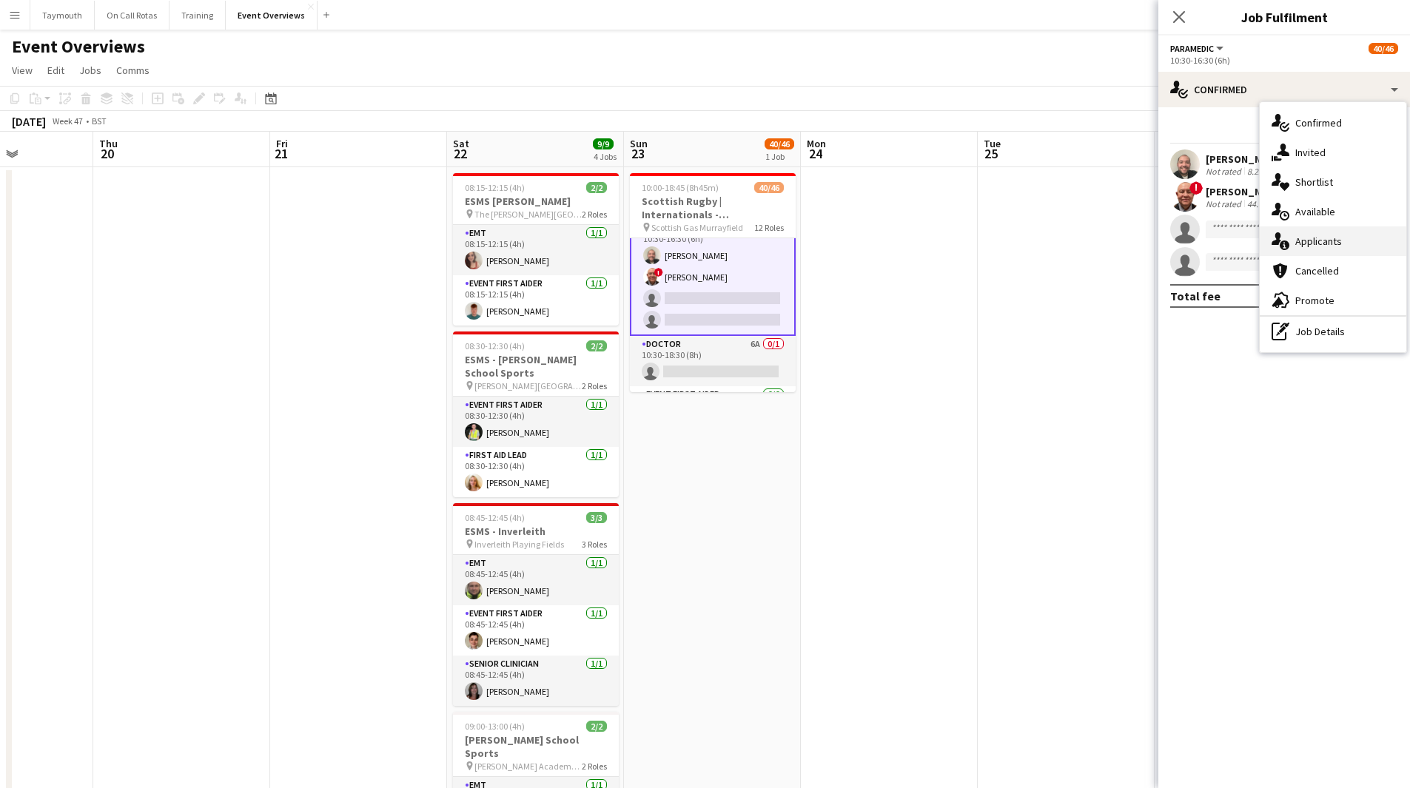
click at [1307, 243] on span "Applicants" at bounding box center [1318, 241] width 47 height 13
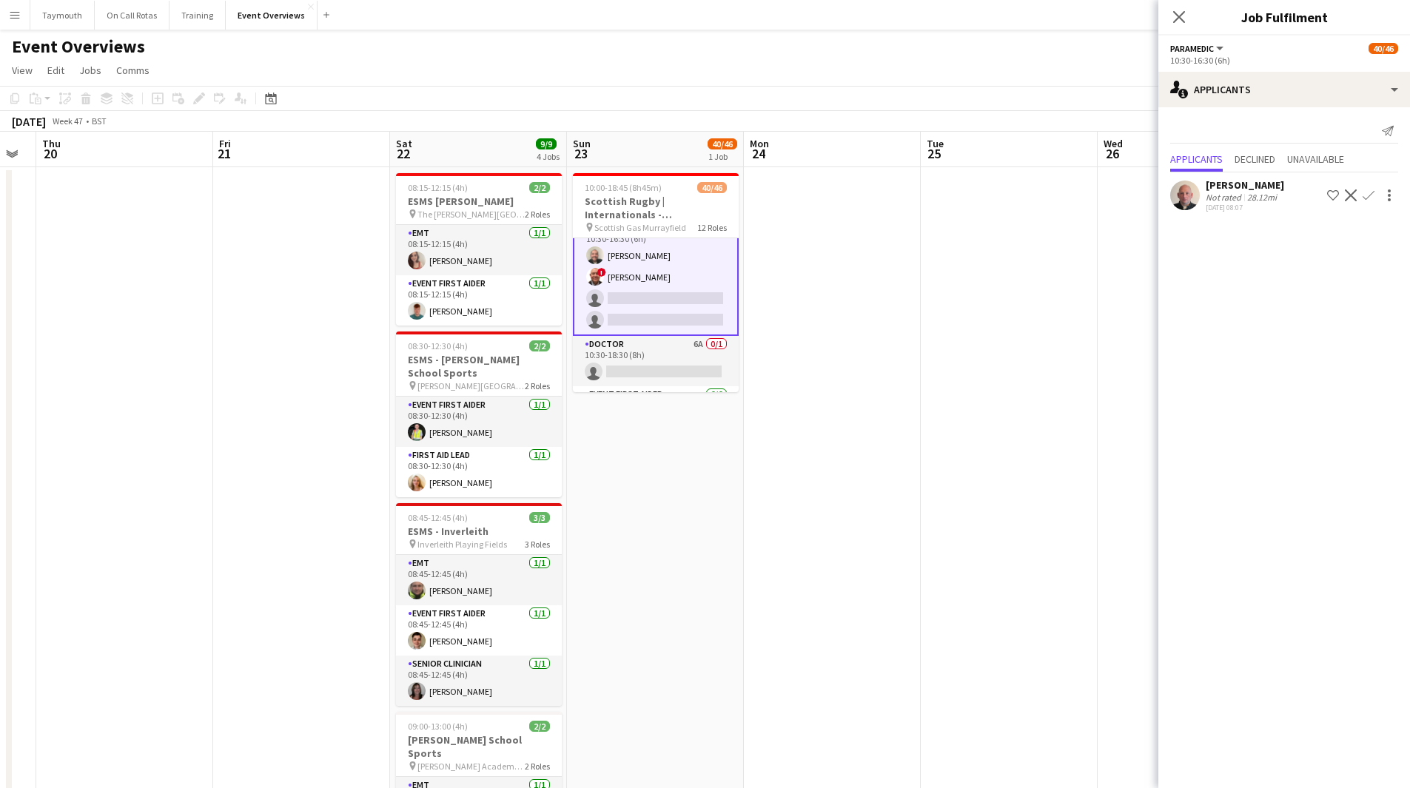
drag, startPoint x: 830, startPoint y: 391, endPoint x: 56, endPoint y: 562, distance: 792.1
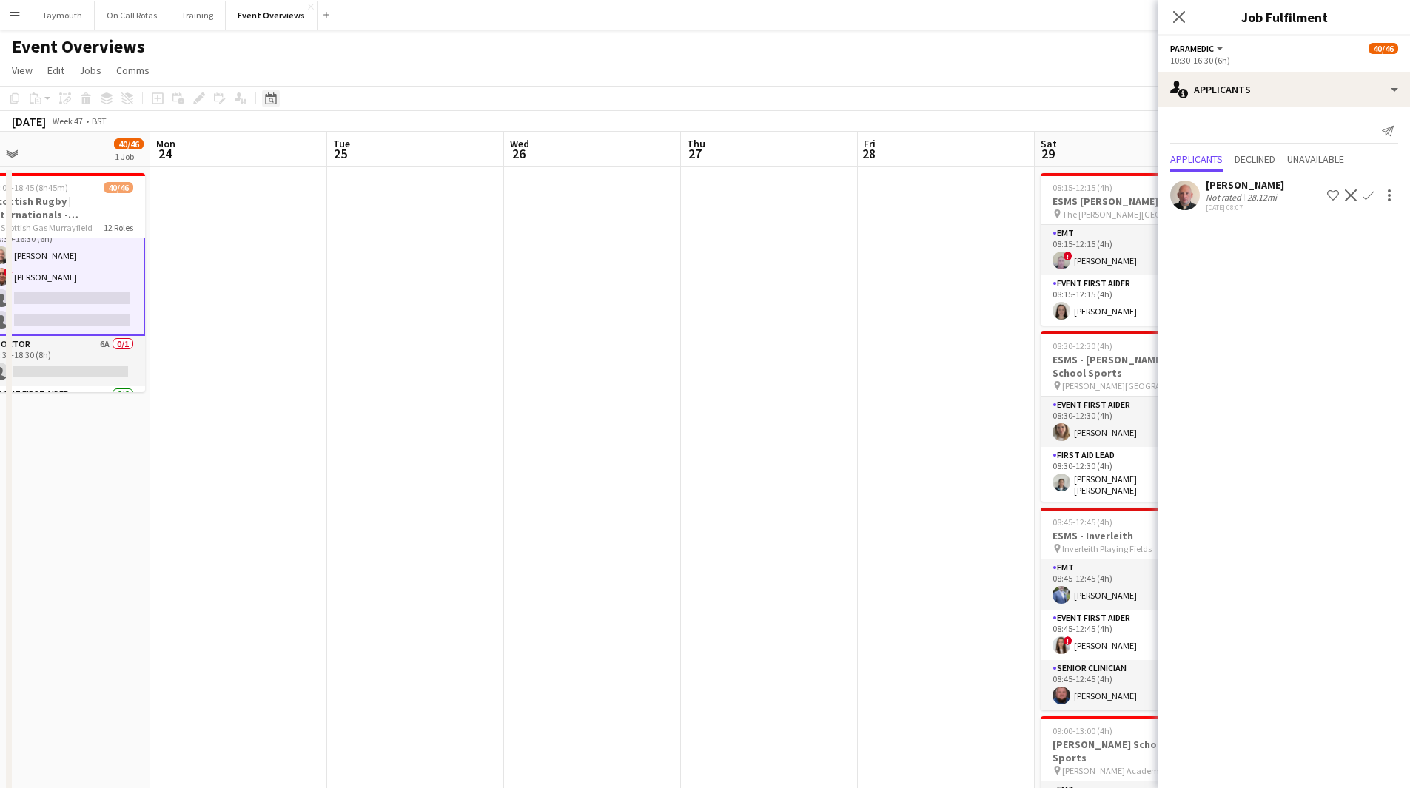
click at [271, 92] on div "Date picker" at bounding box center [271, 99] width 18 height 18
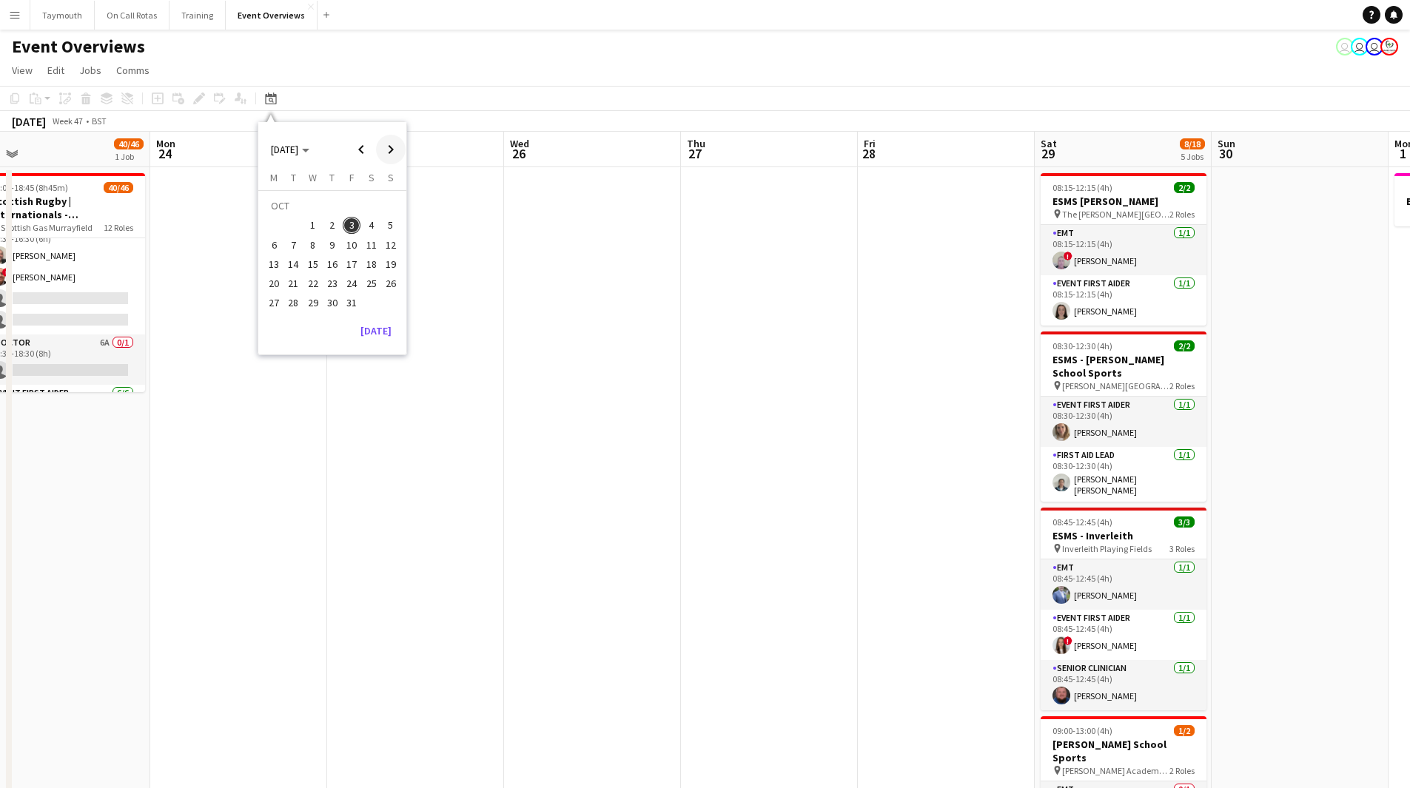
click at [380, 140] on span "Next month" at bounding box center [391, 150] width 30 height 30
click at [309, 312] on button "31" at bounding box center [312, 302] width 19 height 19
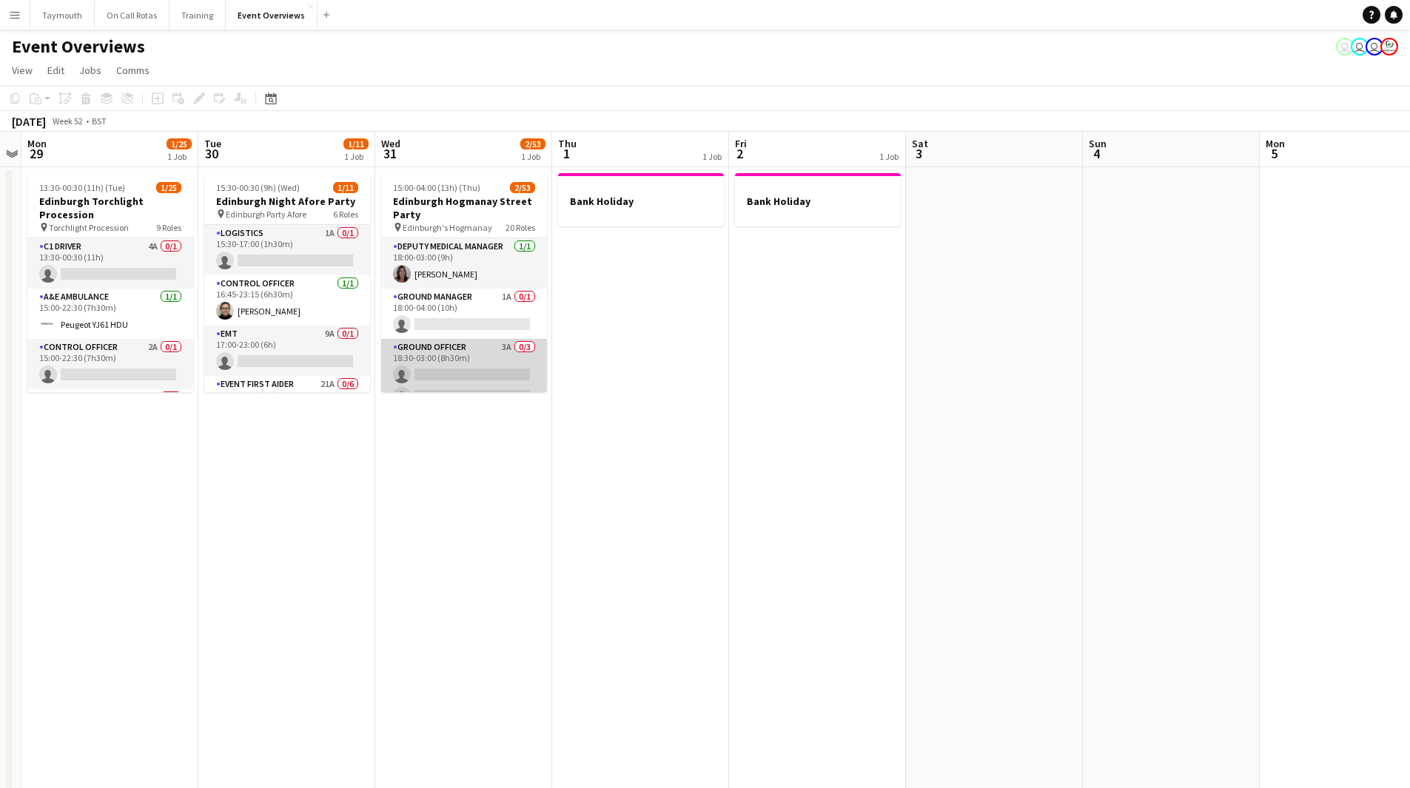
scroll to position [148, 0]
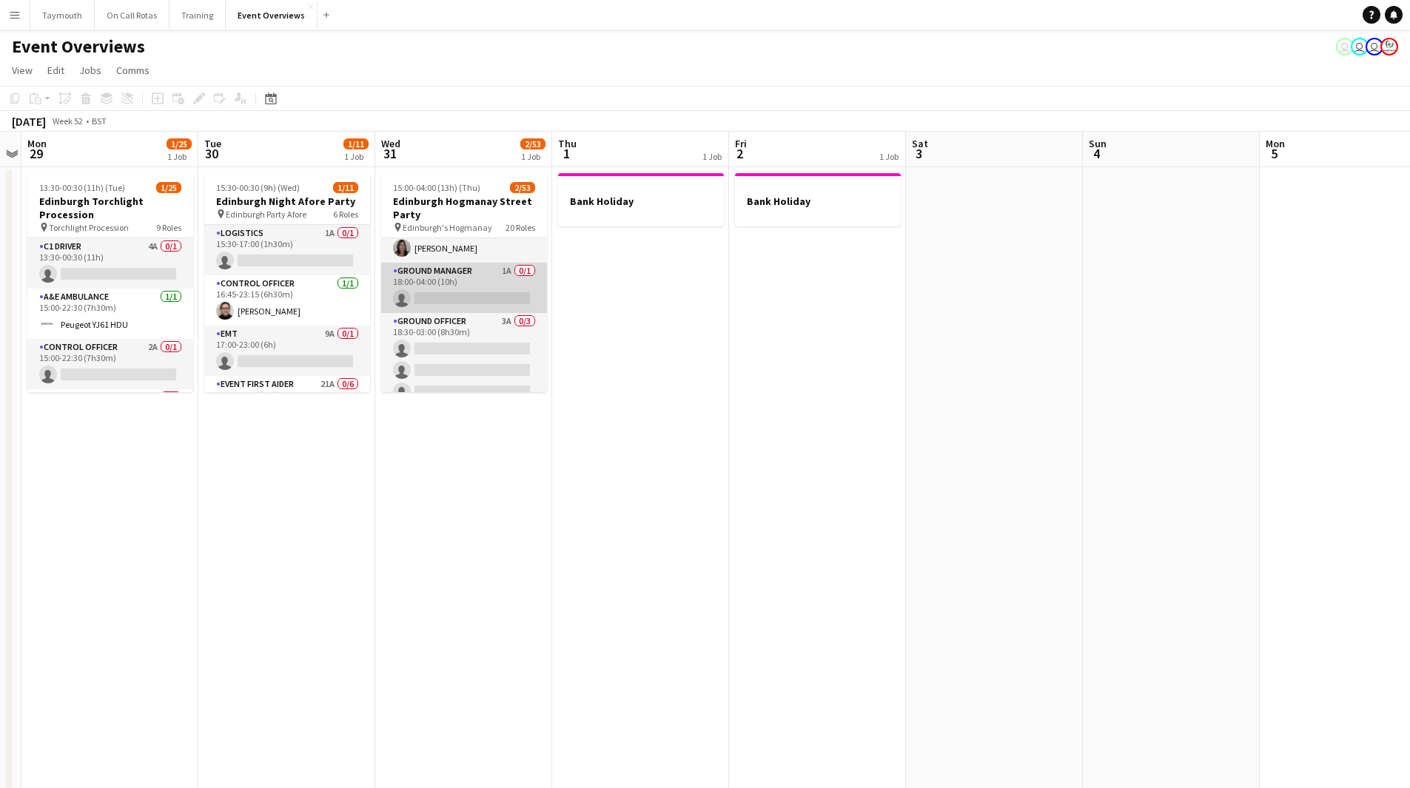
click at [443, 277] on app-card-role "Ground Manager 1A 0/1 18:00-04:00 (10h) single-neutral-actions" at bounding box center [464, 288] width 166 height 50
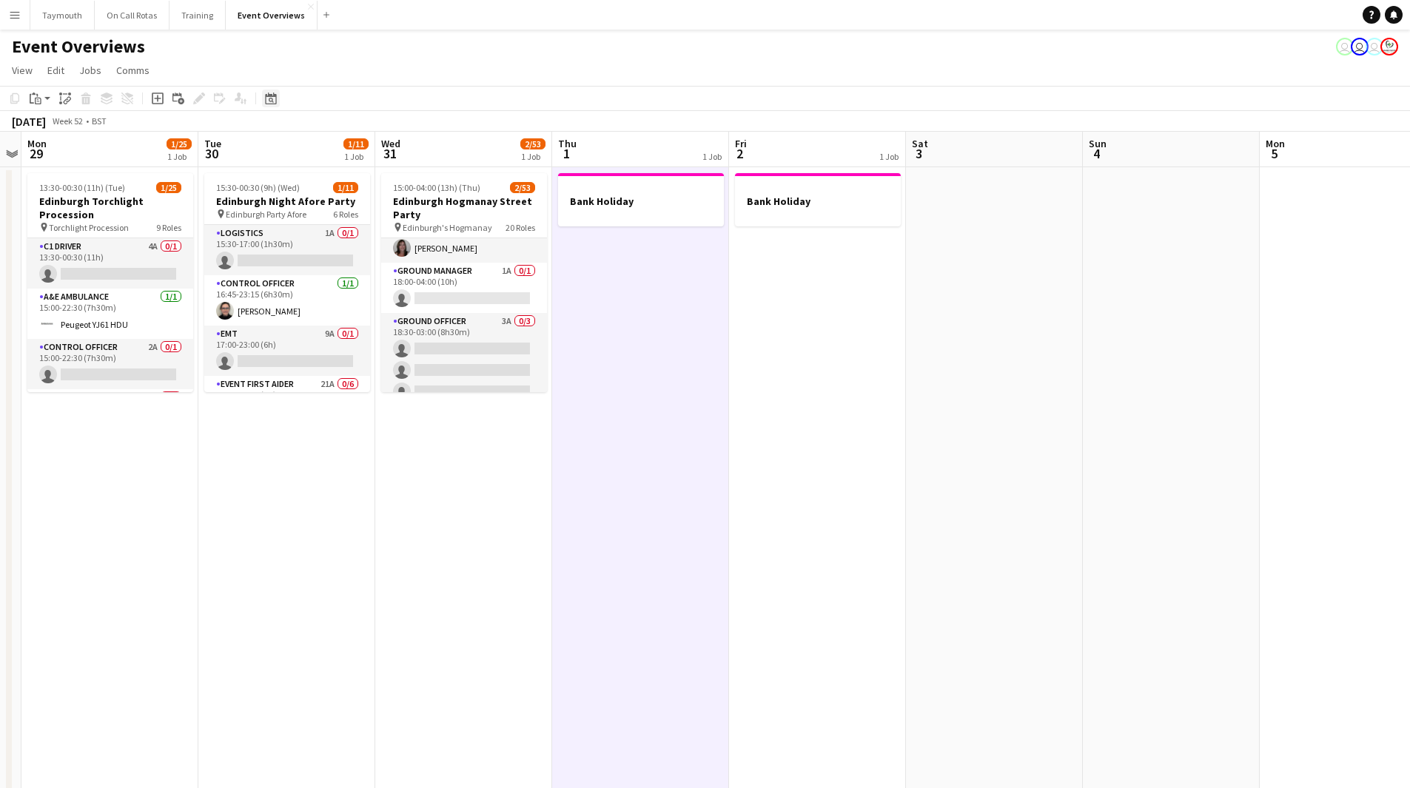
click at [268, 101] on icon "Date picker" at bounding box center [271, 98] width 12 height 12
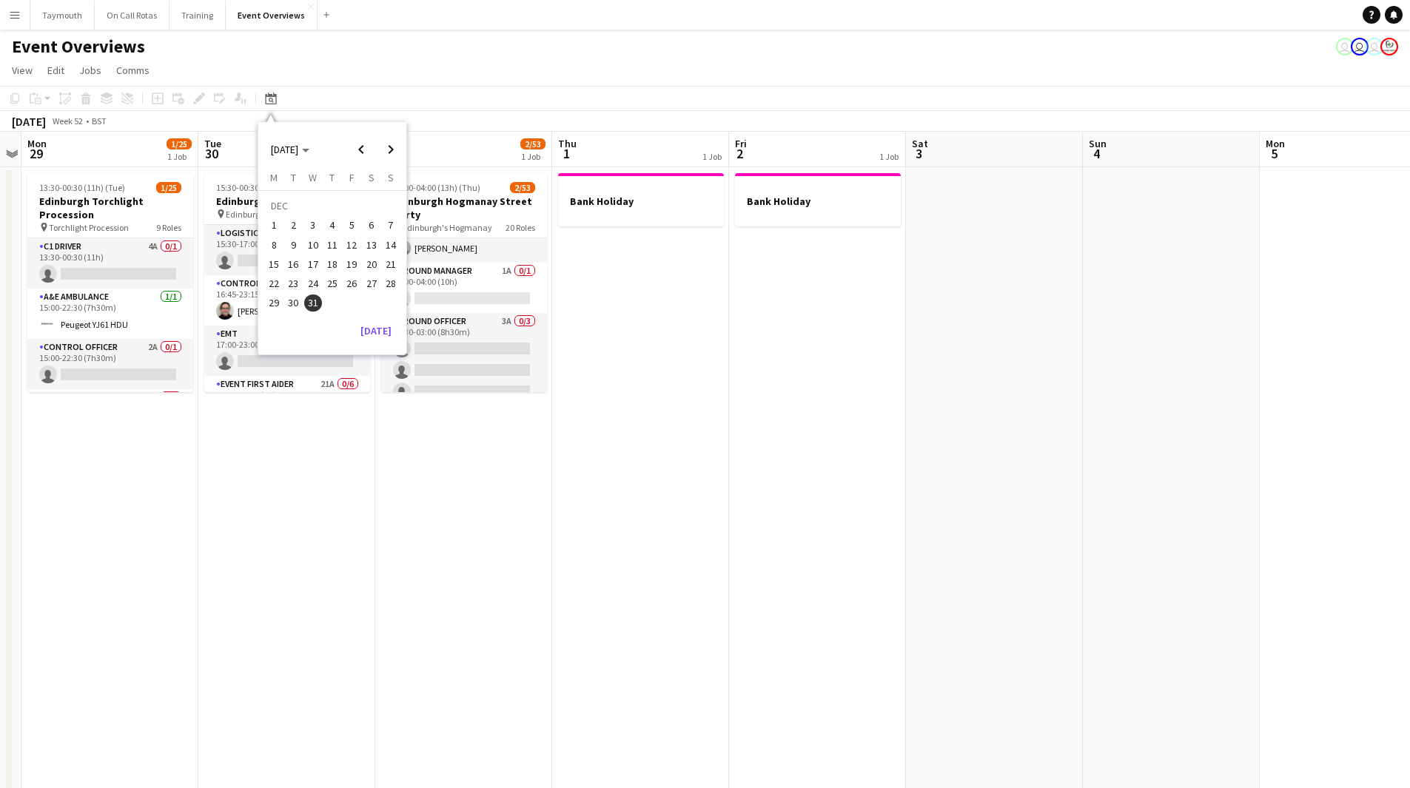
click at [365, 284] on span "27" at bounding box center [372, 284] width 18 height 18
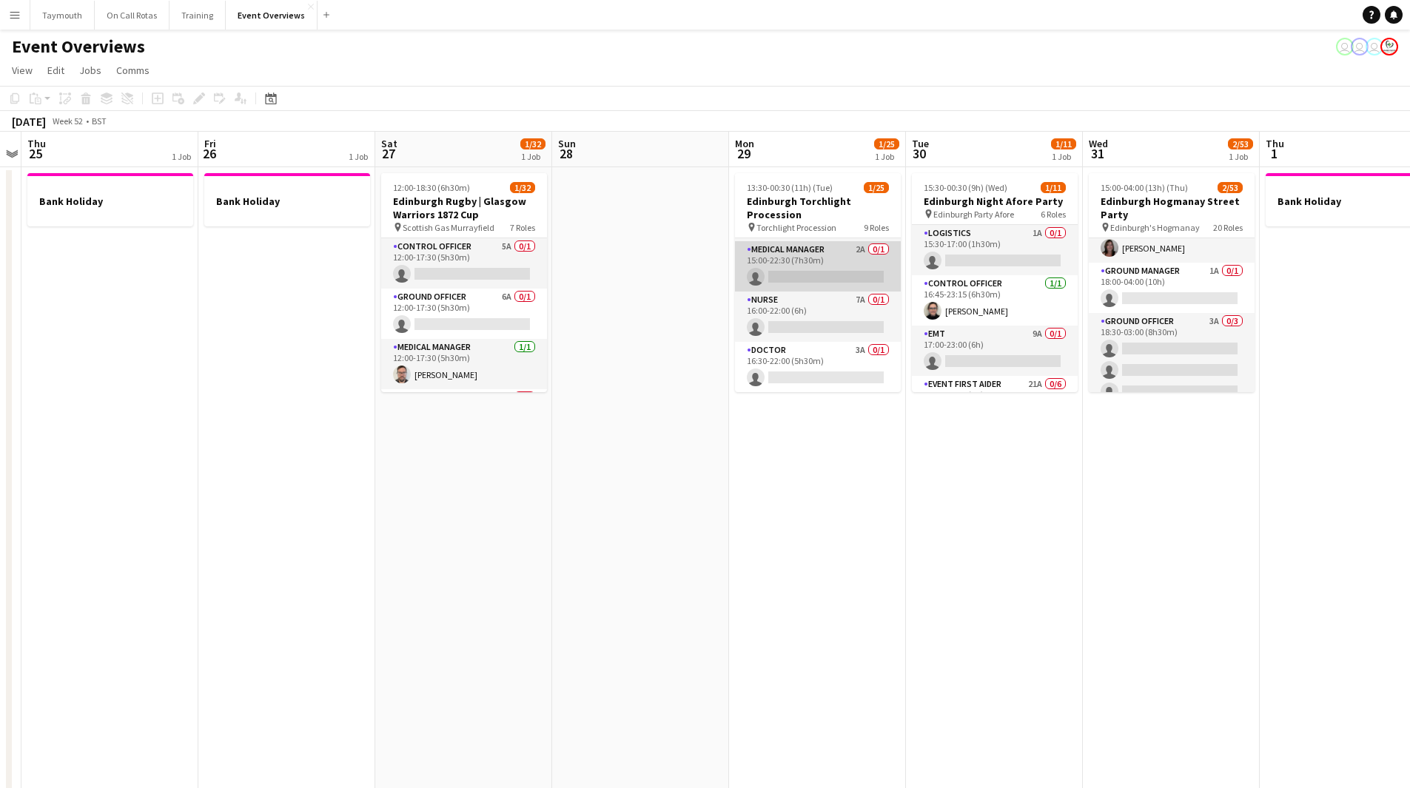
click at [822, 267] on app-card-role "Medical Manager 2A 0/1 15:00-22:30 (7h30m) single-neutral-actions" at bounding box center [818, 266] width 166 height 50
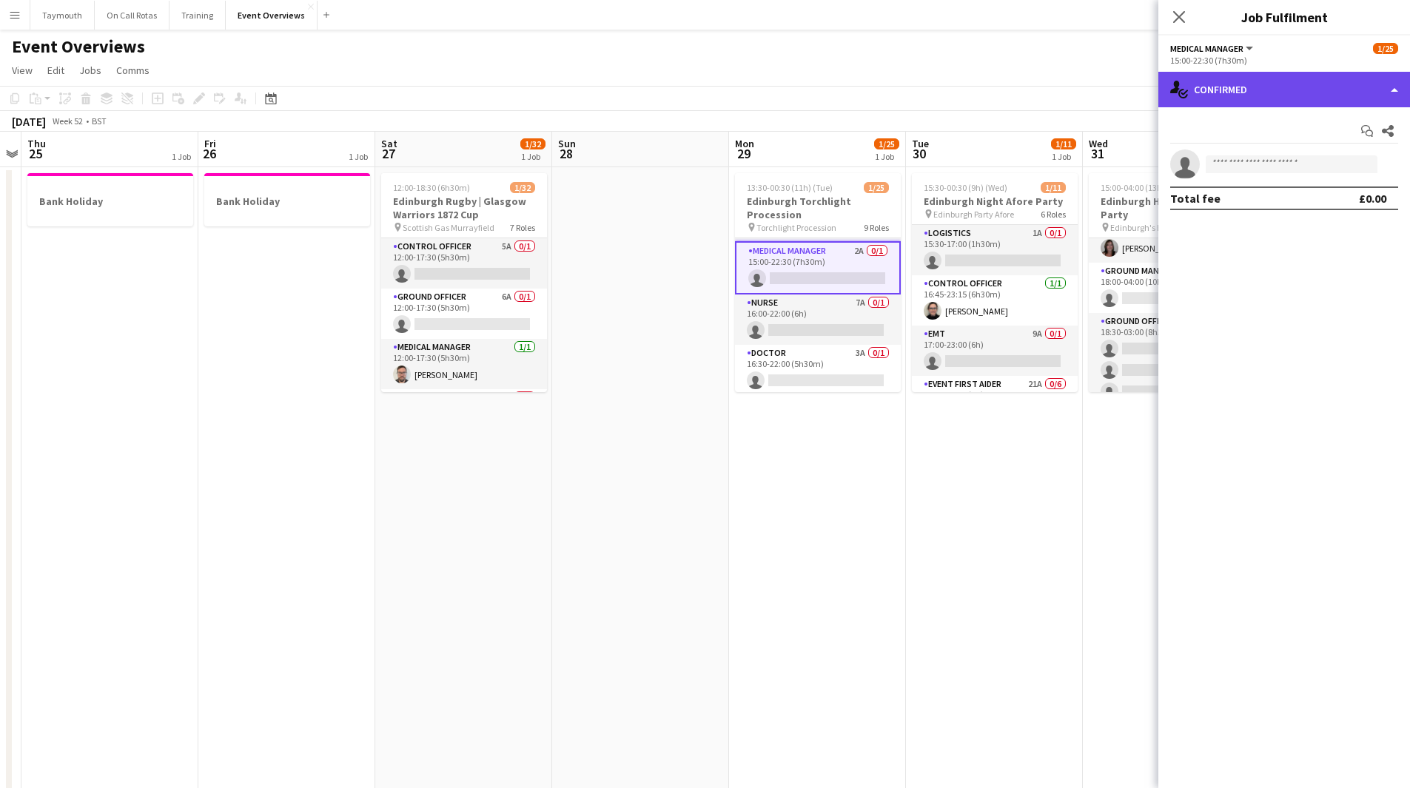
click at [1328, 93] on div "single-neutral-actions-check-2 Confirmed" at bounding box center [1284, 90] width 252 height 36
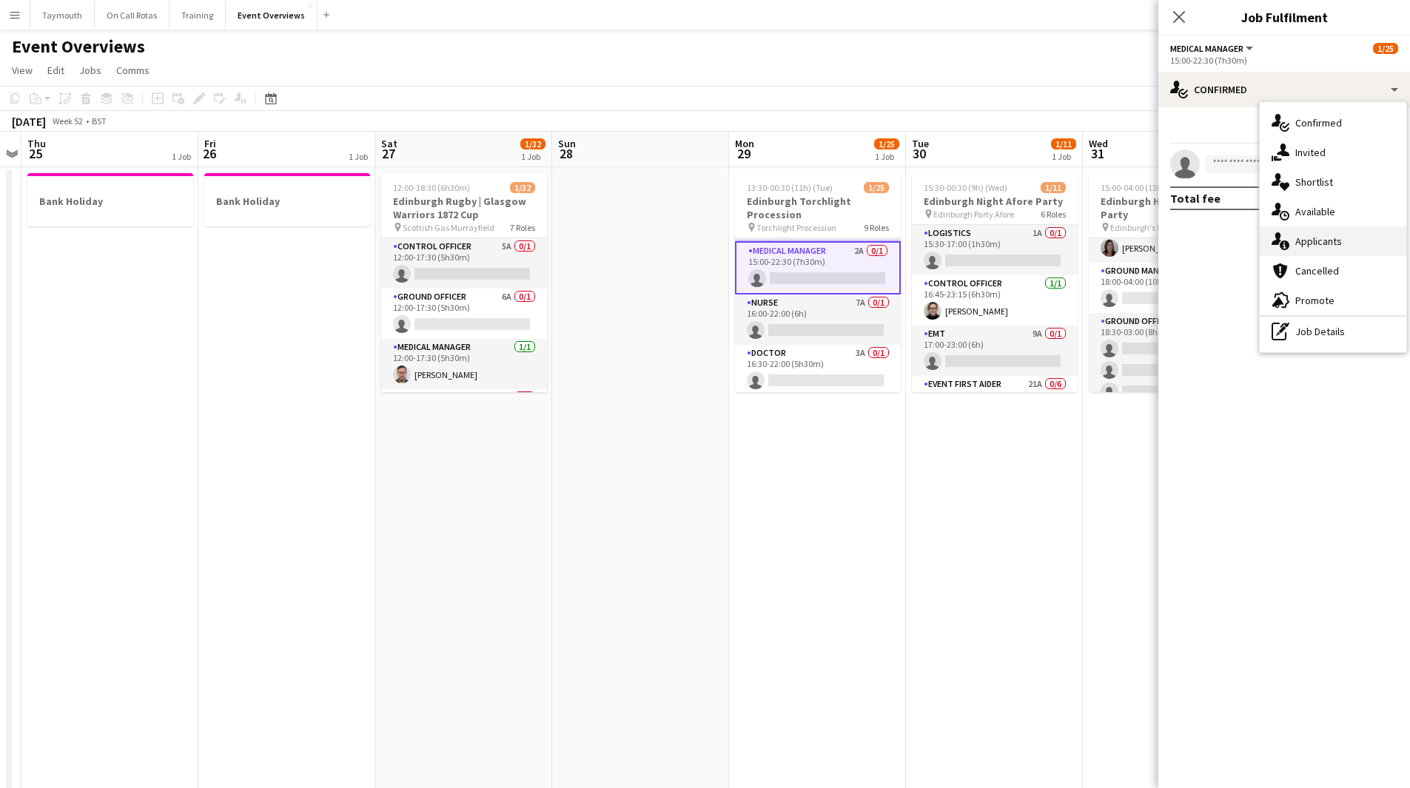
click at [1336, 241] on span "Applicants" at bounding box center [1318, 241] width 47 height 13
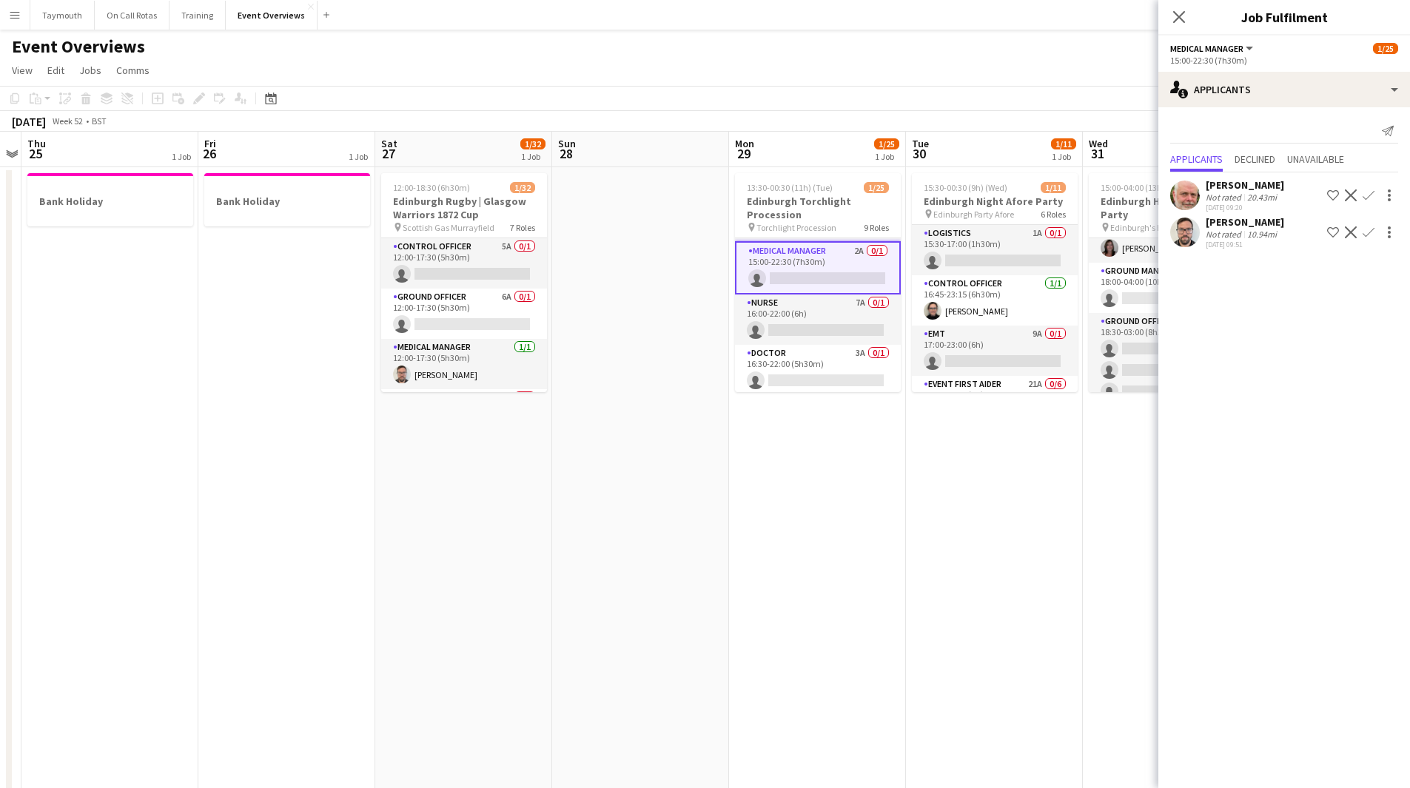
click at [1365, 230] on app-icon "Confirm" at bounding box center [1368, 232] width 12 height 12
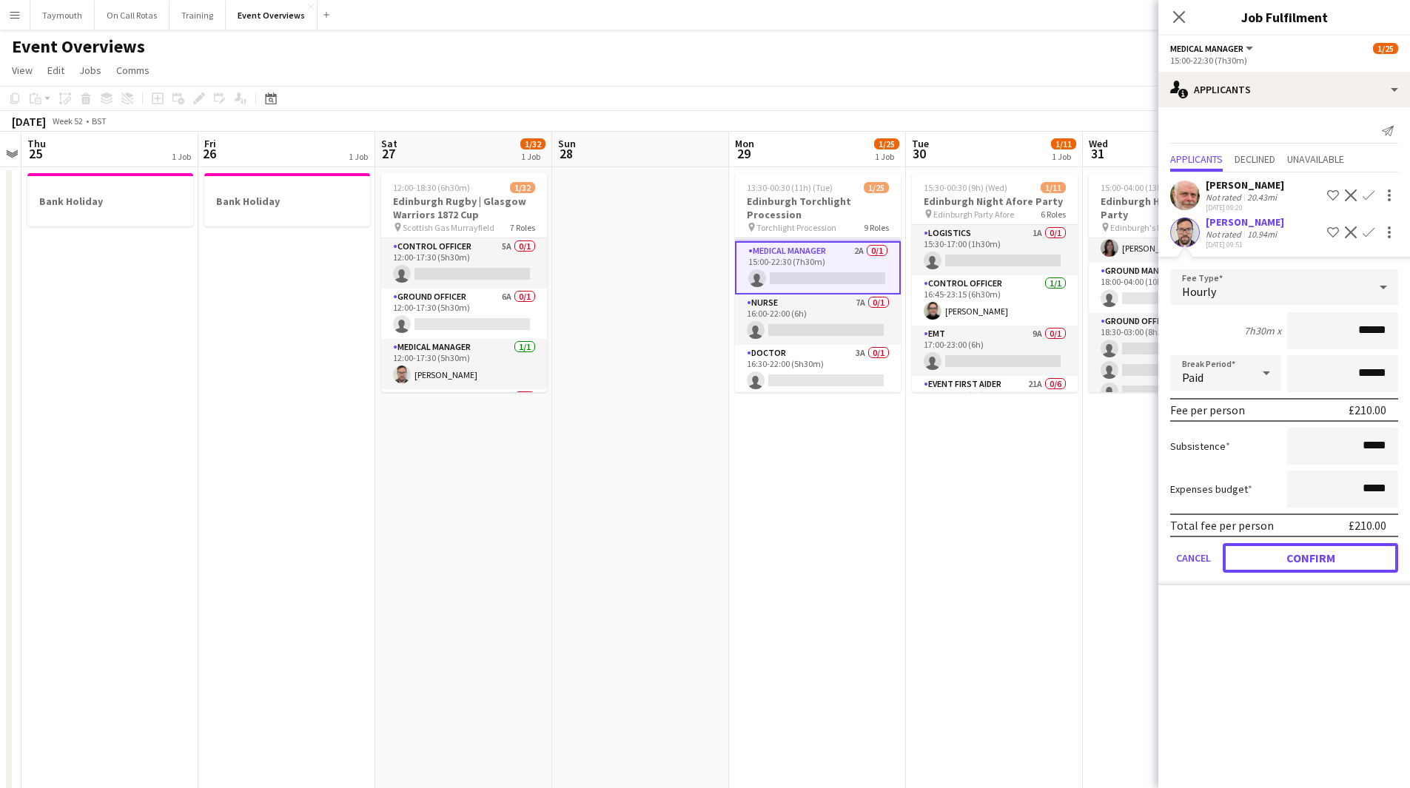
click at [1292, 566] on button "Confirm" at bounding box center [1309, 558] width 175 height 30
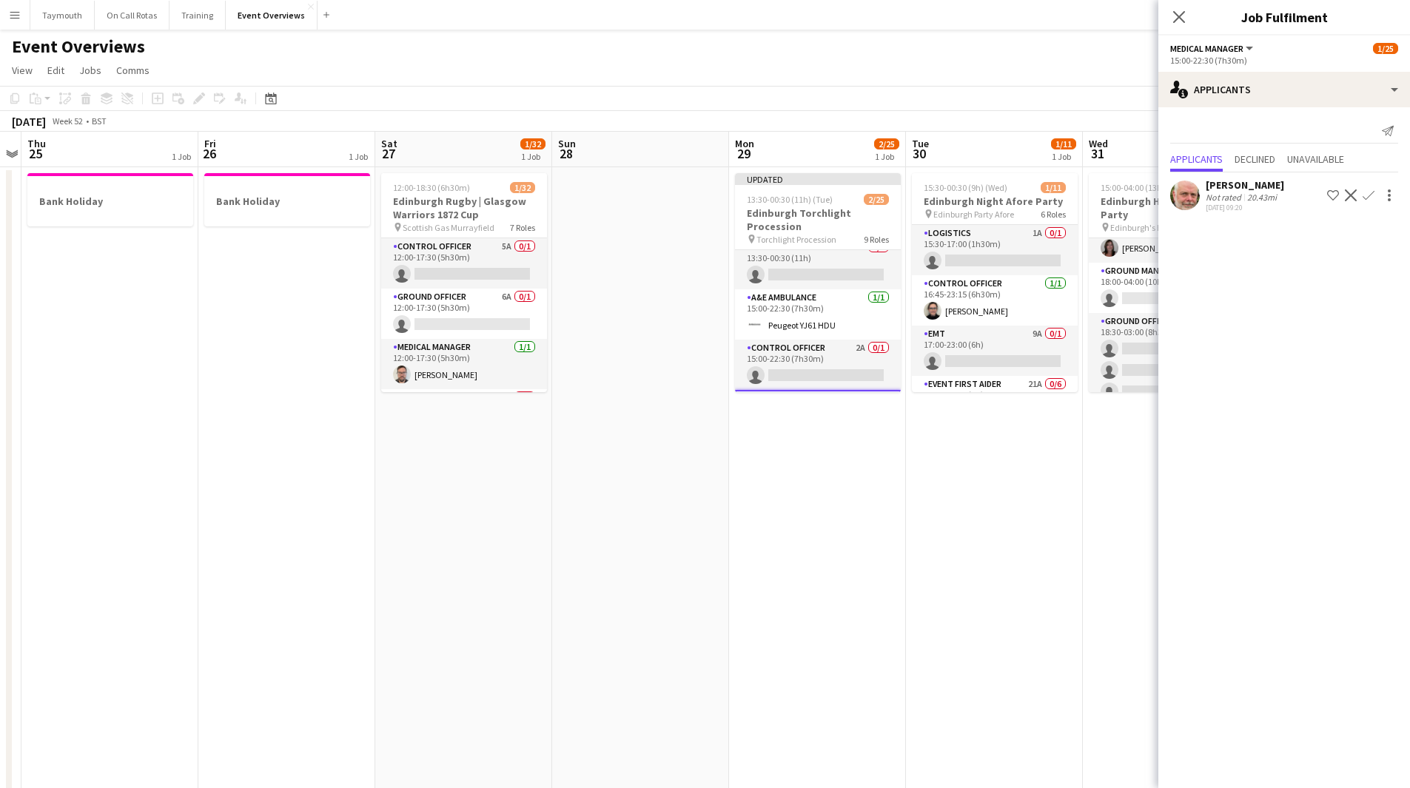
scroll to position [0, 0]
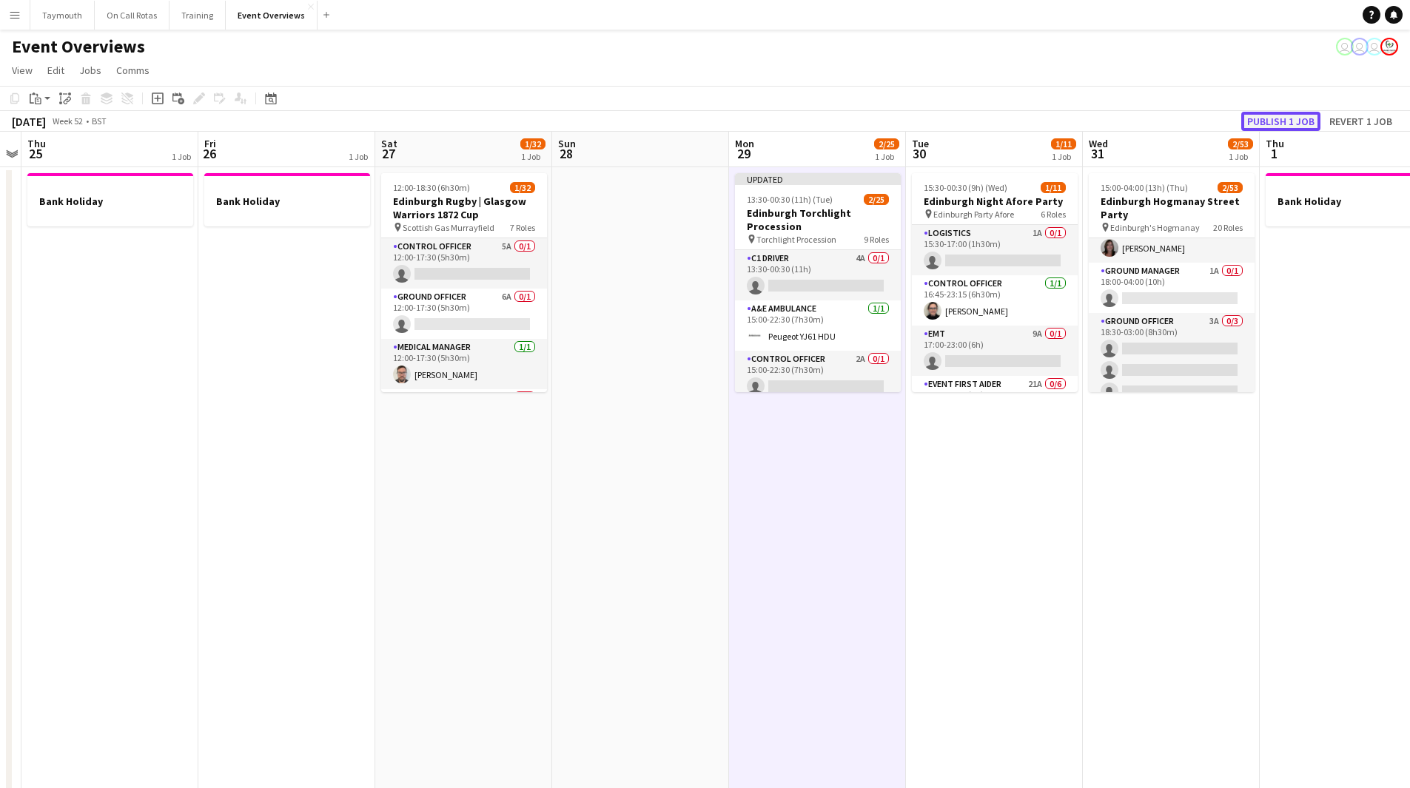
click at [1302, 118] on button "Publish 1 job" at bounding box center [1280, 121] width 79 height 19
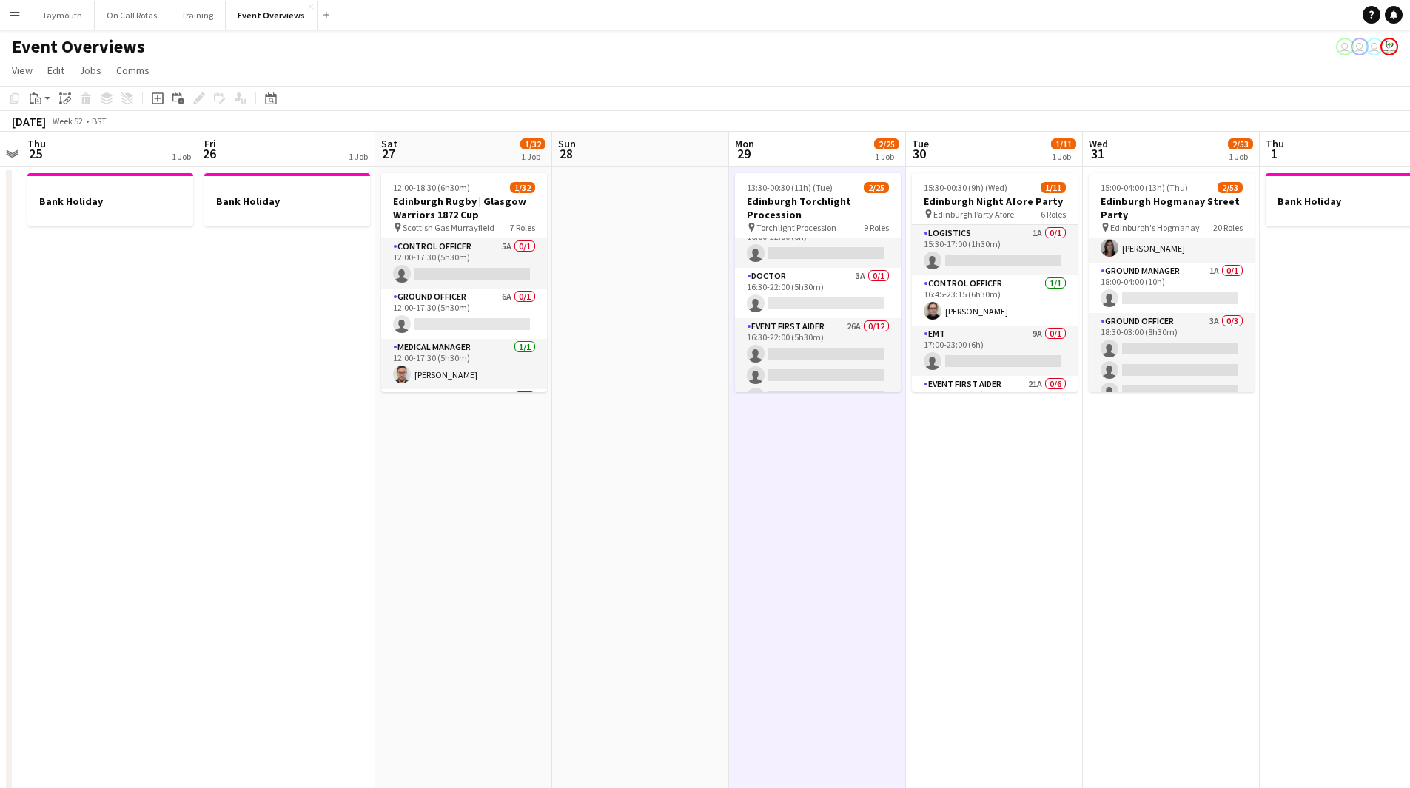
scroll to position [148, 0]
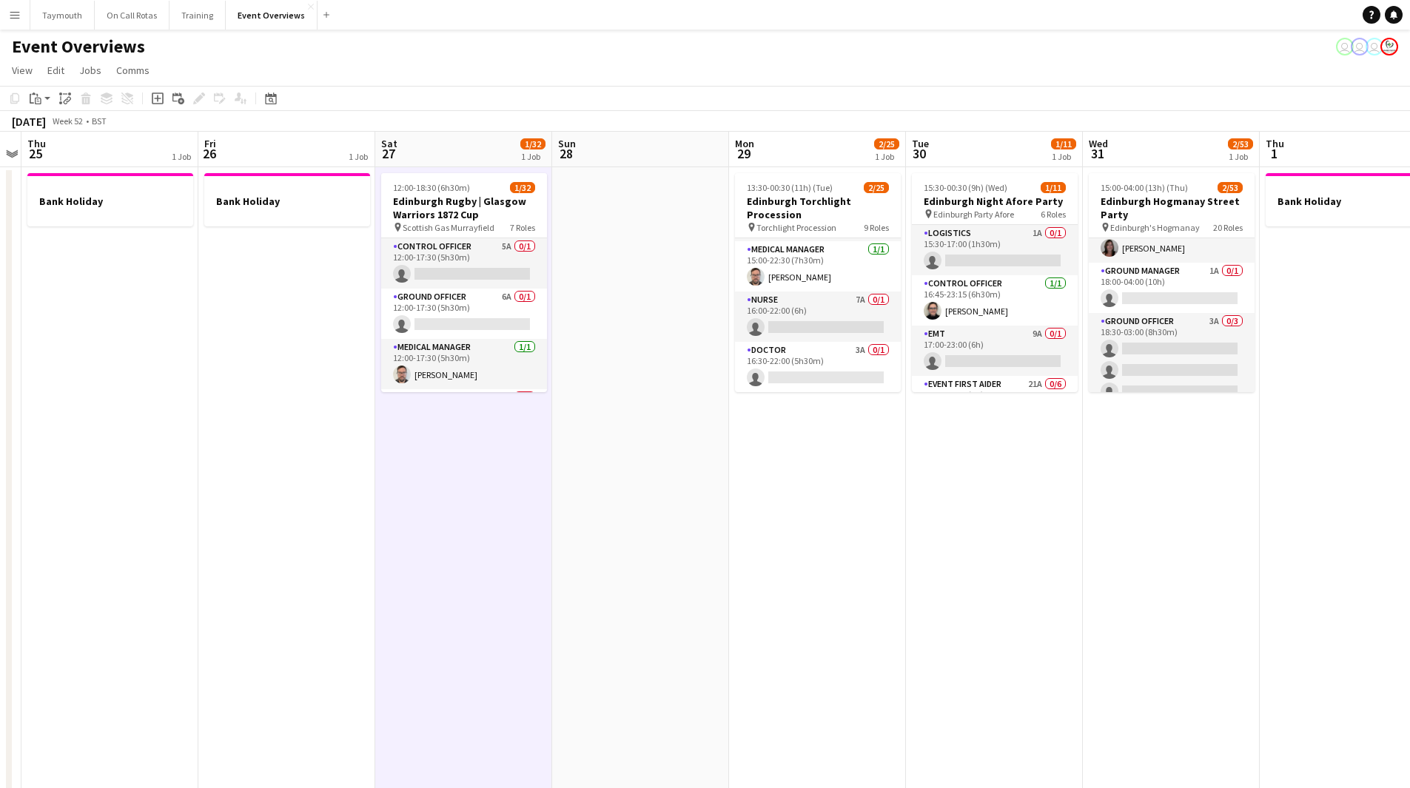
click at [280, 101] on div "Date picker [DATE] [DATE] [DATE] M [DATE] T [DATE] W [DATE] T [DATE] F [DATE] S…" at bounding box center [265, 99] width 33 height 18
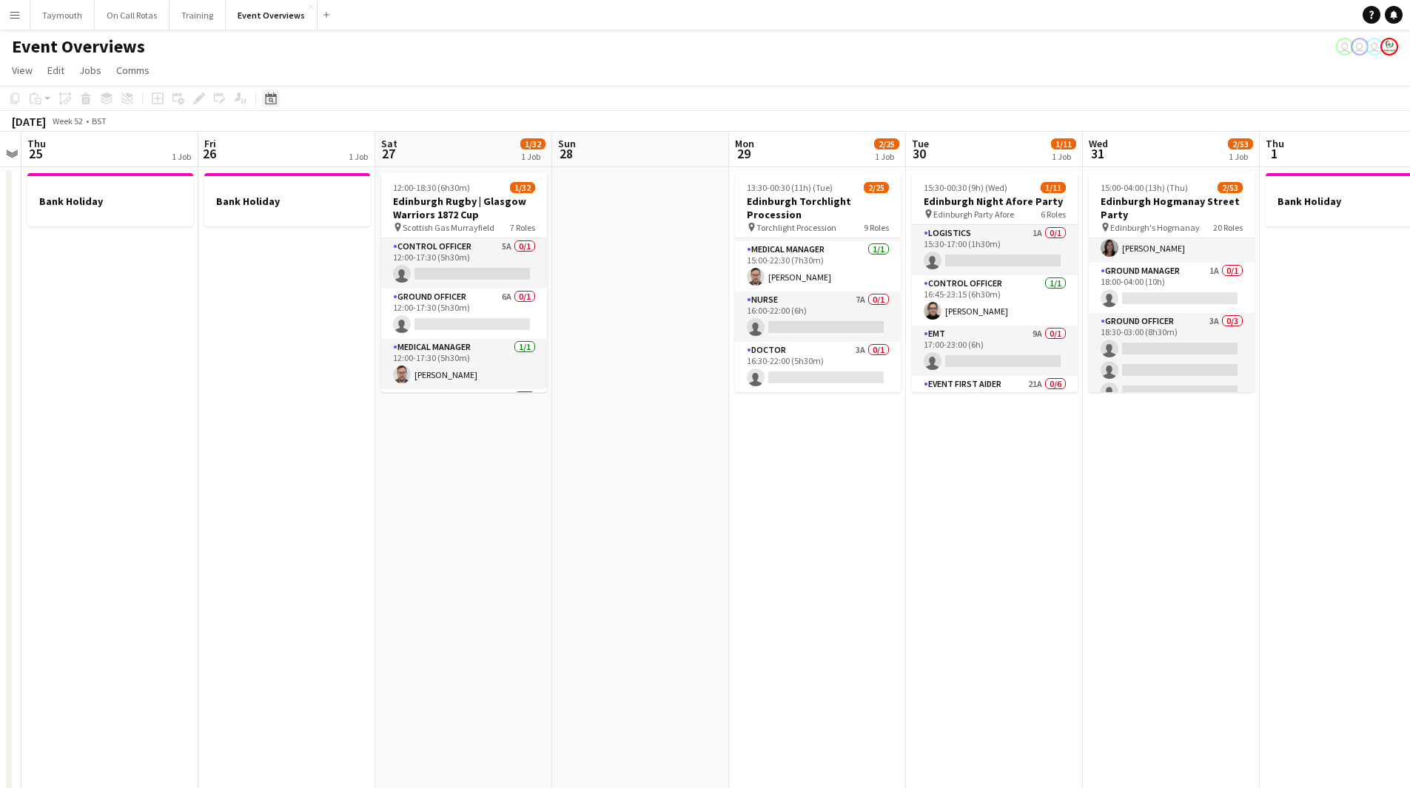
click at [272, 92] on div "Date picker" at bounding box center [271, 99] width 18 height 18
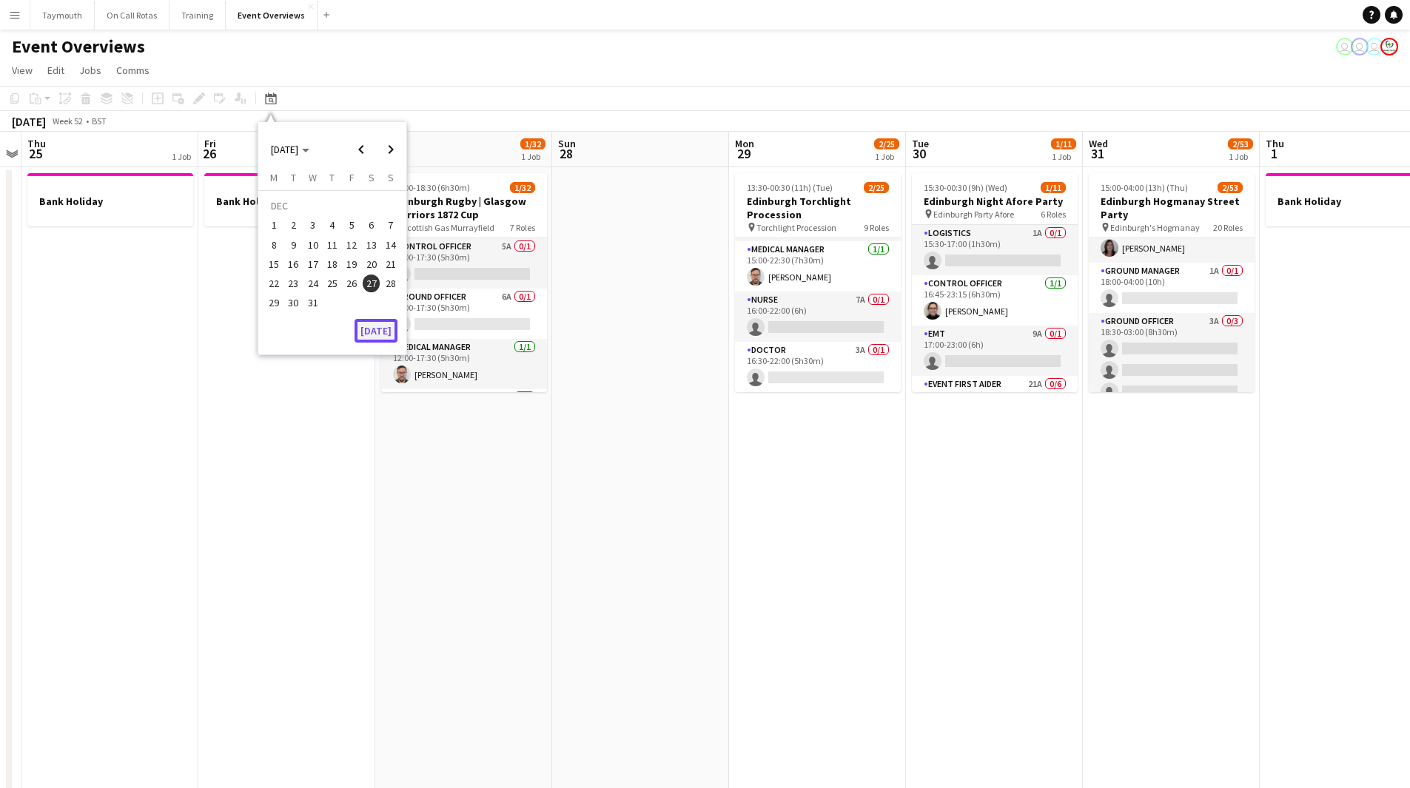
click at [364, 332] on button "[DATE]" at bounding box center [375, 331] width 43 height 24
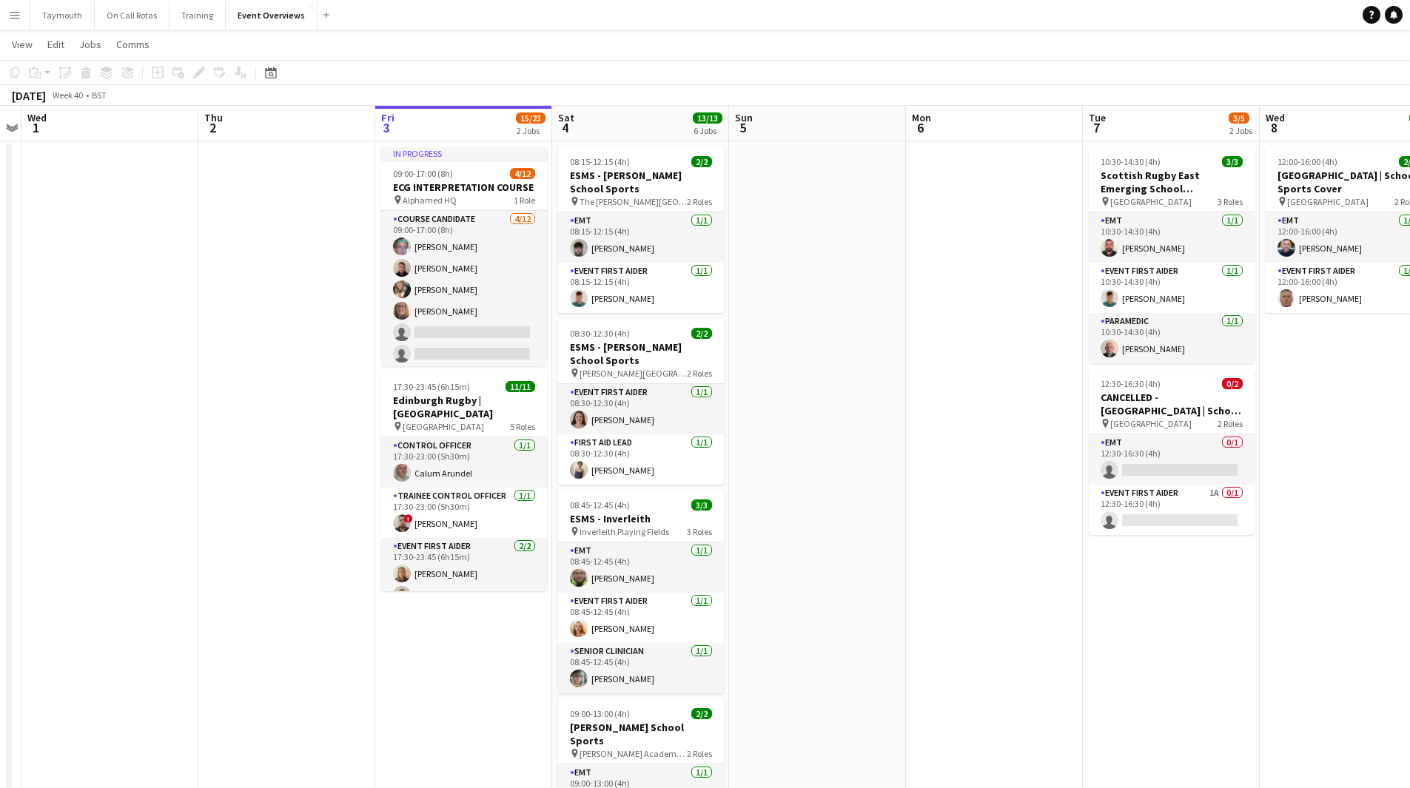
scroll to position [0, 0]
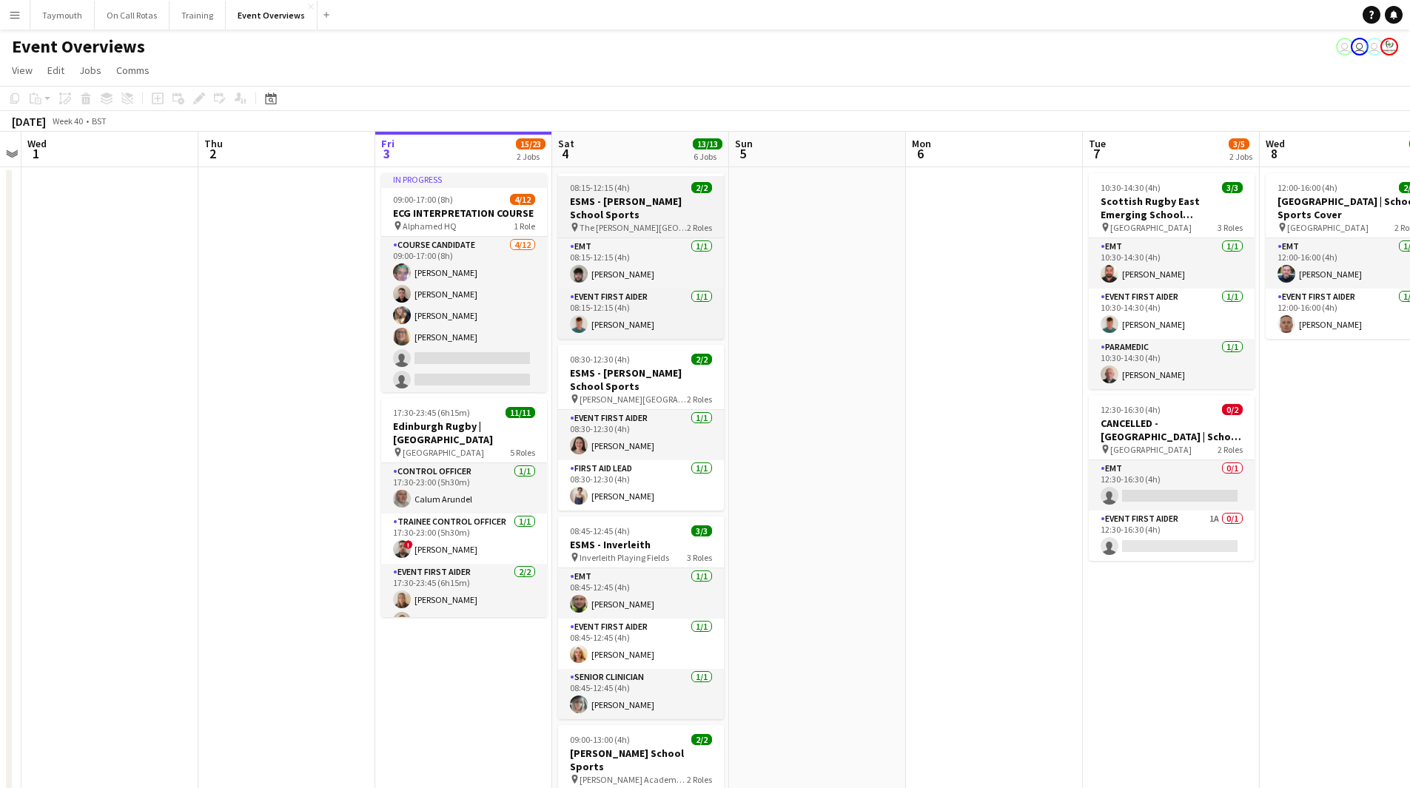
click at [652, 195] on h3 "ESMS - [PERSON_NAME] School Sports" at bounding box center [641, 208] width 166 height 27
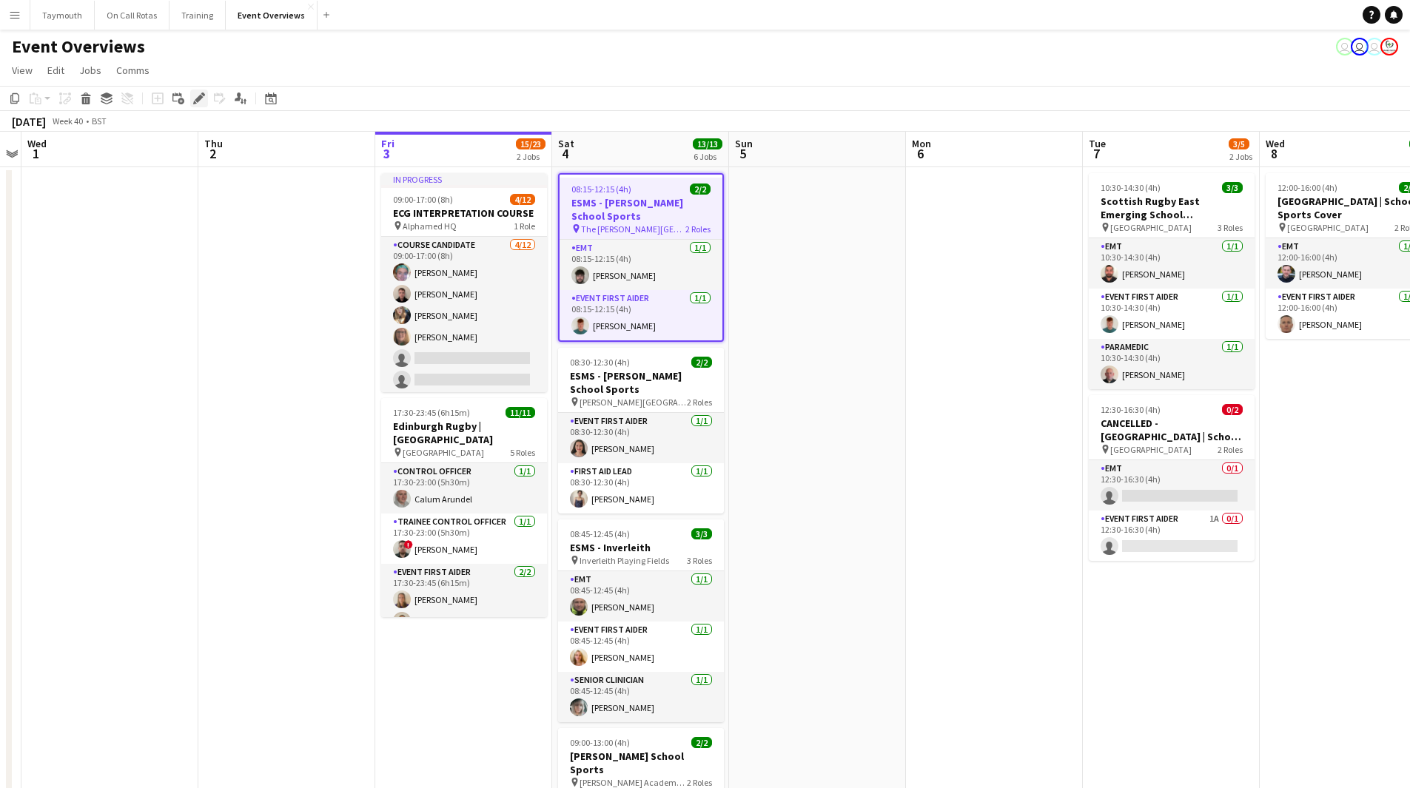
click at [191, 98] on div "Edit" at bounding box center [199, 99] width 18 height 18
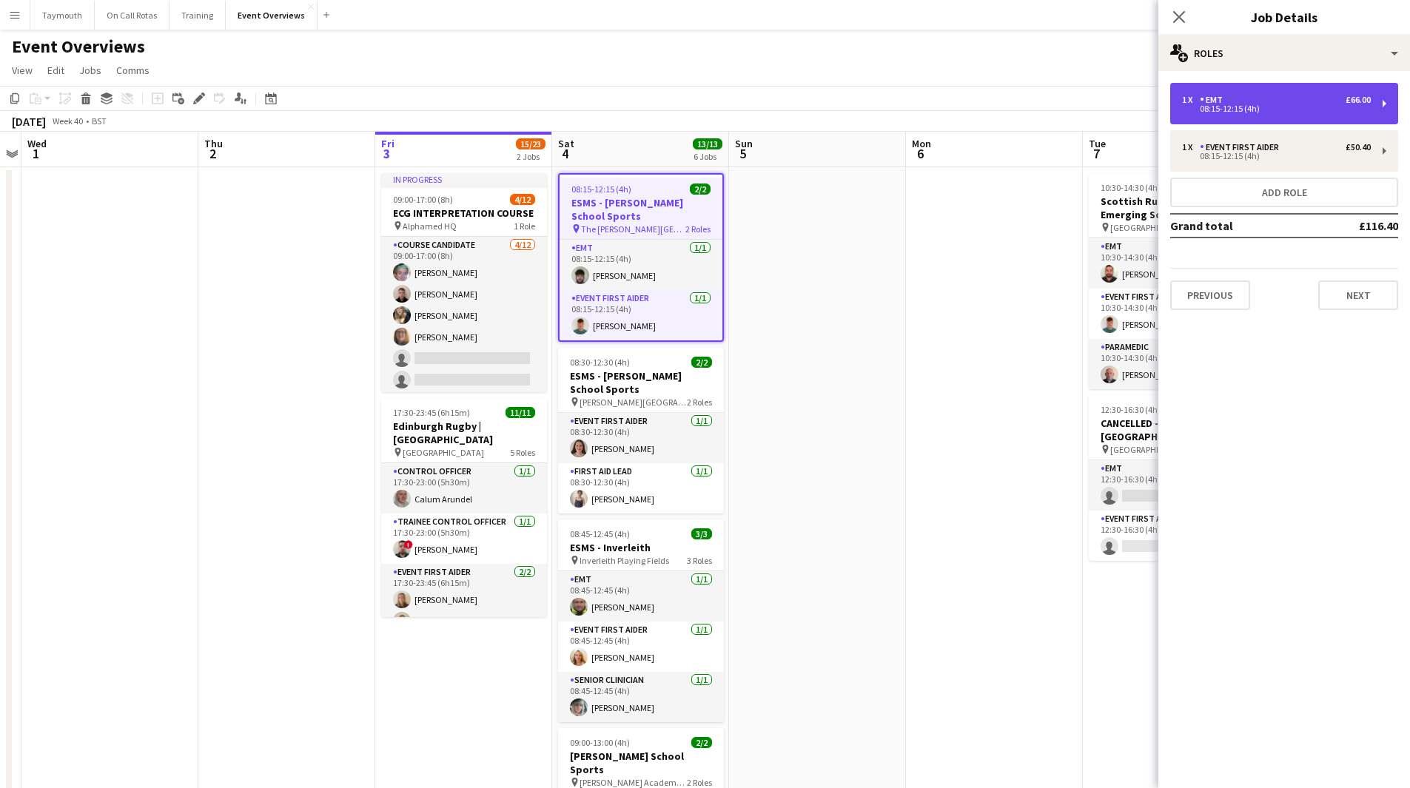
click at [1271, 86] on div "1 x EMT £66.00 08:15-12:15 (4h)" at bounding box center [1284, 103] width 228 height 41
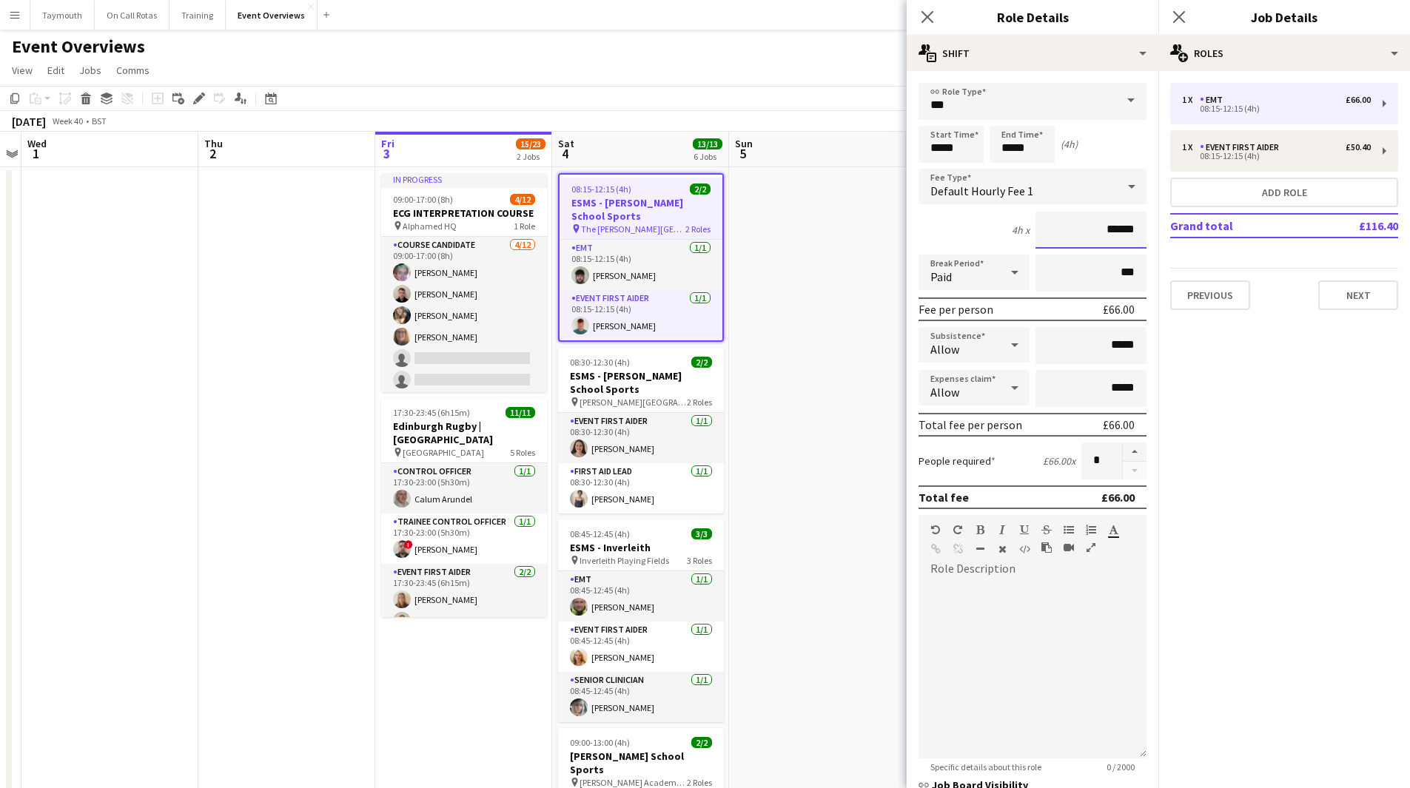
drag, startPoint x: 1129, startPoint y: 225, endPoint x: 608, endPoint y: 218, distance: 521.7
type input "*****"
click at [1252, 159] on div "08:15-12:15 (4h)" at bounding box center [1276, 155] width 189 height 7
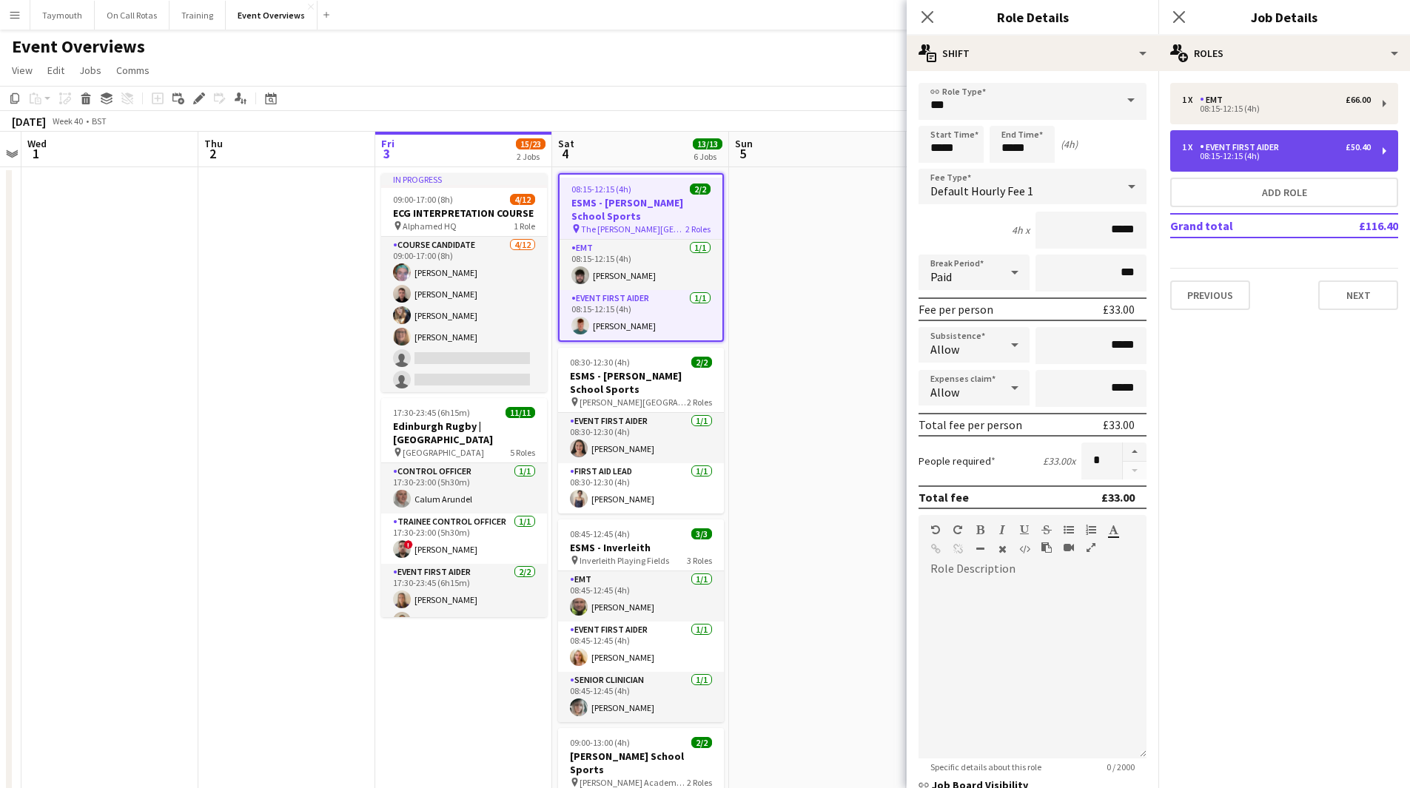
type input "**********"
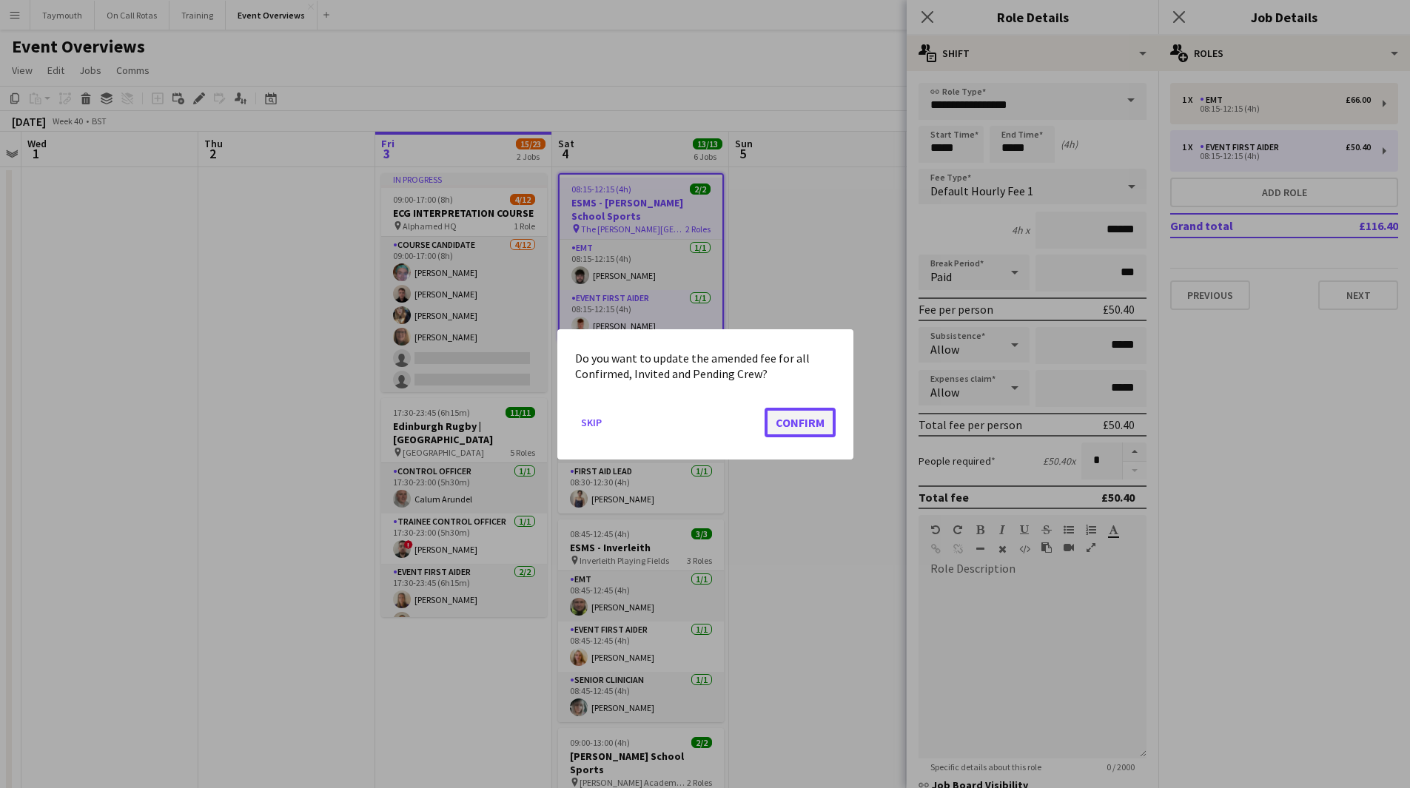
click at [785, 420] on button "Confirm" at bounding box center [799, 422] width 71 height 30
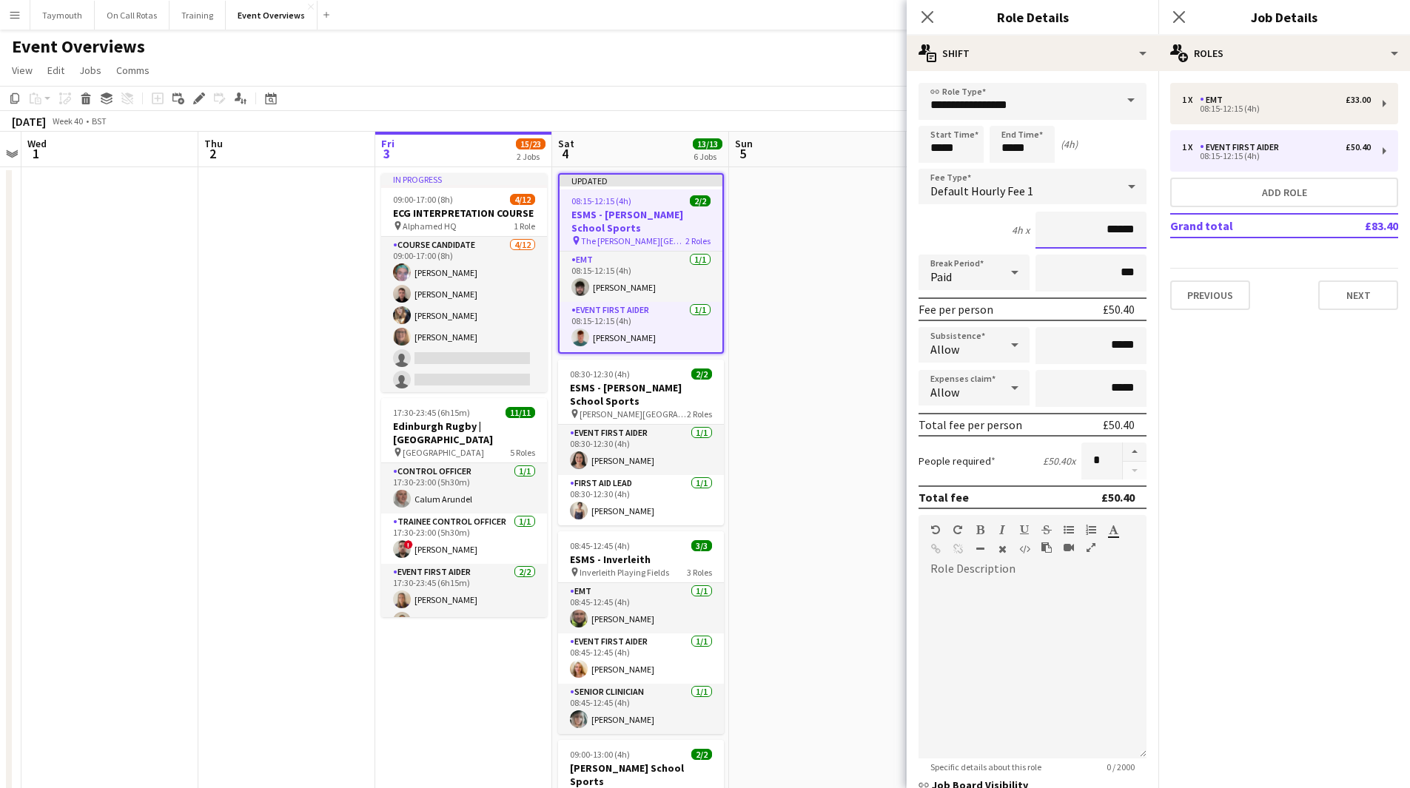
drag, startPoint x: 1127, startPoint y: 226, endPoint x: 759, endPoint y: 198, distance: 368.9
type input "*****"
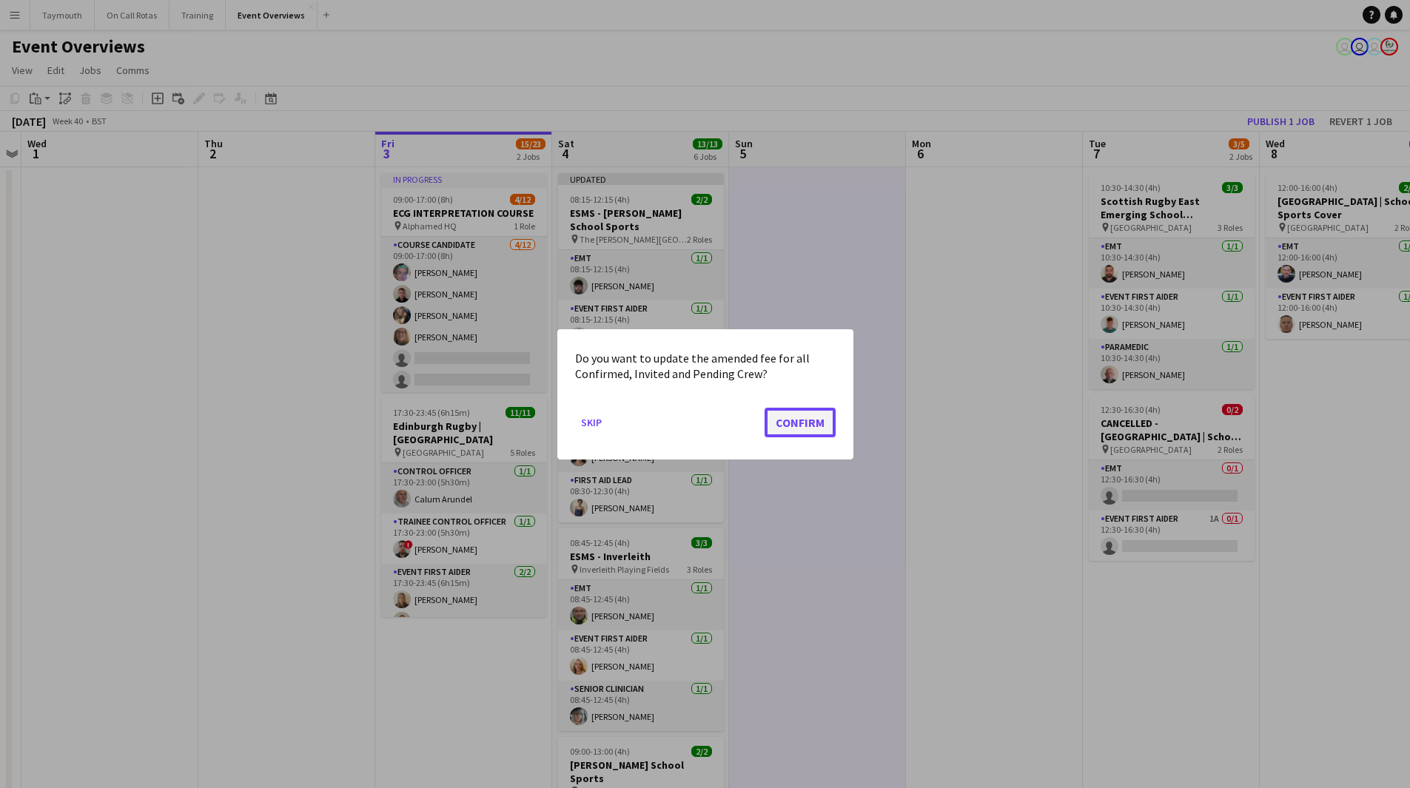
click at [795, 414] on button "Confirm" at bounding box center [799, 422] width 71 height 30
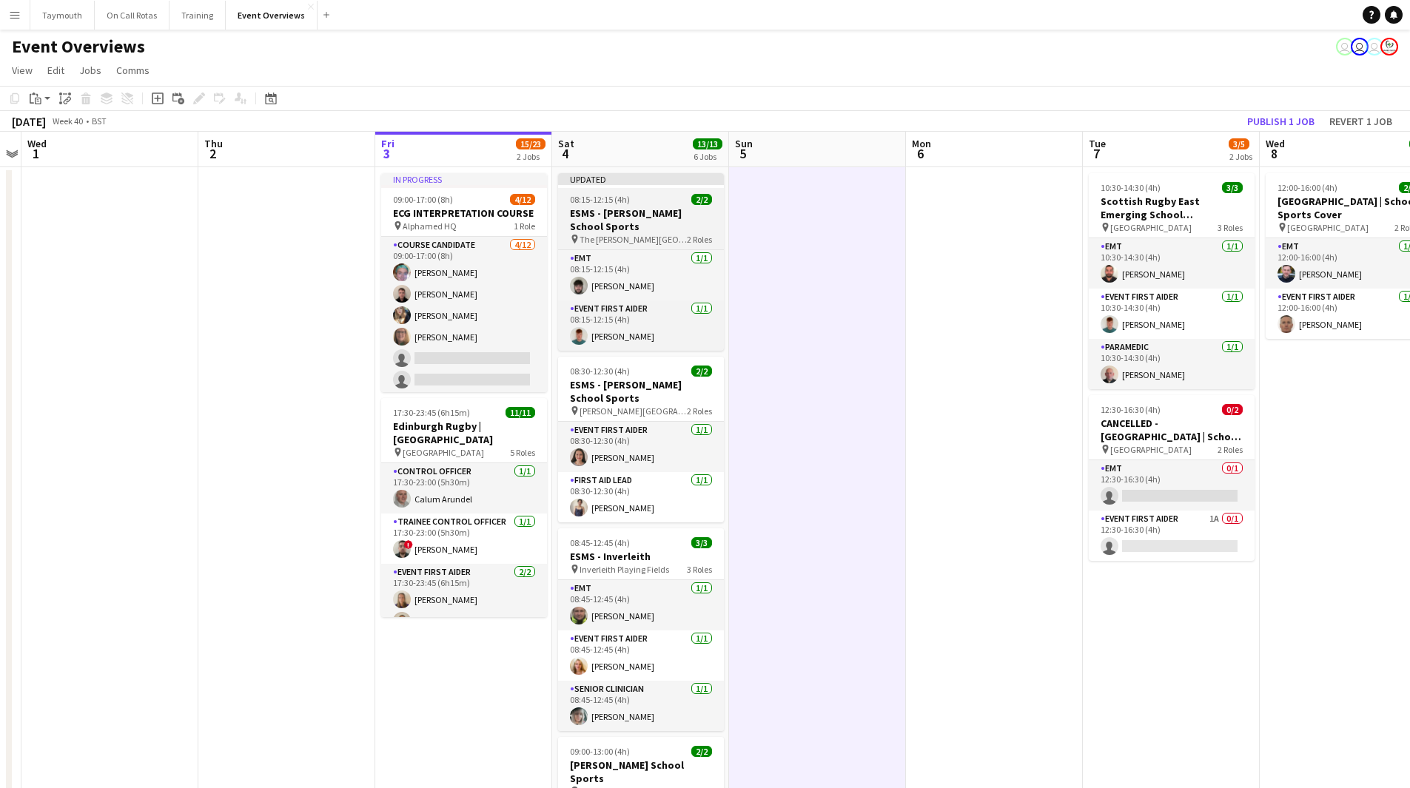
click at [630, 204] on div "08:15-12:15 (4h) 2/2" at bounding box center [641, 199] width 166 height 11
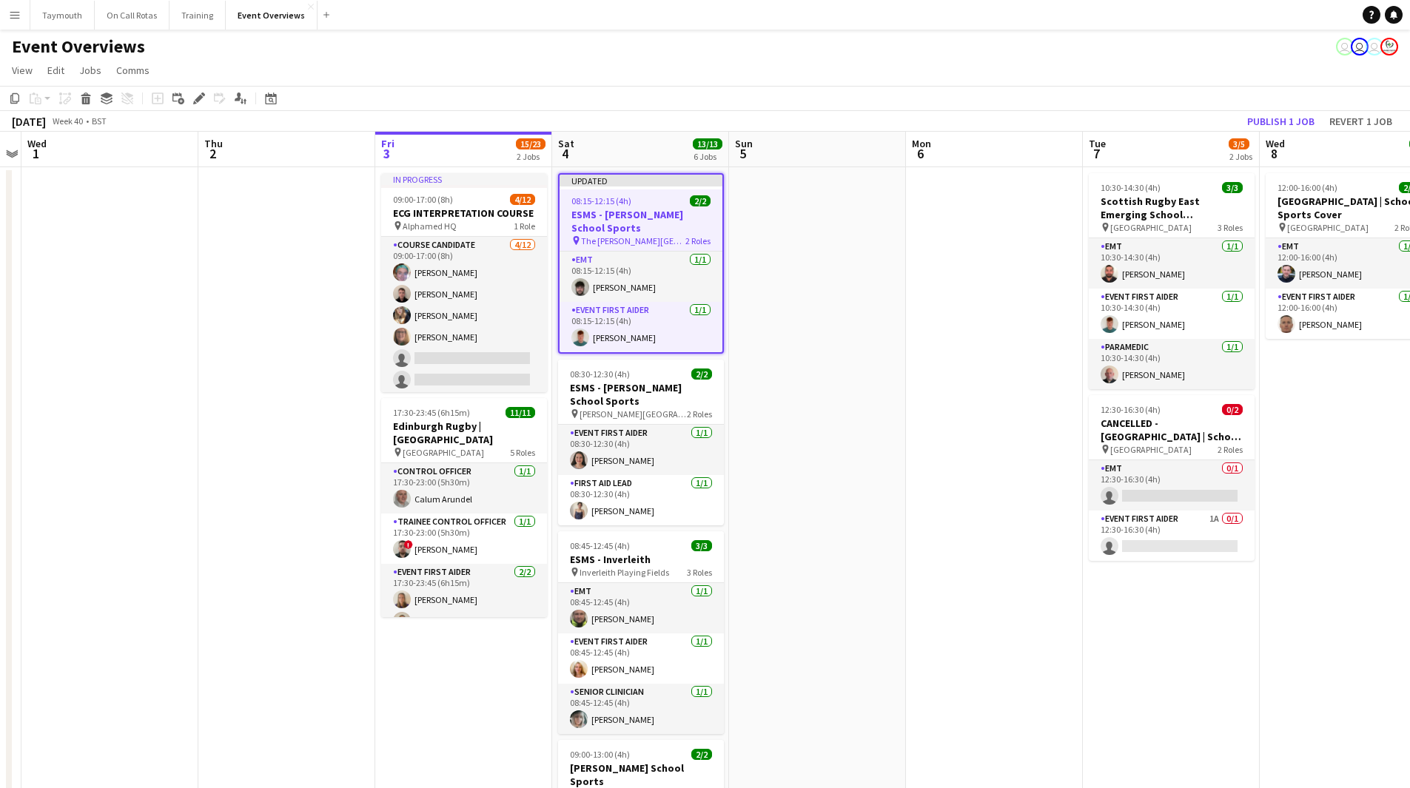
scroll to position [0, 510]
click at [197, 96] on icon "Edit" at bounding box center [199, 98] width 12 height 12
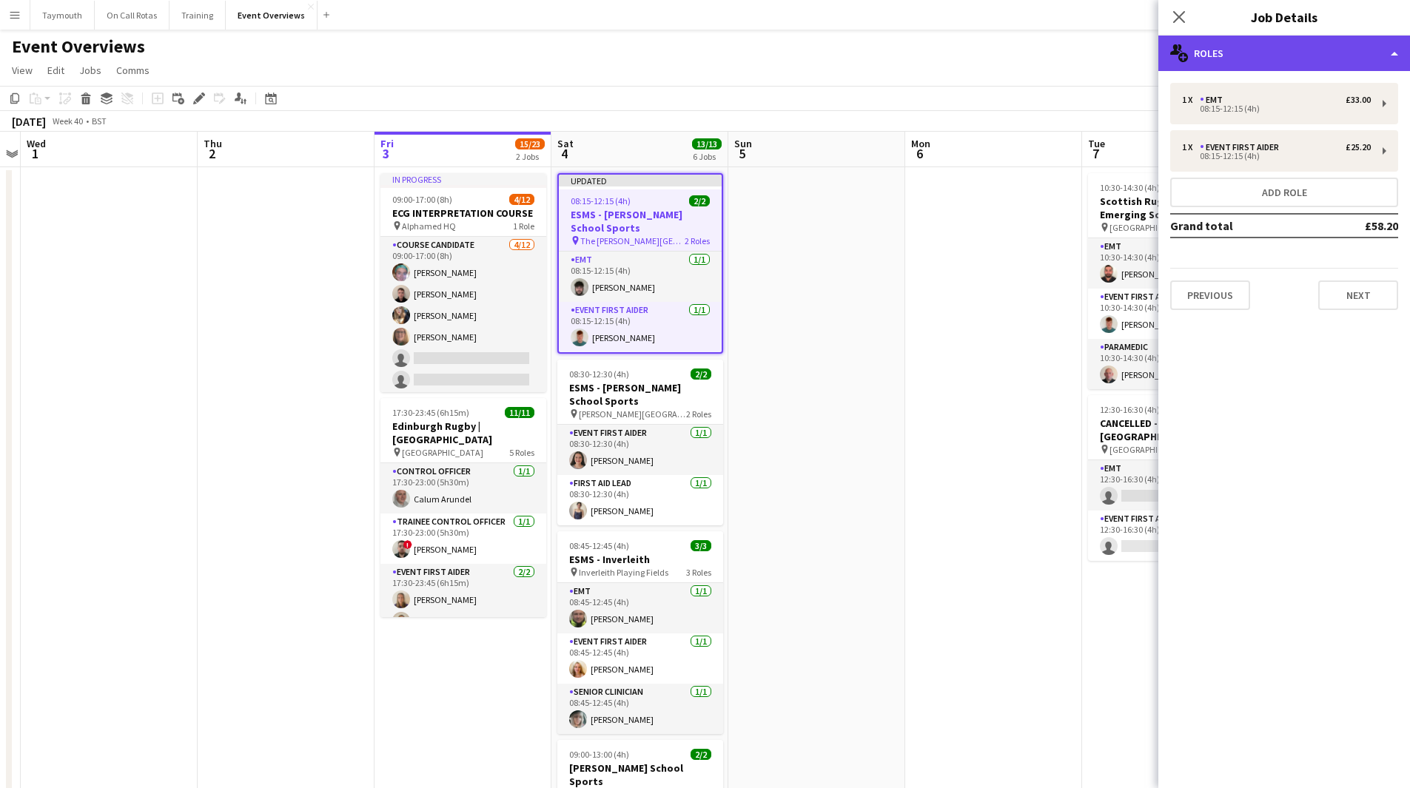
click at [1345, 50] on div "multiple-users-add Roles" at bounding box center [1284, 54] width 252 height 36
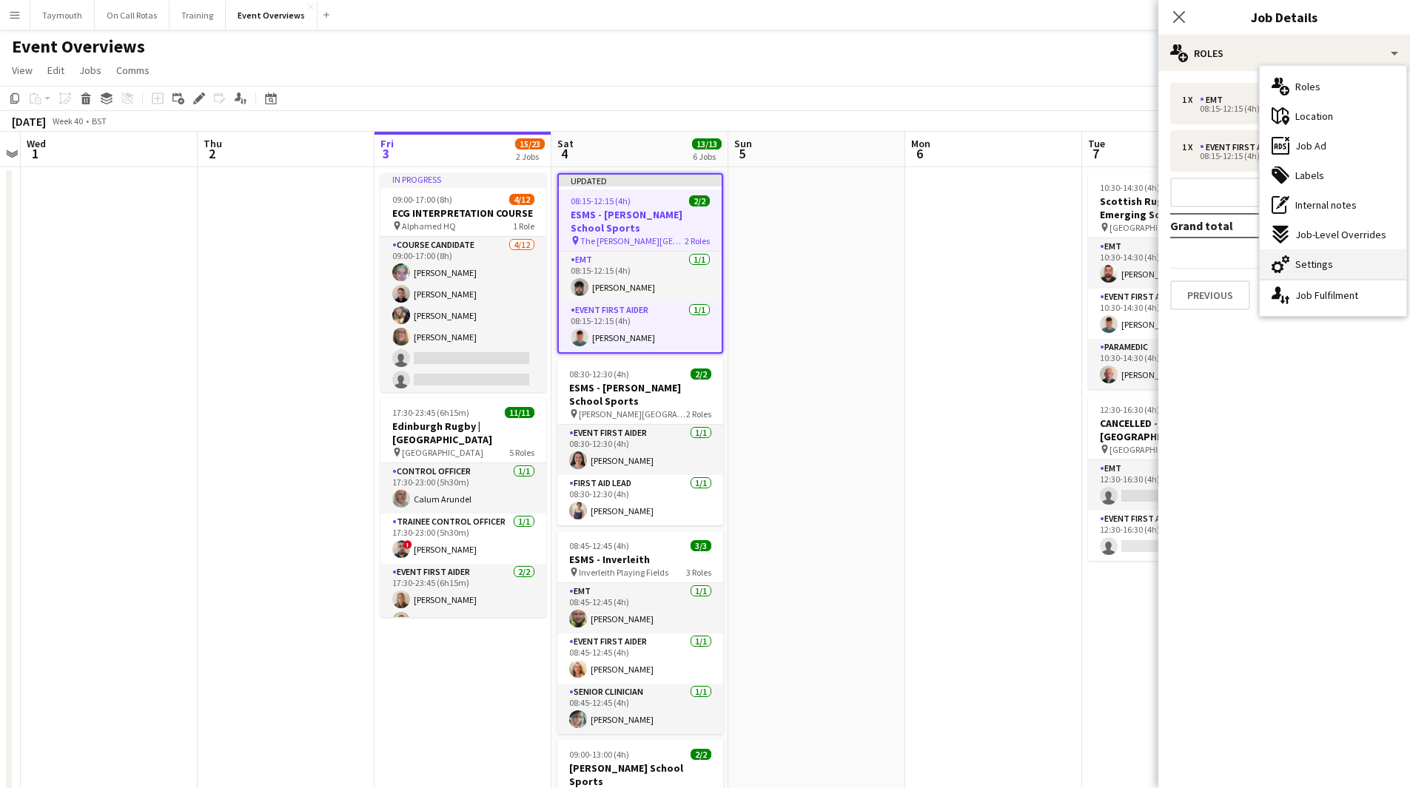
click at [1315, 260] on span "Settings" at bounding box center [1314, 264] width 38 height 13
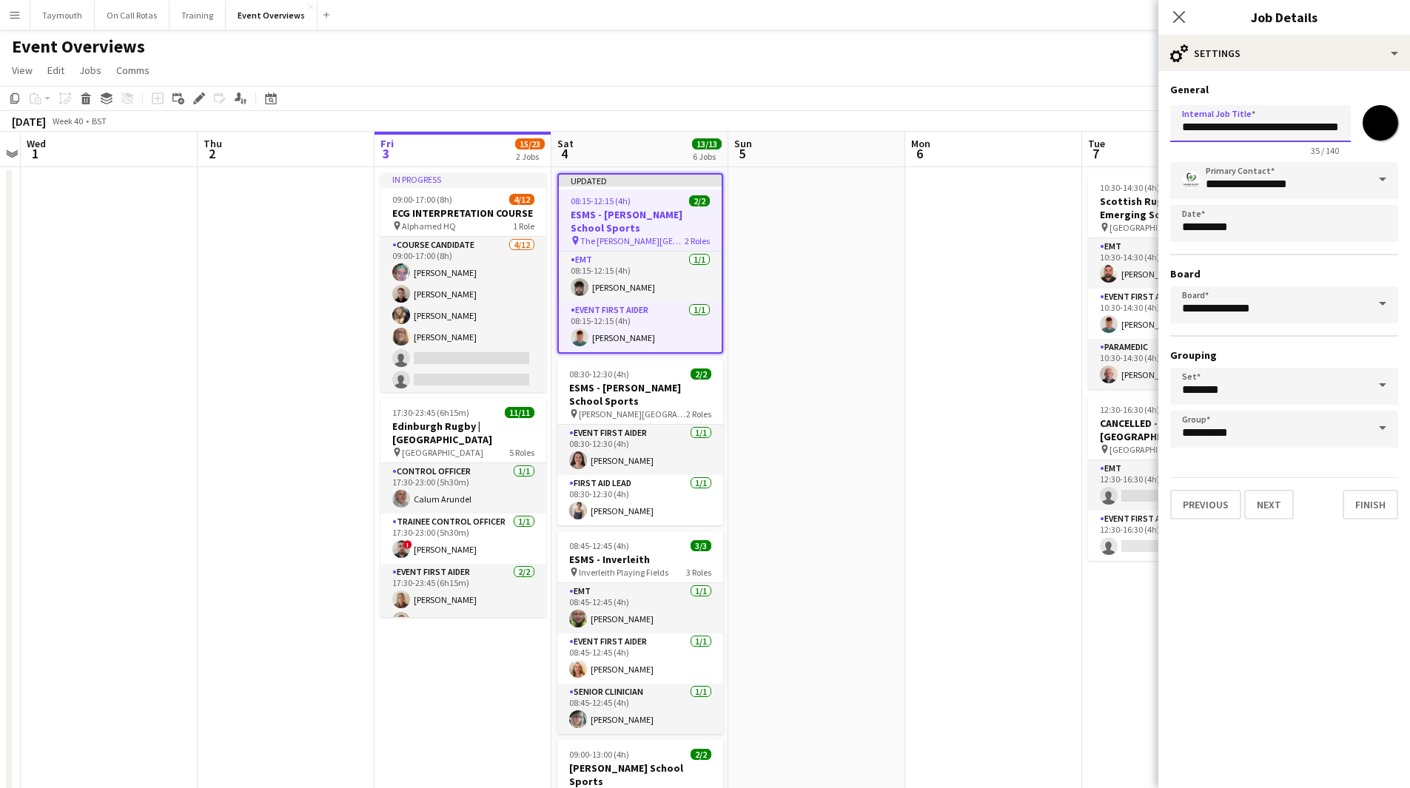
click at [1180, 123] on input "**********" at bounding box center [1260, 123] width 181 height 37
type input "**********"
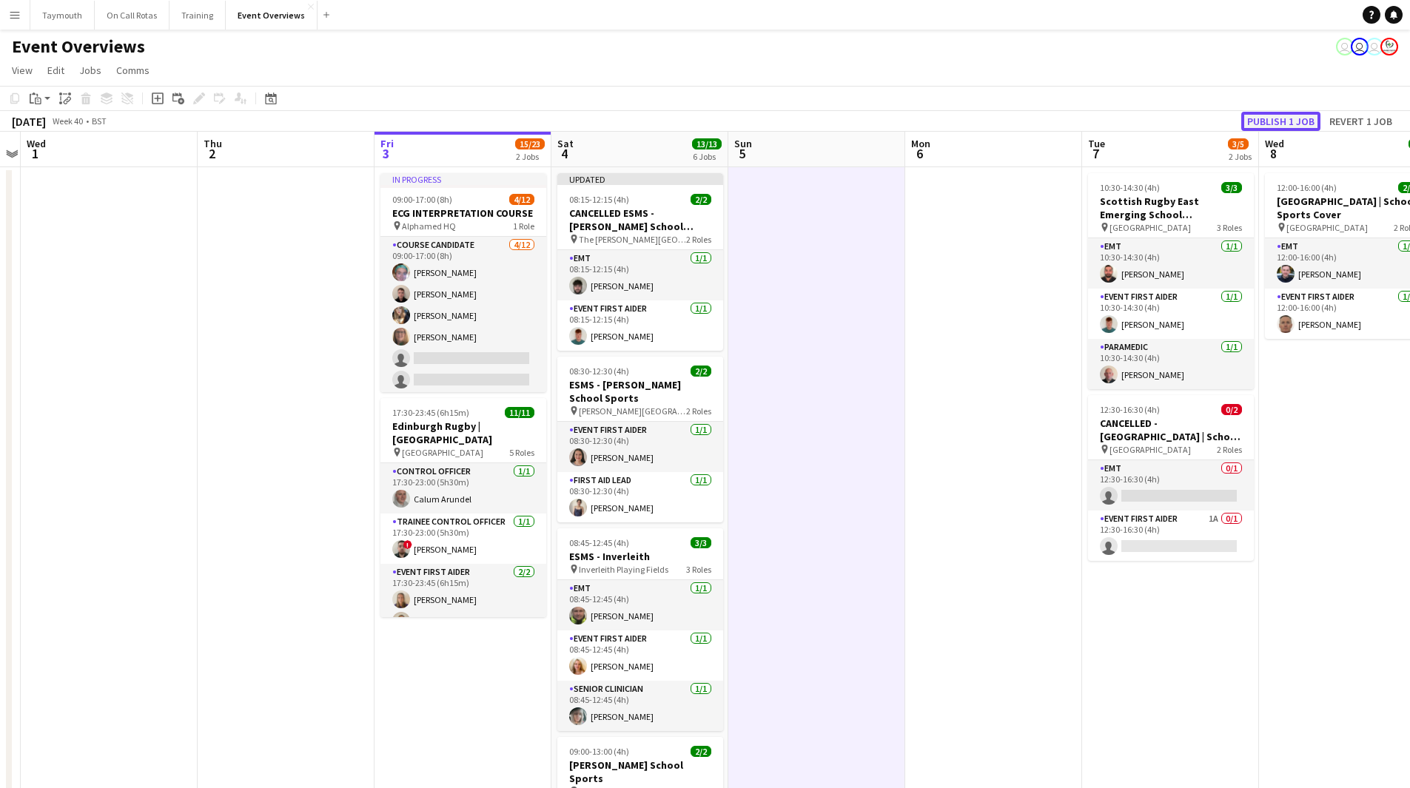
click at [1271, 122] on button "Publish 1 job" at bounding box center [1280, 121] width 79 height 19
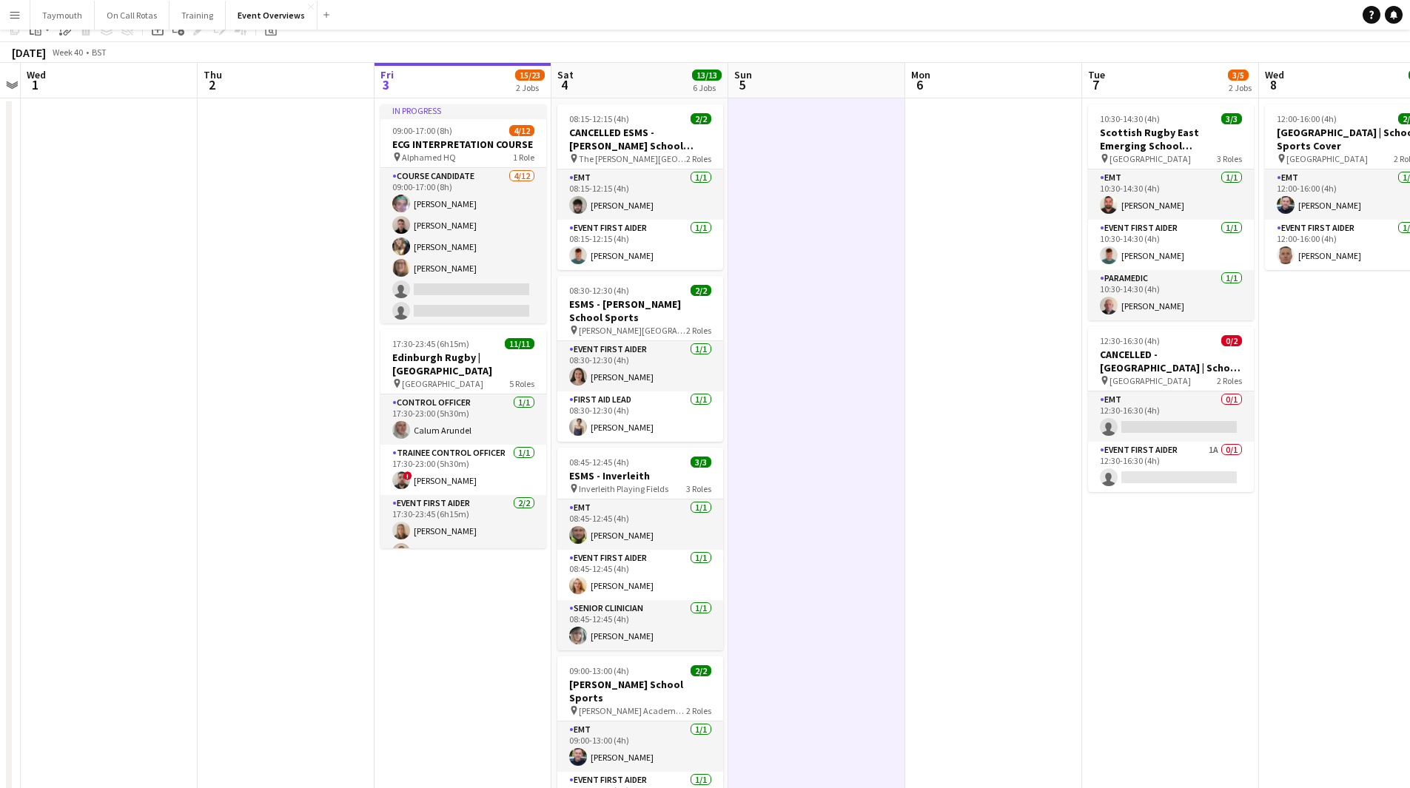
scroll to position [0, 0]
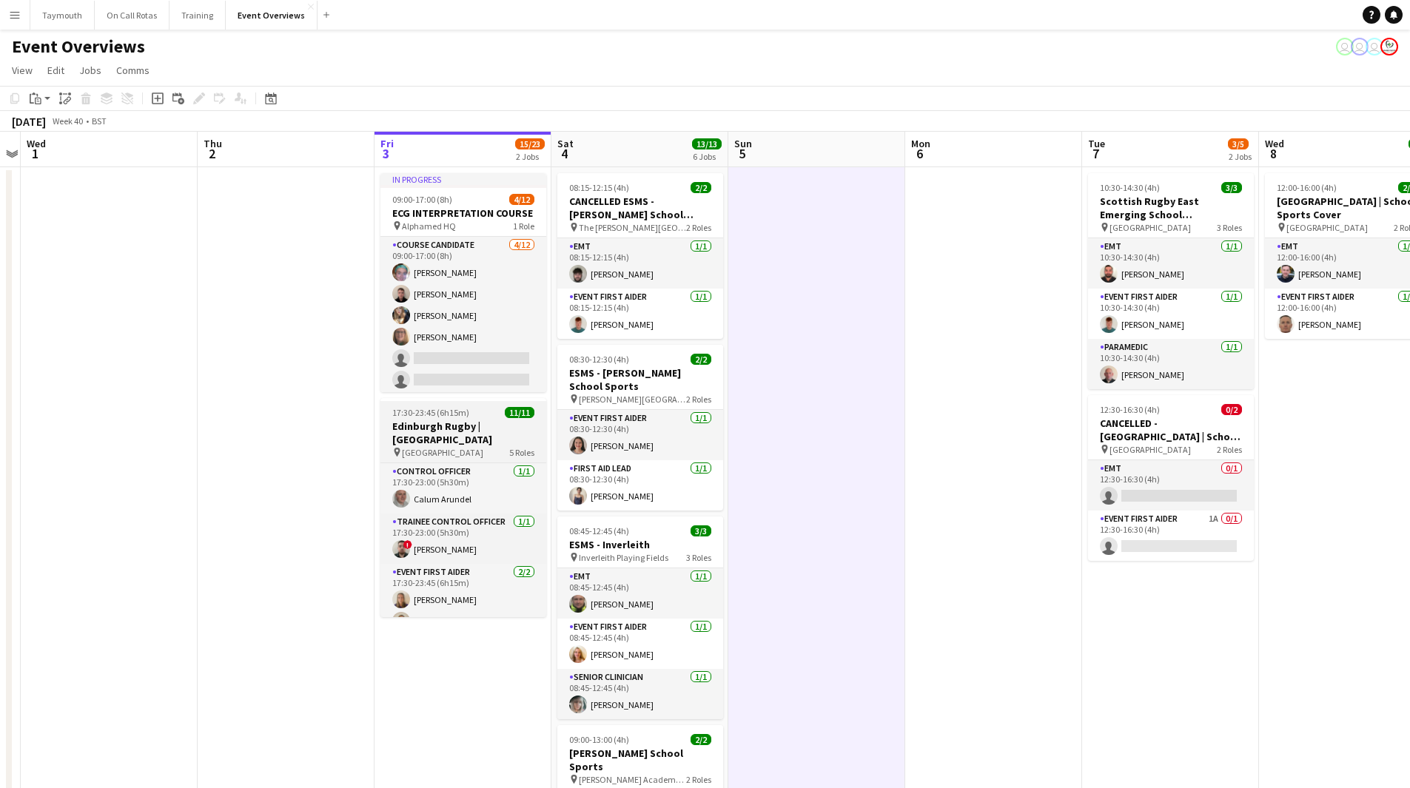
click at [432, 429] on h3 "Edinburgh Rugby | [GEOGRAPHIC_DATA]" at bounding box center [463, 433] width 166 height 27
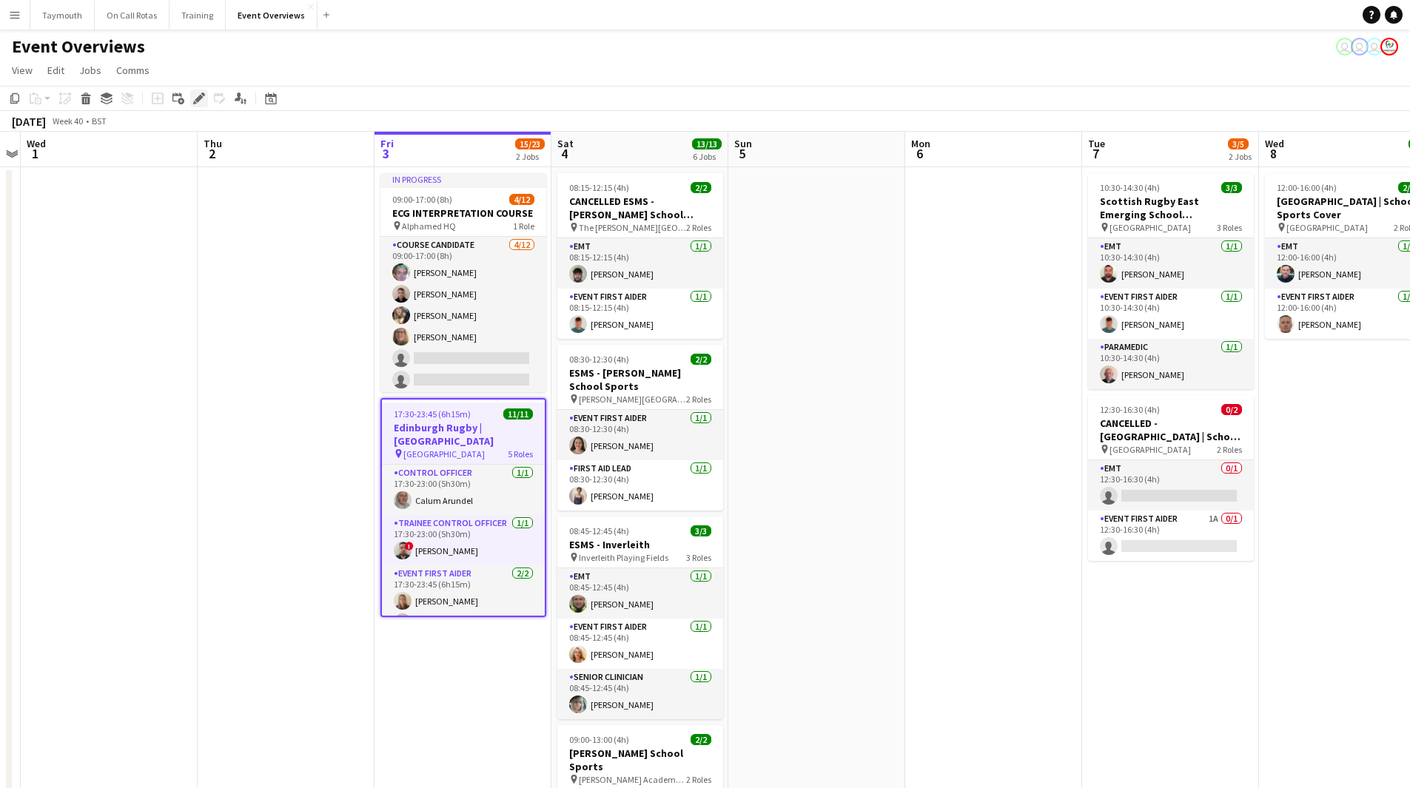
click at [197, 92] on div "Edit" at bounding box center [199, 99] width 18 height 18
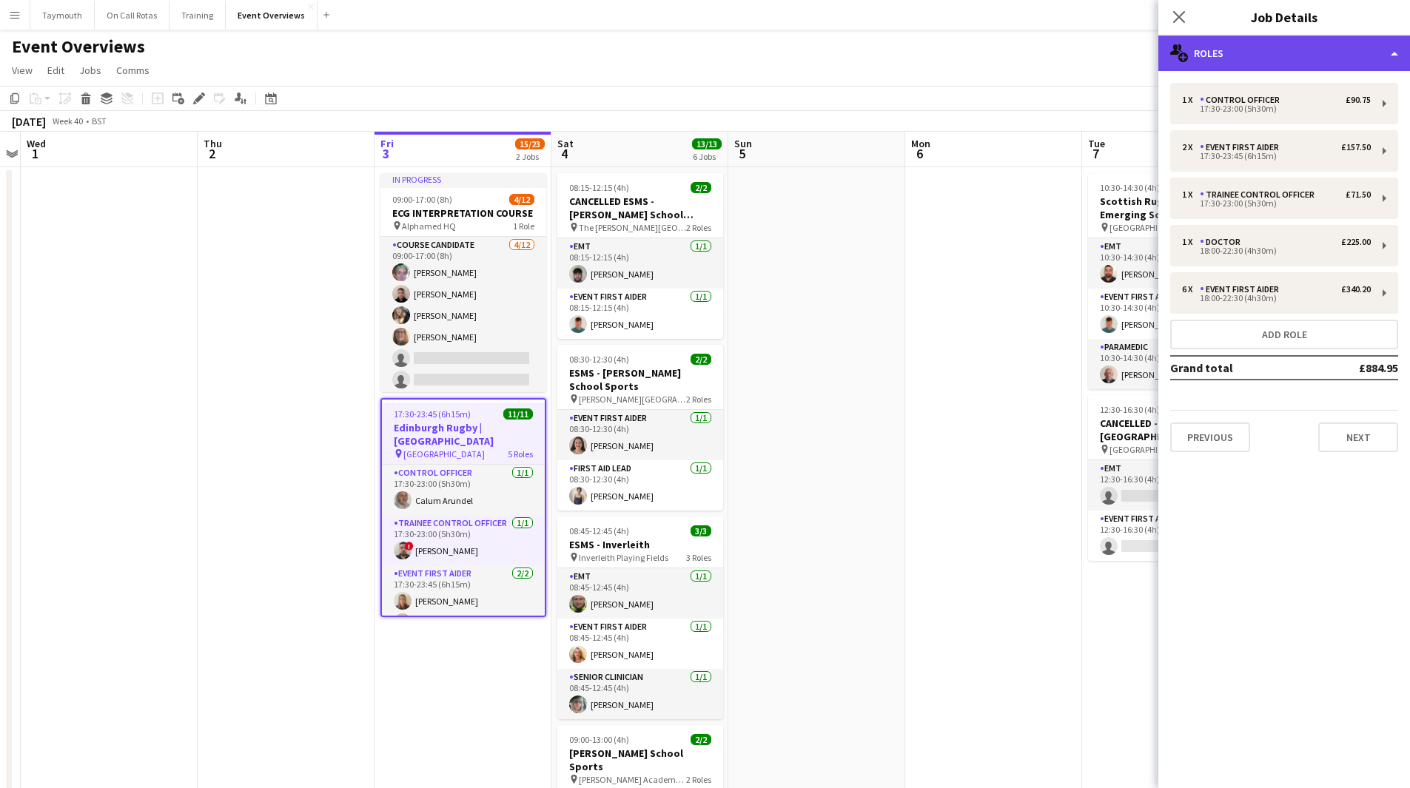
click at [1288, 61] on div "multiple-users-add Roles" at bounding box center [1284, 54] width 252 height 36
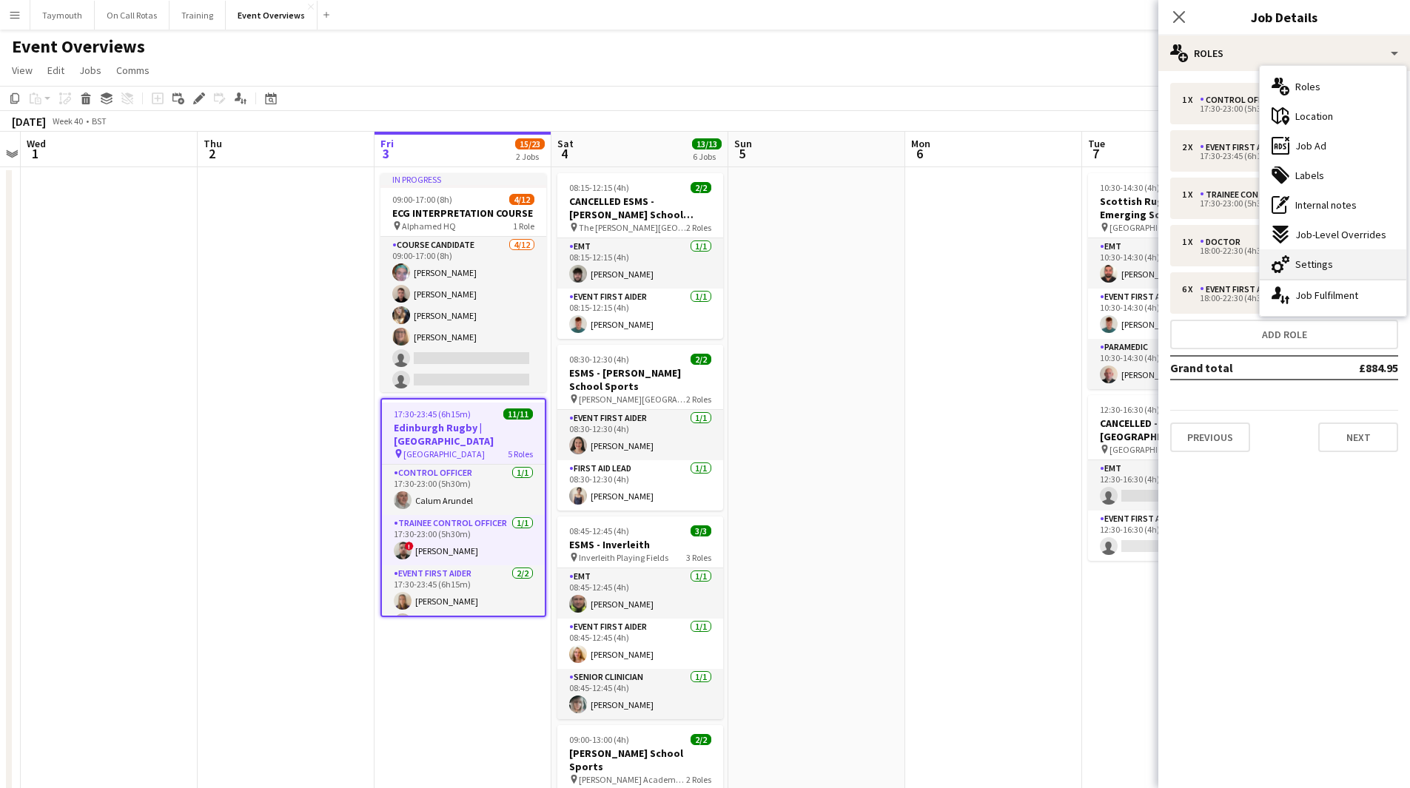
click at [1305, 263] on span "Settings" at bounding box center [1314, 264] width 38 height 13
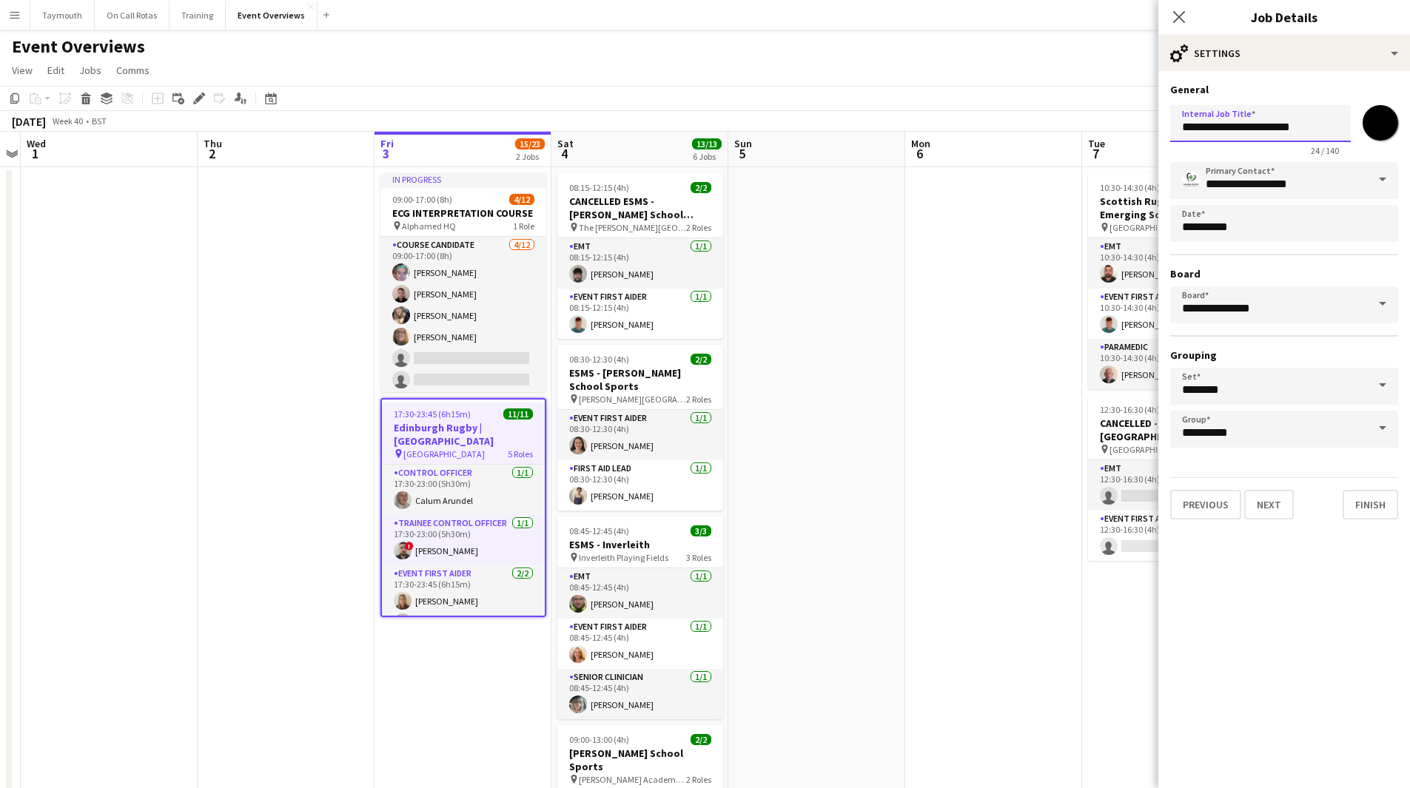
click at [1182, 129] on input "**********" at bounding box center [1260, 123] width 181 height 37
type input "**********"
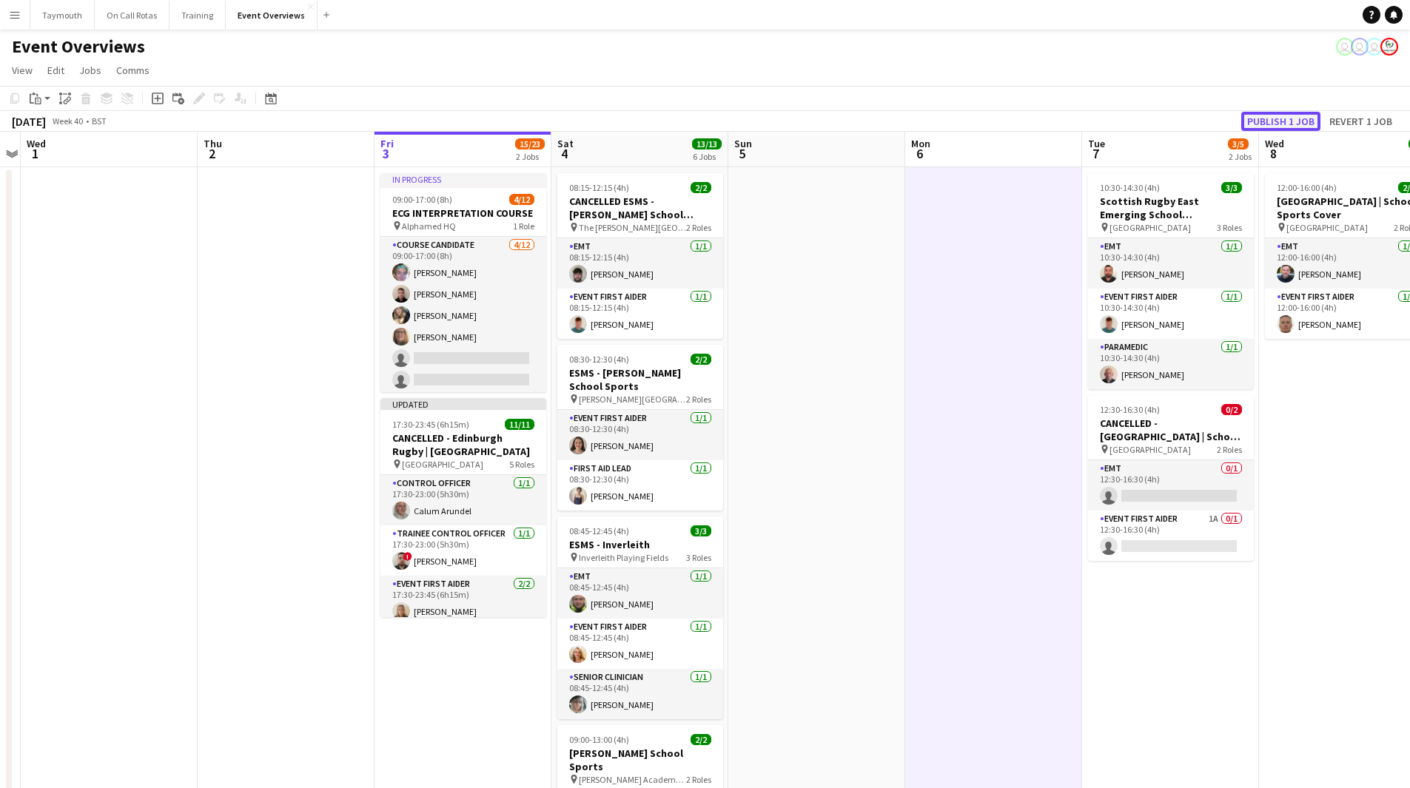
click at [1300, 119] on button "Publish 1 job" at bounding box center [1280, 121] width 79 height 19
